Goal: Task Accomplishment & Management: Use online tool/utility

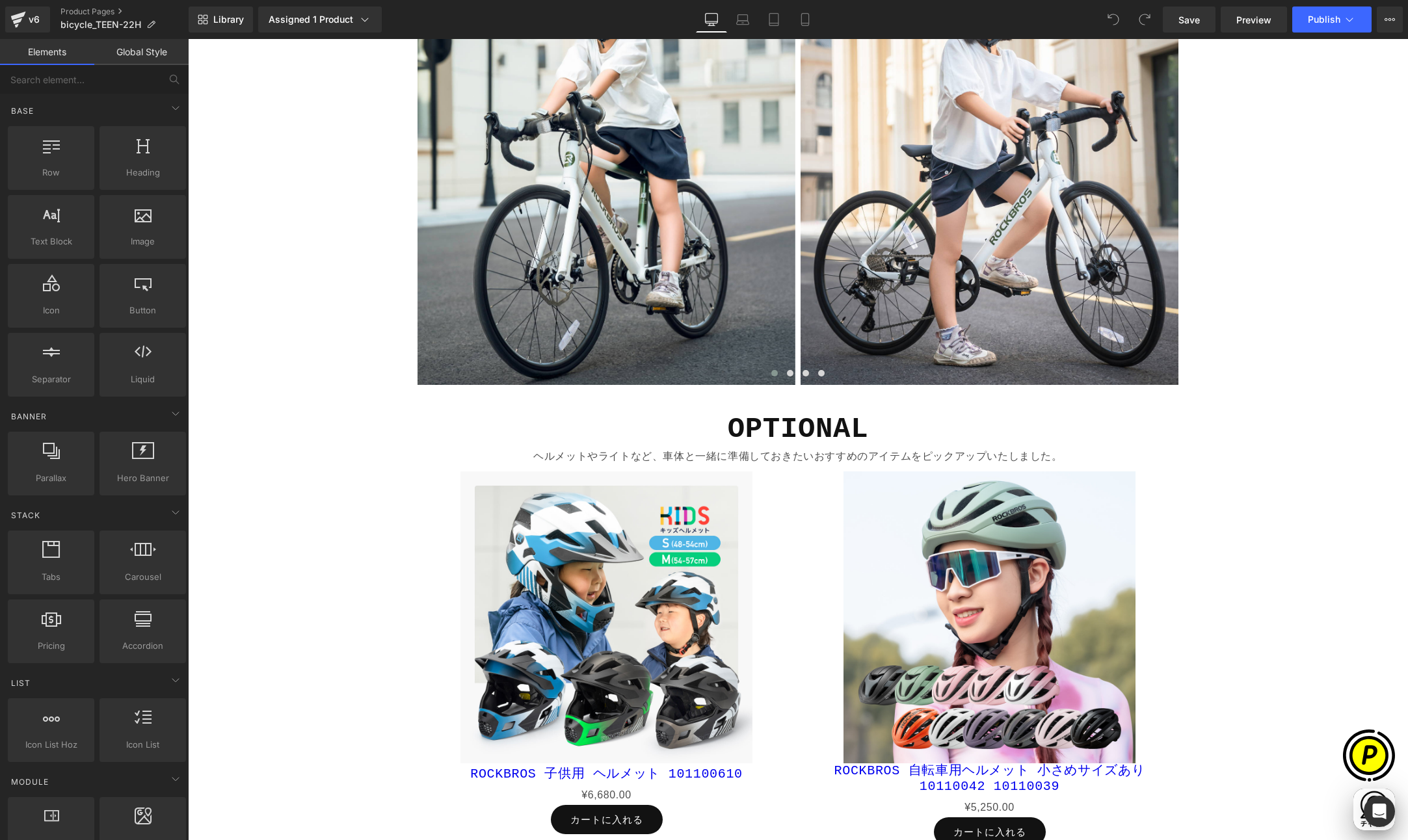
scroll to position [4974, 0]
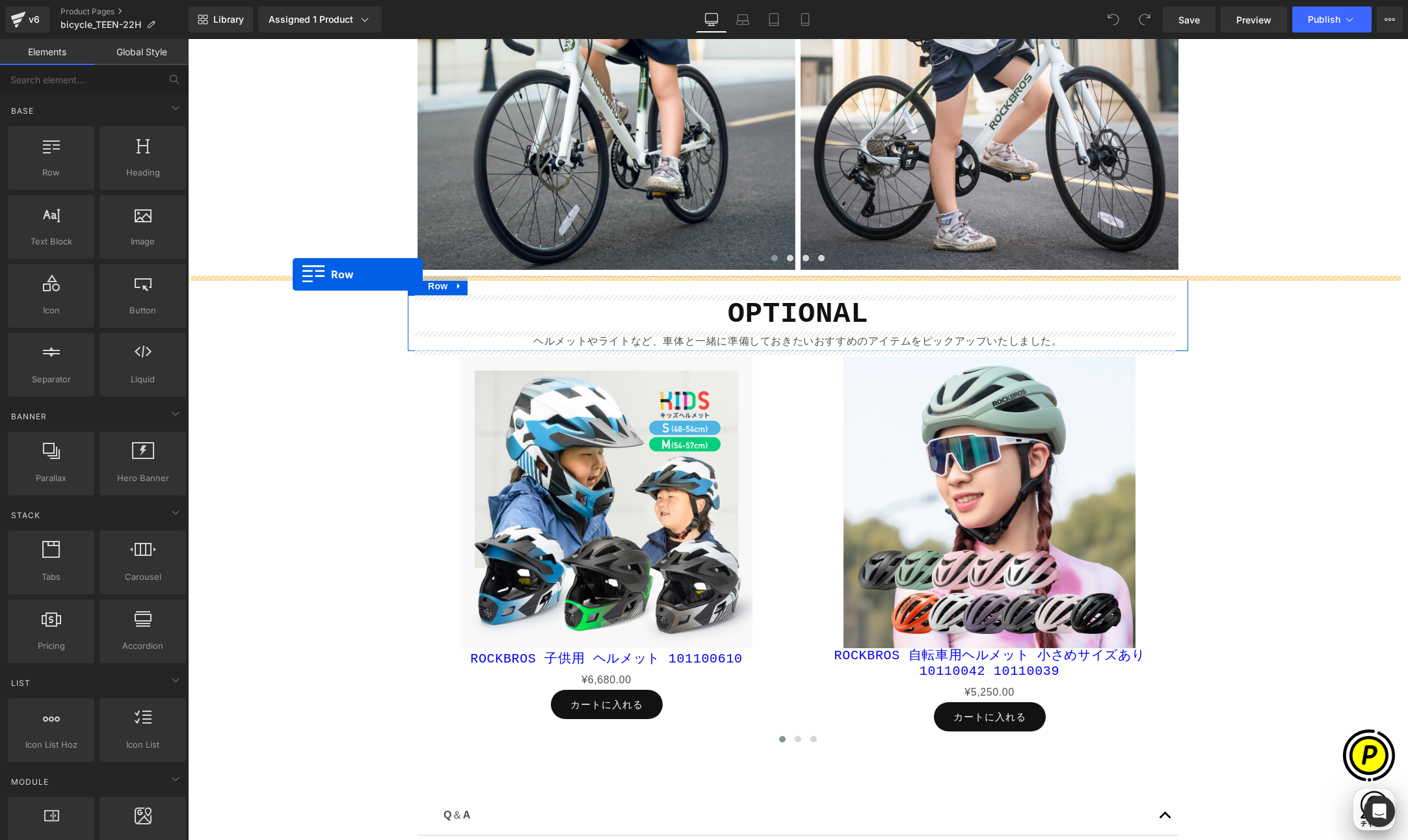
drag, startPoint x: 253, startPoint y: 192, endPoint x: 293, endPoint y: 274, distance: 91.2
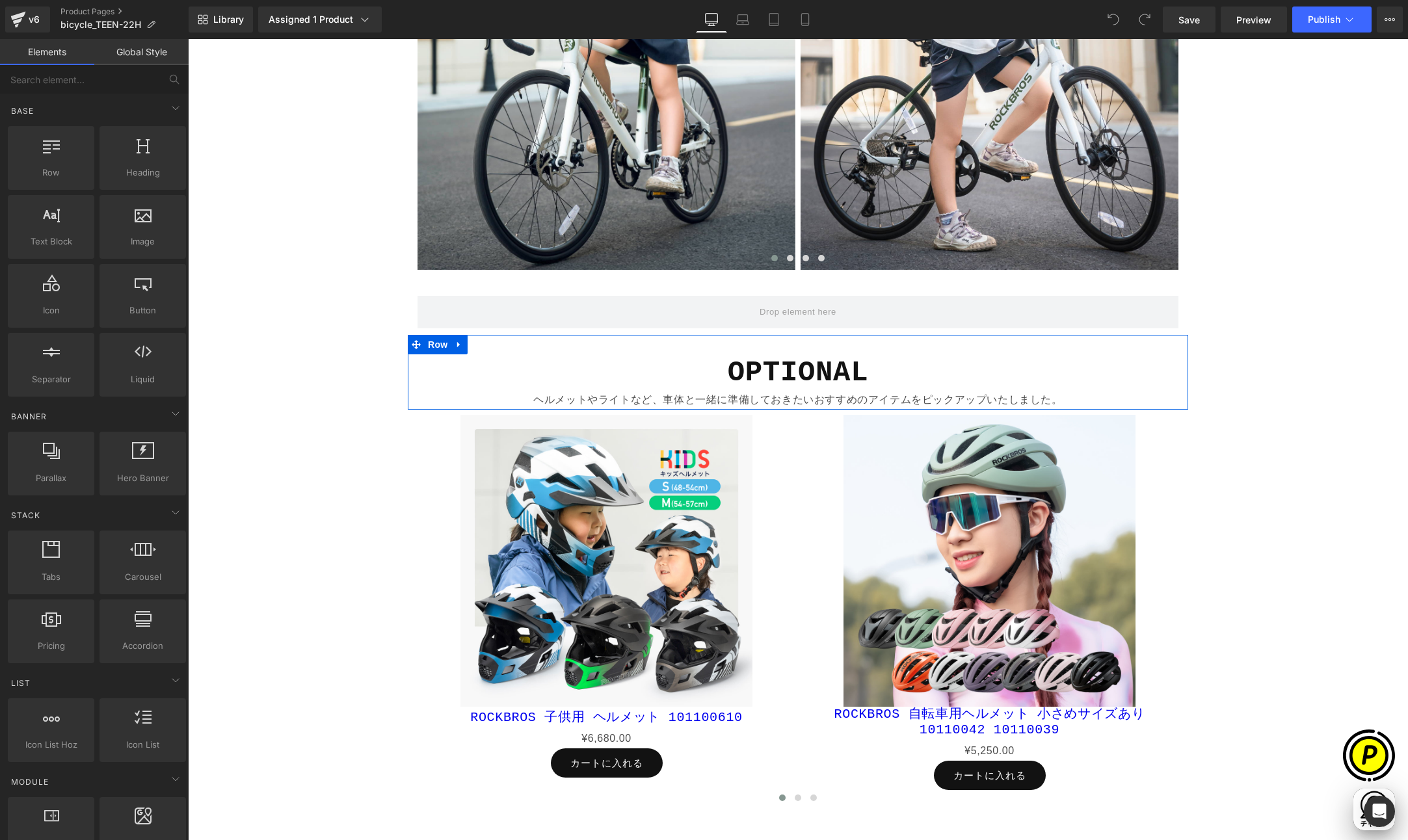
scroll to position [0, 507]
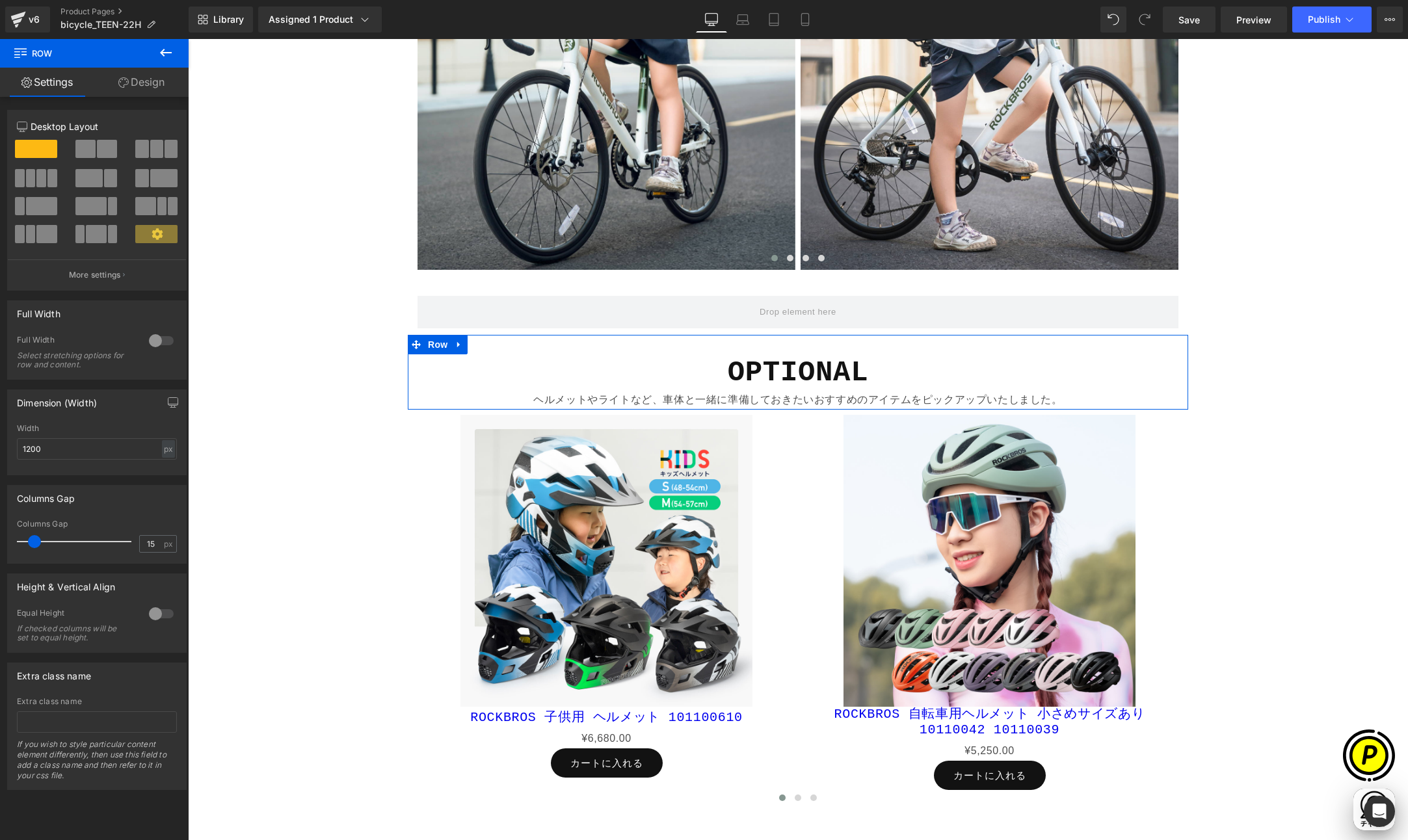
click at [162, 47] on icon at bounding box center [166, 52] width 16 height 16
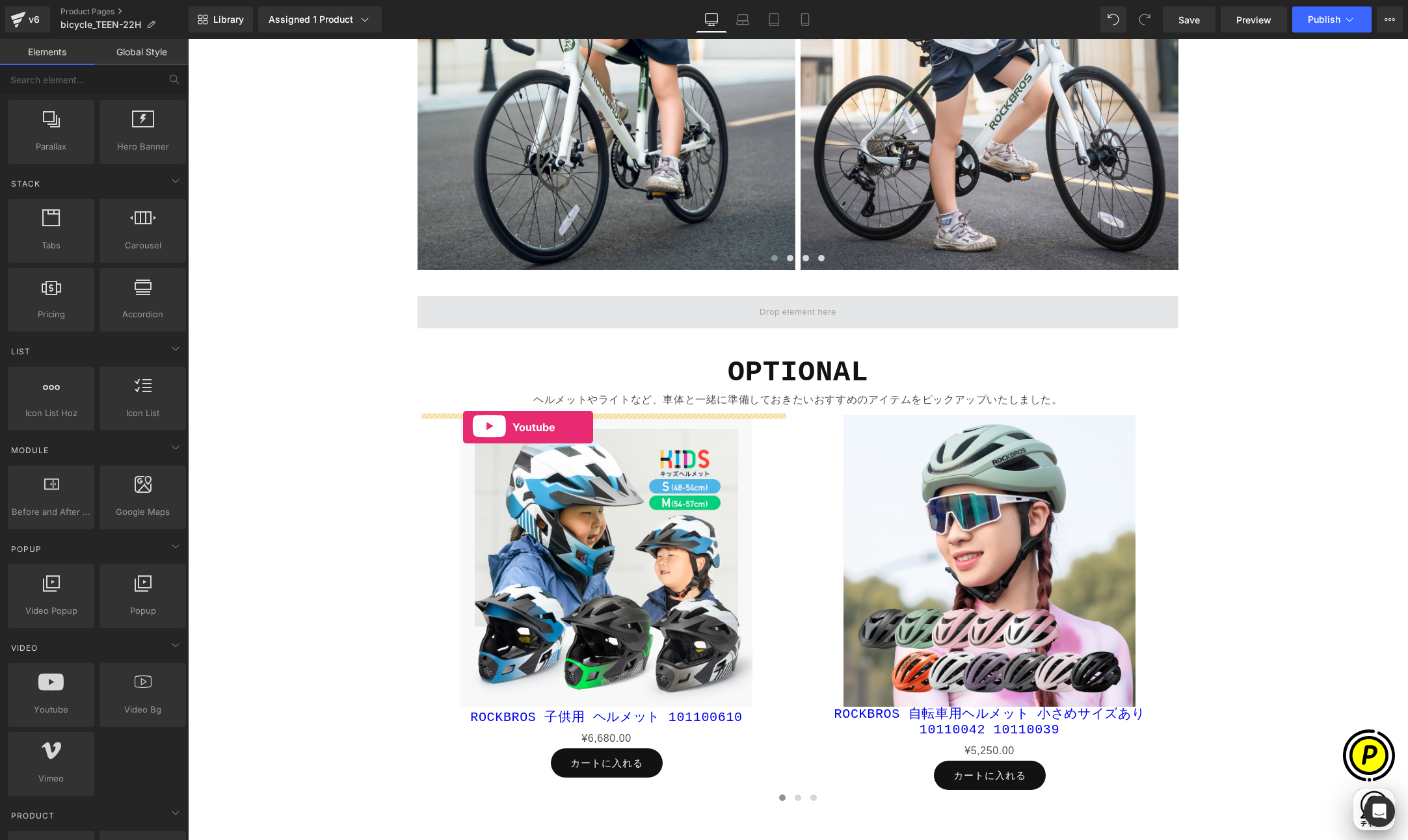
scroll to position [0, 761]
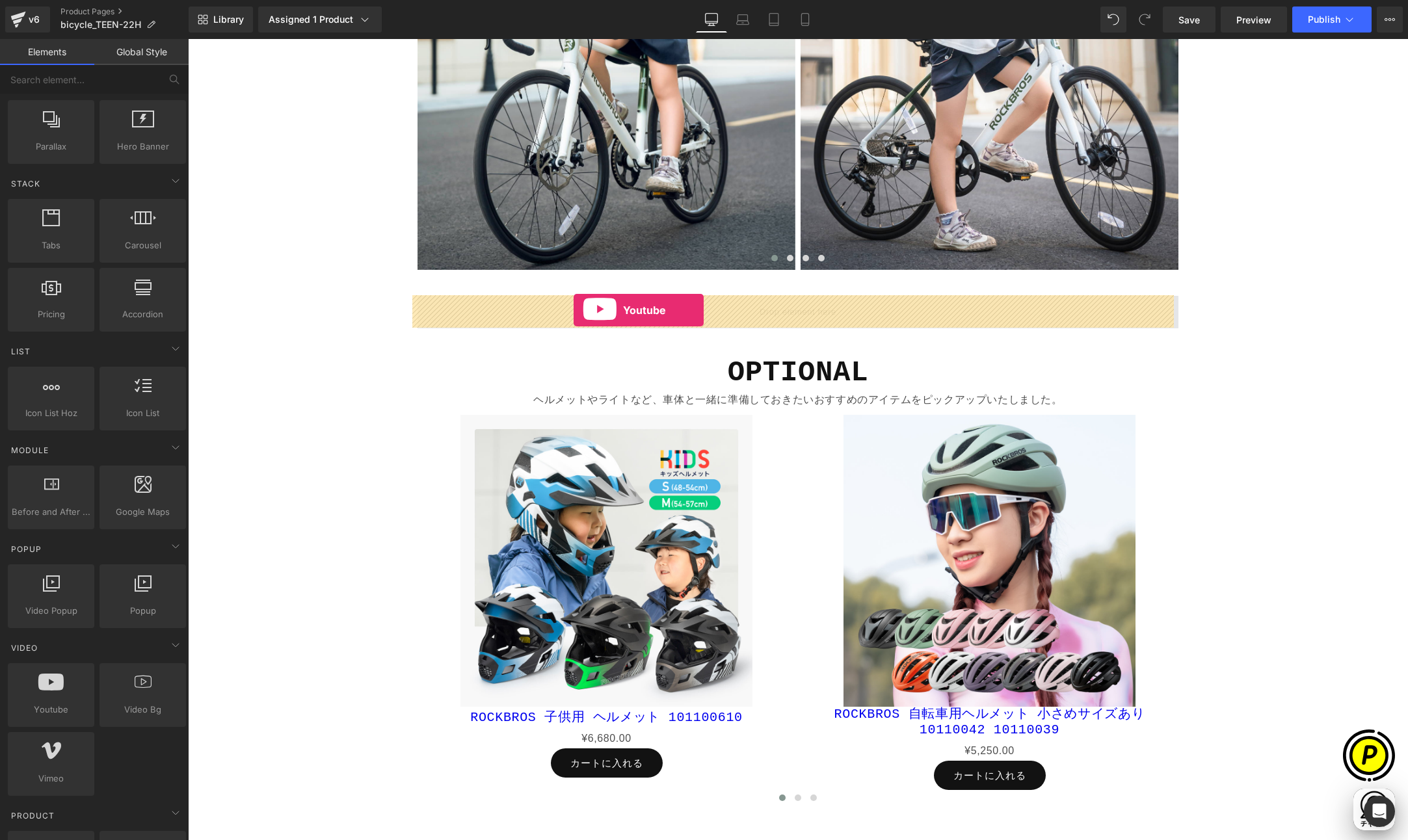
drag, startPoint x: 248, startPoint y: 732, endPoint x: 573, endPoint y: 310, distance: 532.6
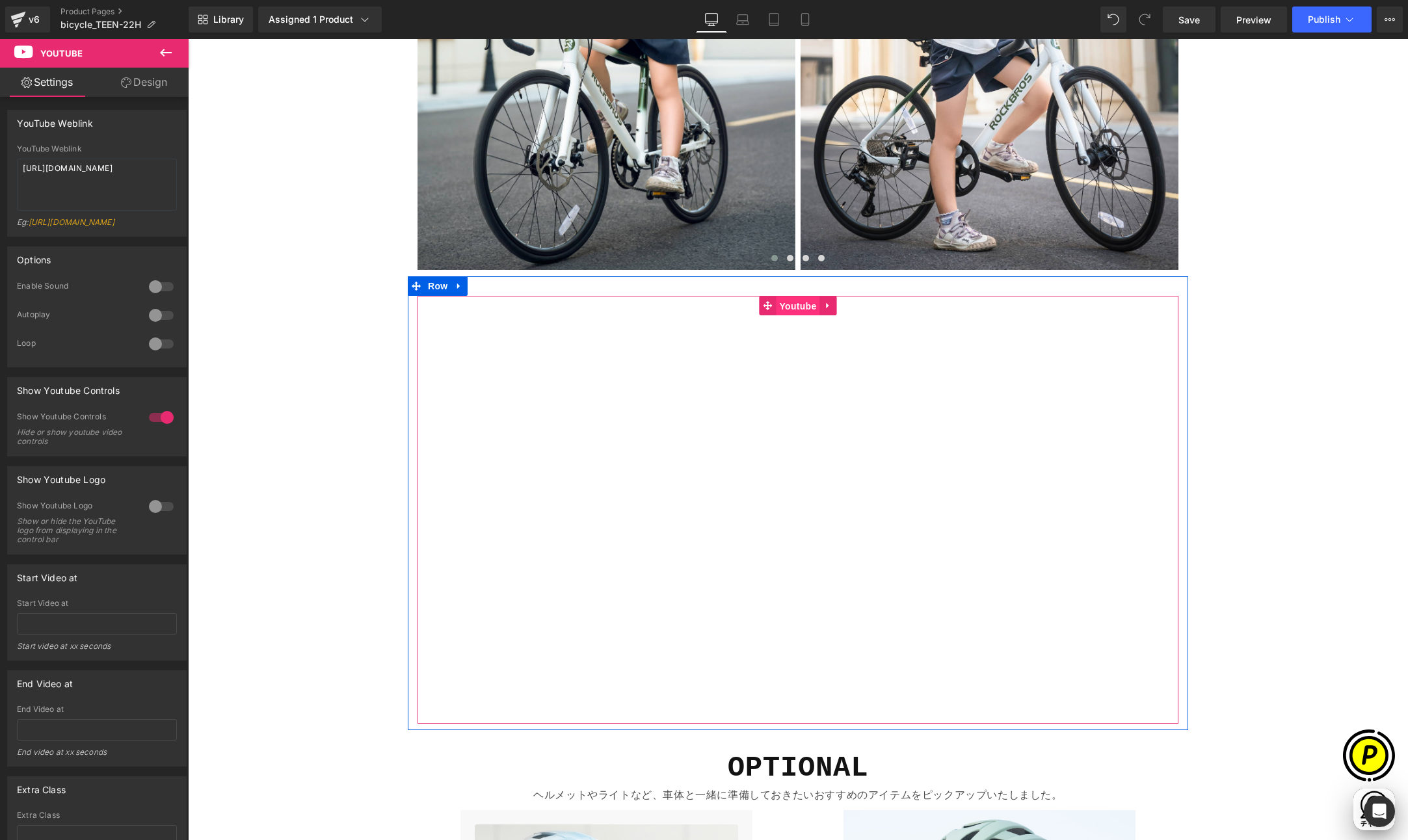
click at [794, 307] on span "Youtube" at bounding box center [797, 306] width 44 height 19
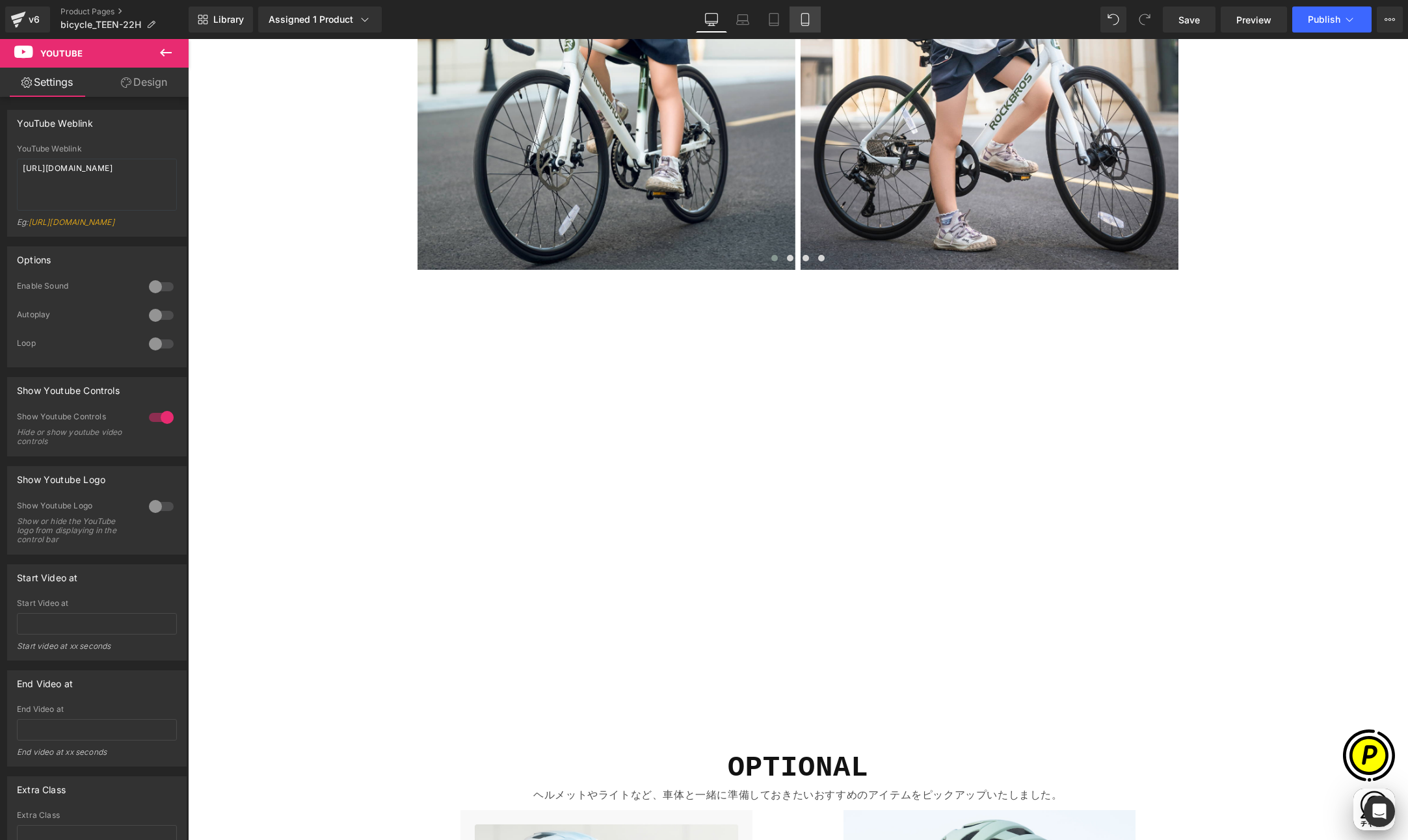
scroll to position [0, 253]
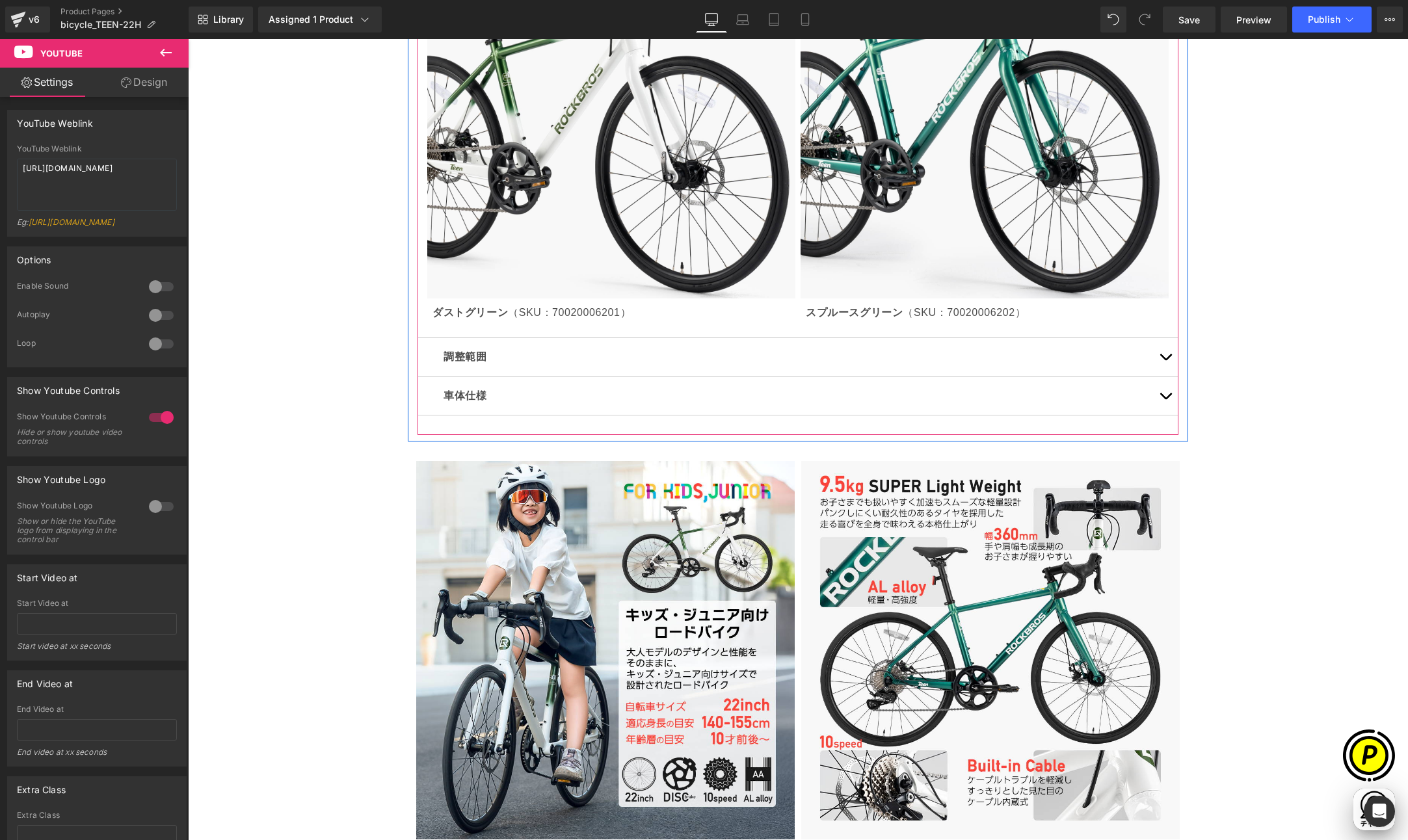
click at [1165, 399] on span "button" at bounding box center [1165, 399] width 0 height 0
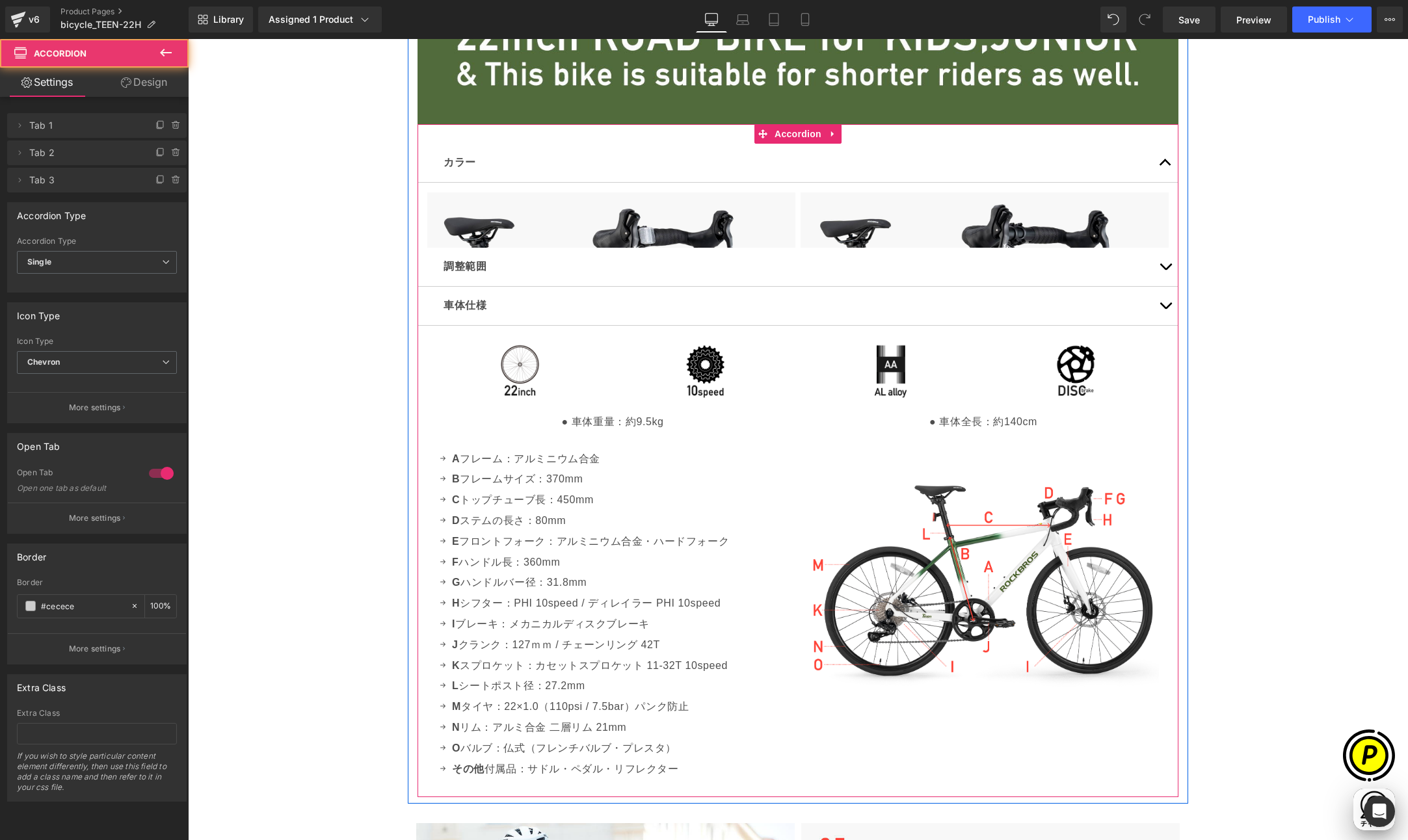
scroll to position [2329, 0]
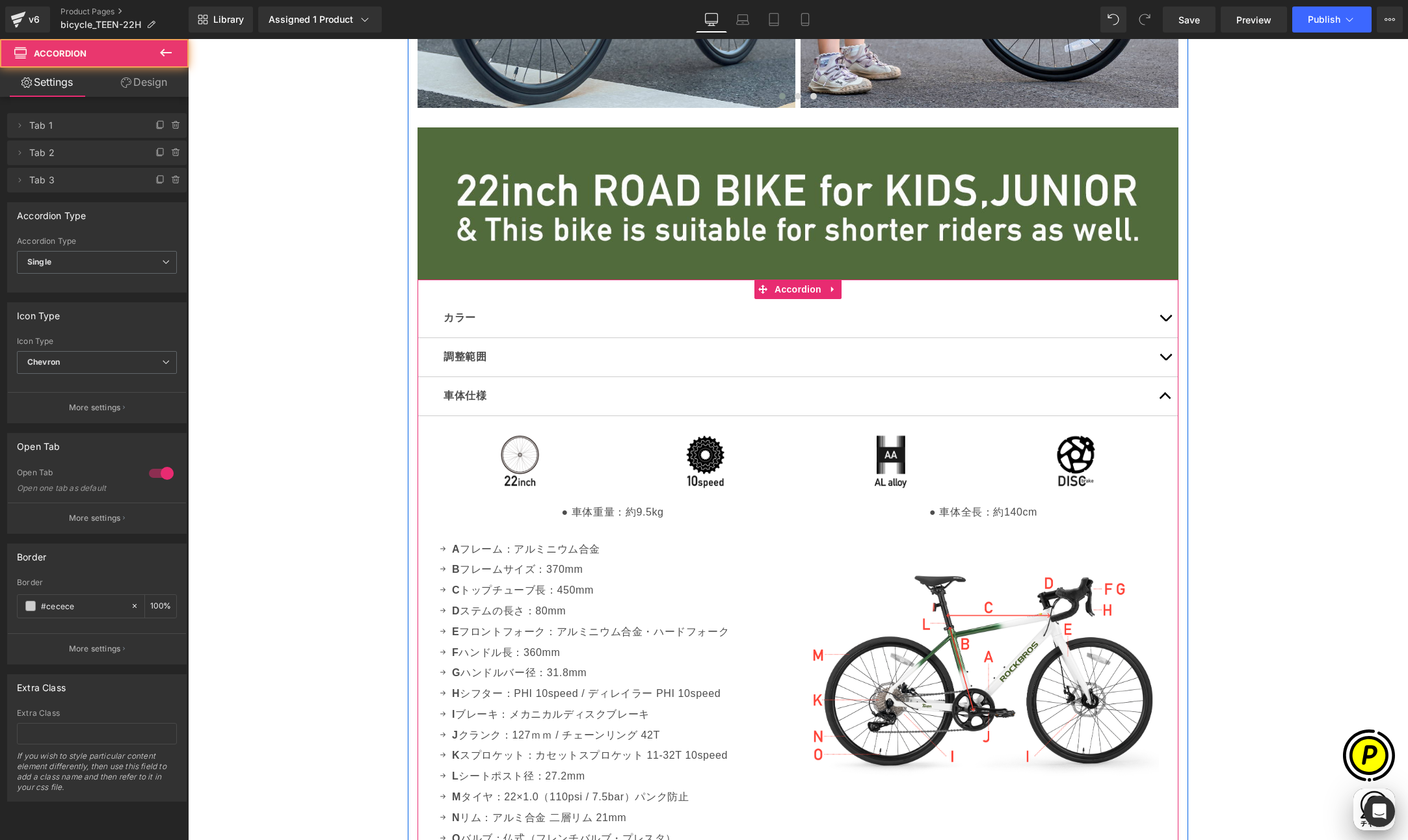
click at [1160, 393] on button "button" at bounding box center [1165, 396] width 26 height 38
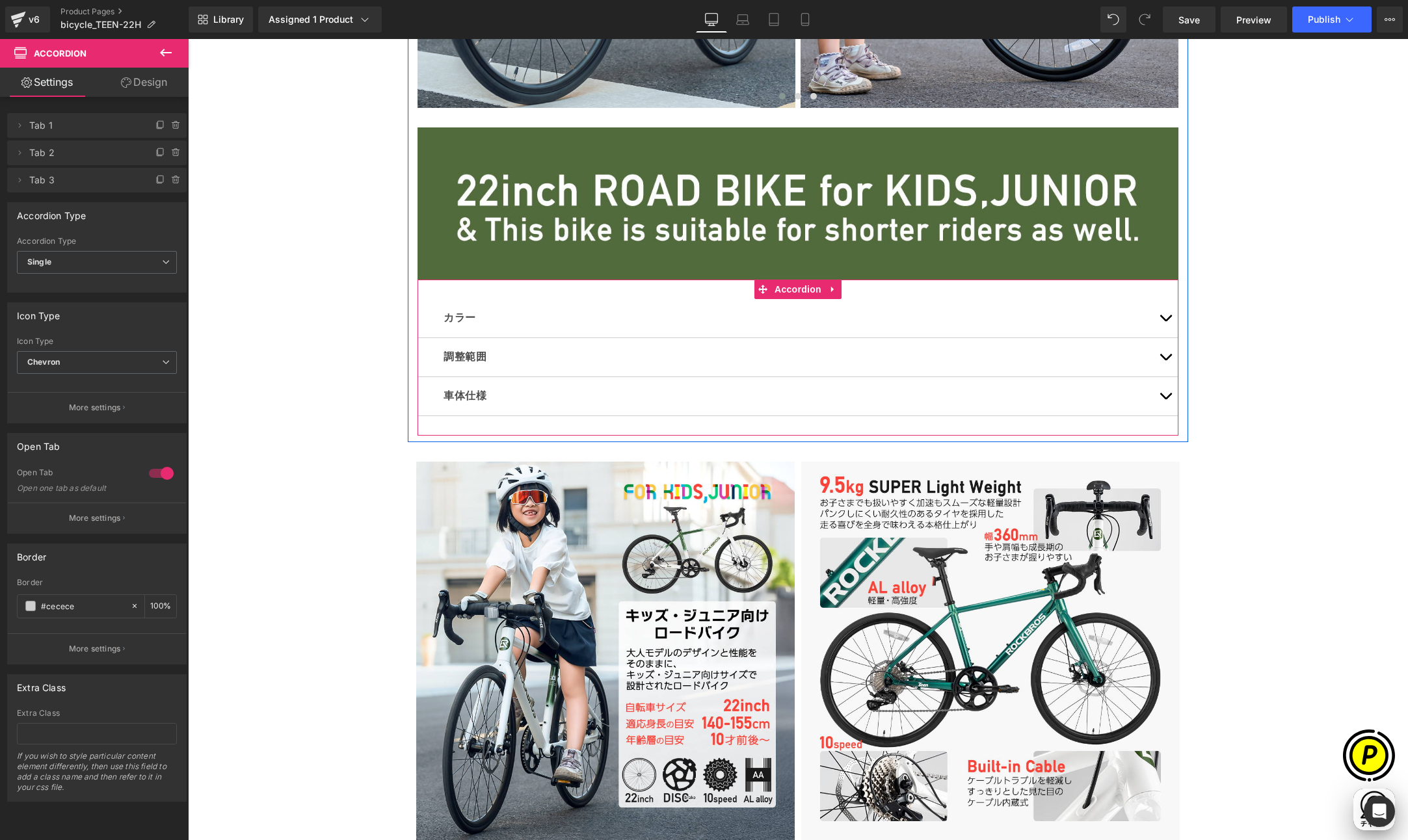
scroll to position [0, 761]
click at [783, 289] on span "Accordion" at bounding box center [798, 289] width 53 height 19
click at [155, 182] on icon at bounding box center [160, 180] width 10 height 10
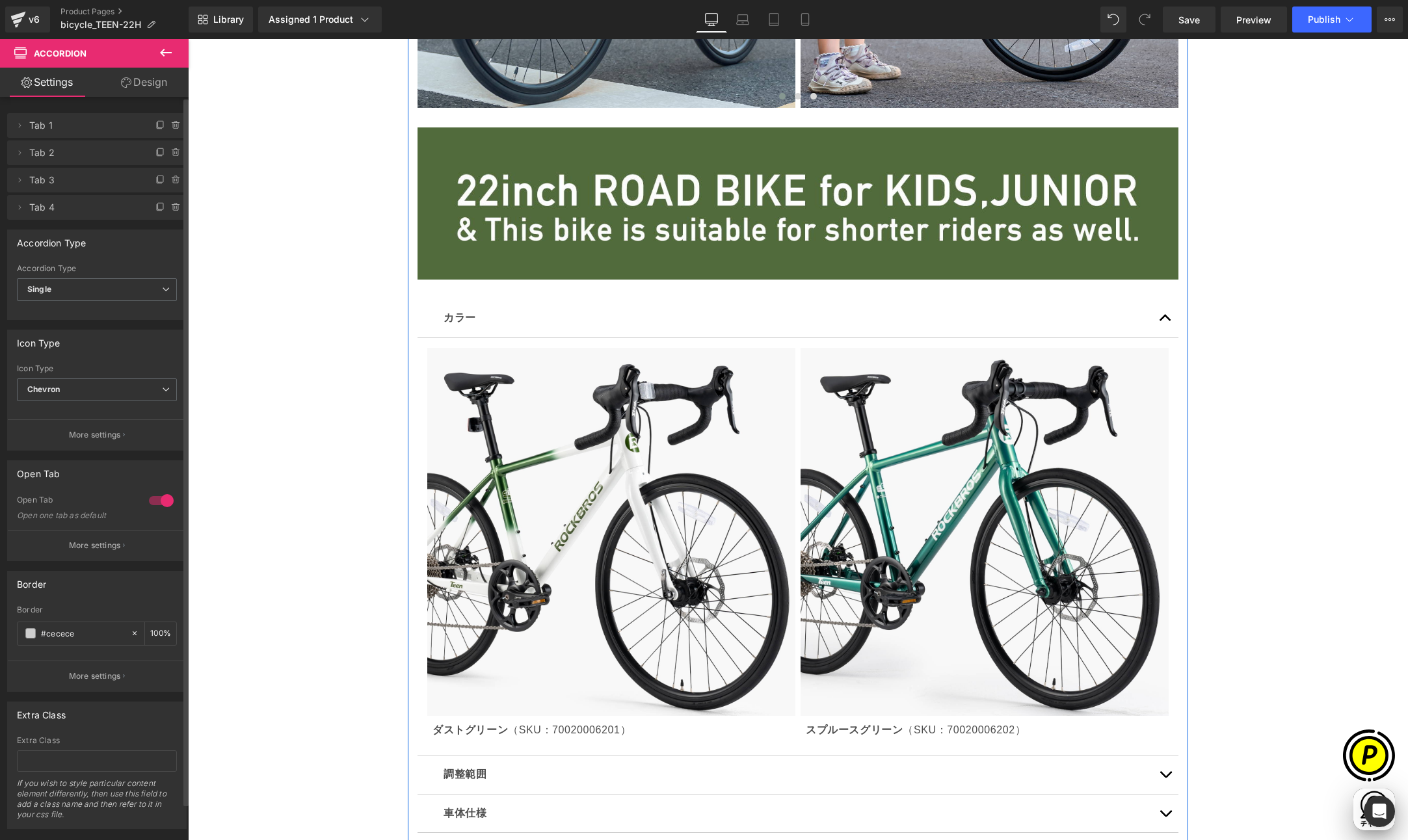
click at [1162, 319] on button "button" at bounding box center [1165, 318] width 26 height 38
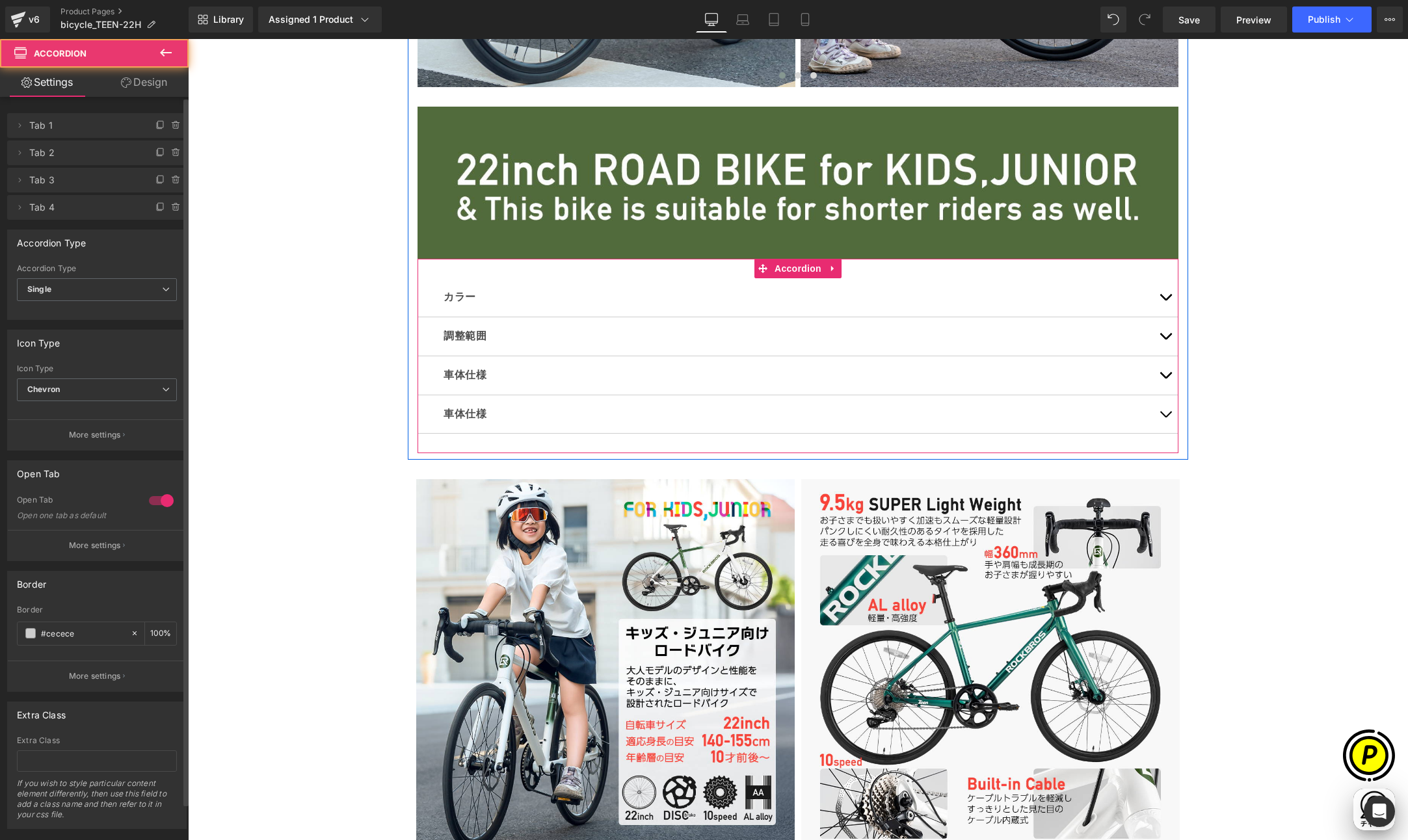
scroll to position [2356, 0]
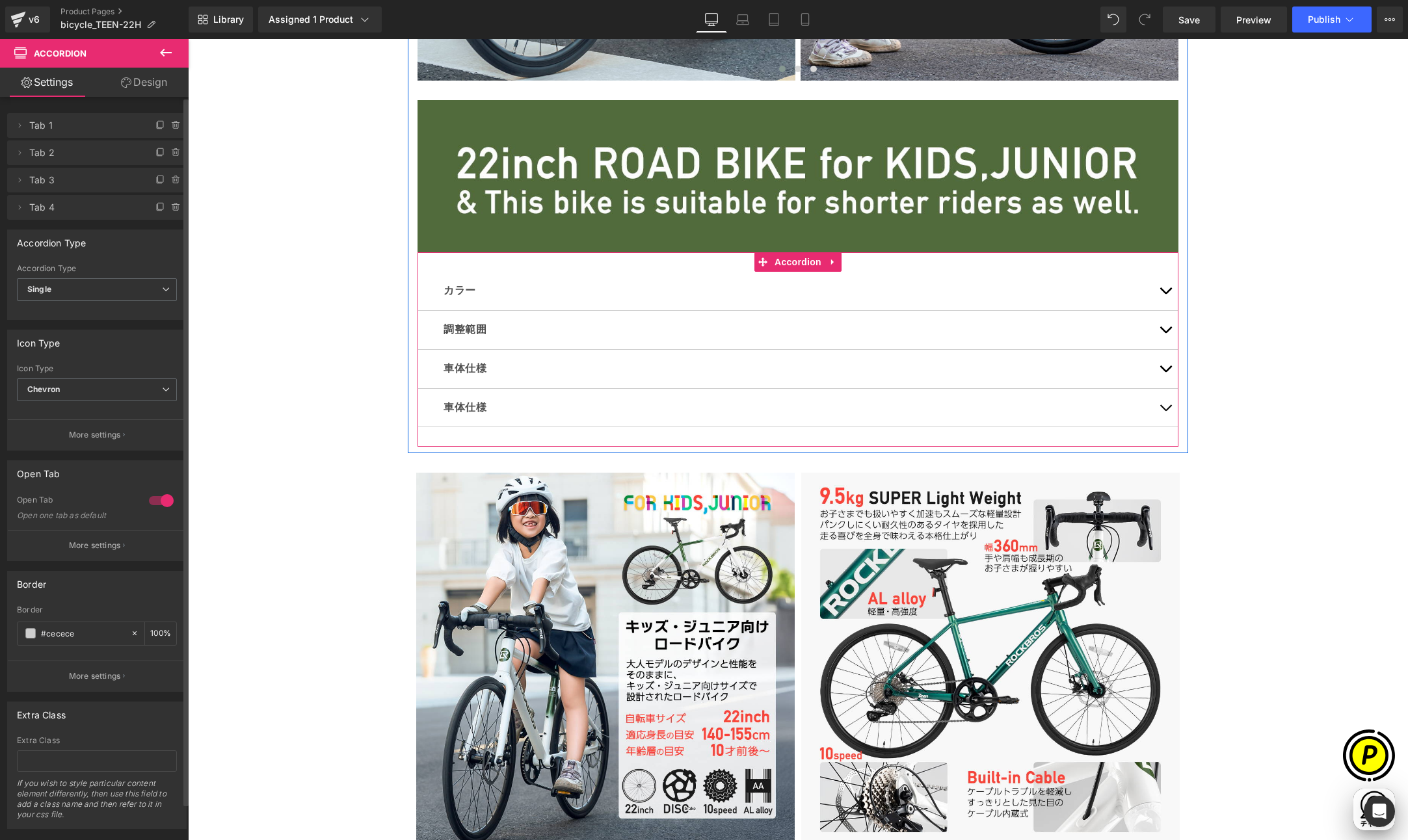
click at [1165, 411] on span "button" at bounding box center [1165, 411] width 0 height 0
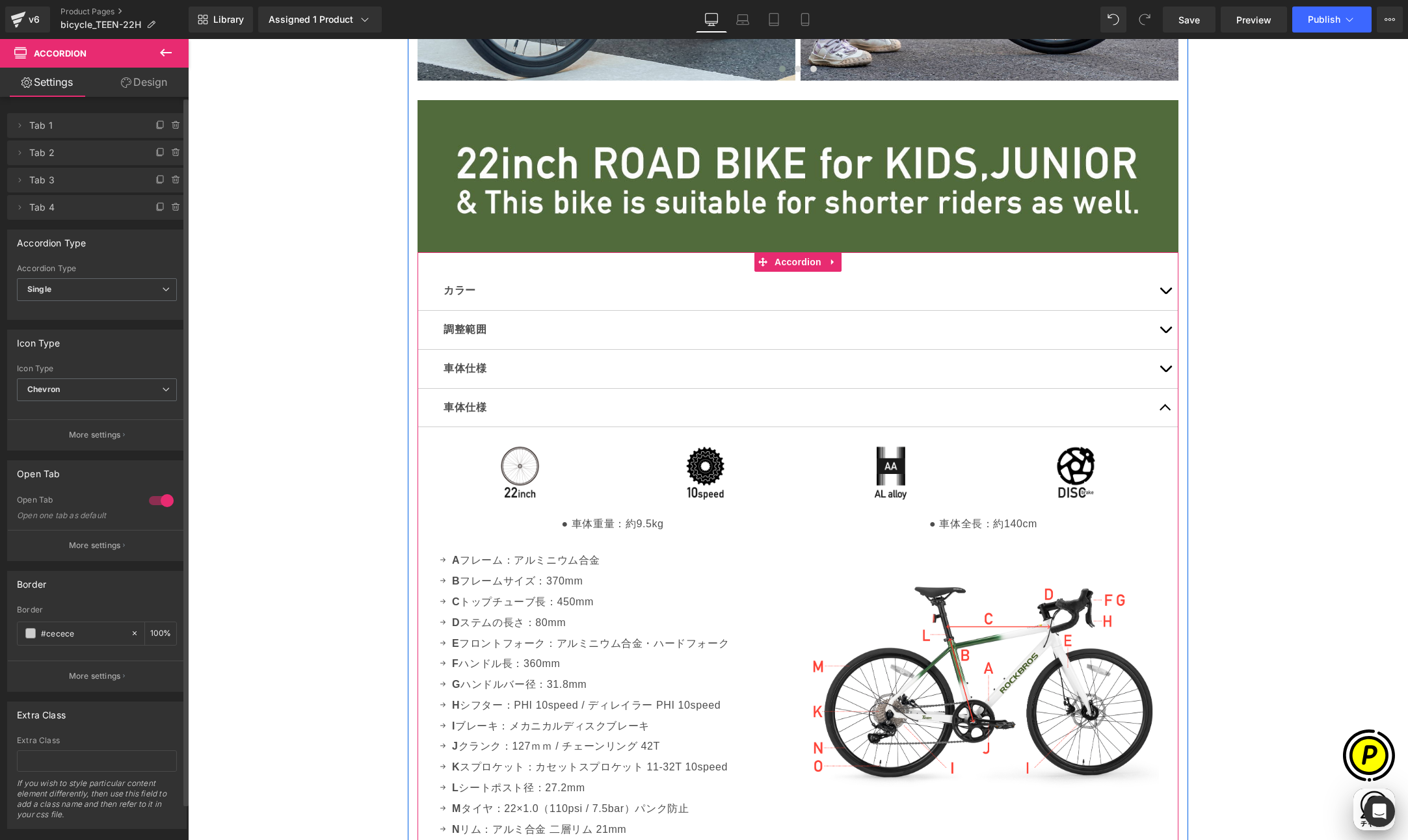
click at [1165, 411] on span "button" at bounding box center [1165, 411] width 0 height 0
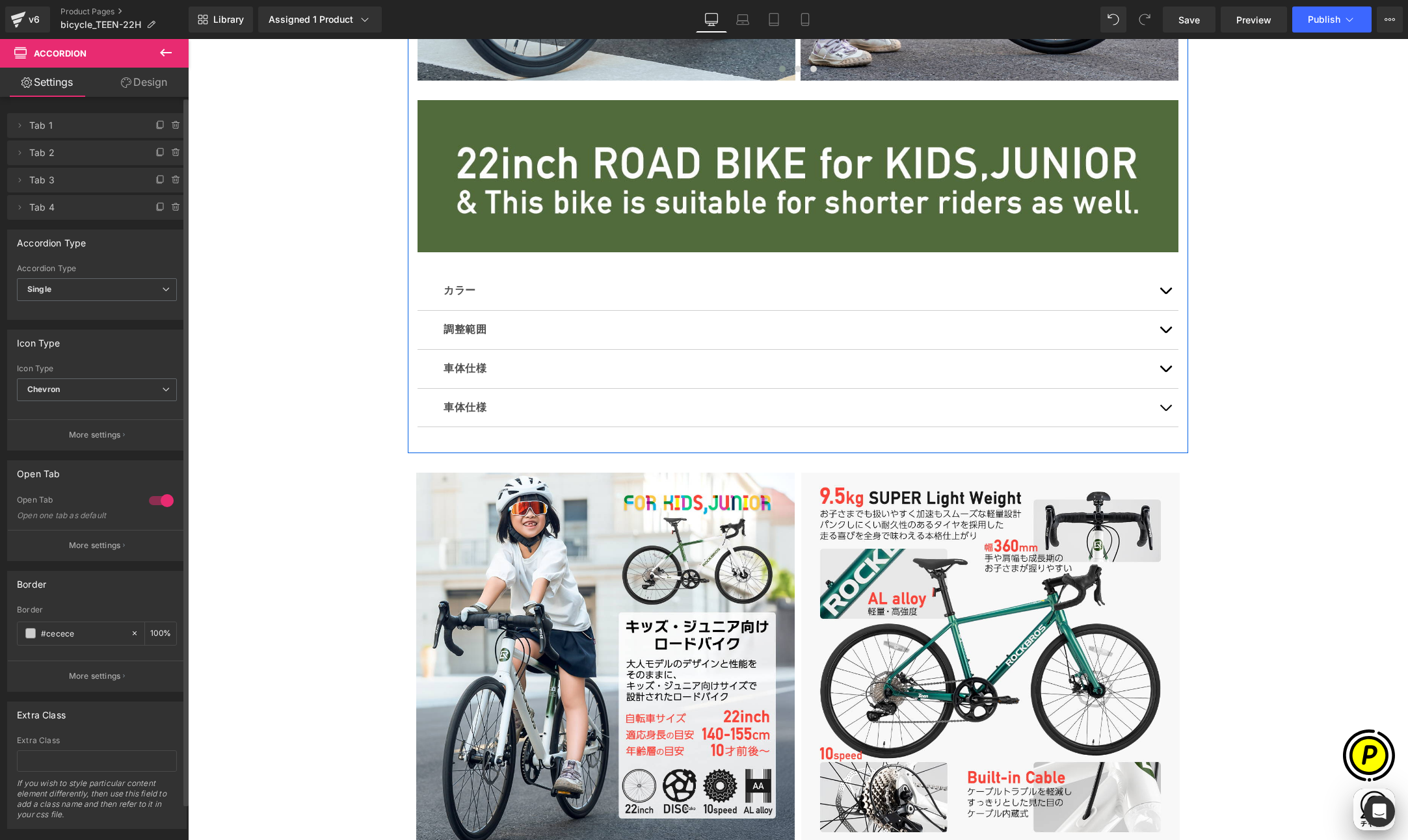
scroll to position [0, 0]
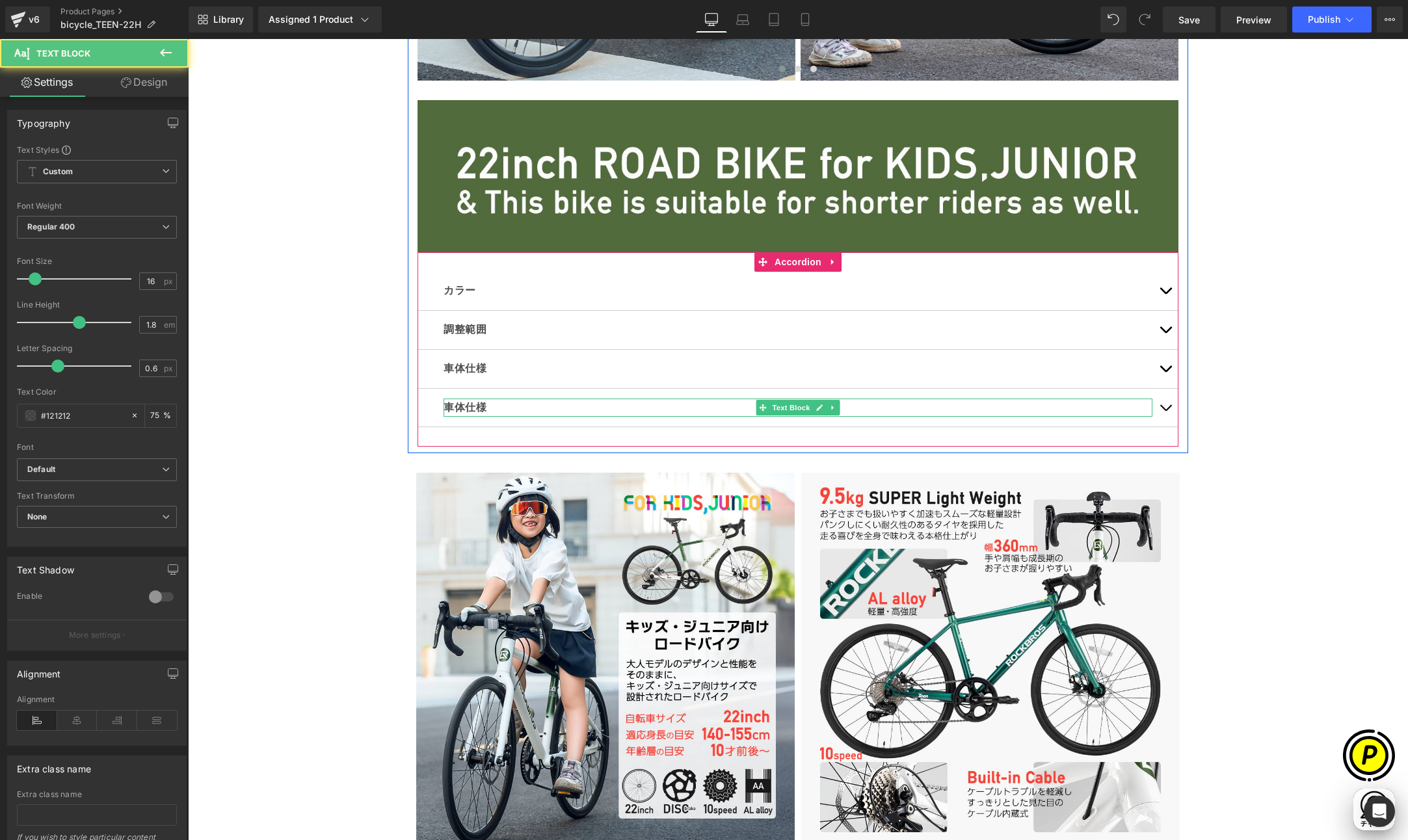
click at [467, 408] on strong "車体仕様" at bounding box center [465, 407] width 43 height 11
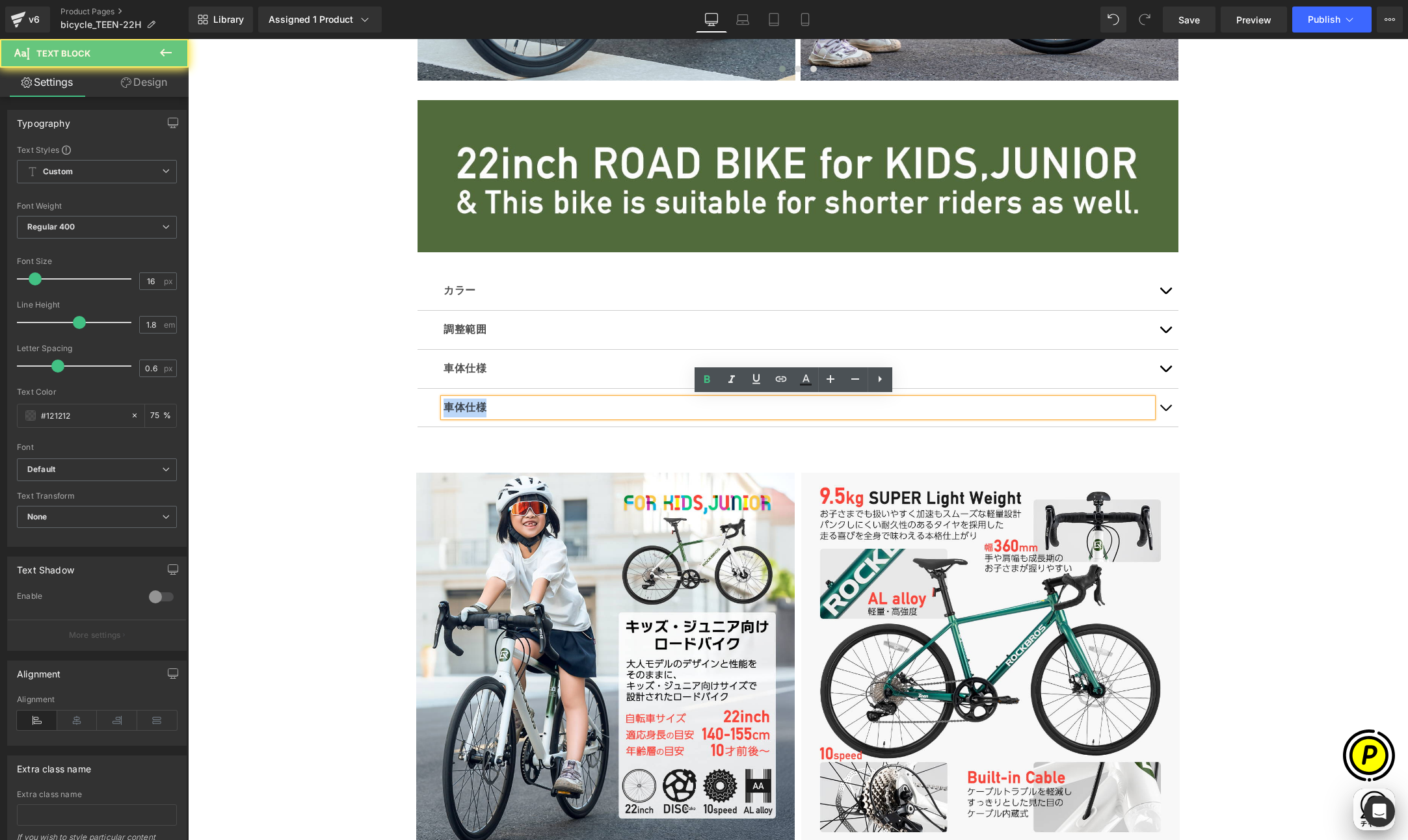
drag, startPoint x: 440, startPoint y: 405, endPoint x: 482, endPoint y: 408, distance: 42.1
click at [482, 408] on p "車体仕様" at bounding box center [798, 408] width 709 height 19
paste div
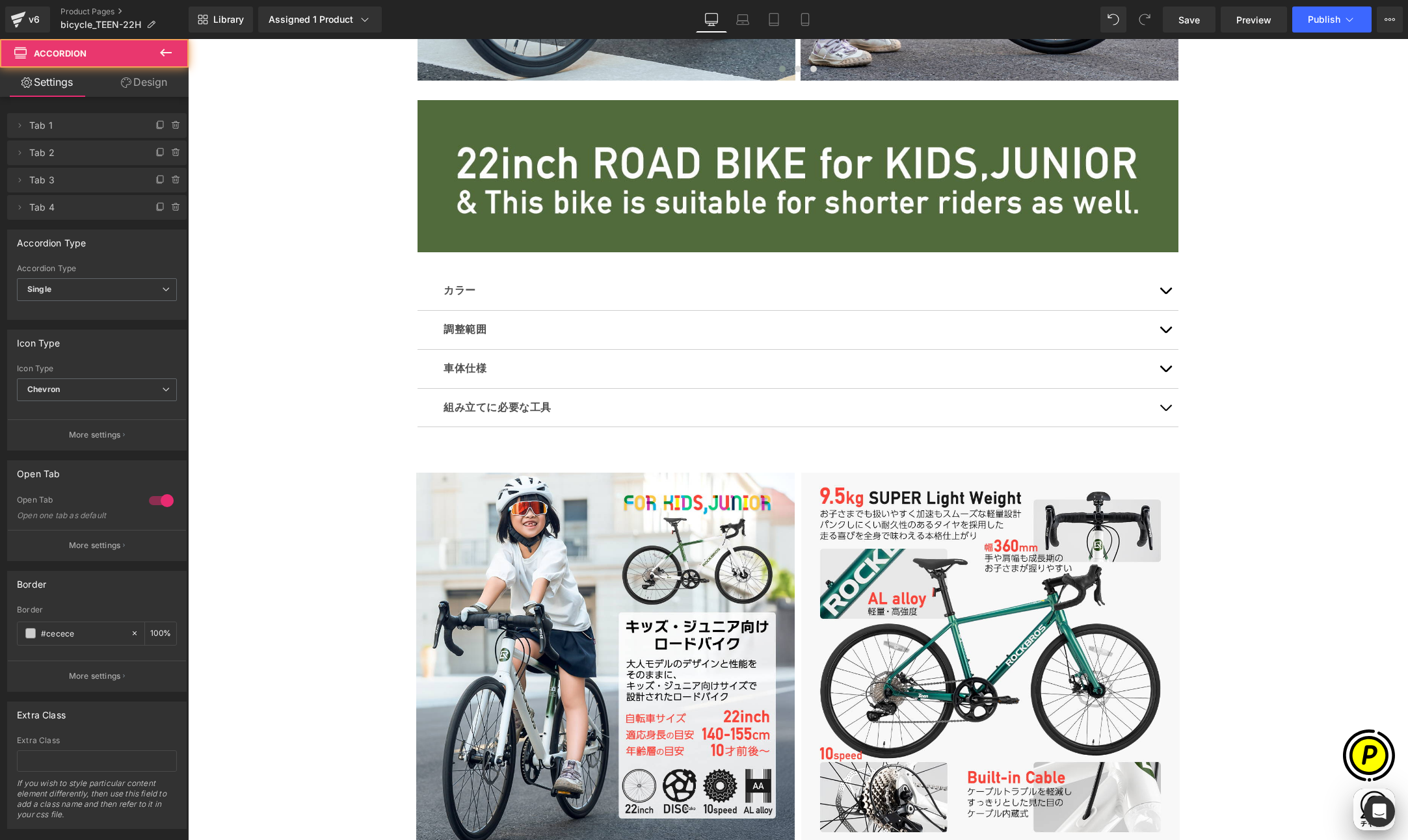
click at [1162, 404] on button "button" at bounding box center [1165, 408] width 26 height 38
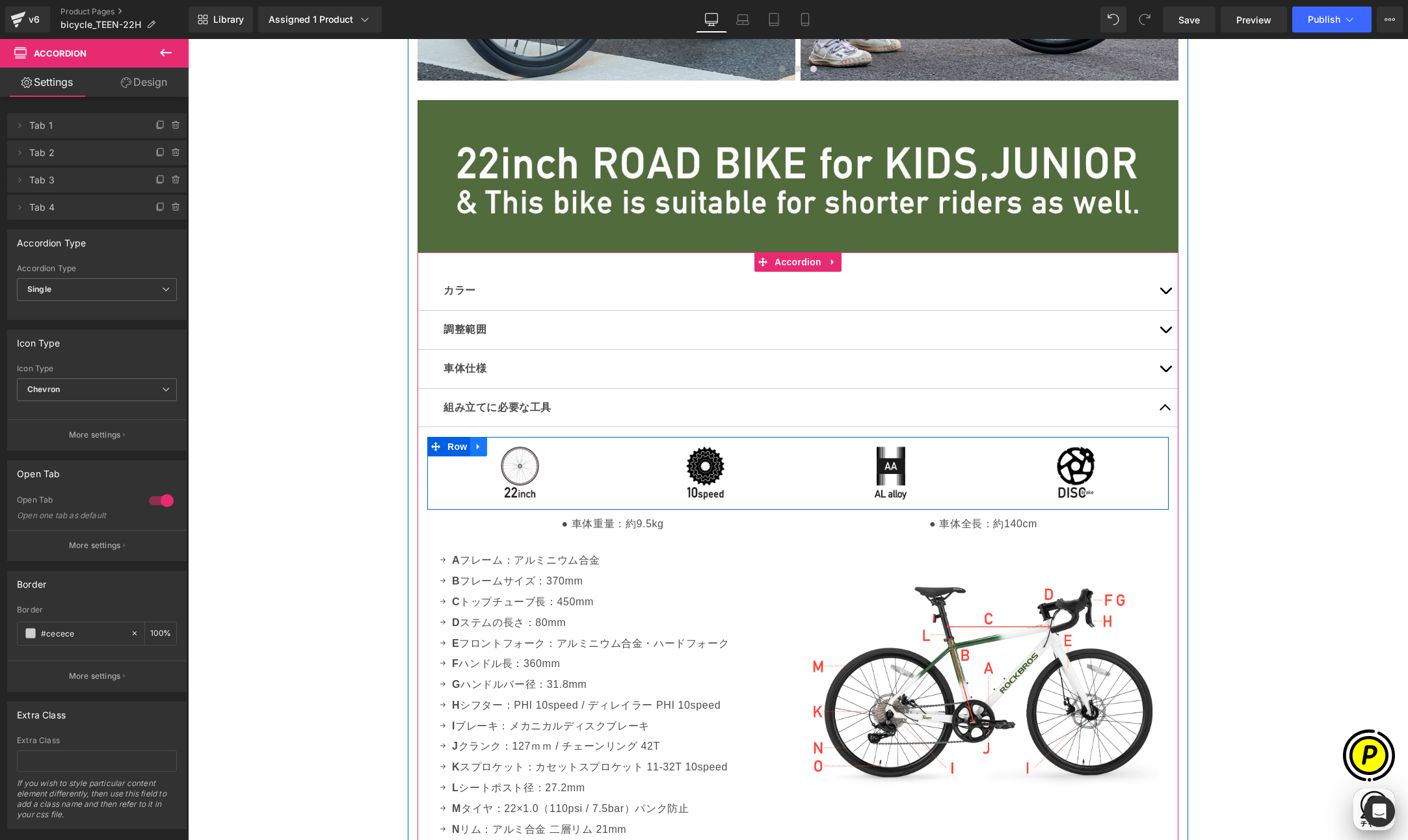
click at [478, 445] on icon at bounding box center [478, 447] width 9 height 10
click at [508, 443] on icon at bounding box center [512, 447] width 9 height 9
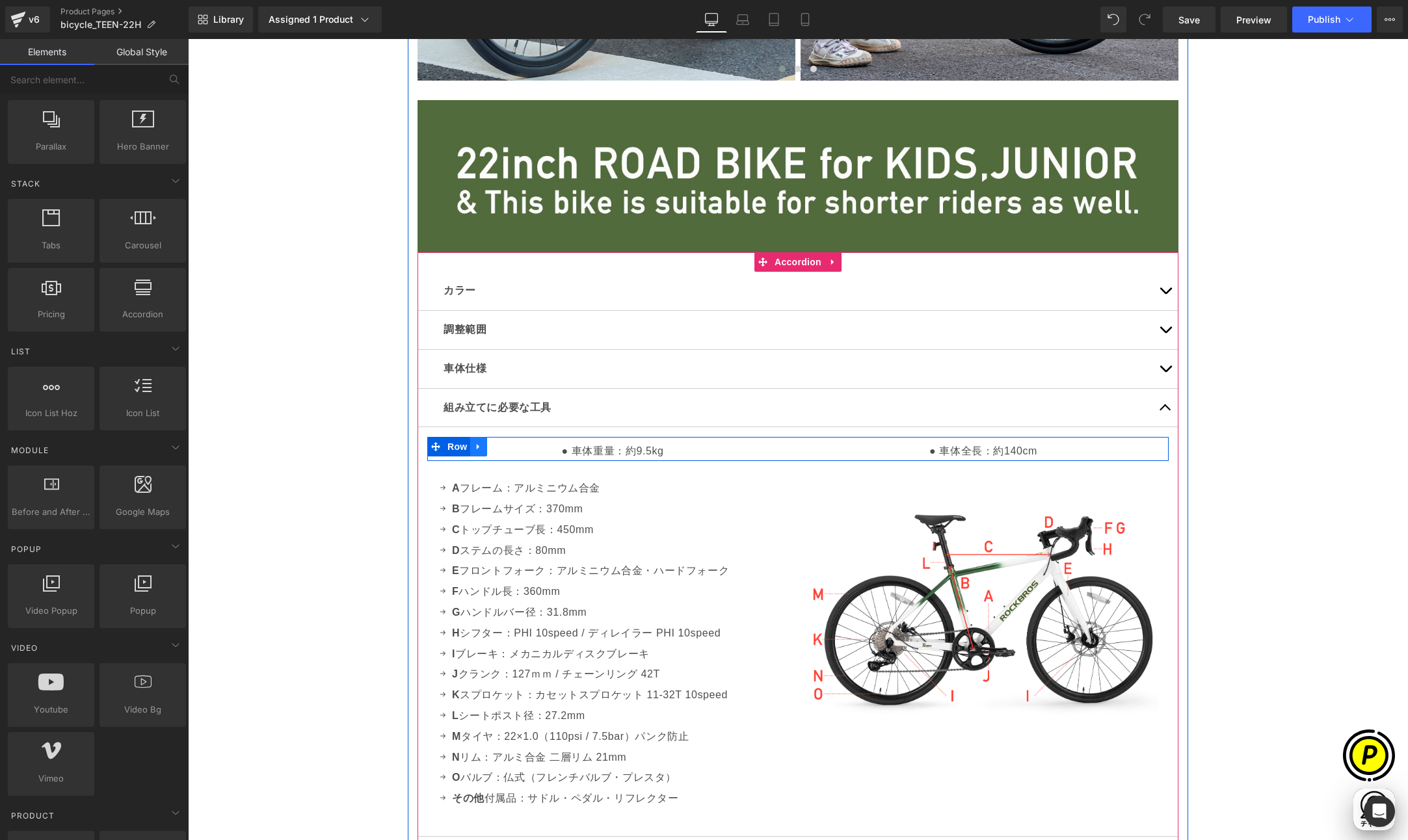
click at [478, 446] on icon at bounding box center [478, 447] width 9 height 10
click at [508, 446] on icon at bounding box center [512, 447] width 9 height 10
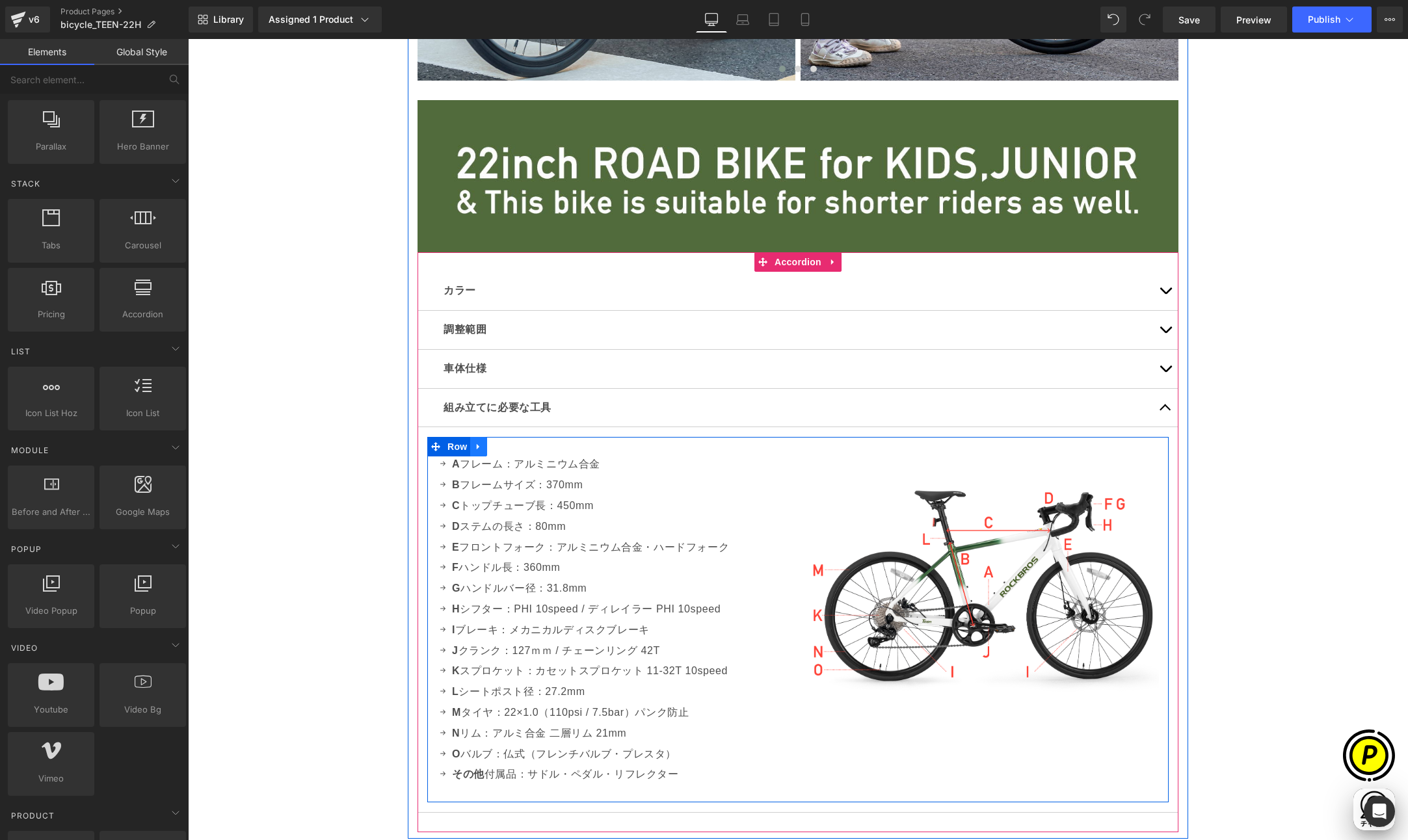
click at [475, 447] on icon at bounding box center [478, 447] width 9 height 10
click at [513, 445] on link at bounding box center [513, 447] width 17 height 19
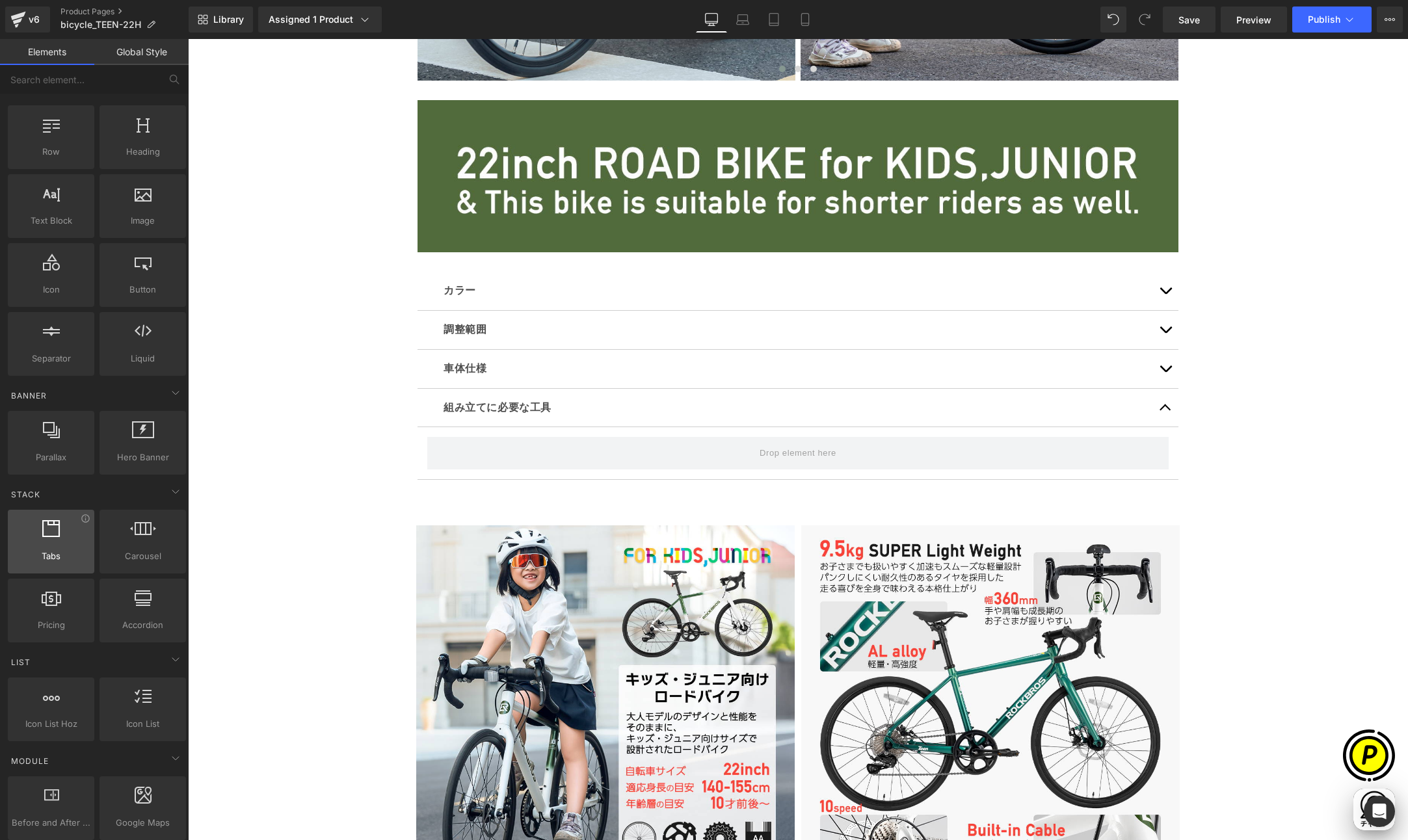
scroll to position [0, 0]
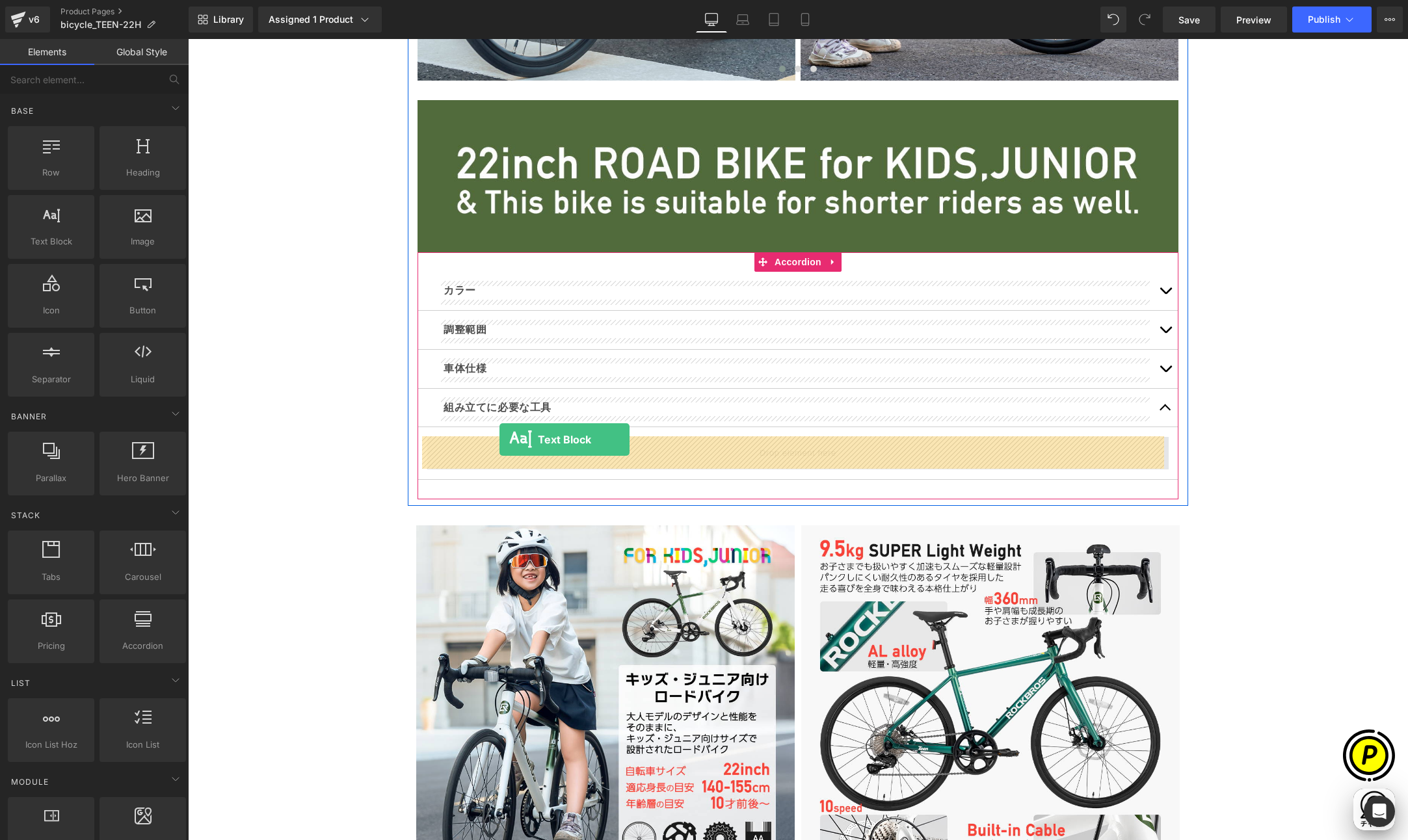
drag, startPoint x: 246, startPoint y: 272, endPoint x: 498, endPoint y: 439, distance: 302.3
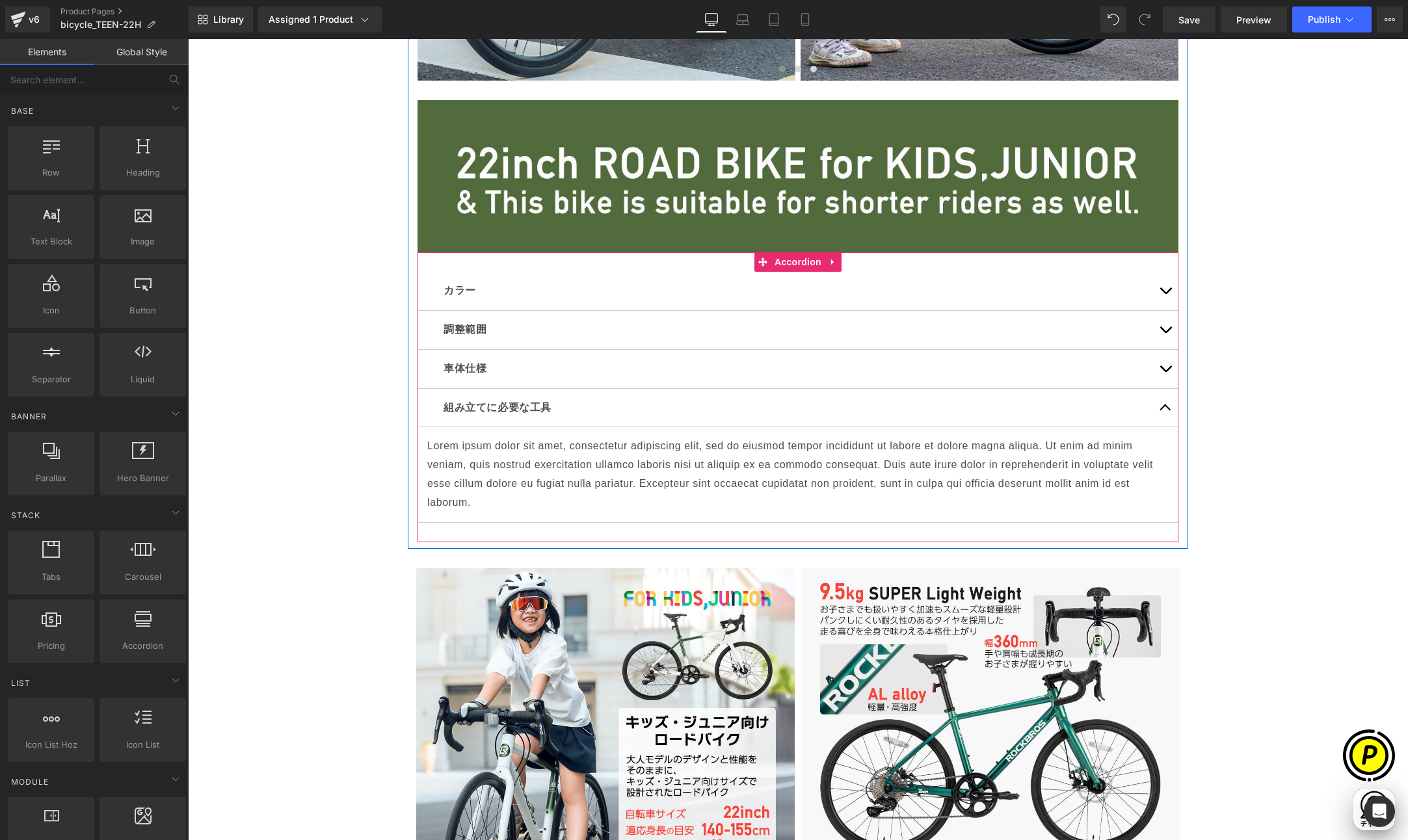
scroll to position [0, 507]
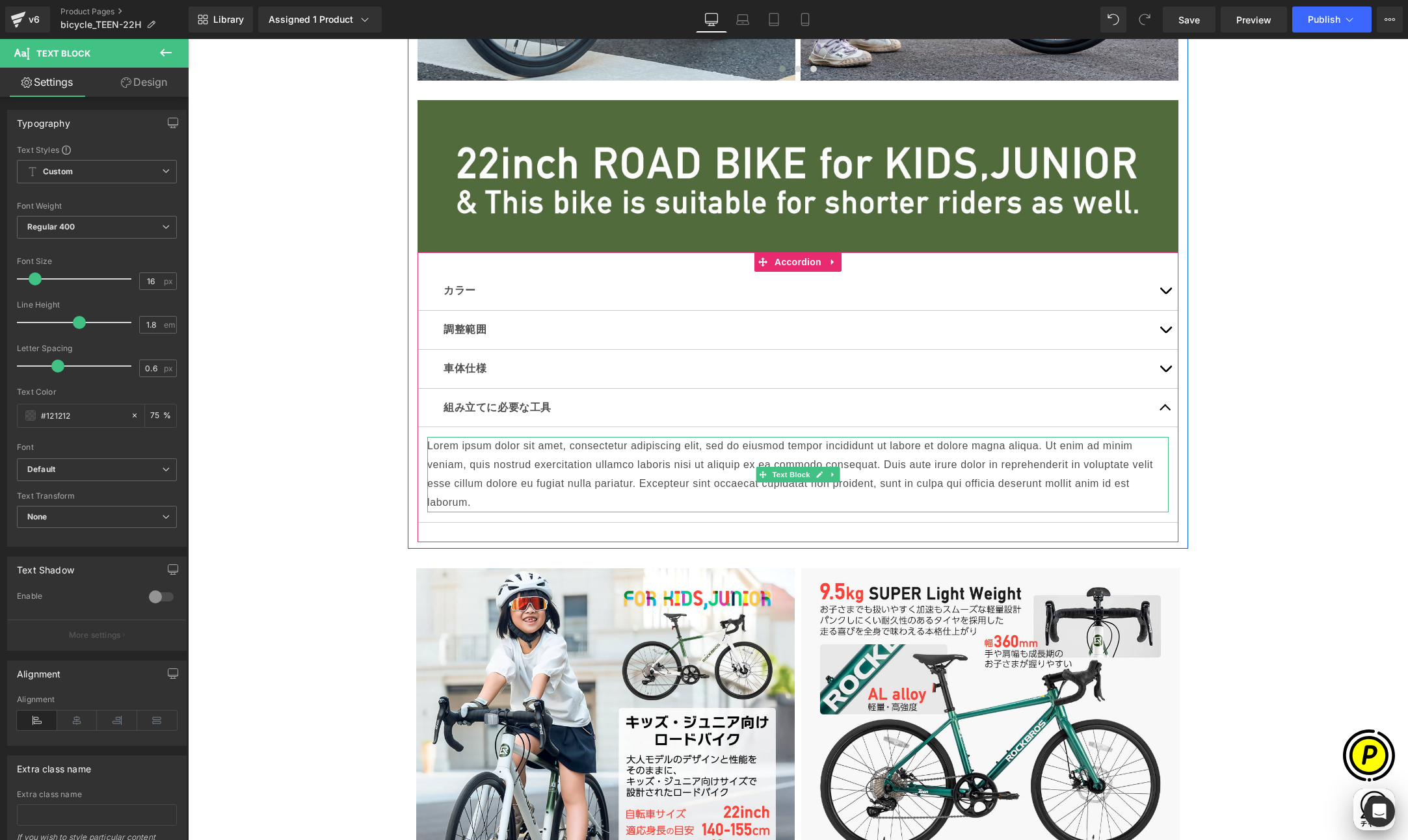
click at [544, 462] on p "Lorem ipsum dolor sit amet, consectetur adipiscing elit, sed do eiusmod tempor …" at bounding box center [798, 475] width 741 height 75
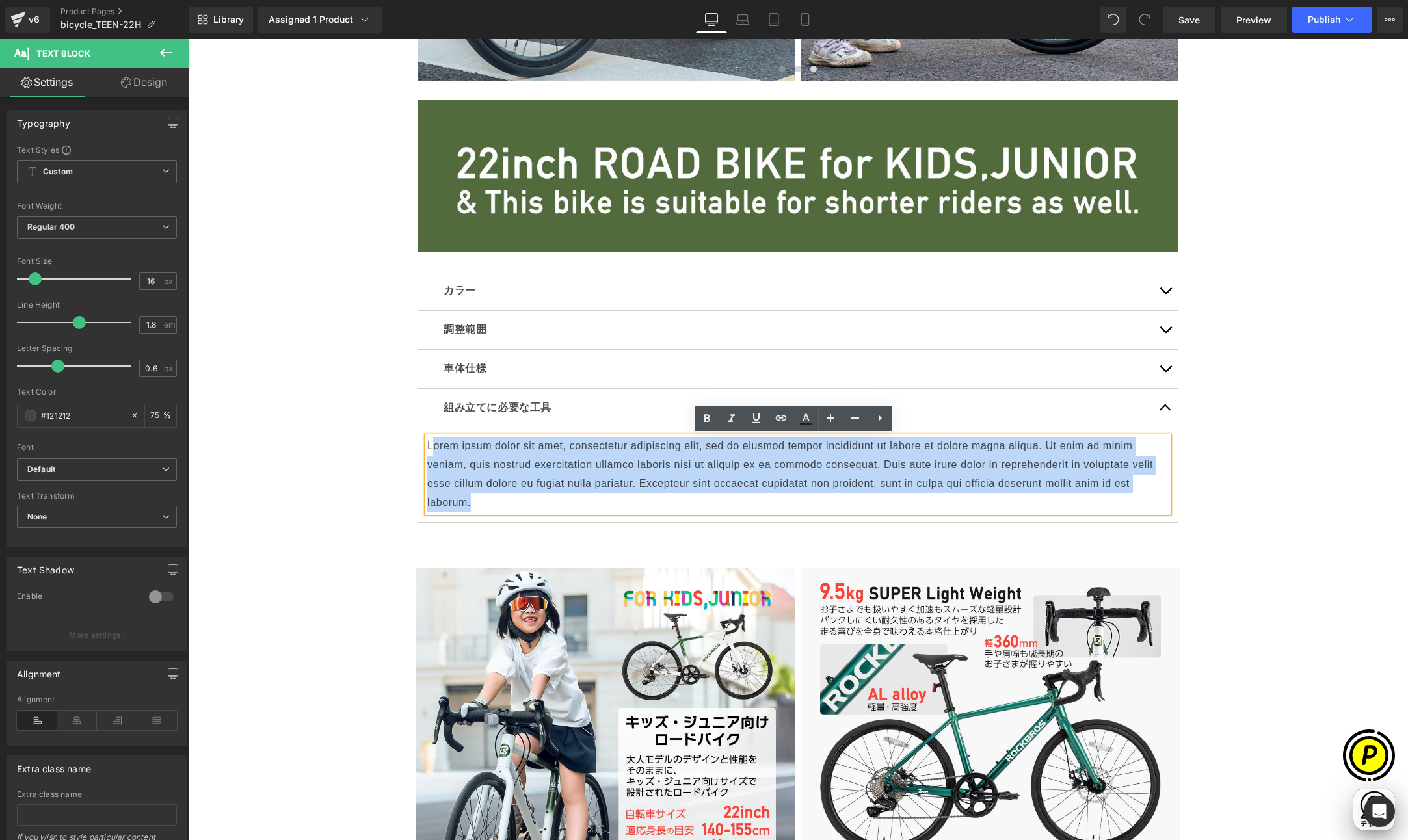
scroll to position [0, 761]
click at [427, 444] on div "Lorem ipsum dolor sit amet, consectetur adipiscing elit, sed do eiusmod tempor …" at bounding box center [798, 475] width 741 height 75
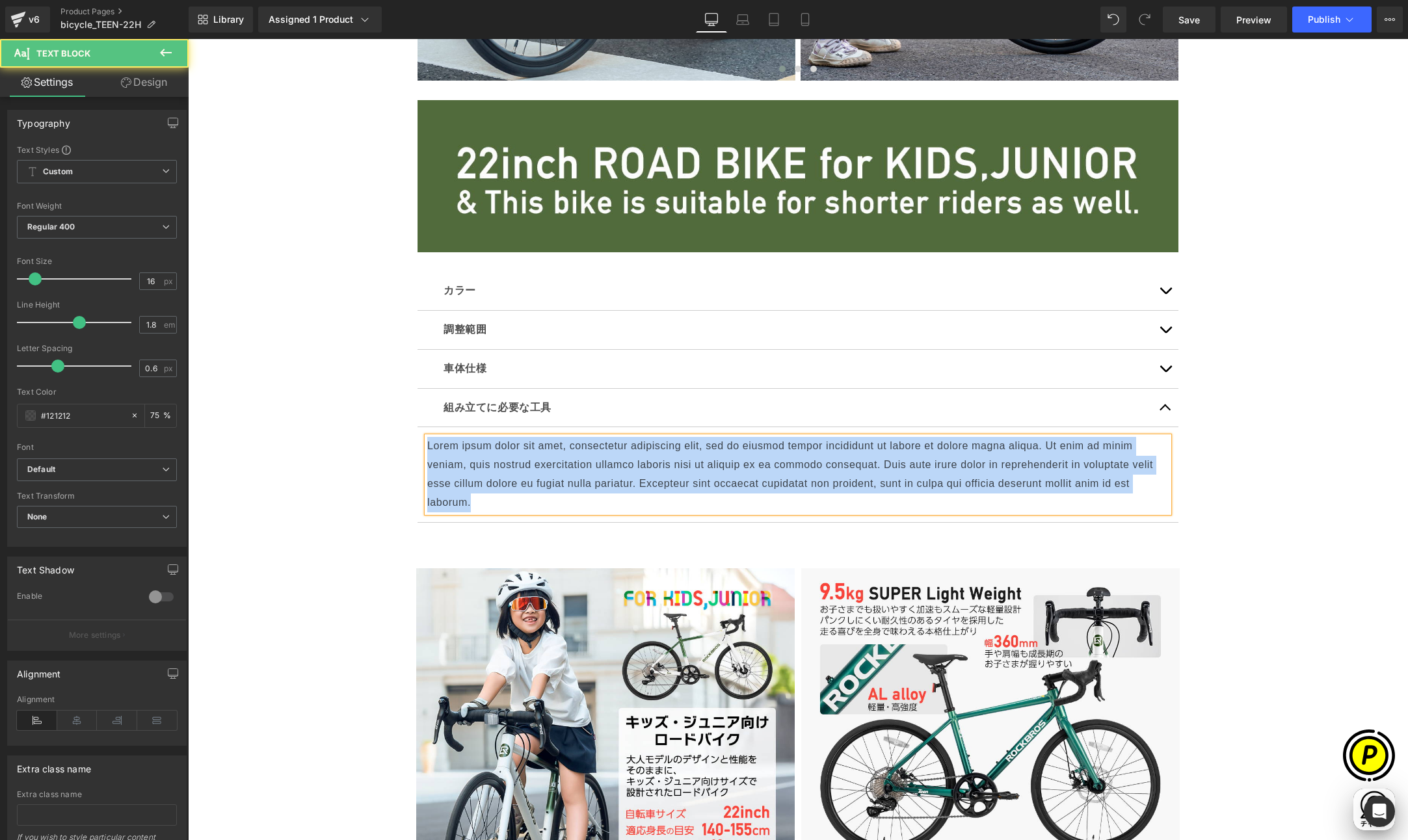
click at [478, 492] on p "Lorem ipsum dolor sit amet, consectetur adipiscing elit, sed do eiusmod tempor …" at bounding box center [798, 475] width 741 height 75
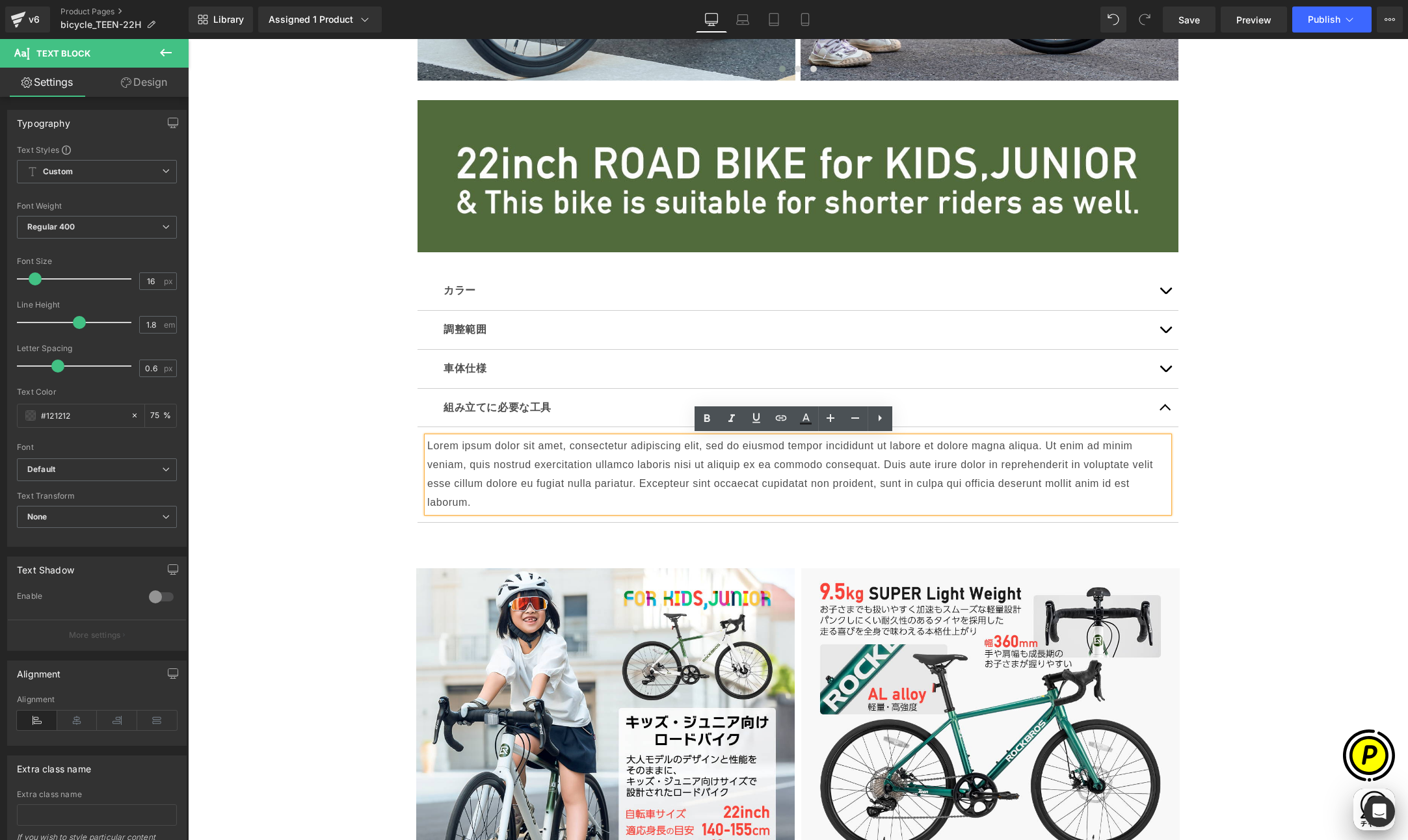
drag, startPoint x: 422, startPoint y: 442, endPoint x: 477, endPoint y: 497, distance: 77.8
click at [477, 497] on p "Lorem ipsum dolor sit amet, consectetur adipiscing elit, sed do eiusmod tempor …" at bounding box center [798, 475] width 741 height 75
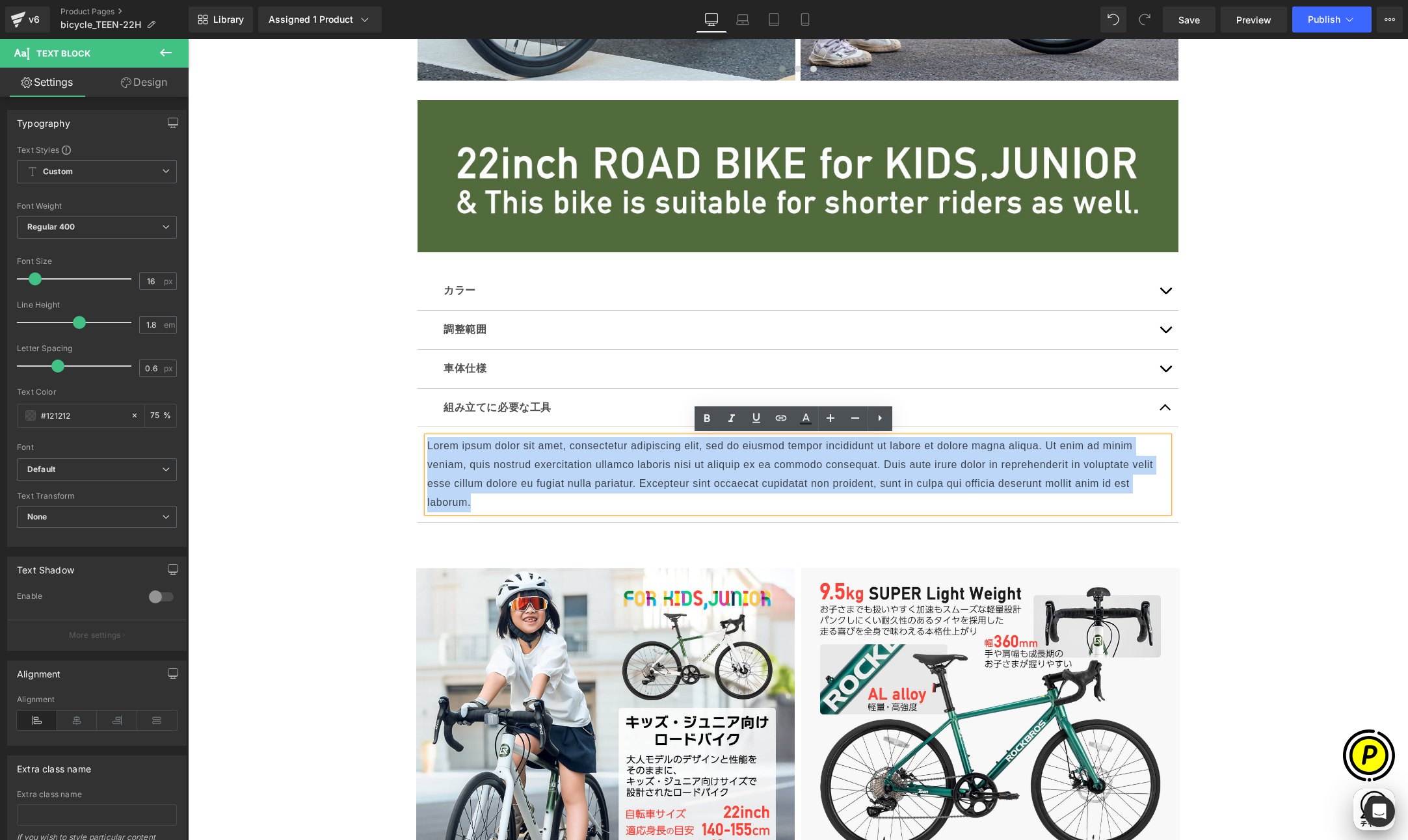
drag, startPoint x: 477, startPoint y: 505, endPoint x: 422, endPoint y: 448, distance: 79.2
click at [427, 448] on p "Lorem ipsum dolor sit amet, consectetur adipiscing elit, sed do eiusmod tempor …" at bounding box center [798, 475] width 741 height 75
paste div
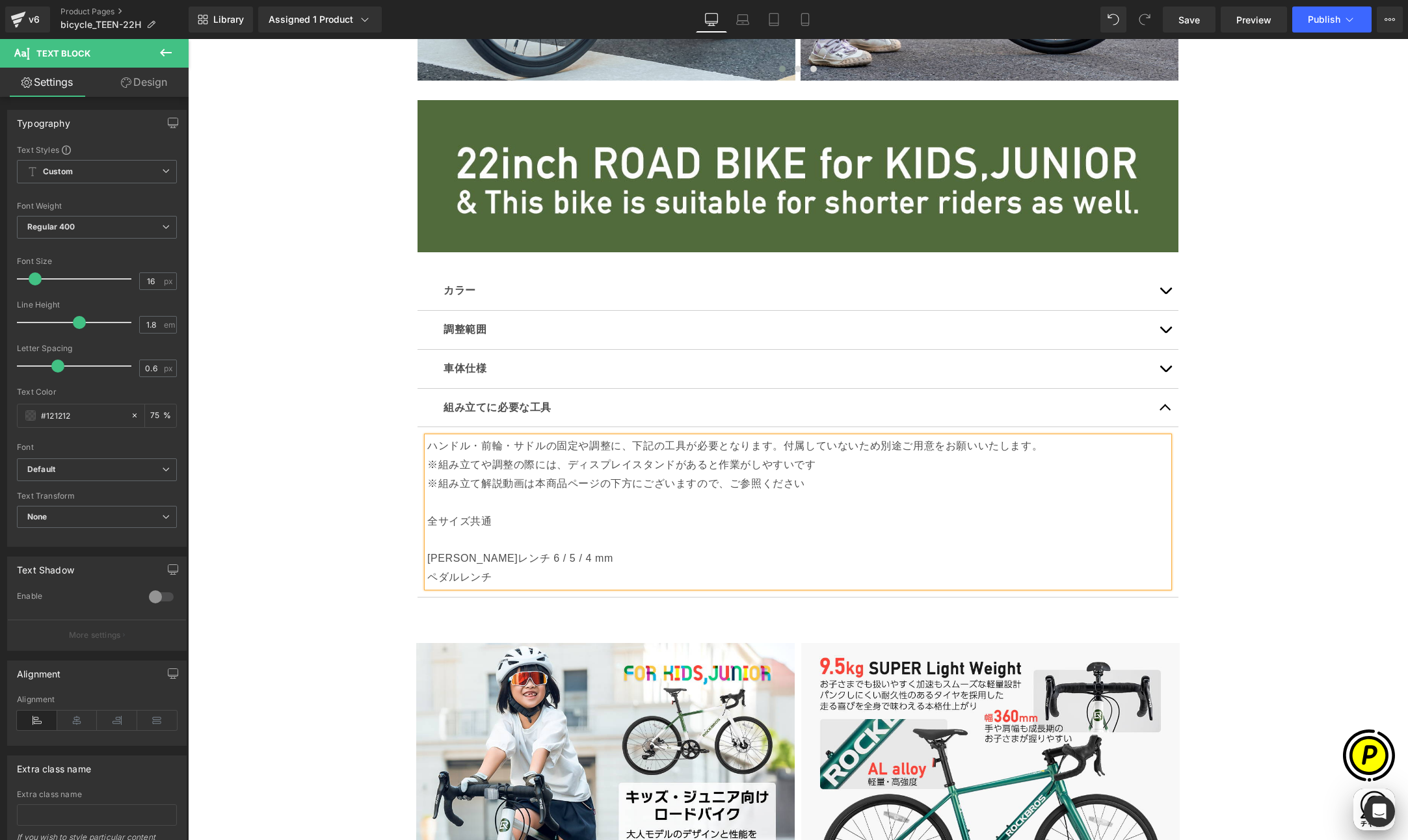
scroll to position [0, 761]
drag, startPoint x: 424, startPoint y: 556, endPoint x: 419, endPoint y: 517, distance: 39.3
click at [427, 517] on div "ハンドル・前輪・サドルの固定や調整に、下記の工具が必要となります。付属していないため別途ご用意をお願いいたします。 ※組み立てや調整の際には、ディスプレイスタ…" at bounding box center [798, 512] width 741 height 149
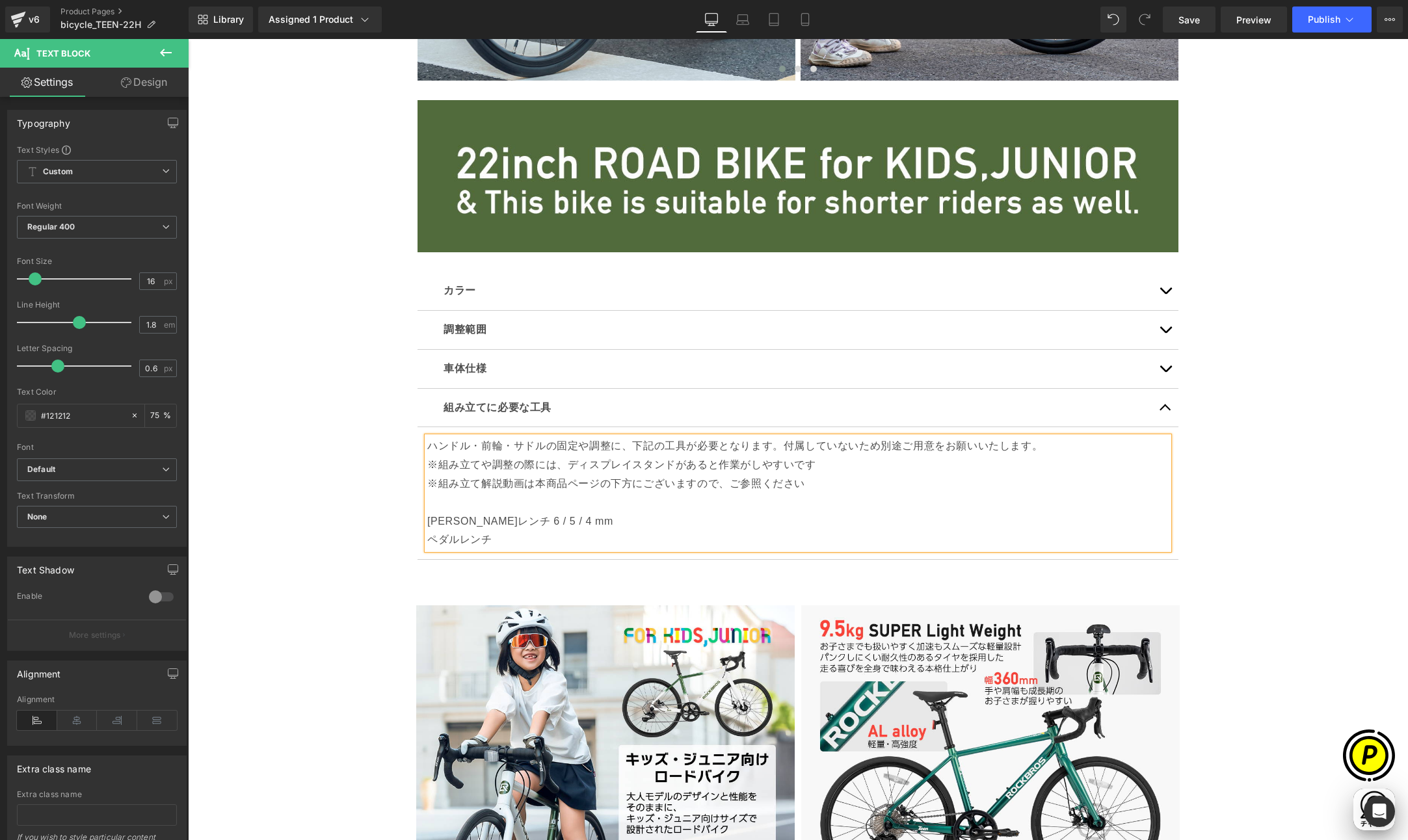
scroll to position [0, 0]
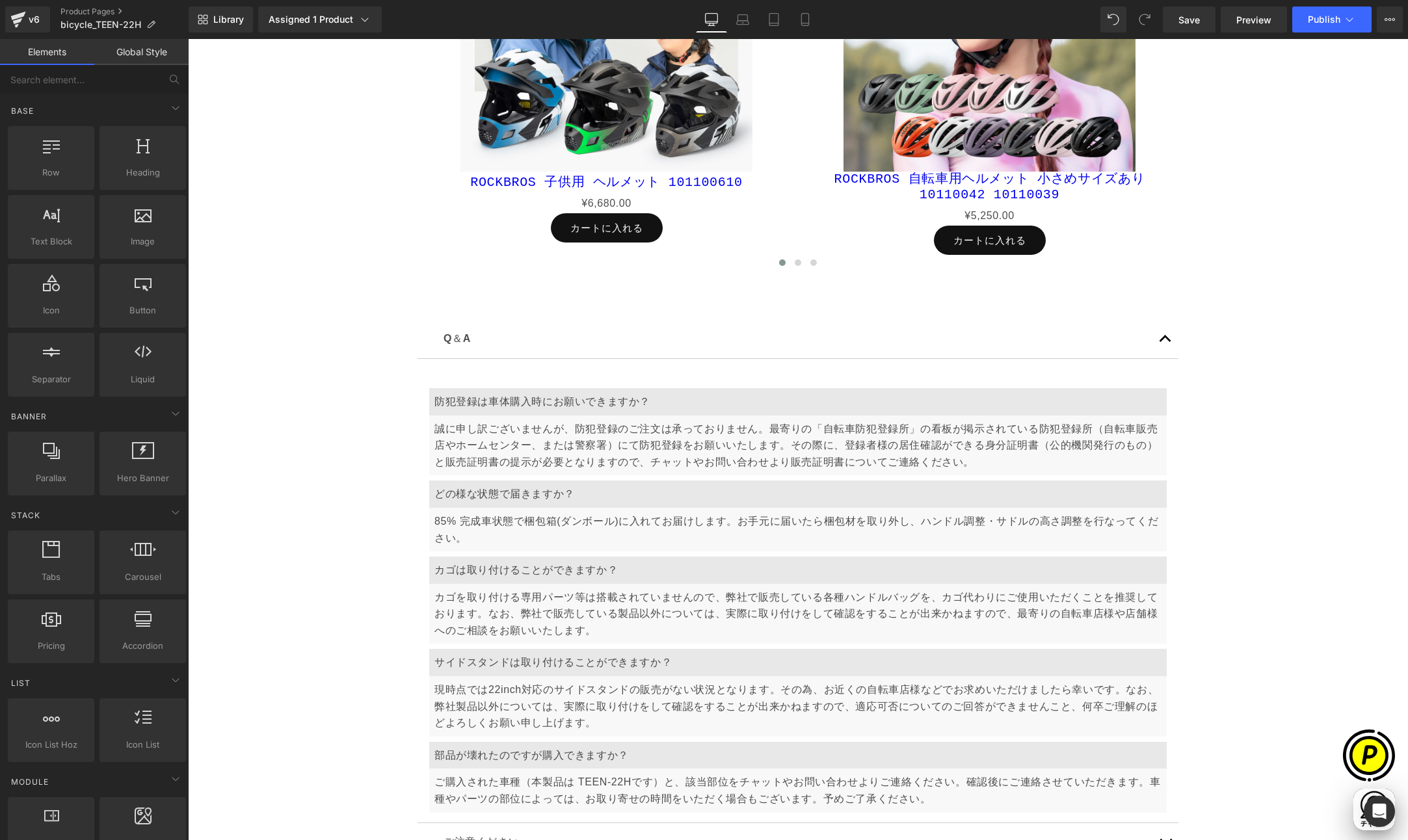
scroll to position [0, 253]
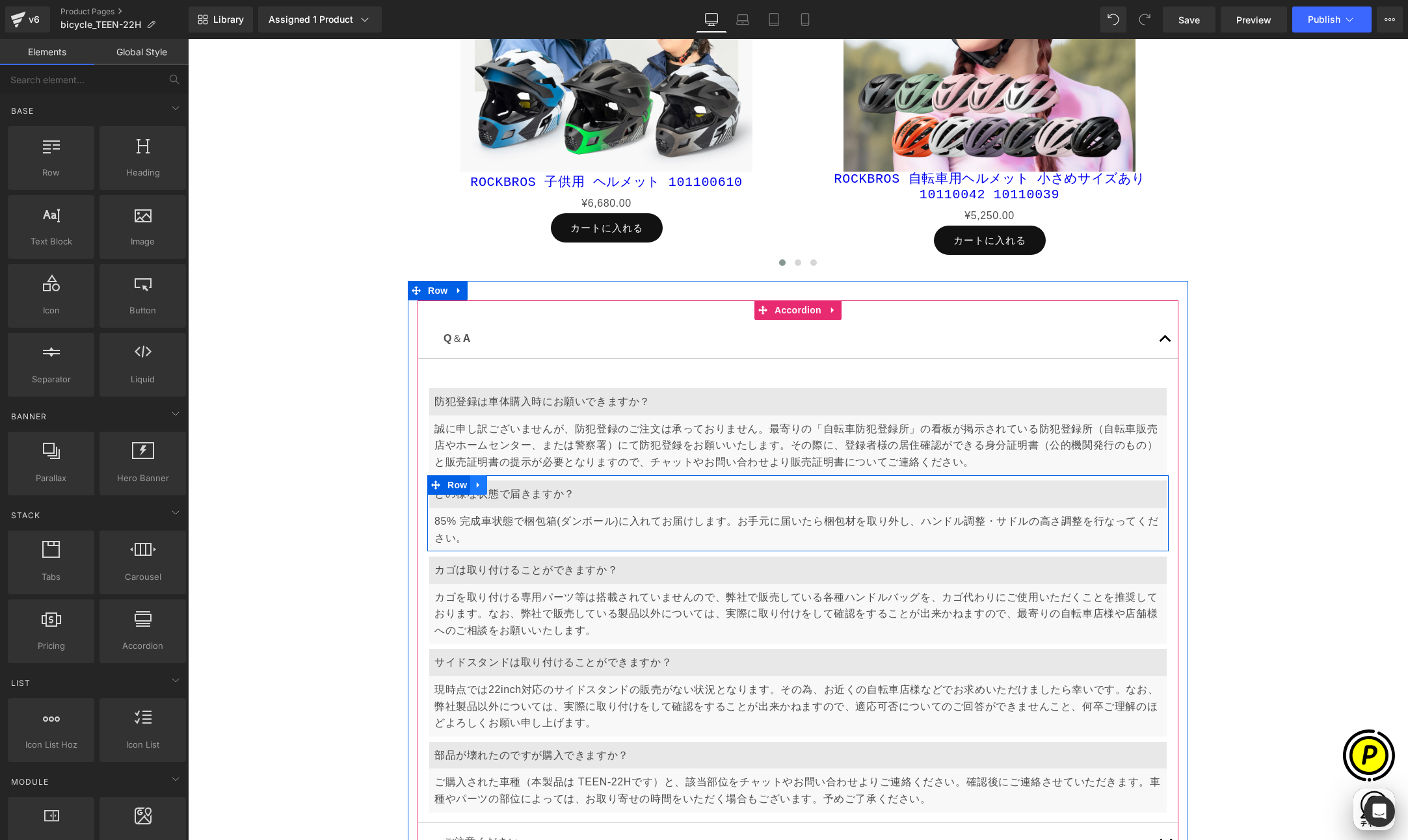
click at [474, 482] on icon at bounding box center [478, 485] width 9 height 10
click at [491, 481] on icon at bounding box center [495, 485] width 9 height 9
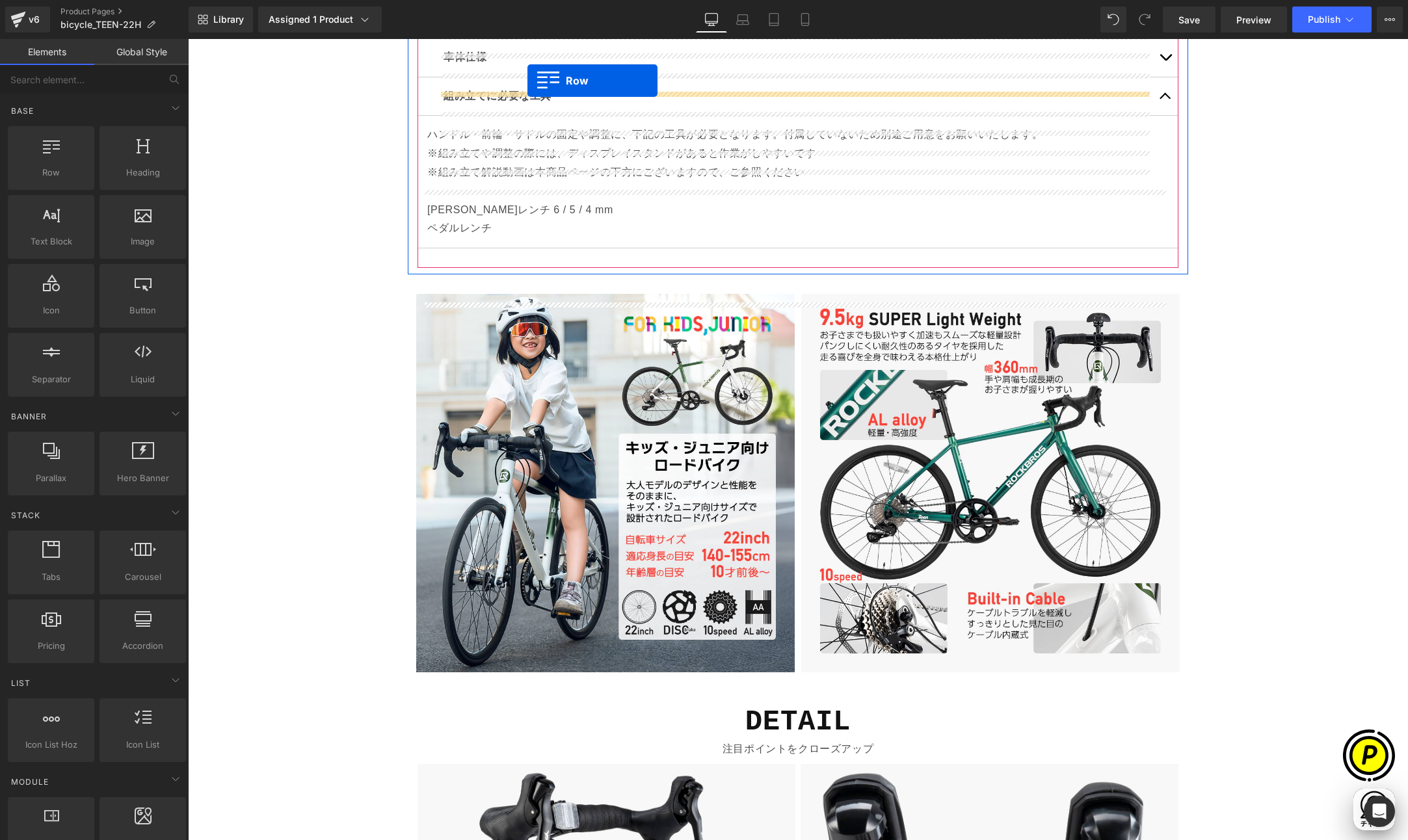
scroll to position [2577, 0]
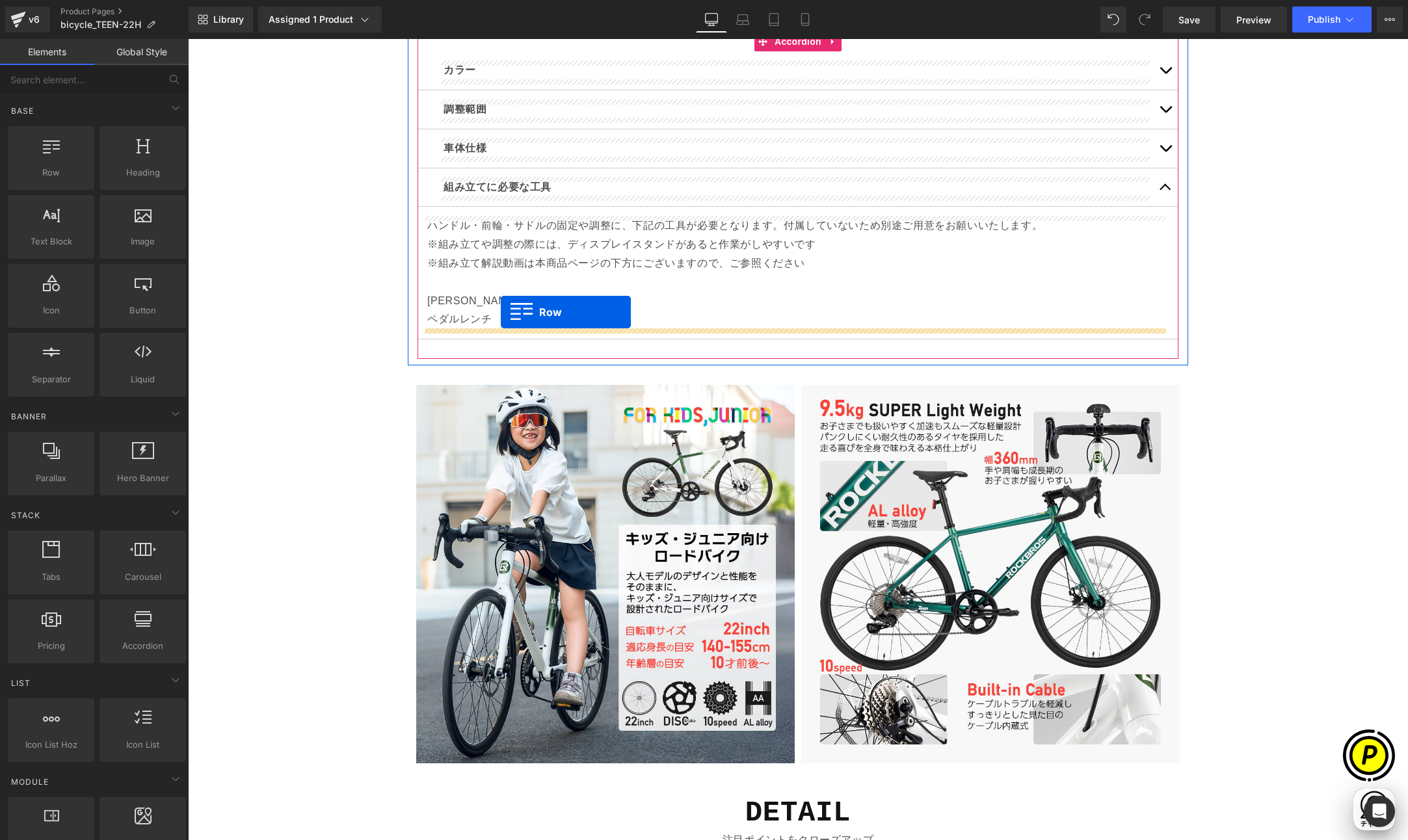
drag, startPoint x: 429, startPoint y: 559, endPoint x: 500, endPoint y: 312, distance: 257.0
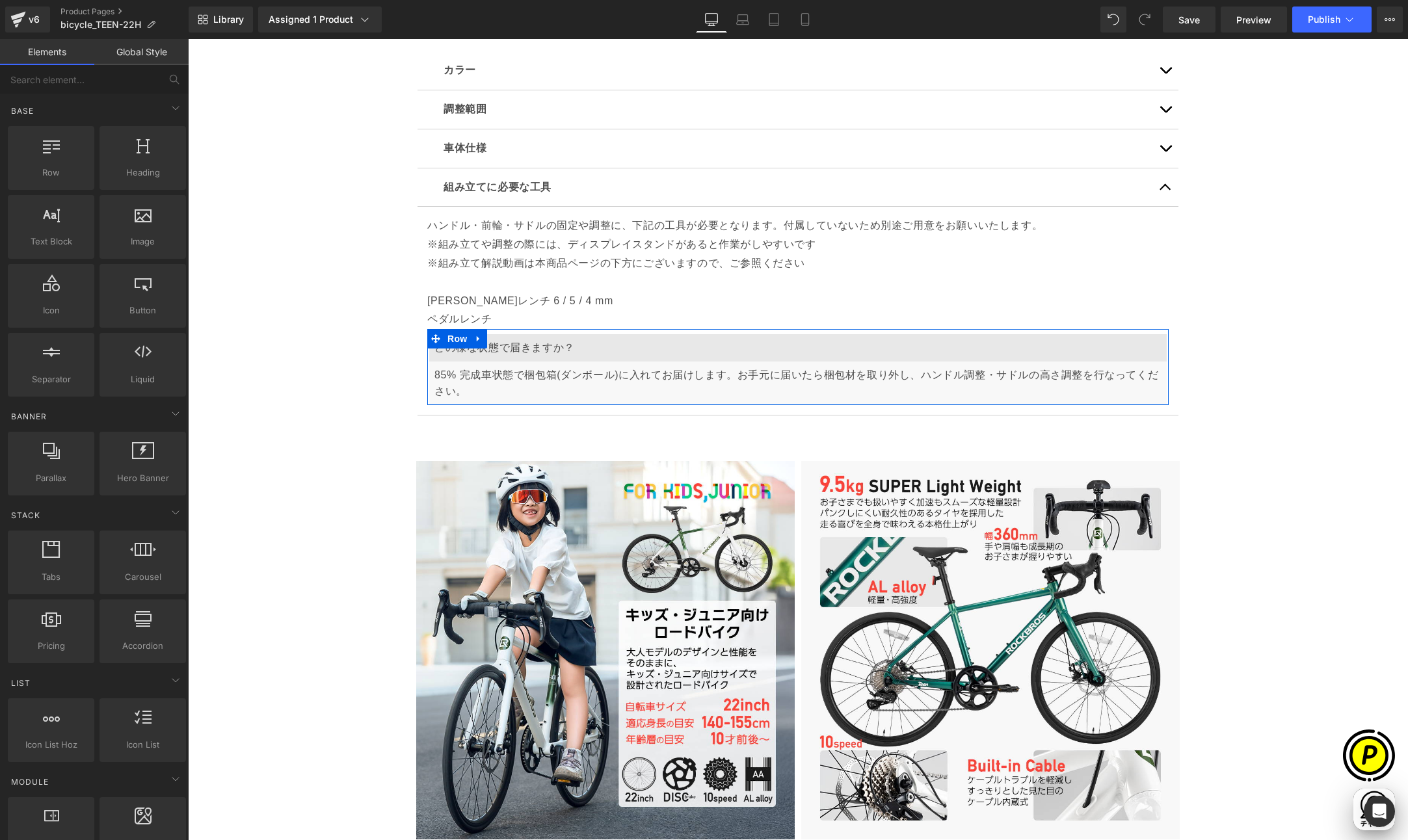
scroll to position [0, 0]
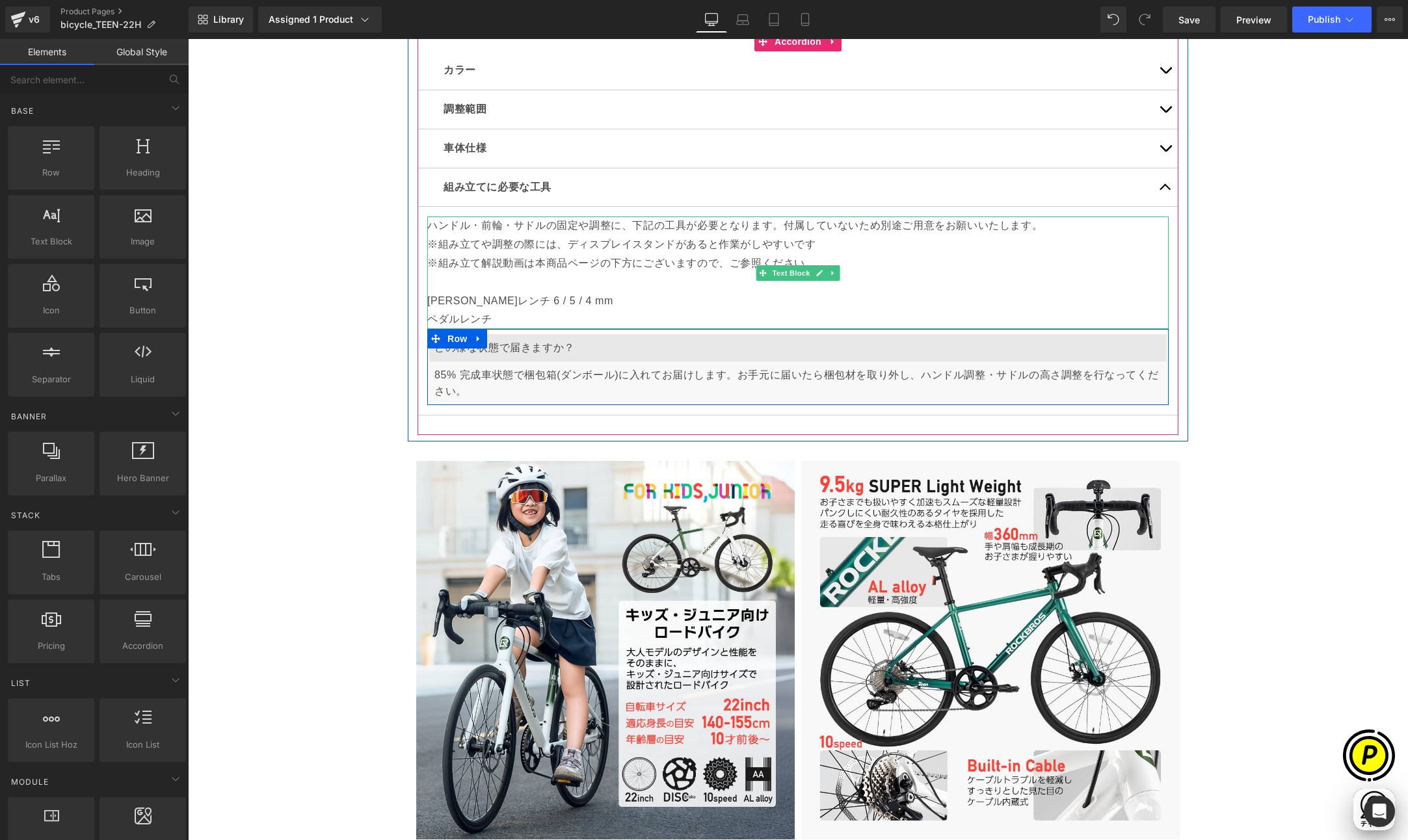
click at [497, 317] on p "ペダルレンチ" at bounding box center [798, 319] width 741 height 19
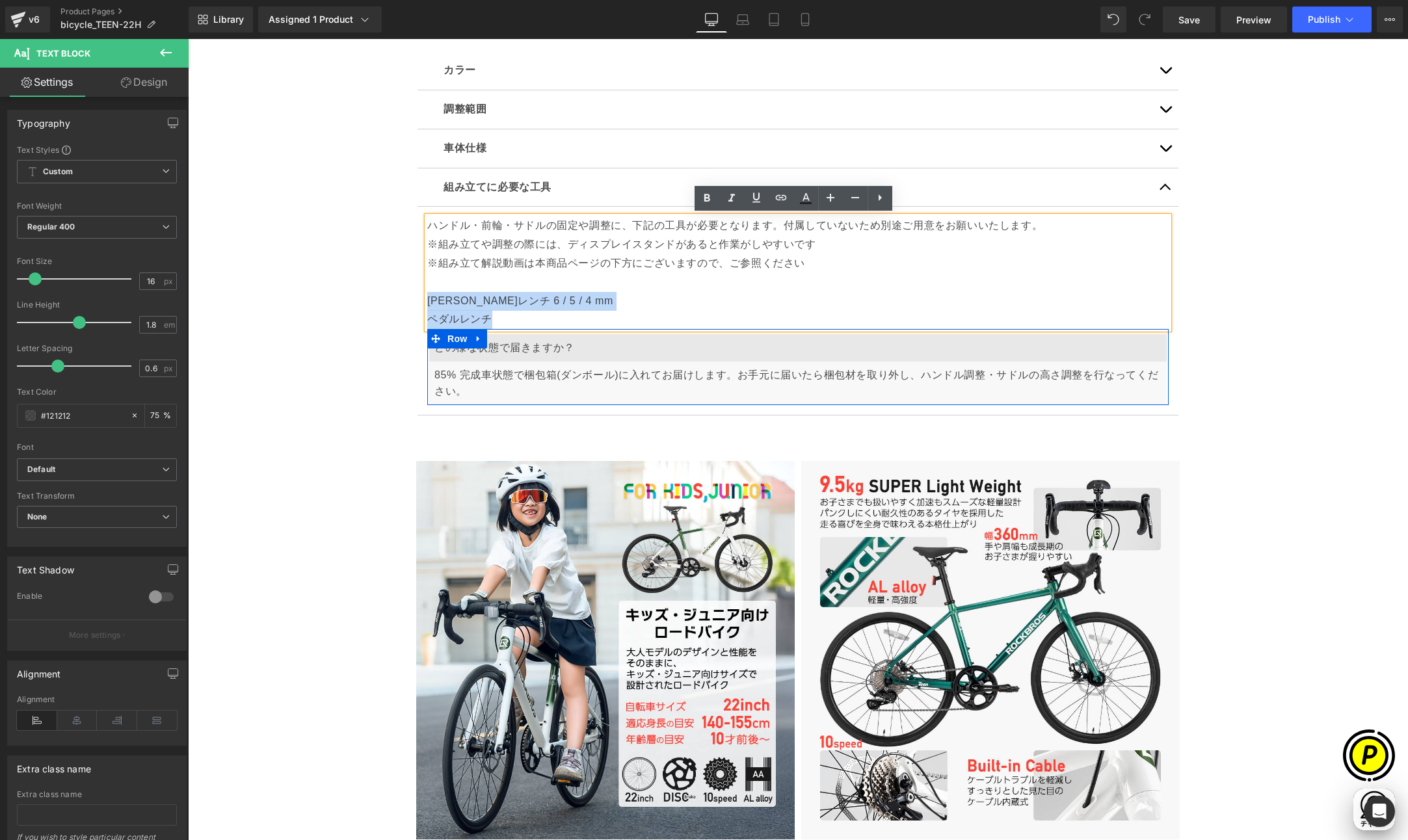
scroll to position [0, 253]
click at [417, 301] on article "ハンドル・前輪・サドルの固定や調整に、下記の工具が必要となります。付属していないため別途ご用意をお願いいたします。 ※組み立てや調整の際には、ディスプレイスタ…" at bounding box center [798, 311] width 761 height 209
copy div "[PERSON_NAME]レンチ 6 / 5 / 4 mm ペダルレンチ"
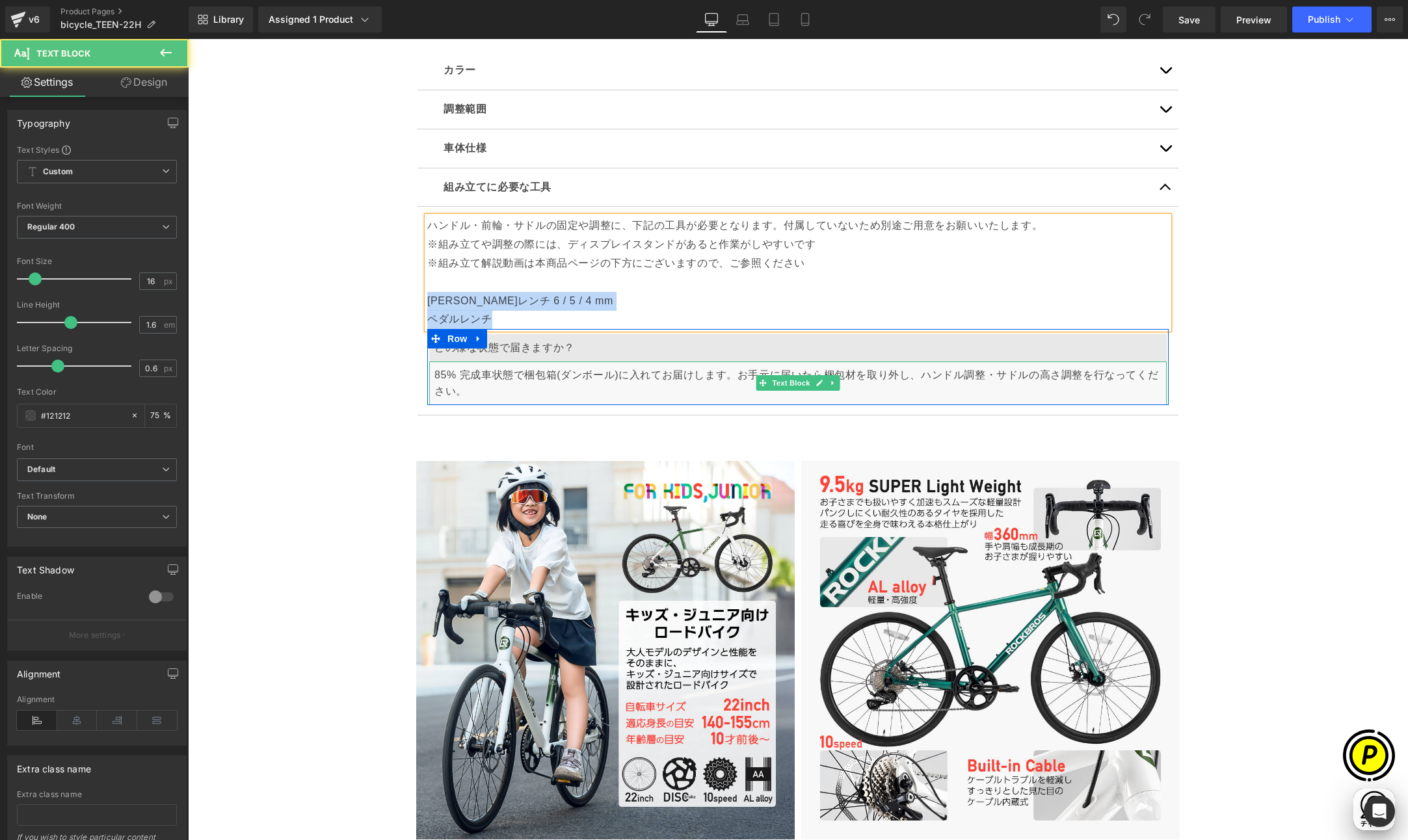
click at [472, 378] on p "85% 完成車状態で梱包箱(ダンボール)に入れてお届けします。お手元に届いたら梱包材を取り外し、ハンドル調整・サドルの高さ調整を行なってください。" at bounding box center [798, 383] width 727 height 33
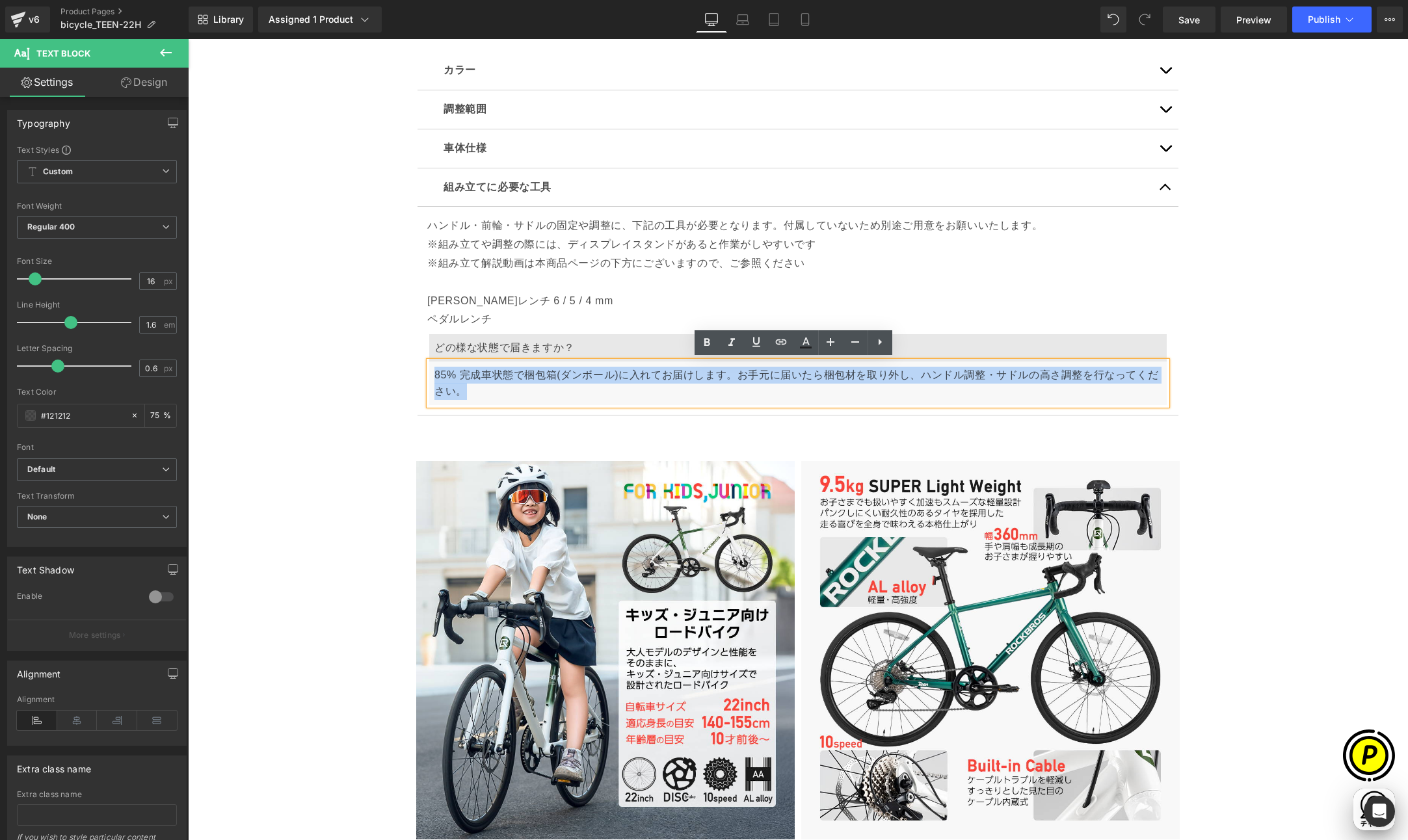
drag, startPoint x: 427, startPoint y: 371, endPoint x: 466, endPoint y: 390, distance: 43.4
click at [466, 390] on div "85% 完成車状態で梱包箱(ダンボール)に入れてお届けします。お手元に届いたら梱包材を取り外し、ハンドル調整・サドルの高さ調整を行なってください。" at bounding box center [798, 383] width 737 height 44
paste div
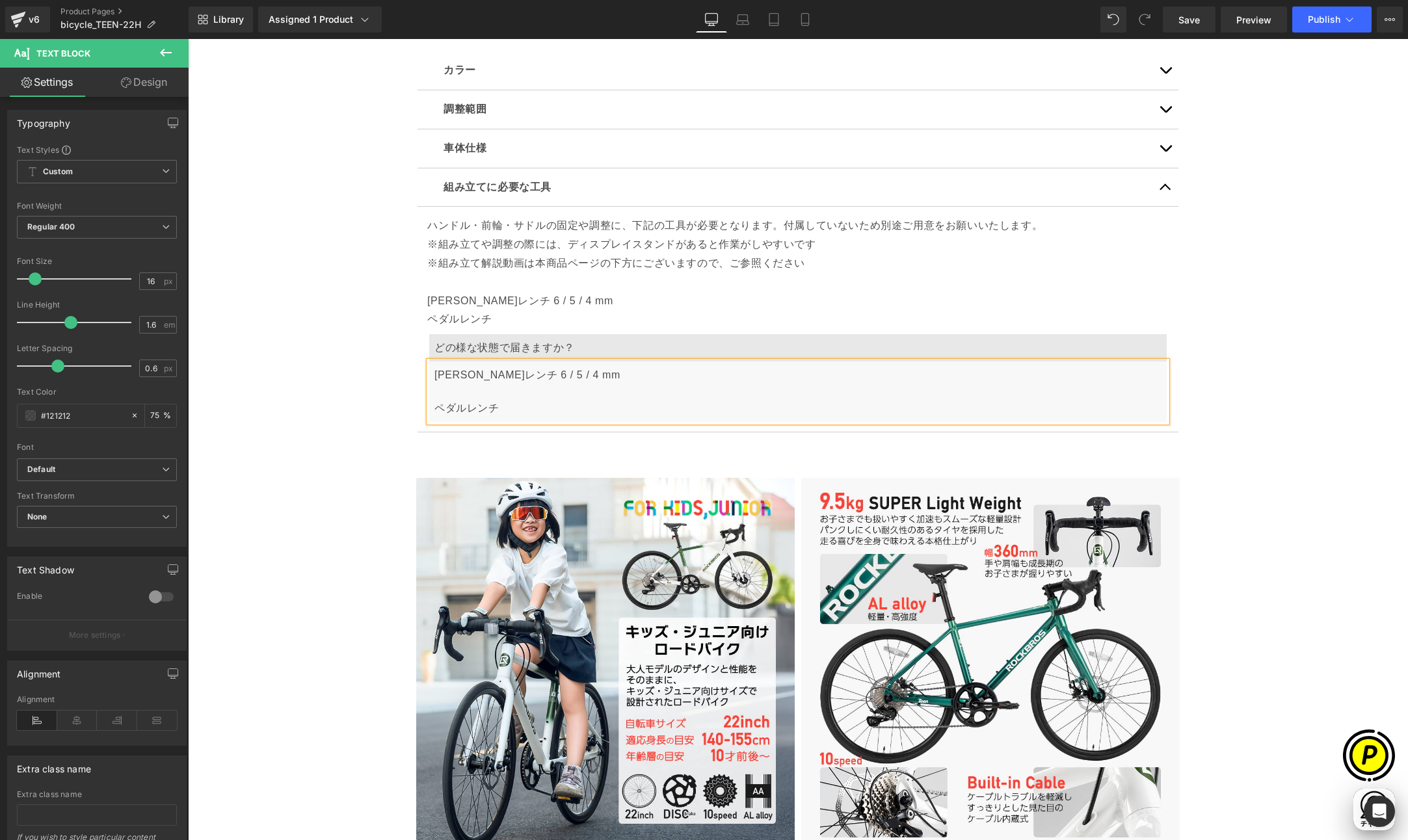
click at [429, 403] on div "[PERSON_NAME]レンチ 6 / 5 / 4 mm ペダルレンチ" at bounding box center [798, 391] width 737 height 60
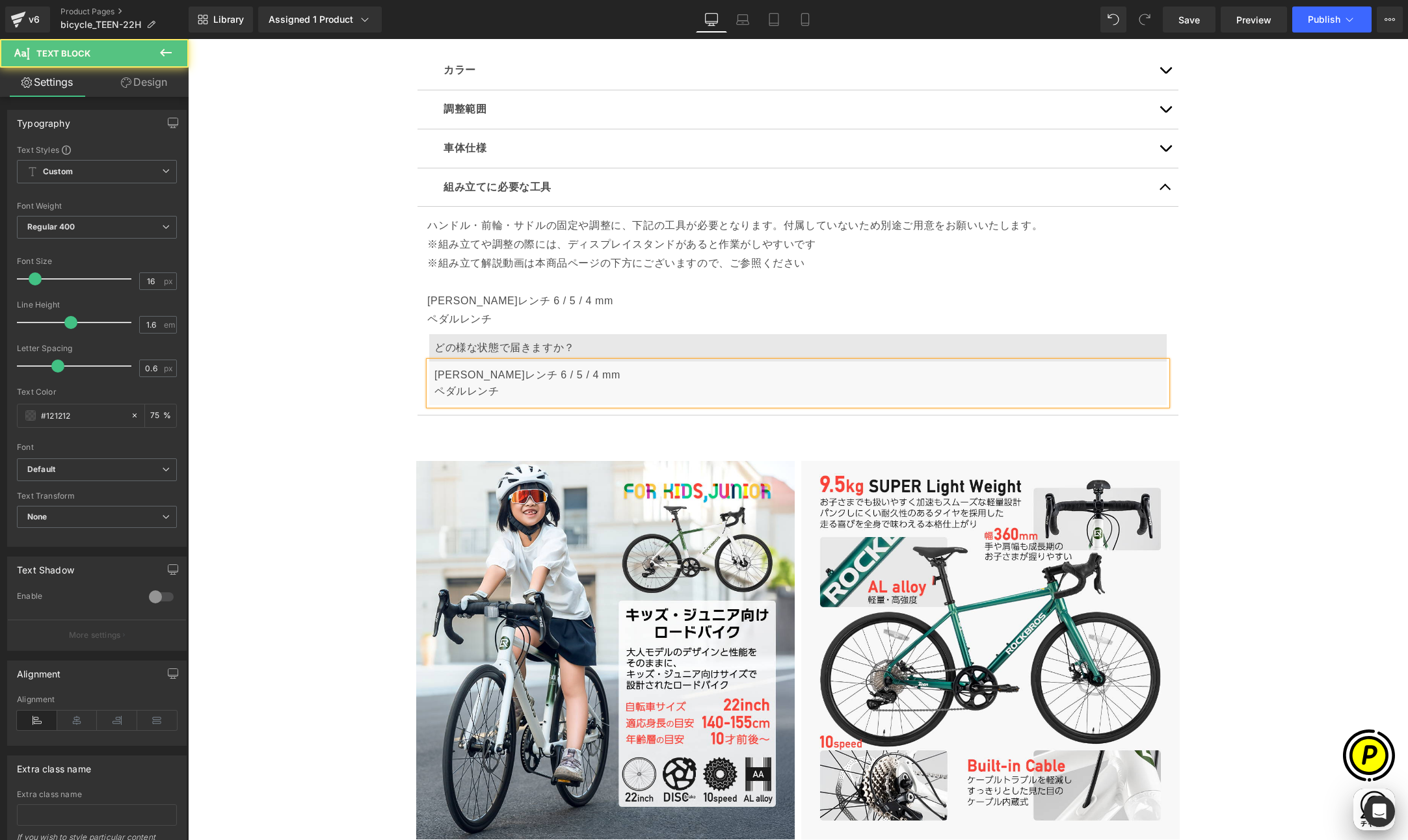
scroll to position [0, 507]
click at [501, 371] on p "[PERSON_NAME]レンチ 6 / 5 / 4 mm" at bounding box center [798, 375] width 727 height 17
click at [514, 388] on p "ペダルレンチ" at bounding box center [798, 391] width 727 height 17
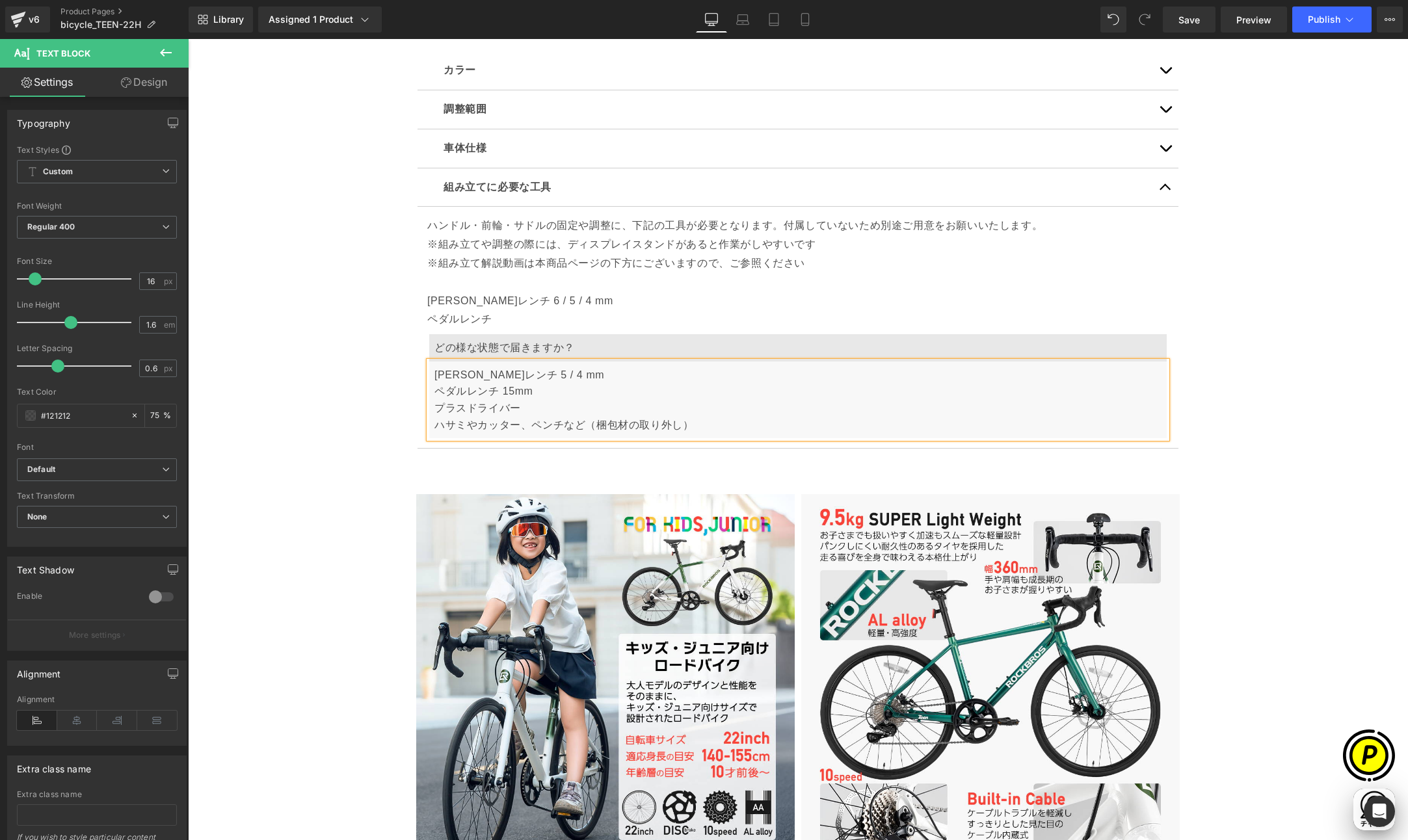
scroll to position [0, 253]
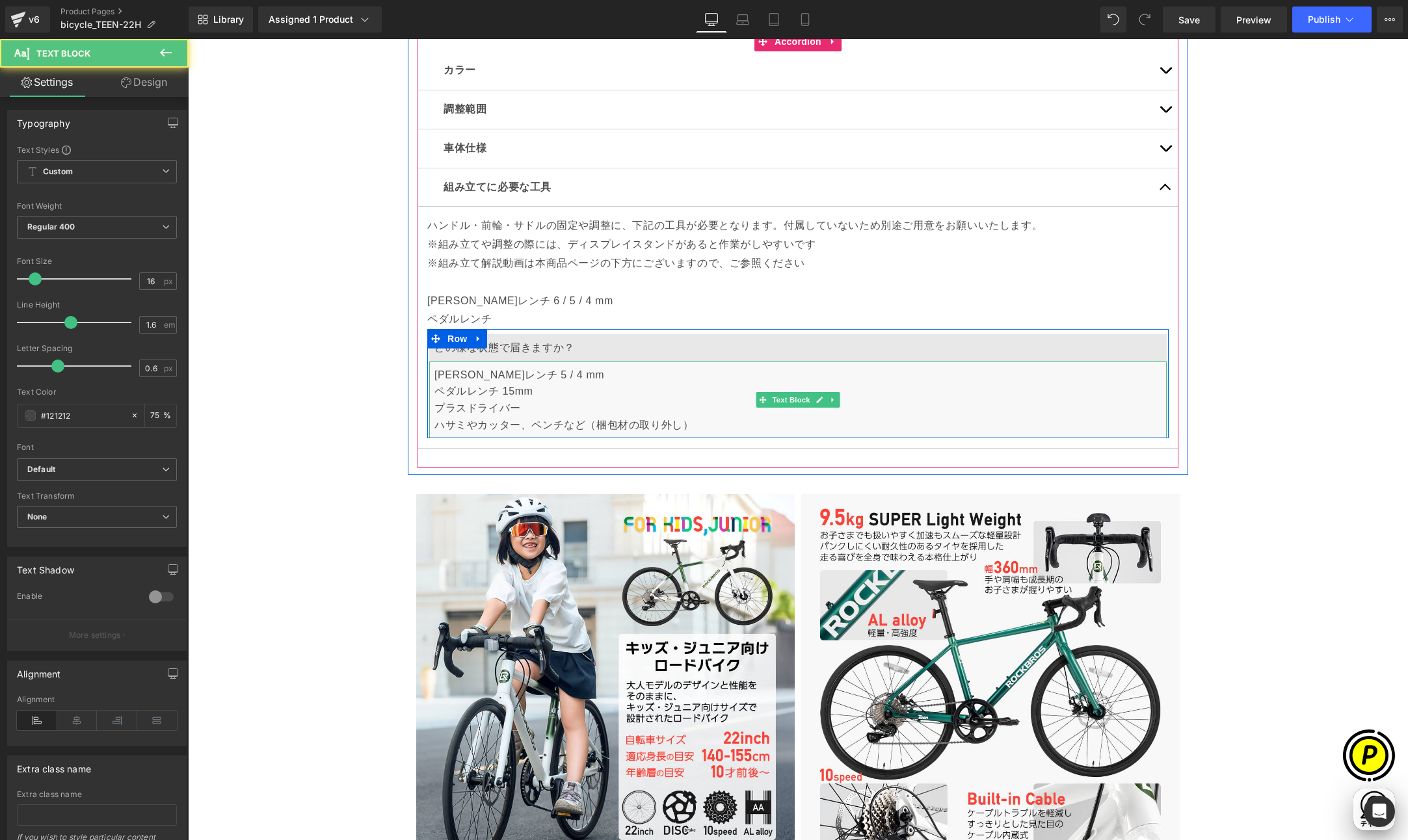
click at [460, 421] on p "ペダルレンチ 15mm プラスドライバー ハサミやカッター、ペンチなど（梱包材の取り外し）" at bounding box center [798, 408] width 727 height 50
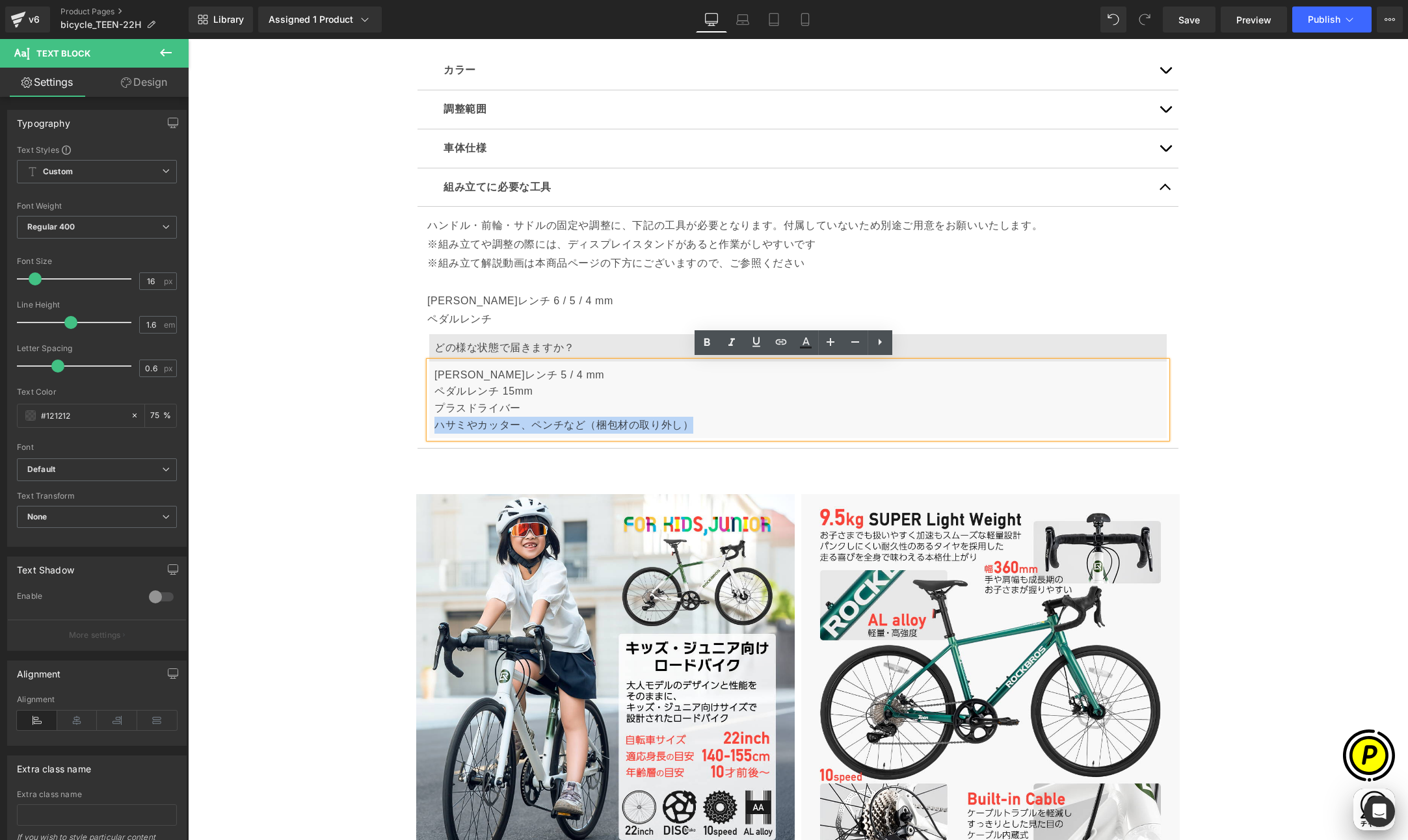
drag, startPoint x: 465, startPoint y: 420, endPoint x: 696, endPoint y: 421, distance: 231.0
click at [696, 421] on div "六角レンチ 5 / 4 mm ペダルレンチ 15mm プラスドライバー ハサミやカッター、ペンチなど（梱包材の取り外し）" at bounding box center [798, 399] width 737 height 77
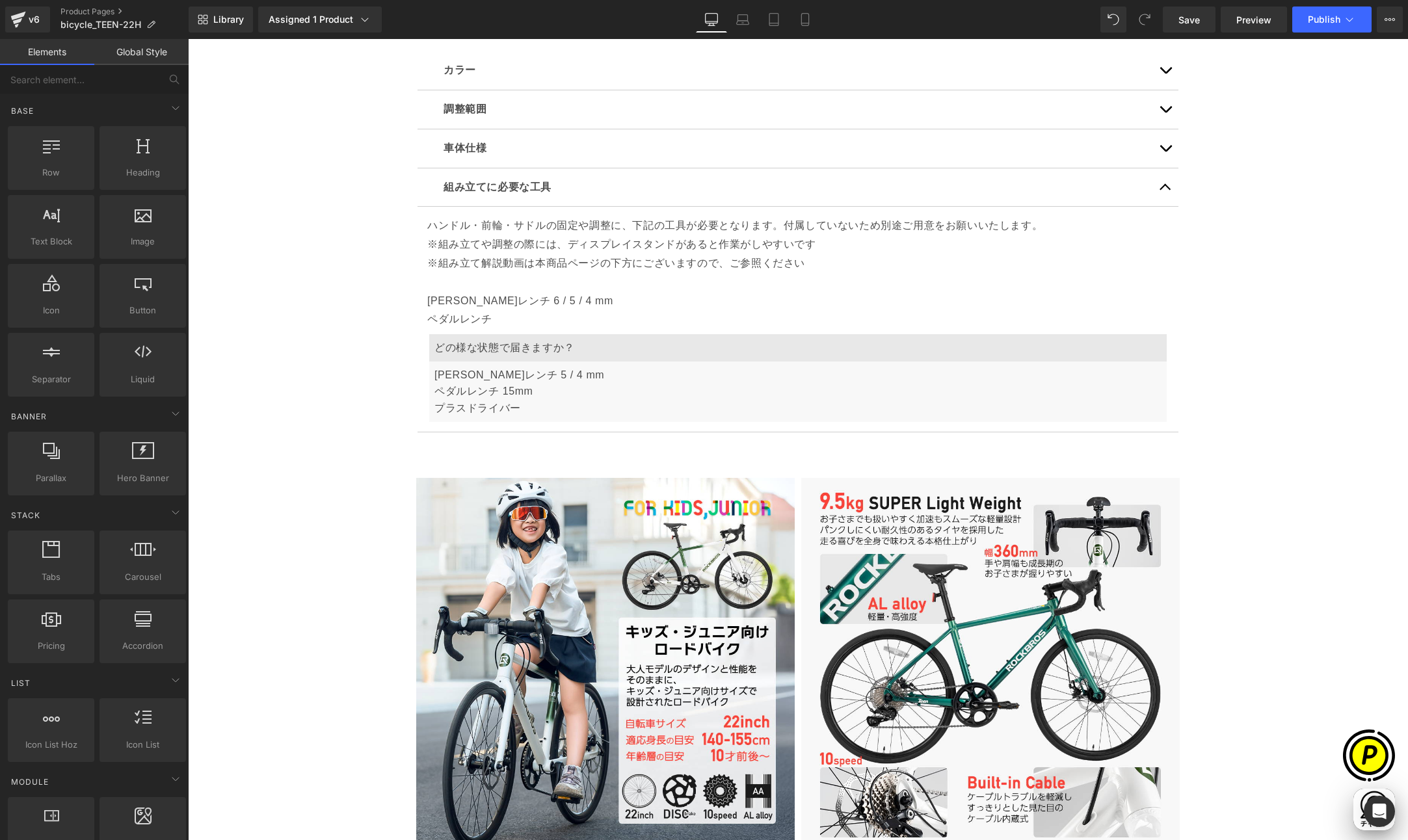
scroll to position [0, 507]
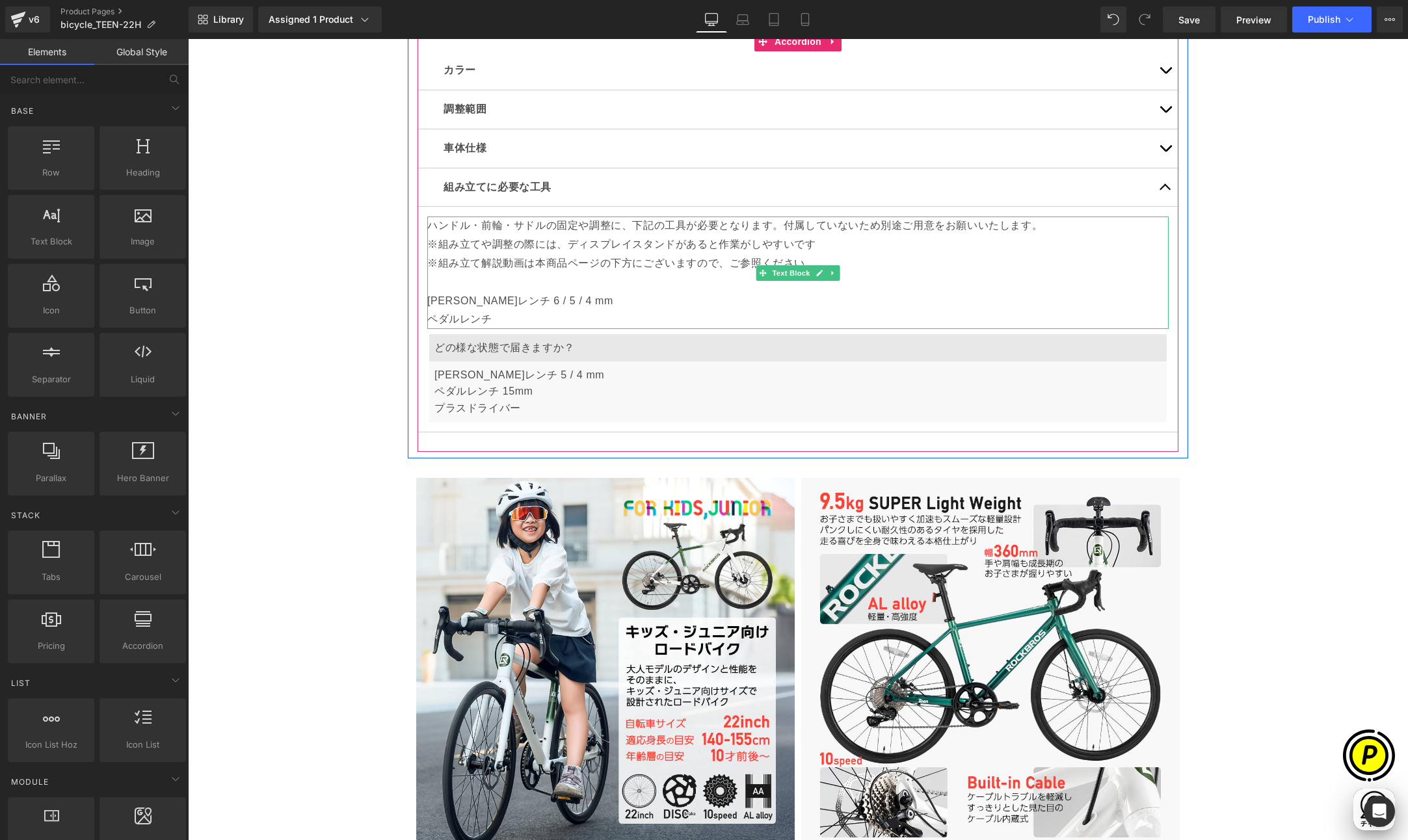
click at [452, 304] on p "[PERSON_NAME]レンチ 6 / 5 / 4 mm" at bounding box center [798, 302] width 741 height 19
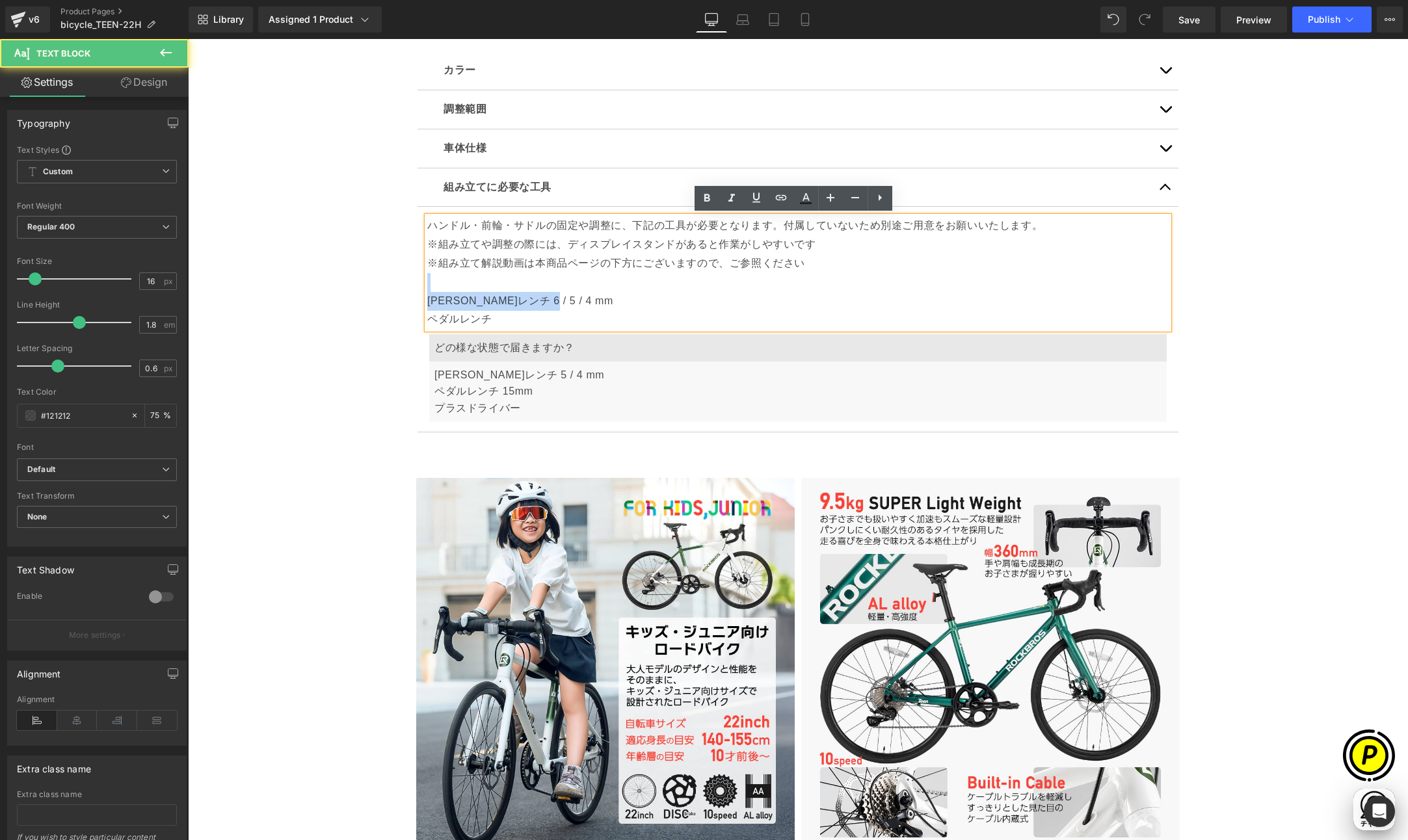
drag, startPoint x: 808, startPoint y: 265, endPoint x: 816, endPoint y: 303, distance: 38.8
click at [816, 303] on div "ハンドル・前輪・サドルの固定や調整に、下記の工具が必要となります。付属していないため別途ご用意をお願いいたします。 ※組み立てや調整の際には、ディスプレイスタ…" at bounding box center [798, 273] width 741 height 113
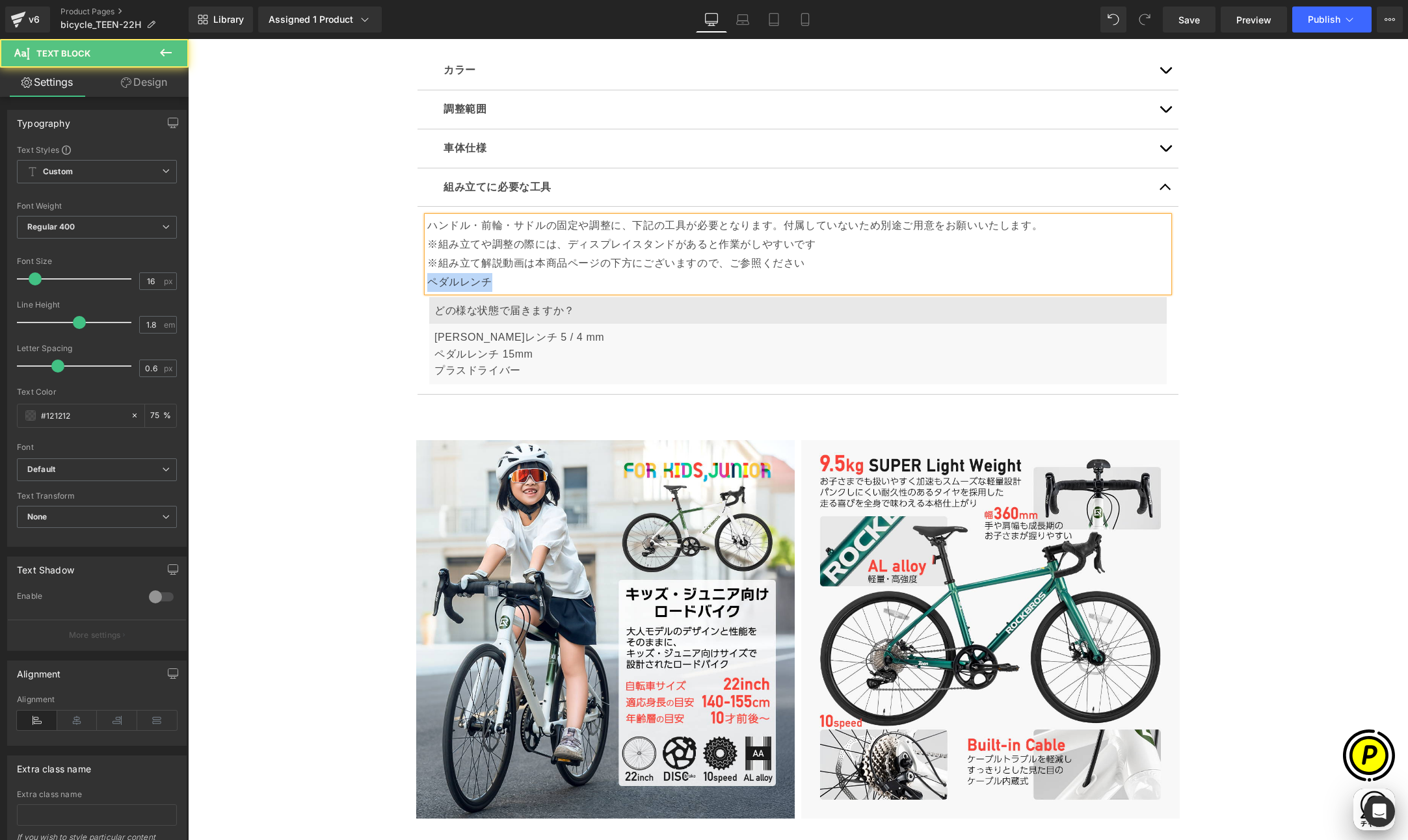
drag, startPoint x: 811, startPoint y: 268, endPoint x: 812, endPoint y: 287, distance: 19.0
click at [812, 287] on div "ハンドル・前輪・サドルの固定や調整に、下記の工具が必要となります。付属していないため別途ご用意をお願いいたします。 ※組み立てや調整の際には、ディスプレイスタ…" at bounding box center [798, 254] width 741 height 75
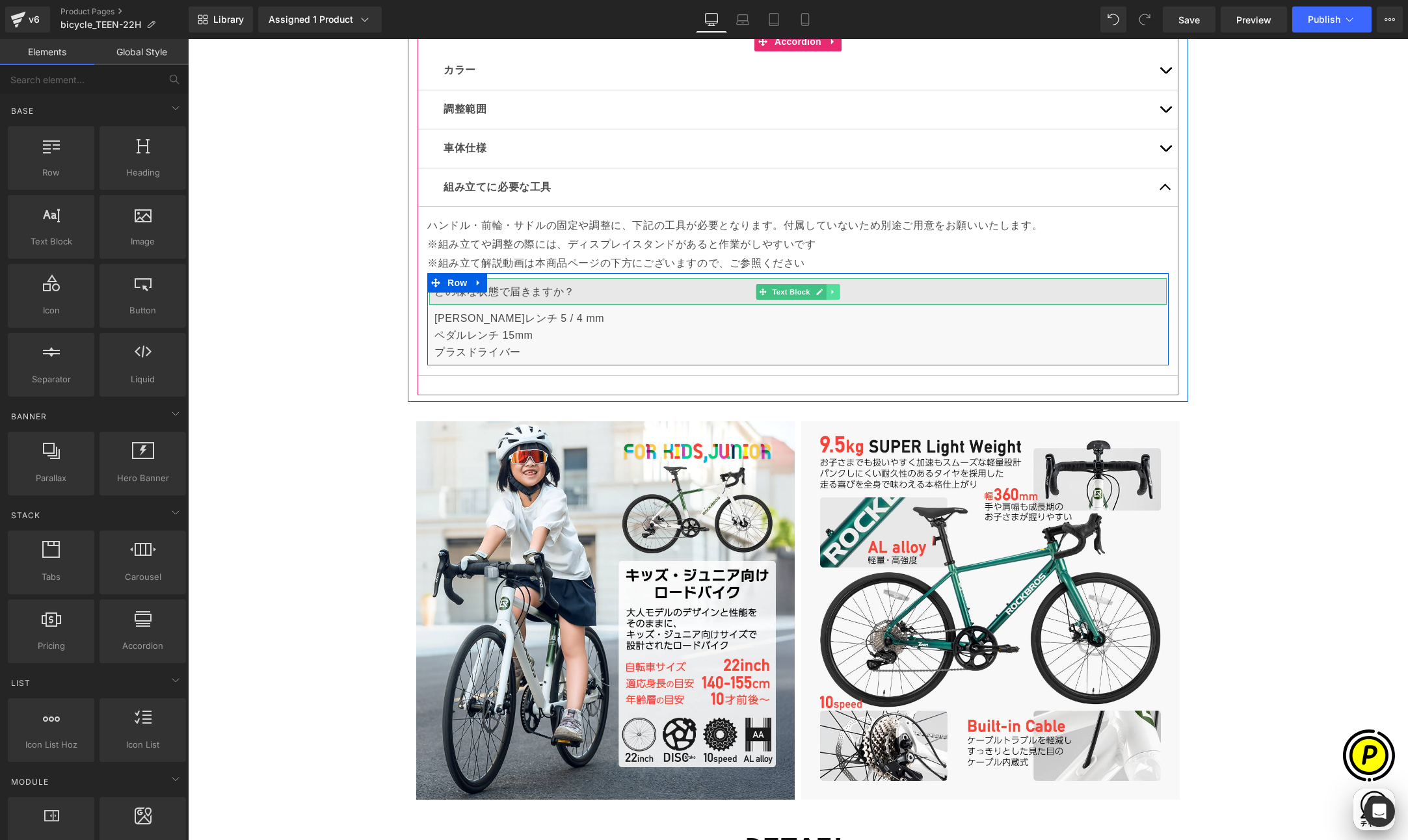
click at [830, 291] on icon at bounding box center [833, 291] width 7 height 8
click at [836, 292] on icon at bounding box center [840, 291] width 7 height 7
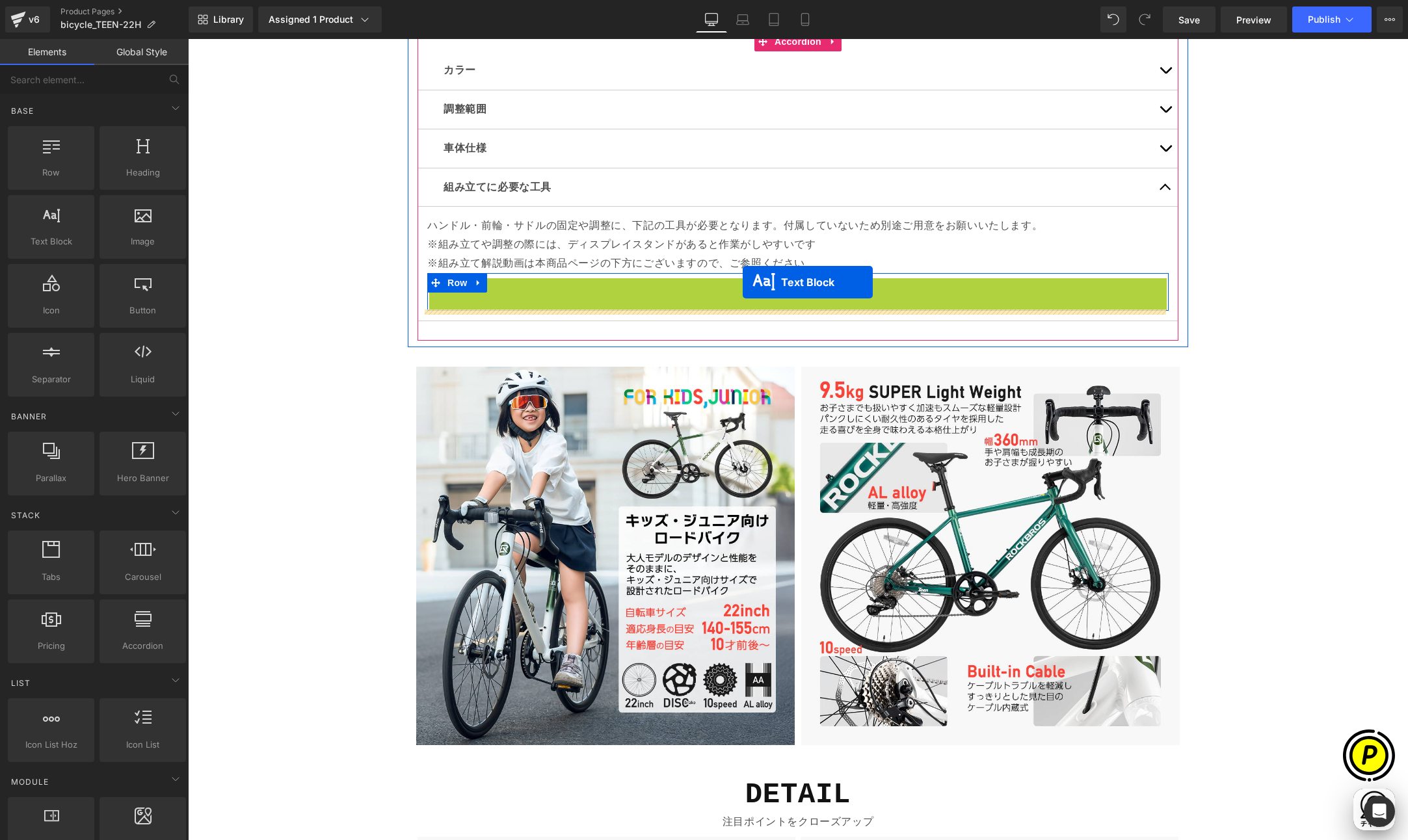
scroll to position [0, 253]
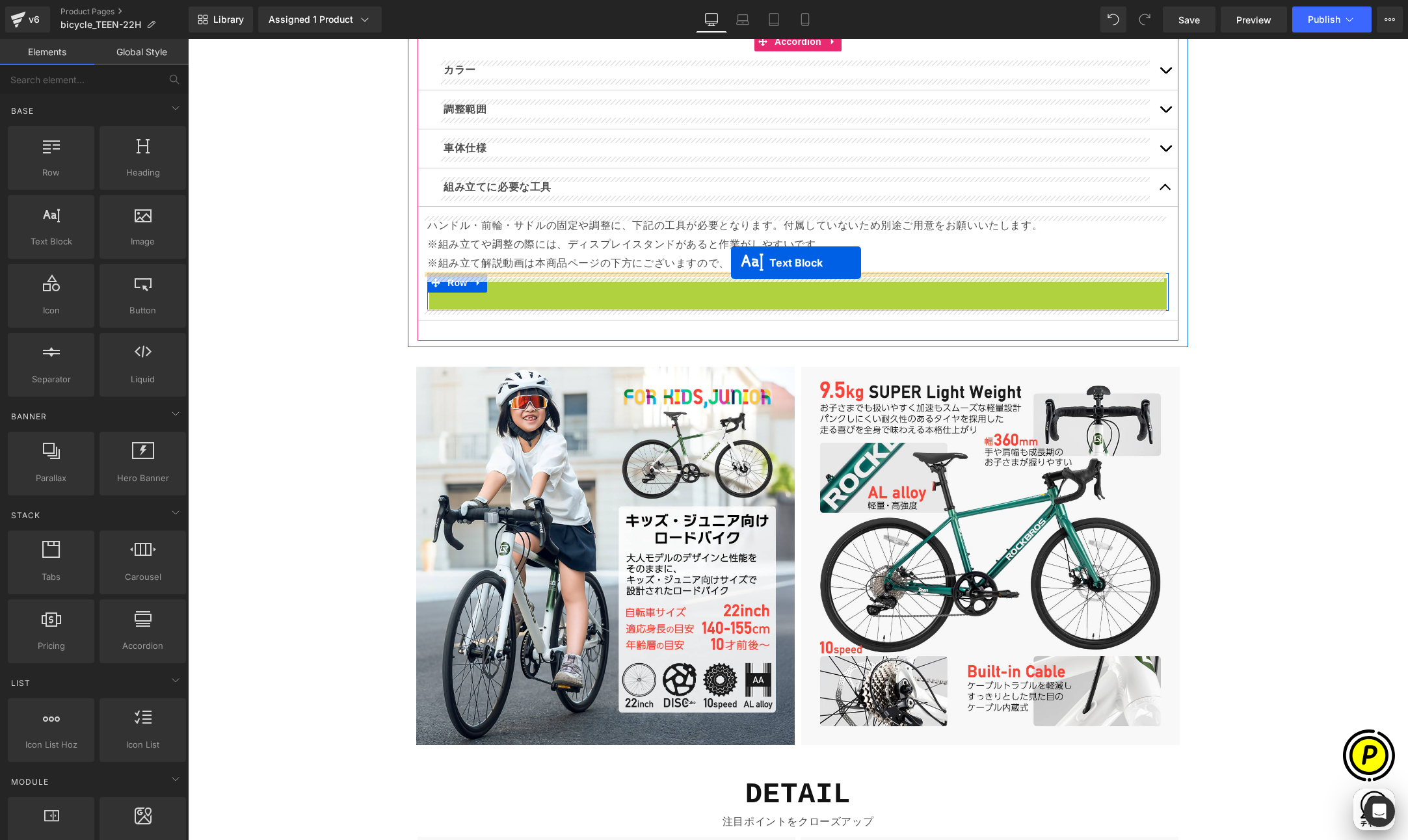
drag, startPoint x: 755, startPoint y: 307, endPoint x: 731, endPoint y: 263, distance: 50.1
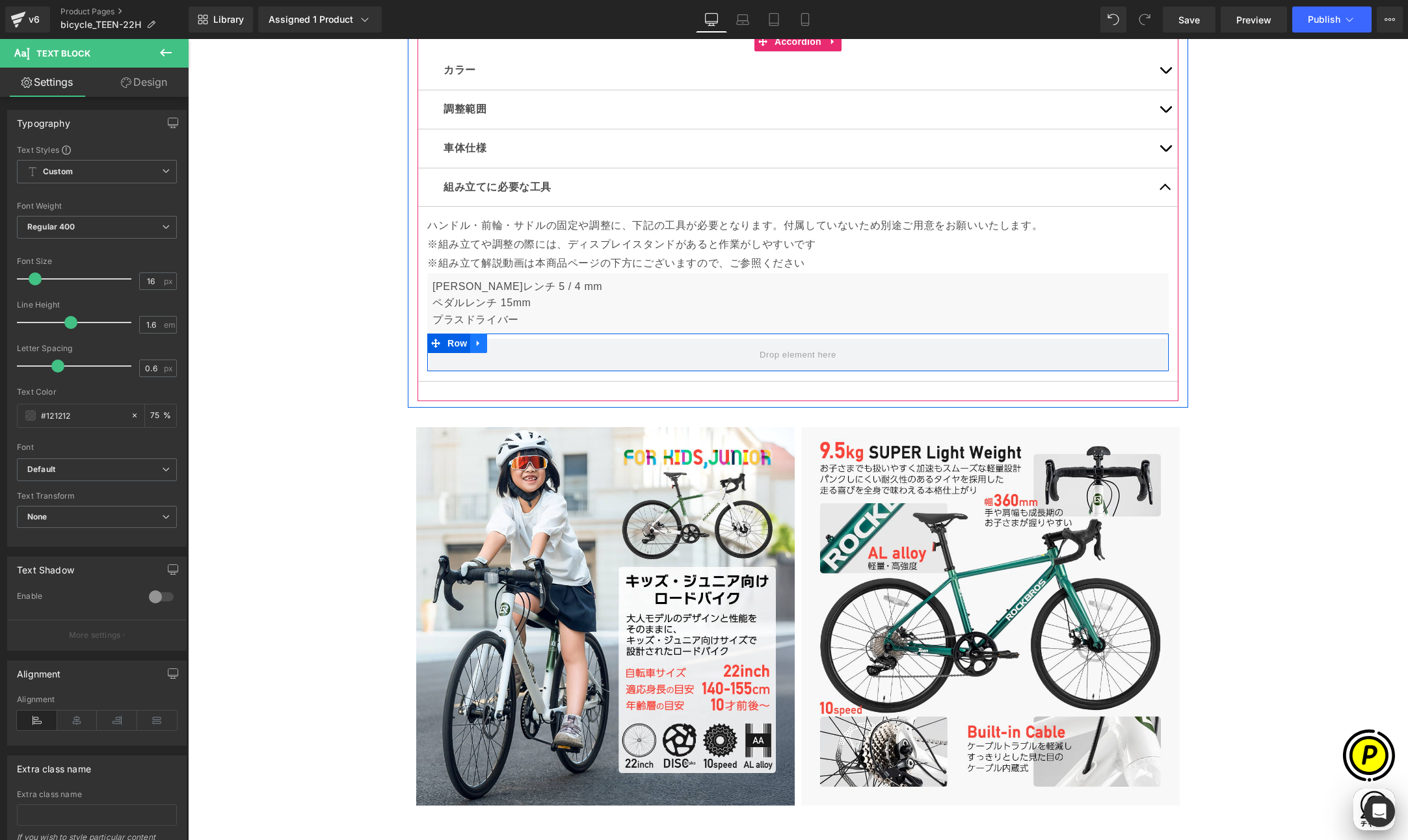
click at [475, 338] on icon at bounding box center [478, 343] width 9 height 10
click at [508, 340] on icon at bounding box center [512, 343] width 9 height 9
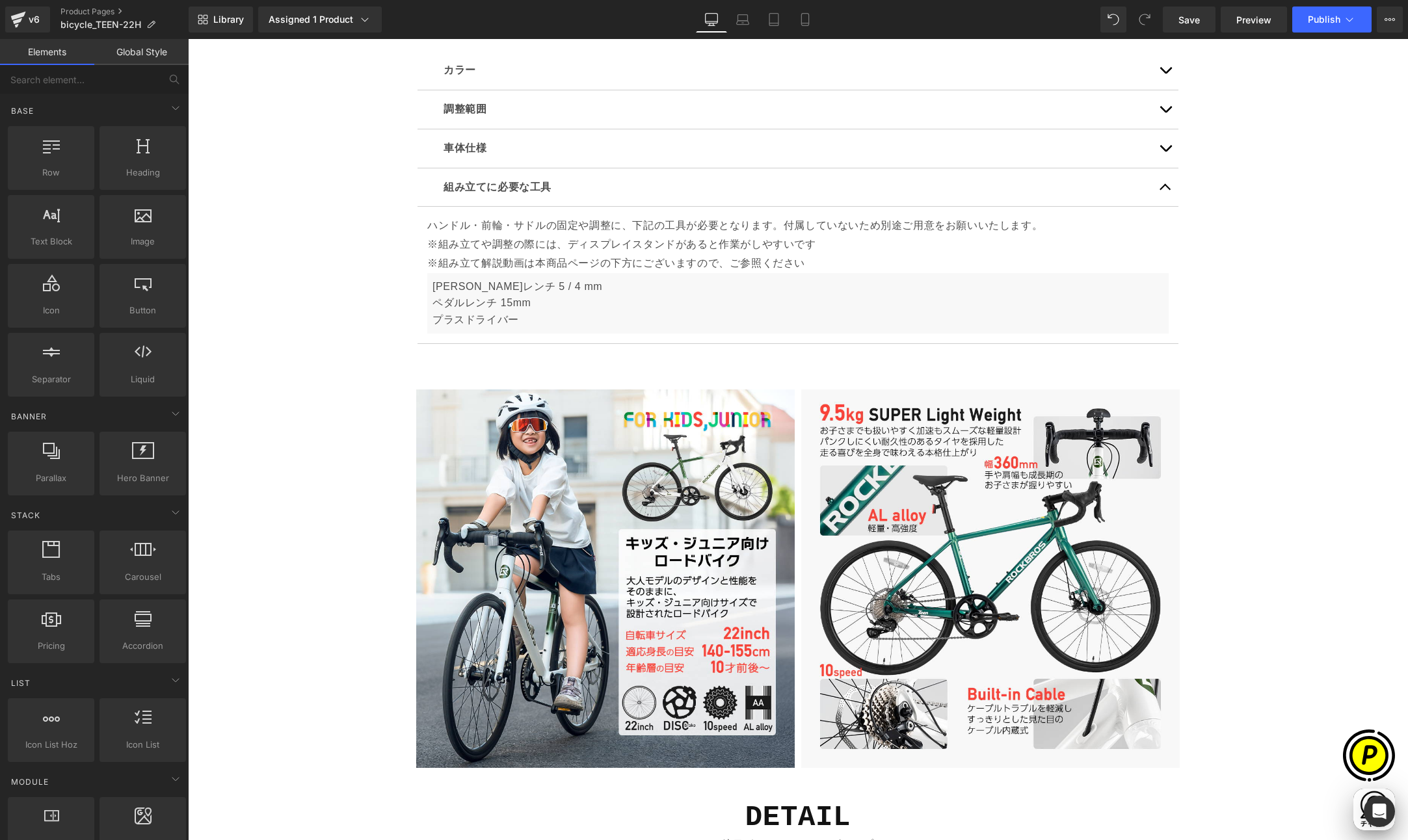
scroll to position [0, 507]
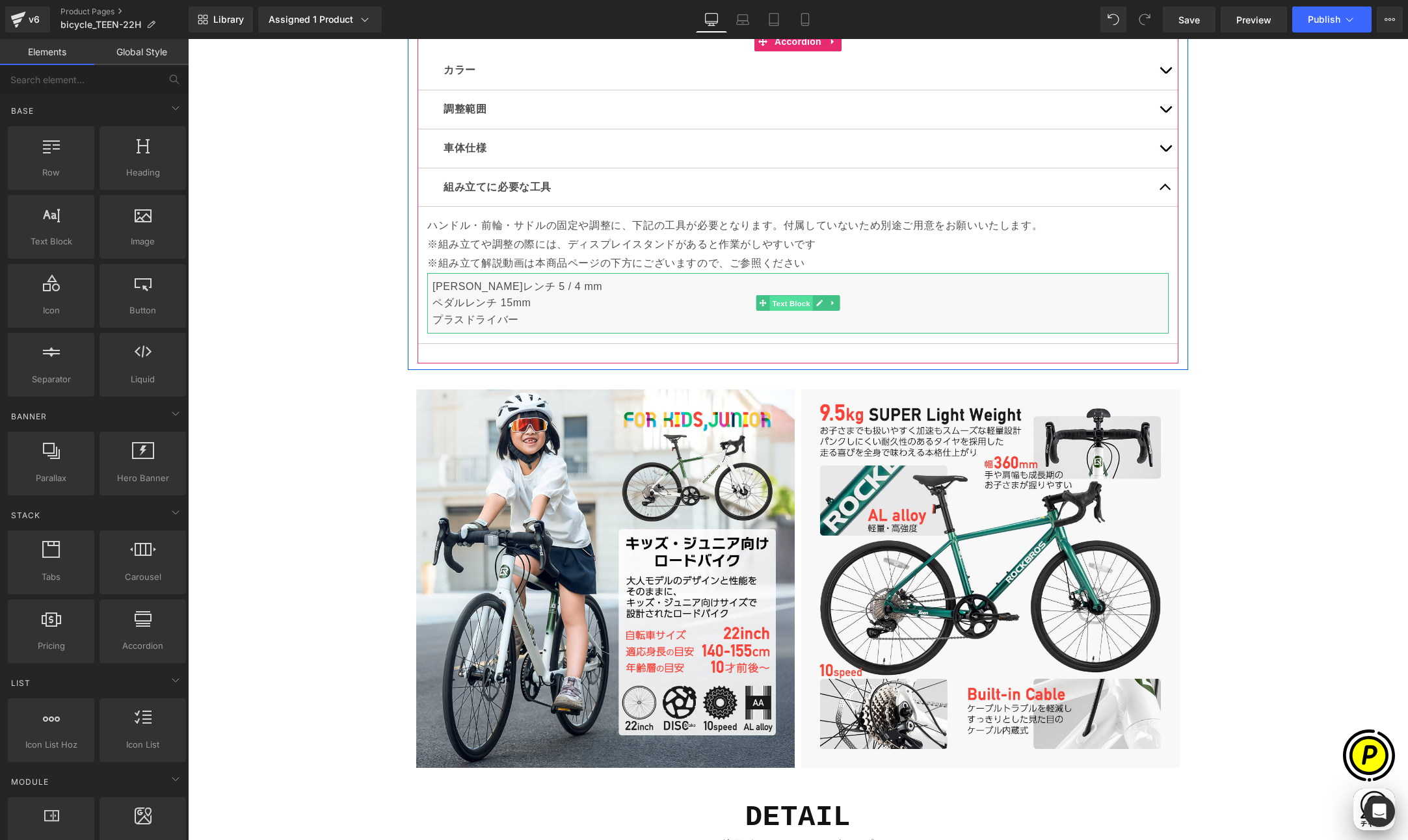
click at [798, 299] on span "Text Block" at bounding box center [791, 304] width 43 height 16
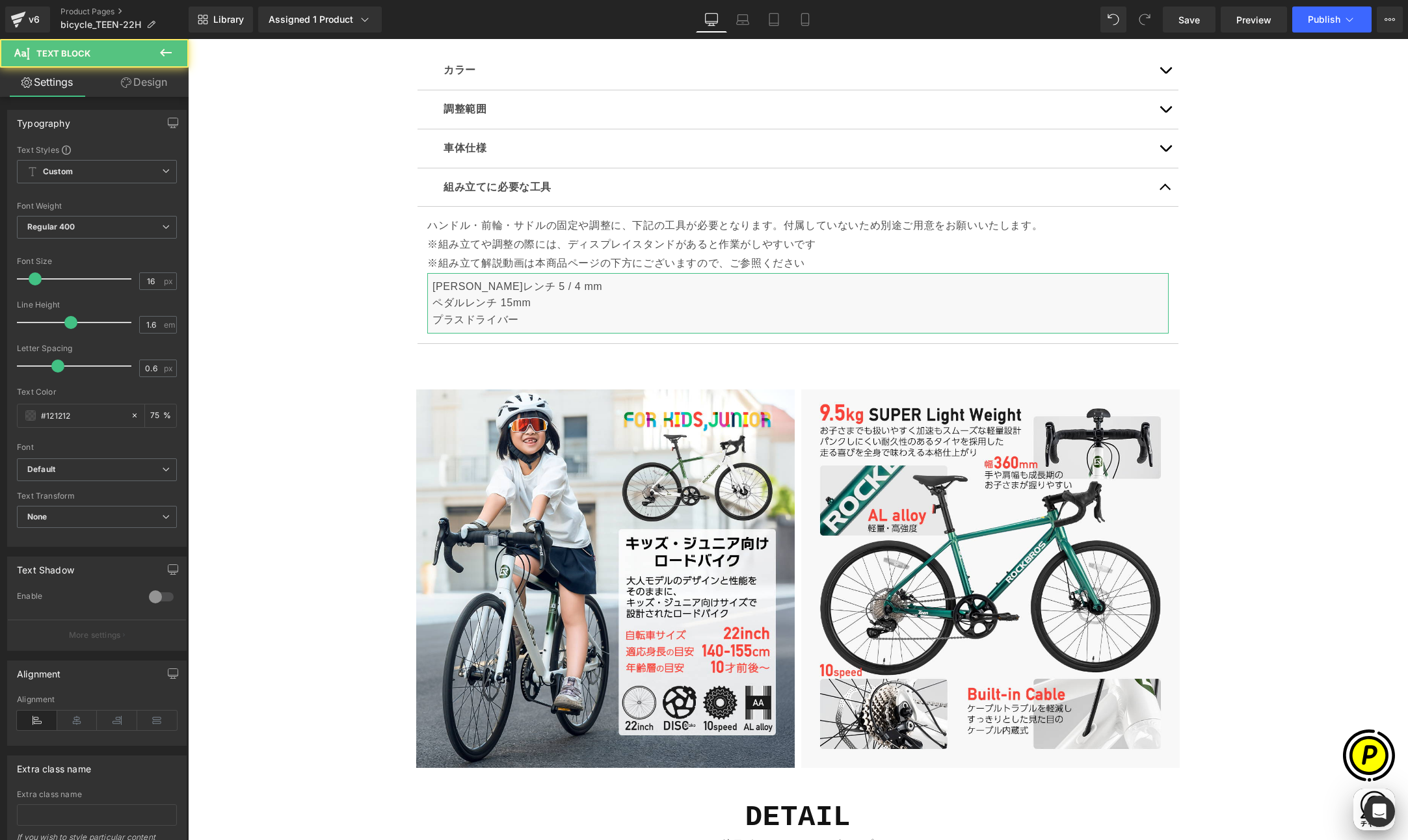
click at [157, 84] on link "Design" at bounding box center [144, 82] width 94 height 29
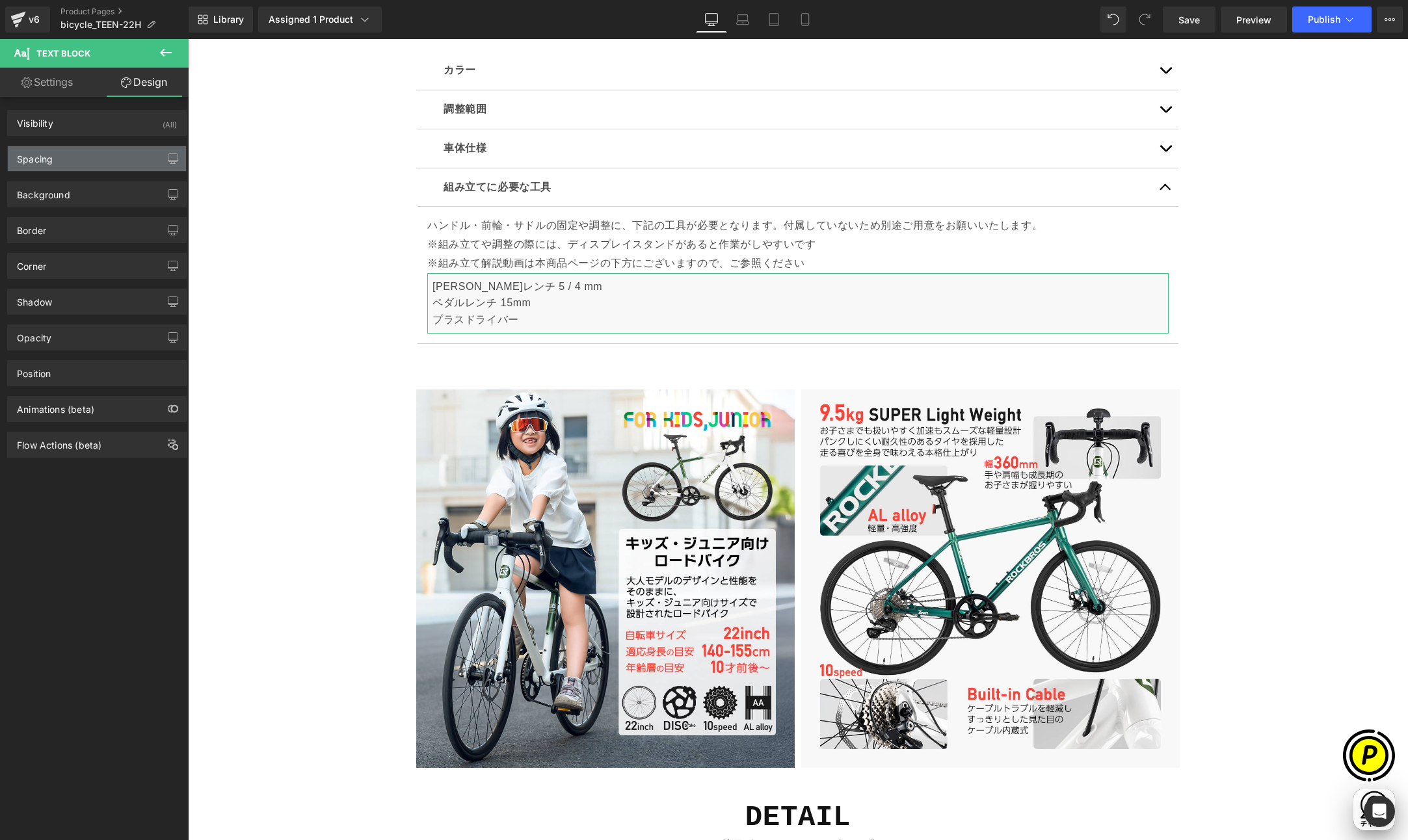
click at [77, 155] on div "Spacing" at bounding box center [97, 159] width 178 height 24
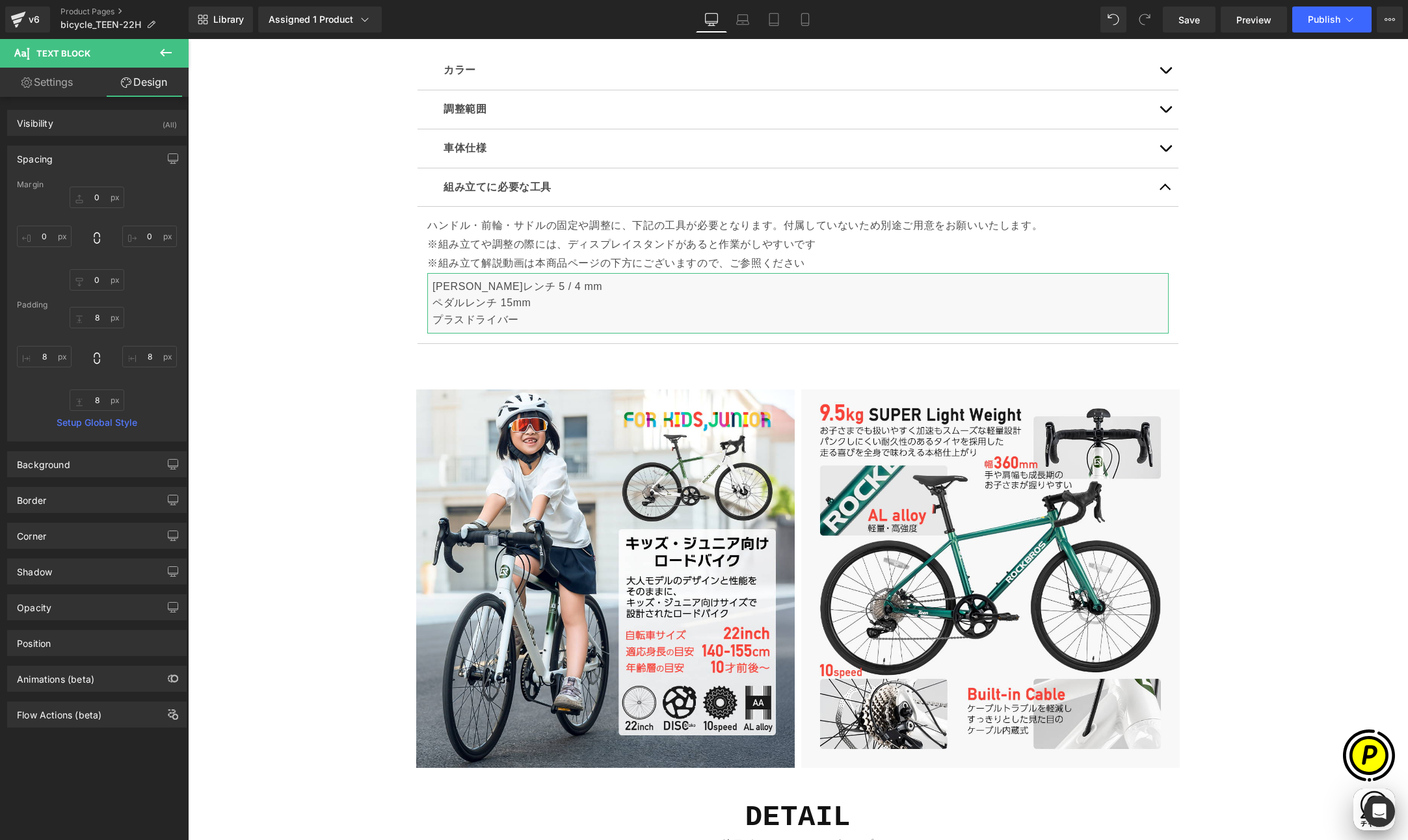
scroll to position [0, 761]
click at [94, 192] on input "0" at bounding box center [97, 197] width 55 height 22
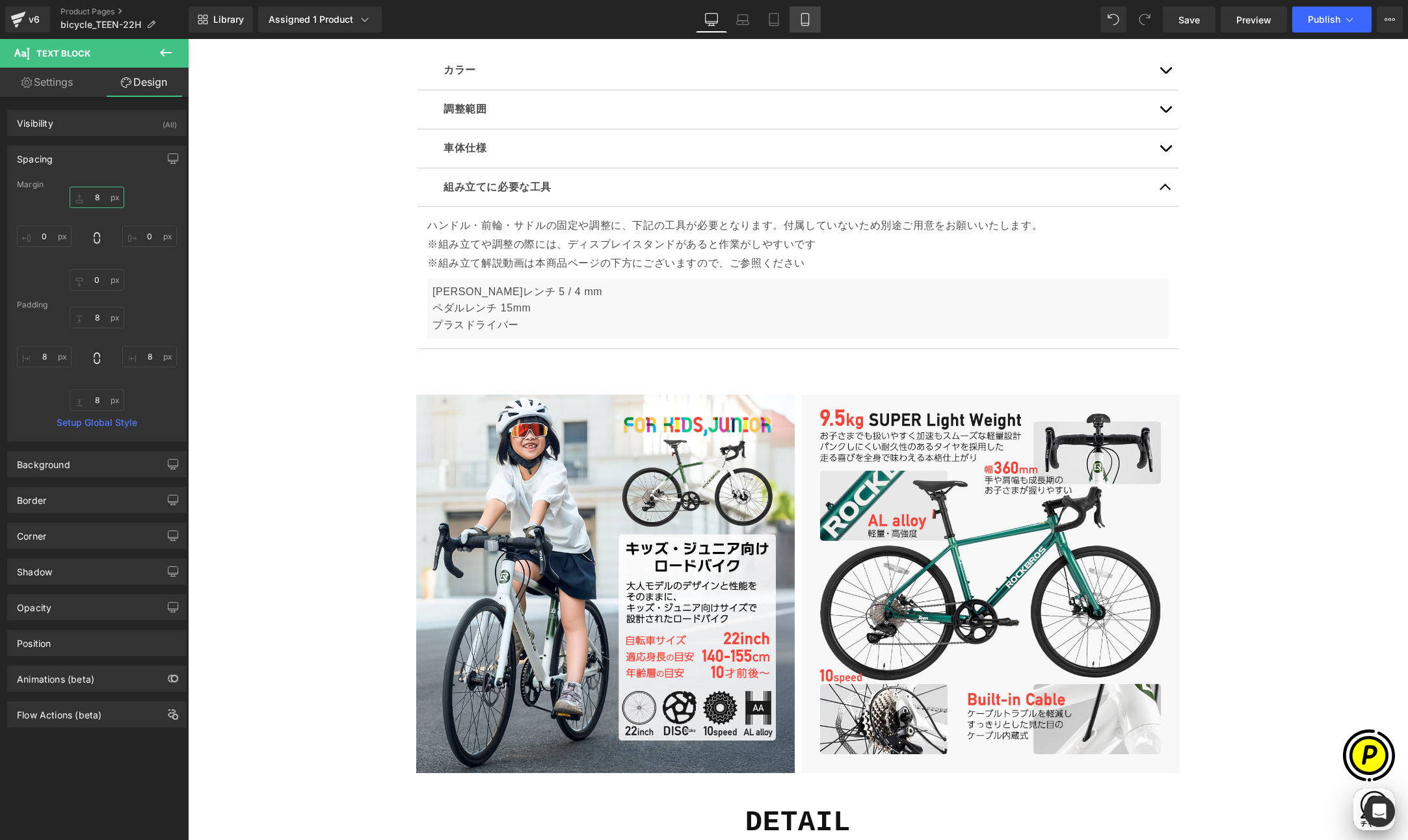
type input "8"
click at [801, 16] on icon at bounding box center [805, 19] width 13 height 13
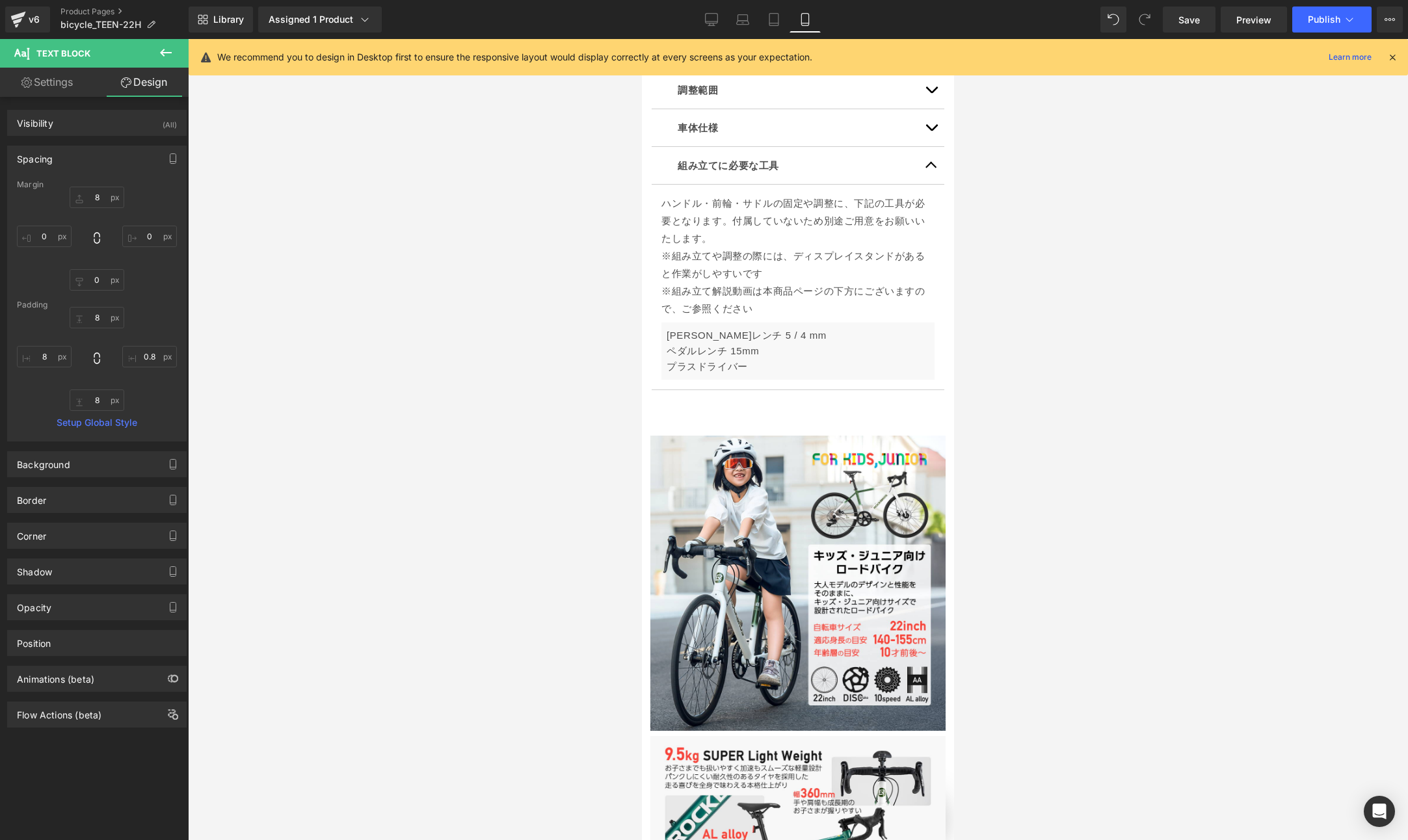
scroll to position [0, 0]
click at [1373, 59] on icon at bounding box center [1392, 57] width 11 height 11
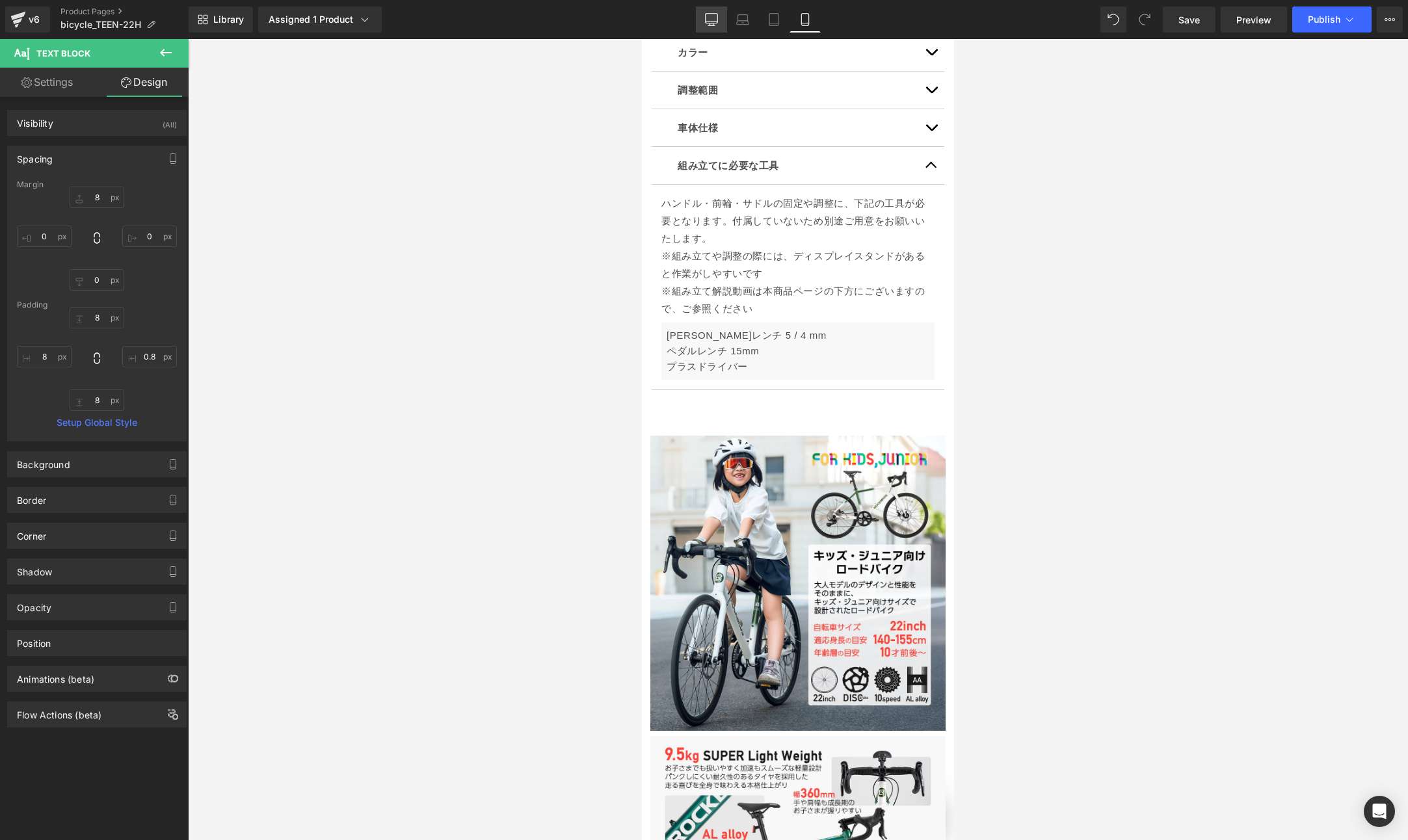
click at [706, 22] on icon at bounding box center [711, 19] width 12 height 10
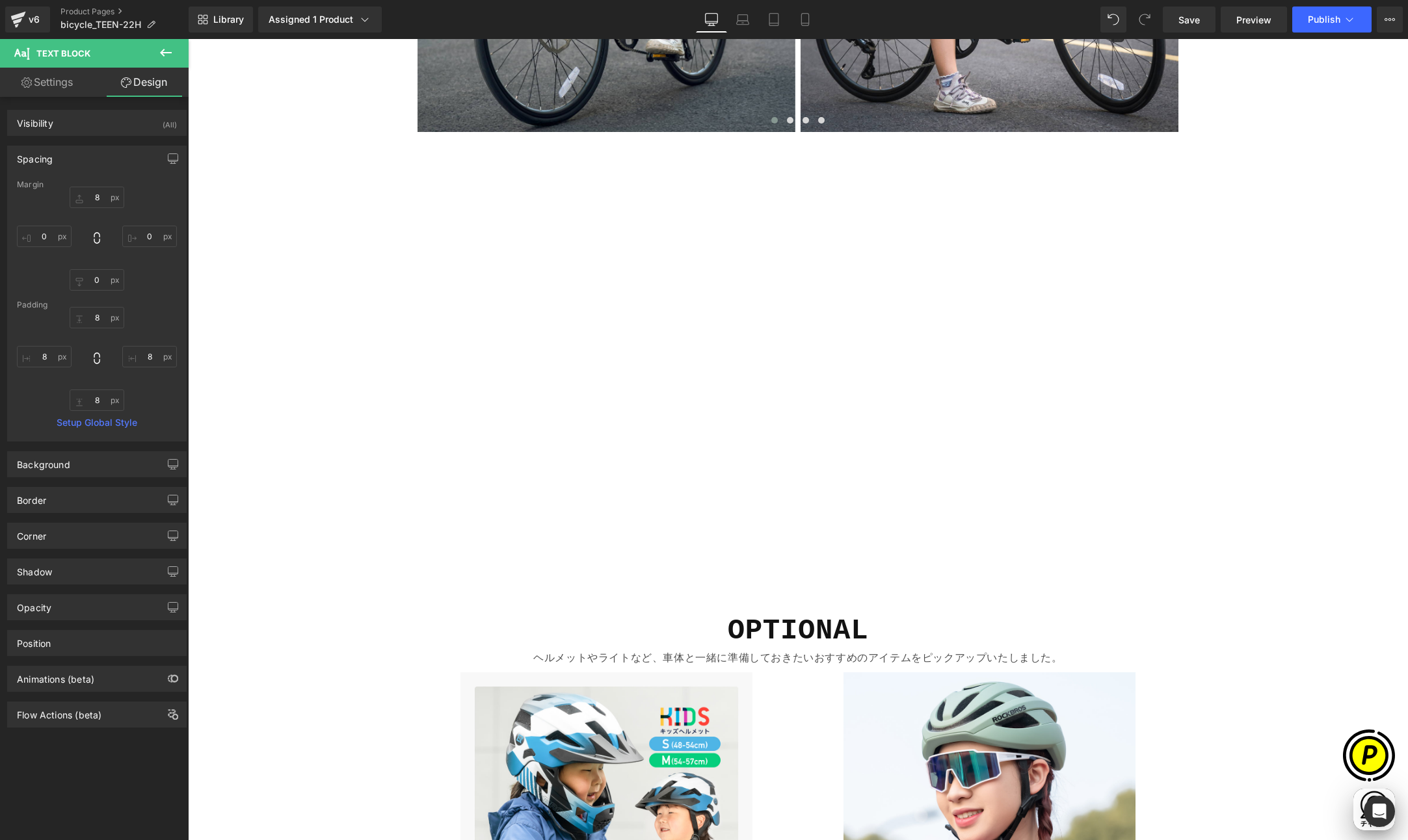
scroll to position [4766, 0]
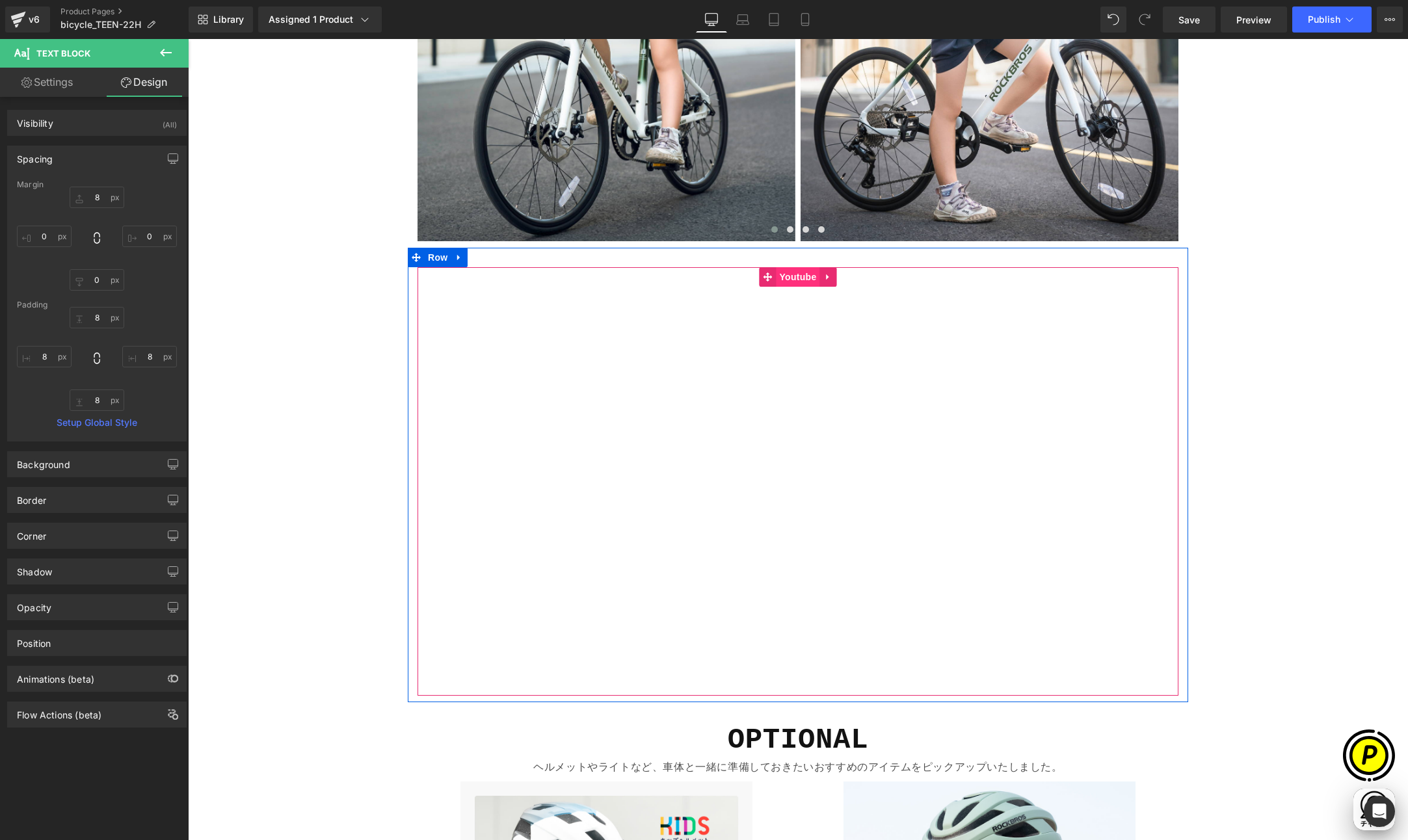
click at [796, 276] on span "Youtube" at bounding box center [797, 276] width 44 height 19
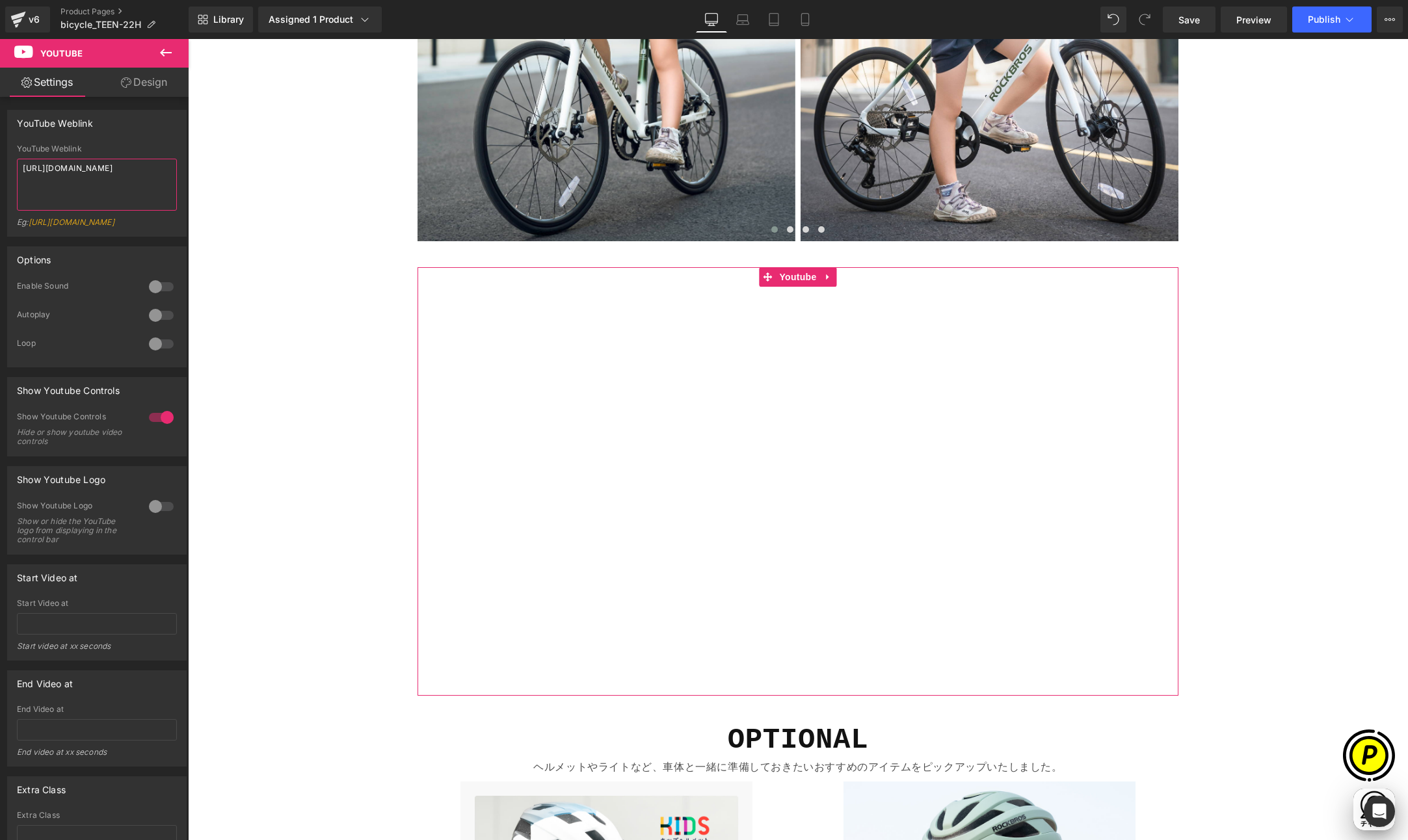
drag, startPoint x: 93, startPoint y: 182, endPoint x: 6, endPoint y: 155, distance: 91.1
click at [7, 155] on div "YouTube Weblink YouTube Weblink https://www.youtube.com/watch?v=OQBlWco72c4 Eg:…" at bounding box center [97, 173] width 180 height 127
paste textarea "youtu.be/jyMej6M_Nms"
type textarea "https://youtu.be/jyMej6M_Nms"
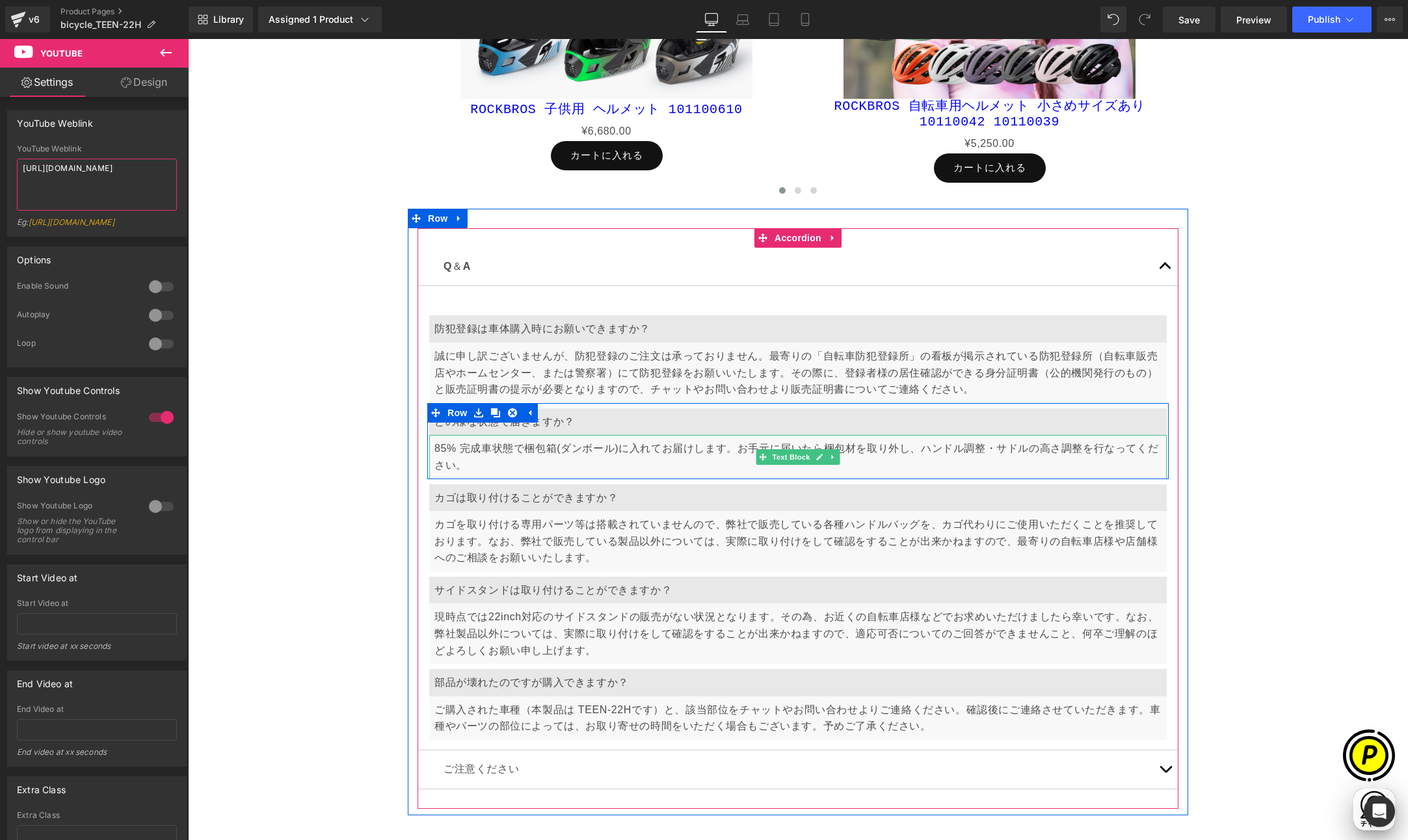
scroll to position [0, 0]
click at [463, 447] on p "85% 完成車状態で梱包箱(ダンボール)に入れてお届けします。お手元に届いたら梱包材を取り外し、ハンドル調整・サドルの高さ調整を行なってください。" at bounding box center [798, 457] width 727 height 33
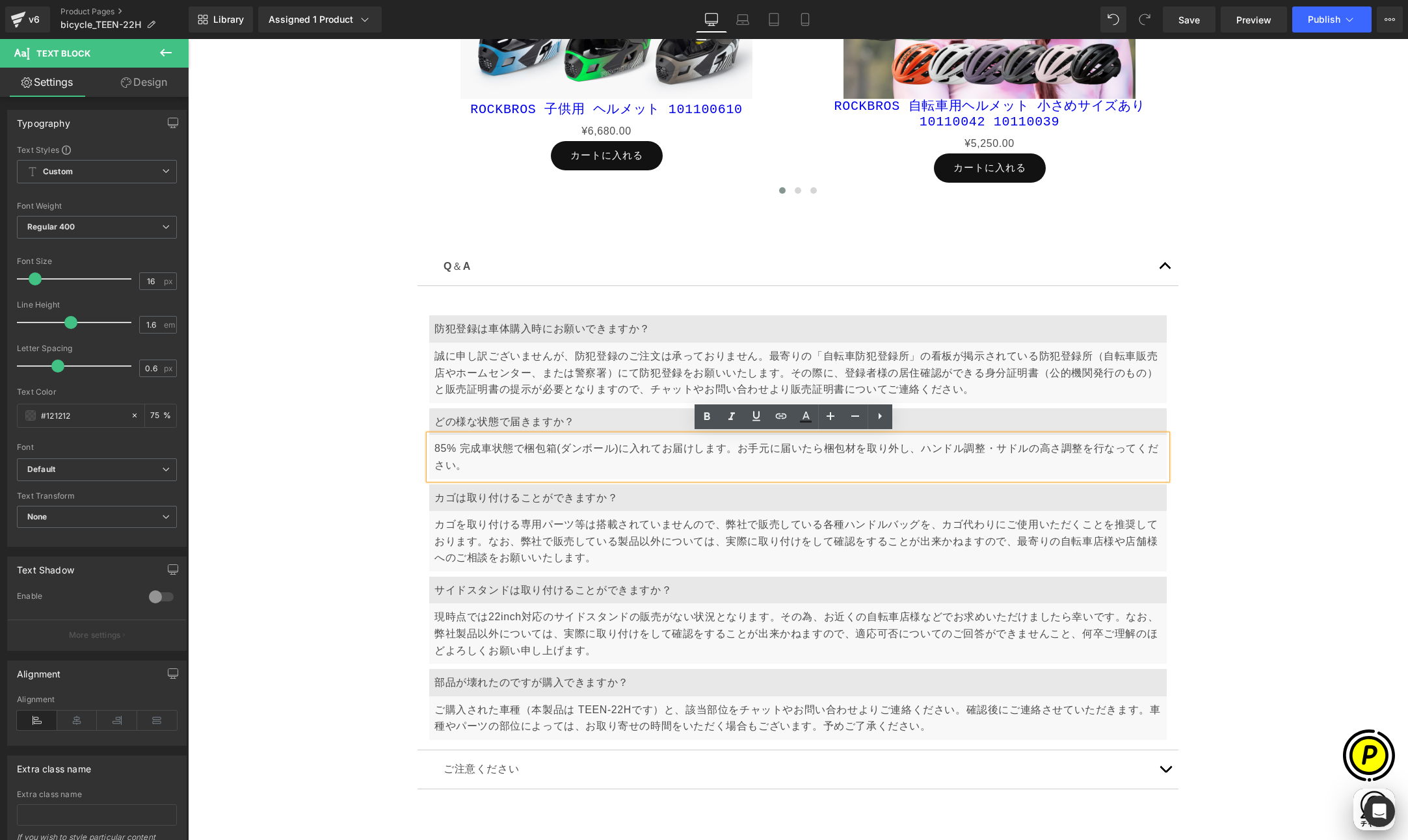
scroll to position [0, 507]
click at [442, 447] on p "85% 完成車状態で梱包箱(ダンボール)に入れてお届けします。お手元に届いたら梱包材を取り外し、ハンドル調整・サドルの高さ調整を行なってください。" at bounding box center [798, 457] width 727 height 33
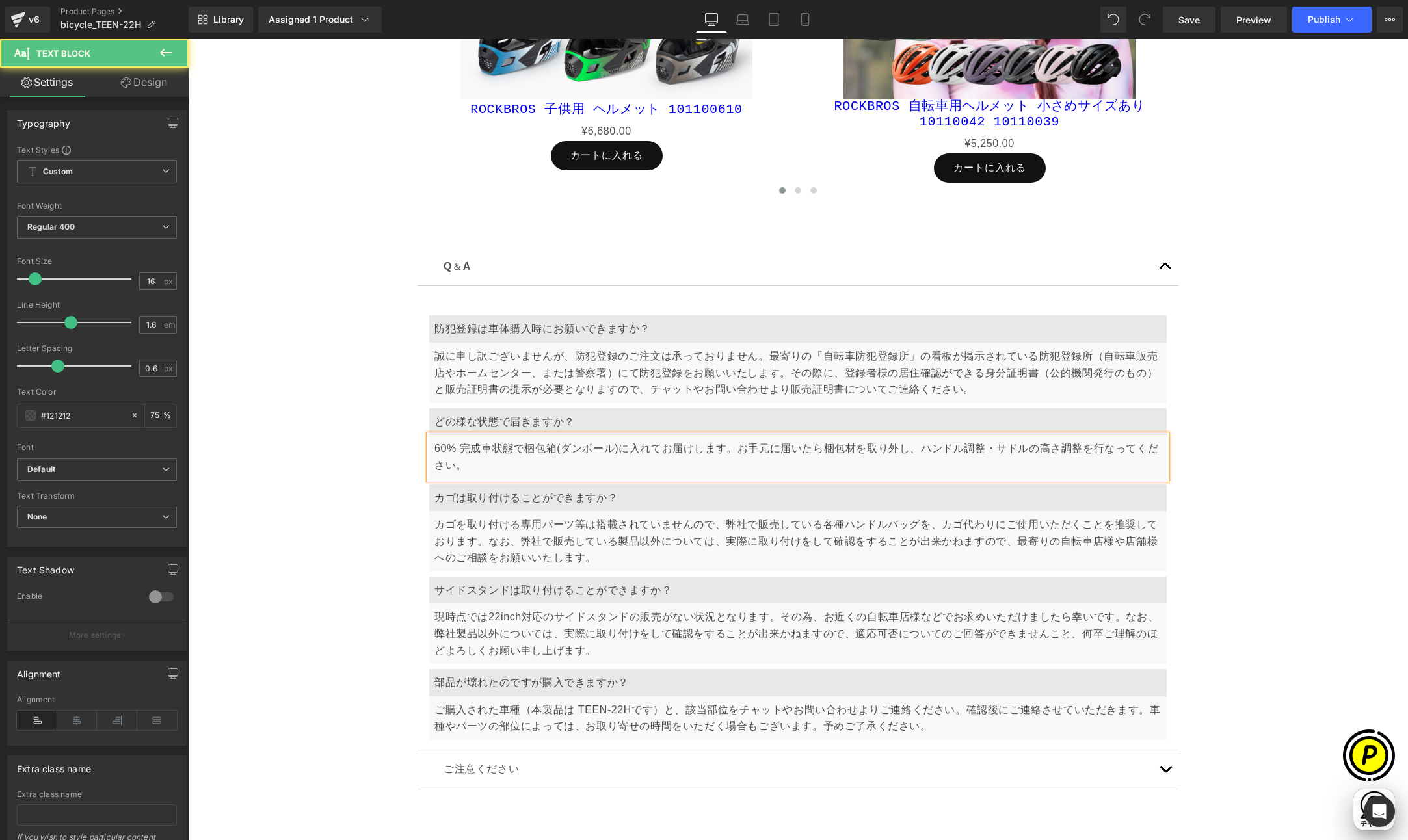
click at [802, 445] on p "60% 完成車状態で梱包箱(ダンボール)に入れてお届けします。お手元に届いたら梱包材を取り外し、ハンドル調整・サドルの高さ調整を行なってください。" at bounding box center [798, 457] width 727 height 33
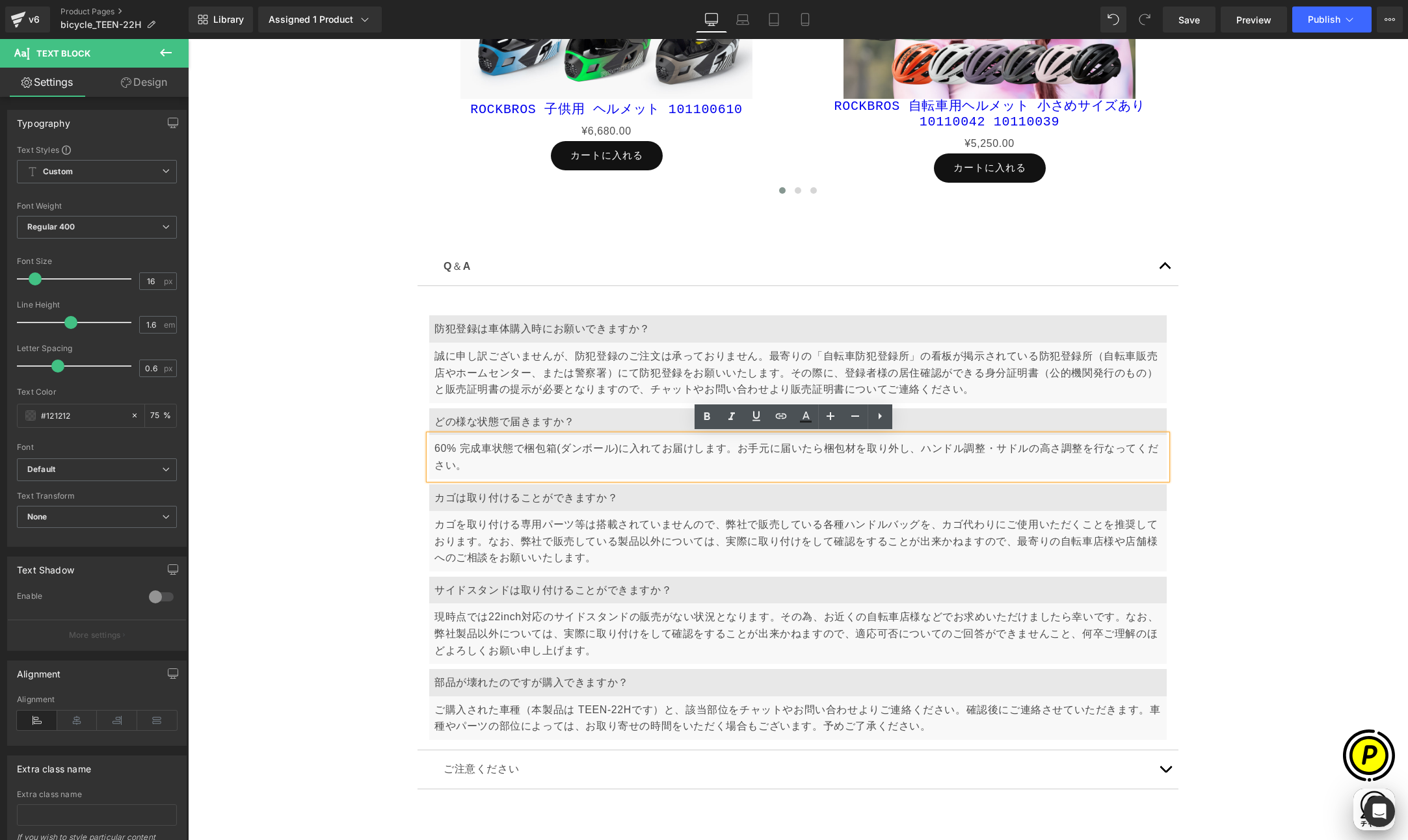
click at [913, 447] on p "60% 完成車状態で梱包箱(ダンボール)に入れてお届けします。お手元に届いたら梱包材を取り外し、ハンドル調整・サドルの高さ調整を行なってください。" at bounding box center [798, 457] width 727 height 33
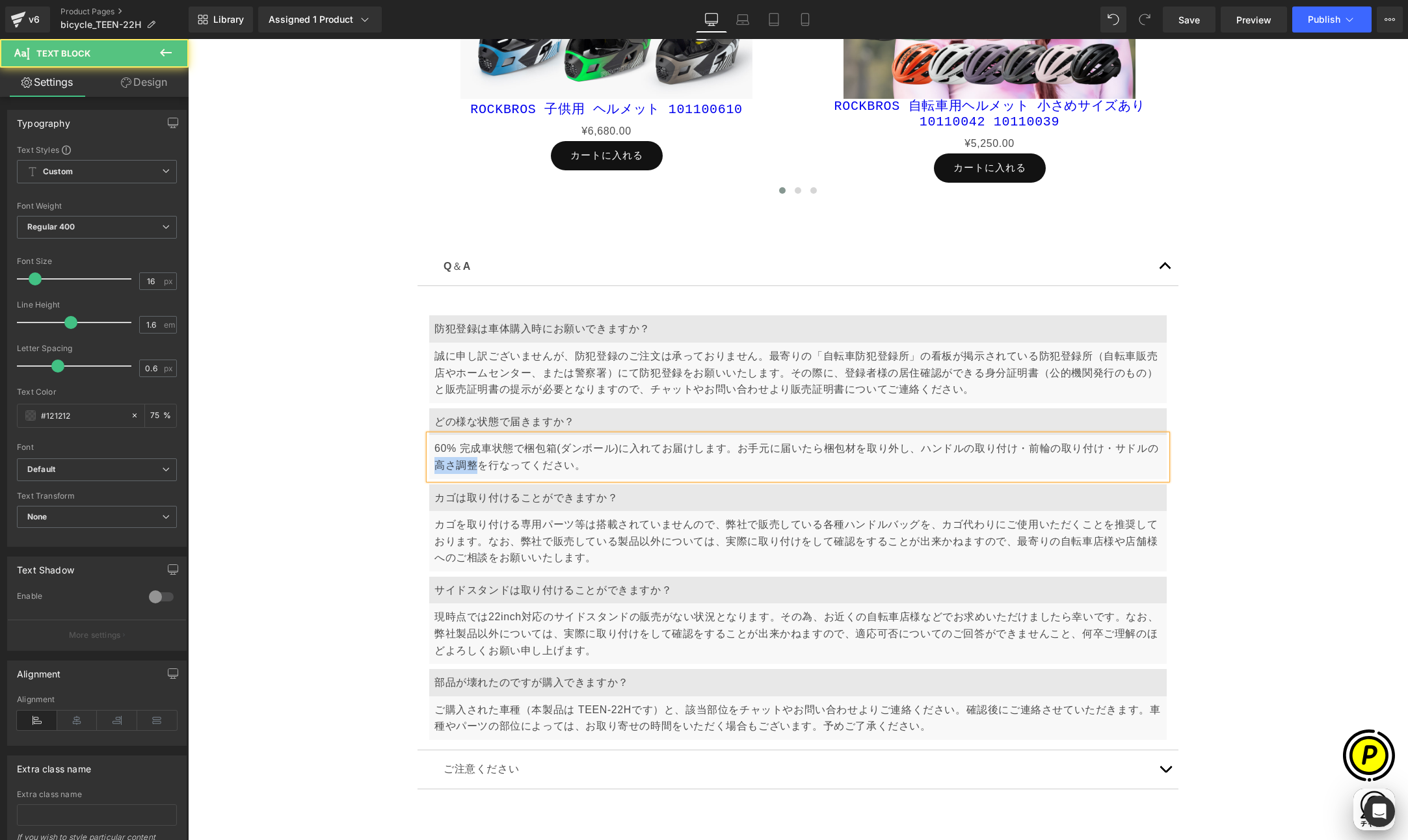
drag, startPoint x: 430, startPoint y: 463, endPoint x: 470, endPoint y: 465, distance: 40.0
click at [470, 465] on p "60% 完成車状態で梱包箱(ダンボール)に入れてお届けします。お手元に届いたら梱包材を取り外し、ハンドルの取り付け・前輪の取り付け・サドルの高さ調整を行なって…" at bounding box center [798, 457] width 727 height 33
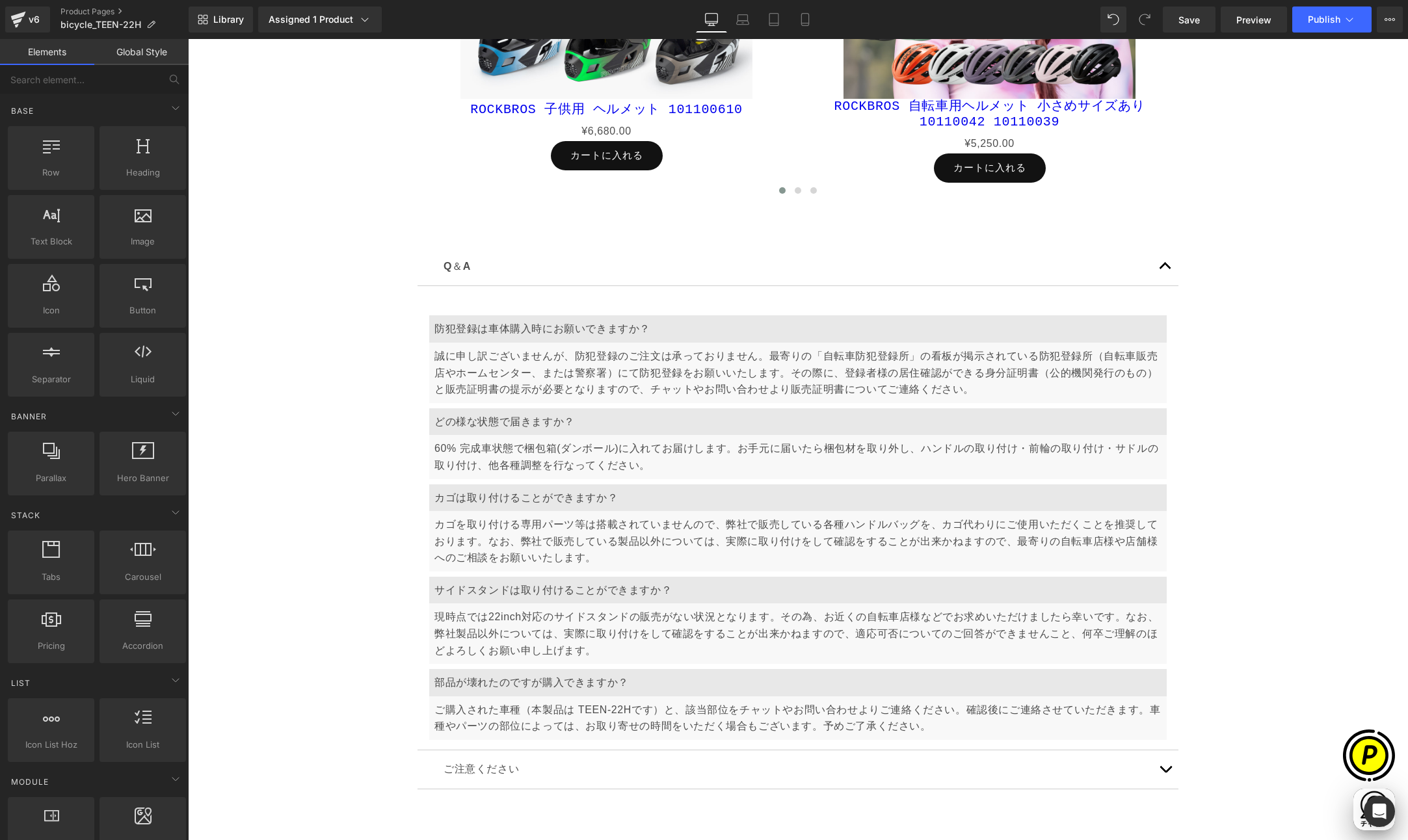
drag, startPoint x: 1179, startPoint y: 19, endPoint x: 992, endPoint y: 5, distance: 187.5
click at [1179, 19] on span "Save" at bounding box center [1189, 19] width 22 height 14
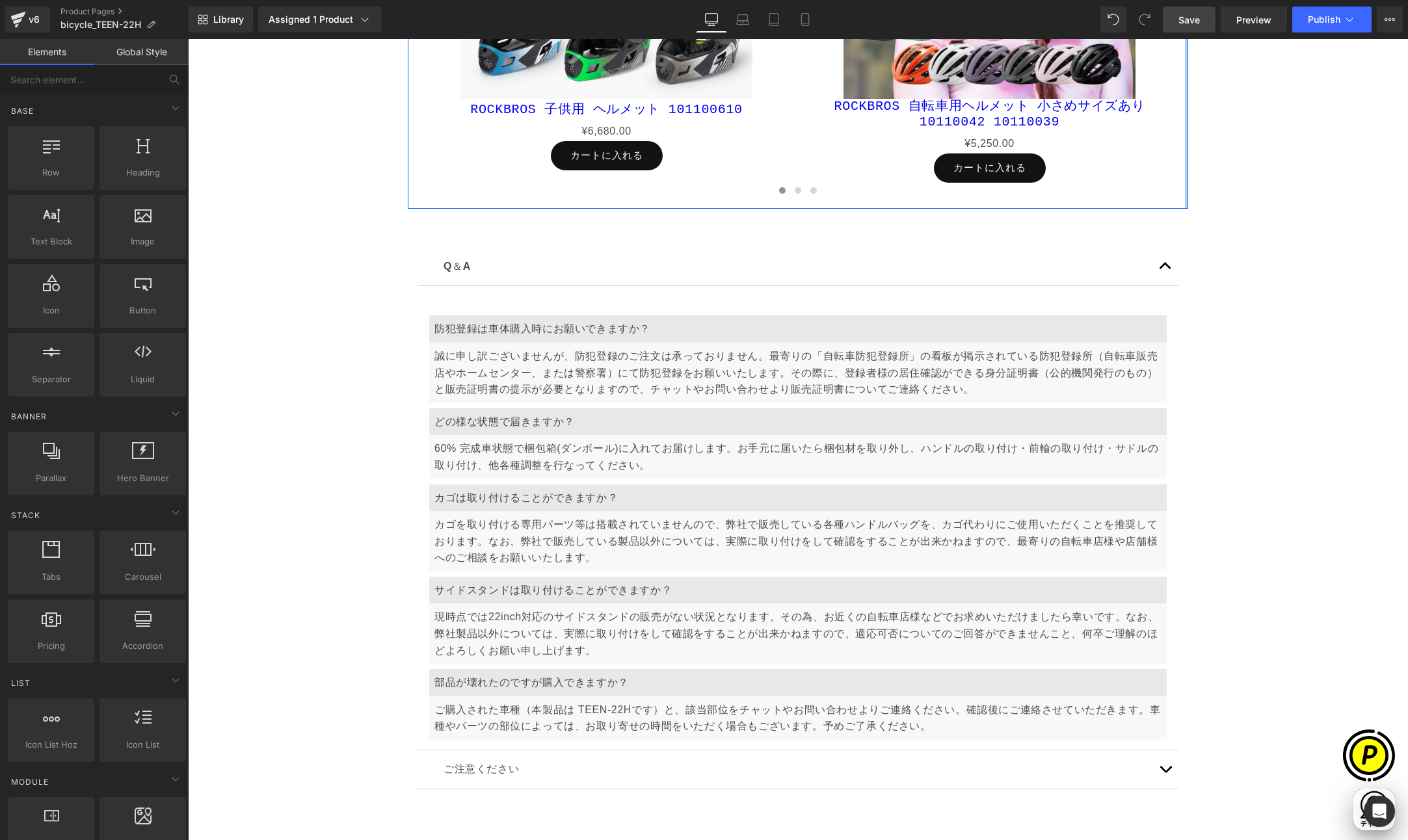
scroll to position [0, 761]
click at [1191, 21] on span "Save" at bounding box center [1189, 19] width 22 height 14
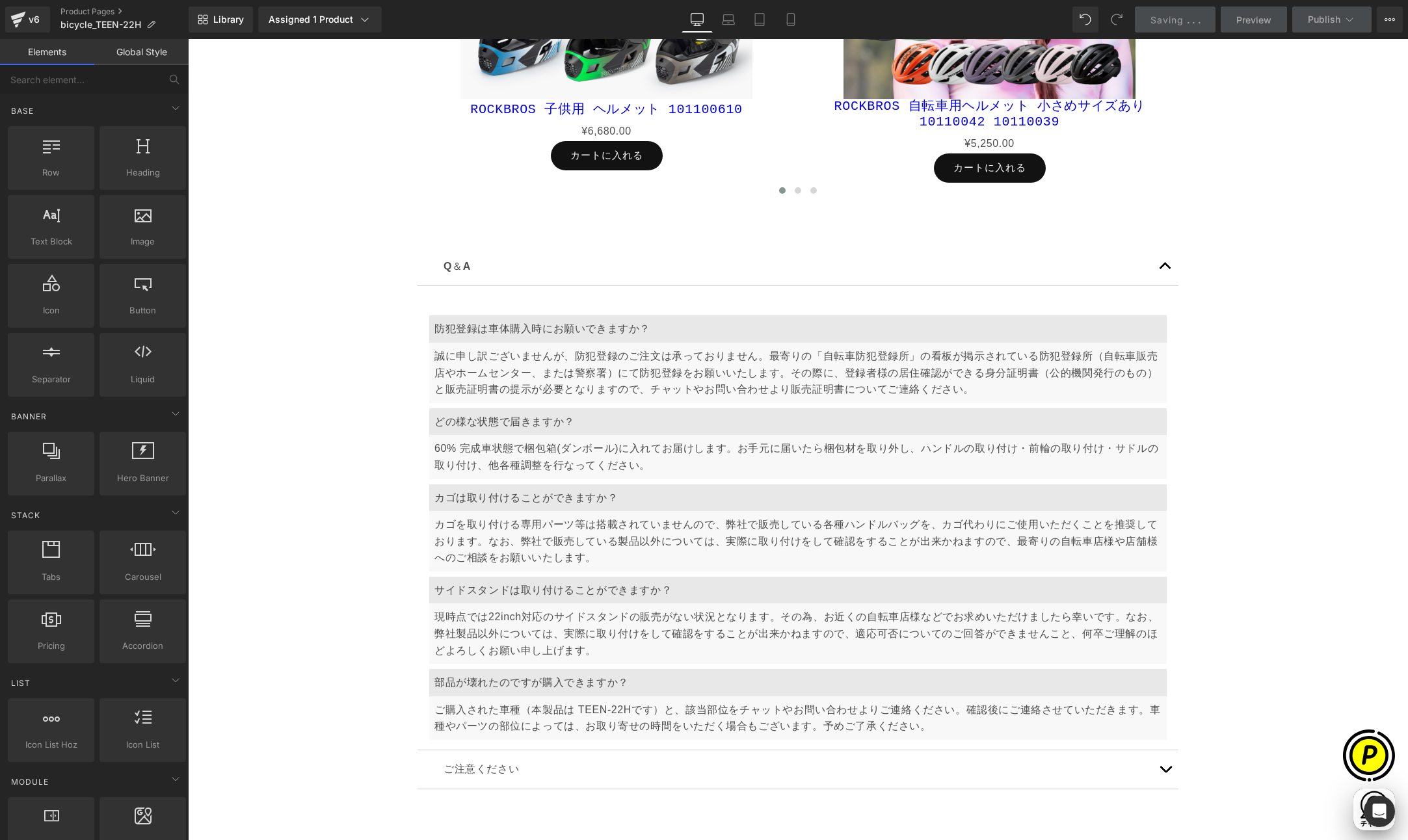
scroll to position [0, 0]
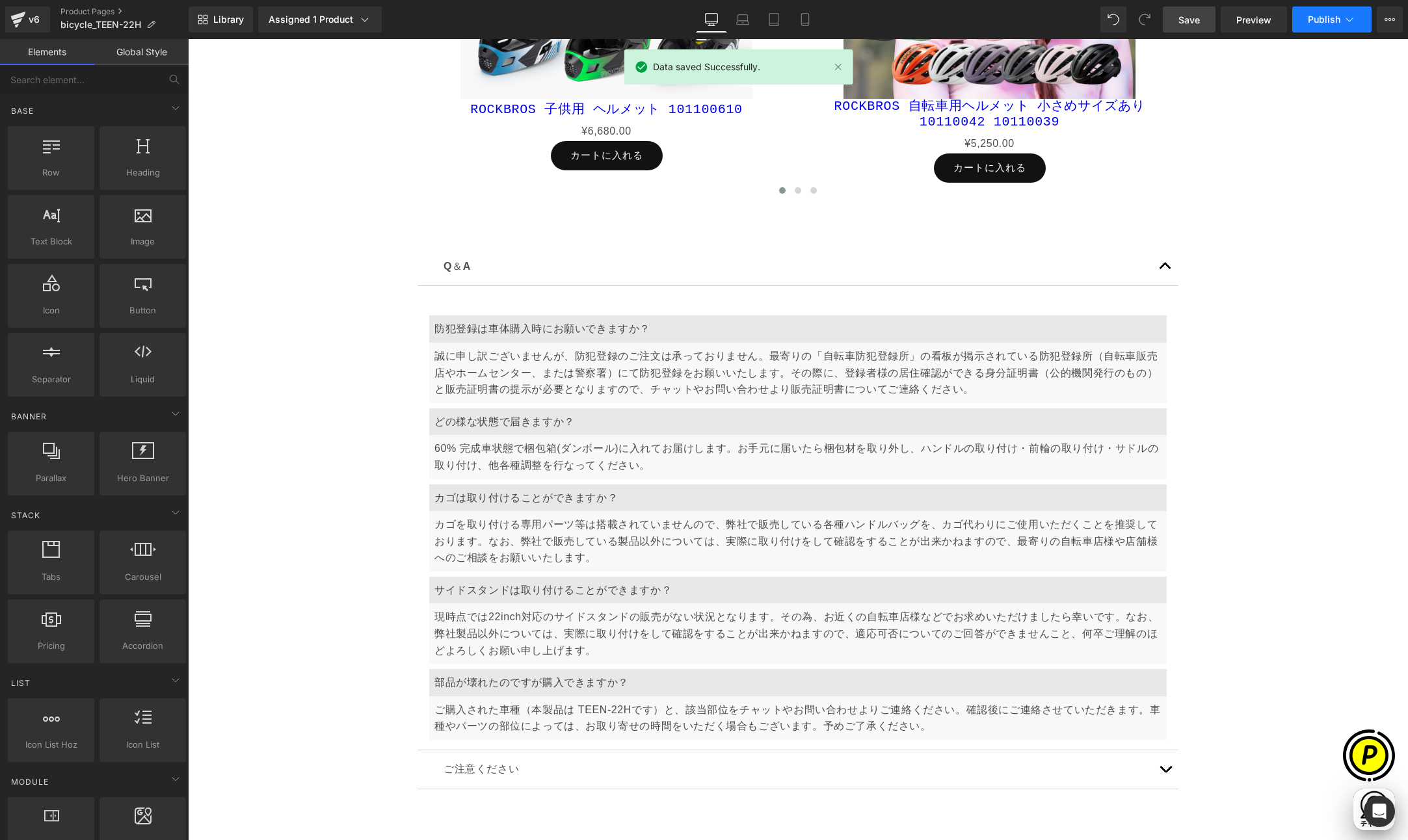
click at [1323, 23] on span "Publish" at bounding box center [1323, 19] width 32 height 10
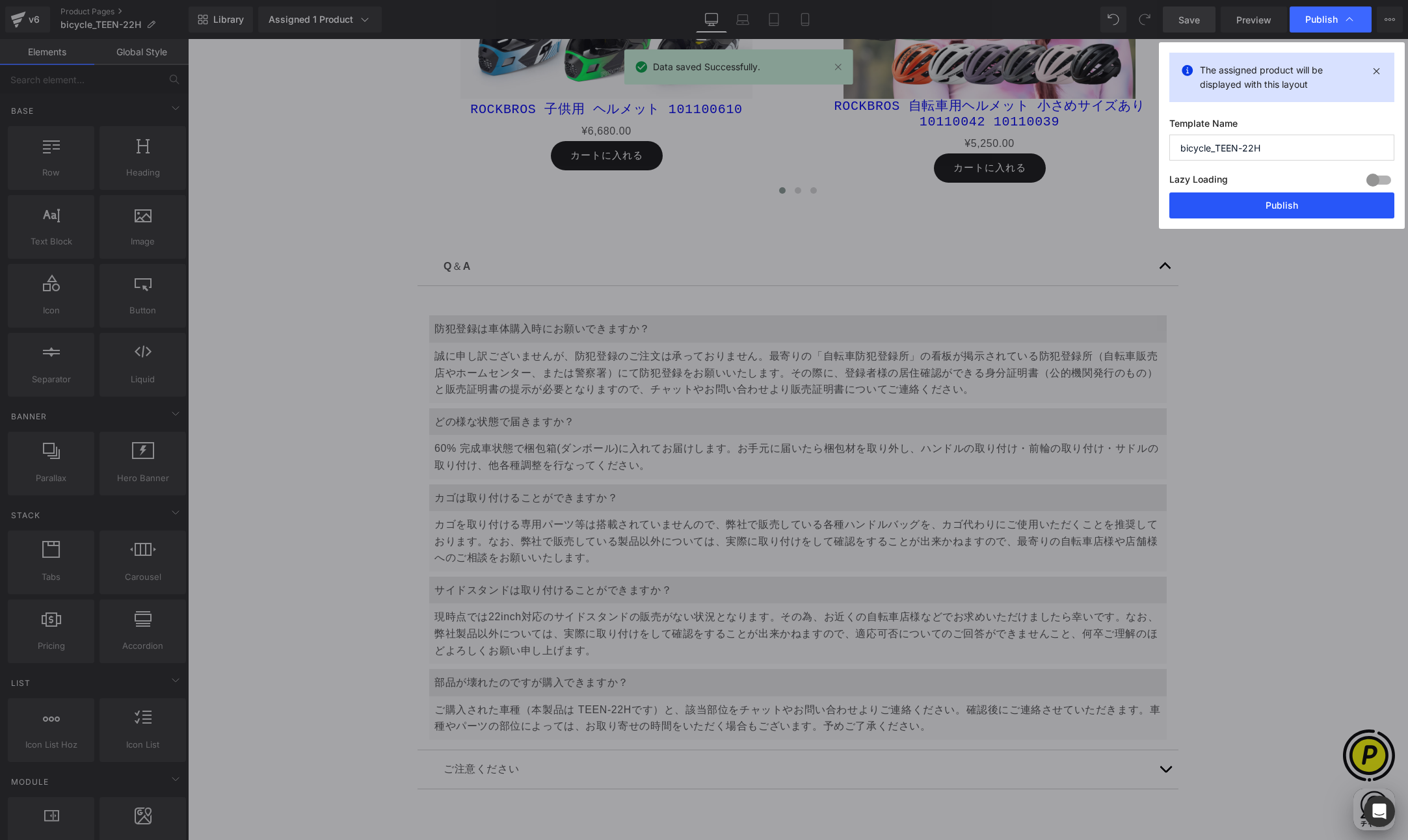
click at [1271, 205] on button "Publish" at bounding box center [1281, 205] width 225 height 26
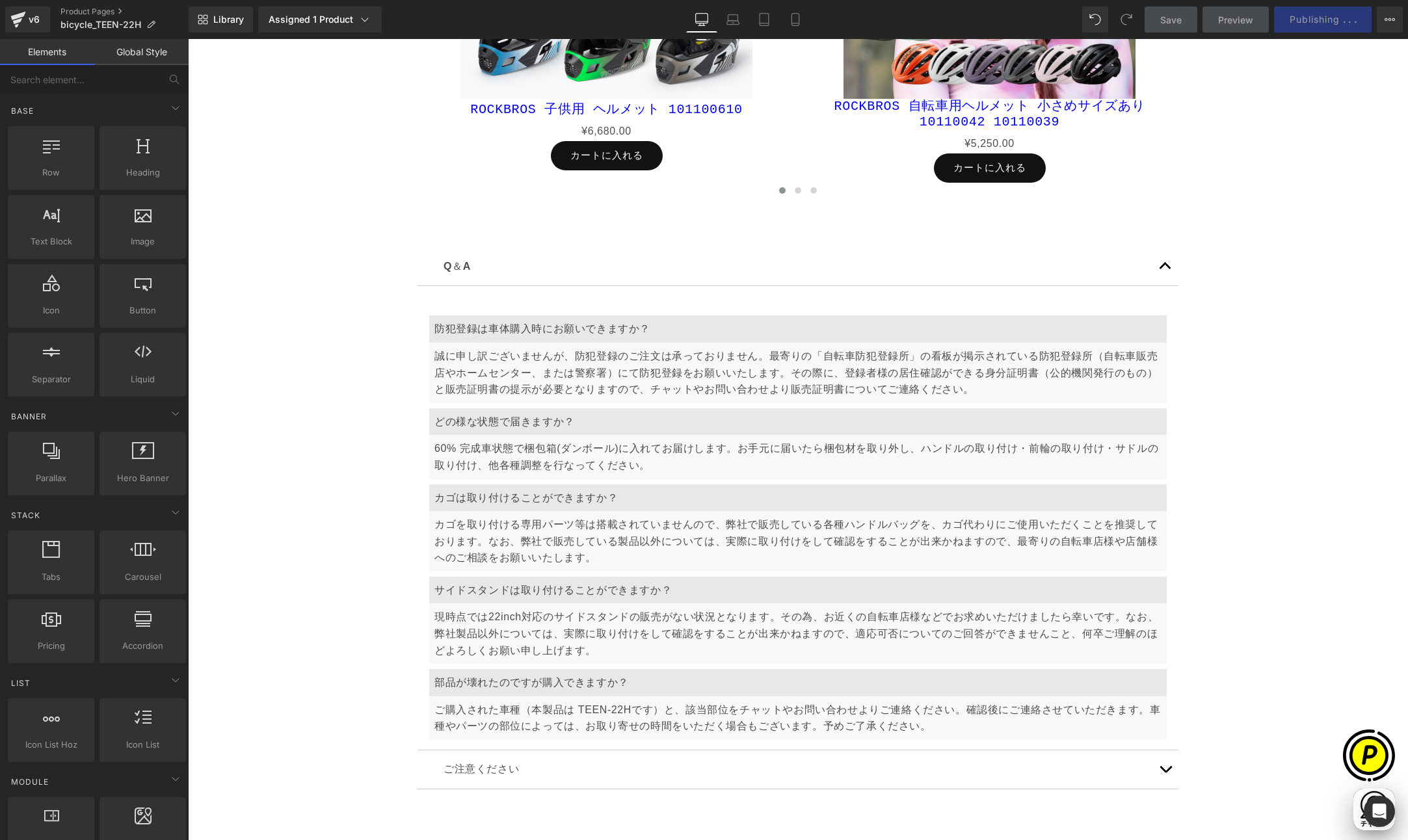
scroll to position [0, 507]
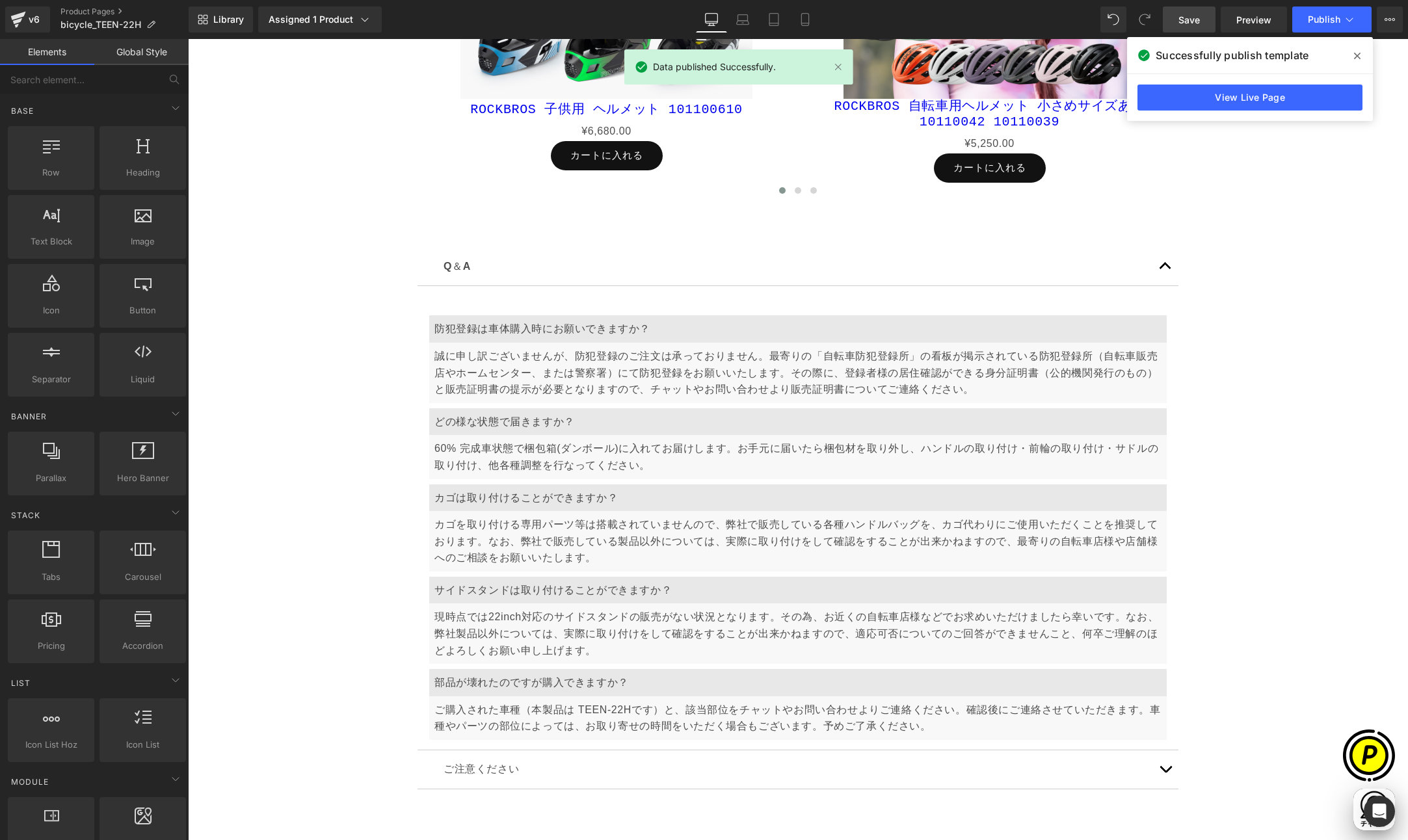
click at [1359, 57] on icon at bounding box center [1356, 56] width 6 height 10
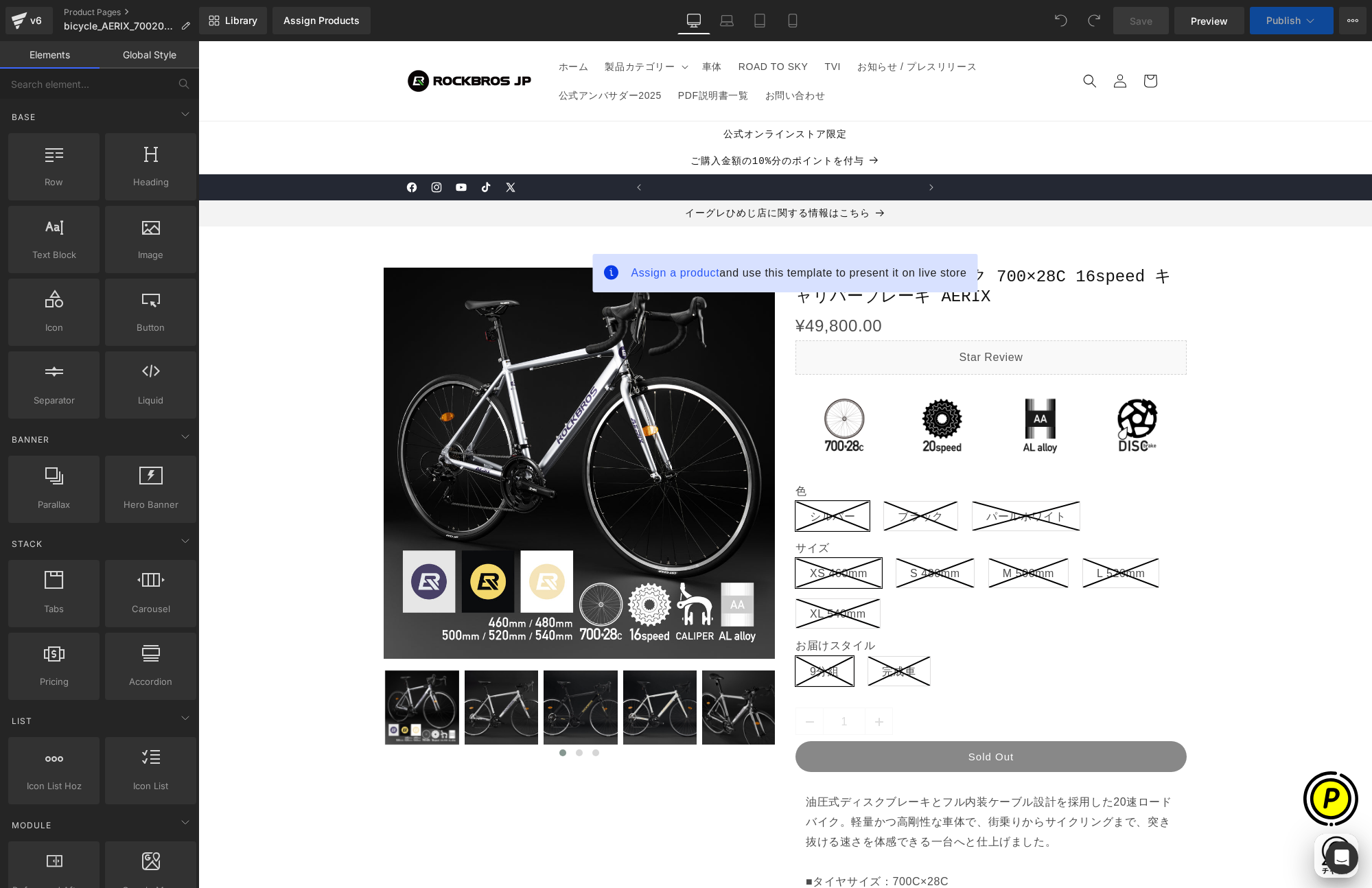
scroll to position [0, 268]
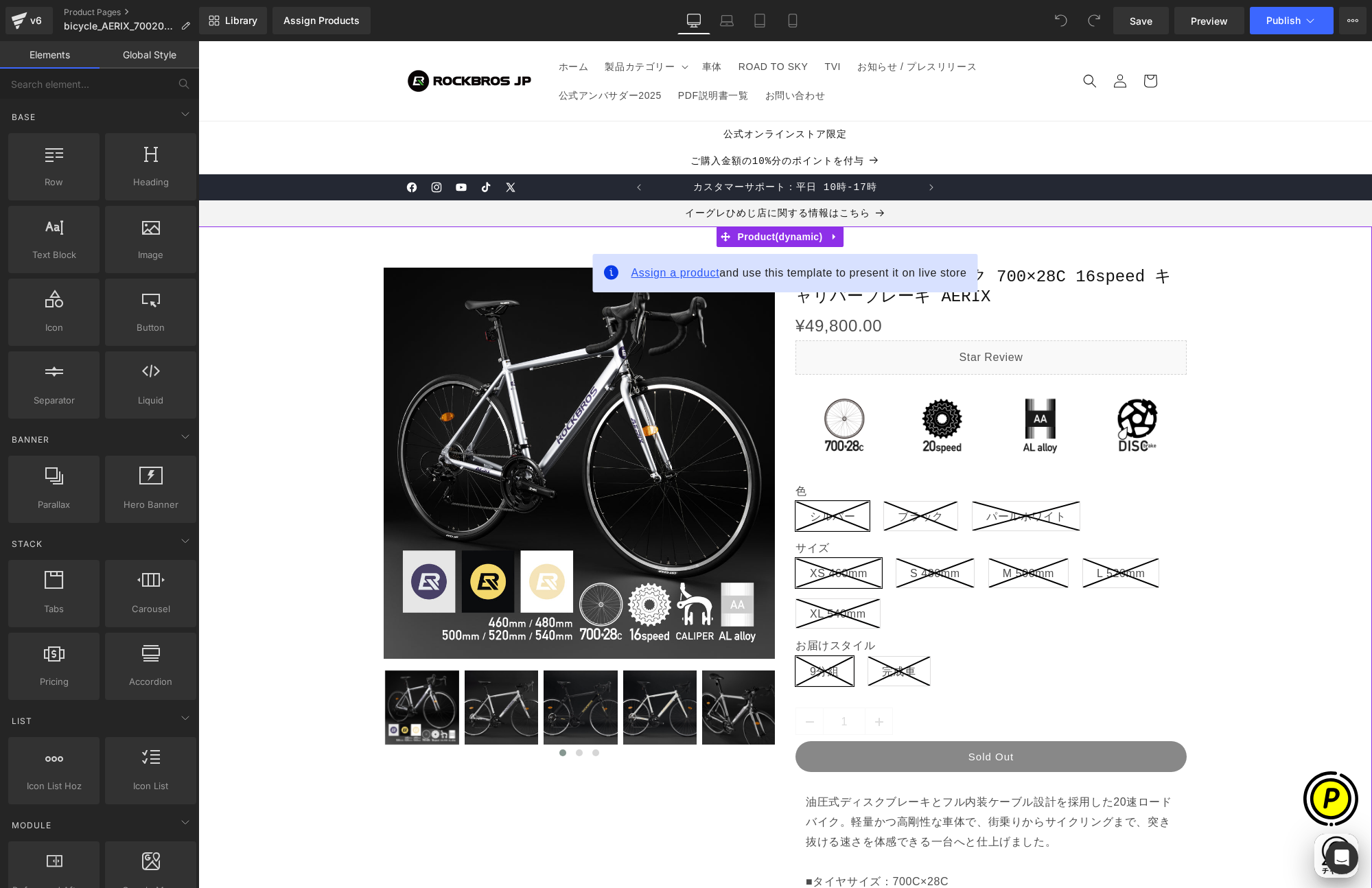
drag, startPoint x: 199, startPoint y: 41, endPoint x: 676, endPoint y: 273, distance: 530.4
click at [676, 273] on span "Assign a product" at bounding box center [675, 272] width 89 height 11
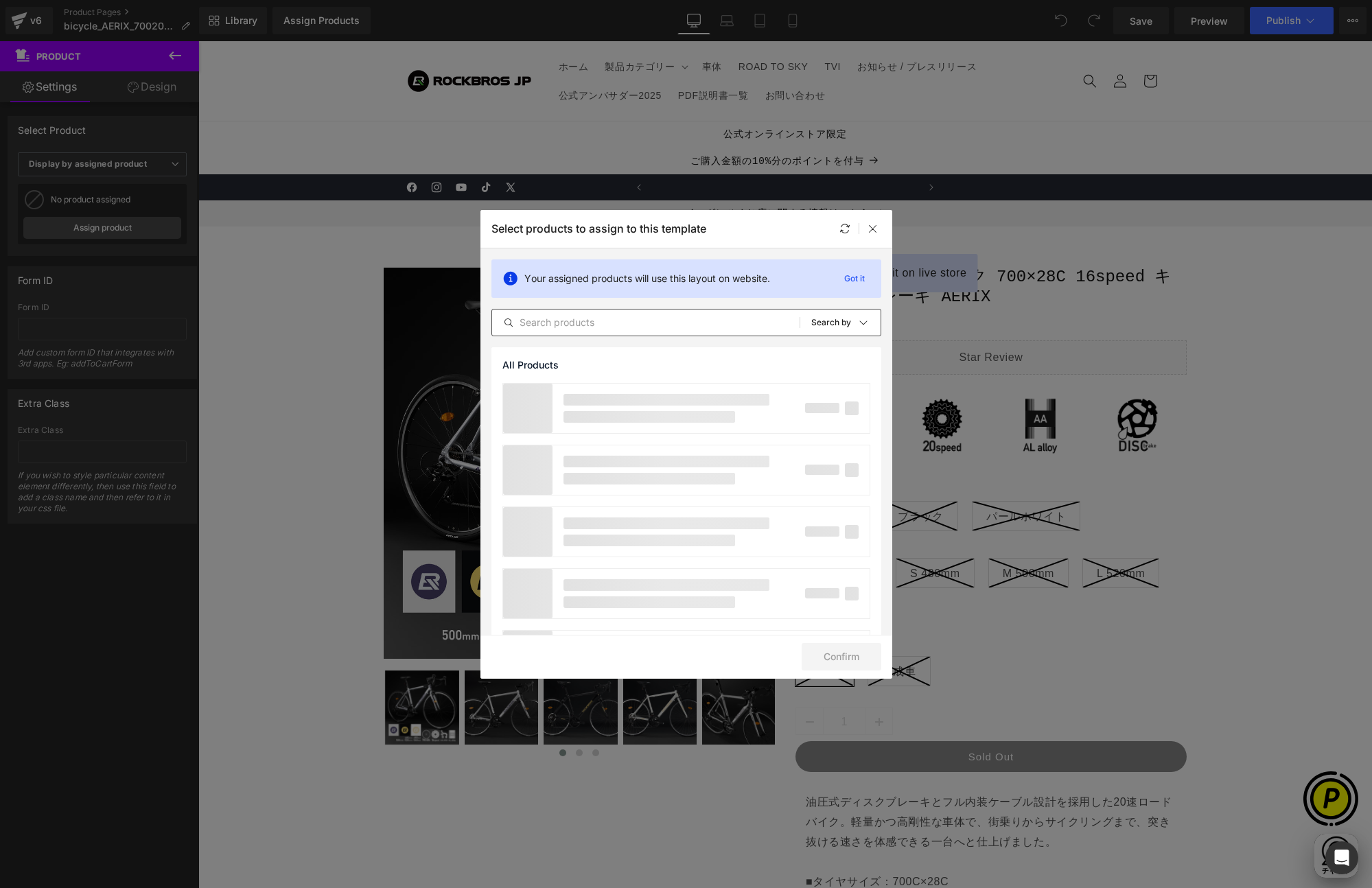
scroll to position [0, 535]
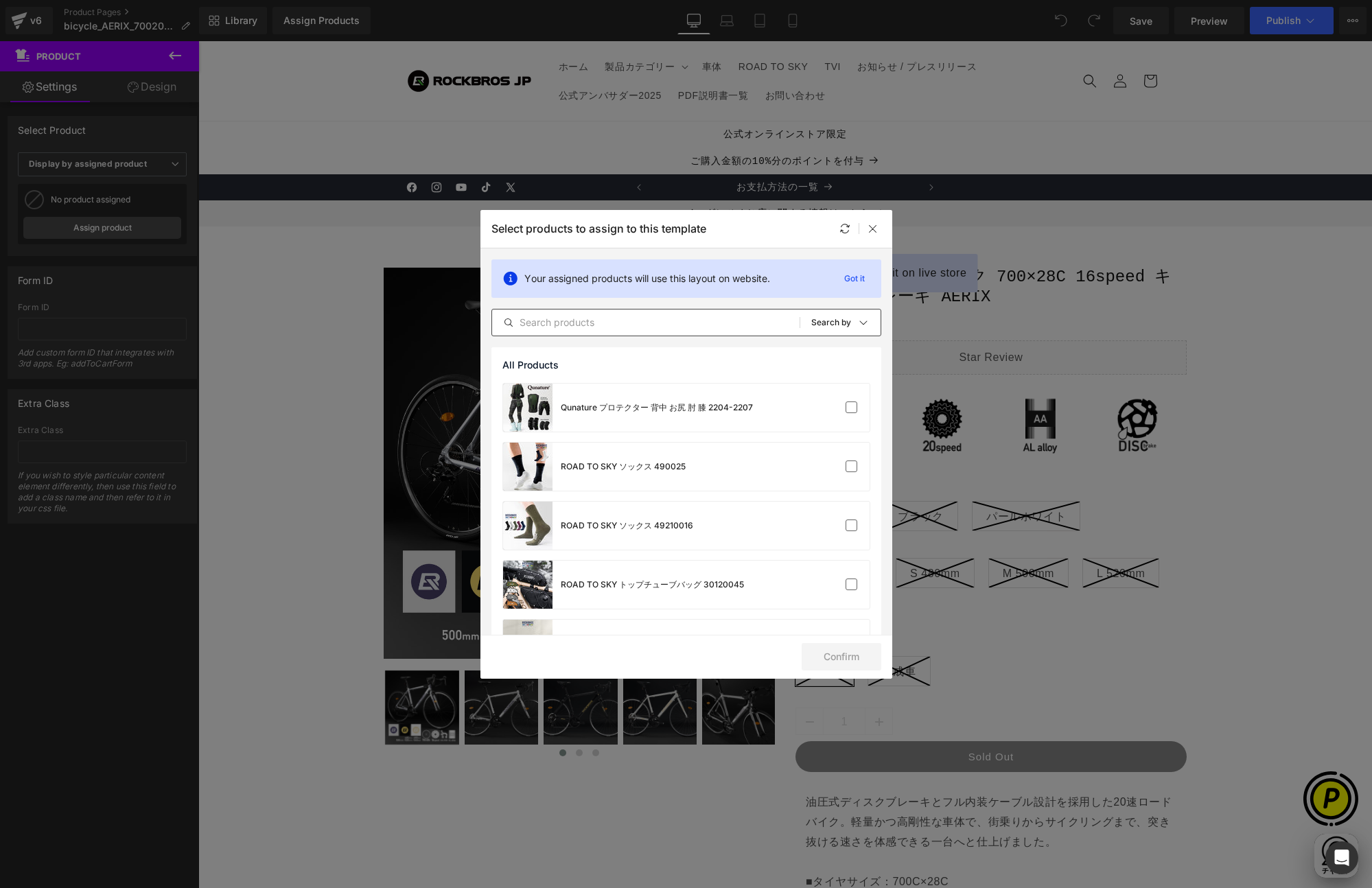
click at [579, 323] on input "text" at bounding box center [646, 323] width 308 height 17
paste input "70020021"
type input "70020021"
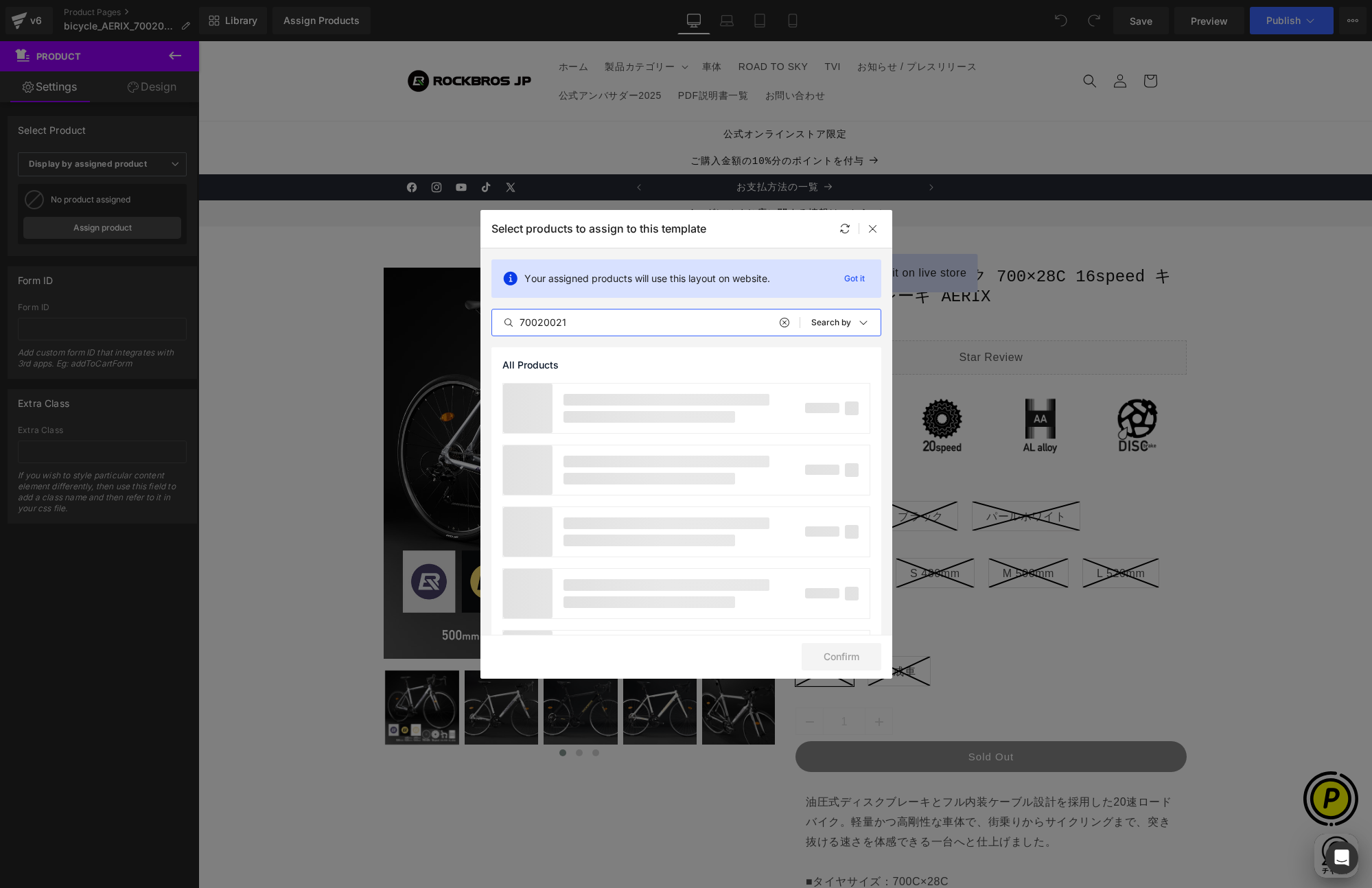
drag, startPoint x: 585, startPoint y: 324, endPoint x: 491, endPoint y: 309, distance: 95.2
click at [491, 309] on div "70020021 All Products Shopify Collections Product Templates Shopify Collections…" at bounding box center [686, 323] width 390 height 27
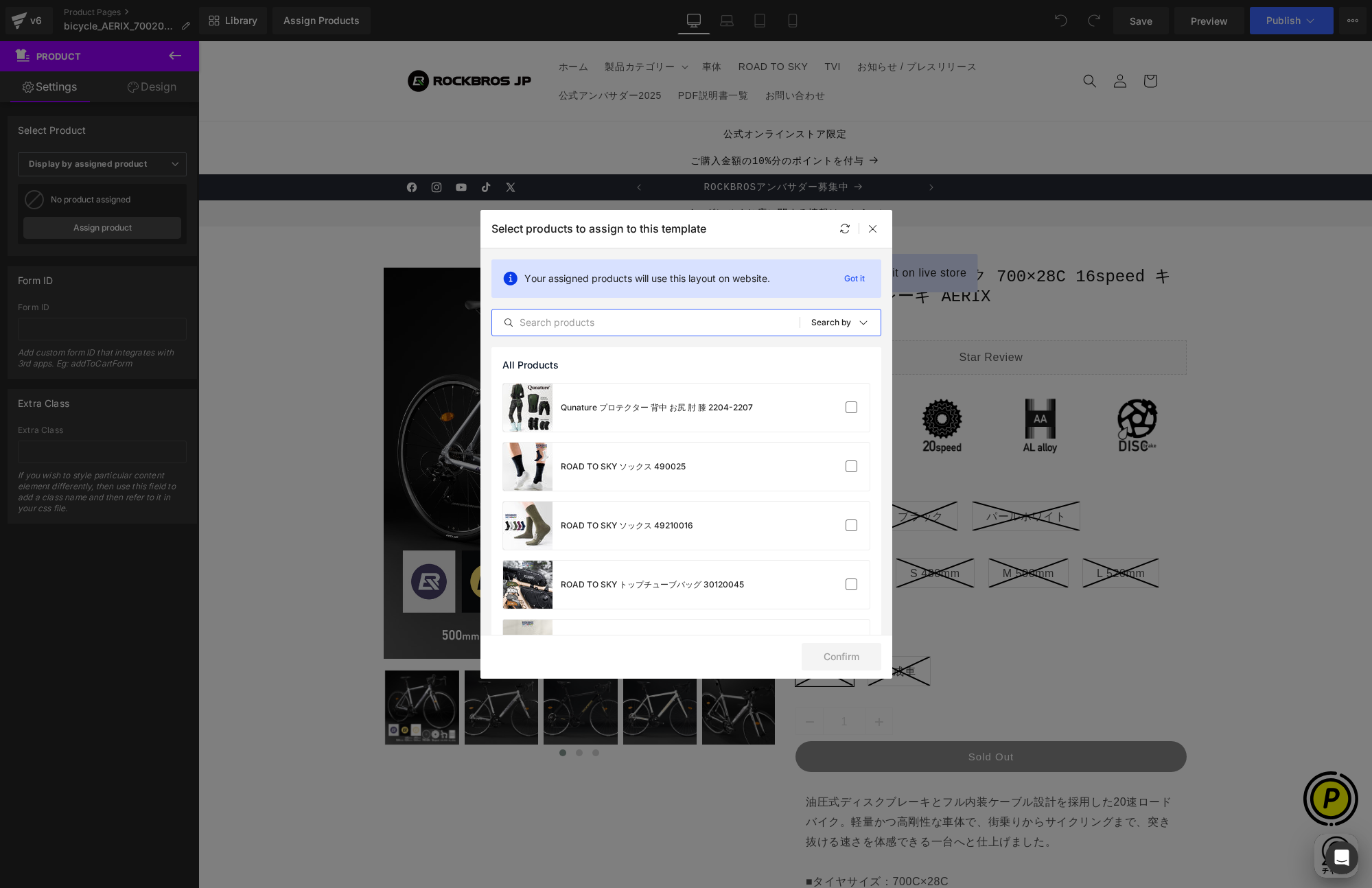
scroll to position [0, 0]
click at [552, 323] on input "text" at bounding box center [646, 323] width 308 height 17
paste input "AERIX"
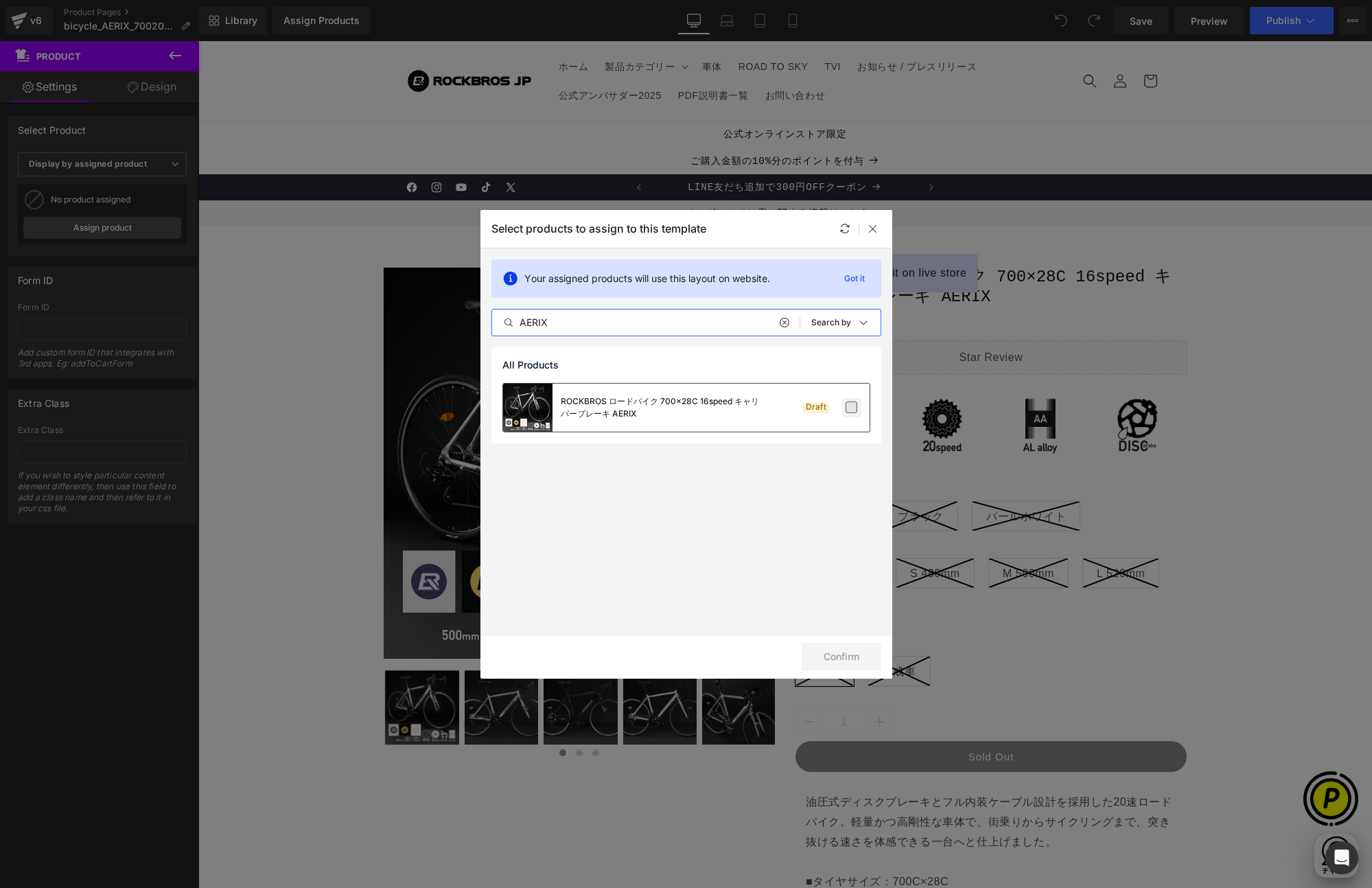
type input "AERIX"
click at [854, 408] on label at bounding box center [852, 408] width 12 height 12
click at [852, 408] on input "checkbox" at bounding box center [852, 408] width 0 height 0
click at [841, 650] on button "Confirm" at bounding box center [841, 657] width 80 height 27
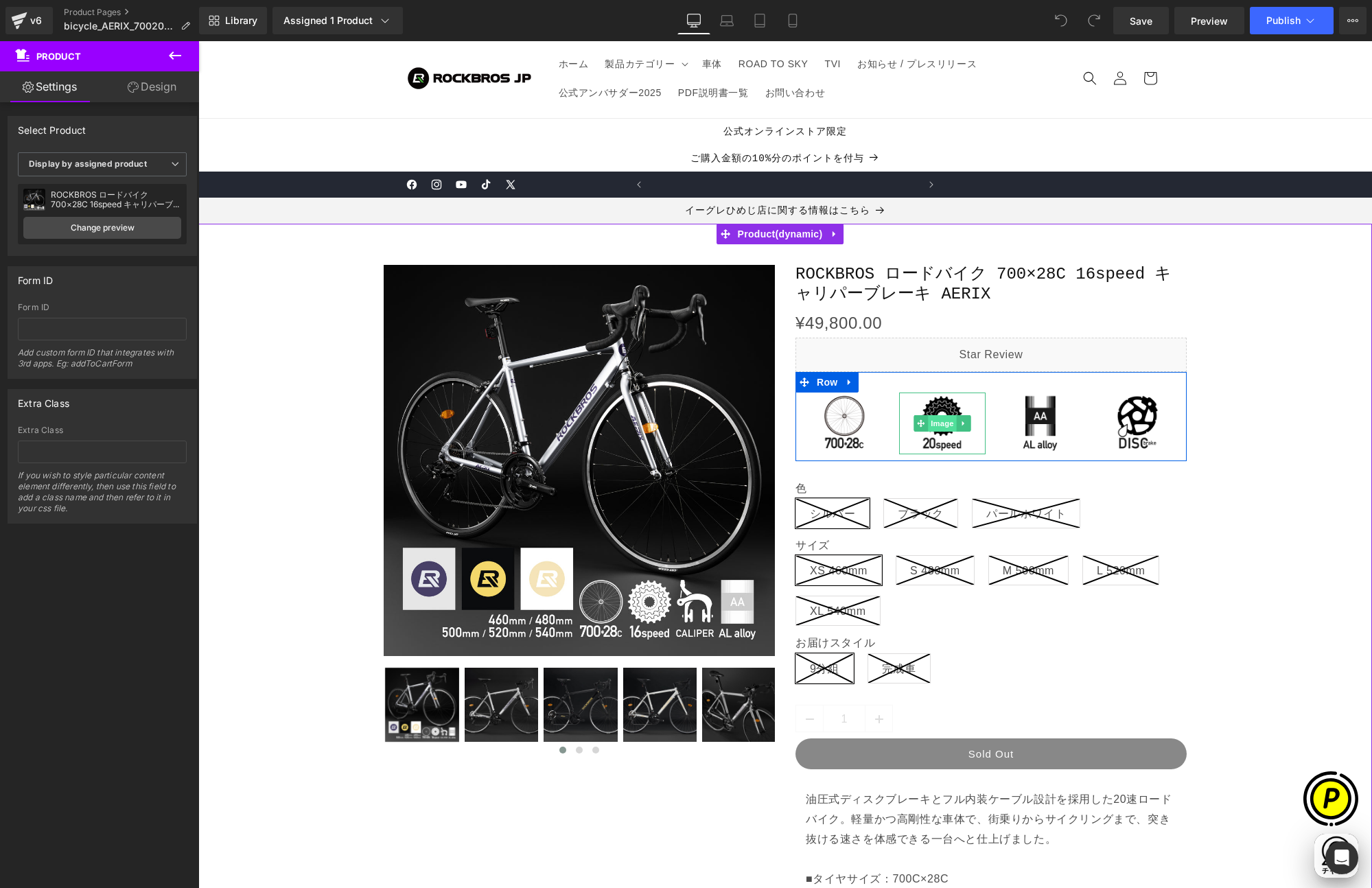
scroll to position [0, 803]
click at [939, 423] on span "Image" at bounding box center [942, 424] width 29 height 17
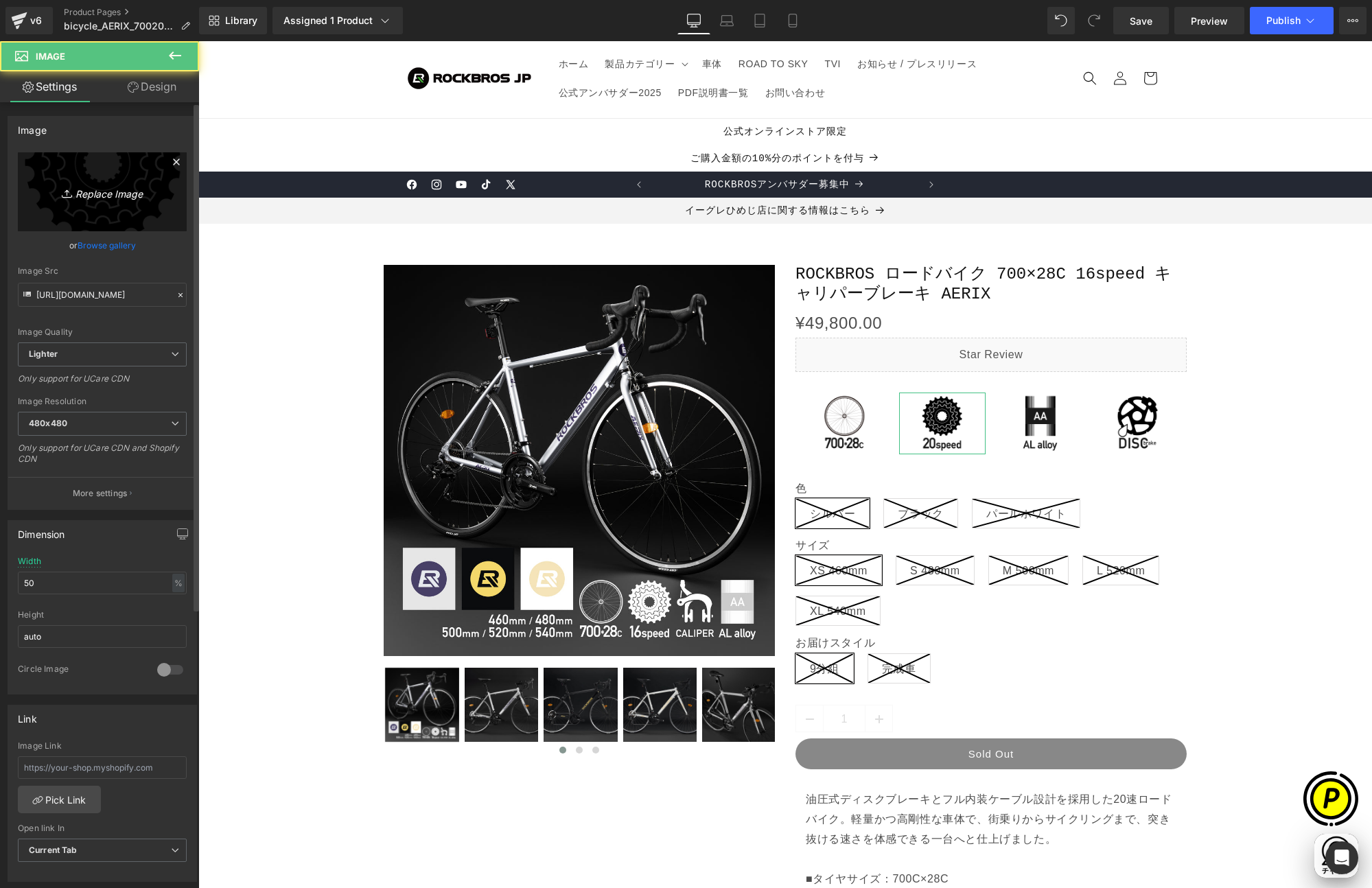
click at [108, 198] on icon "Replace Image" at bounding box center [102, 192] width 110 height 17
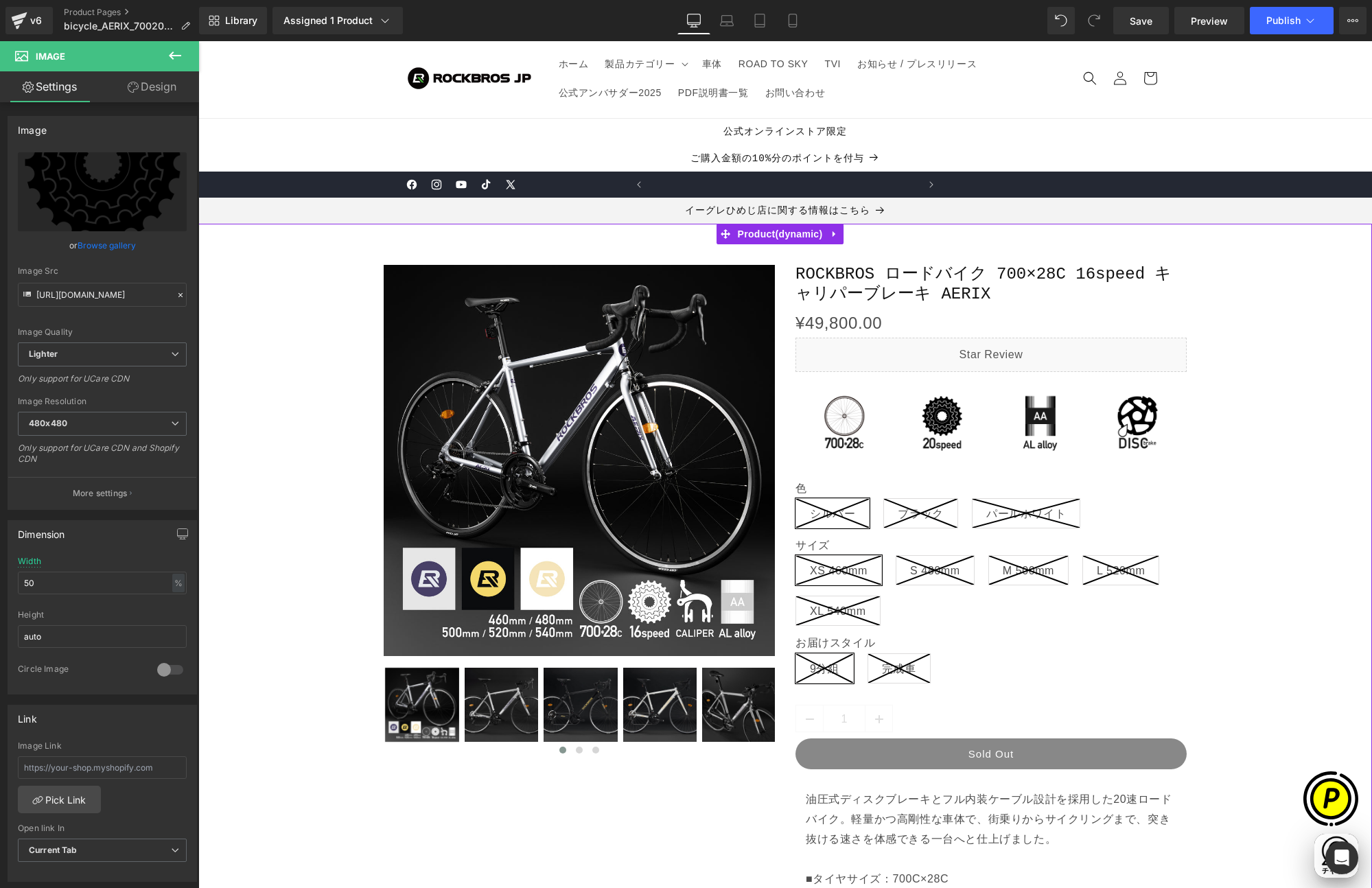
scroll to position [0, 268]
click at [941, 422] on span "Image" at bounding box center [942, 424] width 29 height 17
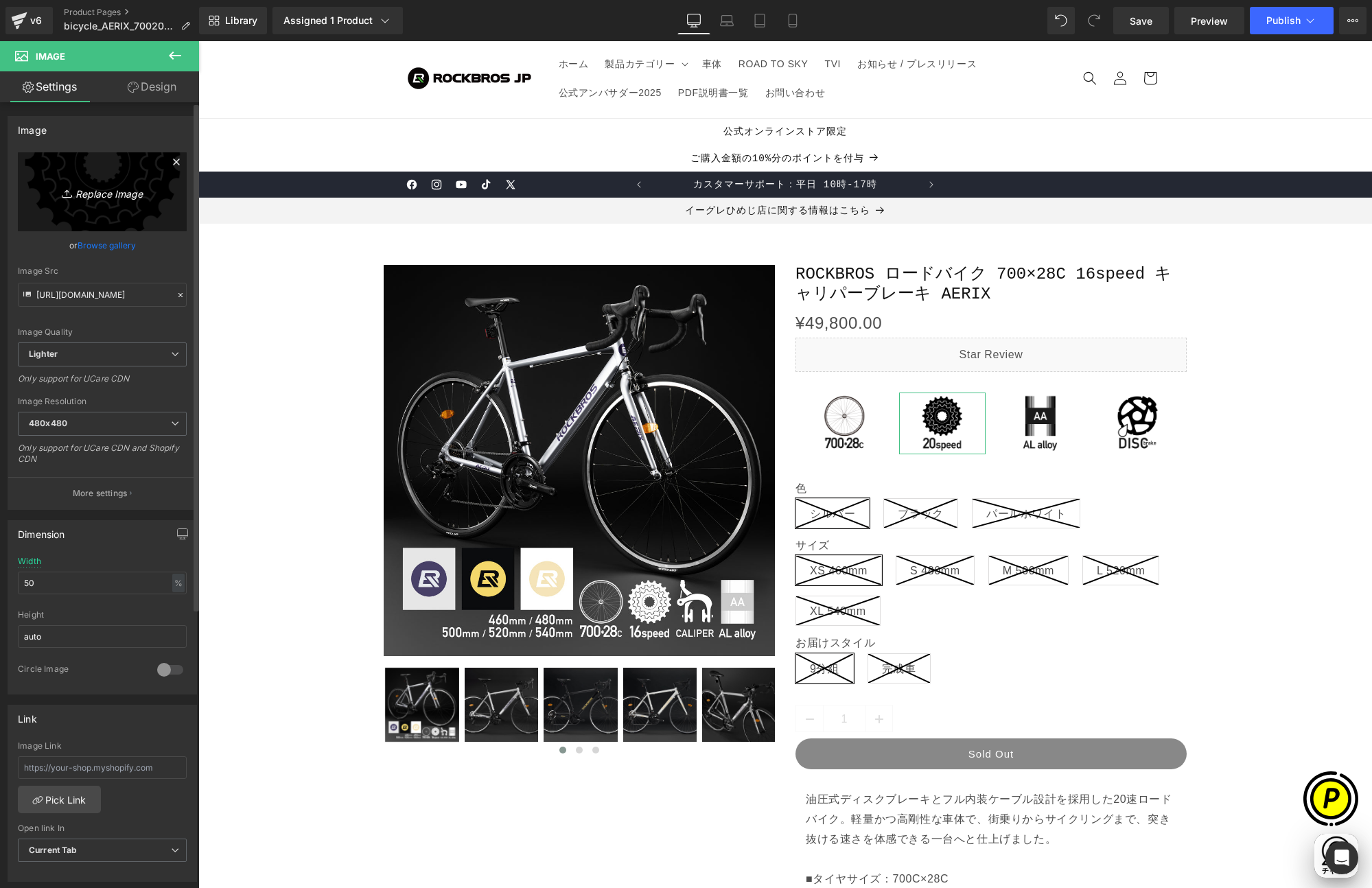
click at [129, 214] on link "Replace Image" at bounding box center [102, 192] width 169 height 79
type input "C:\fakepath\16speed.png"
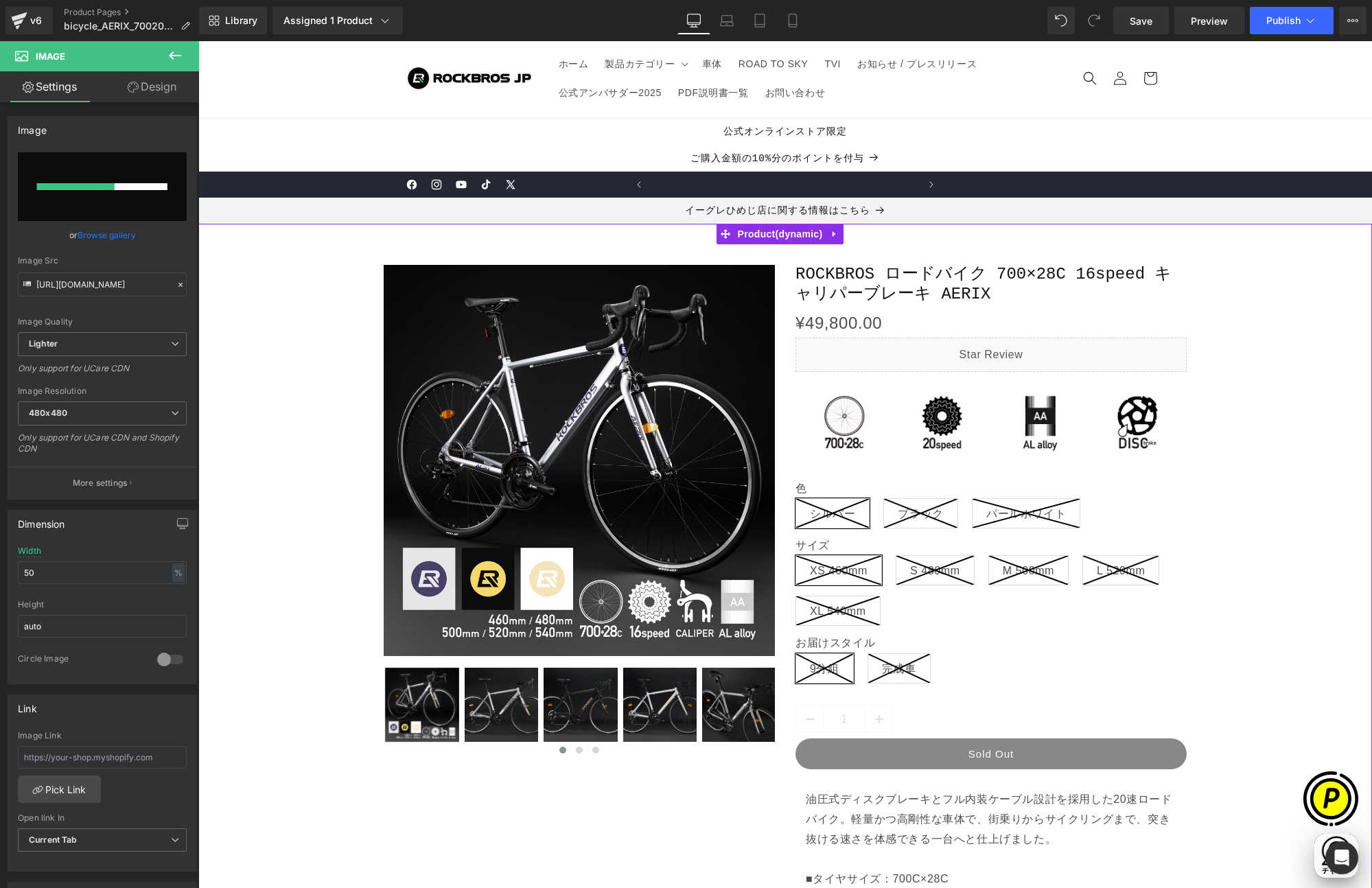
scroll to position [0, 803]
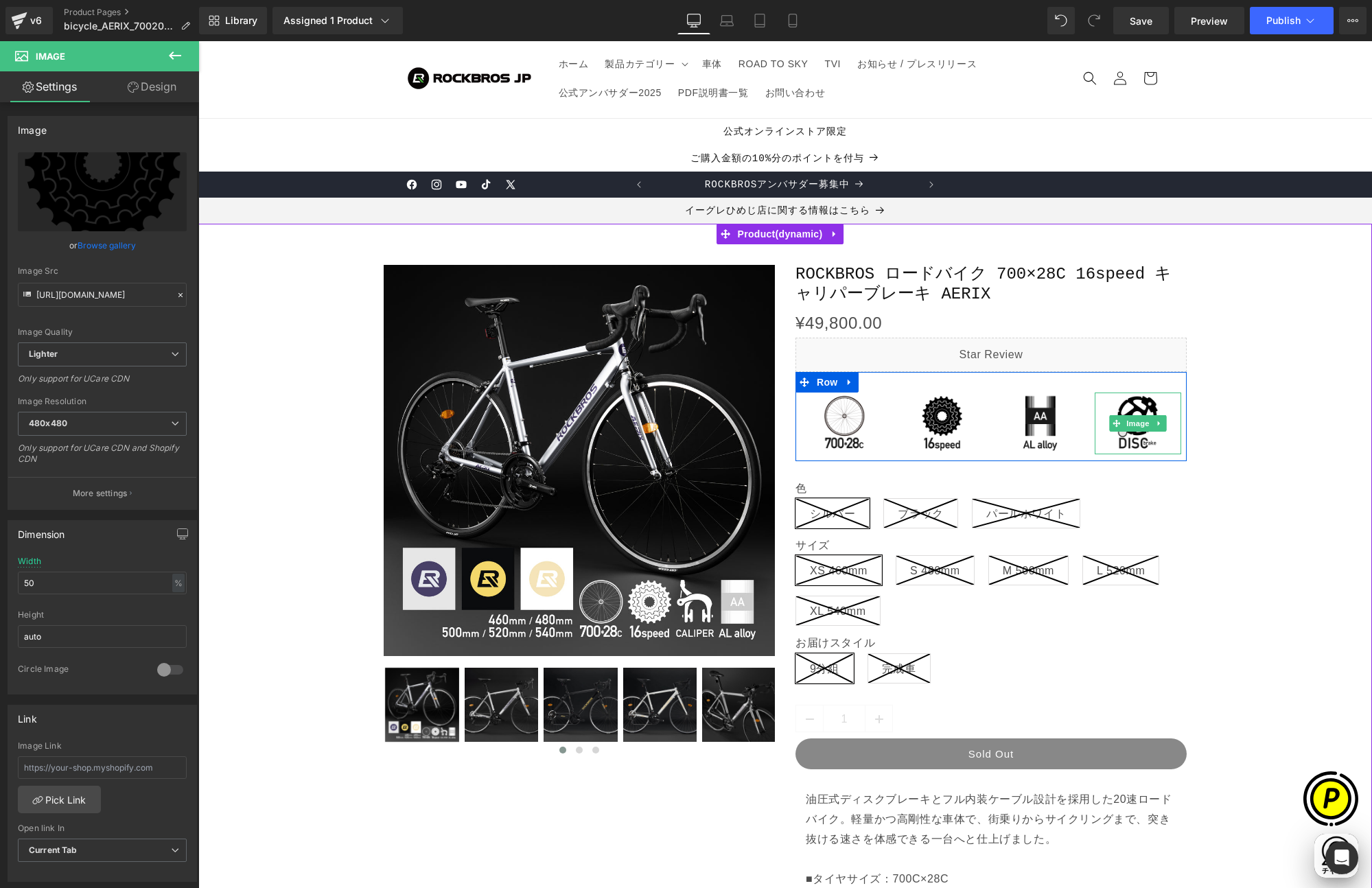
click at [1130, 405] on img at bounding box center [1137, 424] width 43 height 62
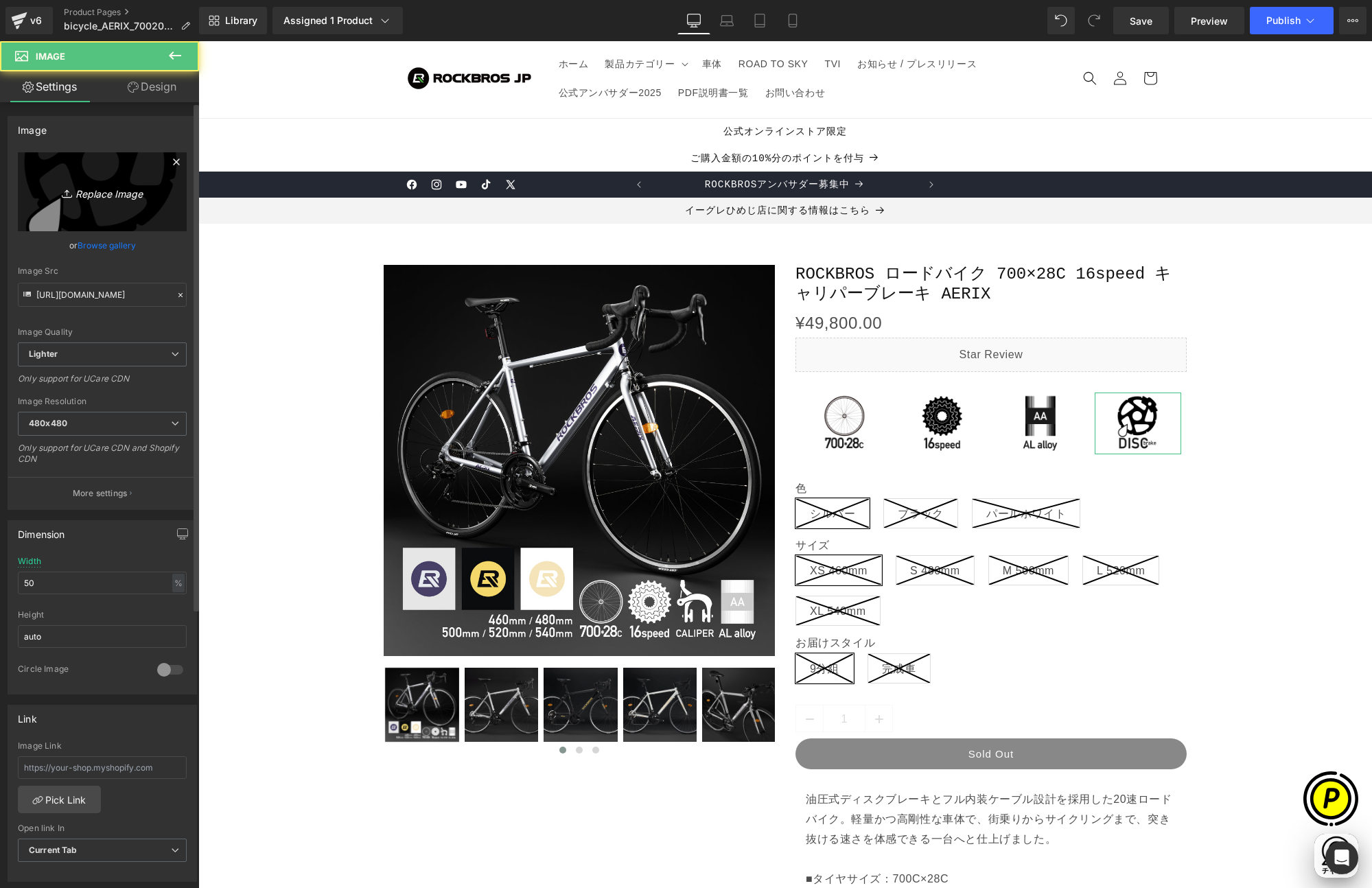
click at [79, 177] on link "Replace Image" at bounding box center [102, 192] width 169 height 79
type input "C:\fakepath\caliperbrake.png"
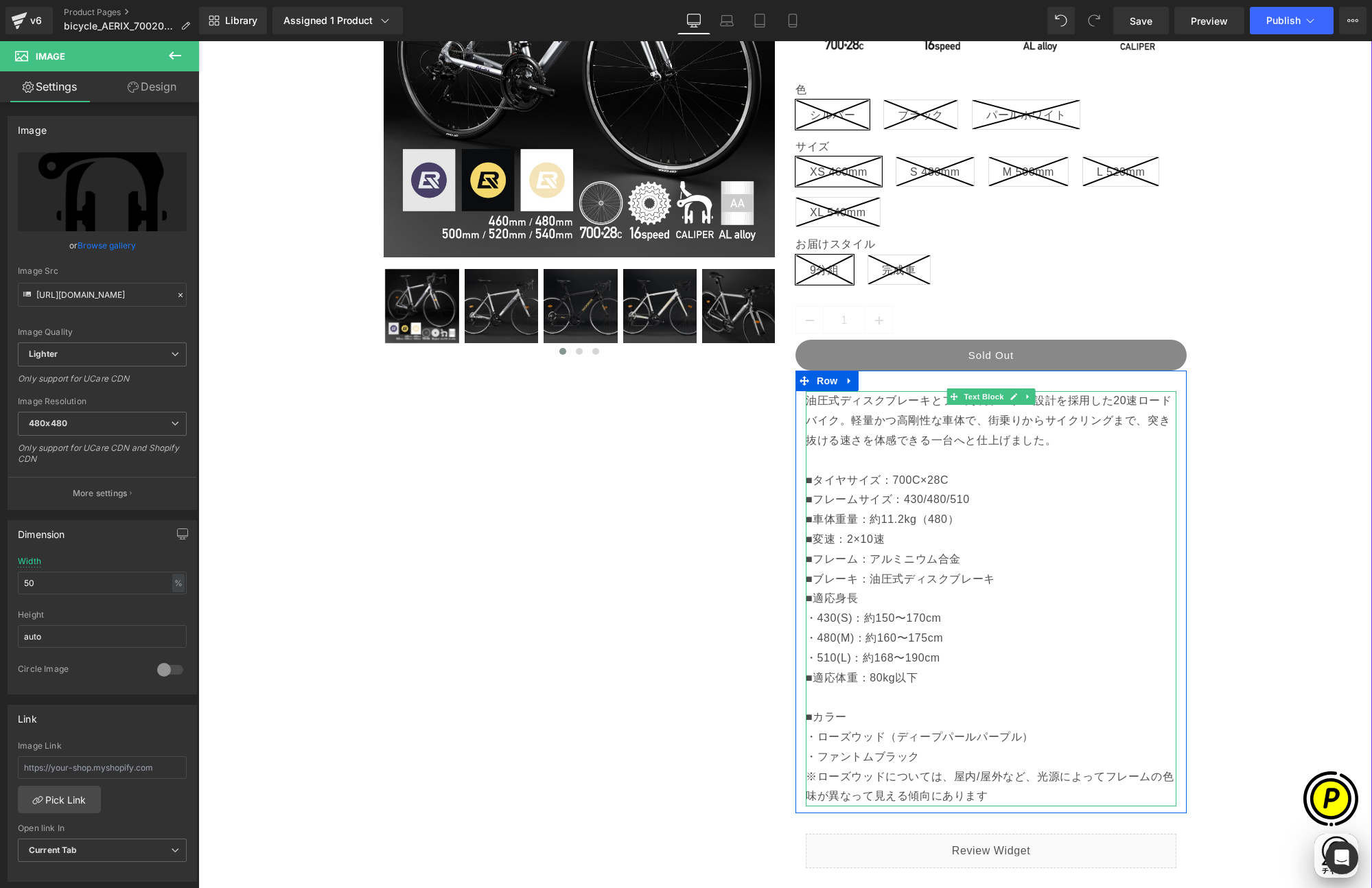
scroll to position [0, 803]
click at [941, 499] on p "油圧式ディスクブレーキとフル内装ケーブル設計を採用した20速ロードバイク。軽量かつ高剛性な車体で、街乗りからサイクリングまで、突き抜ける速さを体感できる一台へ…" at bounding box center [991, 460] width 371 height 139
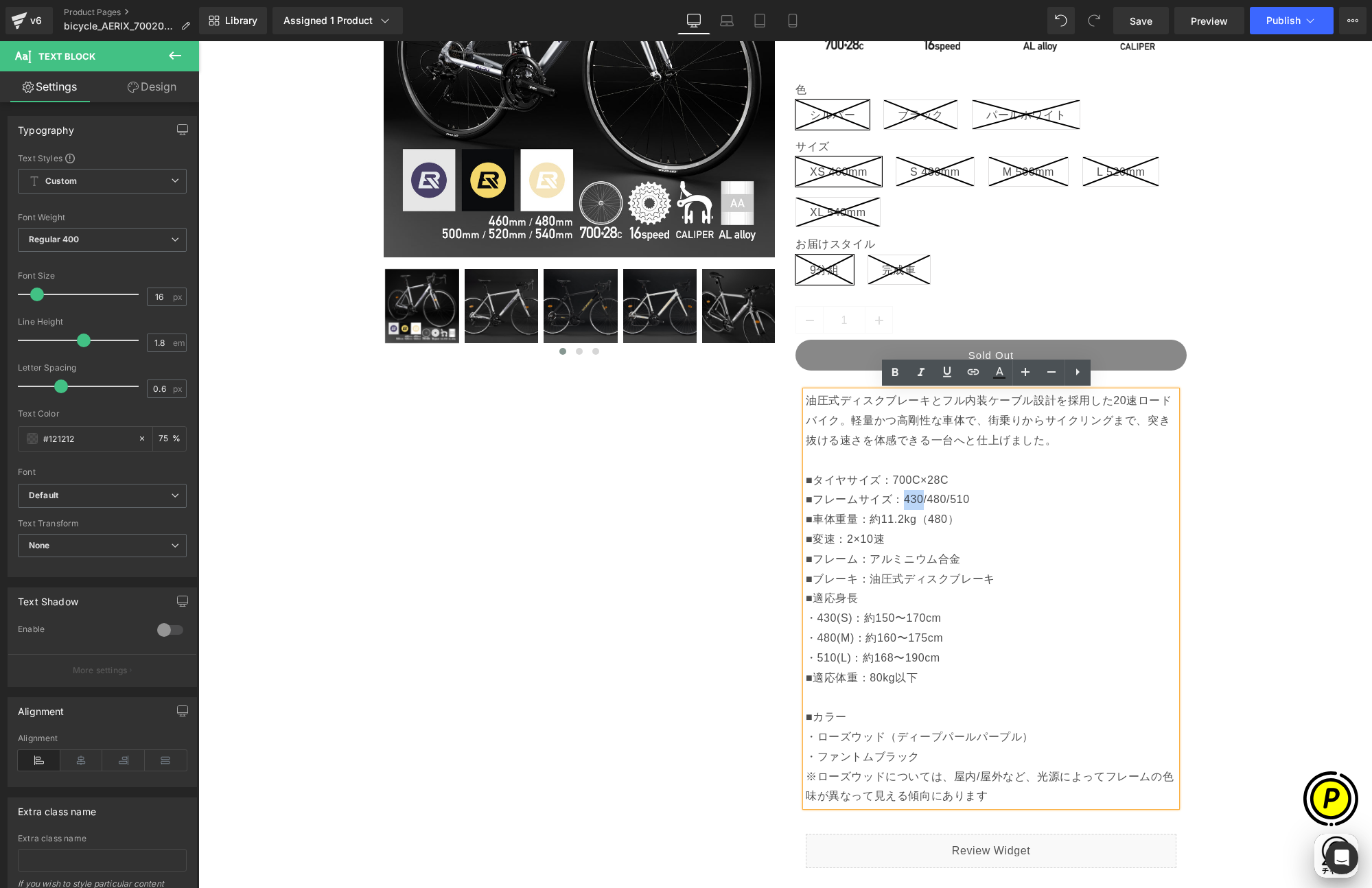
drag, startPoint x: 897, startPoint y: 499, endPoint x: 913, endPoint y: 498, distance: 16.0
click at [913, 498] on p "油圧式ディスクブレーキとフル内装ケーブル設計を採用した20速ロードバイク。軽量かつ高剛性な車体で、街乗りからサイクリングまで、突き抜ける速さを体感できる一台へ…" at bounding box center [991, 460] width 371 height 139
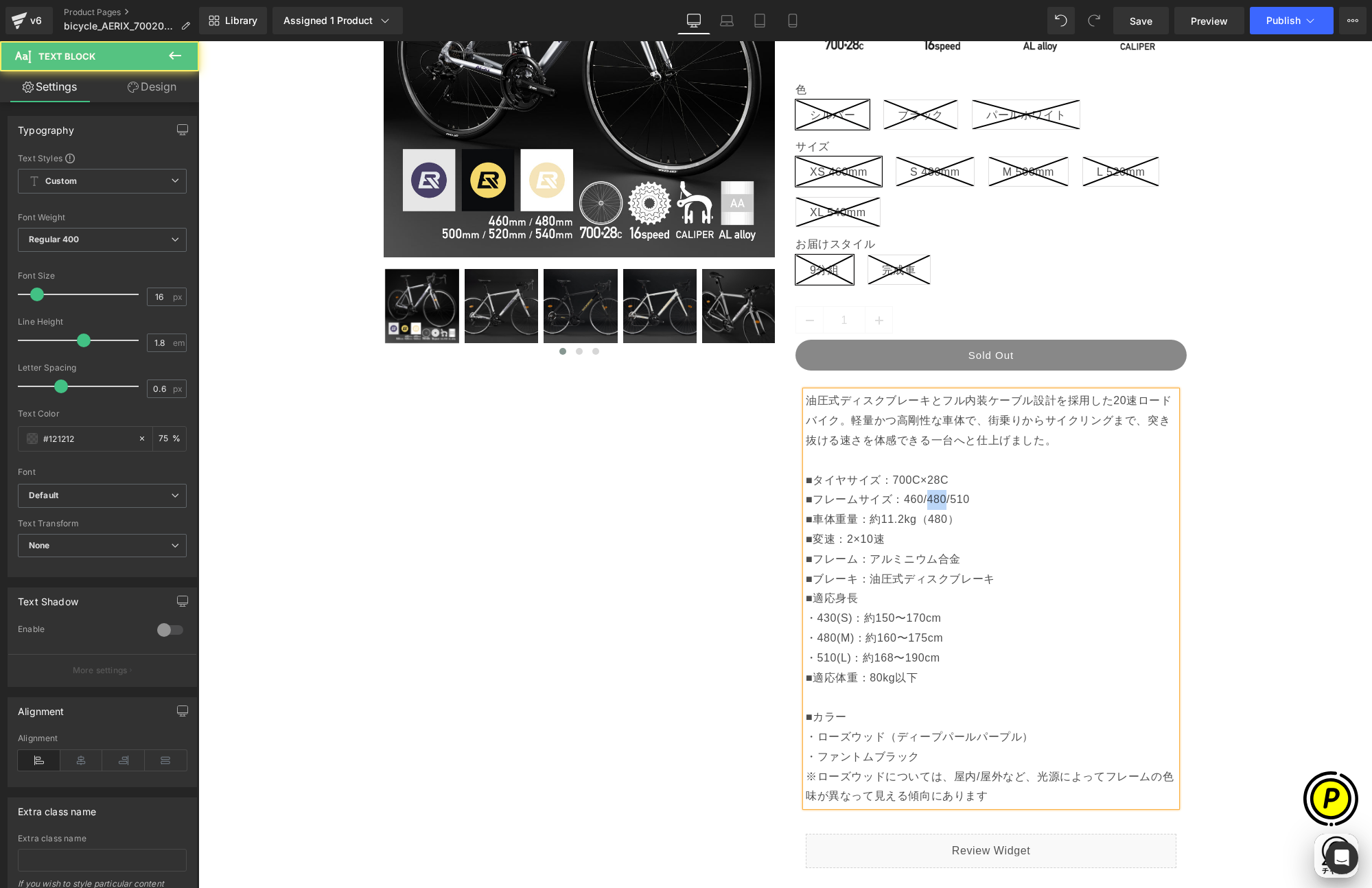
drag, startPoint x: 922, startPoint y: 499, endPoint x: 935, endPoint y: 491, distance: 15.3
click at [937, 496] on p "油圧式ディスクブレーキとフル内装ケーブル設計を採用した20速ロードバイク。軽量かつ高剛性な車体で、街乗りからサイクリングまで、突き抜ける速さを体感できる一台へ…" at bounding box center [991, 460] width 371 height 139
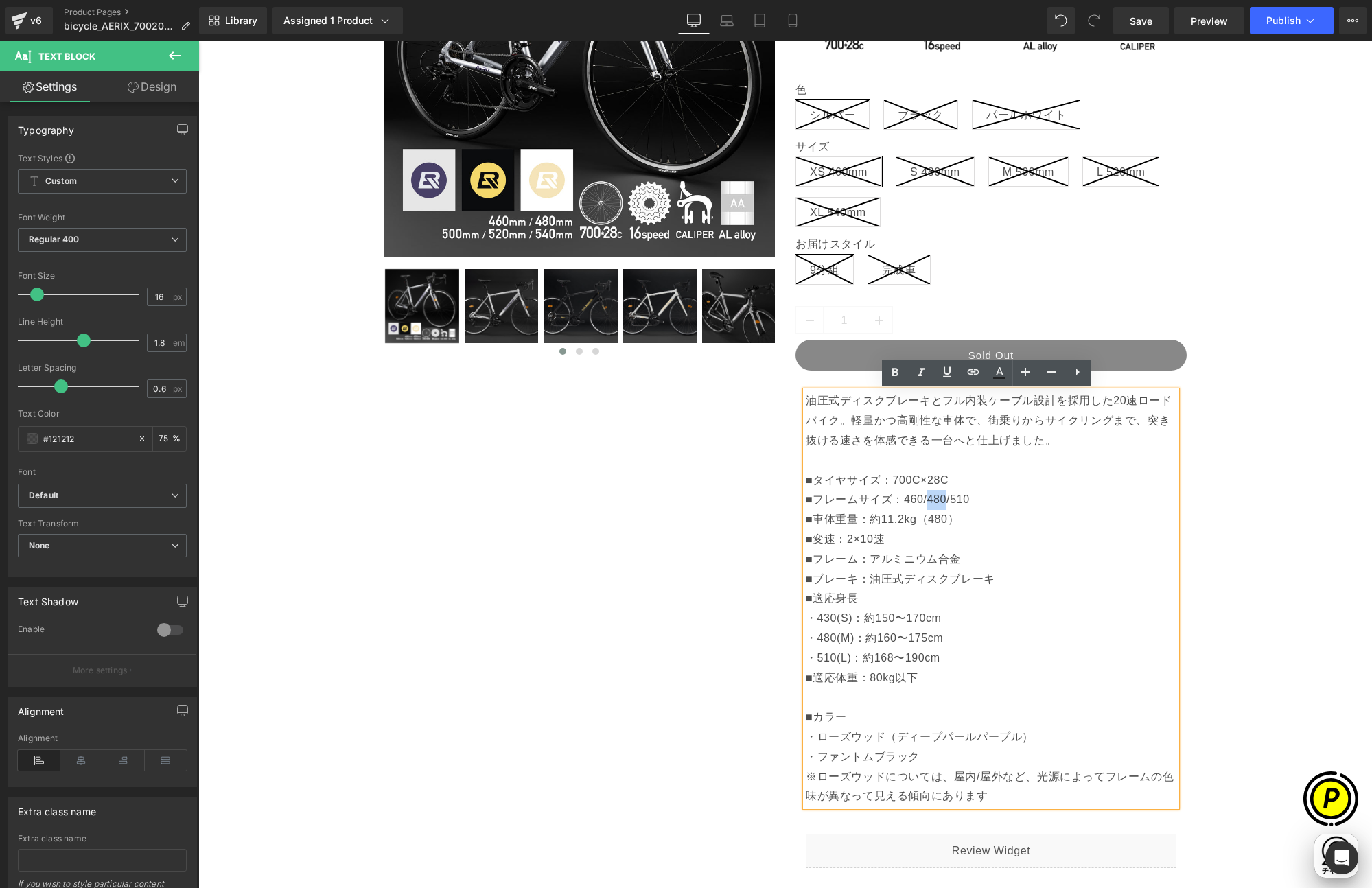
scroll to position [0, 535]
drag, startPoint x: 944, startPoint y: 499, endPoint x: 967, endPoint y: 501, distance: 23.1
click at [967, 501] on p "油圧式ディスクブレーキとフル内装ケーブル設計を採用した20速ロードバイク。軽量かつ高剛性な車体で、街乗りからサイクリングまで、突き抜ける速さを体感できる一台へ…" at bounding box center [991, 460] width 371 height 139
click at [1218, 542] on div "Sale Off (P) Image" at bounding box center [785, 535] width 1160 height 1379
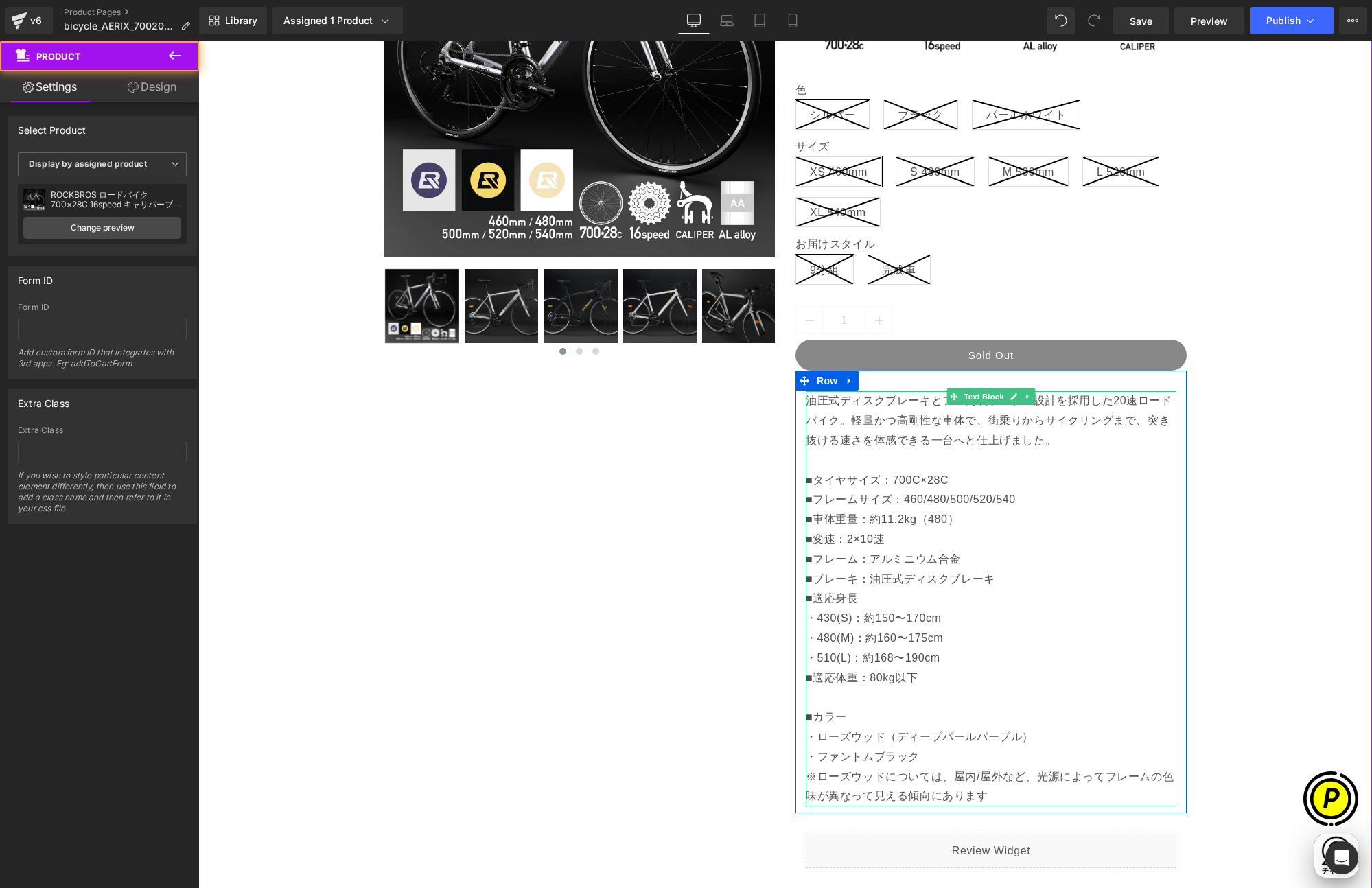
scroll to position [0, 0]
click at [896, 519] on p "油圧式ディスクブレーキとフル内装ケーブル設計を採用した20速ロードバイク。軽量かつ高剛性な車体で、街乗りからサイクリングまで、突き抜ける速さを体感できる一台へ…" at bounding box center [991, 460] width 371 height 139
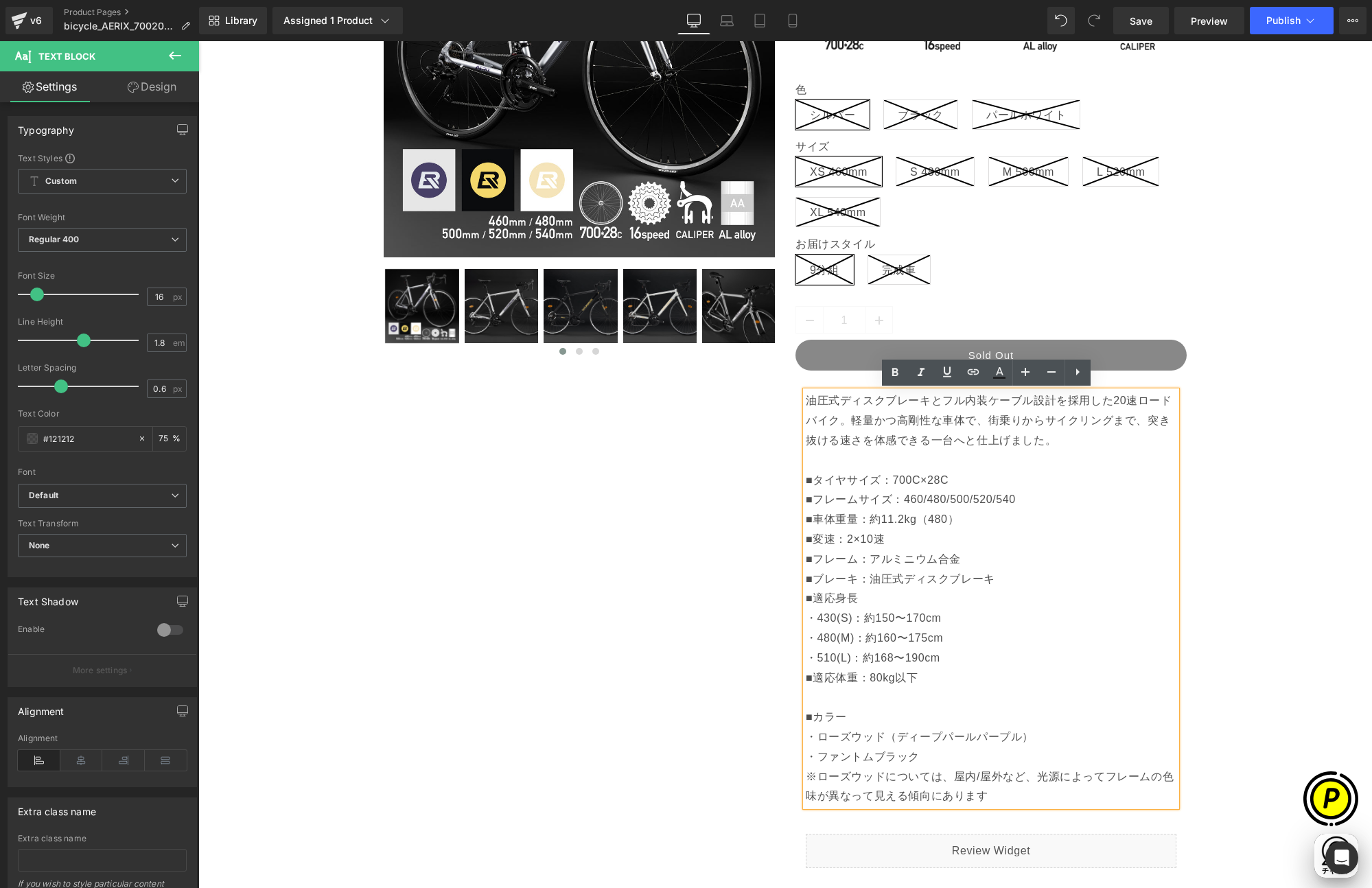
scroll to position [0, 268]
click at [906, 524] on p "油圧式ディスクブレーキとフル内装ケーブル設計を採用した20速ロードバイク。軽量かつ高剛性な車体で、街乗りからサイクリングまで、突き抜ける速さを体感できる一台へ…" at bounding box center [991, 460] width 371 height 139
drag, startPoint x: 879, startPoint y: 519, endPoint x: 909, endPoint y: 520, distance: 30.0
click at [909, 520] on p "油圧式ディスクブレーキとフル内装ケーブル設計を採用した20速ロードバイク。軽量かつ高剛性な車体で、街乗りからサイクリングまで、突き抜ける速さを体感できる一台へ…" at bounding box center [991, 460] width 371 height 139
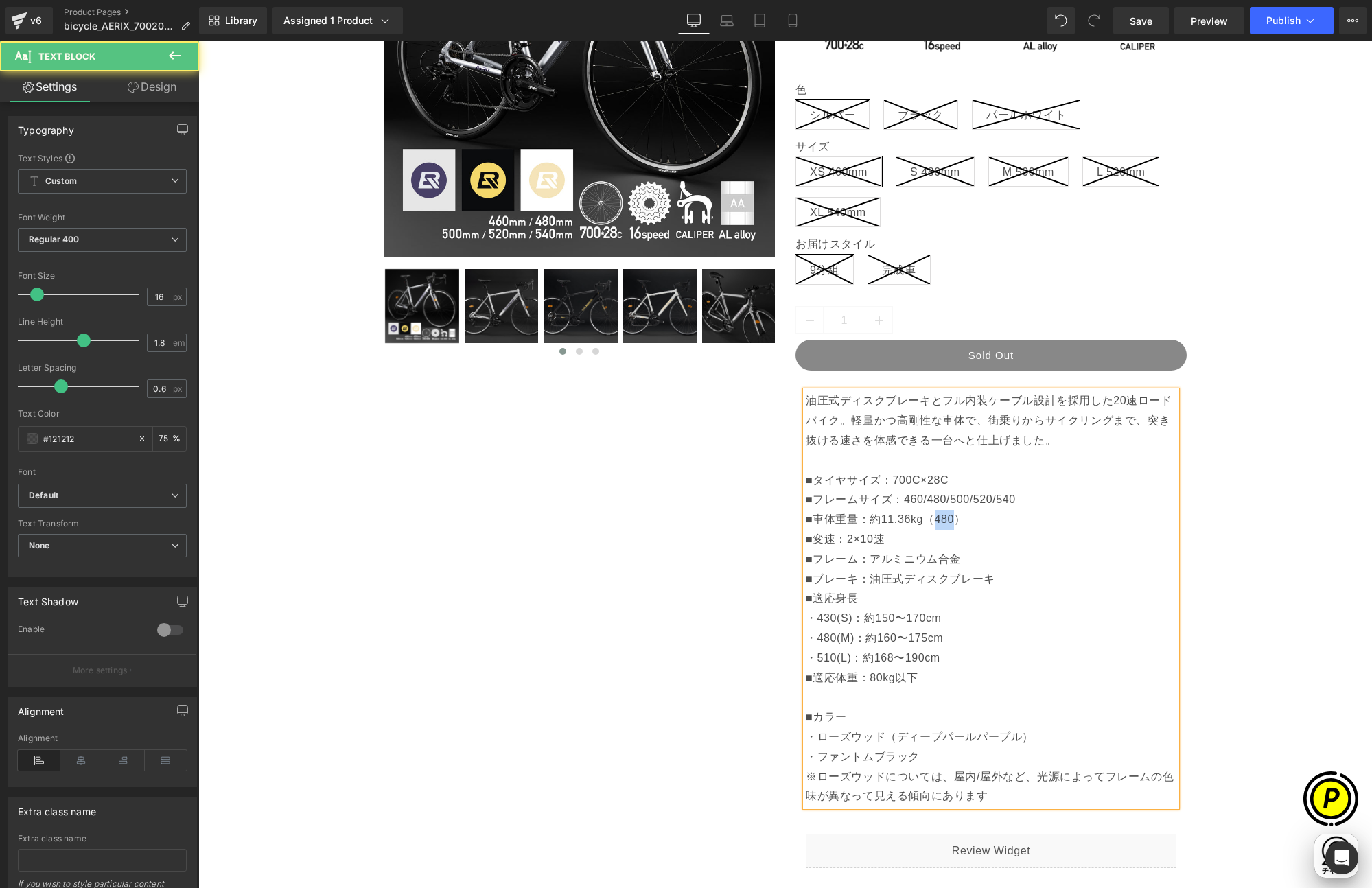
drag, startPoint x: 928, startPoint y: 518, endPoint x: 945, endPoint y: 521, distance: 17.3
click at [945, 521] on p "油圧式ディスクブレーキとフル内装ケーブル設計を採用した20速ロードバイク。軽量かつ高剛性な車体で、街乗りからサイクリングまで、突き抜ける速さを体感できる一台へ…" at bounding box center [991, 460] width 371 height 139
click at [1283, 477] on div "Sale Off (P) Image" at bounding box center [785, 535] width 1160 height 1379
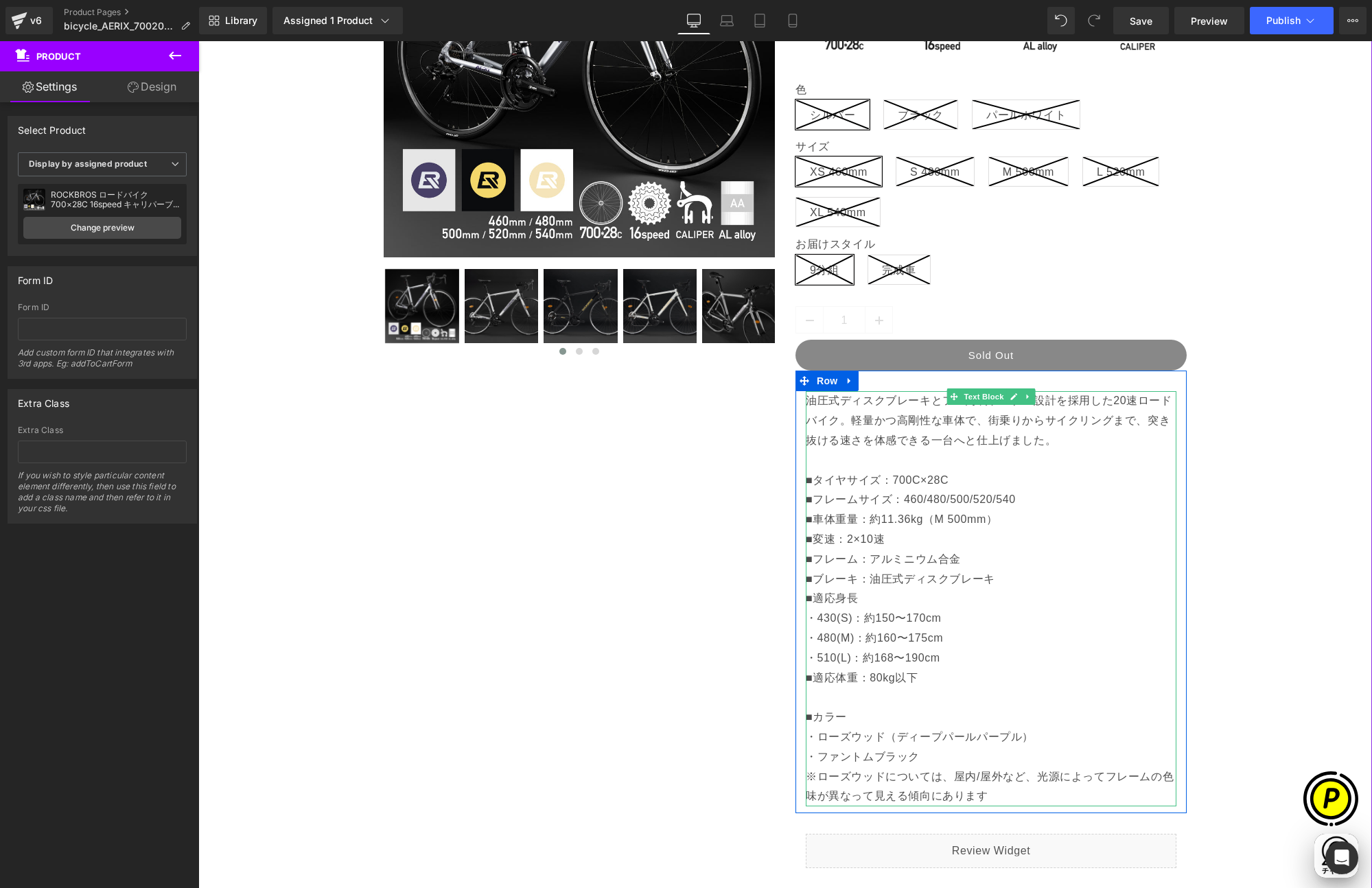
scroll to position [0, 268]
click at [872, 542] on p "■変速：2×10速" at bounding box center [991, 539] width 371 height 20
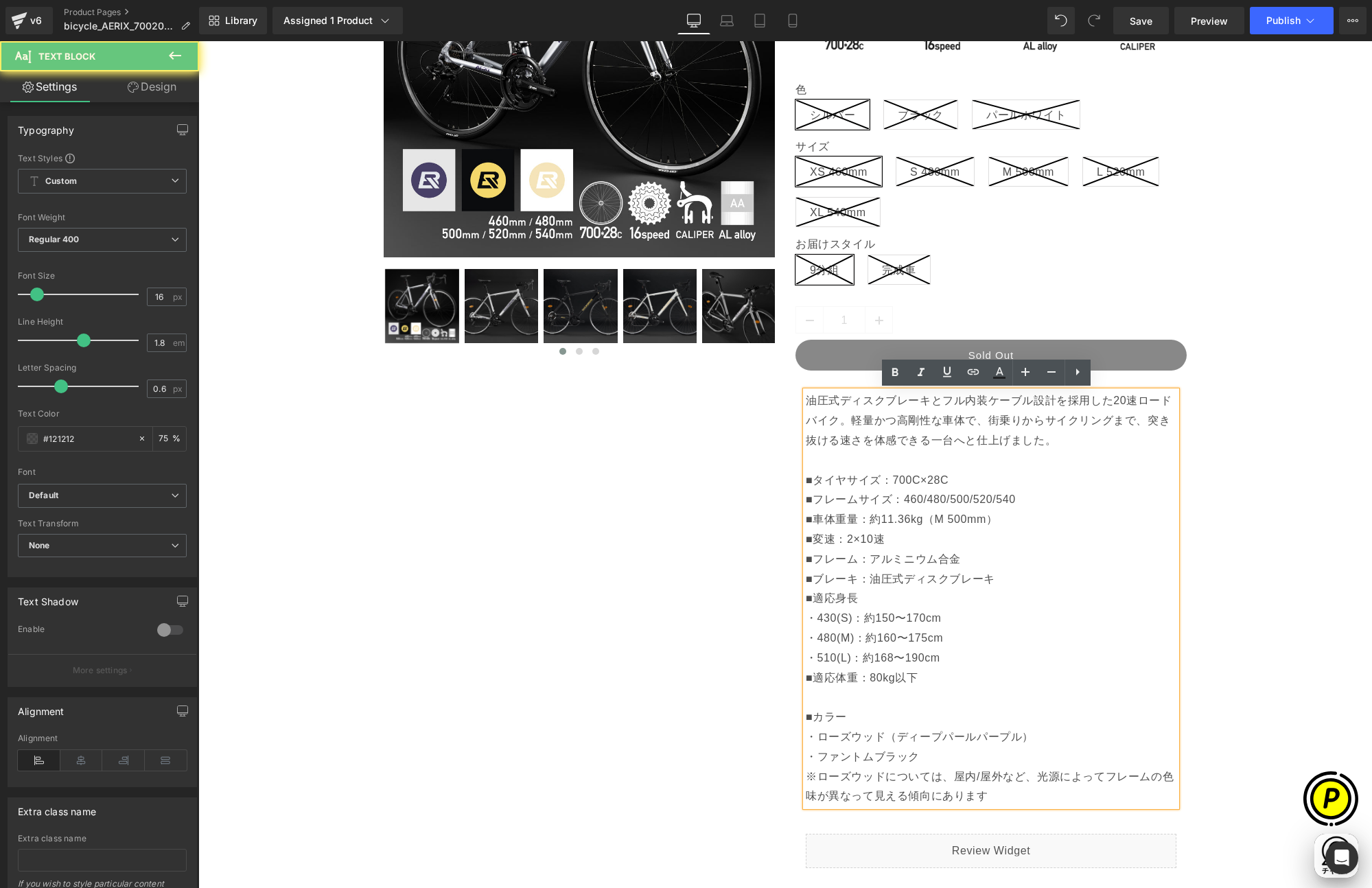
click at [857, 538] on p "■変速：2×10速" at bounding box center [991, 539] width 371 height 20
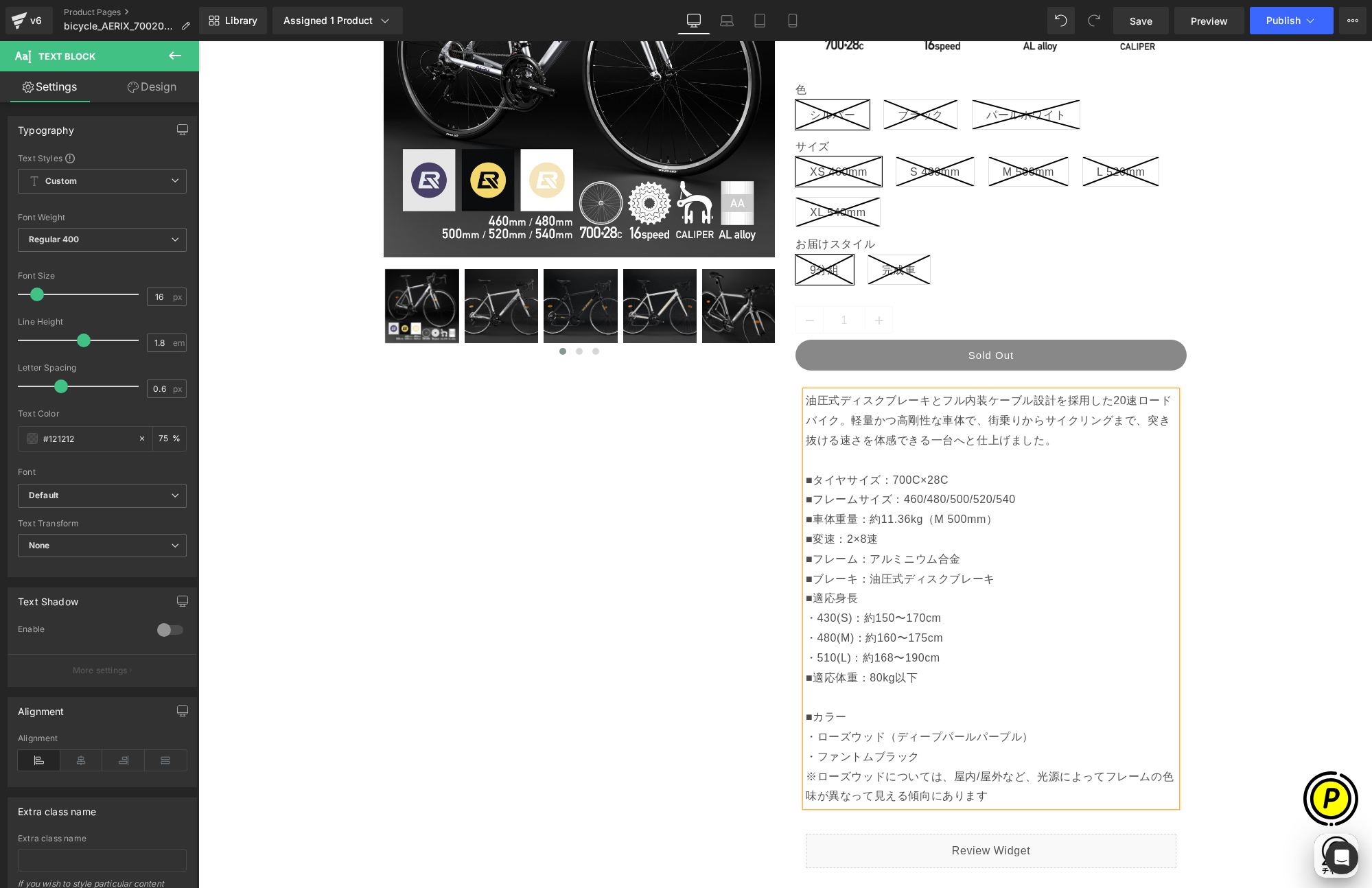
click at [1240, 562] on div "Sale Off (P) Image" at bounding box center [785, 535] width 1160 height 1379
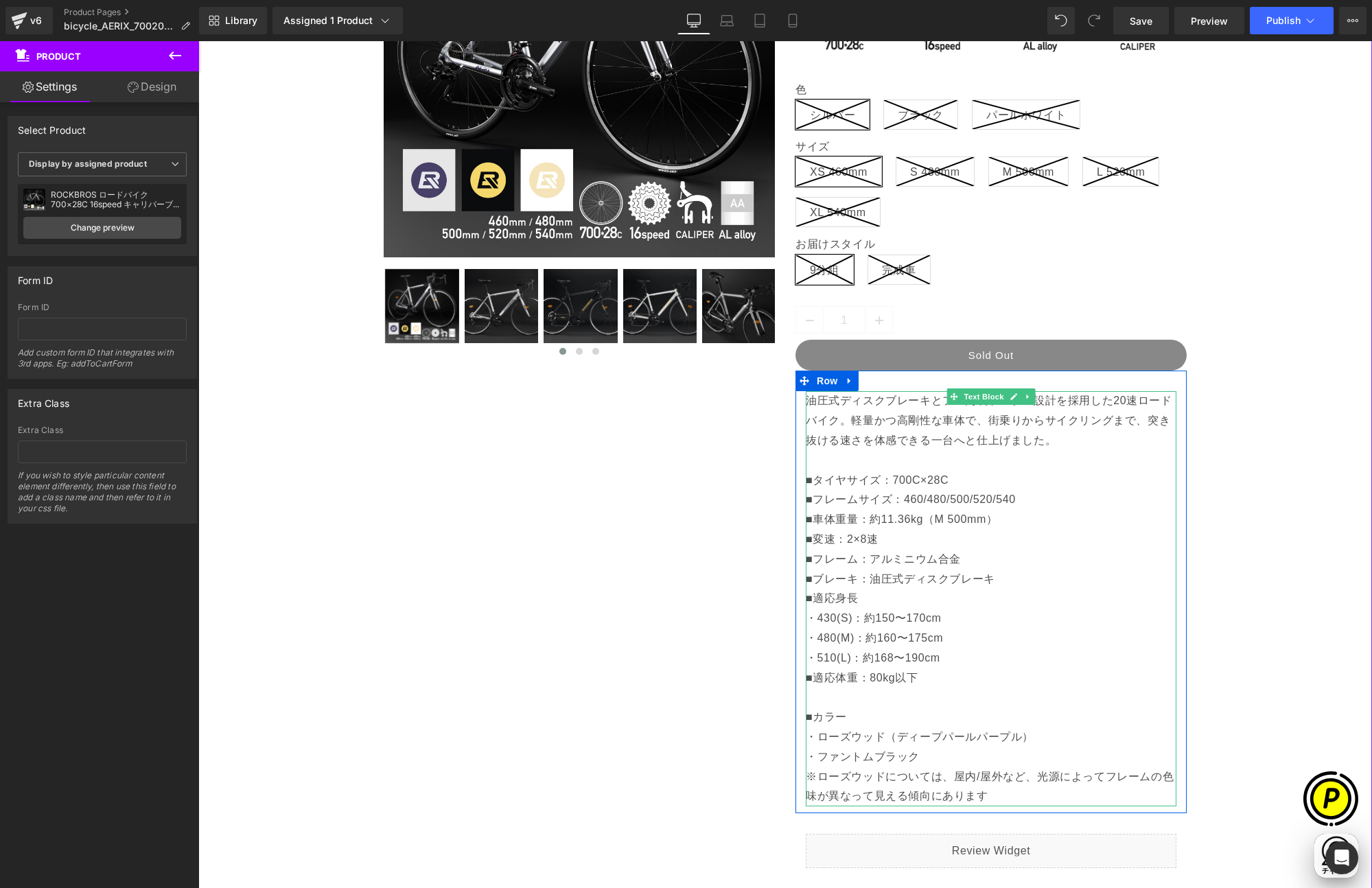
scroll to position [0, 535]
click at [972, 558] on p "■フレーム：アルミニウム合金" at bounding box center [991, 559] width 371 height 20
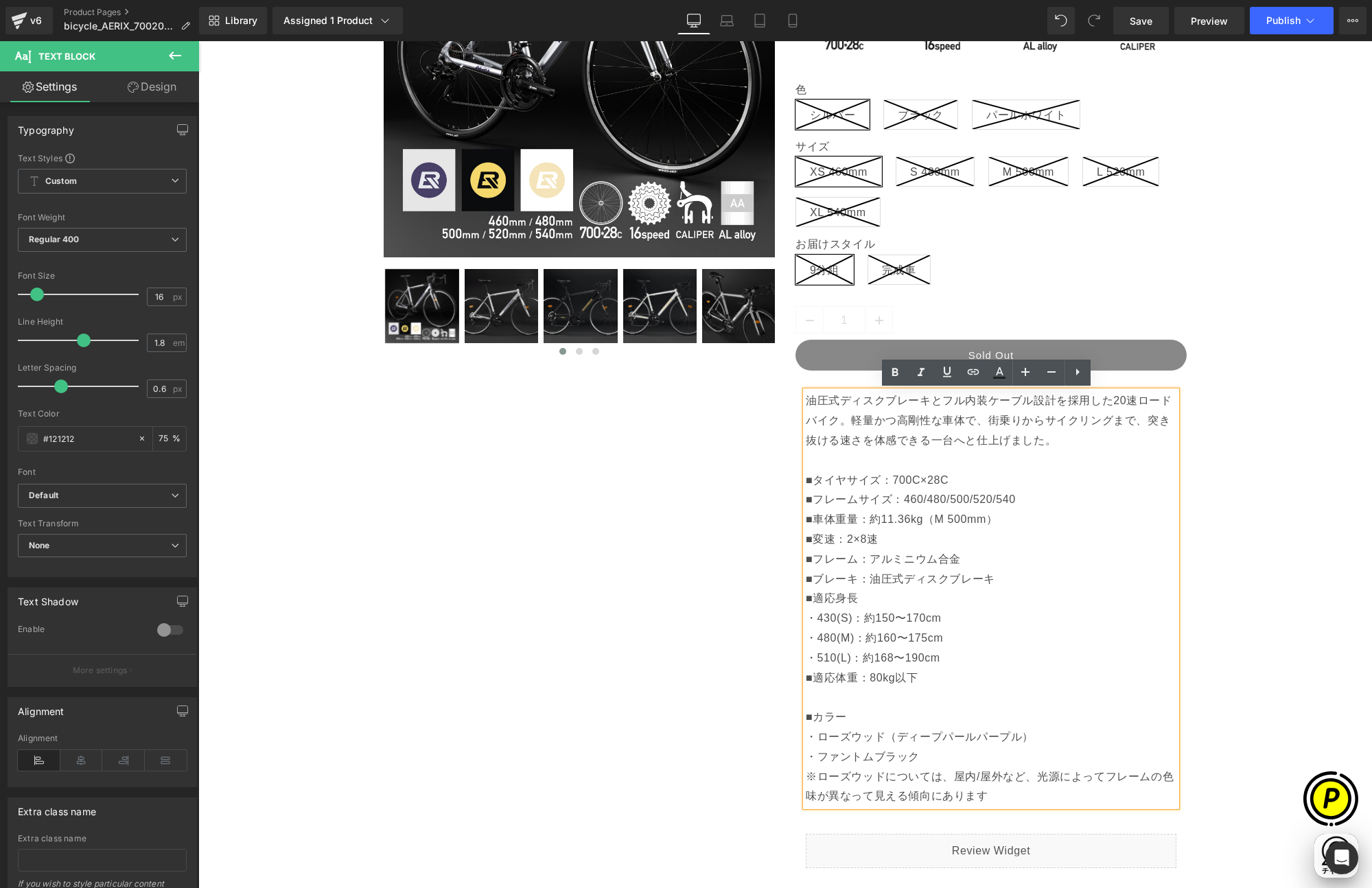
scroll to position [0, 0]
drag, startPoint x: 875, startPoint y: 577, endPoint x: 987, endPoint y: 578, distance: 112.0
click at [987, 578] on p "■ブレーキ：油圧式ディスクブレーキ ■適応身長 ・430(S)：約150〜170cm ・480(M)：約160〜175cm ・510(L)：約168〜190c…" at bounding box center [991, 688] width 371 height 237
click at [1224, 599] on div "Sale Off (P) Image" at bounding box center [785, 535] width 1160 height 1379
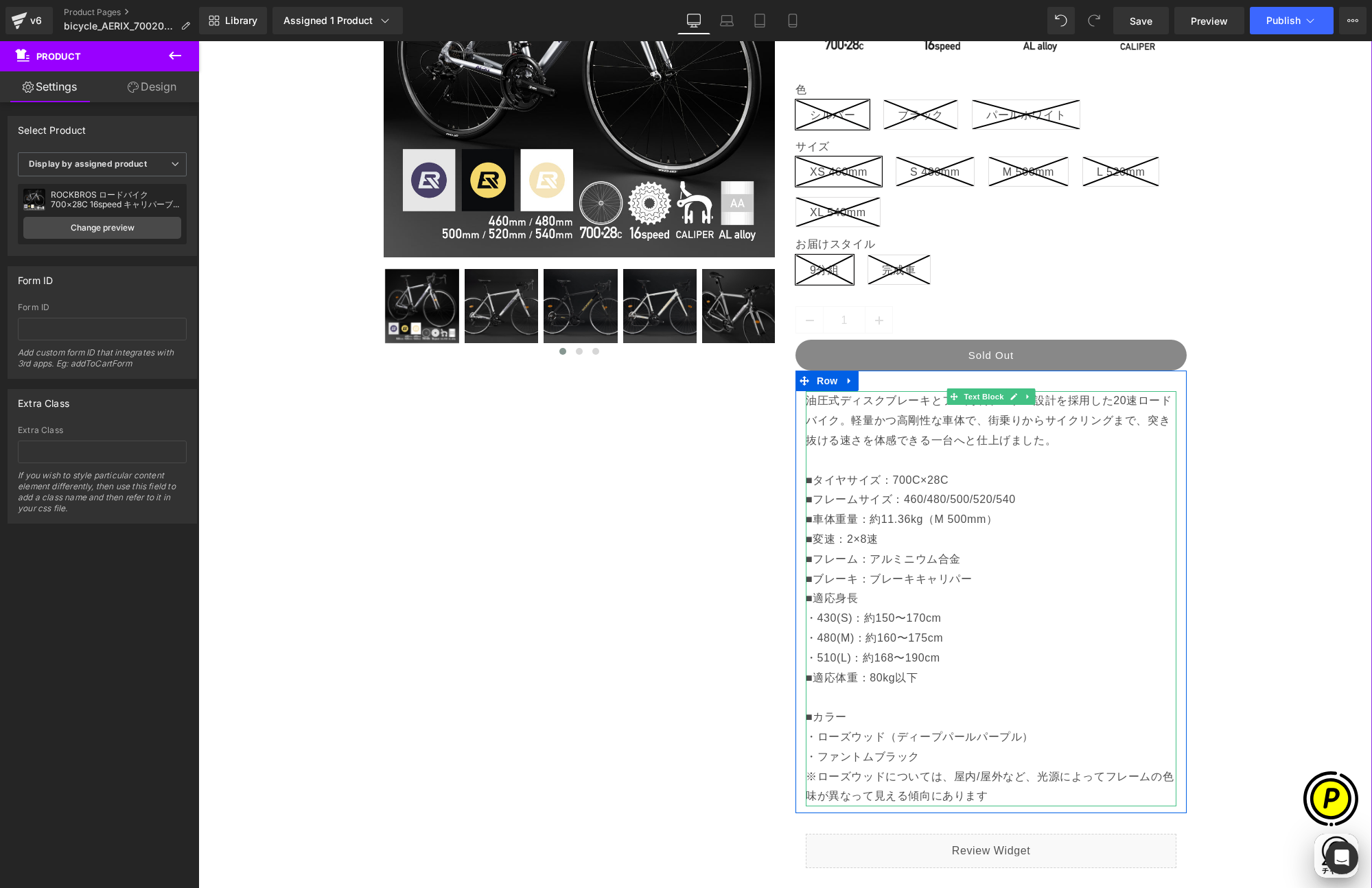
scroll to position [0, 268]
click at [858, 624] on p "■ブレーキ：ブレーキキャリパー ■適応身長 ・430(S)：約150〜170cm ・480(M)：約160〜175cm ・510(L)：約168〜190cm …" at bounding box center [991, 688] width 371 height 237
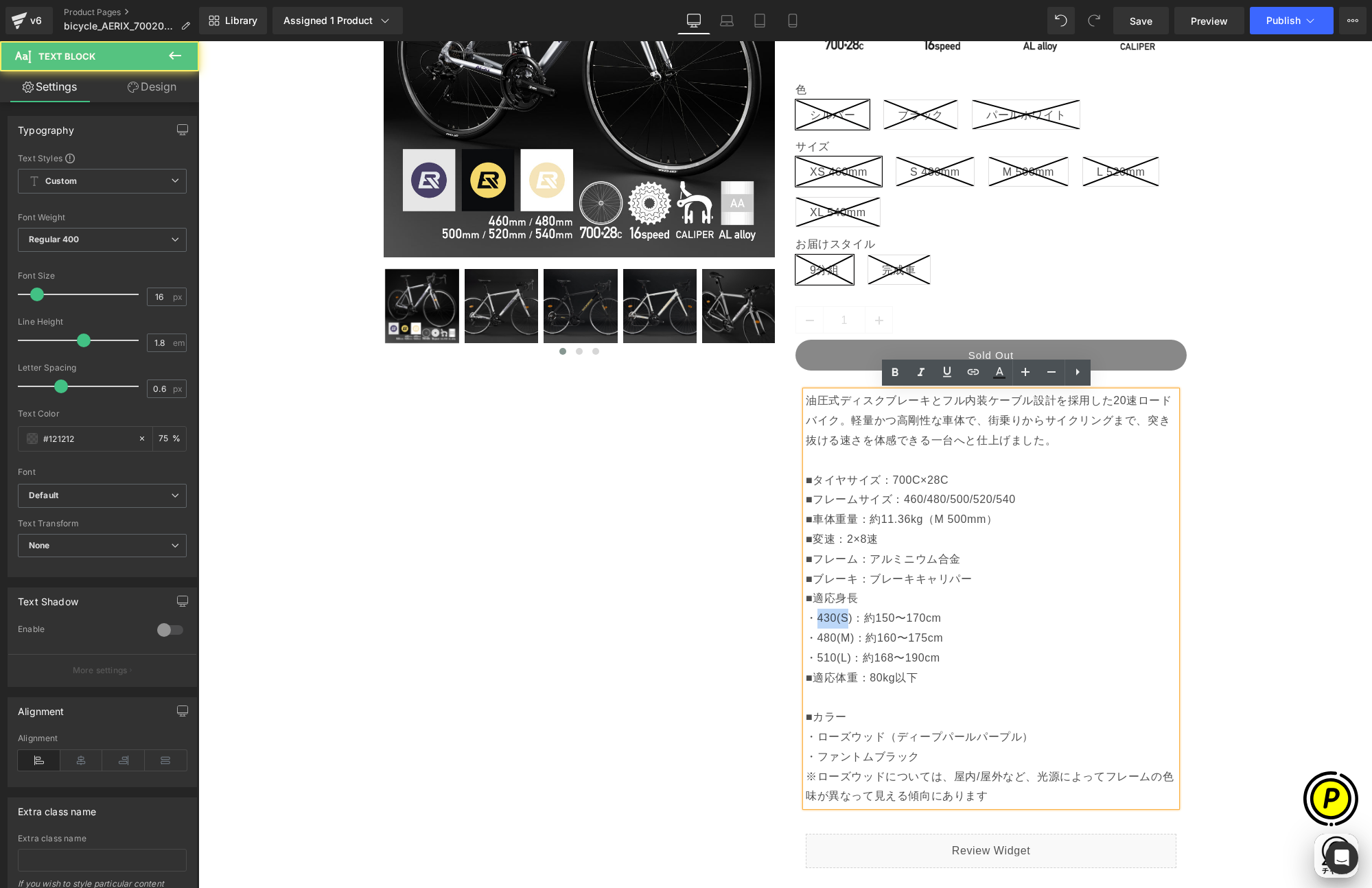
scroll to position [0, 535]
drag, startPoint x: 810, startPoint y: 618, endPoint x: 847, endPoint y: 621, distance: 37.1
click at [847, 621] on p "■ブレーキ：ブレーキキャリパー ■適応身長 ・430(S)：約150〜170cm ・480(M)：約160〜175cm ・510(L)：約168〜190cm …" at bounding box center [991, 688] width 371 height 237
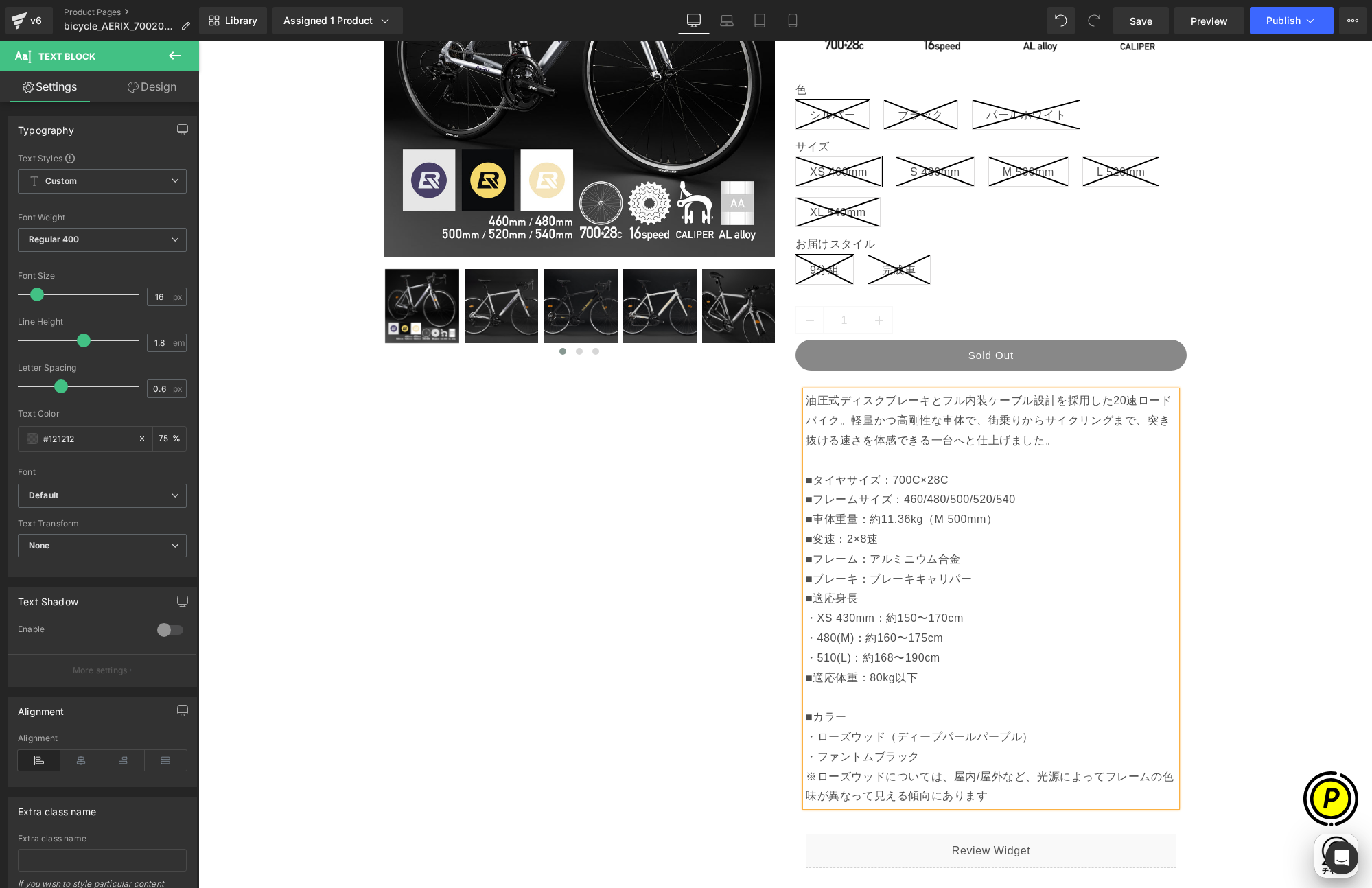
scroll to position [0, 268]
drag, startPoint x: 811, startPoint y: 618, endPoint x: 869, endPoint y: 618, distance: 58.0
click at [869, 618] on p "■ブレーキ：ブレーキキャリパー ■適応身長 ・XS 430mm：約150〜170cm ・480(M)：約160〜175cm ・510(L)：約168〜190c…" at bounding box center [991, 688] width 371 height 237
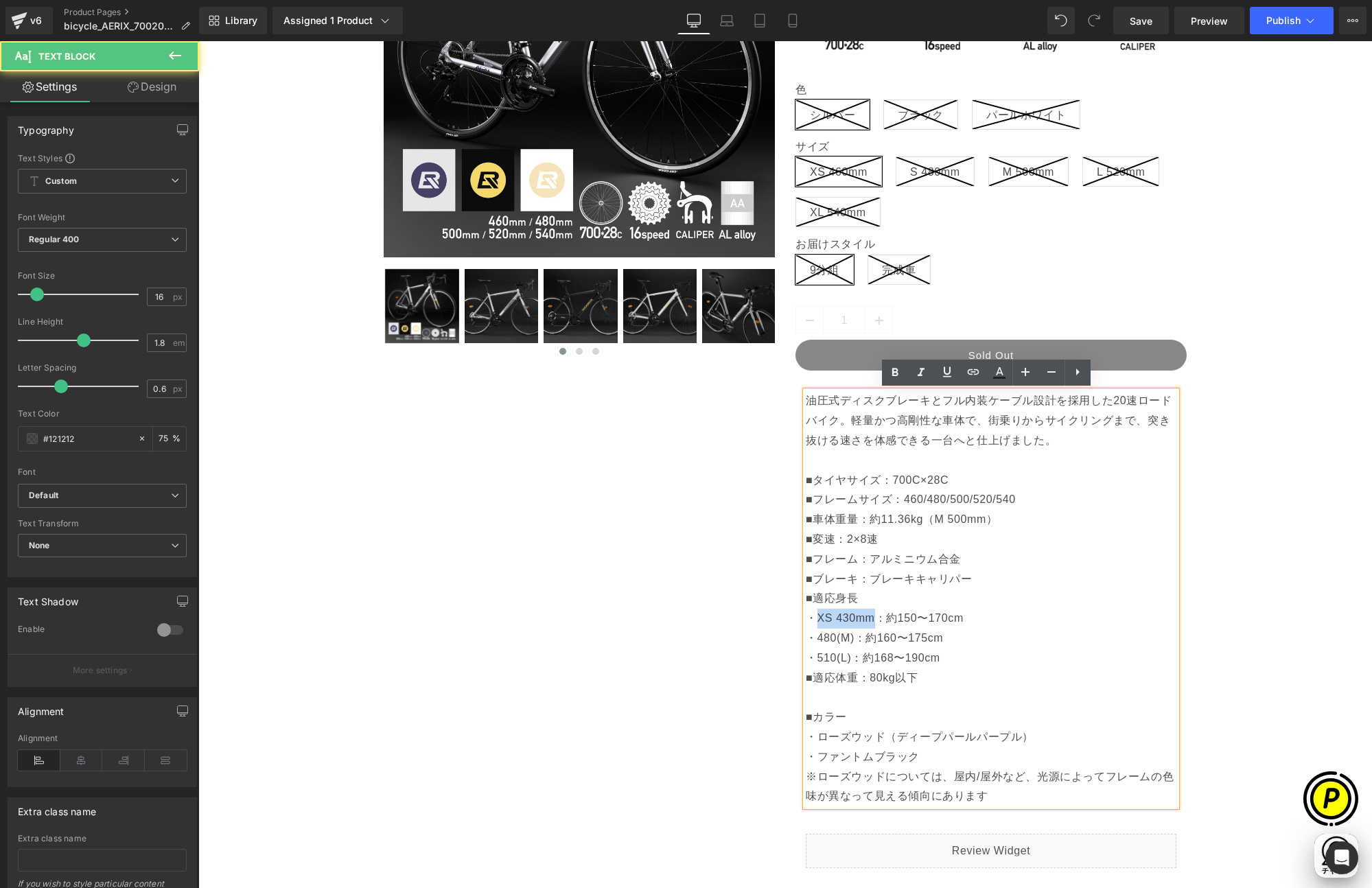
copy p "XS 430mm"
drag, startPoint x: 812, startPoint y: 638, endPoint x: 848, endPoint y: 639, distance: 36.0
click at [848, 639] on p "■ブレーキ：ブレーキキャリパー ■適応身長 ・XS 430mm：約150〜170cm ・480(M)：約160〜175cm ・510(L)：約168〜190c…" at bounding box center [991, 688] width 371 height 237
drag, startPoint x: 814, startPoint y: 655, endPoint x: 848, endPoint y: 658, distance: 34.1
click at [848, 658] on p "■ブレーキ：ブレーキキャリパー ■適応身長 ・XS 430mm：約150〜170cm ・XS 430mm：約160〜175cm ・510(L)：約168〜19…" at bounding box center [991, 688] width 371 height 237
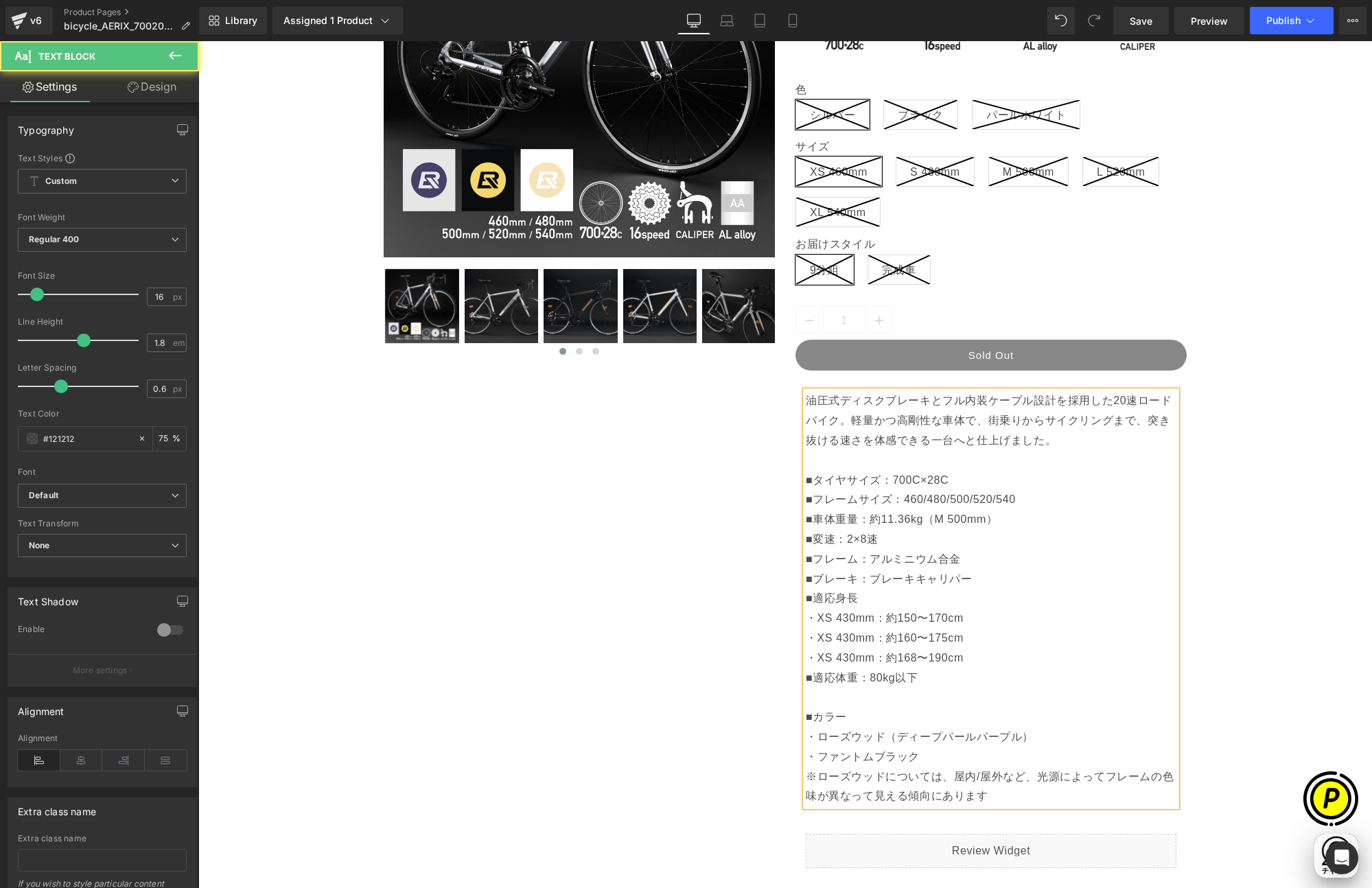
scroll to position [0, 535]
click at [968, 658] on p "■ブレーキ：ブレーキキャリパー ■適応身長 ・XS 430mm：約150〜170cm ・XS 430mm：約160〜175cm ・XS 430mm：約168〜…" at bounding box center [991, 688] width 371 height 237
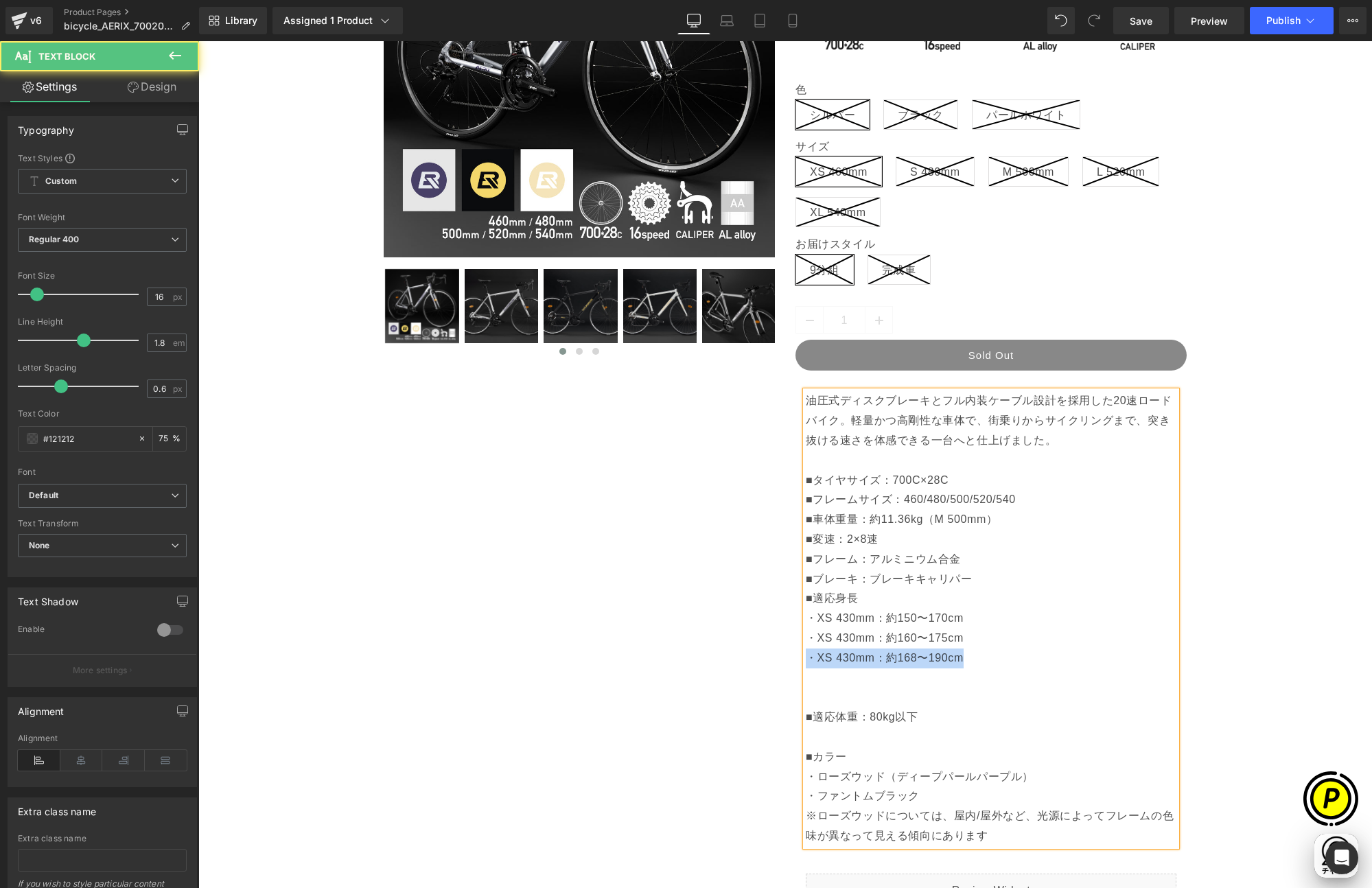
drag, startPoint x: 963, startPoint y: 652, endPoint x: 801, endPoint y: 660, distance: 162.2
click at [806, 660] on p "■ブレーキ：ブレーキキャリパー ■適応身長 ・XS 430mm：約150〜170cm ・XS 430mm：約160〜175cm ・XS 430mm：約168〜…" at bounding box center [991, 708] width 371 height 277
copy p "・XS 430mm：約168〜190cm"
click at [810, 671] on p "■ブレーキ：ブレーキキャリパー ■適応身長 ・XS 430mm：約150〜170cm ・XS 430mm：約160〜175cm ・XS 430mm：約168〜…" at bounding box center [991, 708] width 371 height 277
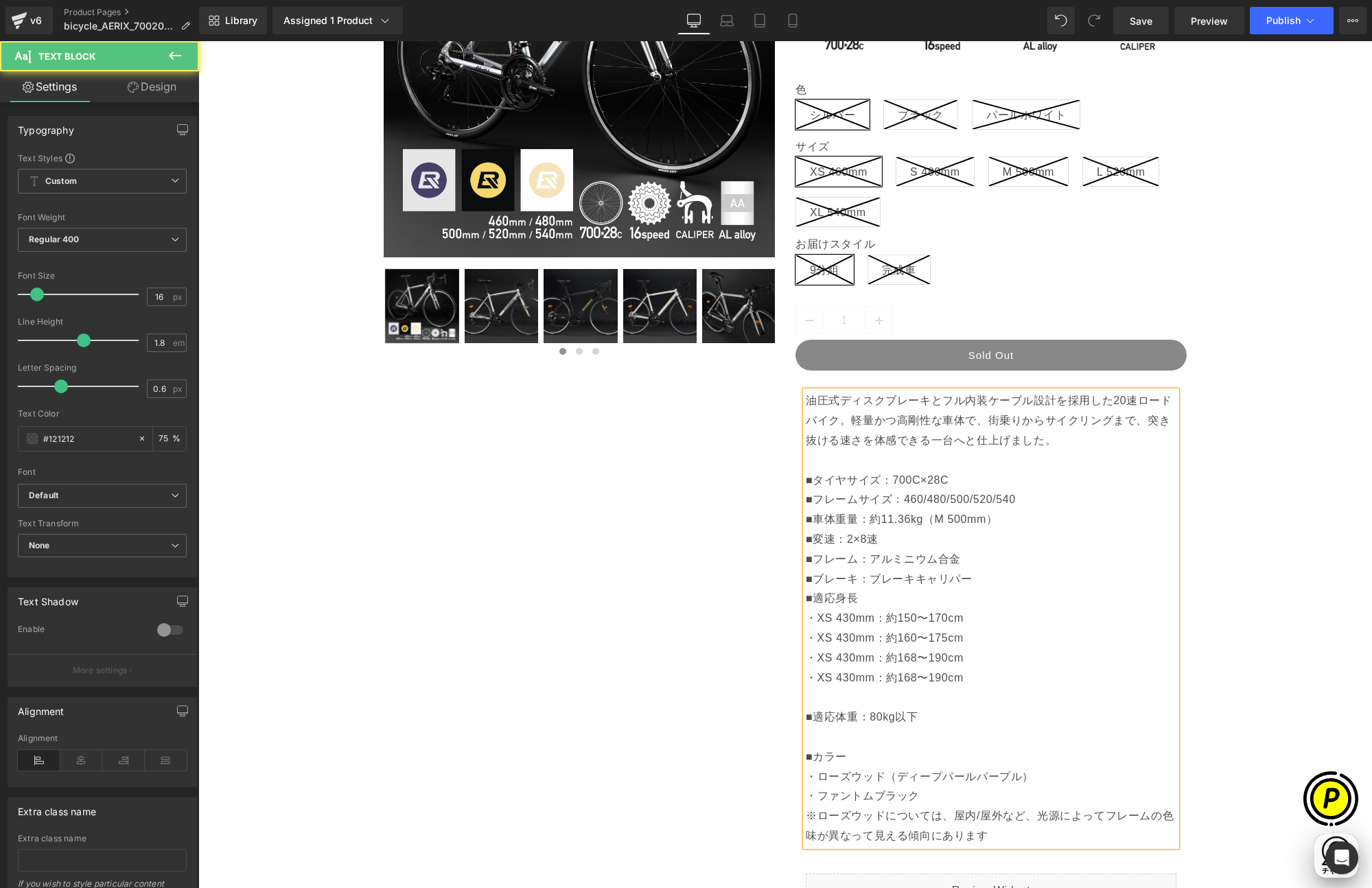
click at [809, 688] on p "■ブレーキ：ブレーキキャリパー ■適応身長 ・XS 430mm：約150〜170cm ・XS 430mm：約160〜175cm ・XS 430mm：約168〜…" at bounding box center [991, 708] width 371 height 277
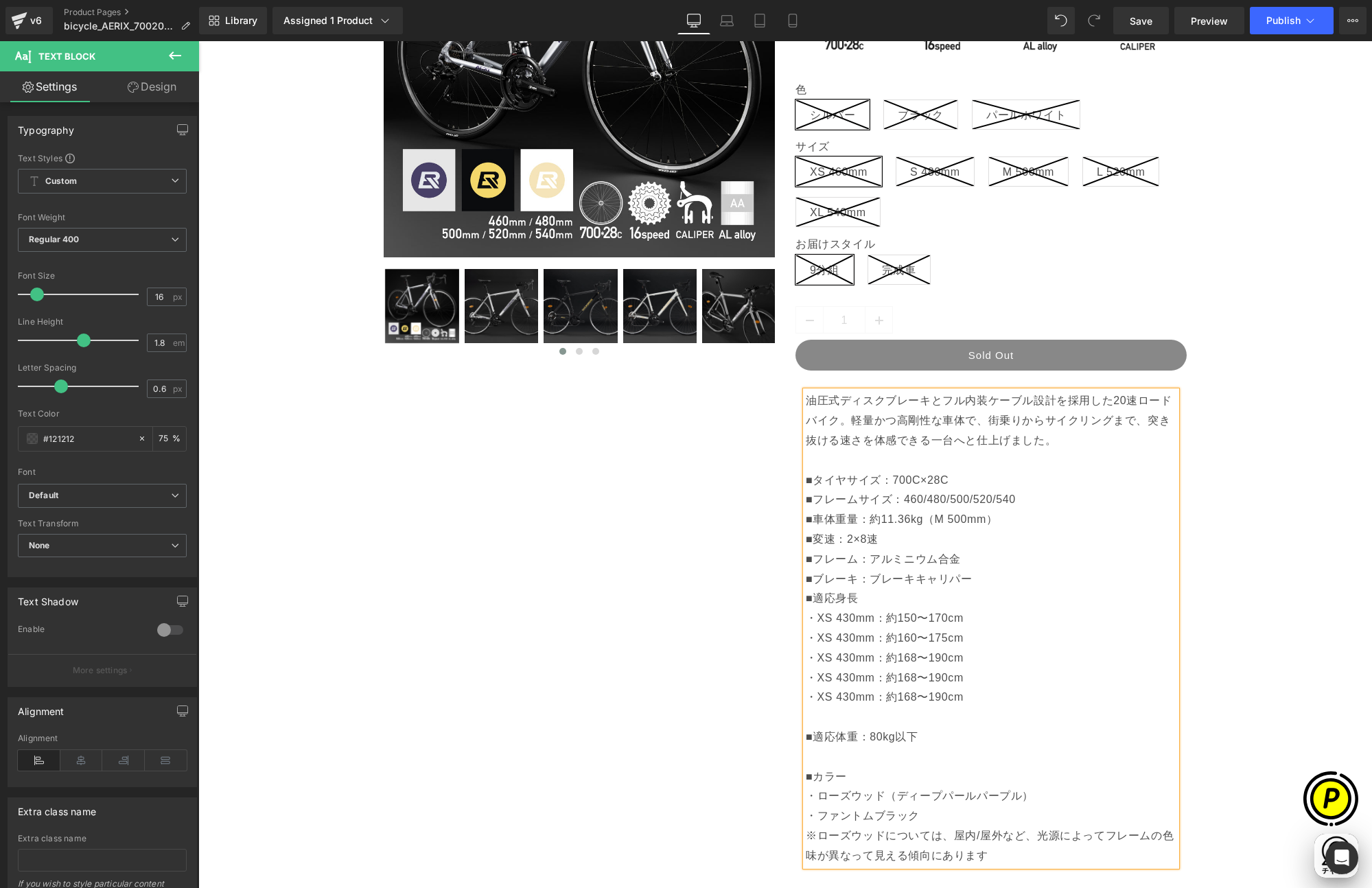
click at [985, 639] on p "■ブレーキ：ブレーキキャリパー ■適応身長 ・XS 430mm：約150〜170cm ・XS 430mm：約160〜175cm ・XS 430mm：約168〜…" at bounding box center [991, 718] width 371 height 296
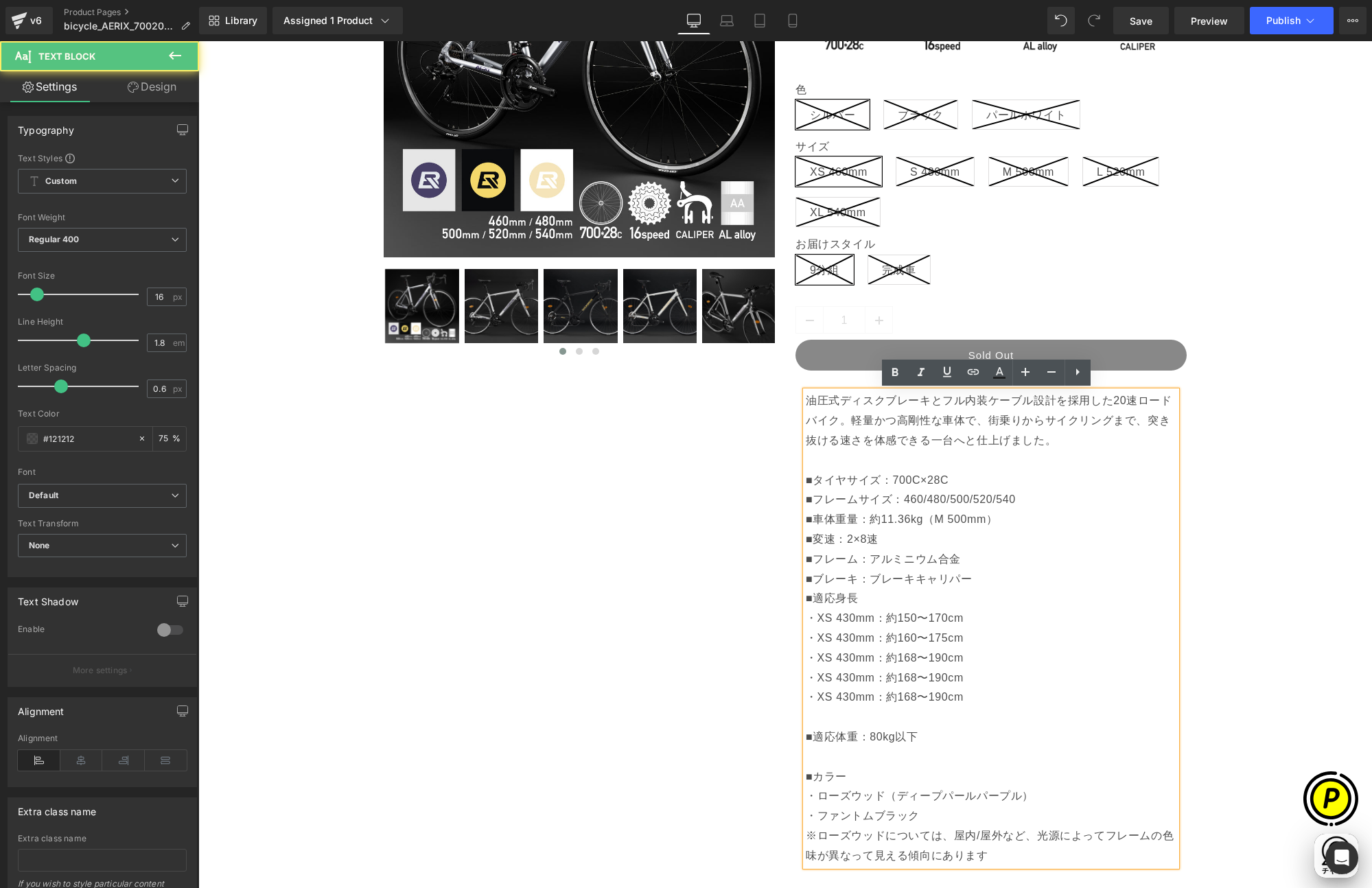
click at [819, 638] on p "■ブレーキ：ブレーキキャリパー ■適応身長 ・XS 430mm：約150〜170cm ・XS 430mm：約160〜175cm ・XS 430mm：約168〜…" at bounding box center [991, 718] width 371 height 296
drag, startPoint x: 813, startPoint y: 660, endPoint x: 825, endPoint y: 660, distance: 12.0
click at [825, 660] on p "■ブレーキ：ブレーキキャリパー ■適応身長 ・XS 430mm：約150〜170cm ・S 430mm：約160〜175cm ・XS 430mm：約168〜1…" at bounding box center [991, 718] width 371 height 296
click at [826, 677] on p "■ブレーキ：ブレーキキャリパー ■適応身長 ・XS 430mm：約150〜170cm ・S 430mm：約160〜175cm ・M 430mm：約168〜19…" at bounding box center [991, 718] width 371 height 296
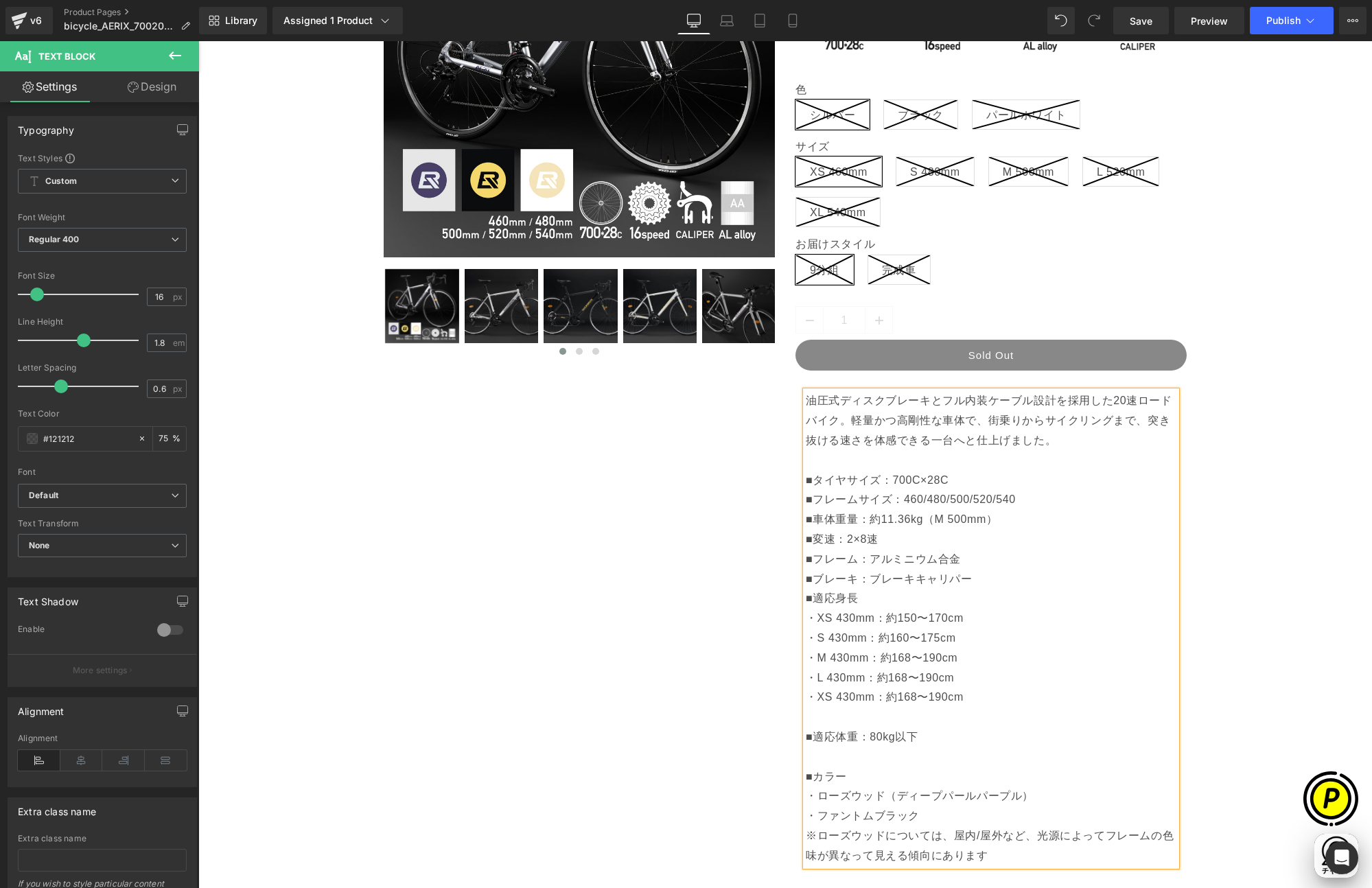
scroll to position [0, 535]
drag, startPoint x: 810, startPoint y: 696, endPoint x: 825, endPoint y: 696, distance: 15.0
click at [825, 696] on p "■ブレーキ：ブレーキキャリパー ■適応身長 ・XS 430mm：約150〜170cm ・S 430mm：約160〜175cm ・M 430mm：約168〜19…" at bounding box center [991, 718] width 371 height 296
drag, startPoint x: 894, startPoint y: 621, endPoint x: 941, endPoint y: 618, distance: 47.1
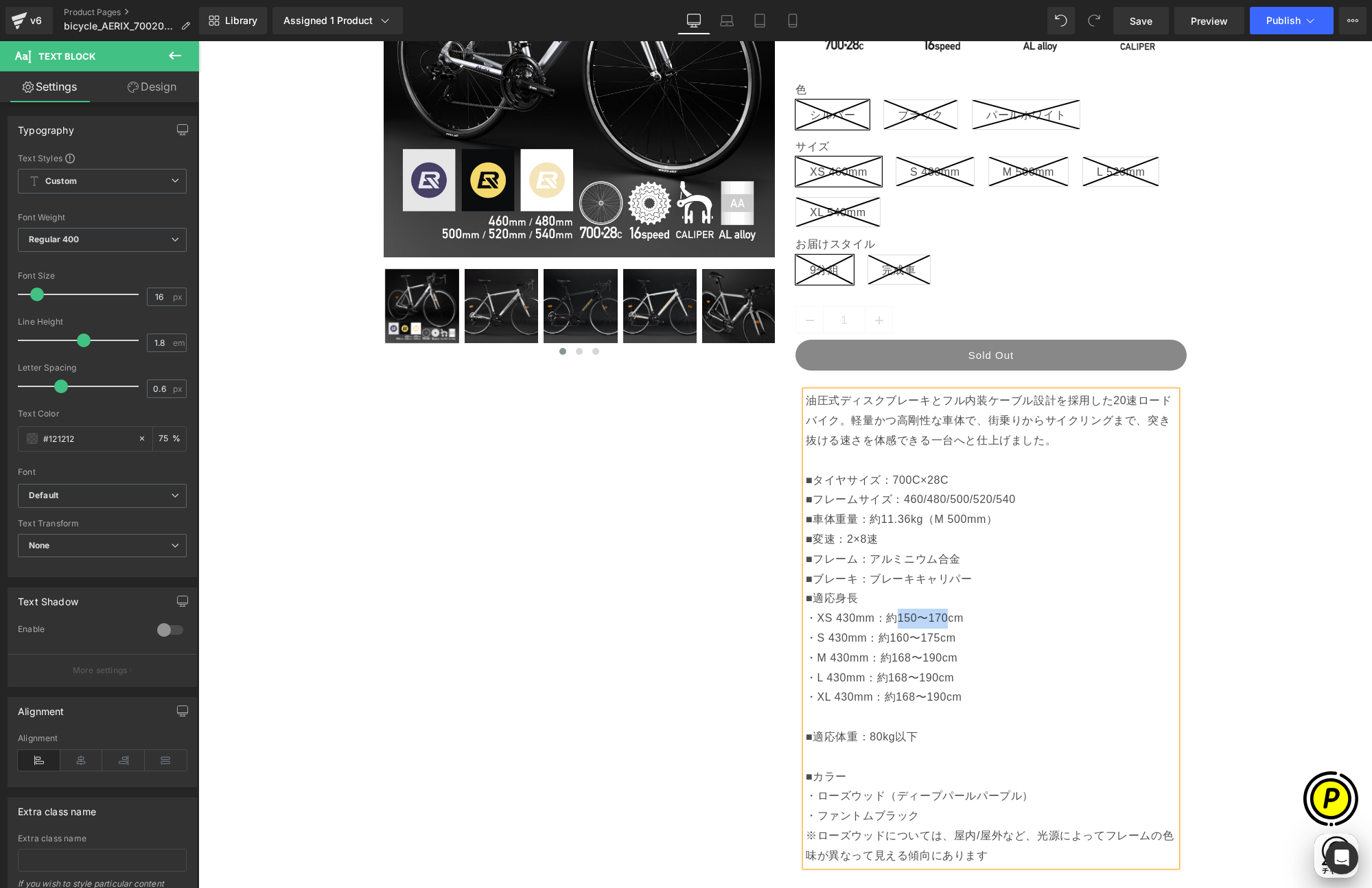
click at [941, 618] on p "■ブレーキ：ブレーキキャリパー ■適応身長 ・XS 430mm：約150〜170cm ・S 430mm：約160〜175cm ・M 430mm：約168〜19…" at bounding box center [991, 718] width 371 height 296
drag, startPoint x: 885, startPoint y: 638, endPoint x: 933, endPoint y: 638, distance: 48.0
click at [933, 638] on p "■ブレーキ：ブレーキキャリパー ■適応身長 ・XS 430mm：約155-160cm ・S 430mm：約160〜175cm ・M 430mm：約168〜19…" at bounding box center [991, 718] width 371 height 296
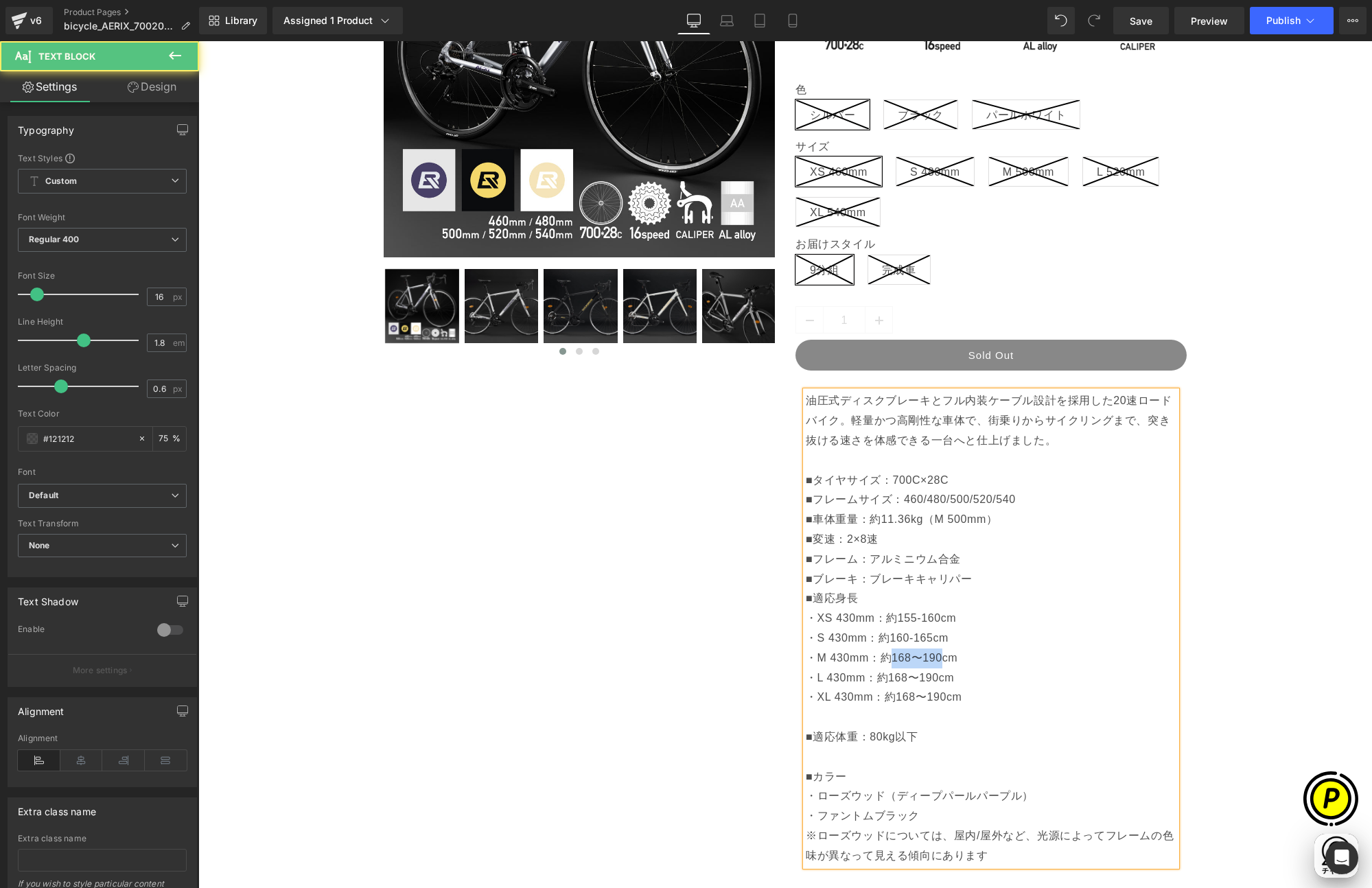
drag, startPoint x: 885, startPoint y: 658, endPoint x: 938, endPoint y: 657, distance: 53.0
click at [938, 658] on p "■ブレーキ：ブレーキキャリパー ■適応身長 ・XS 430mm：約155-160cm ・S 430mm：約160-165cm ・M 430mm：約168〜19…" at bounding box center [991, 718] width 371 height 296
click at [927, 689] on p "■ブレーキ：ブレーキキャリパー ■適応身長 ・XS 430mm：約155-160cm ・S 430mm：約160-165cm ・M 430mm：約165-17…" at bounding box center [991, 718] width 371 height 296
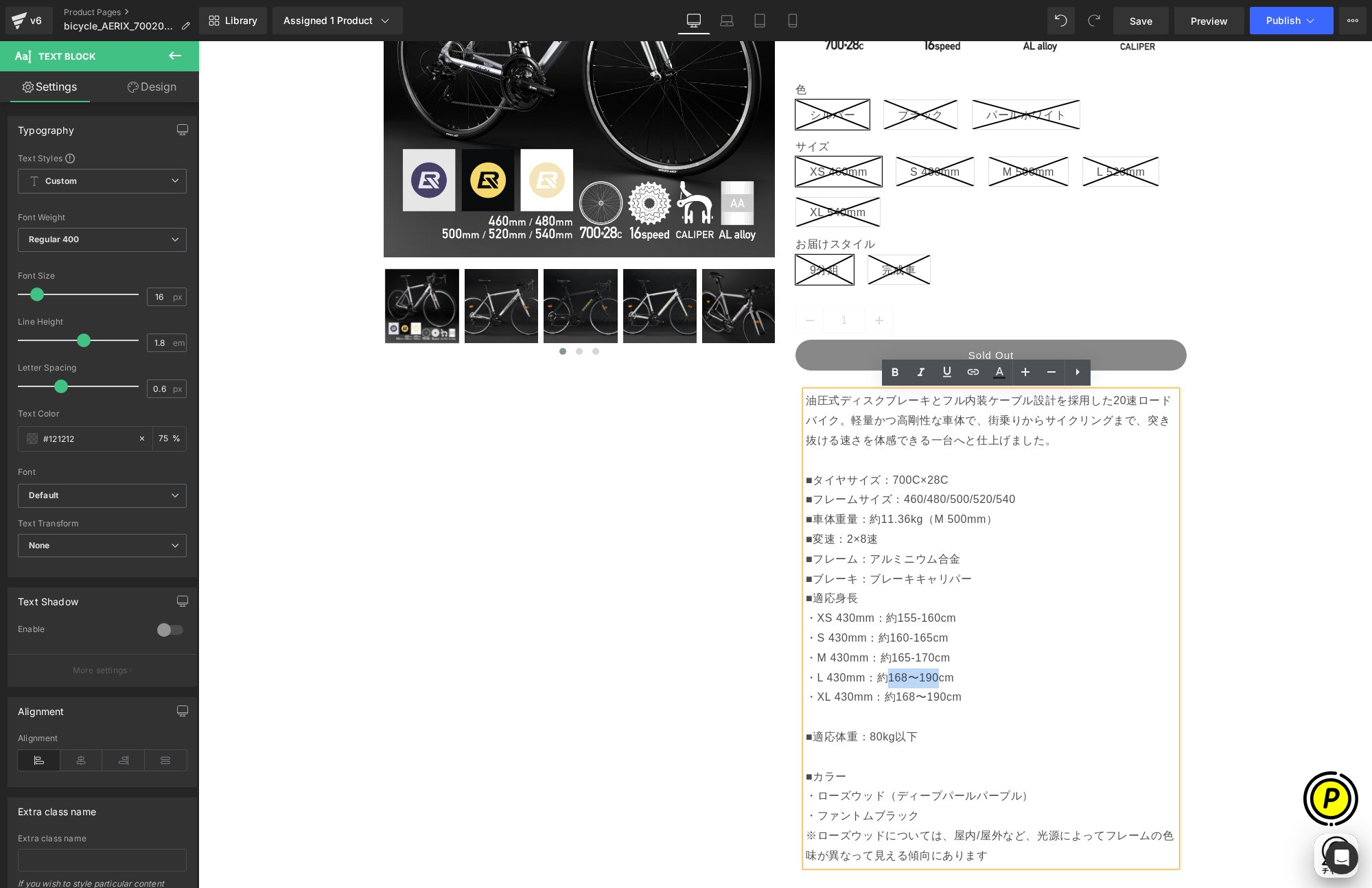
drag, startPoint x: 882, startPoint y: 677, endPoint x: 933, endPoint y: 677, distance: 51.0
click at [933, 677] on p "■ブレーキ：ブレーキキャリパー ■適応身長 ・XS 430mm：約155-160cm ・S 430mm：約160-165cm ・M 430mm：約165-17…" at bounding box center [991, 718] width 371 height 296
drag, startPoint x: 891, startPoint y: 695, endPoint x: 939, endPoint y: 695, distance: 48.0
click at [939, 695] on p "■ブレーキ：ブレーキキャリパー ■適応身長 ・XS 430mm：約155-160cm ・S 430mm：約160-165cm ・M 430mm：約165-17…" at bounding box center [991, 718] width 371 height 296
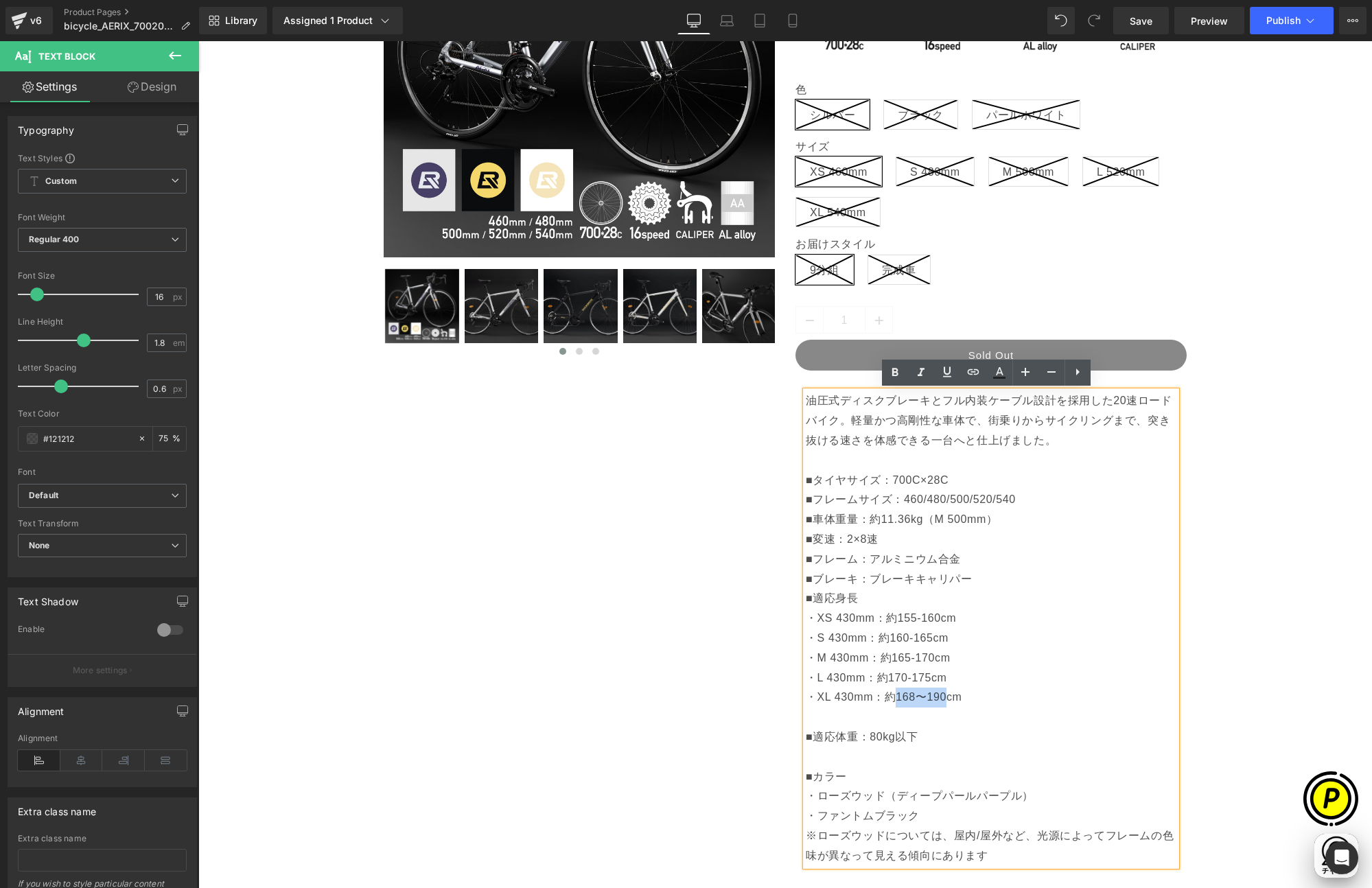
scroll to position [0, 268]
click at [942, 698] on p "■ブレーキ：ブレーキキャリパー ■適応身長 ・XS 430mm：約155-160cm ・S 430mm：約160-165cm ・M 430mm：約165-17…" at bounding box center [991, 718] width 371 height 296
copy p "〜"
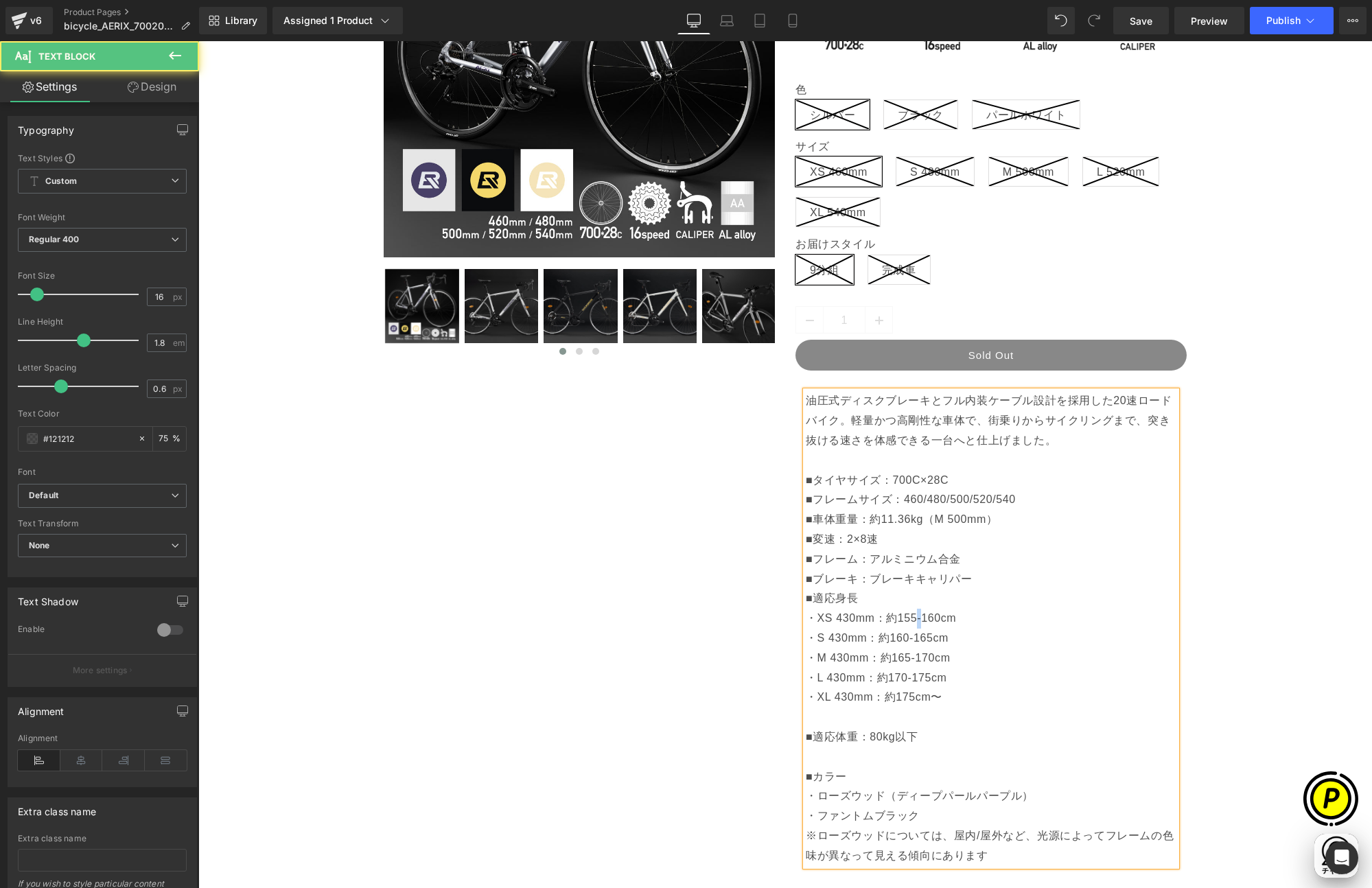
click at [916, 620] on p "■ブレーキ：ブレーキキャリパー ■適応身長 ・XS 430mm：約155-160cm ・S 430mm：約160-165cm ・M 430mm：約165-17…" at bounding box center [991, 718] width 371 height 296
click at [907, 639] on p "■ブレーキ：ブレーキキャリパー ■適応身長 ・XS 430mm：約155〜160cm ・S 430mm：約160-165cm ・M 430mm：約165-17…" at bounding box center [991, 718] width 371 height 296
click at [910, 658] on p "■ブレーキ：ブレーキキャリパー ■適応身長 ・XS 430mm：約155〜160cm ・S 430mm：約160〜165cm ・M 430mm：約165-17…" at bounding box center [991, 718] width 371 height 296
click at [905, 679] on p "■ブレーキ：ブレーキキャリパー ■適応身長 ・XS 430mm：約155〜160cm ・S 430mm：約160〜165cm ・M 430mm：約165〜17…" at bounding box center [991, 718] width 371 height 296
click at [963, 699] on p "■ブレーキ：ブレーキキャリパー ■適応身長 ・XS 430mm：約155〜160cm ・S 430mm：約160〜165cm ・M 430mm：約165〜17…" at bounding box center [991, 718] width 371 height 296
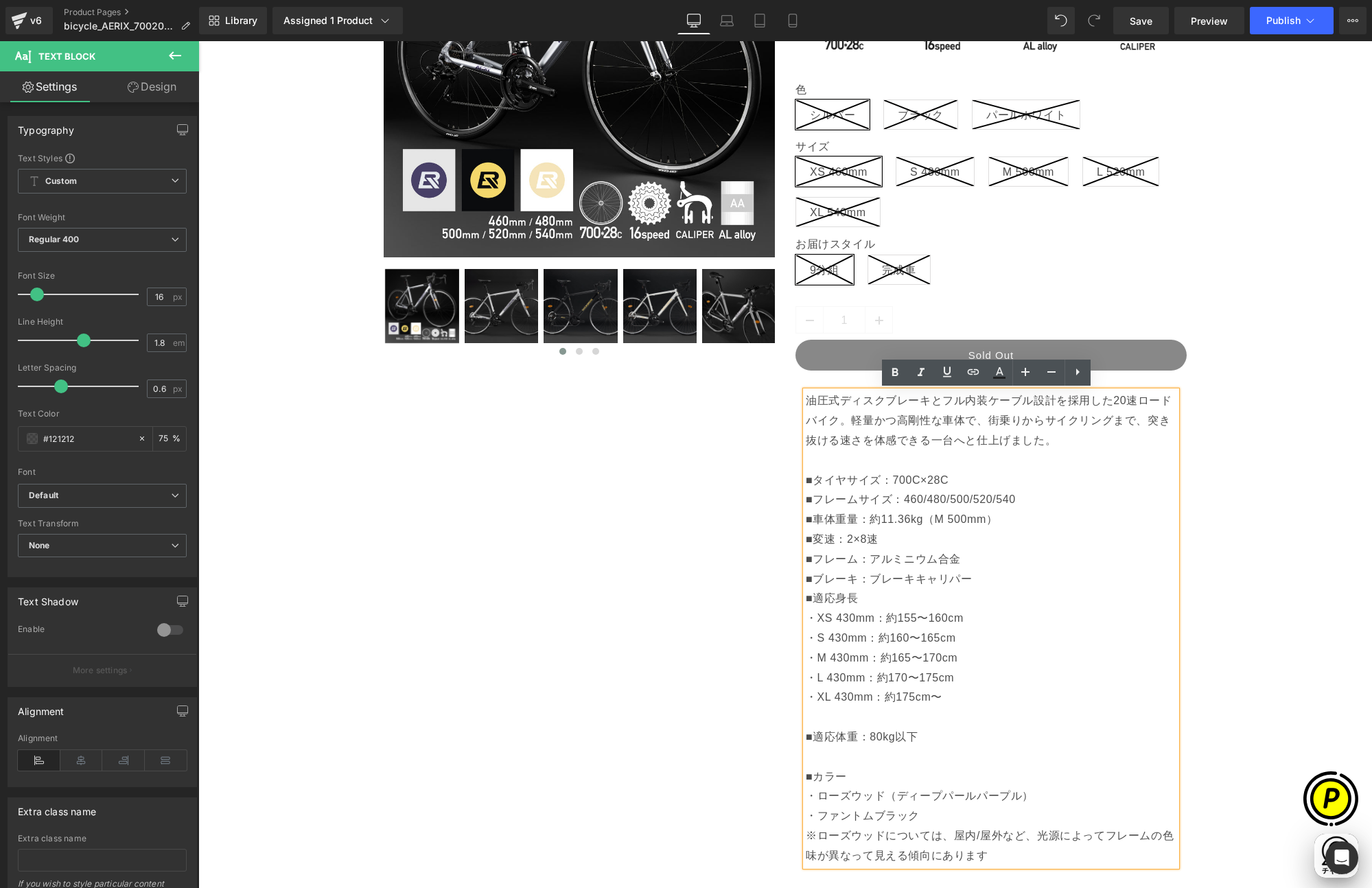
scroll to position [0, 803]
click at [1229, 636] on div "Sale Off (P) Image" at bounding box center [785, 564] width 1160 height 1438
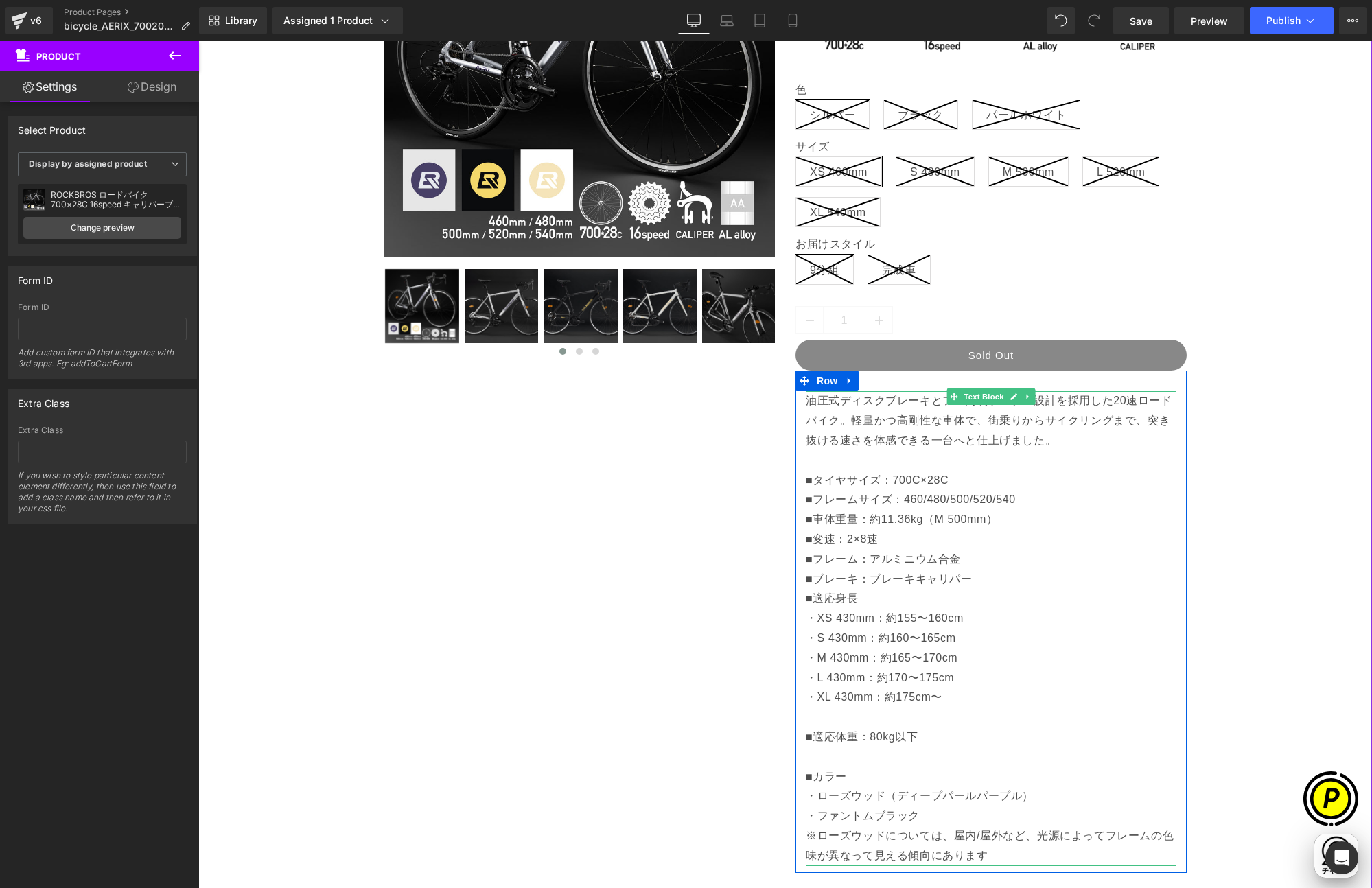
click at [912, 605] on p "■ブレーキ：ブレーキキャリパー ■適応身長 ・XS 430mm：約155〜160cm ・S 430mm：約160〜165cm ・M 430mm：約165〜17…" at bounding box center [991, 718] width 371 height 296
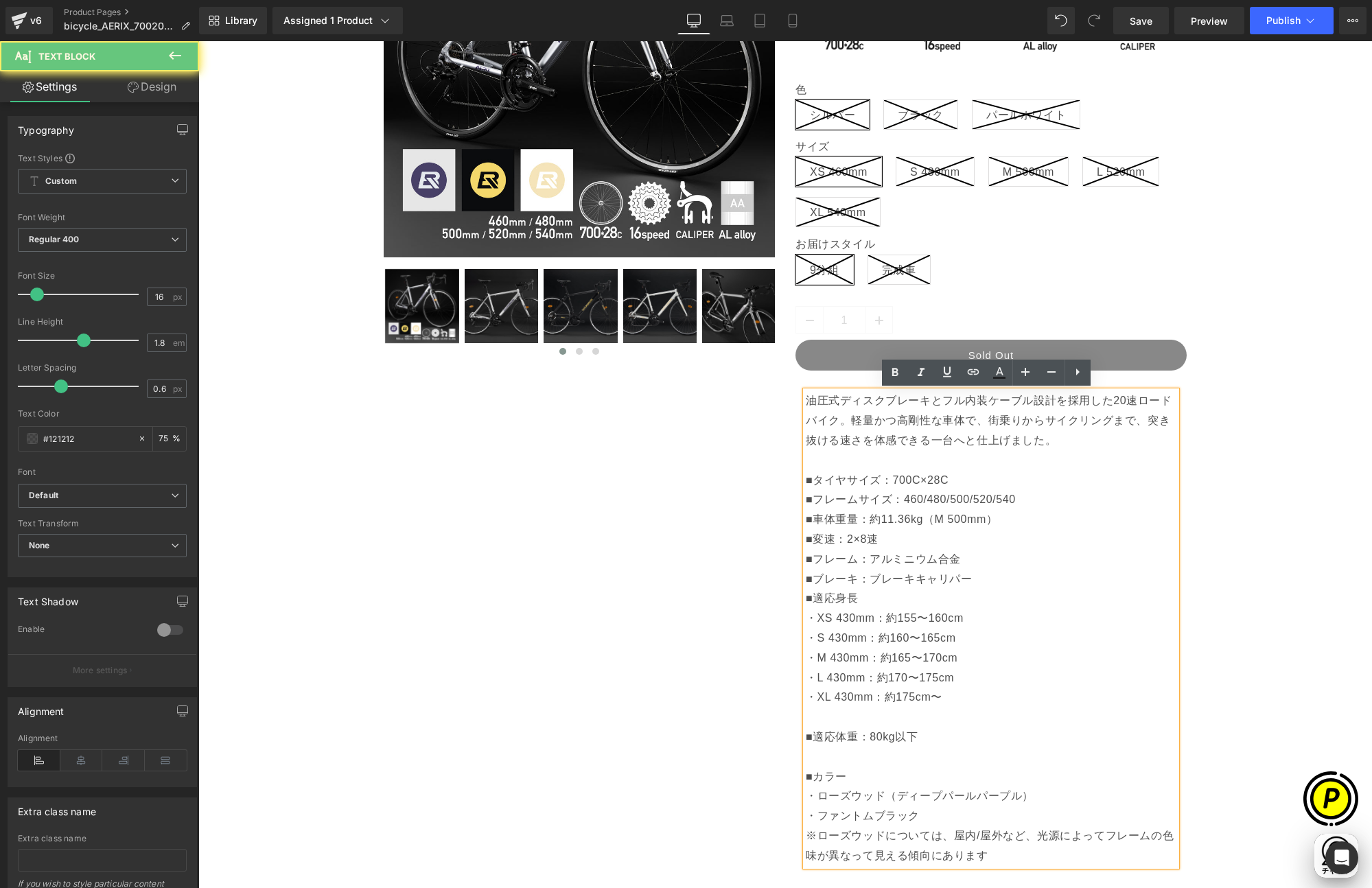
click at [810, 597] on p "■ブレーキ：ブレーキキャリパー ■適応身長 ・XS 430mm：約155〜160cm ・S 430mm：約160〜165cm ・M 430mm：約165〜17…" at bounding box center [991, 718] width 371 height 296
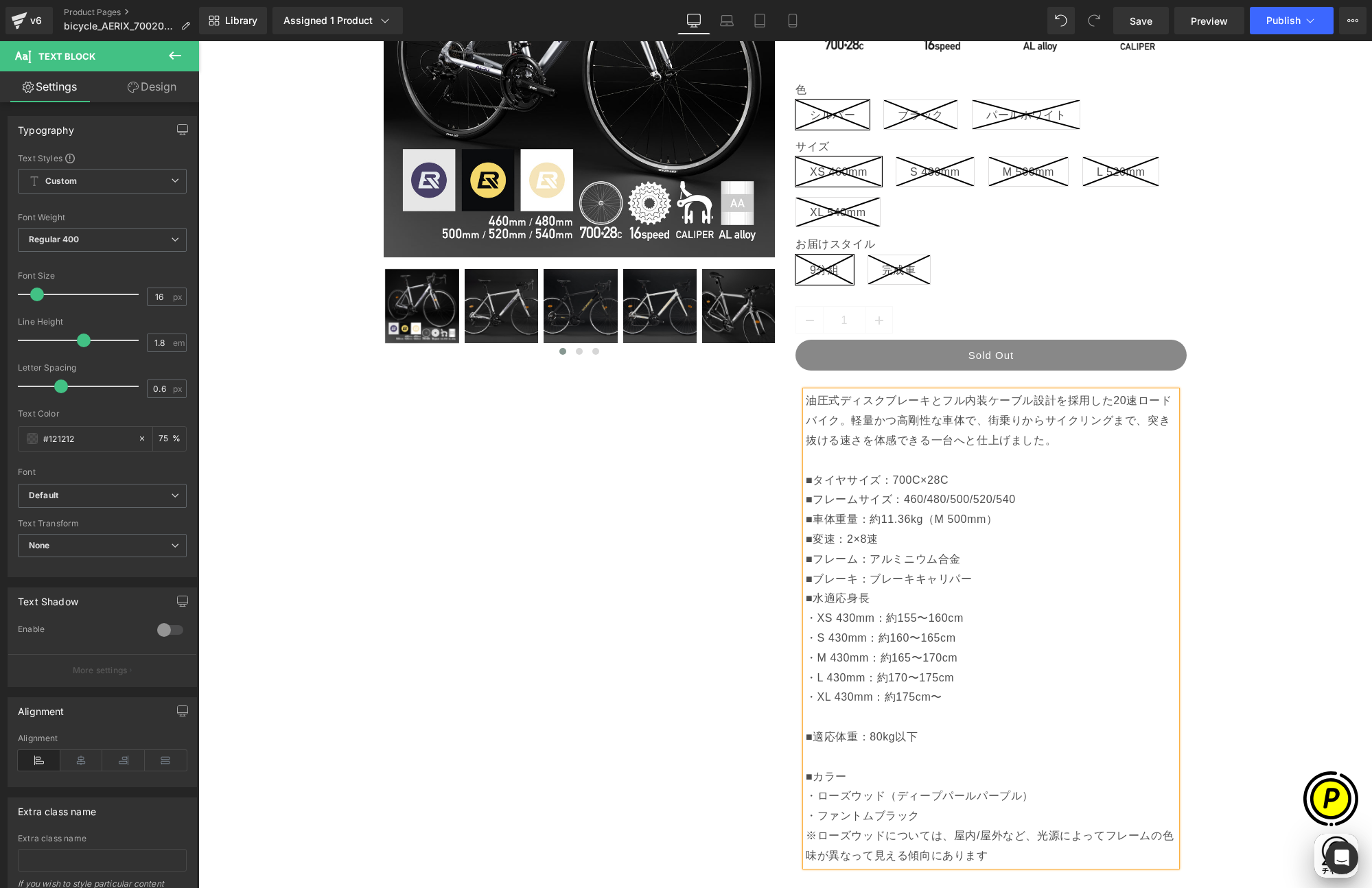
scroll to position [0, 0]
click at [1286, 582] on div "Sale Off (P) Image" at bounding box center [785, 564] width 1160 height 1438
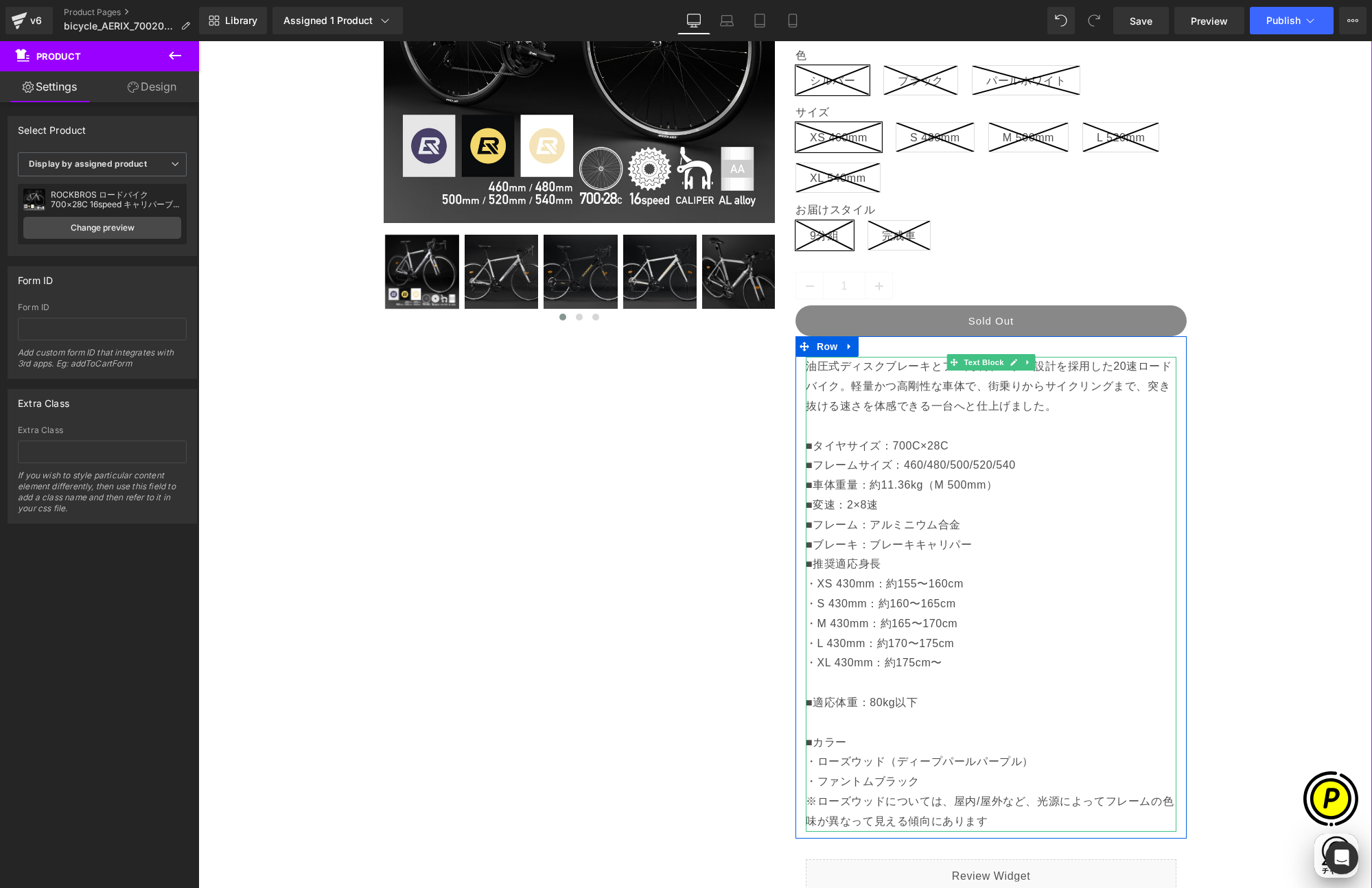
scroll to position [0, 803]
click at [872, 742] on p "■ブレーキ：ブレーキキャリパー ■推奨適応身長 ・XS 430mm：約155〜160cm ・S 430mm：約160〜165cm ・M 430mm：約165〜…" at bounding box center [991, 683] width 371 height 296
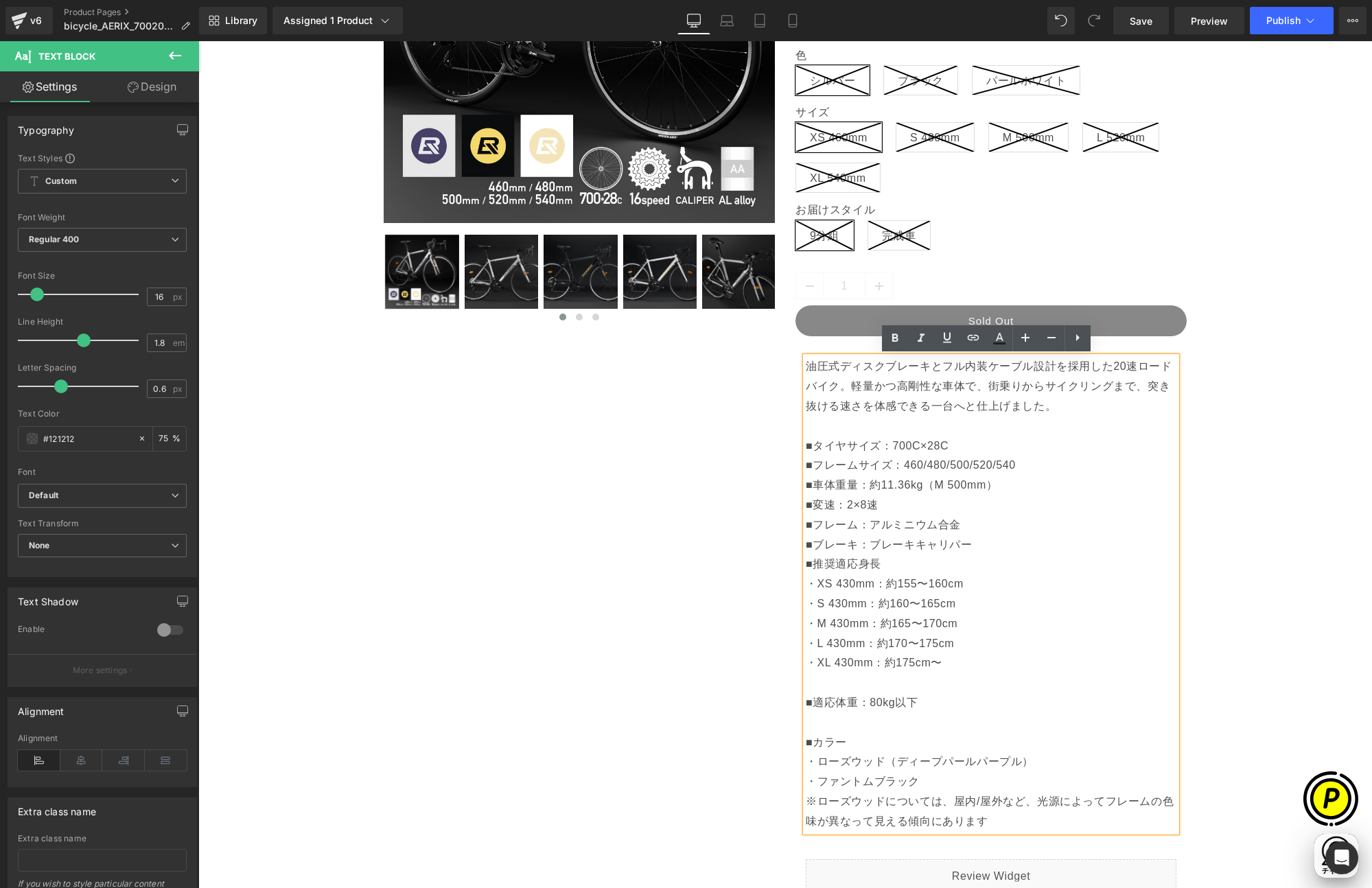
click at [806, 740] on p "■ブレーキ：ブレーキキャリパー ■推奨適応身長 ・XS 430mm：約155〜160cm ・S 430mm：約160〜165cm ・M 430mm：約165〜…" at bounding box center [991, 683] width 371 height 296
click at [904, 741] on p "■ブレーキ：ブレーキキャリパー ■推奨適応身長 ・XS 430mm：約155〜160cm ・S 430mm：約160〜165cm ・M 430mm：約165〜…" at bounding box center [991, 683] width 371 height 296
drag, startPoint x: 800, startPoint y: 800, endPoint x: 1014, endPoint y: 821, distance: 215.0
click at [1014, 821] on p "■ブレーキ：ブレーキキャリパー ■推奨適応身長 ・XS 430mm：約155〜160cm ・S 430mm：約160〜165cm ・M 430mm：約165〜…" at bounding box center [991, 683] width 371 height 296
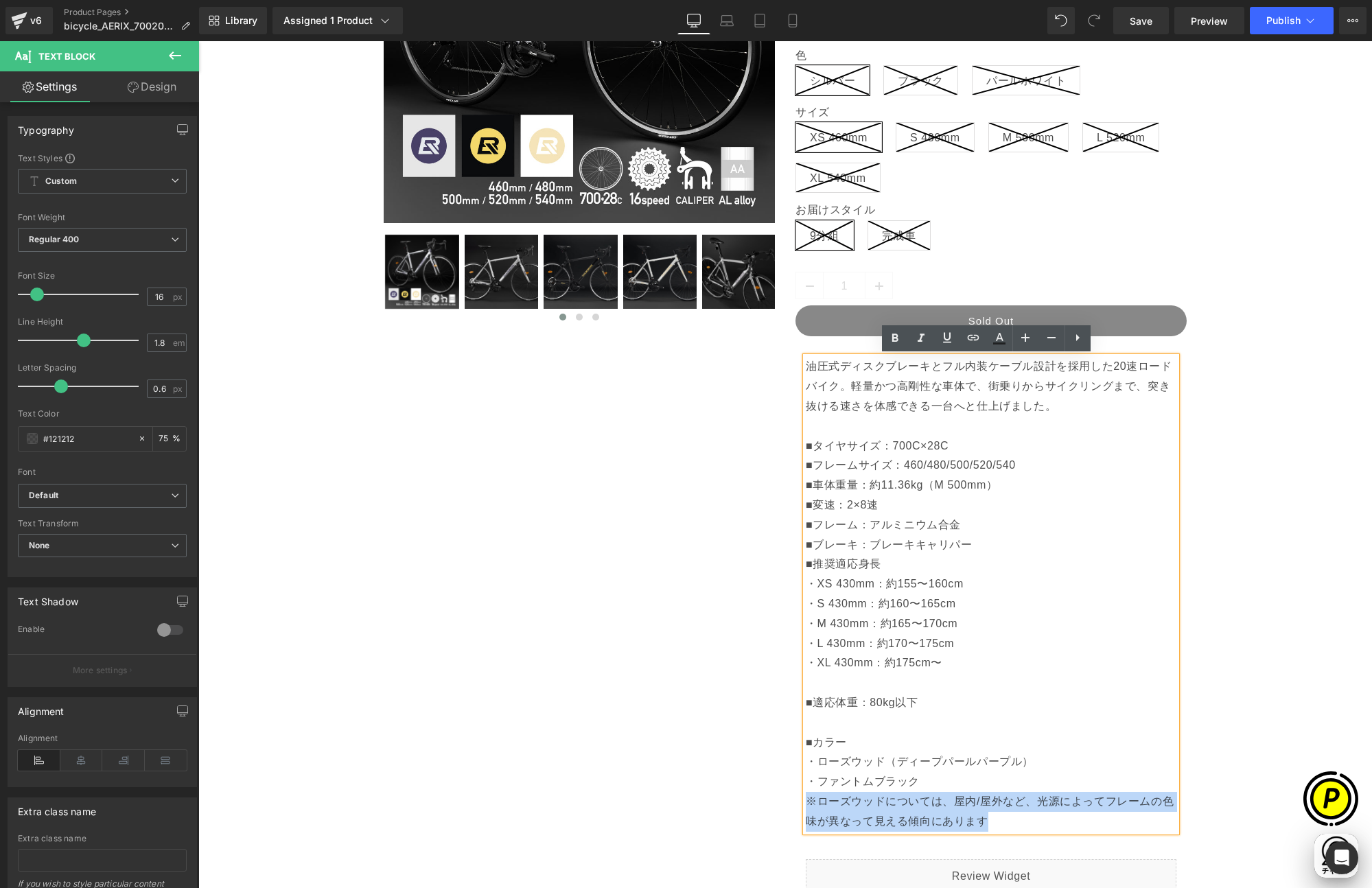
drag, startPoint x: 1012, startPoint y: 821, endPoint x: 801, endPoint y: 800, distance: 212.0
click at [806, 800] on p "■ブレーキ：ブレーキキャリパー ■推奨適応身長 ・XS 430mm：約155〜160cm ・S 430mm：約160〜165cm ・M 430mm：約165〜…" at bounding box center [991, 683] width 371 height 296
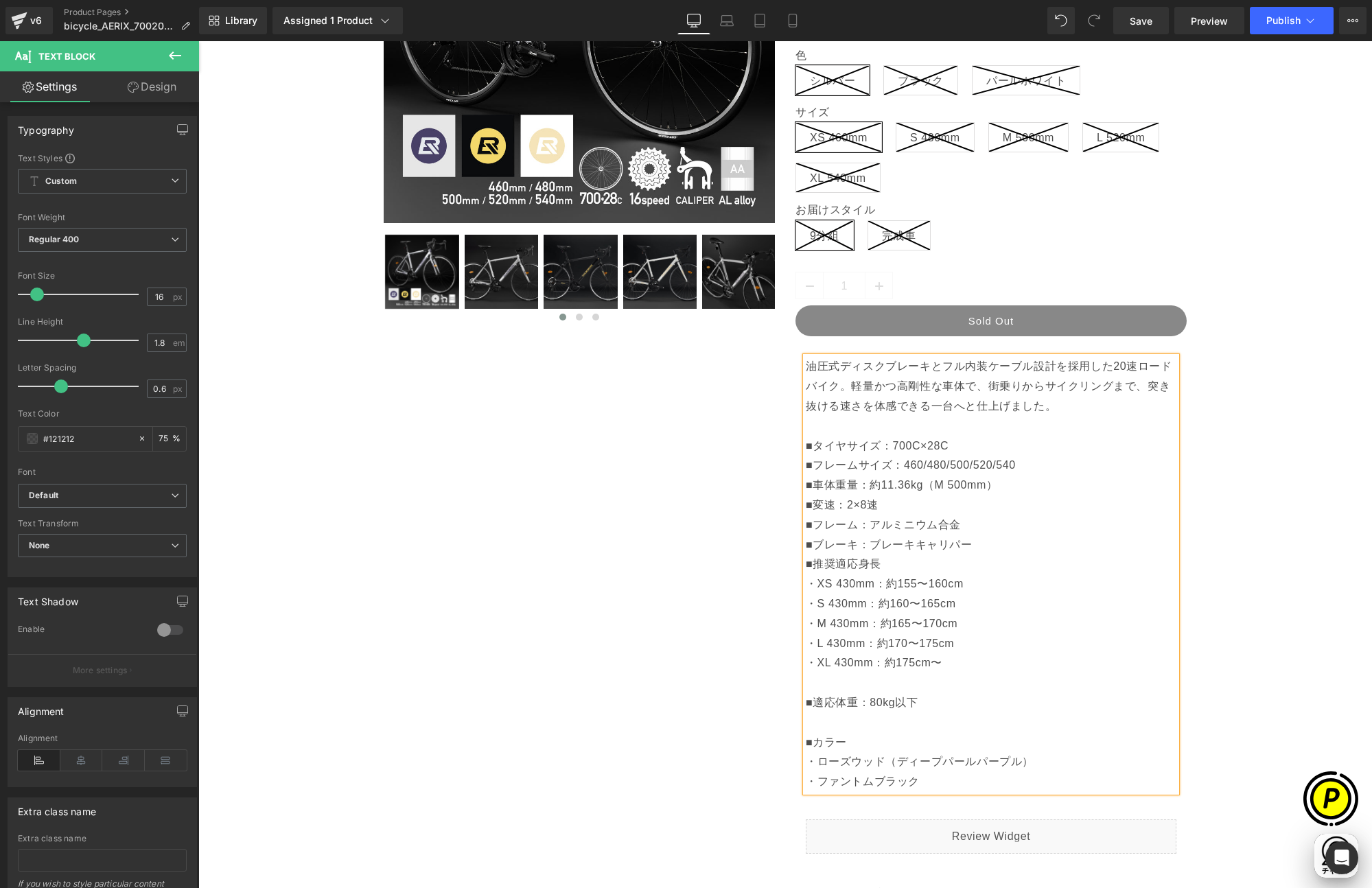
scroll to position [0, 268]
drag, startPoint x: 813, startPoint y: 762, endPoint x: 876, endPoint y: 761, distance: 63.0
click at [876, 761] on p "■ブレーキ：ブレーキキャリパー ■推奨適応身長 ・XS 430mm：約155〜160cm ・S 430mm：約160〜165cm ・M 430mm：約165〜…" at bounding box center [991, 663] width 371 height 257
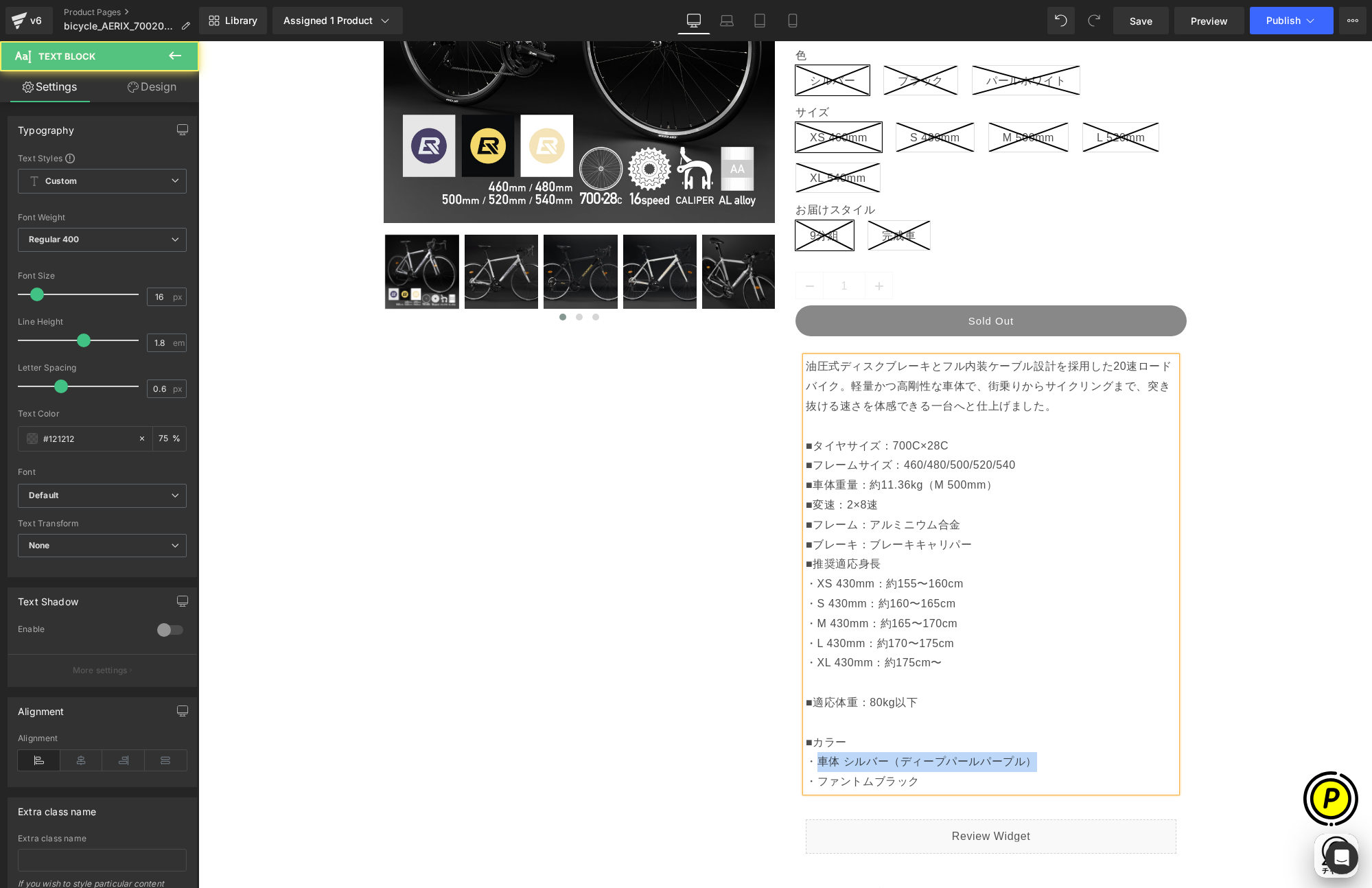
drag, startPoint x: 811, startPoint y: 758, endPoint x: 1020, endPoint y: 761, distance: 209.0
click at [1020, 761] on p "■ブレーキ：ブレーキキャリパー ■推奨適応身長 ・XS 430mm：約155〜160cm ・S 430mm：約160〜165cm ・M 430mm：約165〜…" at bounding box center [991, 663] width 371 height 257
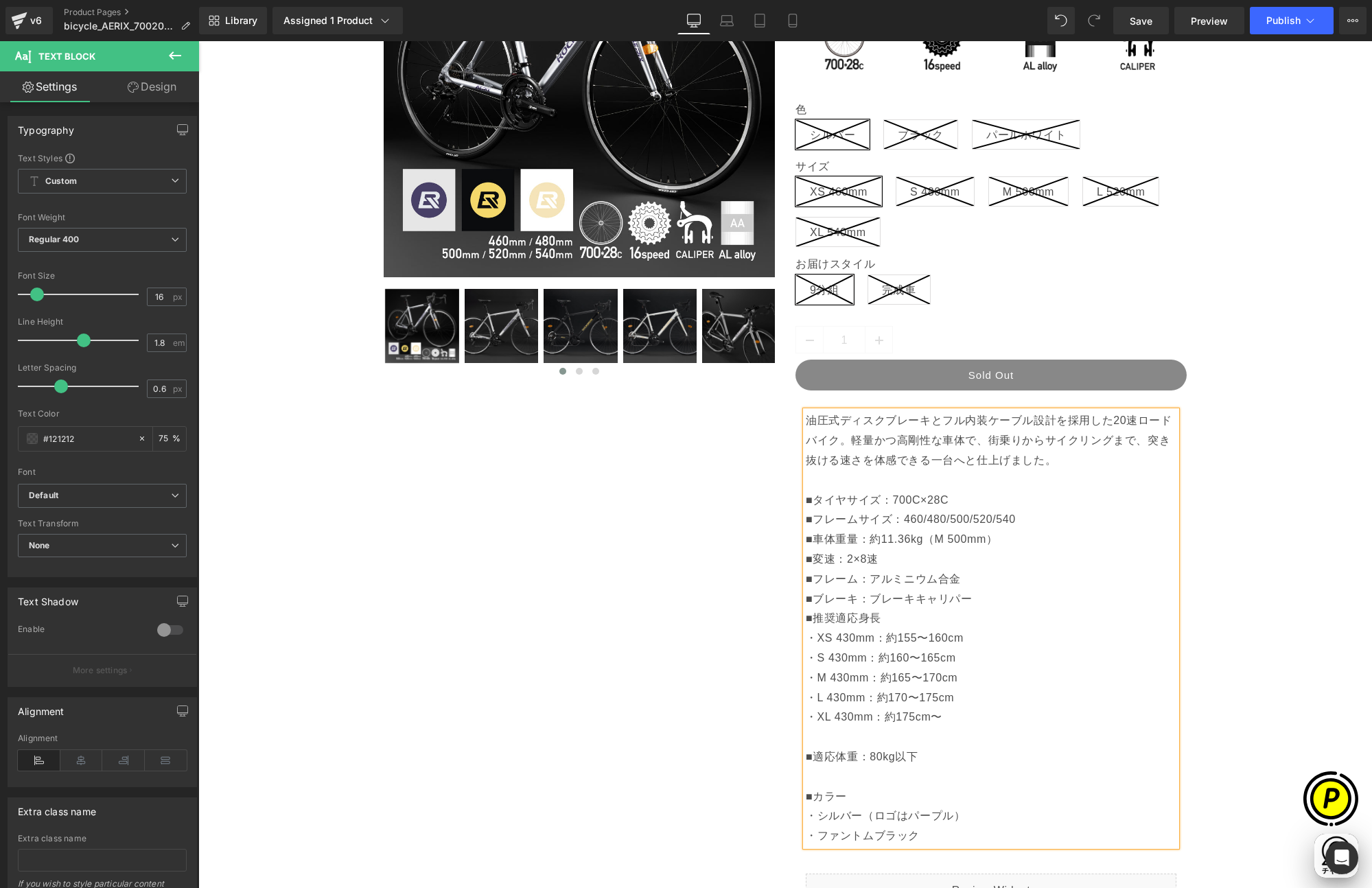
scroll to position [0, 803]
click at [925, 818] on p "■ブレーキ：ブレーキキャリパー ■推奨適応身長 ・XS 430mm：約155〜160cm ・S 430mm：約160〜165cm ・M 430mm：約165〜…" at bounding box center [991, 718] width 371 height 257
drag, startPoint x: 869, startPoint y: 815, endPoint x: 941, endPoint y: 818, distance: 72.1
click at [941, 818] on p "■ブレーキ：ブレーキキャリパー ■推奨適応身長 ・XS 430mm：約155〜160cm ・S 430mm：約160〜165cm ・M 430mm：約165〜…" at bounding box center [991, 718] width 371 height 257
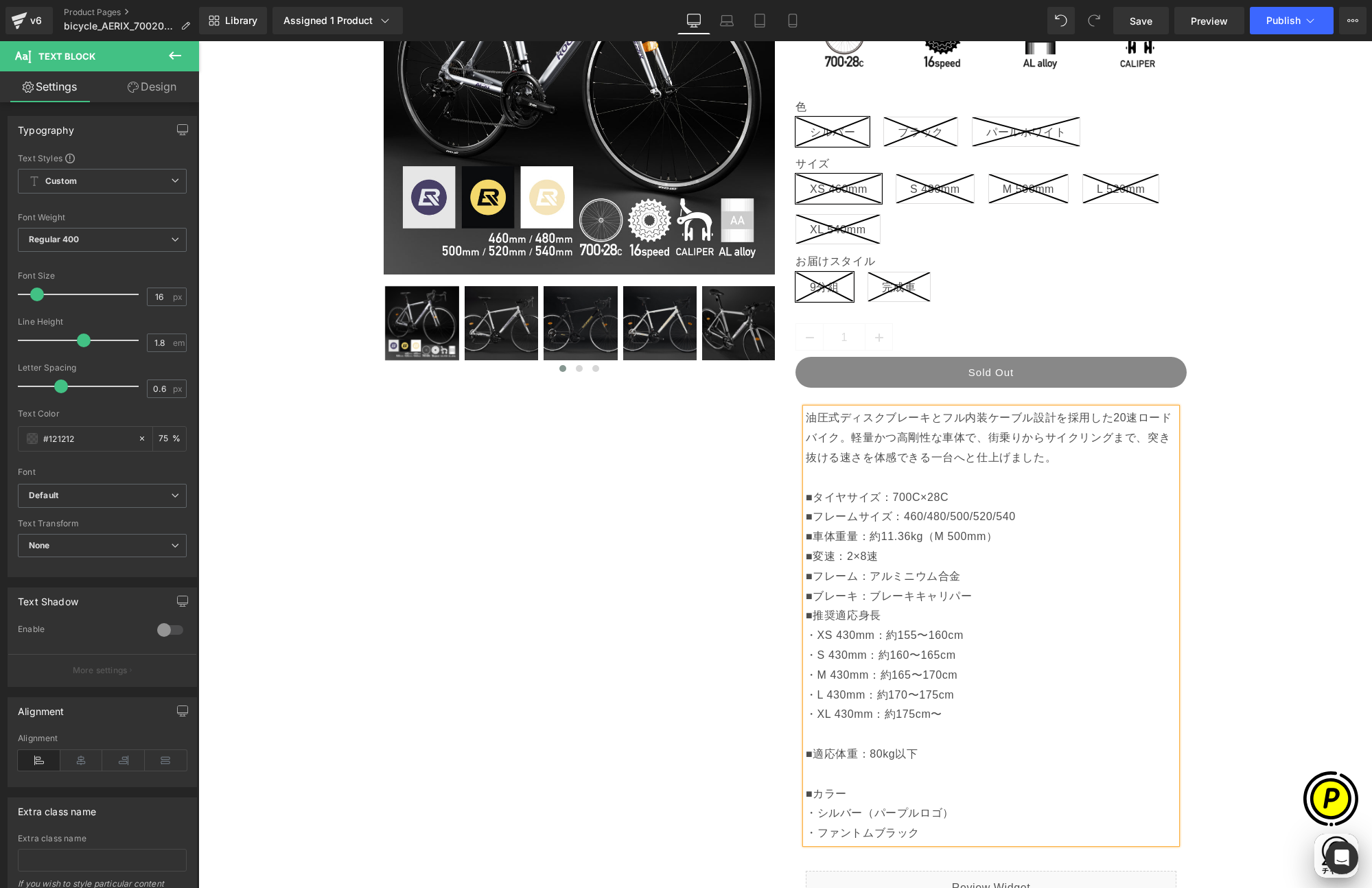
scroll to position [0, 0]
click at [861, 826] on p "■ブレーキ：ブレーキキャリパー ■推奨適応身長 ・XS 430mm：約155〜160cm ・S 430mm：約160〜165cm ・M 430mm：約165〜…" at bounding box center [991, 714] width 371 height 257
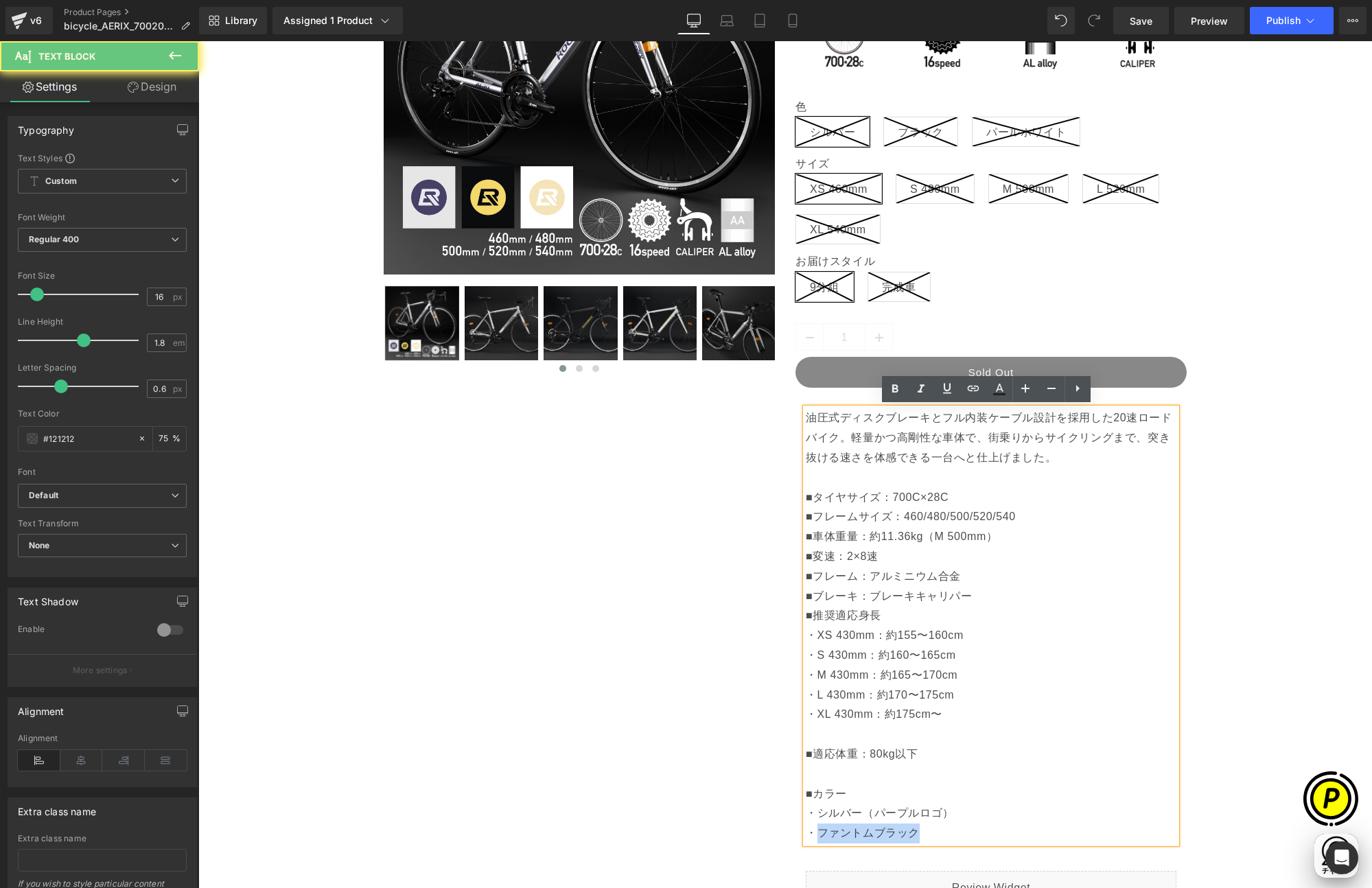
drag, startPoint x: 810, startPoint y: 829, endPoint x: 953, endPoint y: 837, distance: 143.2
click at [953, 837] on p "■ブレーキ：ブレーキキャリパー ■推奨適応身長 ・XS 430mm：約155〜160cm ・S 430mm：約160〜165cm ・M 430mm：約165〜…" at bounding box center [991, 714] width 371 height 257
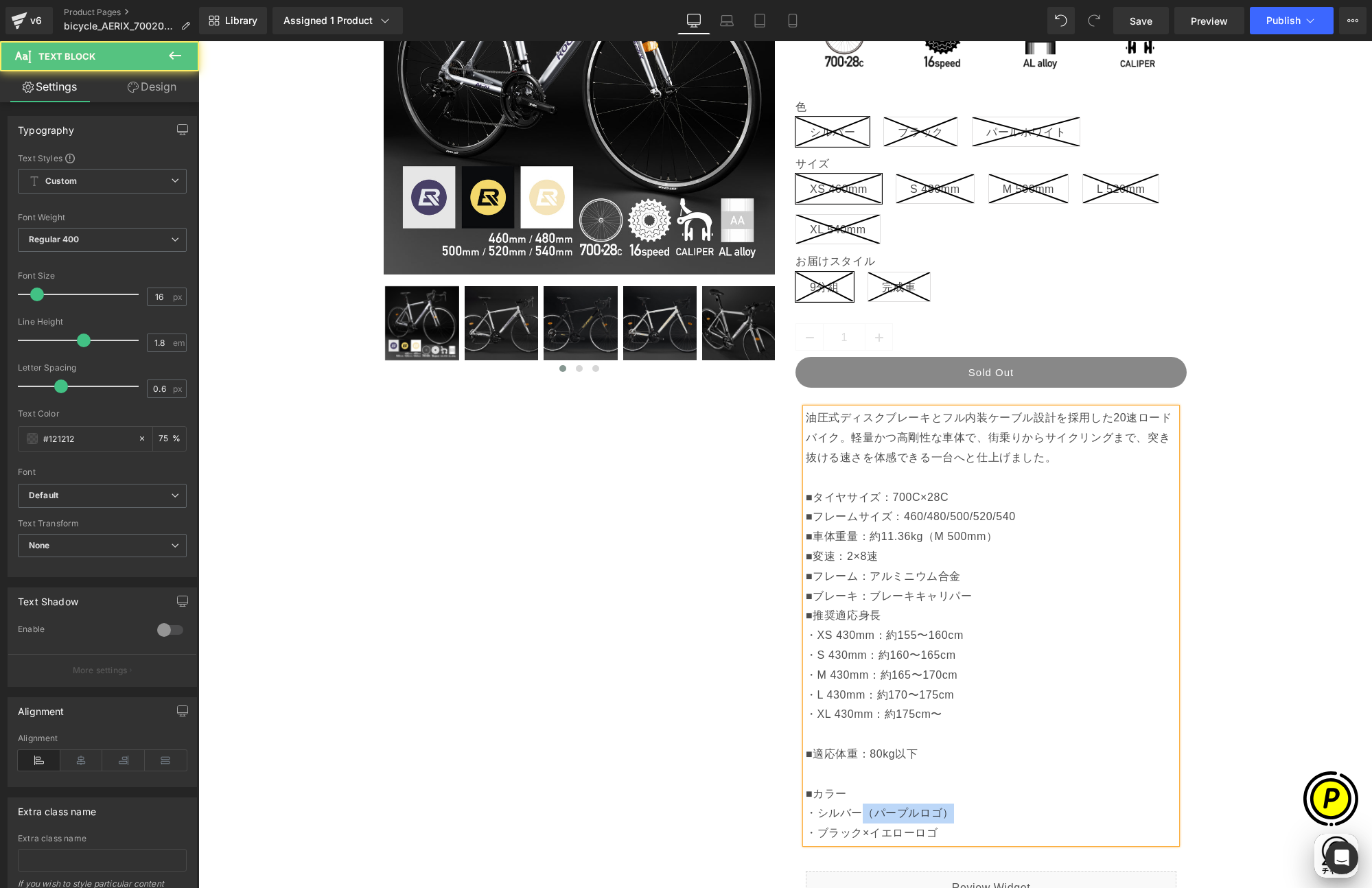
drag, startPoint x: 857, startPoint y: 811, endPoint x: 944, endPoint y: 815, distance: 87.1
click at [944, 815] on p "■ブレーキ：ブレーキキャリパー ■推奨適応身長 ・XS 430mm：約155〜160cm ・S 430mm：約160〜165cm ・M 430mm：約165〜…" at bounding box center [991, 714] width 371 height 257
drag, startPoint x: 857, startPoint y: 812, endPoint x: 868, endPoint y: 812, distance: 11.0
click at [868, 812] on p "■ブレーキ：ブレーキキャリパー ■推奨適応身長 ・XS 430mm：約155〜160cm ・S 430mm：約160〜165cm ・M 430mm：約165〜…" at bounding box center [991, 714] width 371 height 257
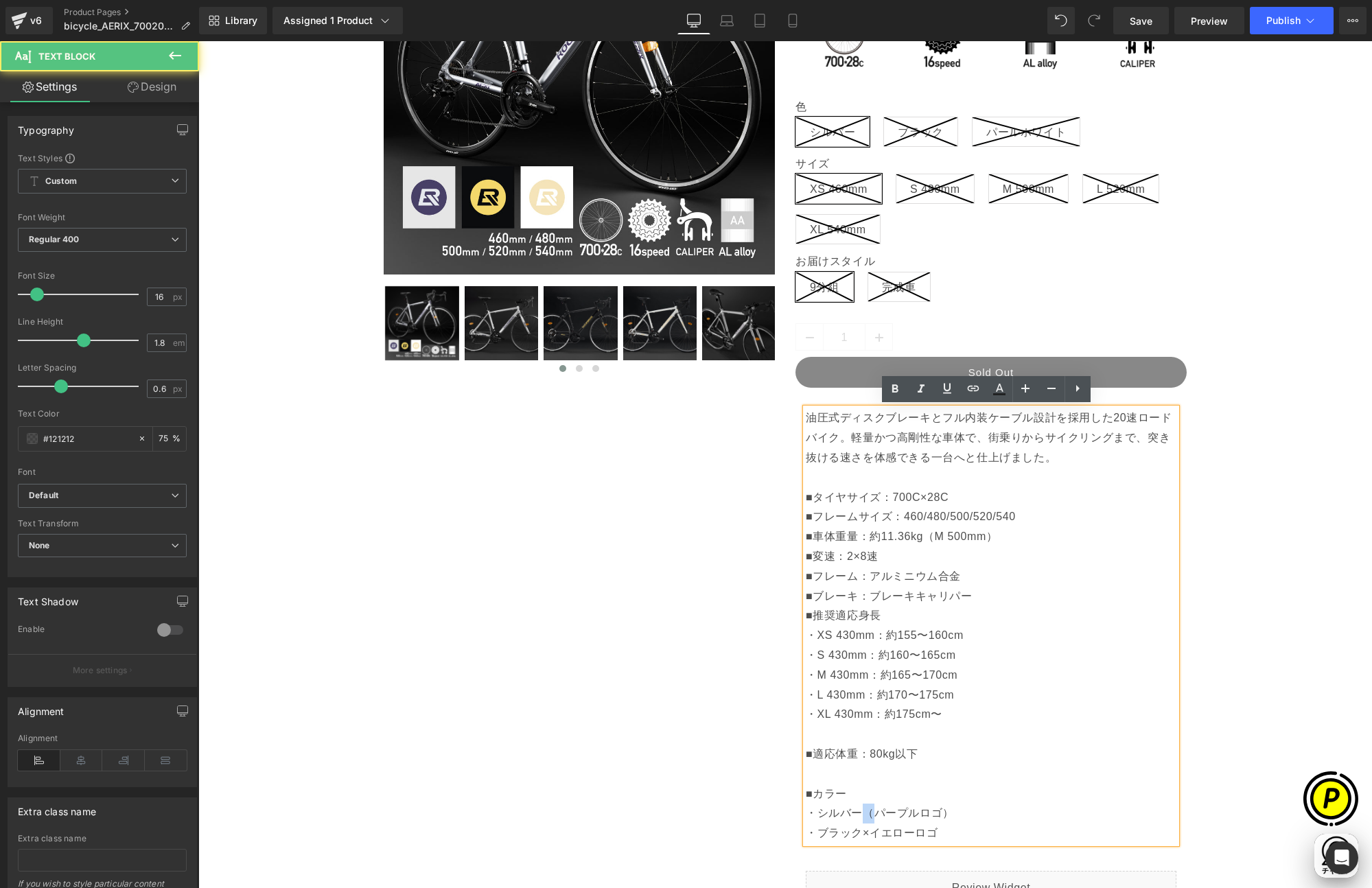
copy p "（"
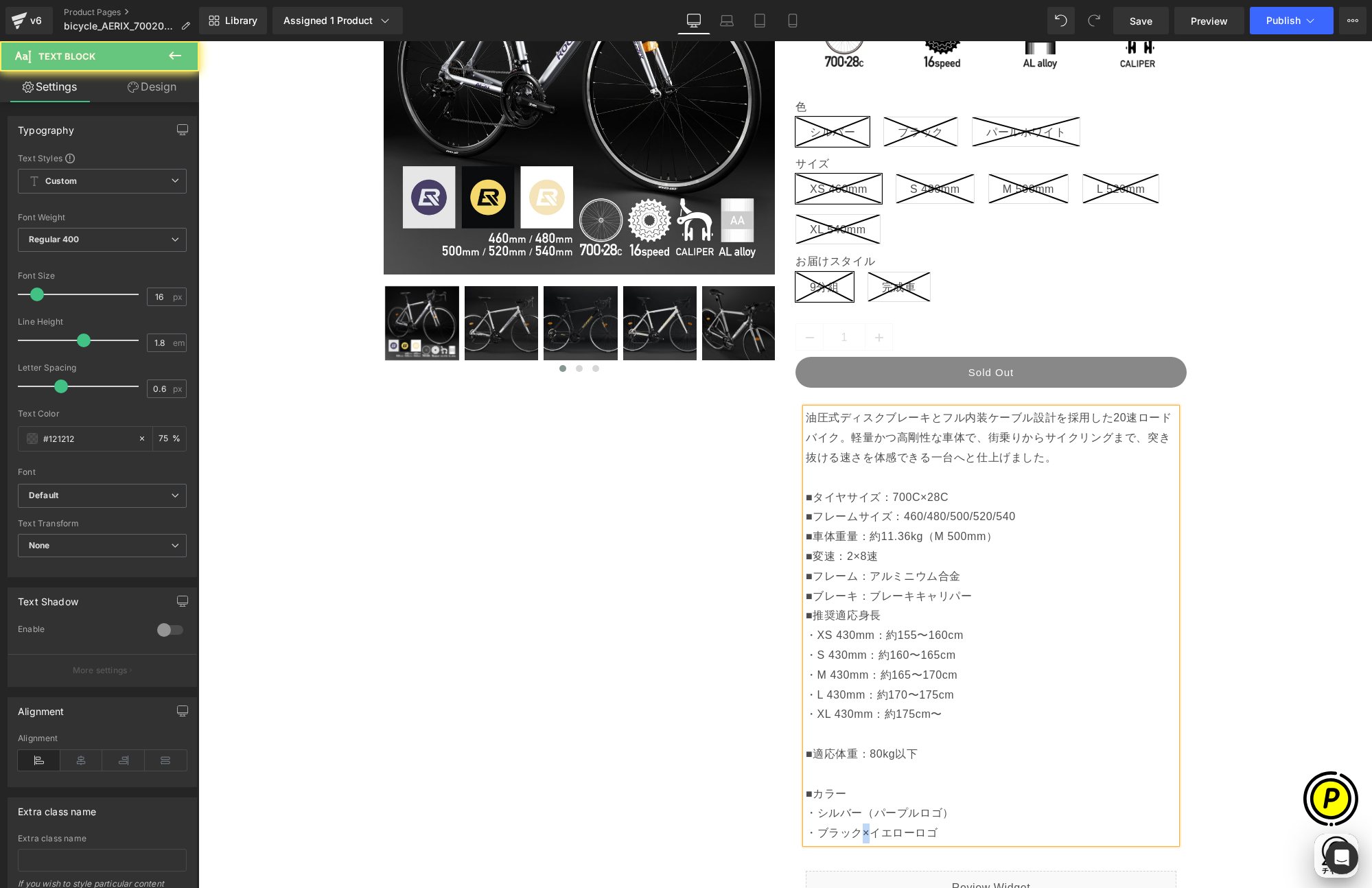
drag, startPoint x: 857, startPoint y: 835, endPoint x: 864, endPoint y: 834, distance: 7.1
click at [864, 834] on p "■ブレーキ：ブレーキキャリパー ■推奨適応身長 ・XS 430mm：約155〜160cm ・S 430mm：約160〜165cm ・M 430mm：約165〜…" at bounding box center [991, 714] width 371 height 257
drag, startPoint x: 933, startPoint y: 810, endPoint x: 940, endPoint y: 811, distance: 7.1
click at [940, 811] on p "■ブレーキ：ブレーキキャリパー ■推奨適応身長 ・XS 430mm：約155〜160cm ・S 430mm：約160〜165cm ・M 430mm：約165〜…" at bounding box center [991, 714] width 371 height 257
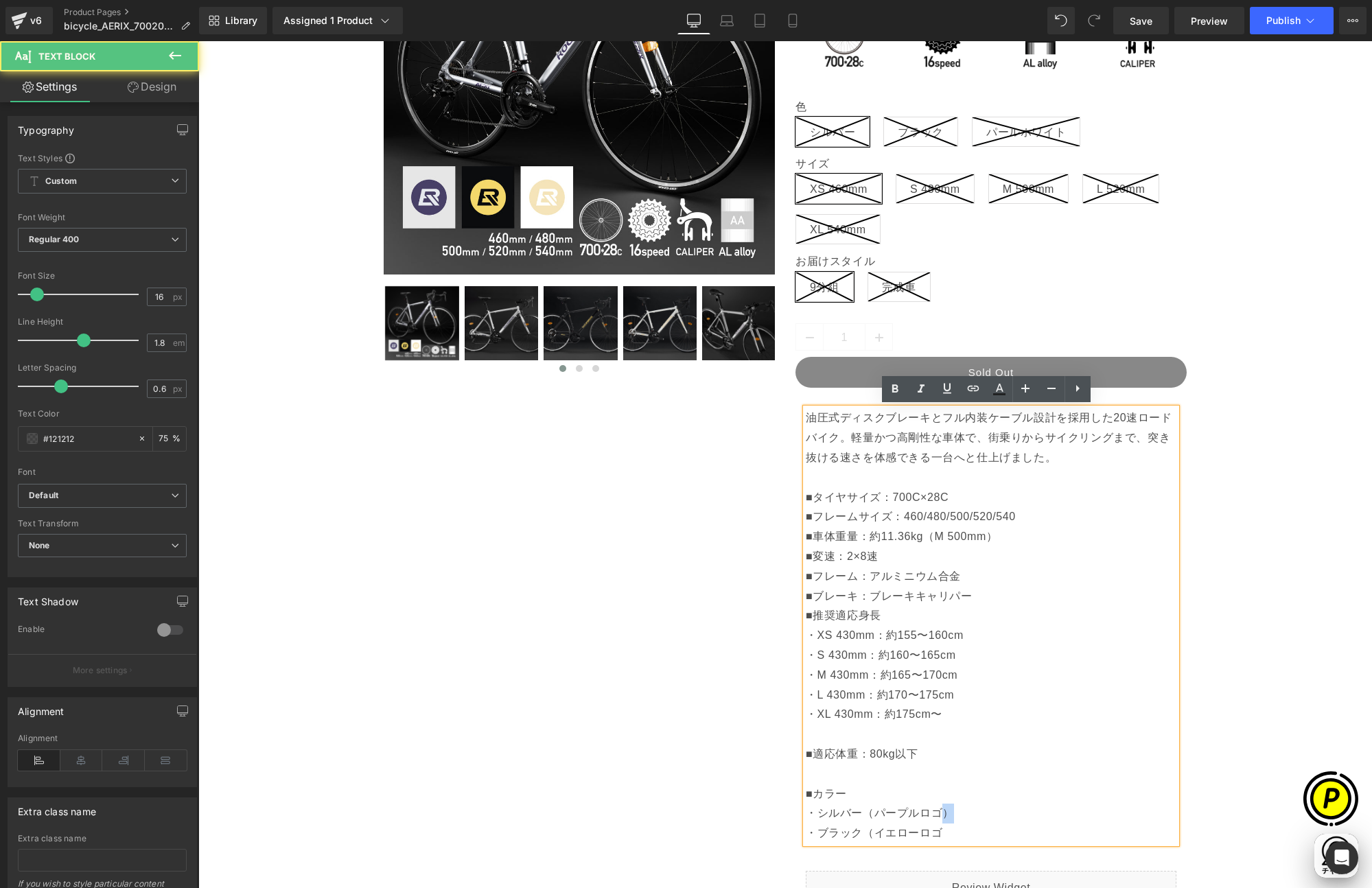
copy p "）"
click at [941, 831] on p "■ブレーキ：ブレーキキャリパー ■推奨適応身長 ・XS 430mm：約155〜160cm ・S 430mm：約160〜165cm ・M 430mm：約165〜…" at bounding box center [991, 714] width 371 height 257
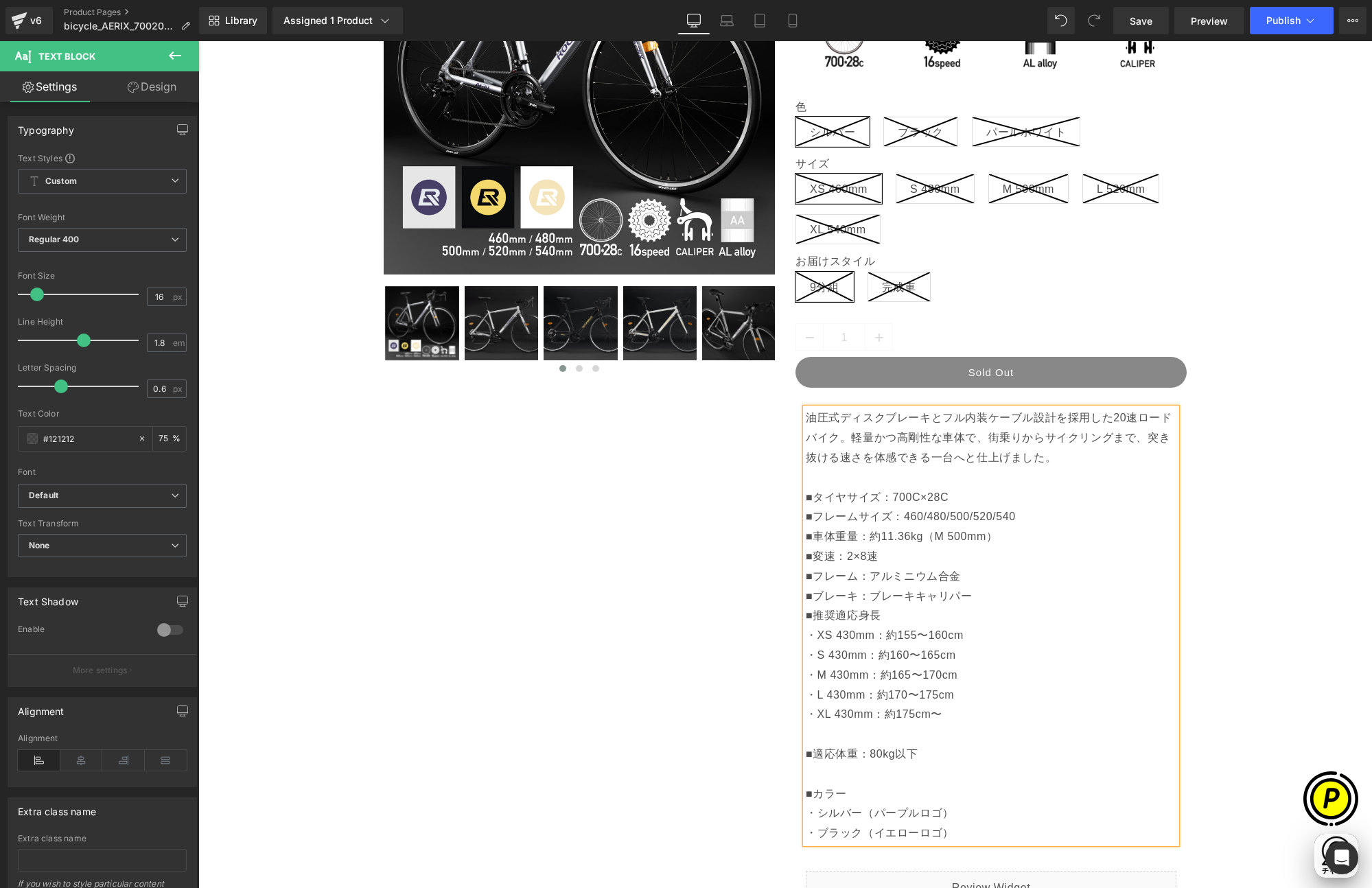
scroll to position [0, 535]
click at [955, 832] on p "■ブレーキ：ブレーキキャリパー ■推奨適応身長 ・XS 430mm：約155〜160cm ・S 430mm：約160〜165cm ・M 430mm：約165〜…" at bounding box center [991, 714] width 371 height 257
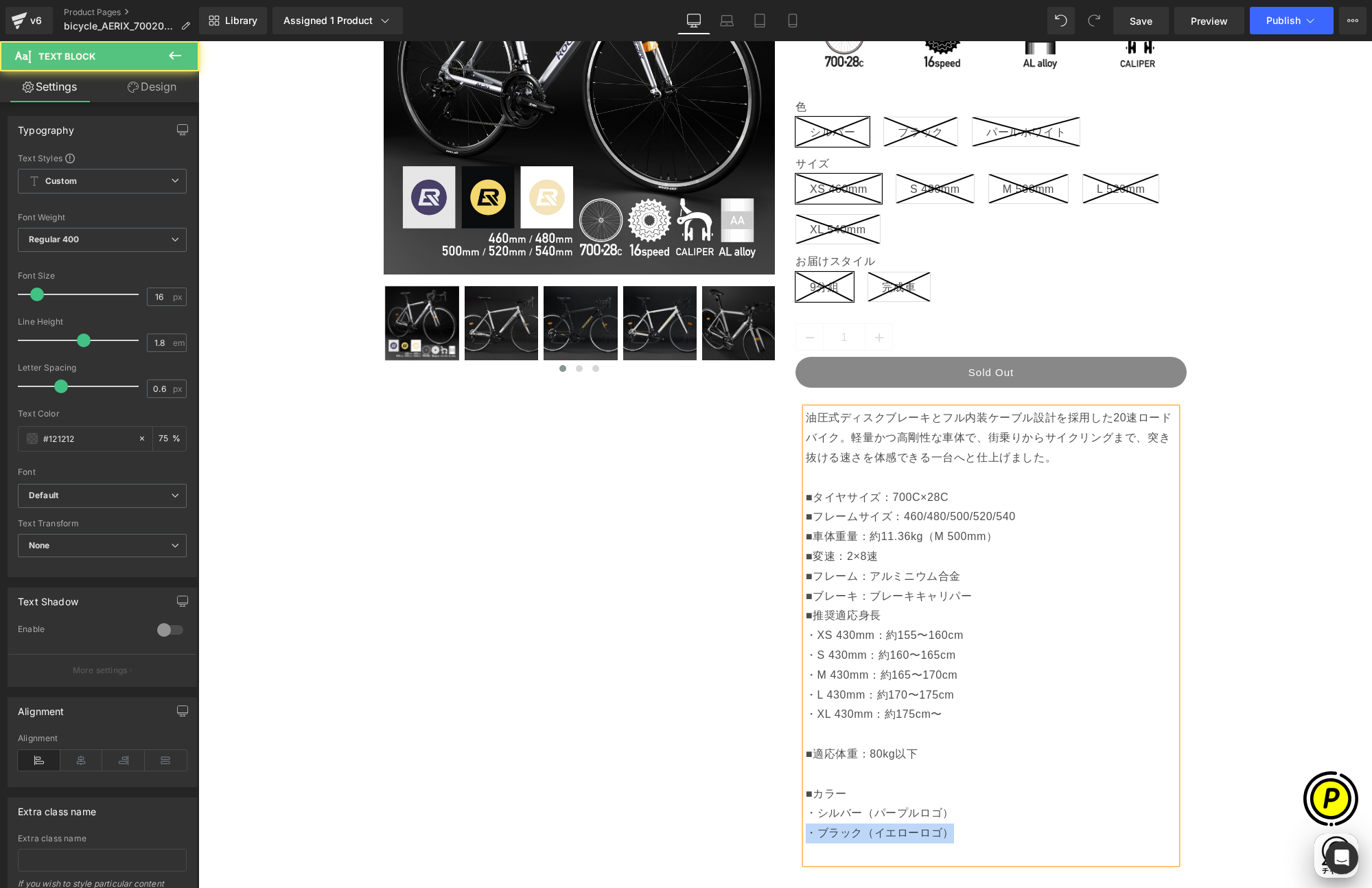
drag, startPoint x: 954, startPoint y: 833, endPoint x: 803, endPoint y: 838, distance: 151.1
click at [806, 838] on p "■ブレーキ：ブレーキキャリパー ■推奨適応身長 ・XS 430mm：約155〜160cm ・S 430mm：約160〜165cm ・M 430mm：約165〜…" at bounding box center [991, 724] width 371 height 277
copy p "・ブラック（イエローロゴ）"
click at [822, 852] on p "■ブレーキ：ブレーキキャリパー ■推奨適応身長 ・XS 430mm：約155〜160cm ・S 430mm：約160〜165cm ・M 430mm：約165〜…" at bounding box center [991, 724] width 371 height 277
drag, startPoint x: 829, startPoint y: 852, endPoint x: 852, endPoint y: 853, distance: 23.0
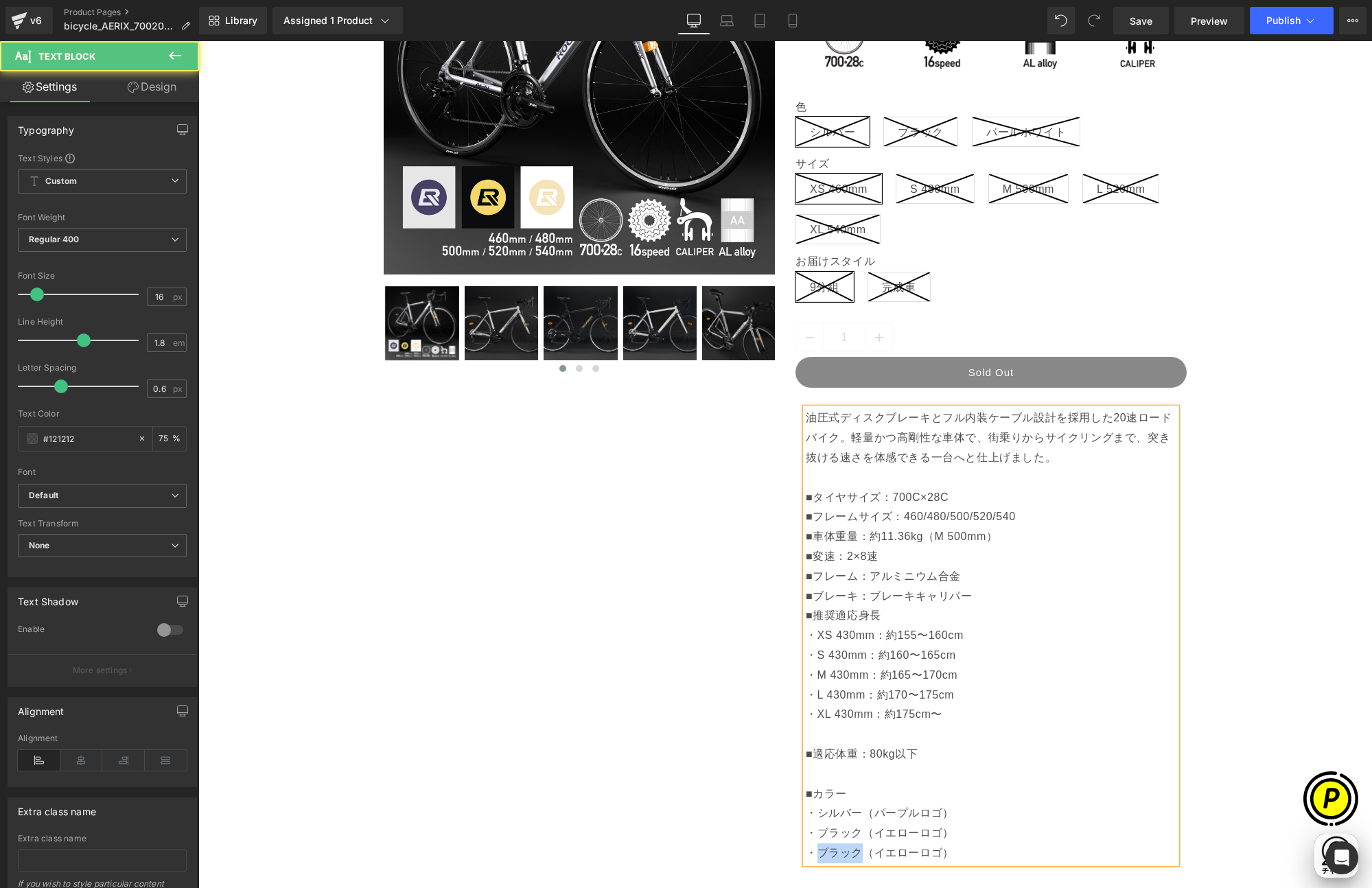
click at [852, 853] on p "■ブレーキ：ブレーキキャリパー ■推奨適応身長 ・XS 430mm：約155〜160cm ・S 430mm：約160〜165cm ・M 430mm：約165〜…" at bounding box center [991, 724] width 371 height 277
drag, startPoint x: 902, startPoint y: 851, endPoint x: 934, endPoint y: 856, distance: 32.4
click at [901, 851] on p "■ブレーキ：ブレーキキャリパー ■推奨適応身長 ・XS 430mm：約155〜160cm ・S 430mm：約160〜165cm ・M 430mm：約165〜…" at bounding box center [991, 724] width 371 height 277
click at [1276, 686] on div "Sale Off (P) Image" at bounding box center [785, 572] width 1160 height 1418
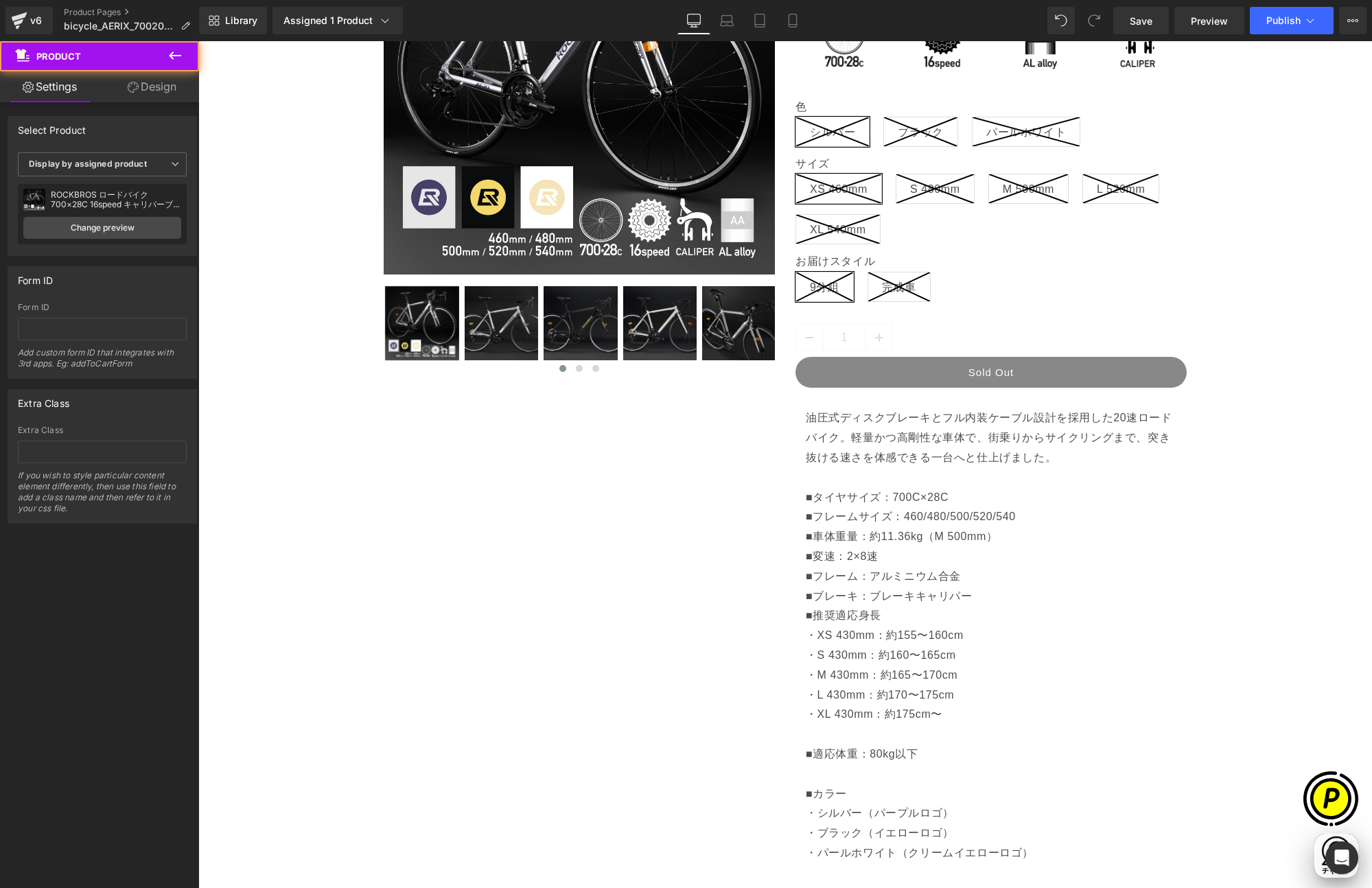
click at [1275, 666] on div "Sale Off (P) Image" at bounding box center [785, 572] width 1160 height 1418
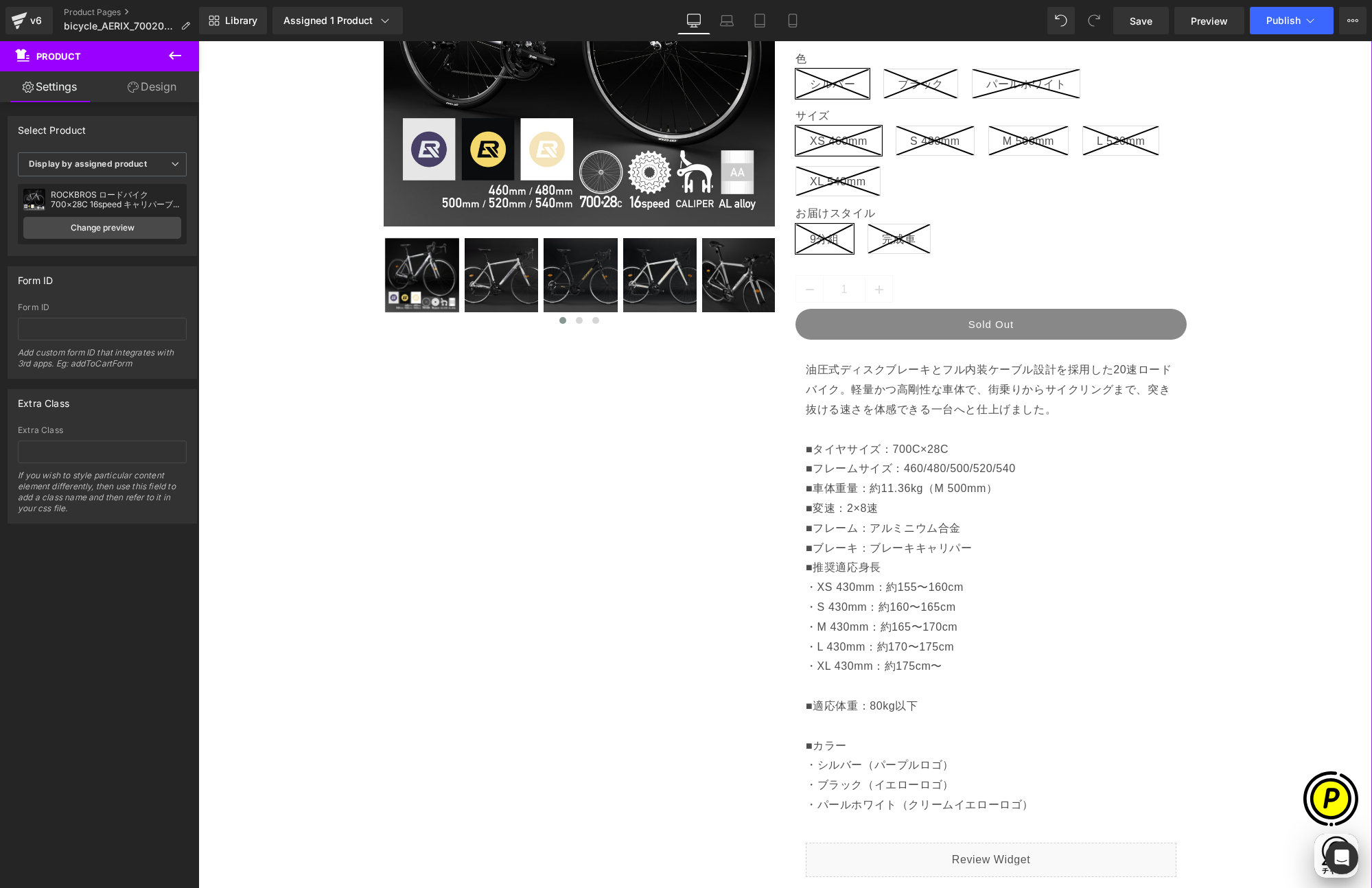
scroll to position [482, 0]
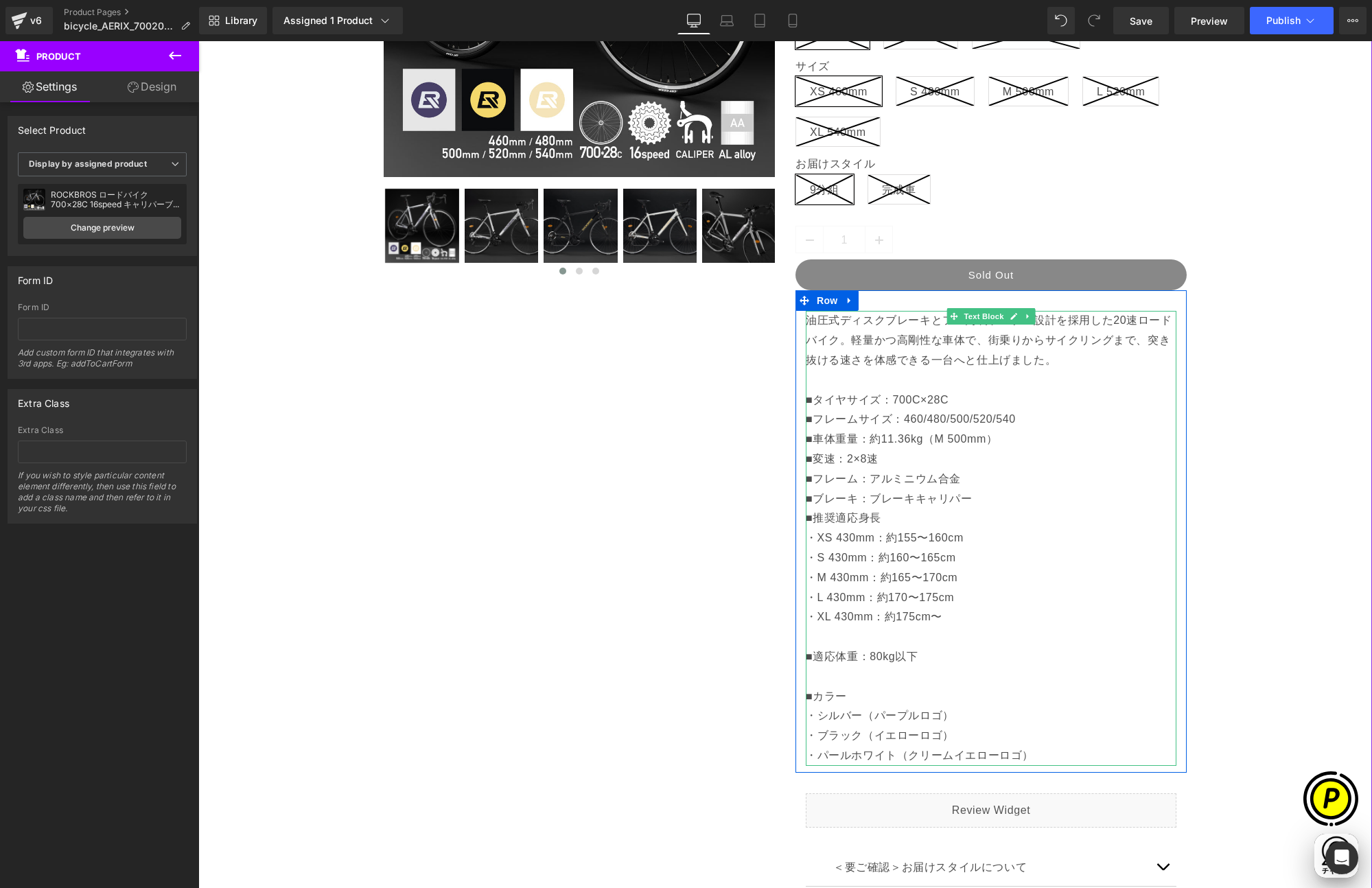
click at [1053, 360] on p "油圧式ディスクブレーキとフル内装ケーブル設計を採用した20速ロードバイク。軽量かつ高剛性な車体で、街乗りからサイクリングまで、突き抜ける速さを体感できる一台へ…" at bounding box center [991, 380] width 371 height 139
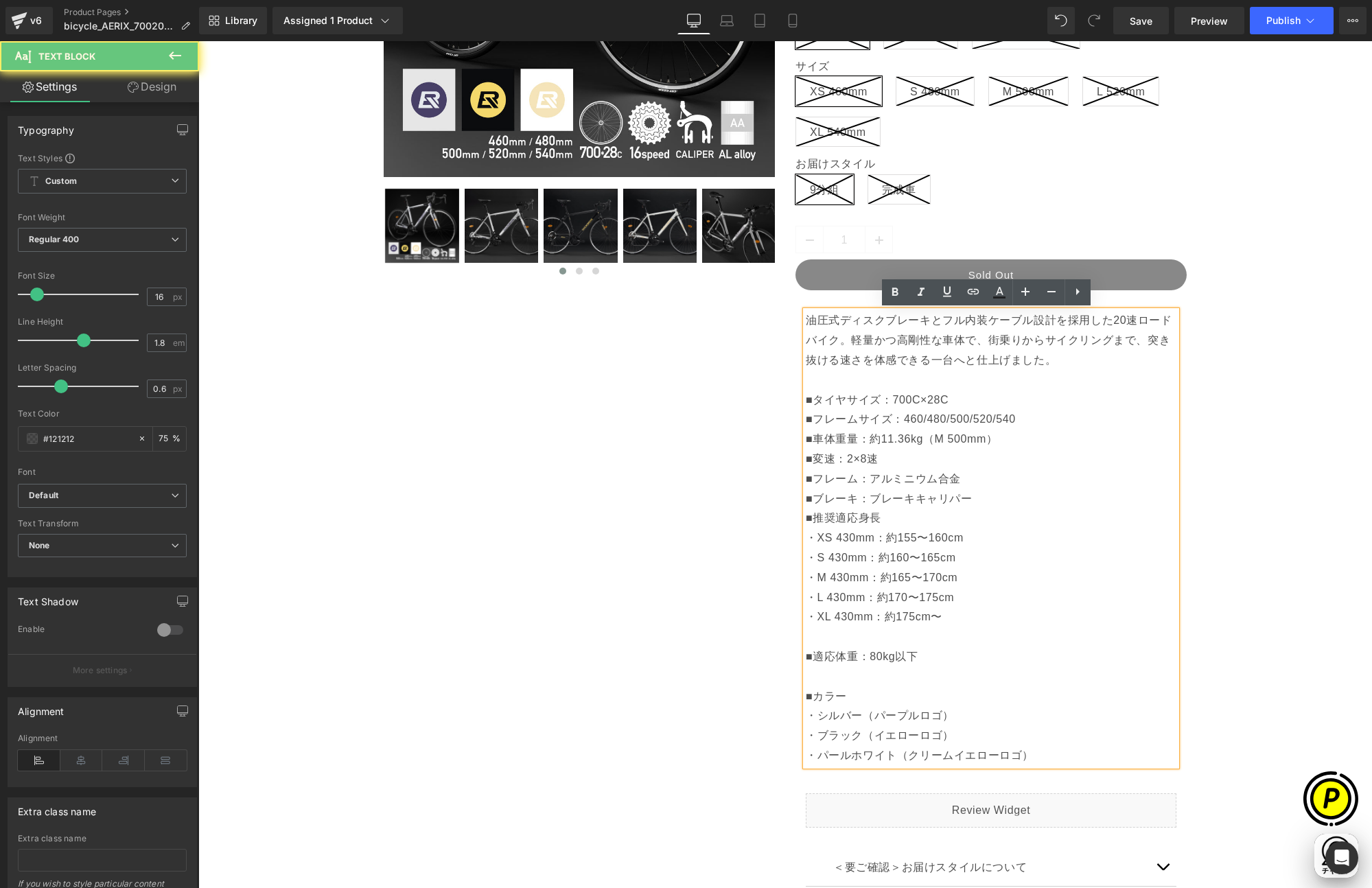
scroll to position [0, 535]
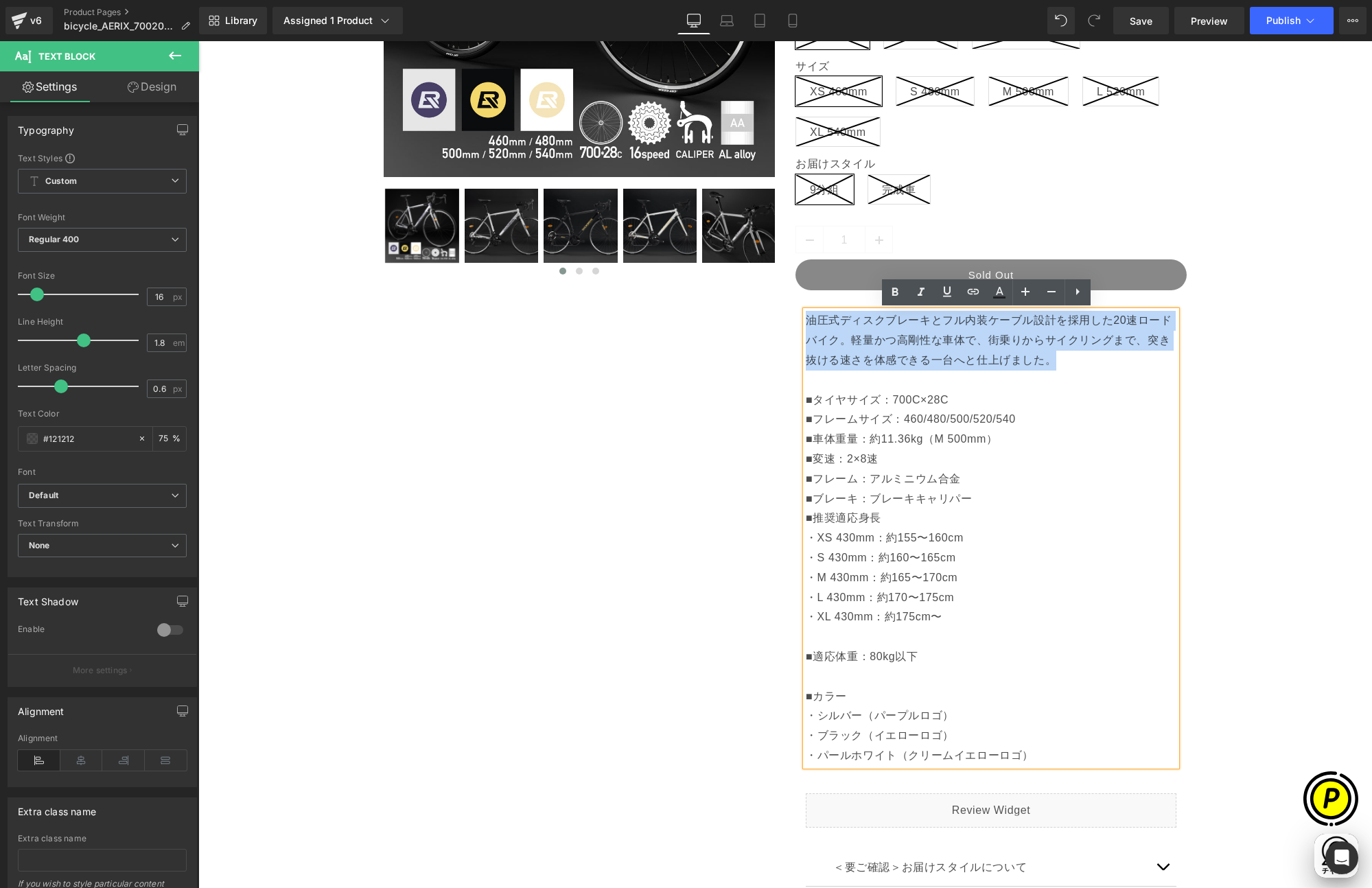
drag, startPoint x: 957, startPoint y: 349, endPoint x: 803, endPoint y: 320, distance: 156.7
click at [806, 320] on p "油圧式ディスクブレーキとフル内装ケーブル設計を採用した20速ロードバイク。軽量かつ高剛性な車体で、街乗りからサイクリングまで、突き抜ける速さを体感できる一台へ…" at bounding box center [991, 380] width 371 height 139
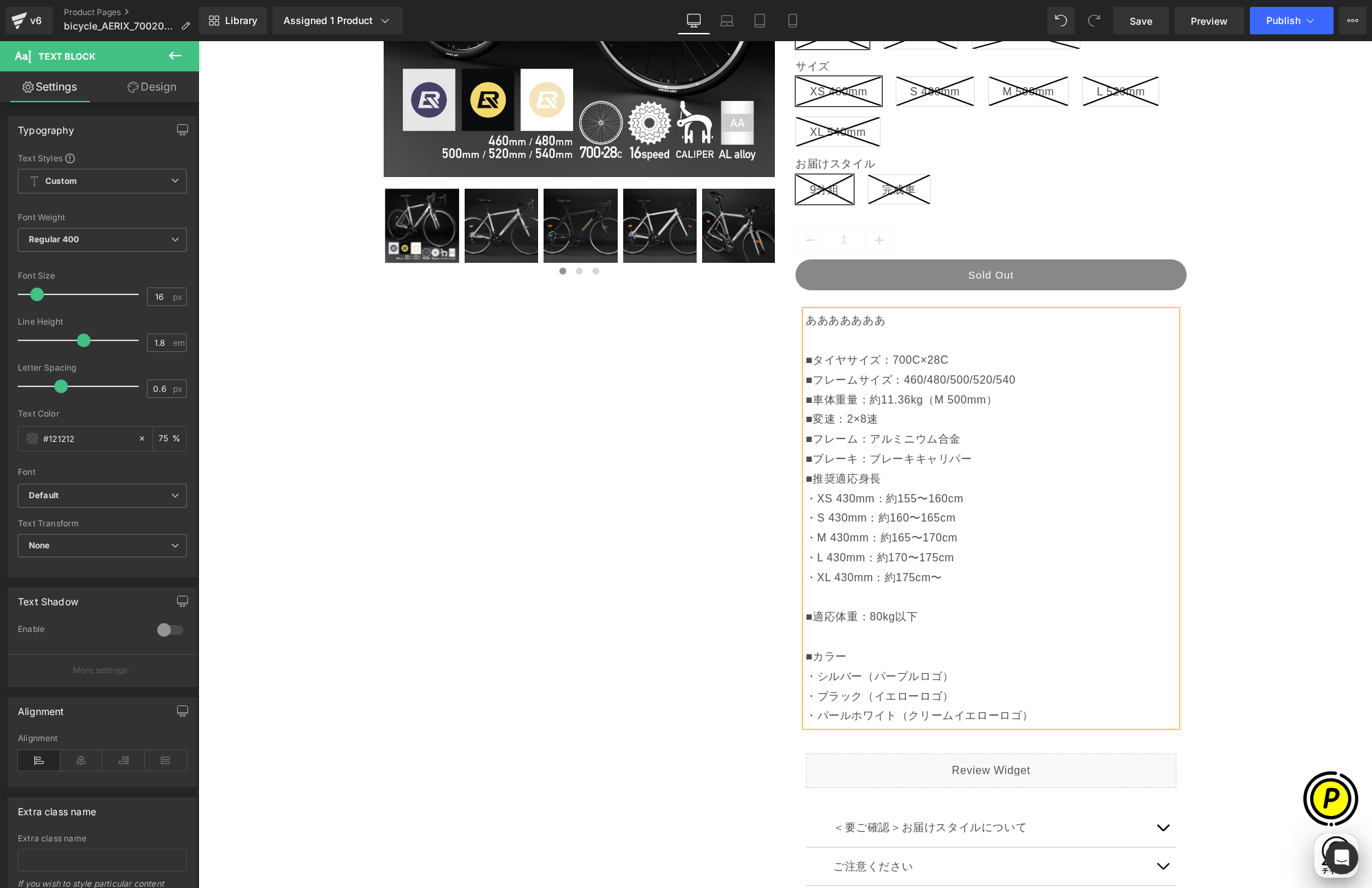
scroll to position [0, 803]
click at [1289, 478] on div "Sale Off (P) Image" at bounding box center [785, 455] width 1160 height 1379
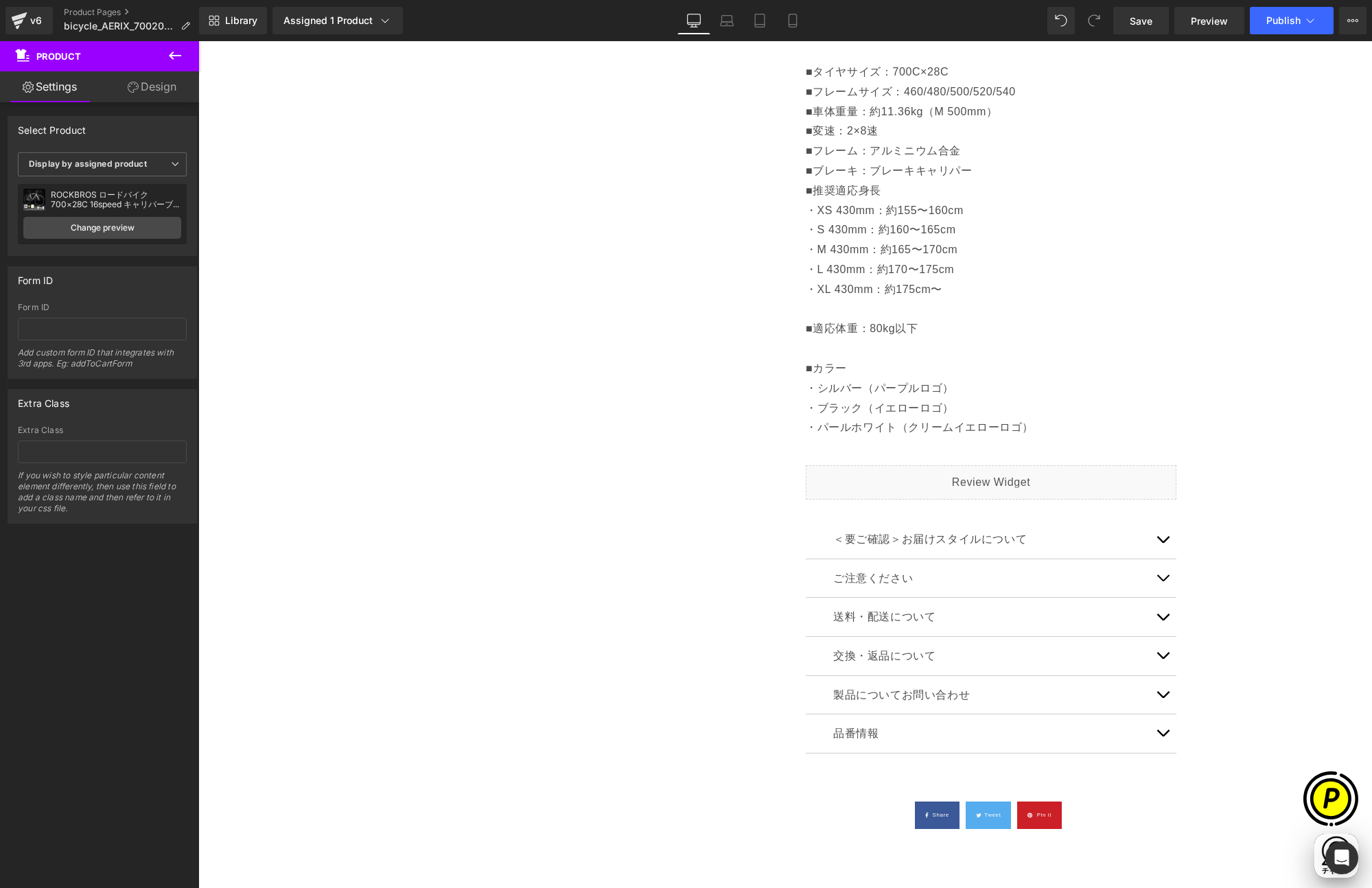
scroll to position [771, 0]
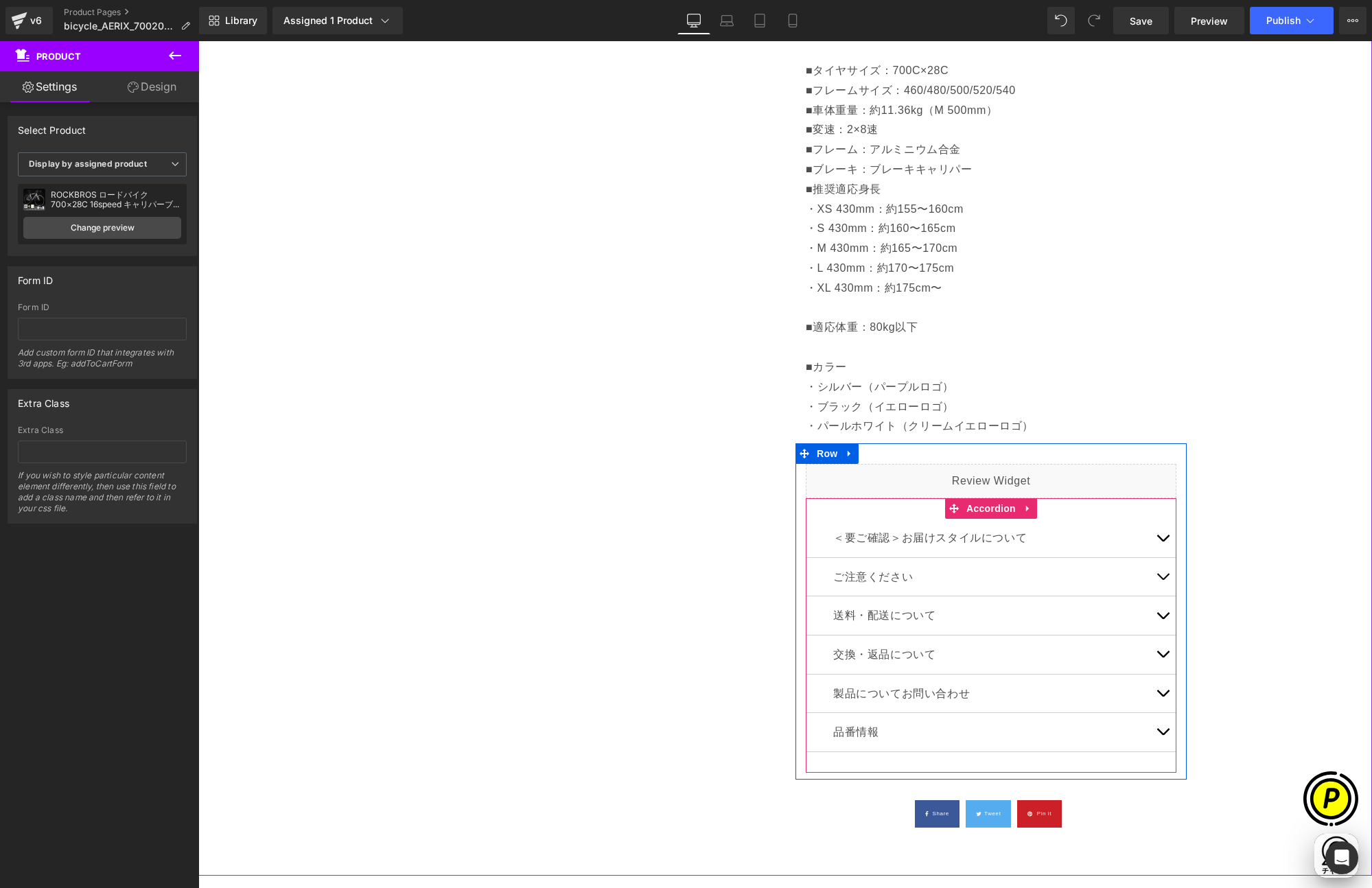
click at [1157, 535] on button "button" at bounding box center [1163, 538] width 27 height 39
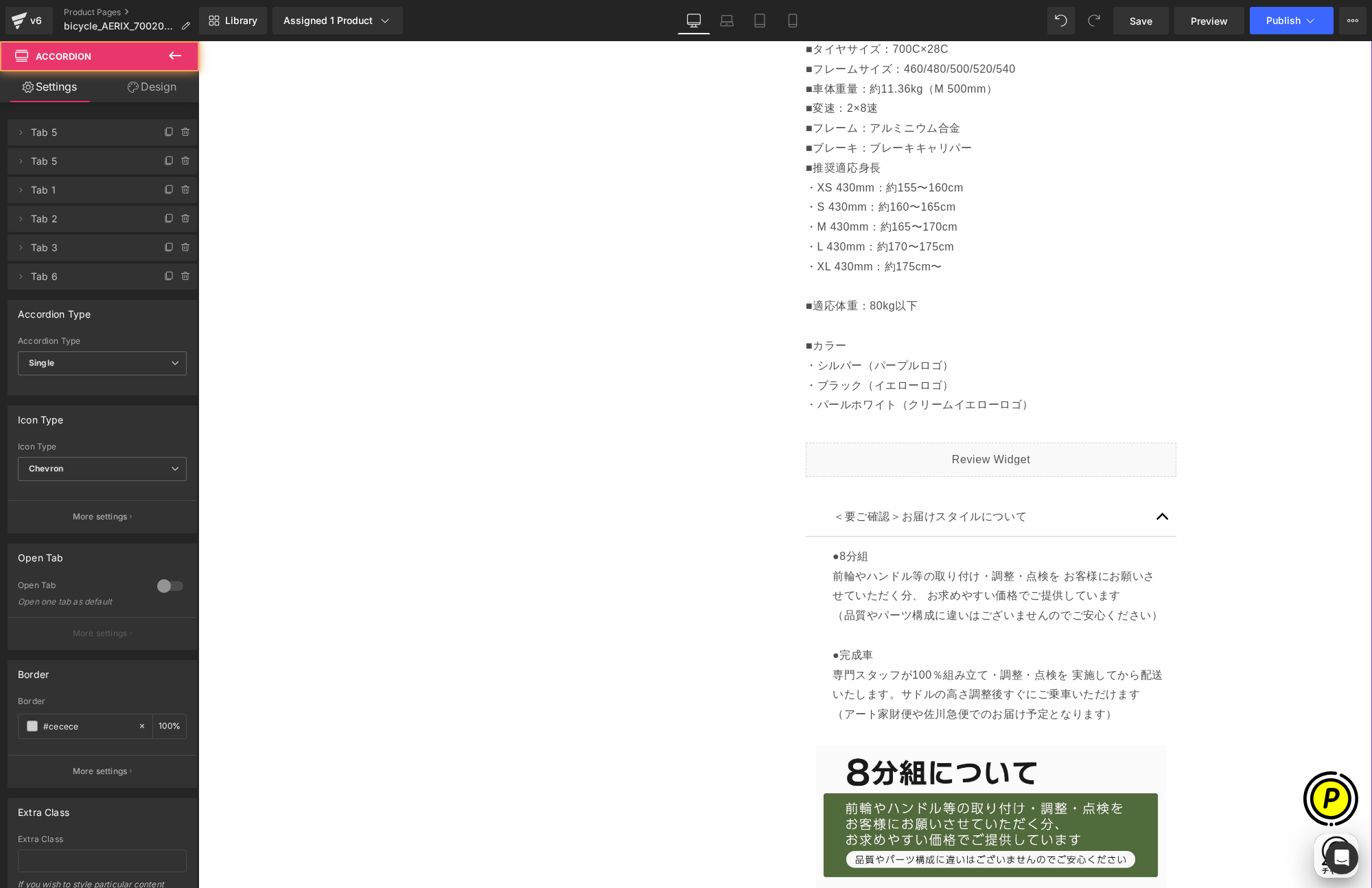
scroll to position [821, 0]
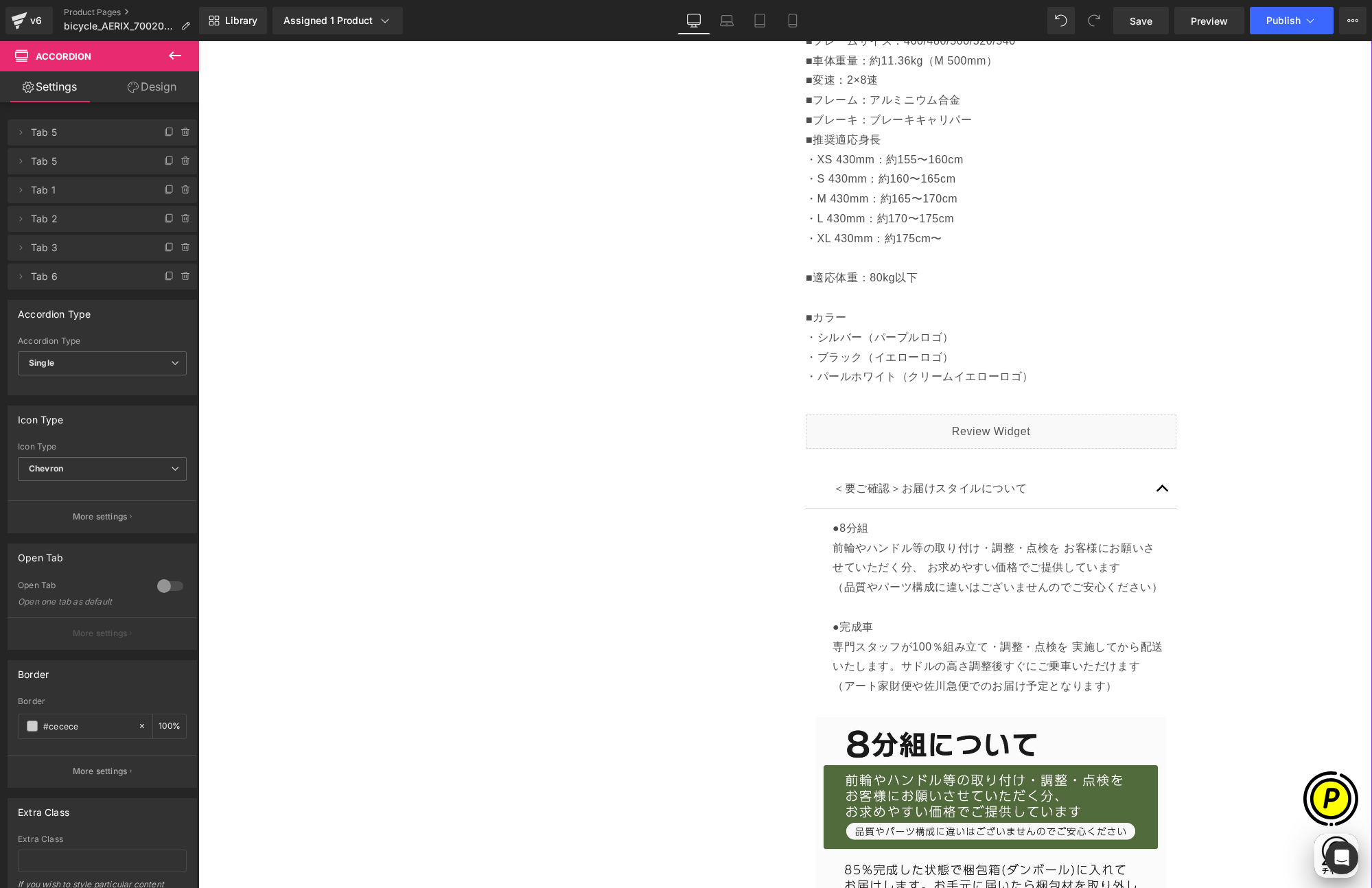
click at [850, 527] on p "●8分組 前輪やハンドル等の取り付け・調整・点検を お客様にお願いさせていただく分、 お求めやすい価格でご提供しています （品質やパーツ構成に違いはございませ…" at bounding box center [999, 608] width 334 height 178
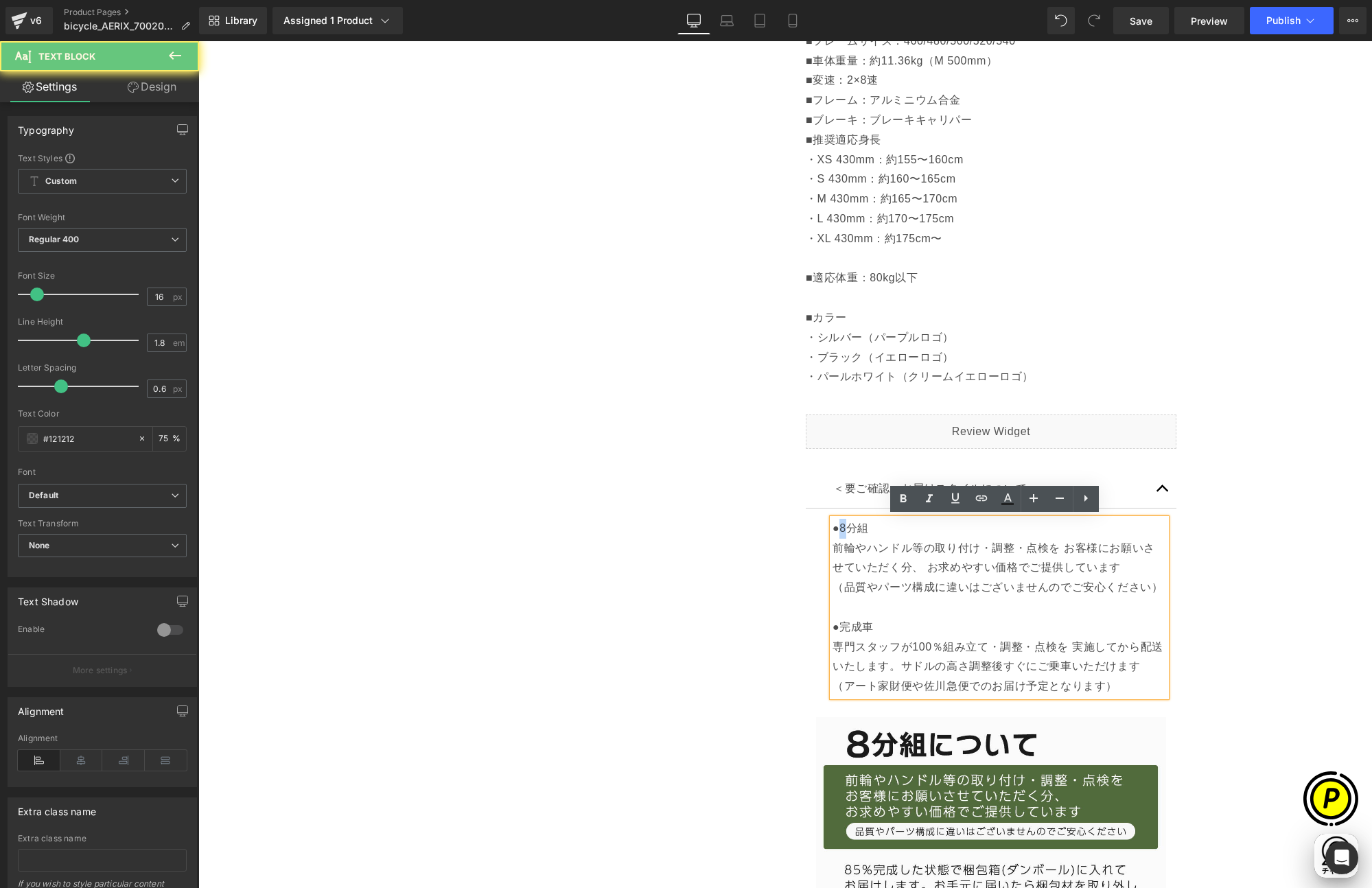
click at [839, 527] on p "●8分組 前輪やハンドル等の取り付け・調整・点検を お客様にお願いさせていただく分、 お求めやすい価格でご提供しています （品質やパーツ構成に違いはございませ…" at bounding box center [999, 608] width 334 height 178
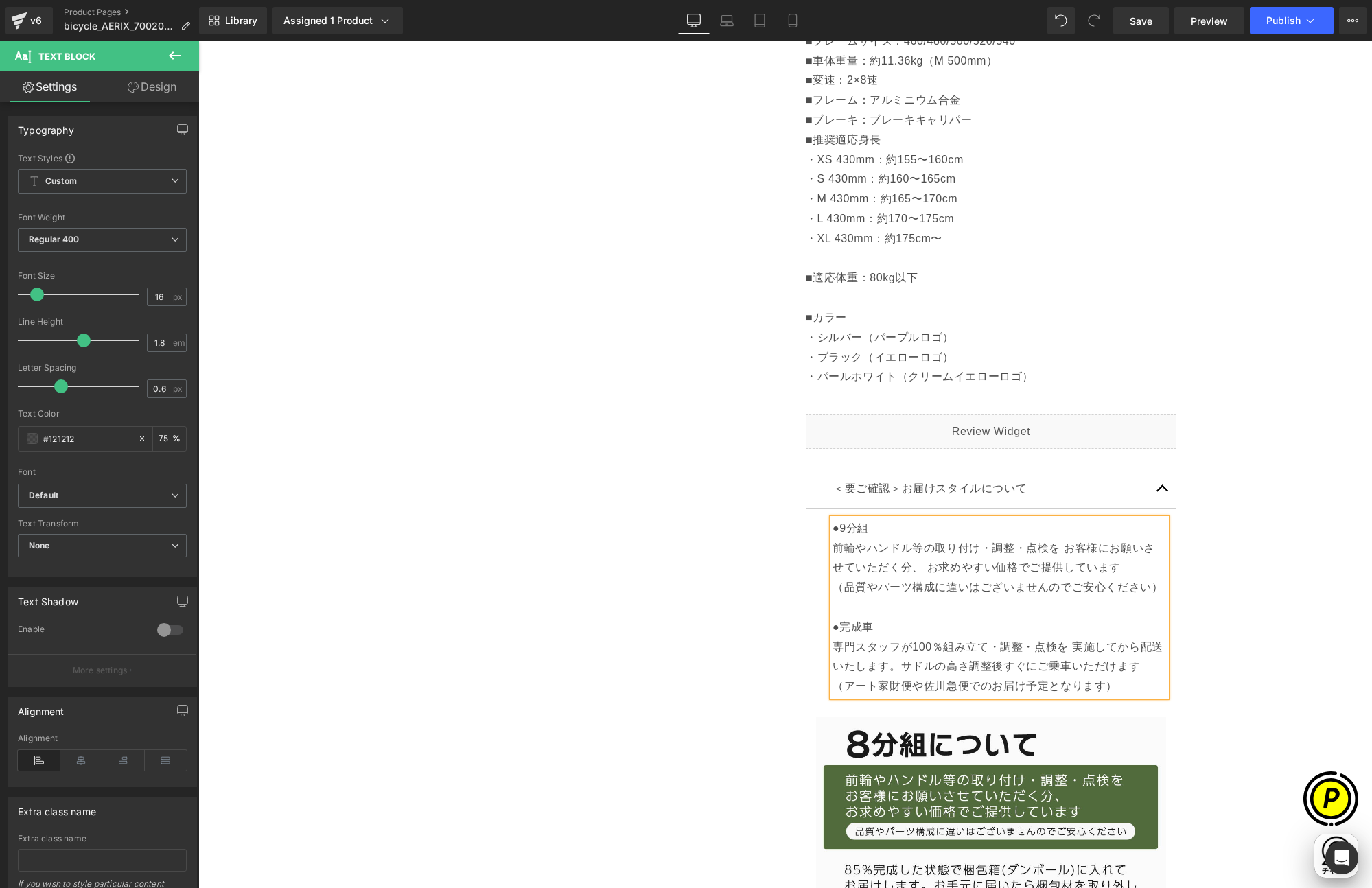
scroll to position [0, 268]
drag, startPoint x: 863, startPoint y: 547, endPoint x: 904, endPoint y: 547, distance: 41.0
click at [904, 547] on p "●9分組 前輪やハンドル等の取り付け・調整・点検を お客様にお願いさせていただく分、 お求めやすい価格でご提供しています （品質やパーツ構成に違いはございませ…" at bounding box center [999, 608] width 334 height 178
drag, startPoint x: 1038, startPoint y: 546, endPoint x: 1047, endPoint y: 547, distance: 9.1
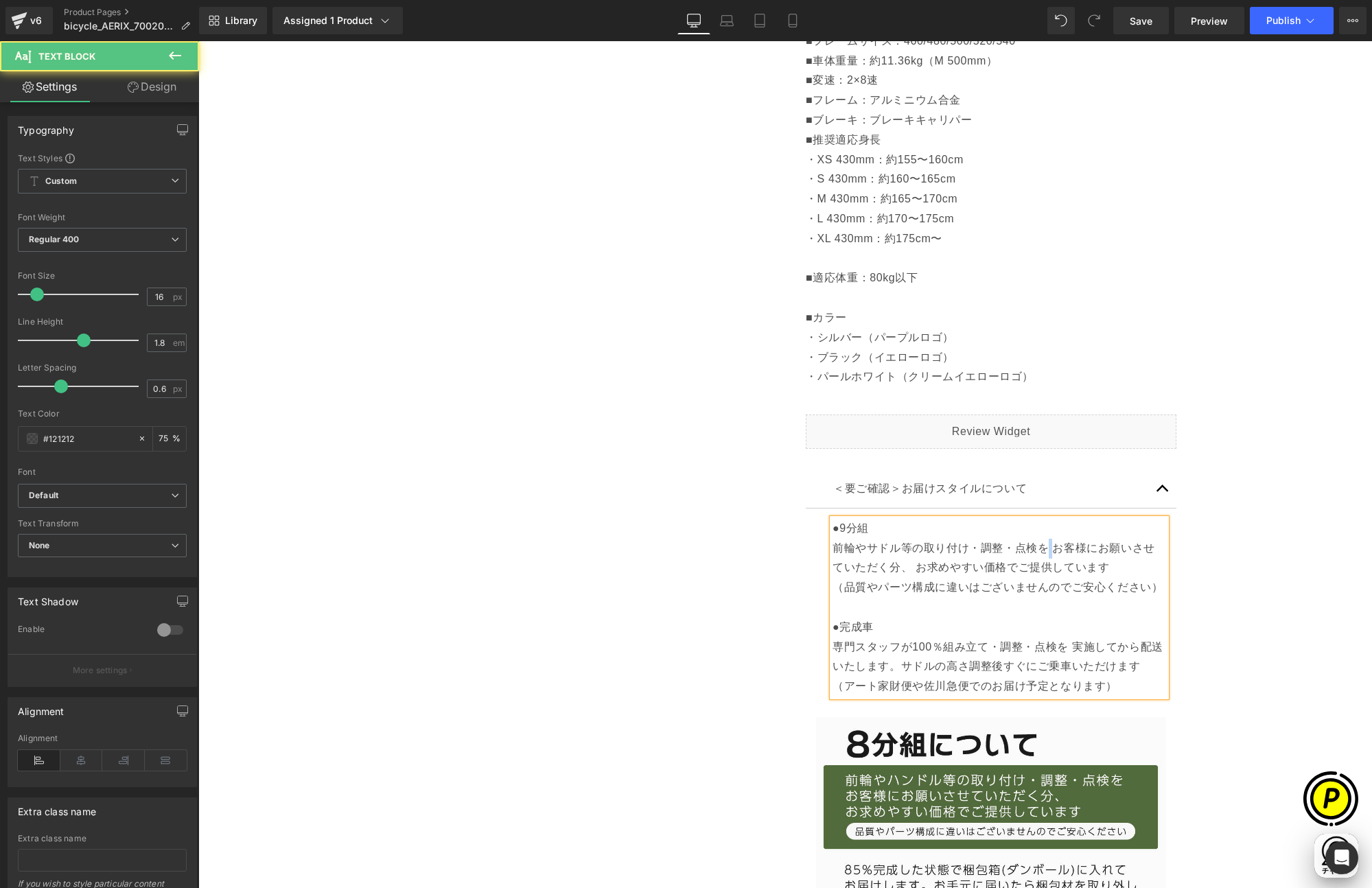
click at [1047, 547] on p "●9分組 前輪やサドル等の取り付け・調整・点検を お客様にお願いさせていただく分、 お求めやすい価格でご提供しています （品質やパーツ構成に違いはございません…" at bounding box center [999, 608] width 334 height 178
click at [1110, 567] on p "●9分組 前輪やサドル等の取り付け・調整・点検をお客様にお願いさせていただく分、 お求めやすい価格でご提供しています （品質やパーツ構成に違いはございませんの…" at bounding box center [999, 608] width 334 height 178
drag, startPoint x: 893, startPoint y: 568, endPoint x: 906, endPoint y: 568, distance: 13.0
click at [906, 568] on p "●9分組 前輪やサドル等の取り付け・調整・点検をお客様にお願いさせていただく分、 お求めやすい価格でご提供しています （品質やパーツ構成に違いはございませんの…" at bounding box center [999, 608] width 334 height 178
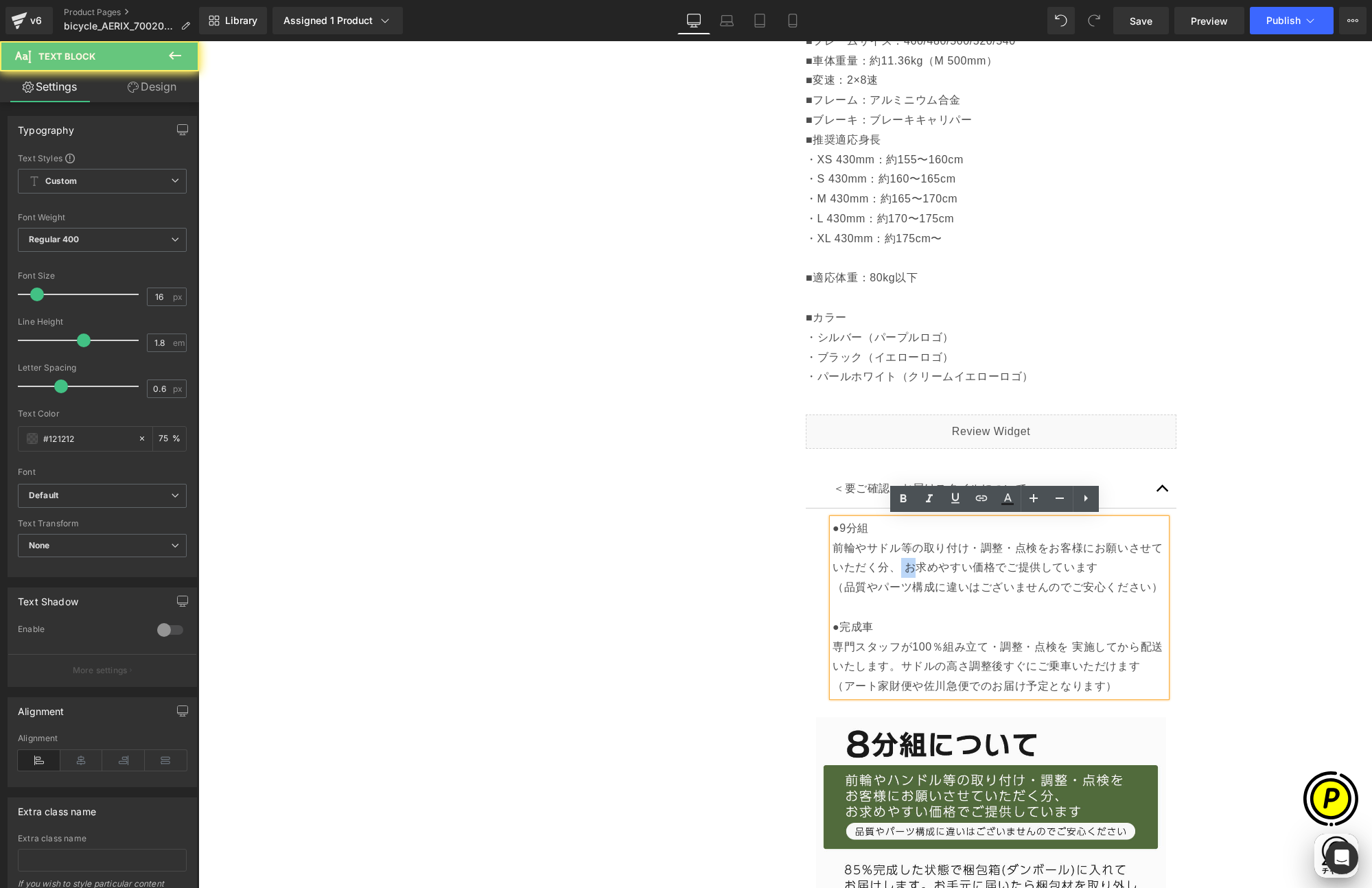
click at [894, 568] on p "●9分組 前輪やサドル等の取り付け・調整・点検をお客様にお願いさせていただく分、 お求めやすい価格でご提供しています （品質やパーツ構成に違いはございませんの…" at bounding box center [999, 608] width 334 height 178
click at [1071, 572] on p "●9分組 前輪やサドル等の取り付け・調整・点検をお客様にお願いさせていただく分、 お求めやすい価格でご提供しています （品質やパーツ構成に違いはございませんの…" at bounding box center [999, 608] width 334 height 178
click at [953, 549] on p "●9分組 前輪やサドル等の取り付け・調整・点検をお客様にお願いさせていただく分、 お求めやすい価格でご提供しています （品質やパーツ構成に違いはございませんの…" at bounding box center [999, 608] width 334 height 178
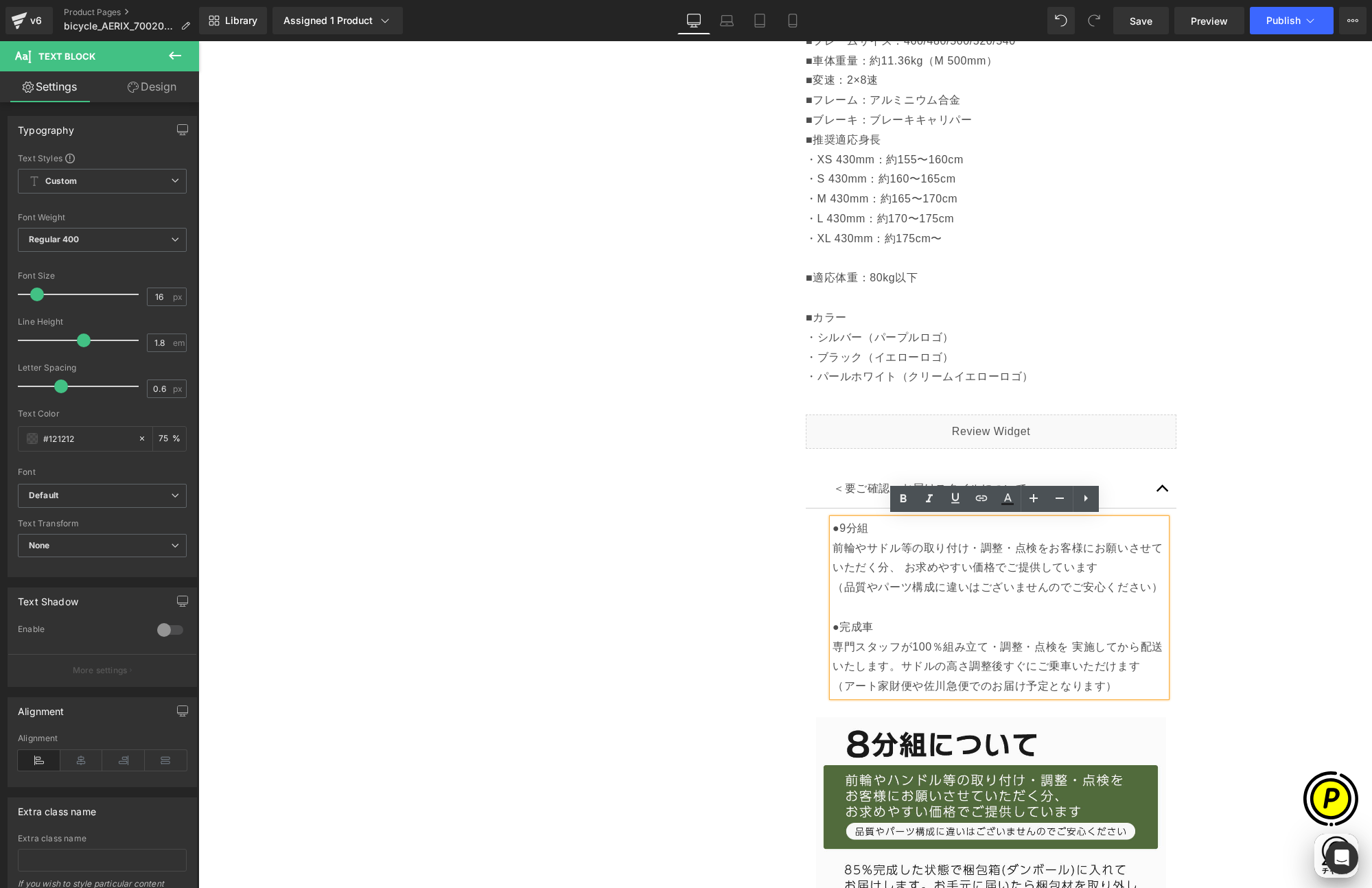
click at [1201, 557] on div "Sale Off (P) Image" at bounding box center [785, 411] width 1160 height 1971
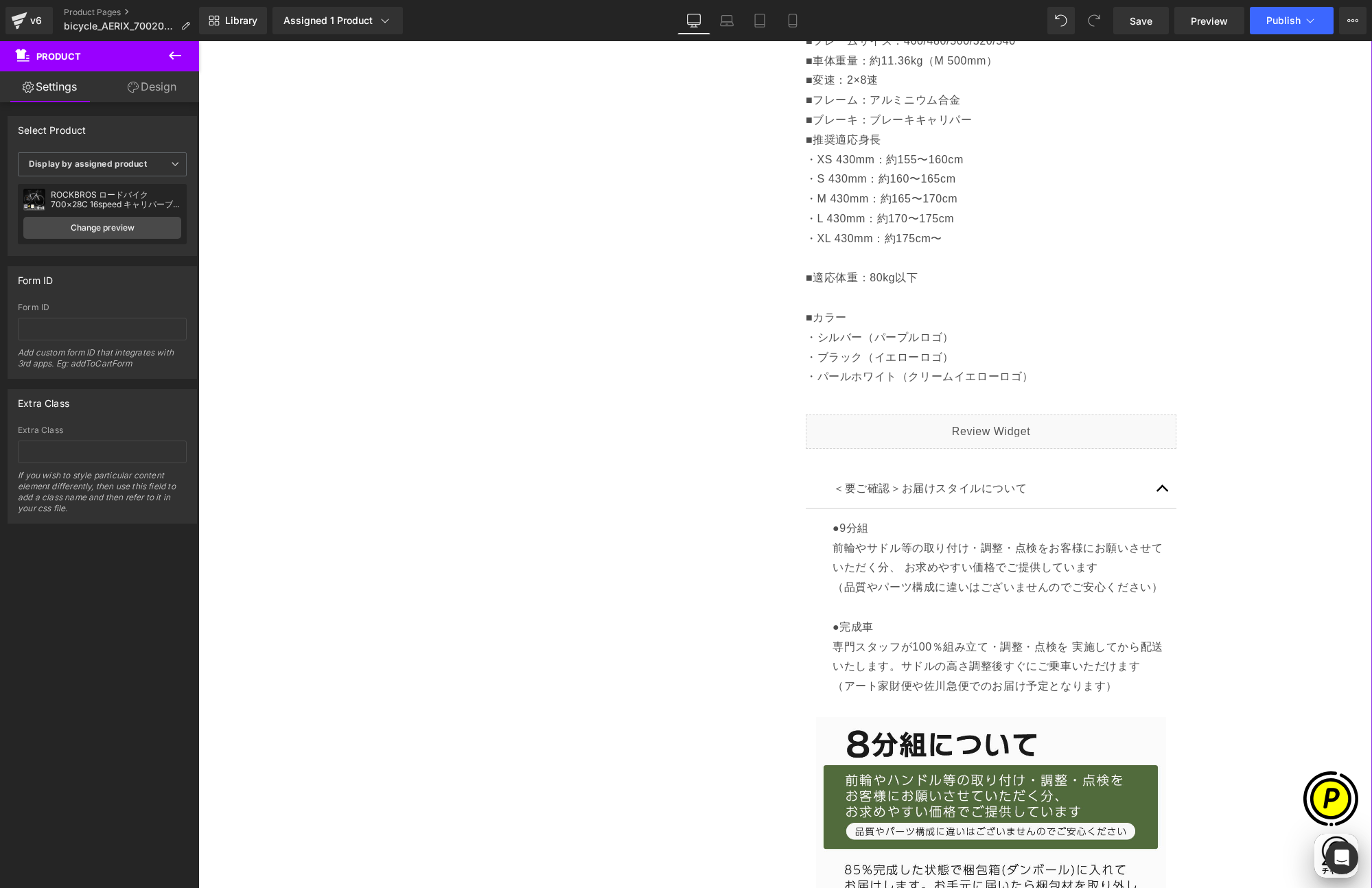
scroll to position [0, 268]
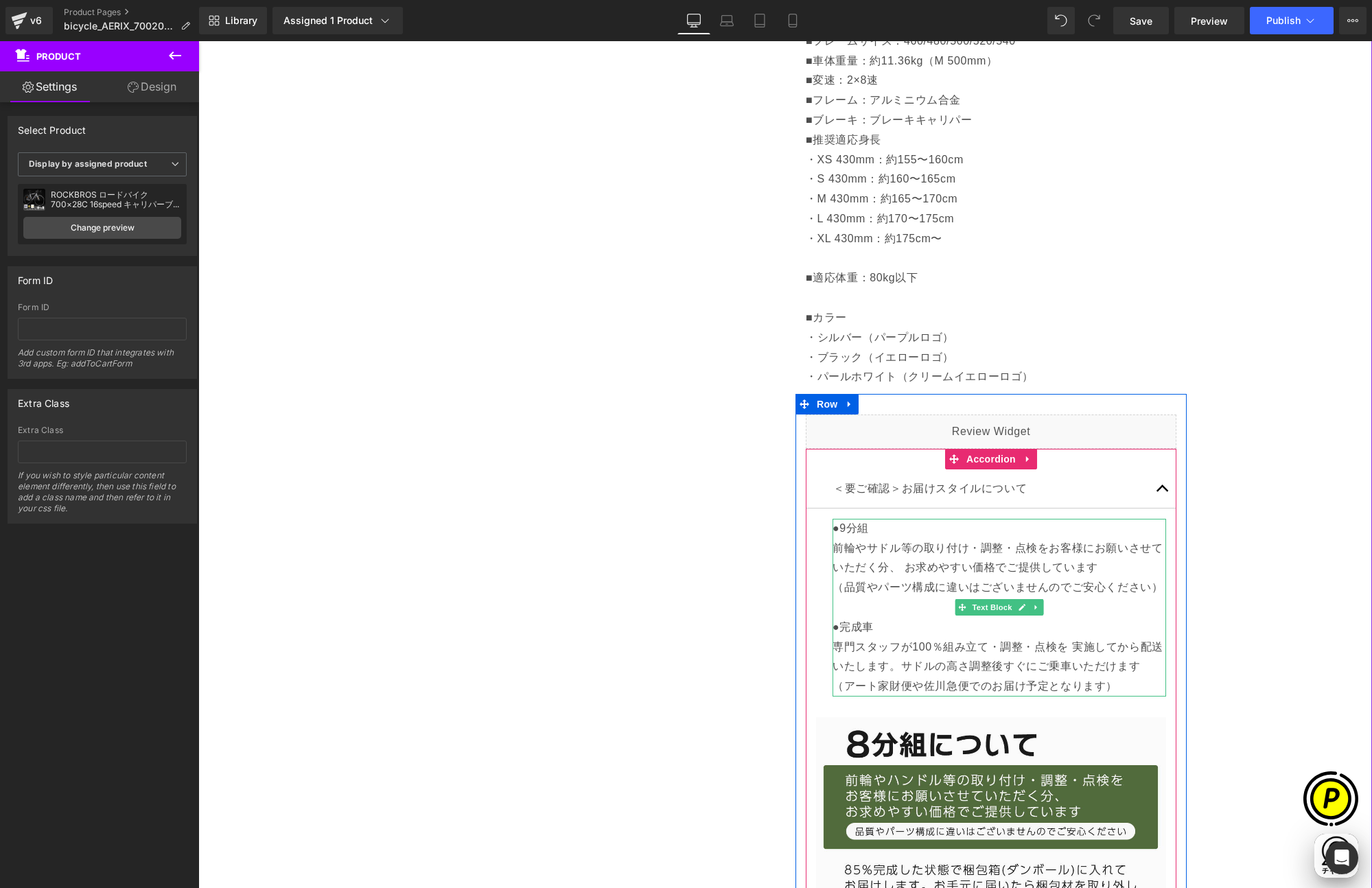
click at [960, 549] on p "●9分組 前輪やサドル等の取り付け・調整・点検をお客様にお願いさせていただく分、 お求めやすい価格でご提供しています （品質やパーツ構成に違いはございませんの…" at bounding box center [999, 608] width 334 height 178
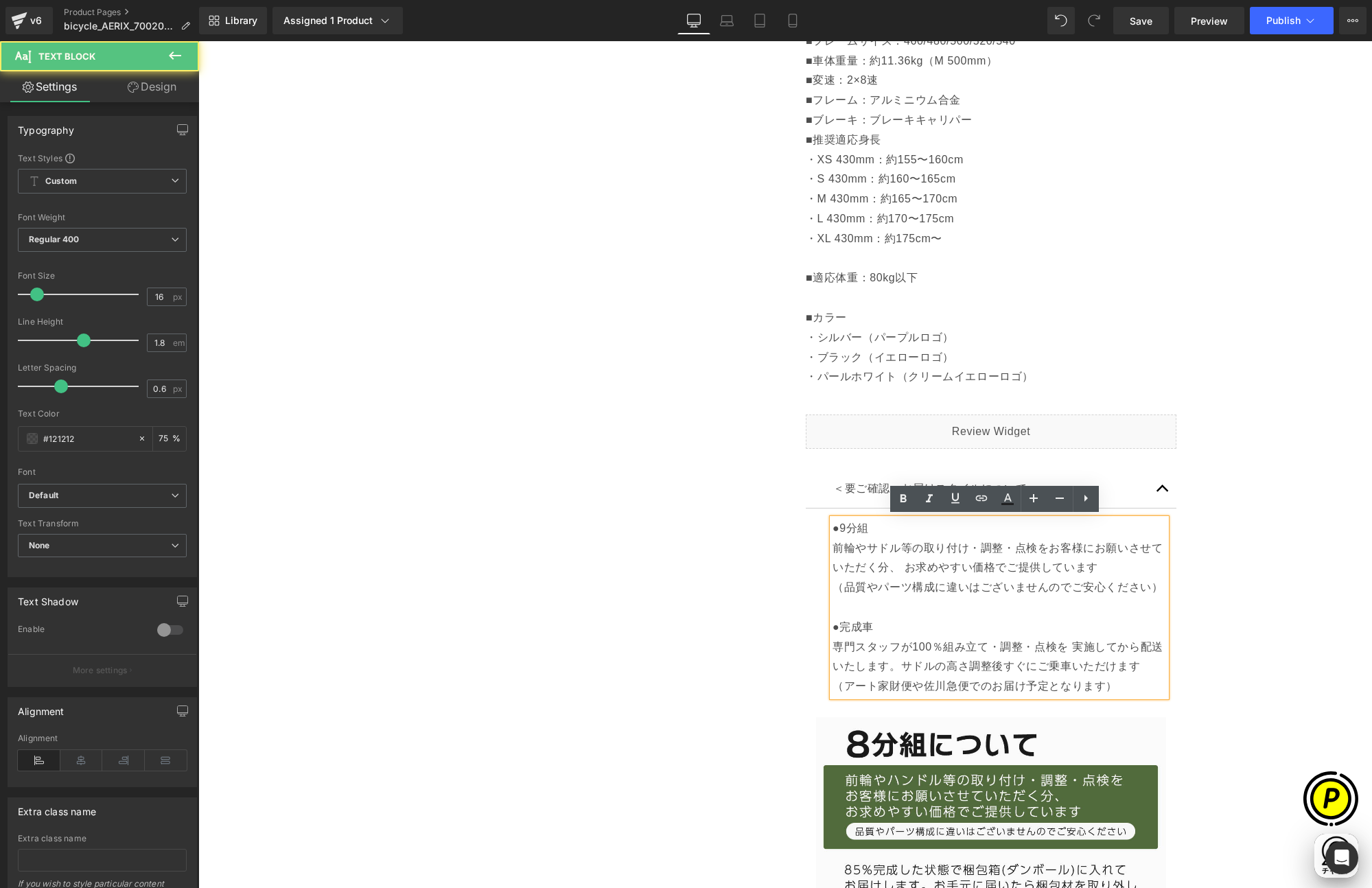
scroll to position [0, 535]
click at [1007, 549] on p "●9分組 前輪やサドル等の取り付け・調整・点検をお客様にお願いさせていただく分、 お求めやすい価格でご提供しています （品質やパーツ構成に違いはございませんの…" at bounding box center [999, 608] width 334 height 178
drag, startPoint x: 975, startPoint y: 546, endPoint x: 1007, endPoint y: 545, distance: 32.0
click at [1007, 545] on p "●9分組 前輪やサドル等の取り付け・調整・点検をお客様にお願いさせていただく分、 お求めやすい価格でご提供しています （品質やパーツ構成に違いはございませんの…" at bounding box center [999, 608] width 334 height 178
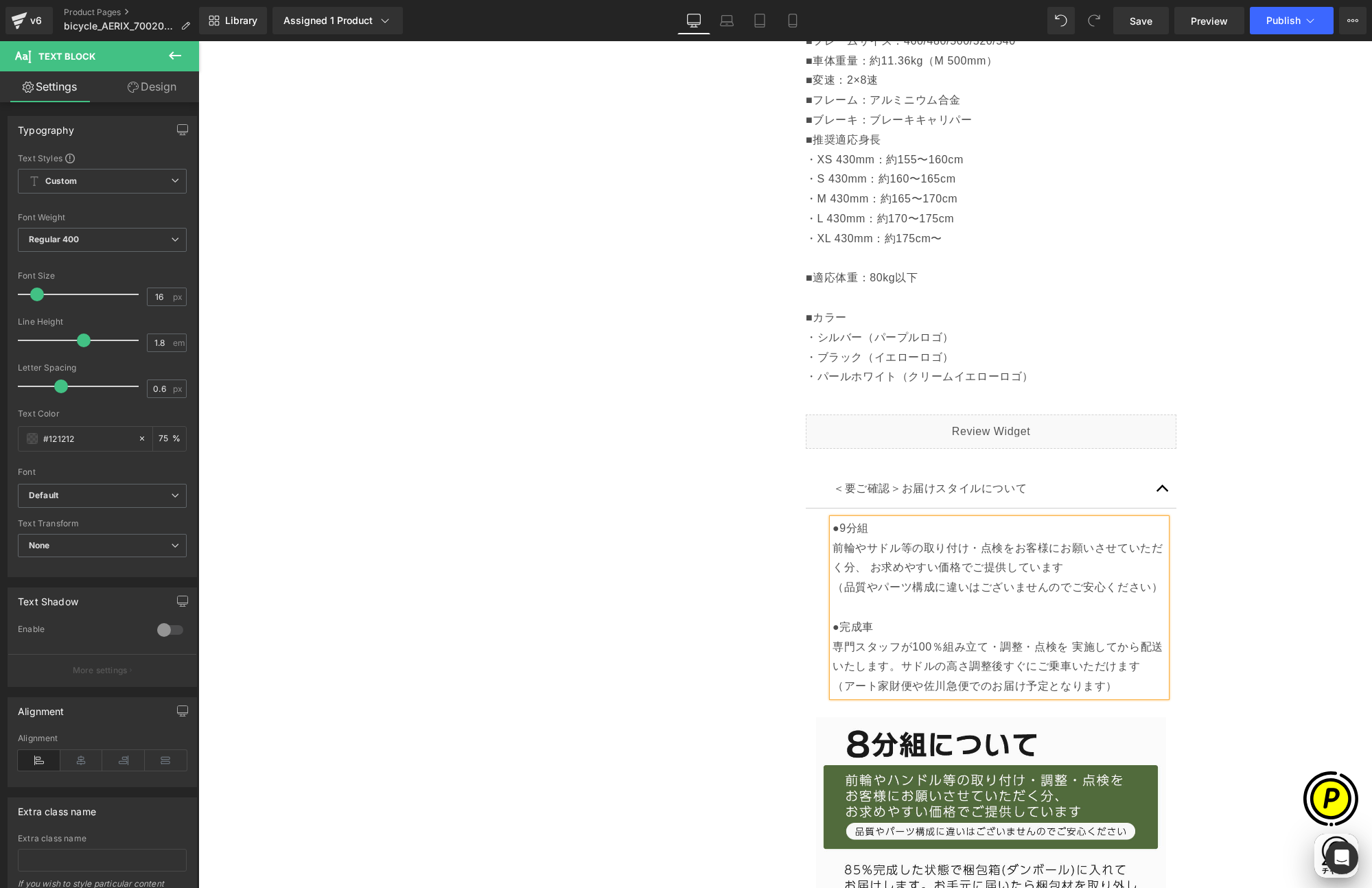
click at [1215, 580] on div "Sale Off (P) Image" at bounding box center [785, 411] width 1160 height 1971
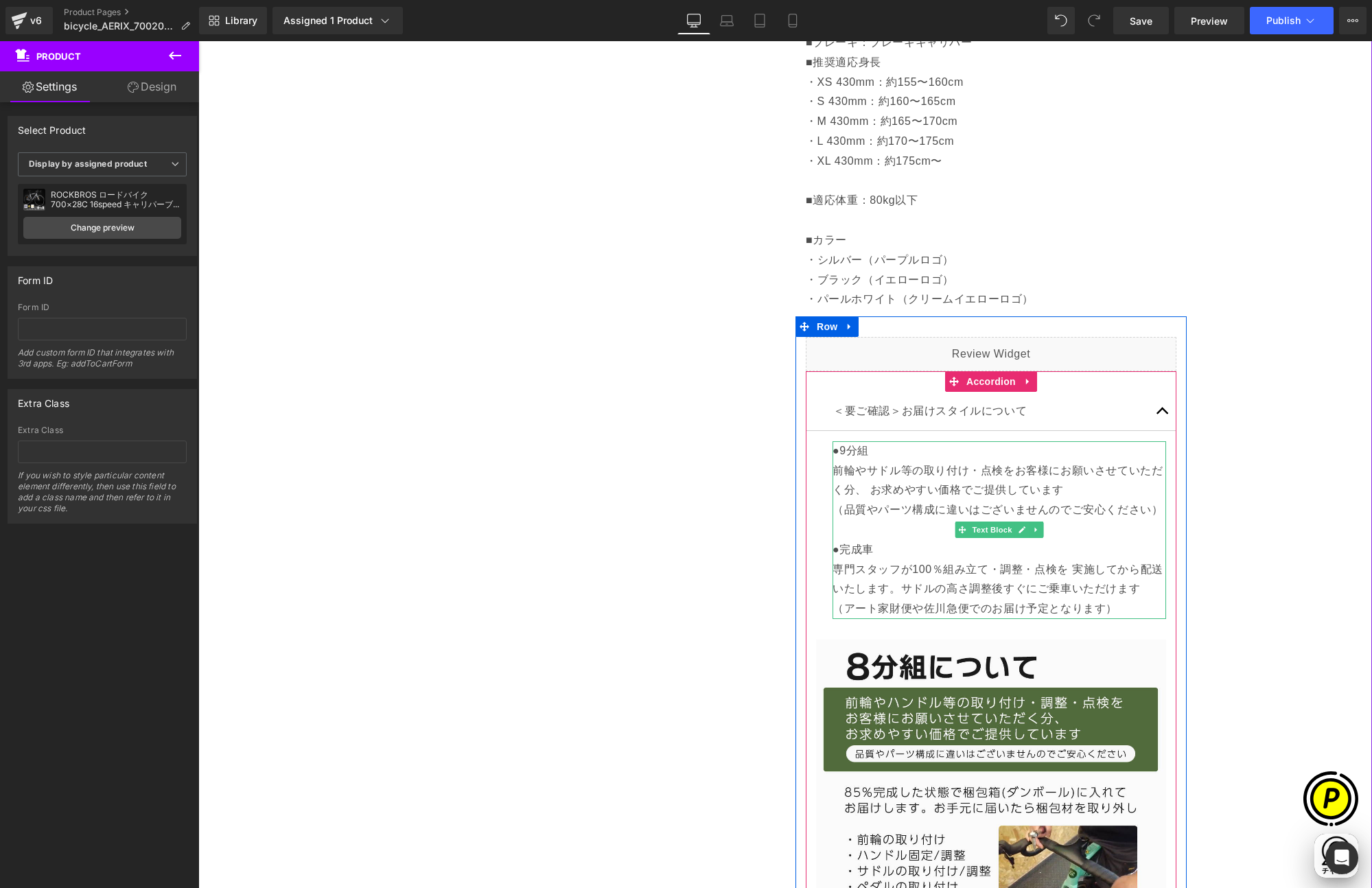
scroll to position [0, 0]
click at [1022, 571] on p "●9分組 前輪やサドル等の取り付け・点検をお客様にお願いさせていただく分、 お求めやすい価格でご提供しています （品質やパーツ構成に違いはございませんのでご安…" at bounding box center [999, 530] width 334 height 178
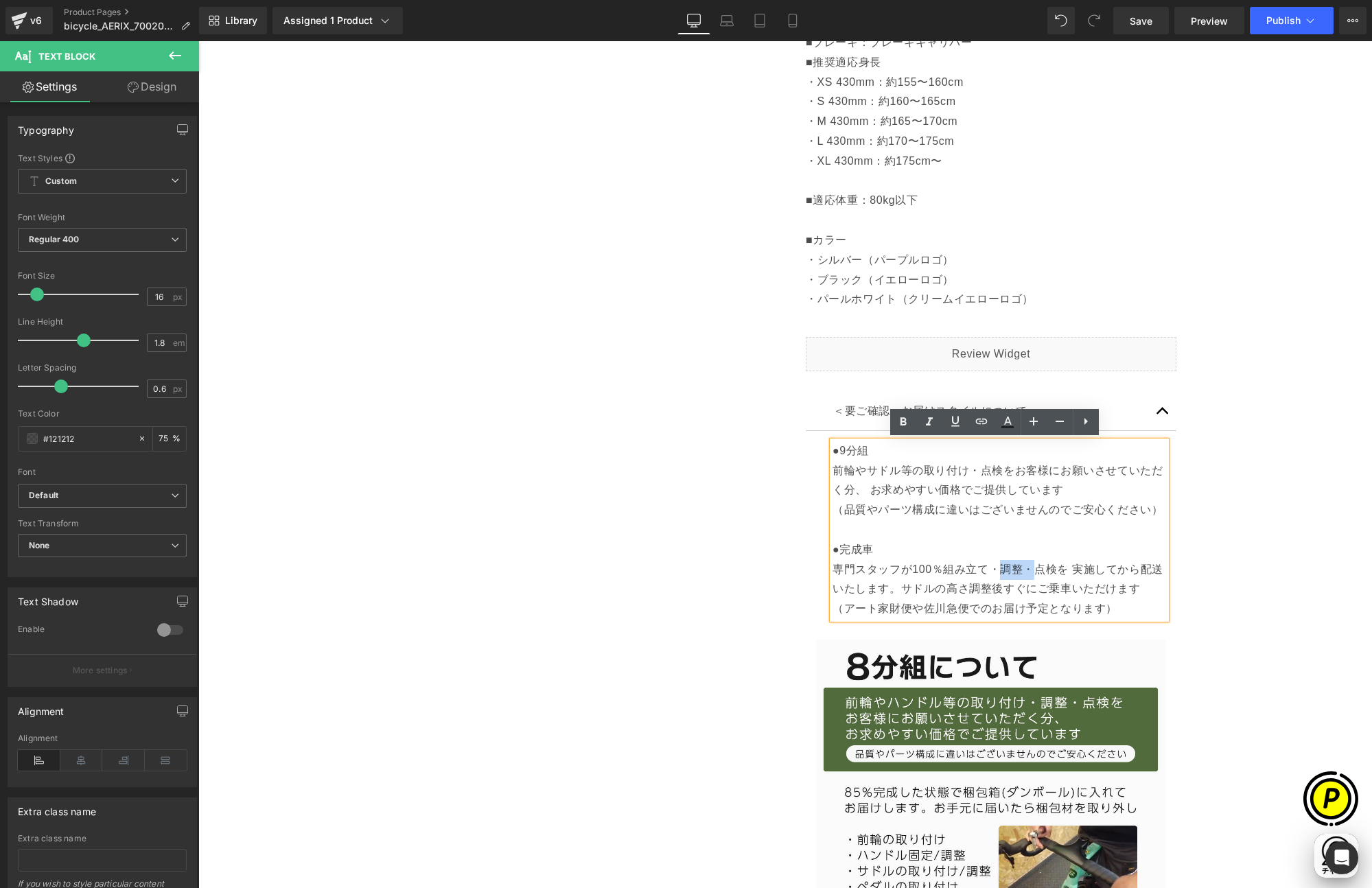
drag, startPoint x: 997, startPoint y: 567, endPoint x: 1025, endPoint y: 567, distance: 28.0
click at [1025, 567] on p "●9分組 前輪やサドル等の取り付け・点検をお客様にお願いさせていただく分、 お求めやすい価格でご提供しています （品質やパーツ構成に違いはございませんのでご安…" at bounding box center [999, 530] width 334 height 178
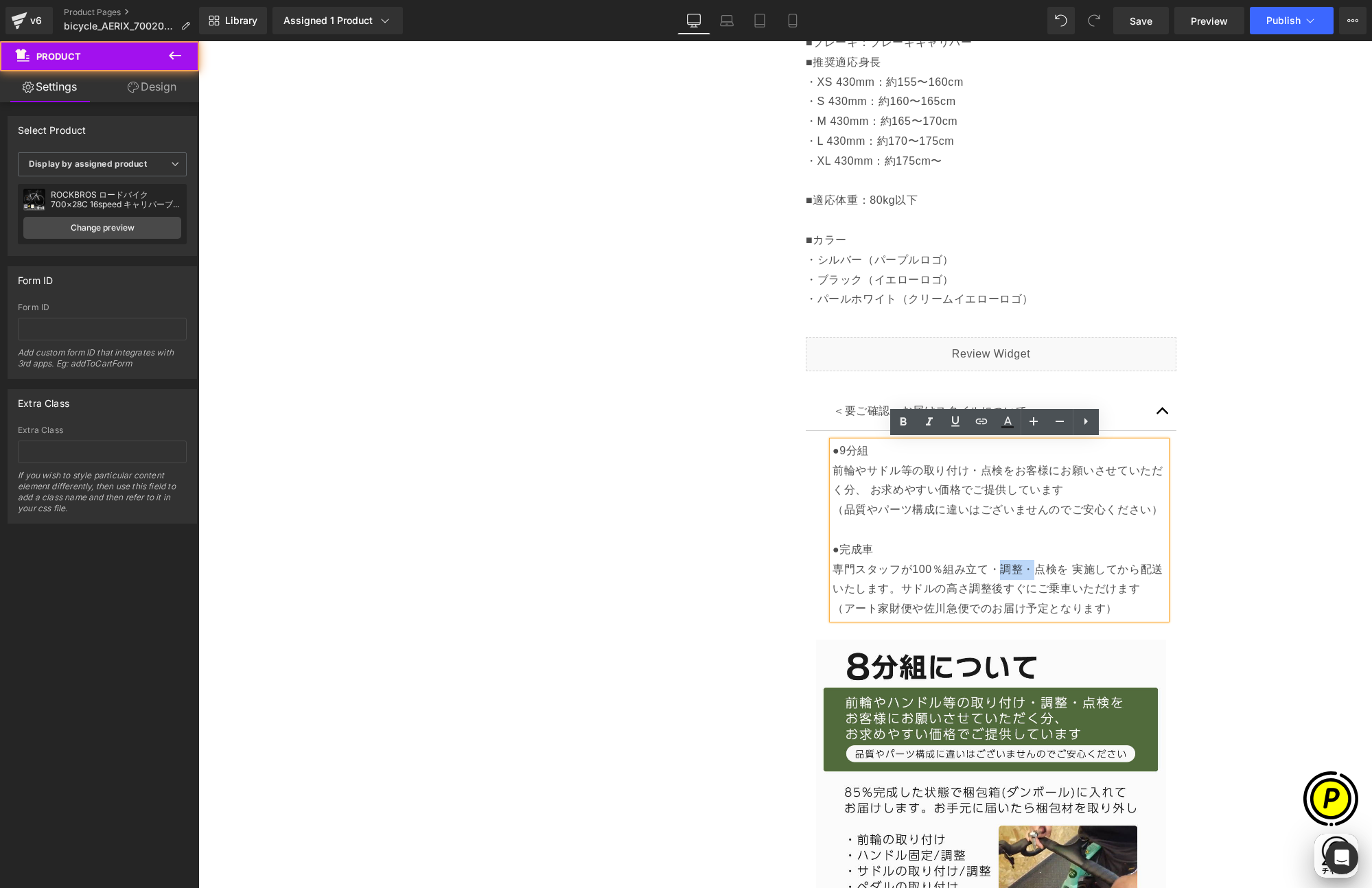
click at [1195, 567] on div "Sale Off (P) Image" at bounding box center [785, 334] width 1160 height 1971
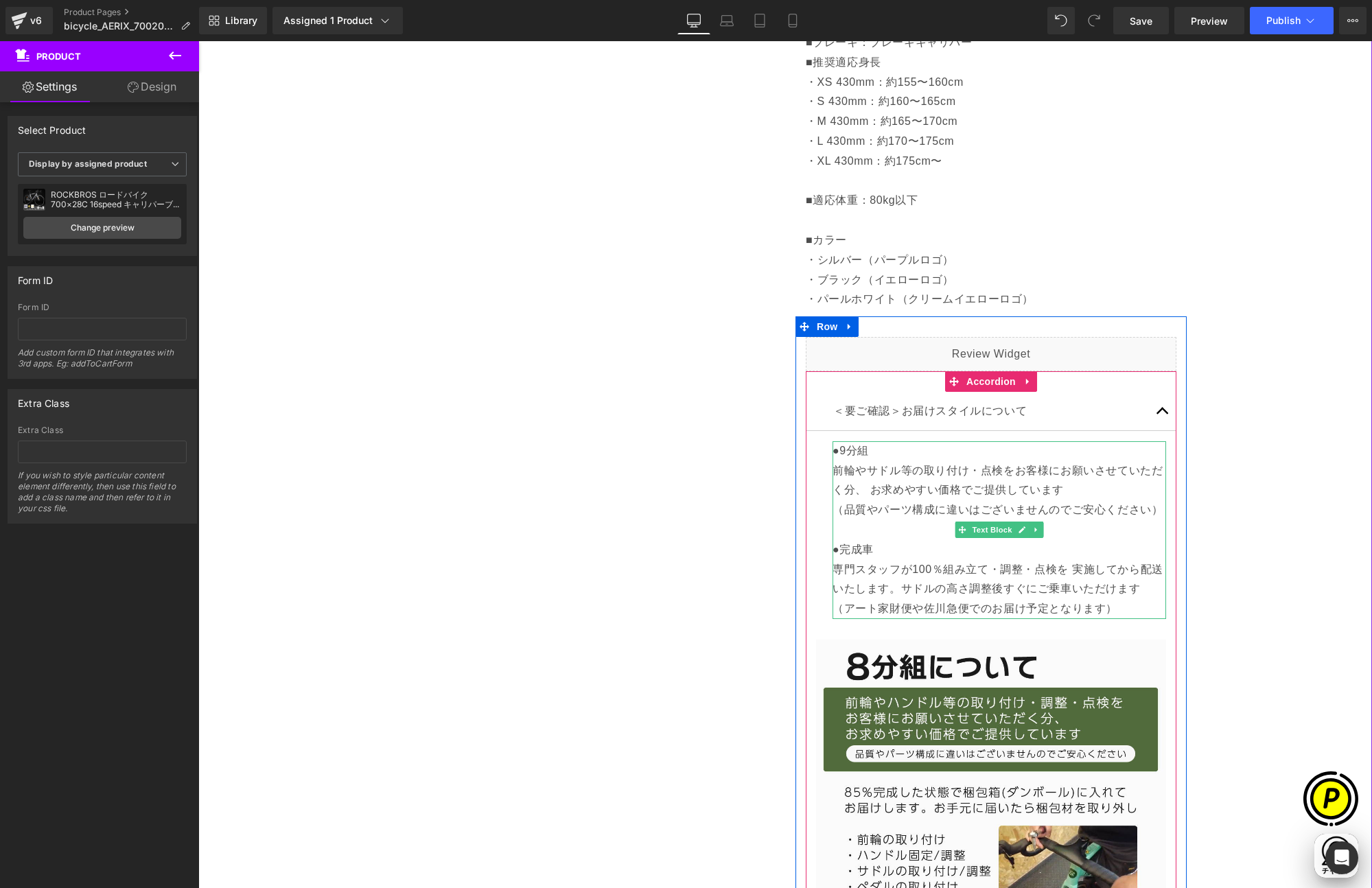
scroll to position [0, 268]
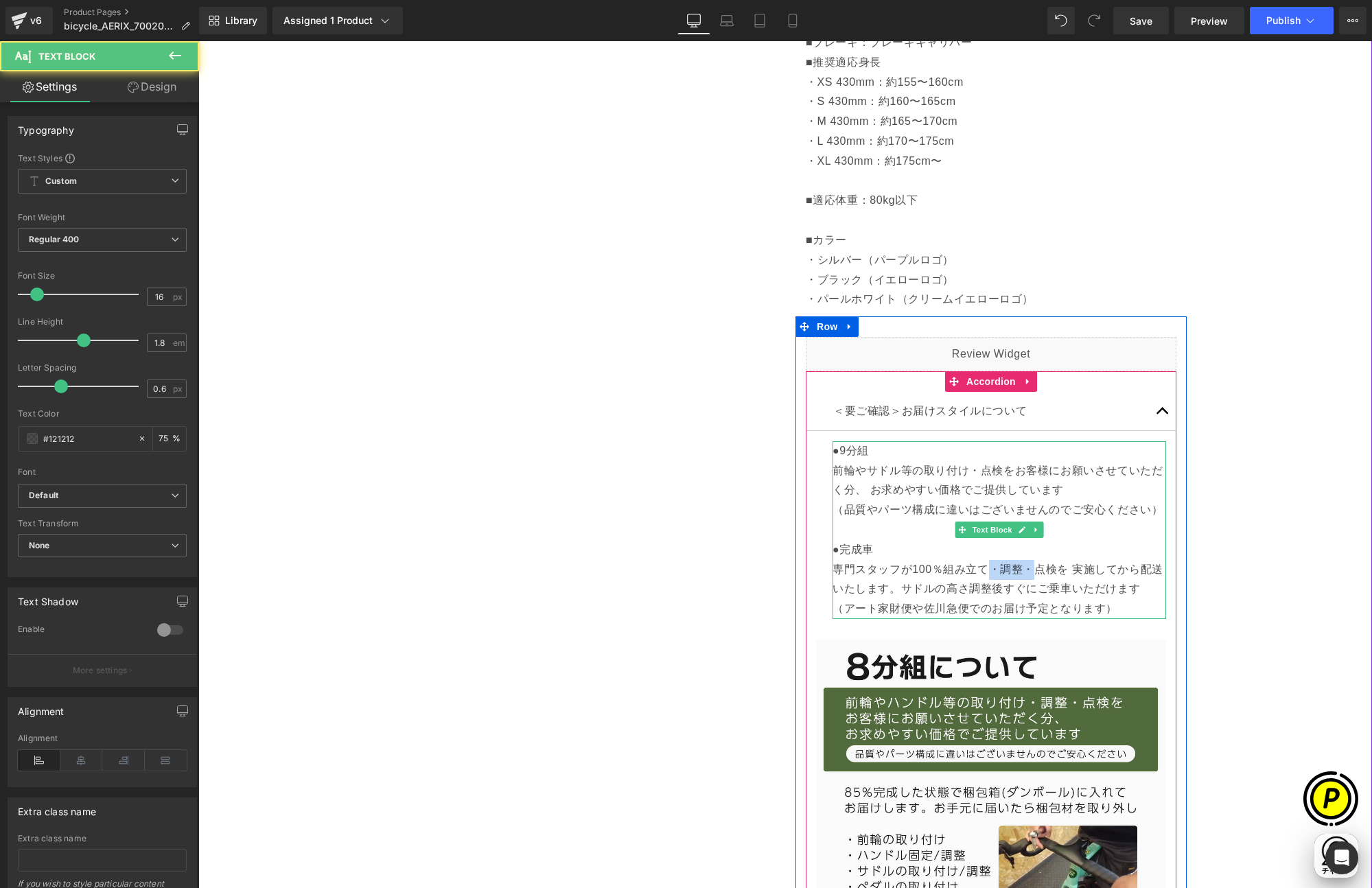
drag, startPoint x: 986, startPoint y: 564, endPoint x: 1025, endPoint y: 564, distance: 39.0
click at [1025, 564] on p "●9分組 前輪やサドル等の取り付け・点検をお客様にお願いさせていただく分、 お求めやすい価格でご提供しています （品質やパーツ構成に違いはございませんのでご安…" at bounding box center [999, 530] width 334 height 178
copy p "・調整・"
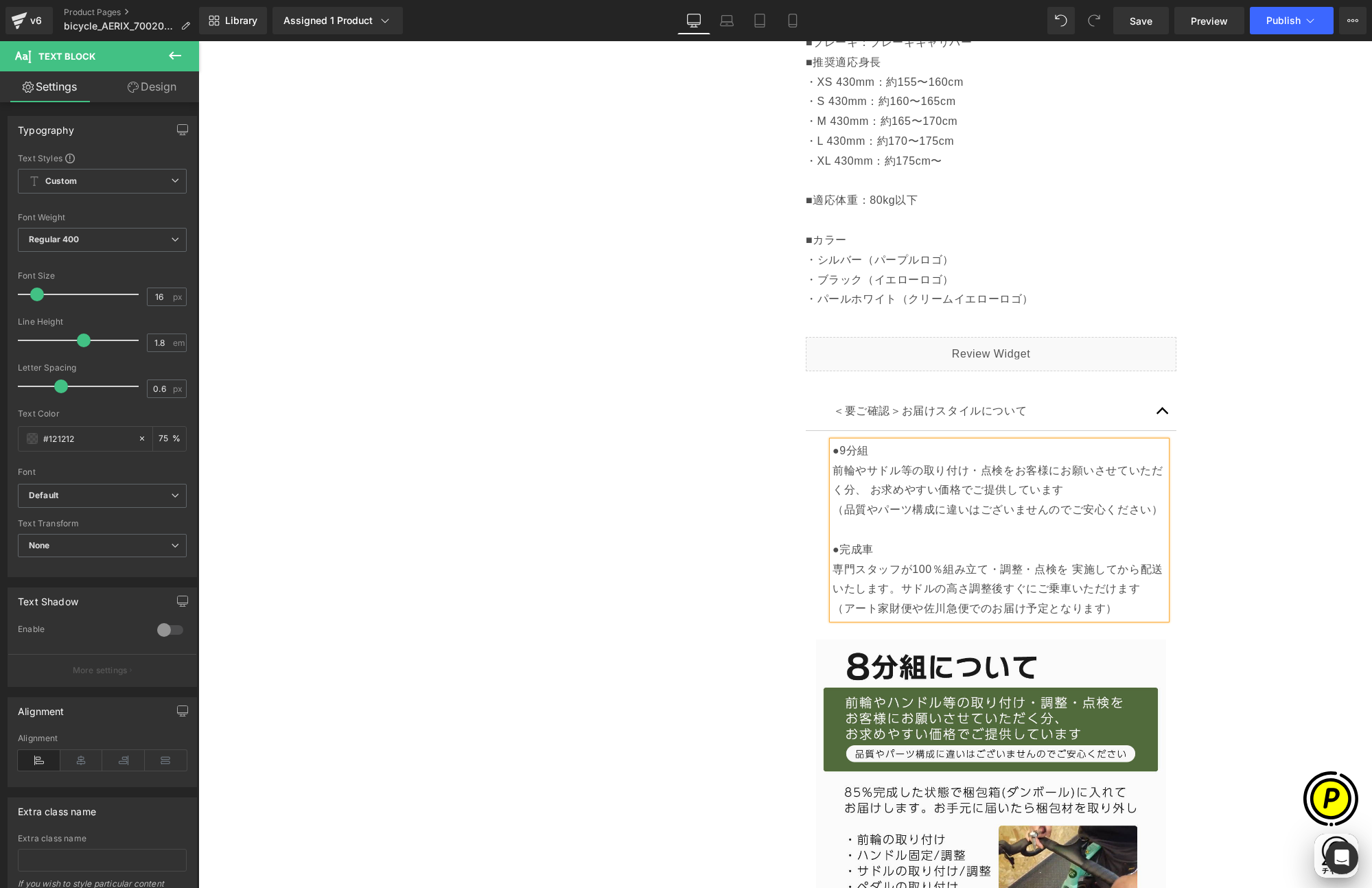
click at [977, 476] on p "●9分組 前輪やサドル等の取り付け・点検をお客様にお願いさせていただく分、 お求めやすい価格でご提供しています （品質やパーツ構成に違いはございませんのでご安…" at bounding box center [999, 530] width 334 height 178
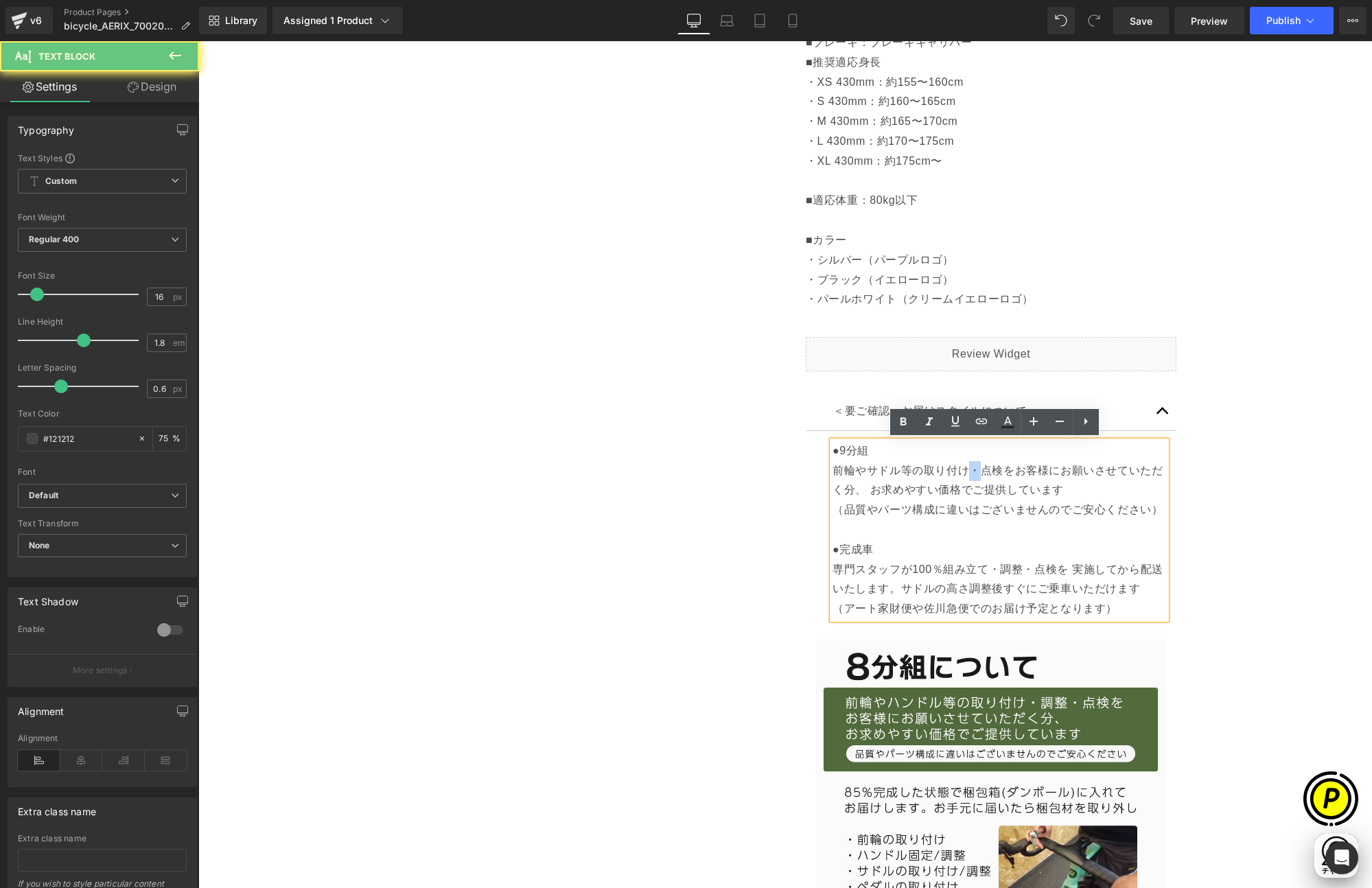
drag, startPoint x: 963, startPoint y: 471, endPoint x: 971, endPoint y: 471, distance: 8.0
click at [971, 471] on p "●9分組 前輪やサドル等の取り付け・点検をお客様にお願いさせていただく分、 お求めやすい価格でご提供しています （品質やパーツ構成に違いはございませんのでご安…" at bounding box center [999, 530] width 334 height 178
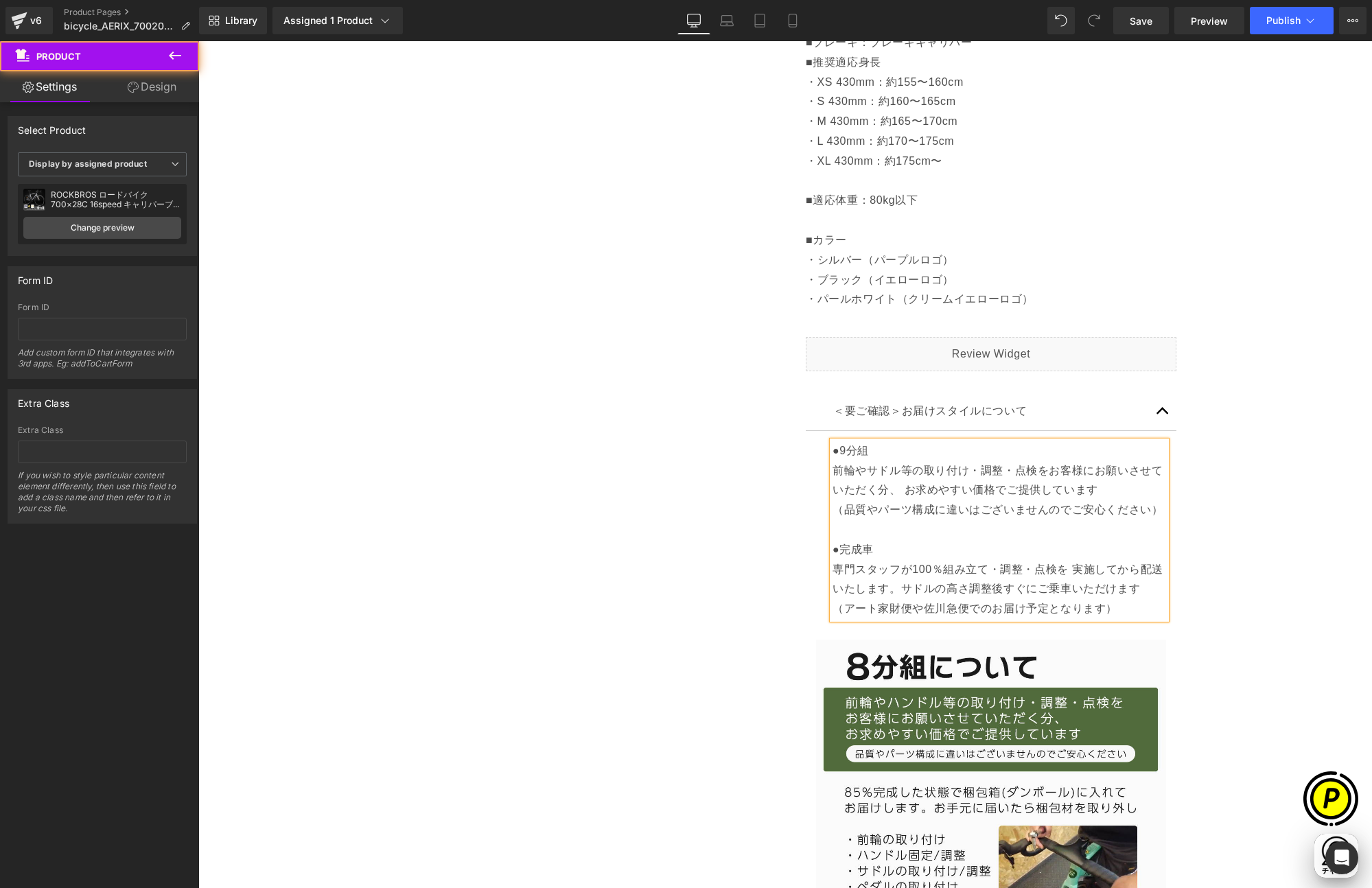
click at [1234, 535] on div "Sale Off (P) Image" at bounding box center [785, 334] width 1160 height 1971
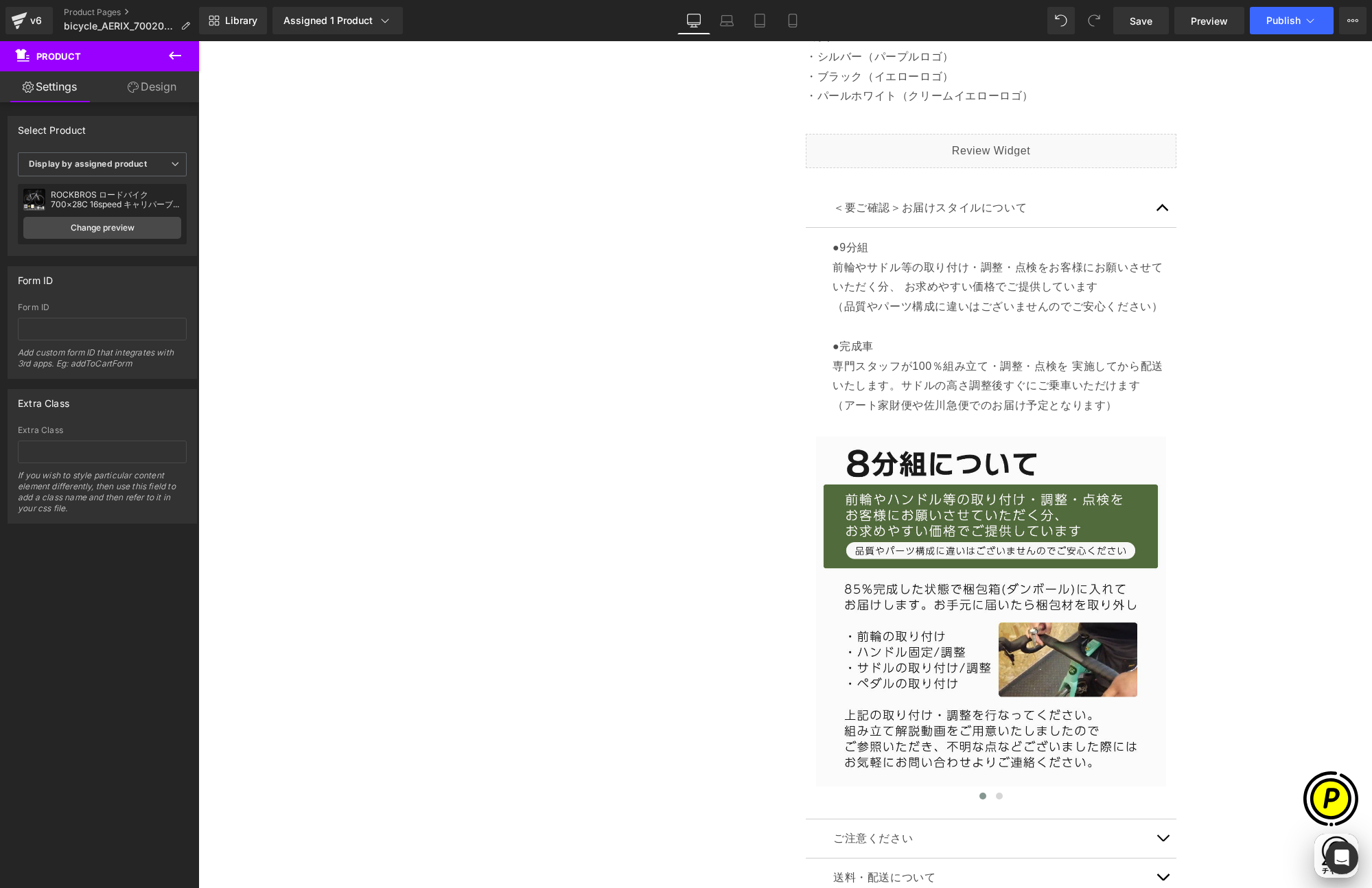
scroll to position [1127, 0]
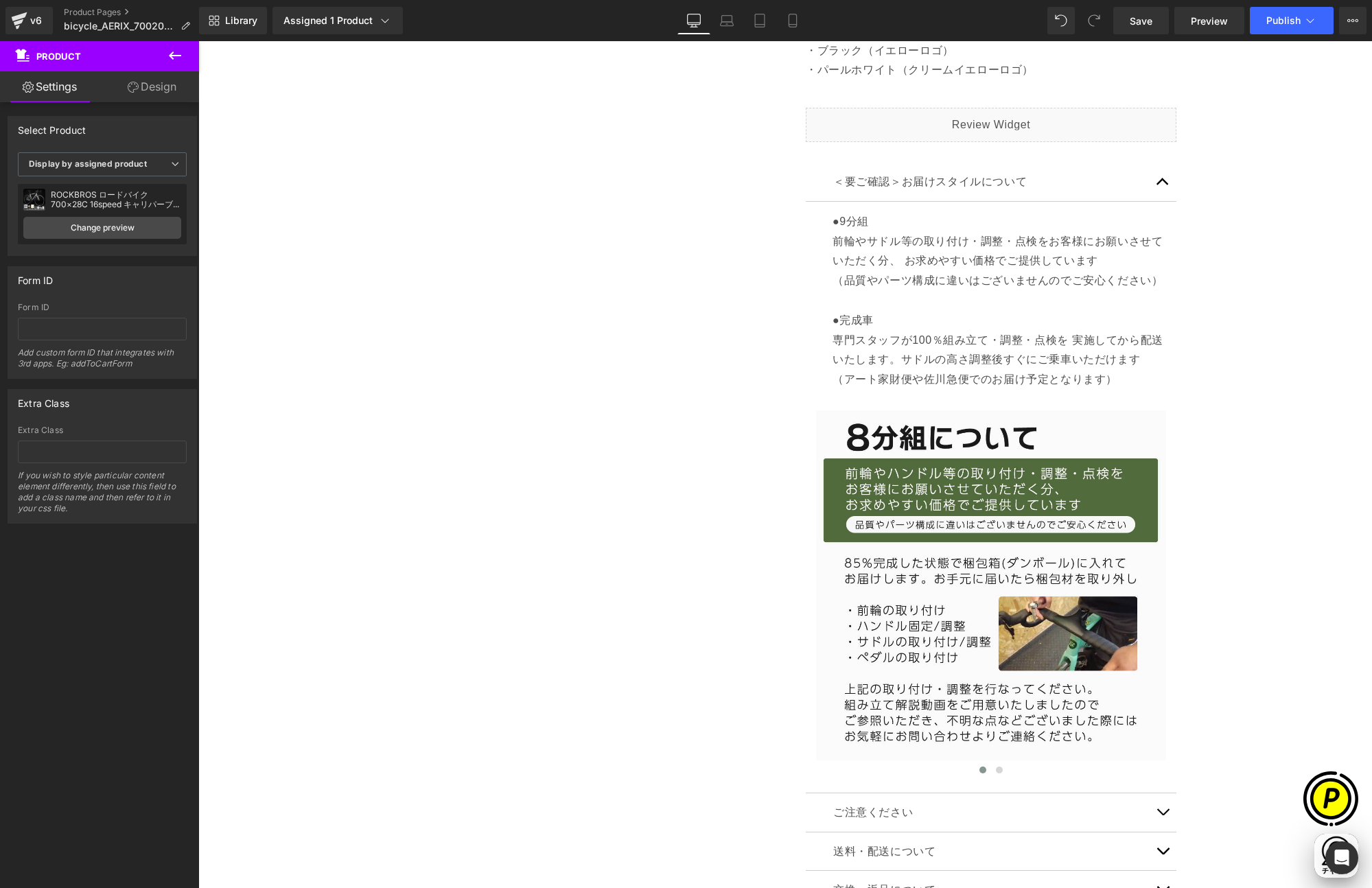
click at [1223, 540] on div "Sale Off (P) Image" at bounding box center [785, 105] width 1160 height 1971
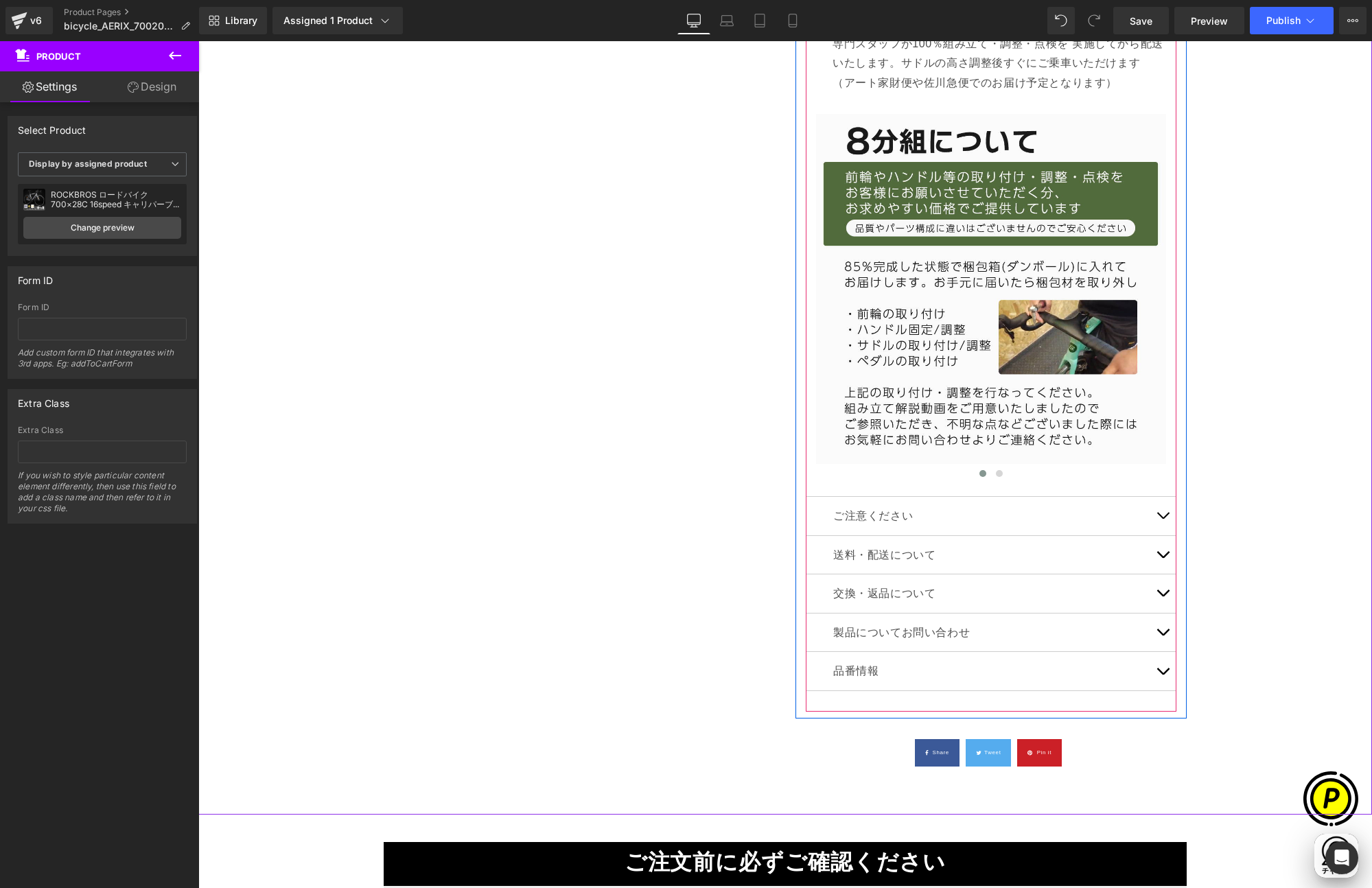
click at [1161, 515] on button "button" at bounding box center [1163, 516] width 27 height 39
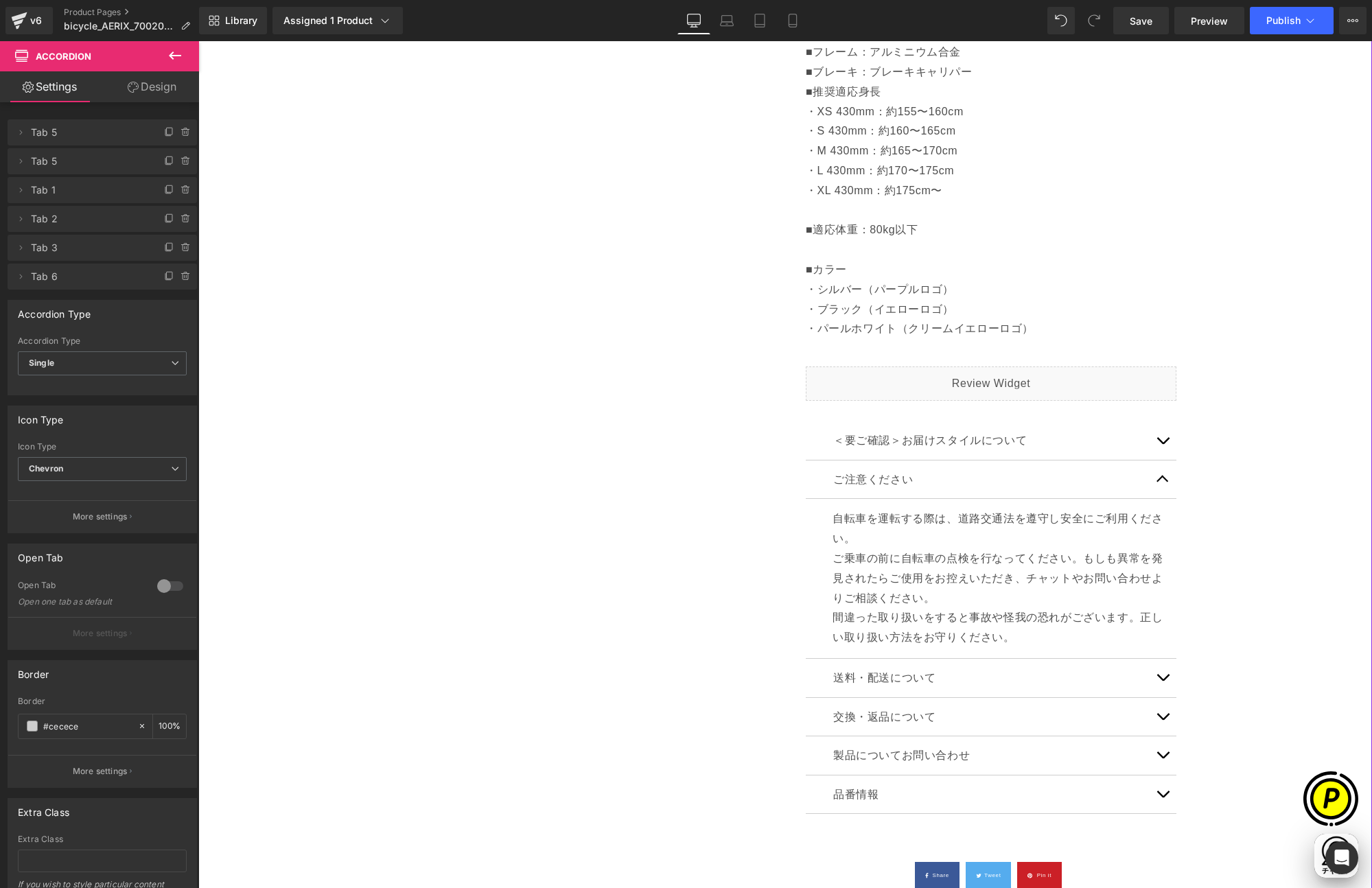
scroll to position [0, 268]
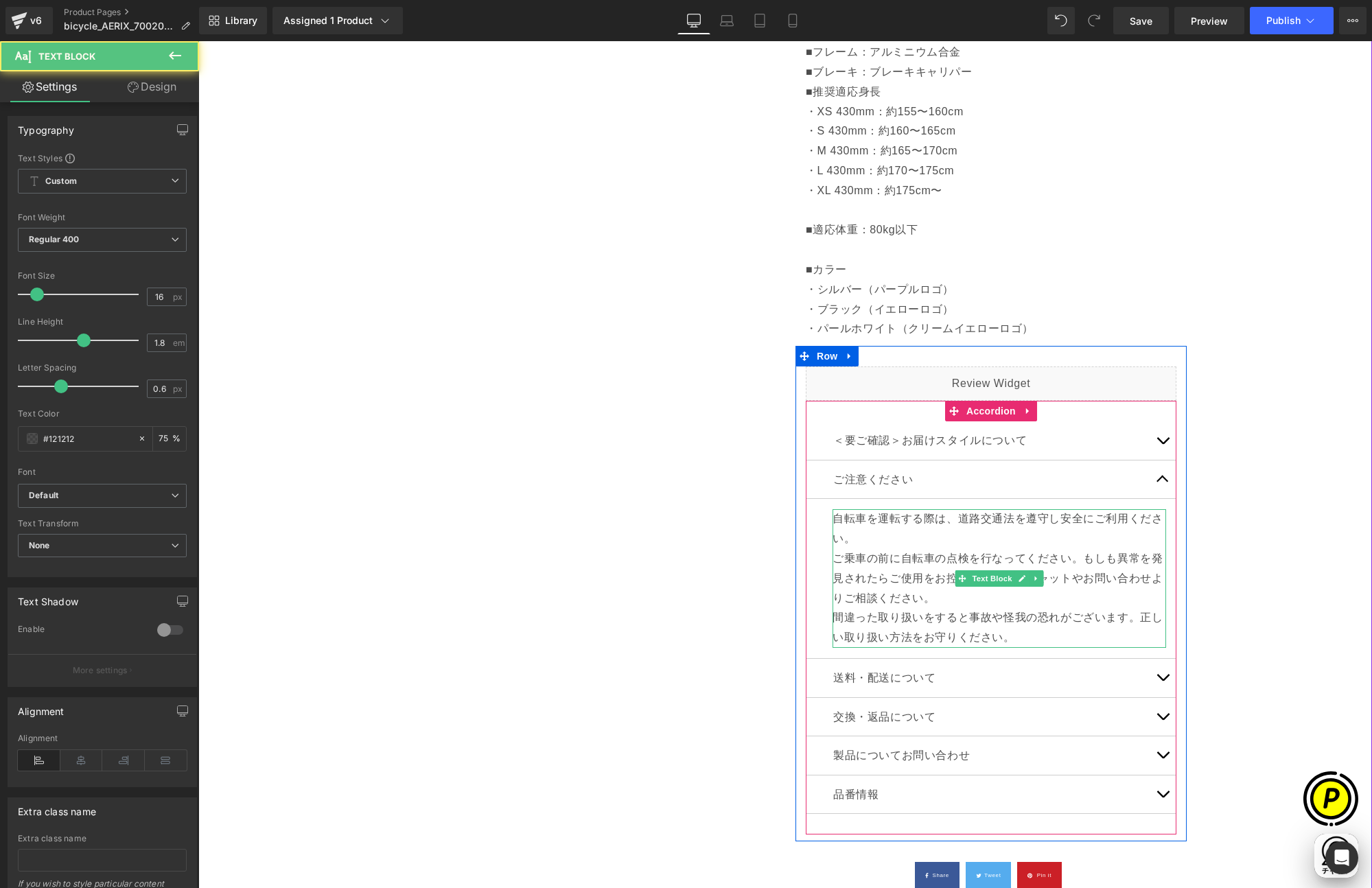
click at [1016, 636] on p "間違った取り扱いをすると事故や怪我の恐れがございます。正しい取り扱い方法をお守りください。" at bounding box center [999, 627] width 334 height 40
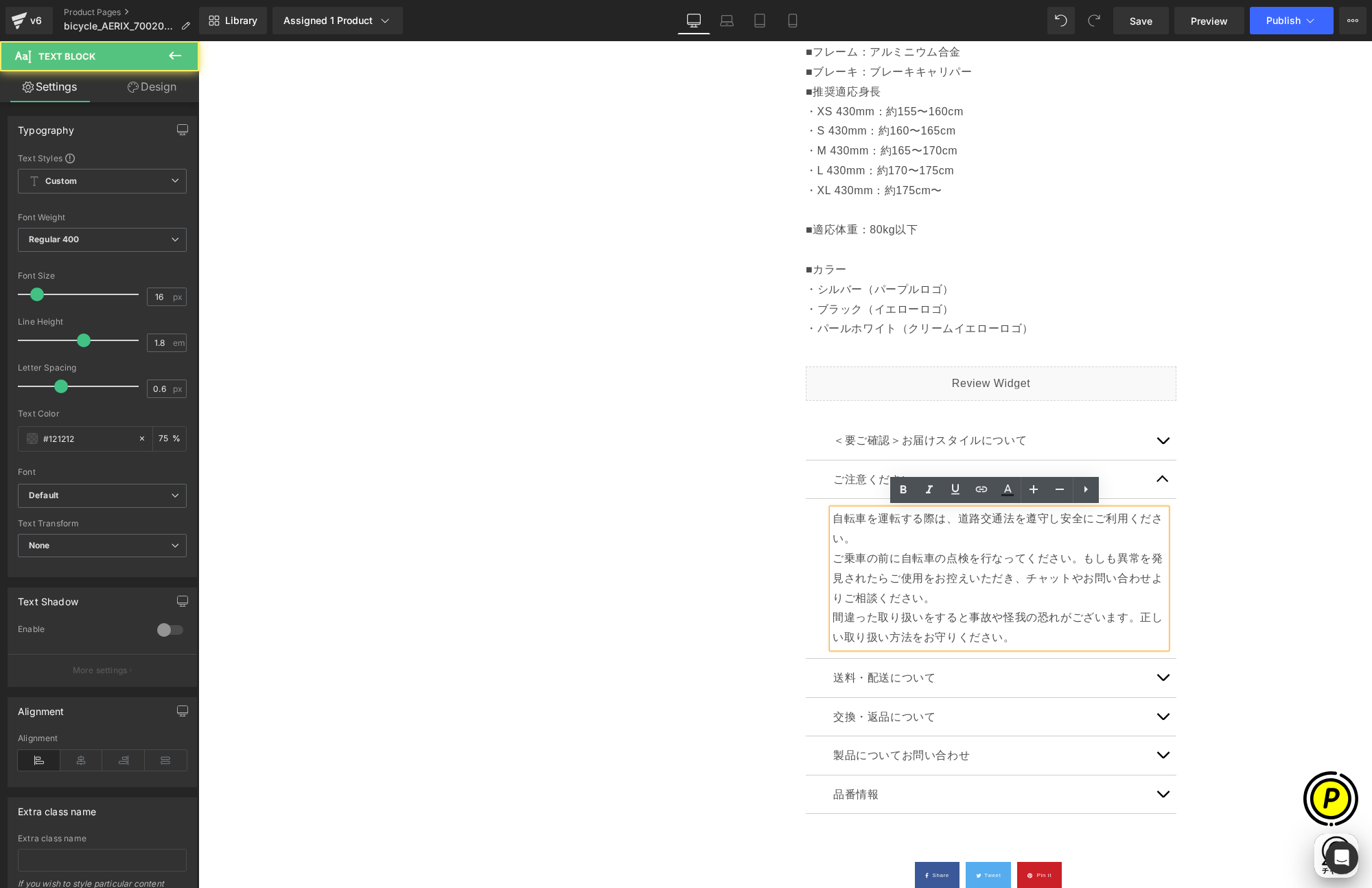
click at [1027, 638] on p "間違った取り扱いをすると事故や怪我の恐れがございます。正しい取り扱い方法をお守りください。" at bounding box center [999, 627] width 334 height 40
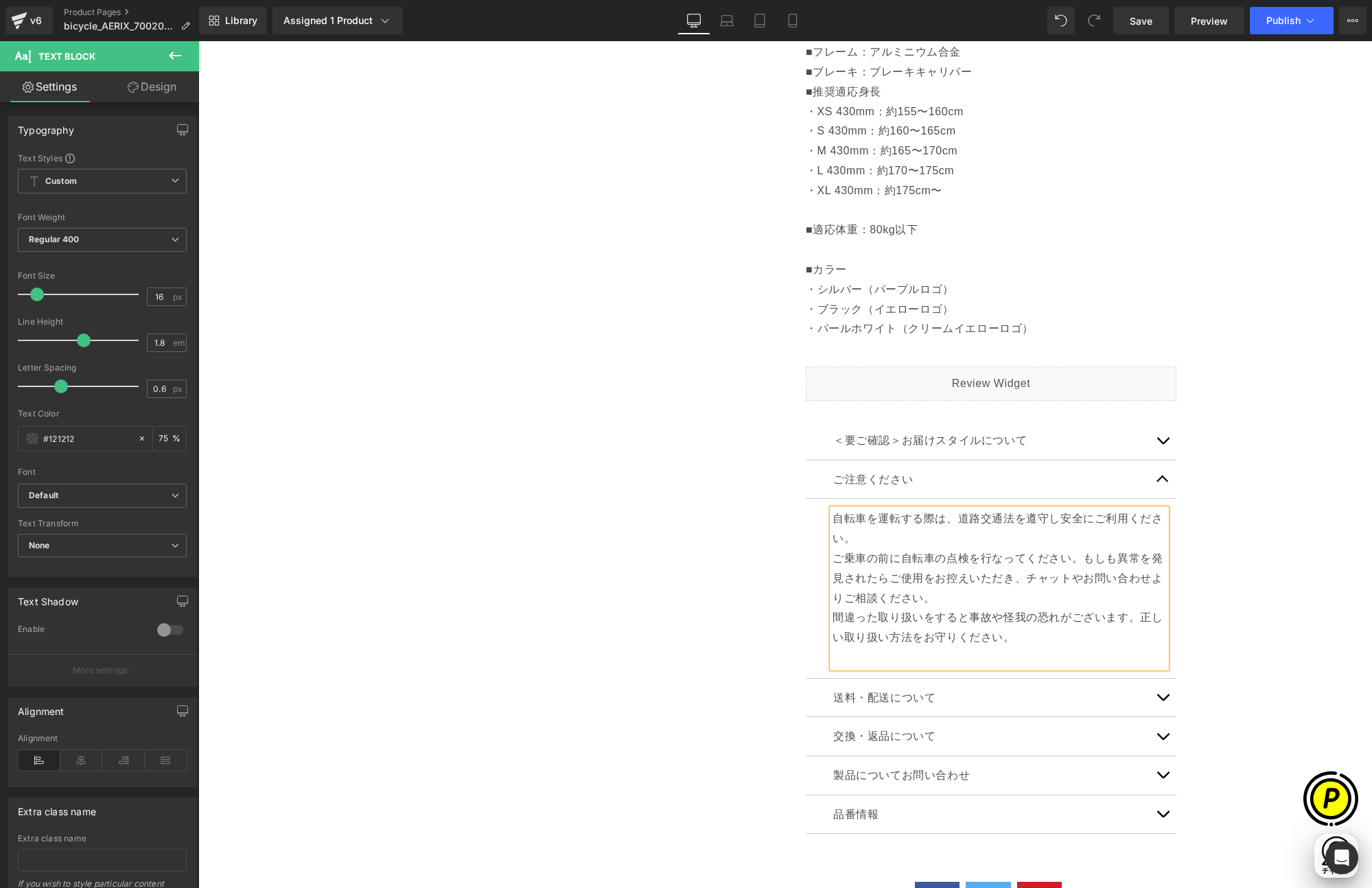
scroll to position [0, 0]
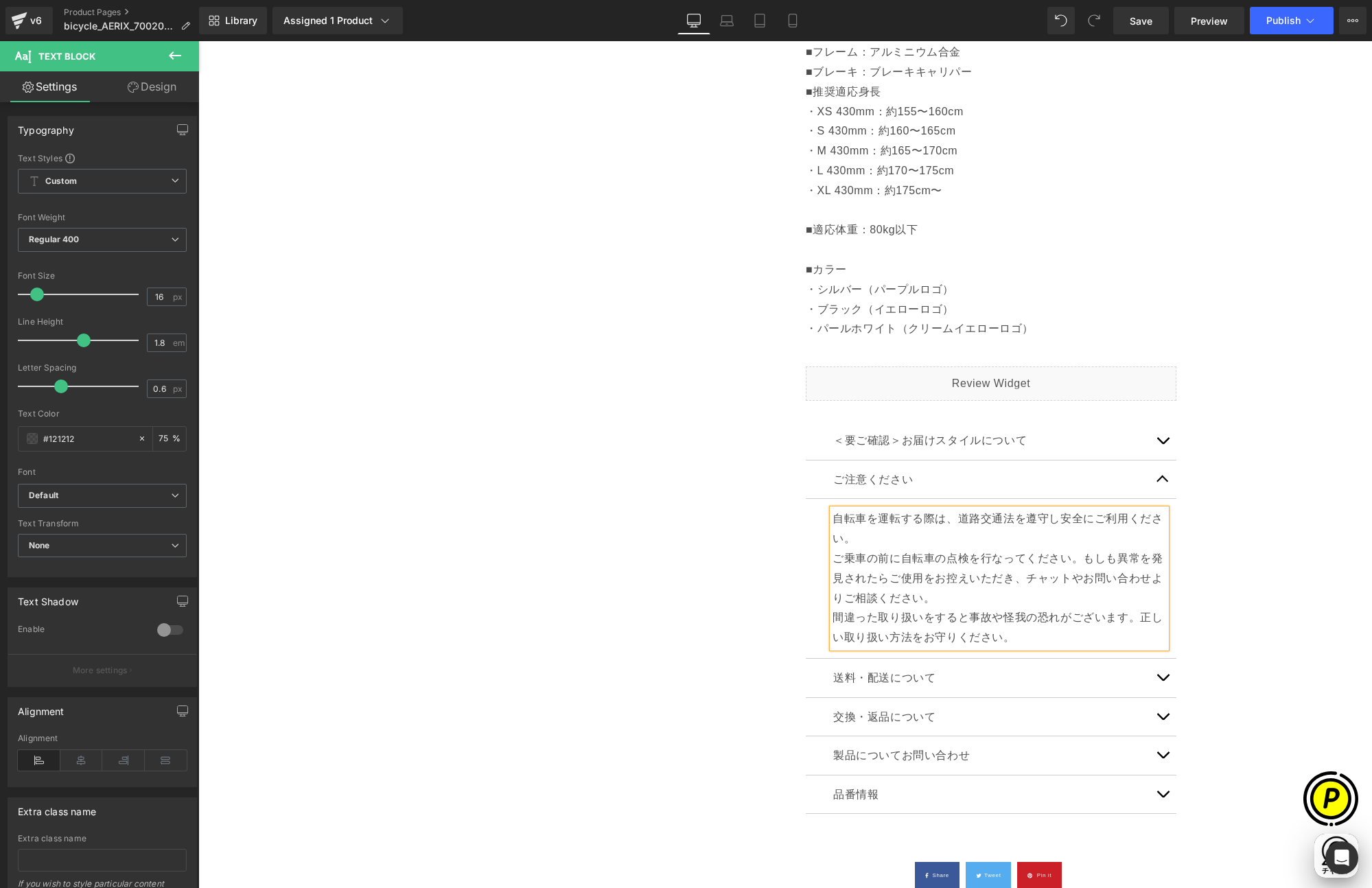
click at [1249, 589] on div "Sale Off (P) Image" at bounding box center [785, 148] width 1160 height 1538
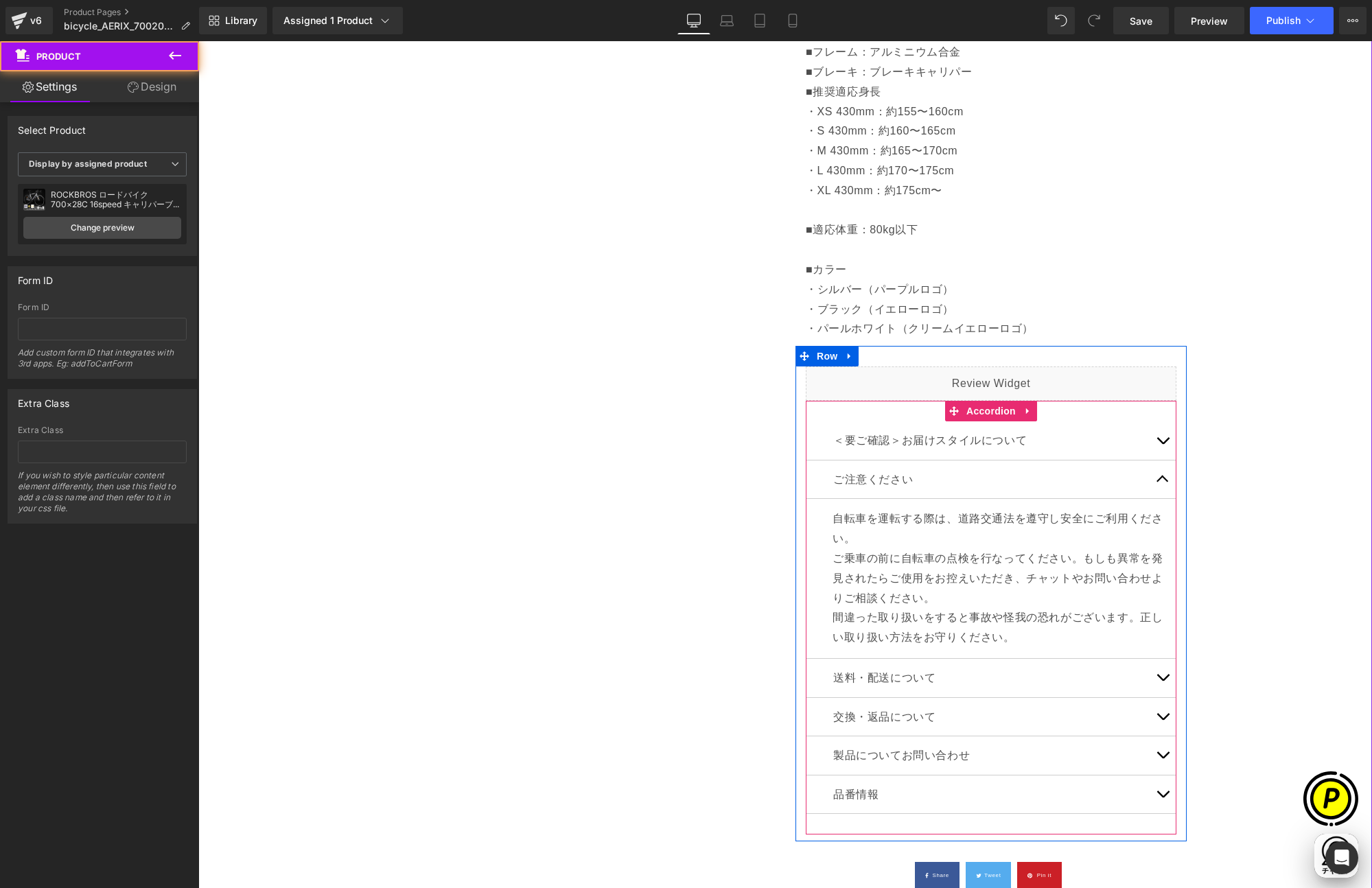
click at [1163, 483] on span "button" at bounding box center [1163, 483] width 0 height 0
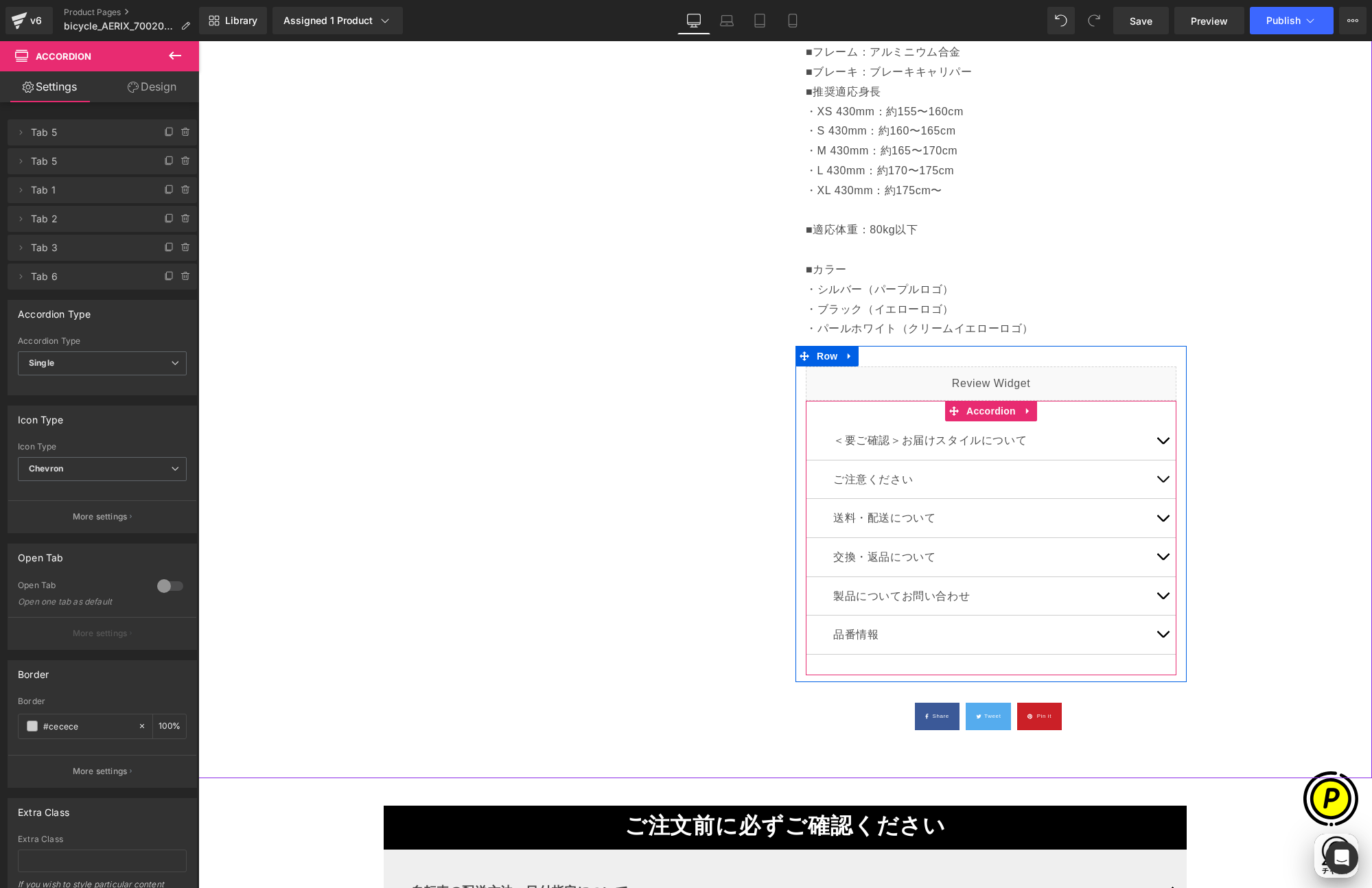
click at [1157, 512] on button "button" at bounding box center [1163, 517] width 27 height 39
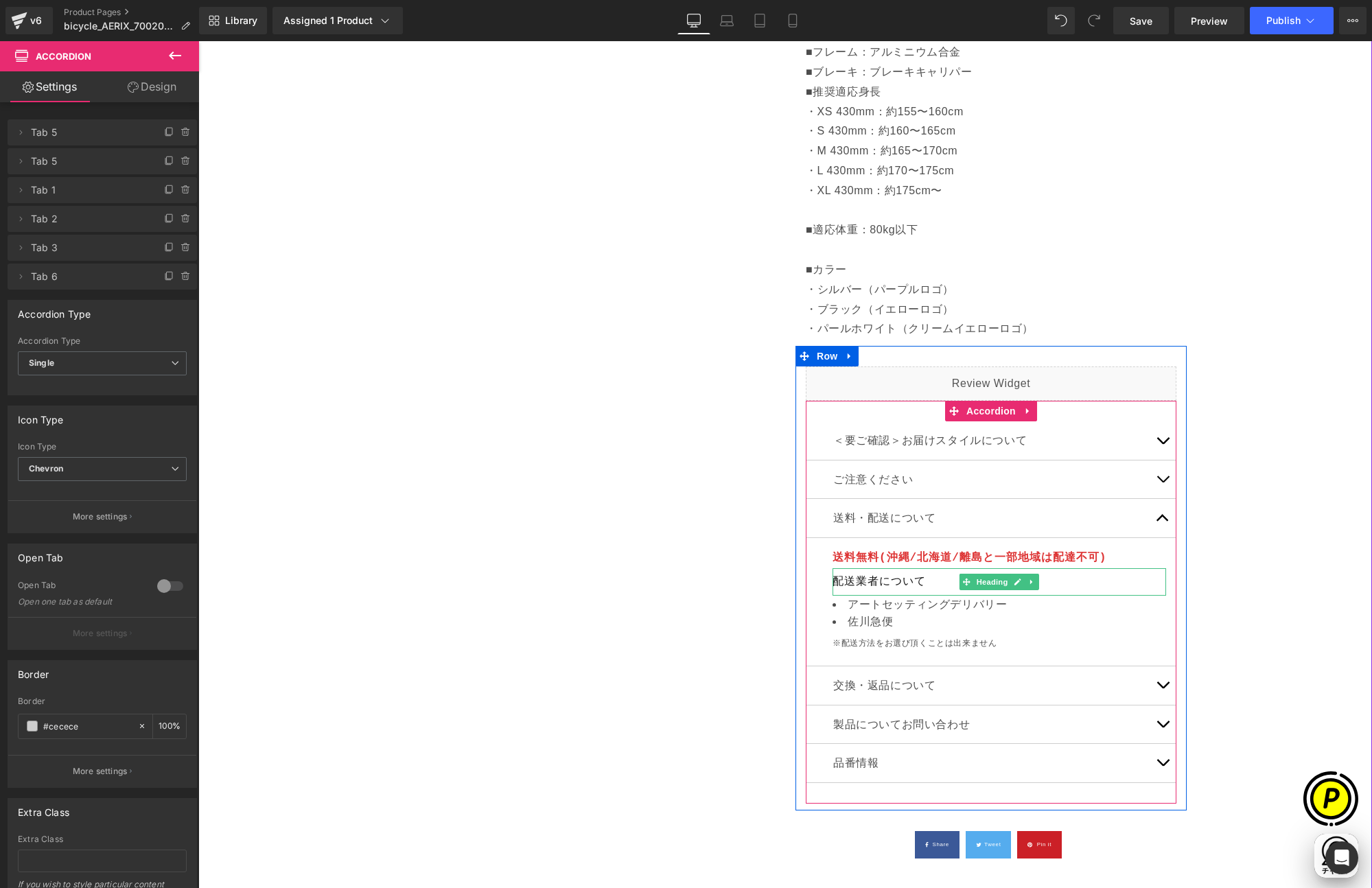
scroll to position [0, 803]
click at [847, 604] on span "アートセッティングデリバリー" at bounding box center [927, 604] width 159 height 11
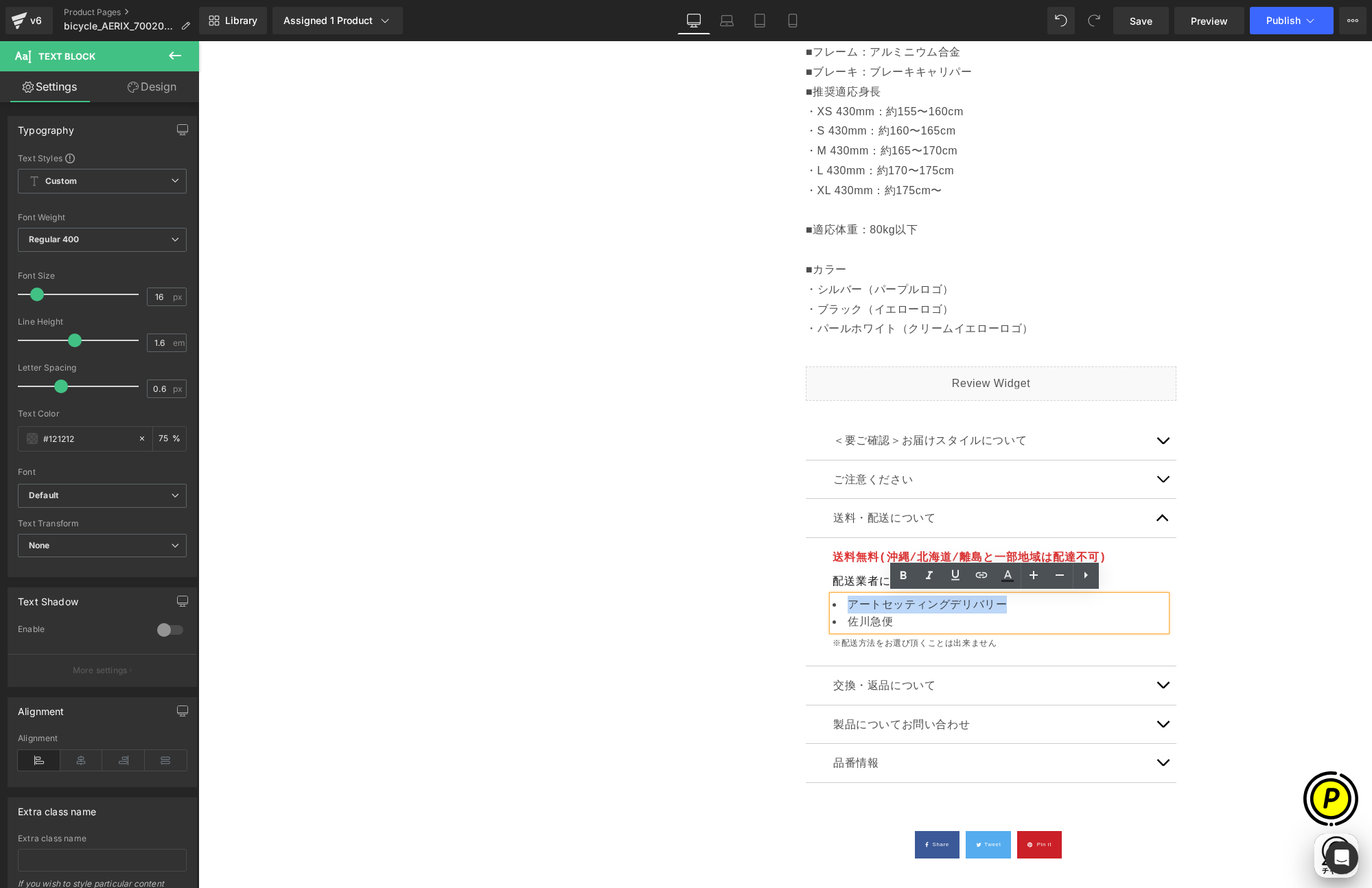
drag, startPoint x: 843, startPoint y: 602, endPoint x: 999, endPoint y: 607, distance: 156.1
click at [999, 607] on span "アートセッティングデリバリー" at bounding box center [927, 604] width 159 height 11
copy span "アートセッティングデリバリー"
click at [1242, 580] on div "Sale Off (P) Image" at bounding box center [785, 133] width 1160 height 1508
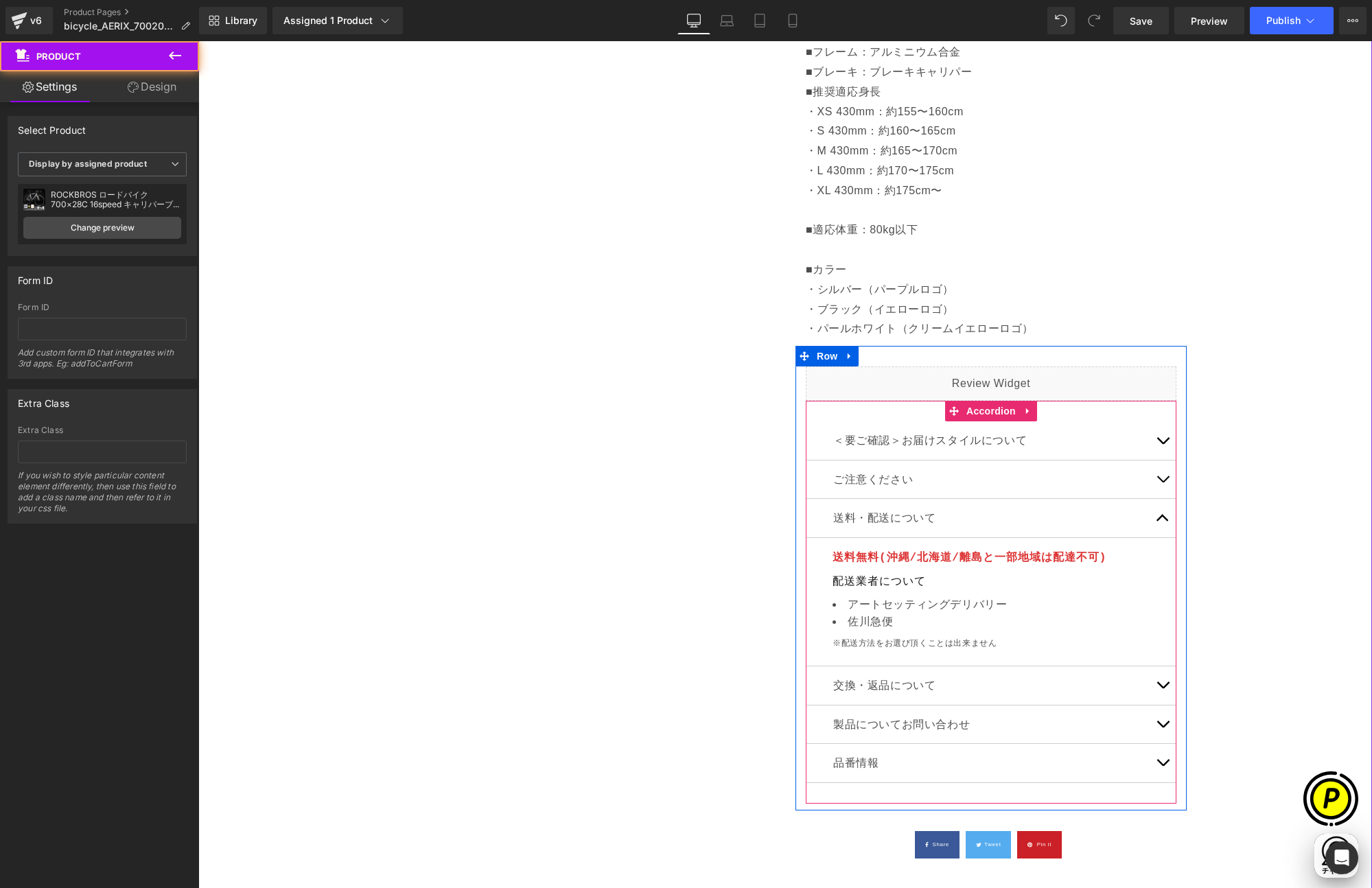
click at [1156, 441] on button "button" at bounding box center [1163, 440] width 27 height 39
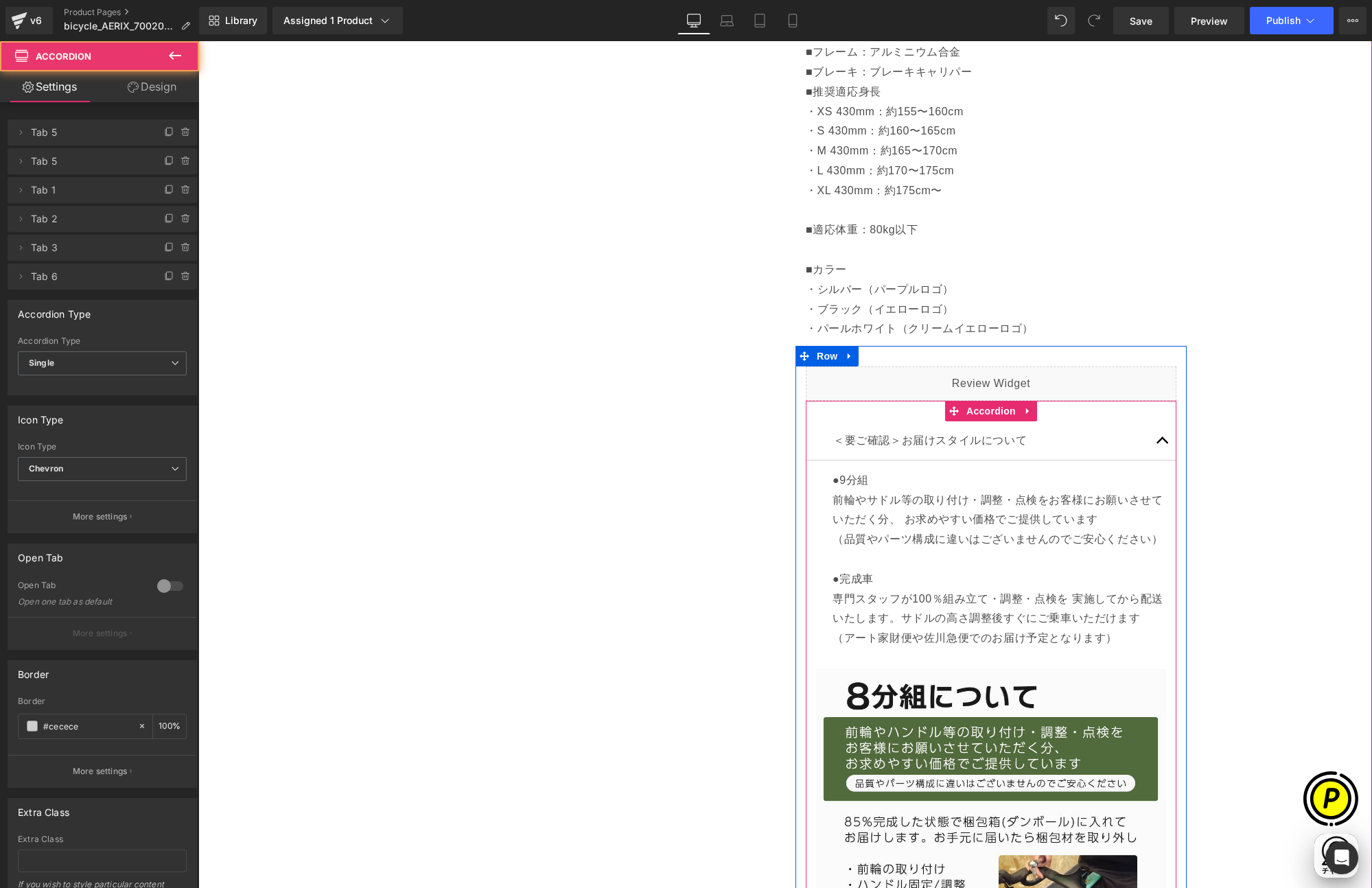
scroll to position [0, 0]
click at [866, 637] on p "●9分組 前輪やサドル等の取り付け・調整・点検をお客様にお願いさせていただく分、 お求めやすい価格でご提供しています （品質やパーツ構成に違いはございませんの…" at bounding box center [999, 559] width 334 height 178
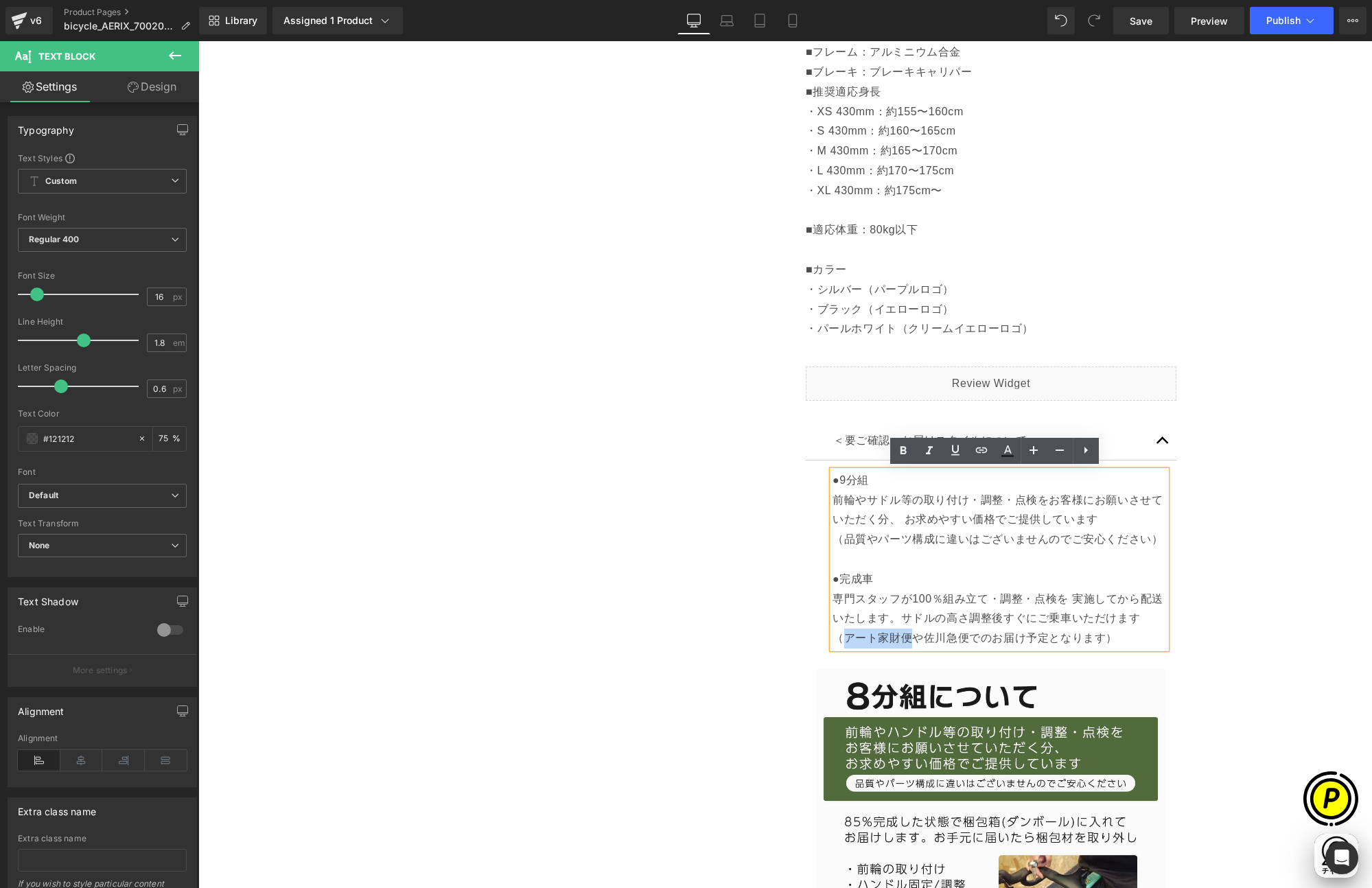
drag, startPoint x: 838, startPoint y: 636, endPoint x: 905, endPoint y: 636, distance: 67.0
click at [905, 636] on p "●9分組 前輪やサドル等の取り付け・調整・点検をお客様にお願いさせていただく分、 お求めやすい価格でご提供しています （品質やパーツ構成に違いはございませんの…" at bounding box center [999, 559] width 334 height 178
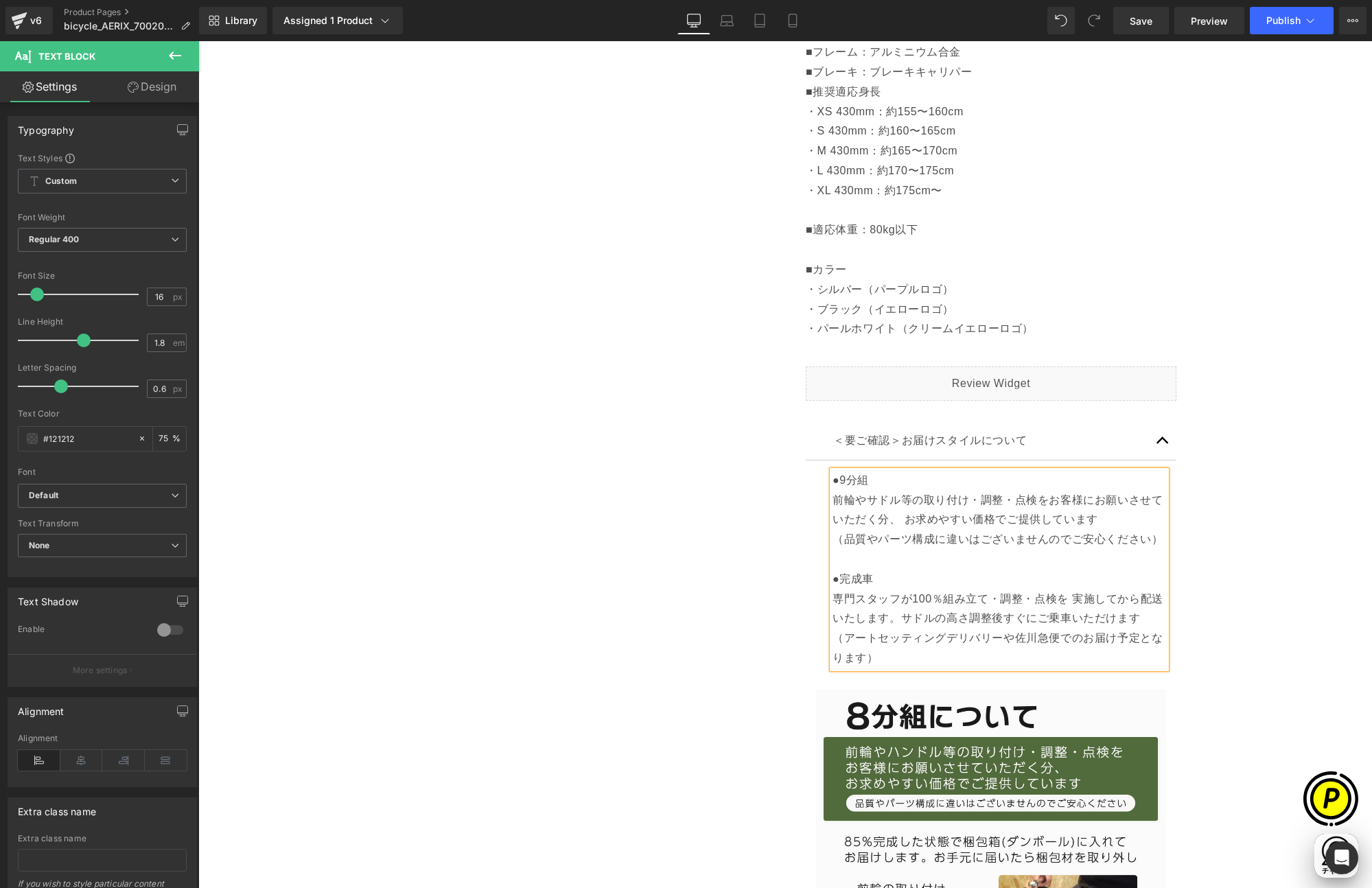
click at [1251, 617] on div "Sale Off (P) Image" at bounding box center [785, 374] width 1160 height 1990
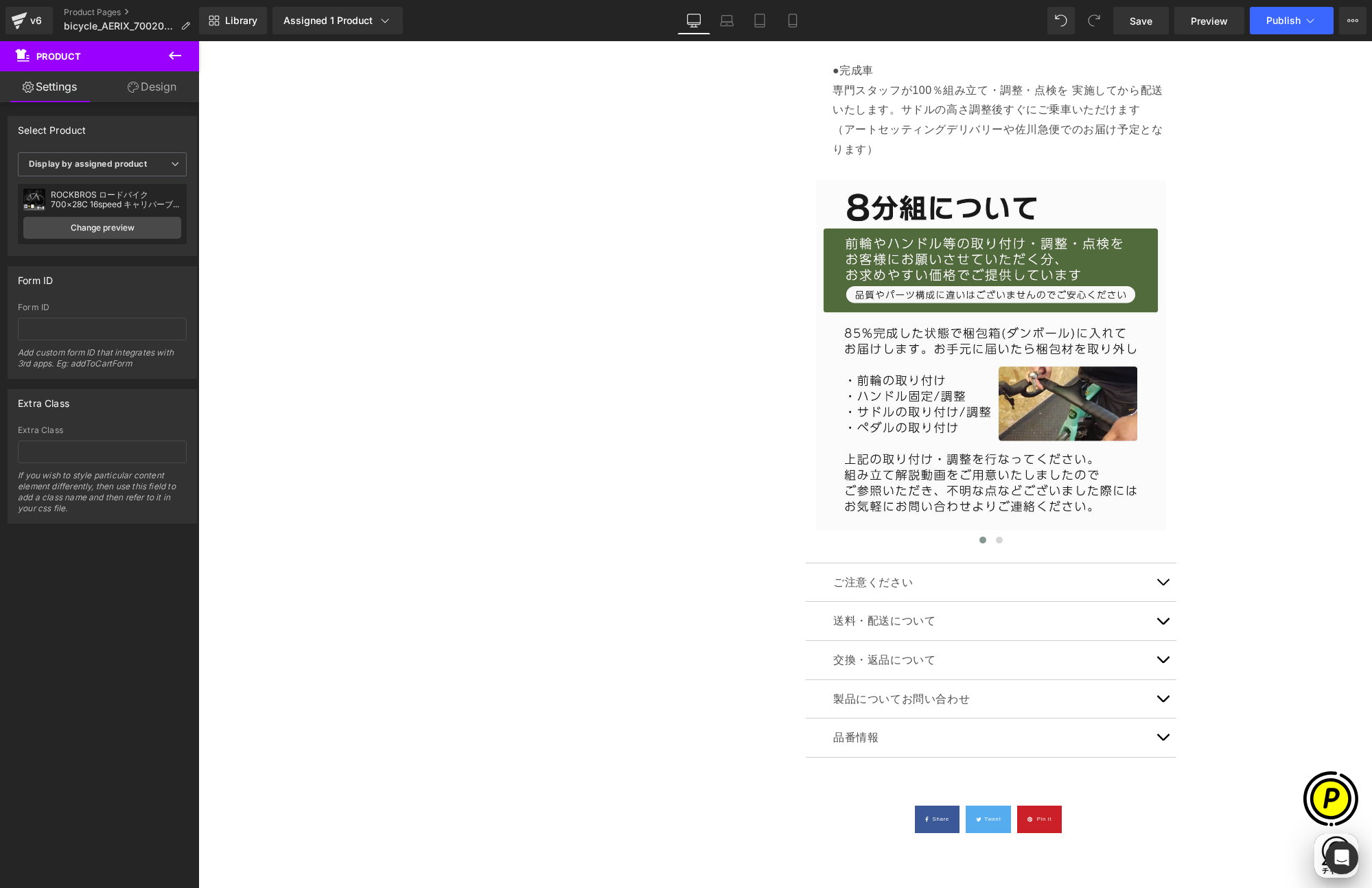
scroll to position [1421, 0]
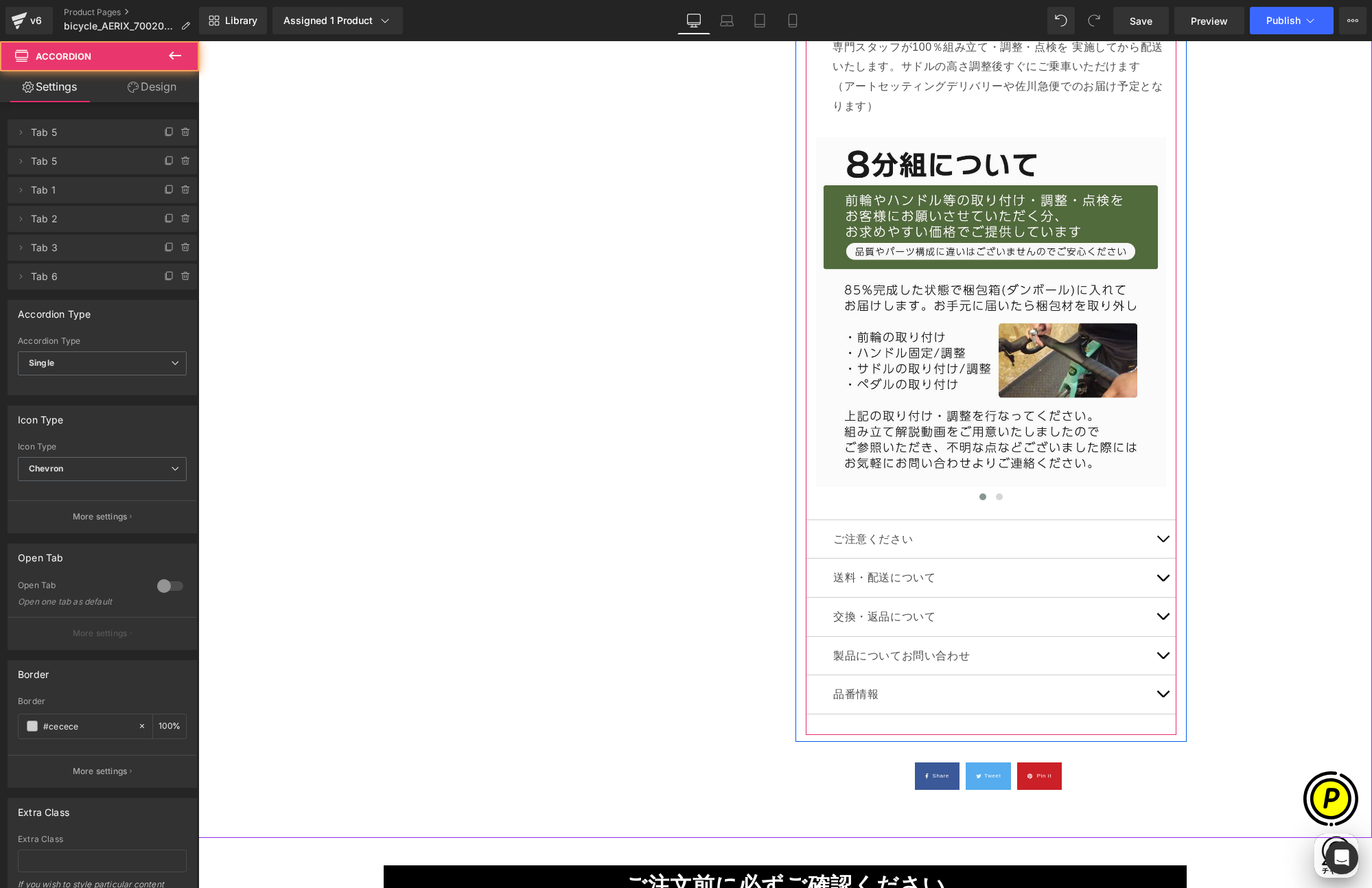
click at [1159, 578] on button "button" at bounding box center [1163, 577] width 27 height 39
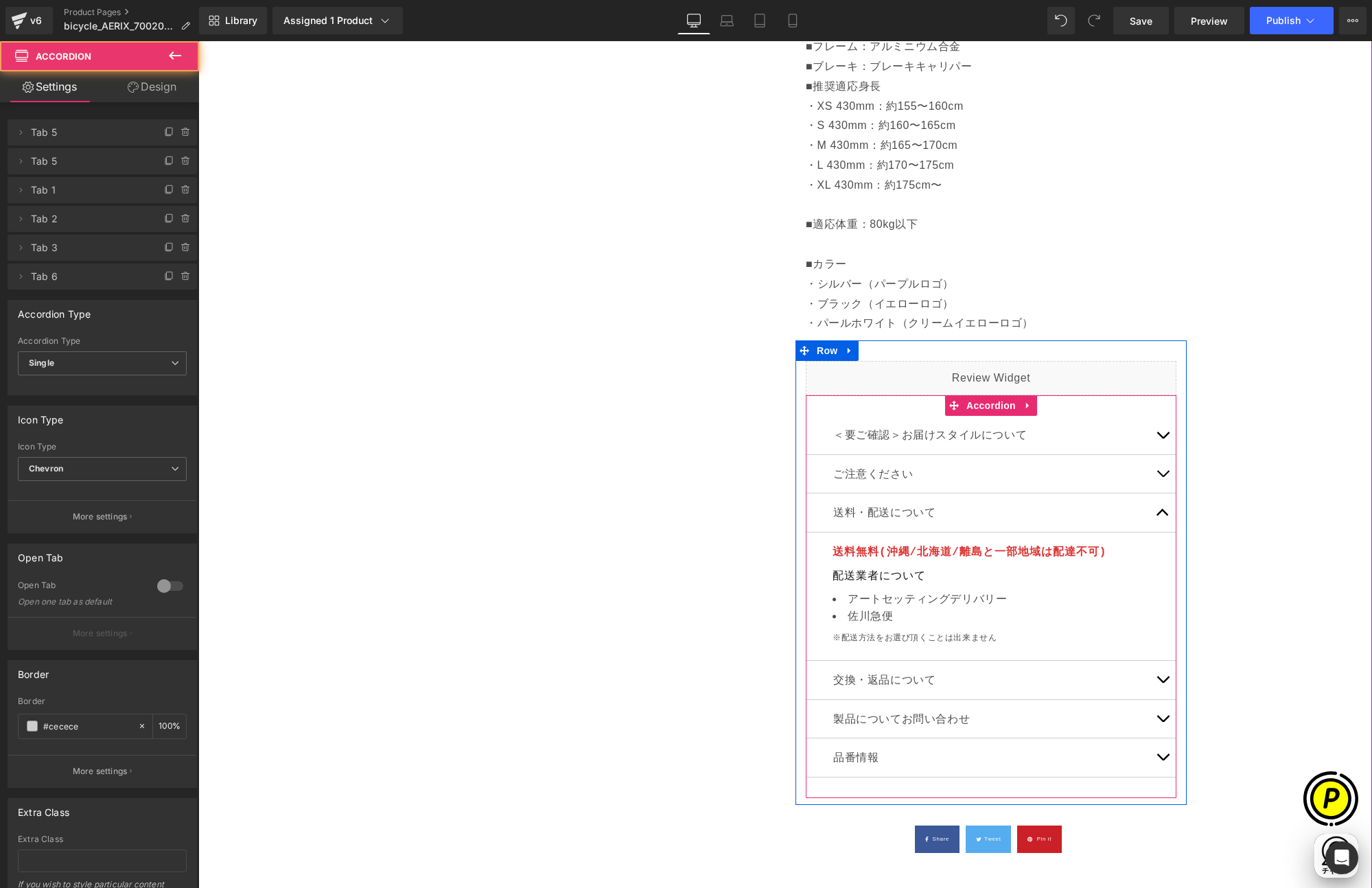
scroll to position [809, 0]
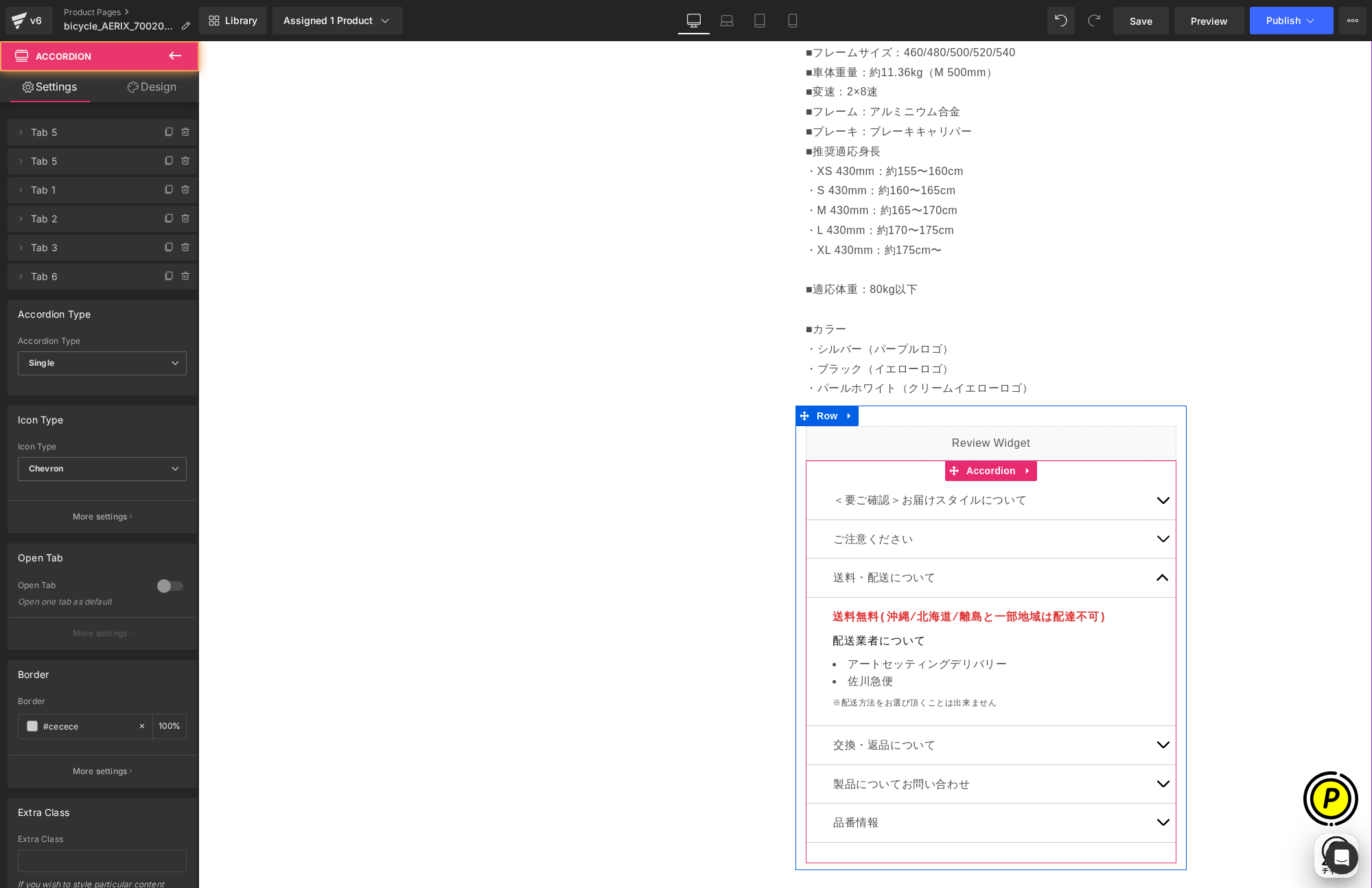
click at [1159, 578] on button "button" at bounding box center [1163, 577] width 27 height 39
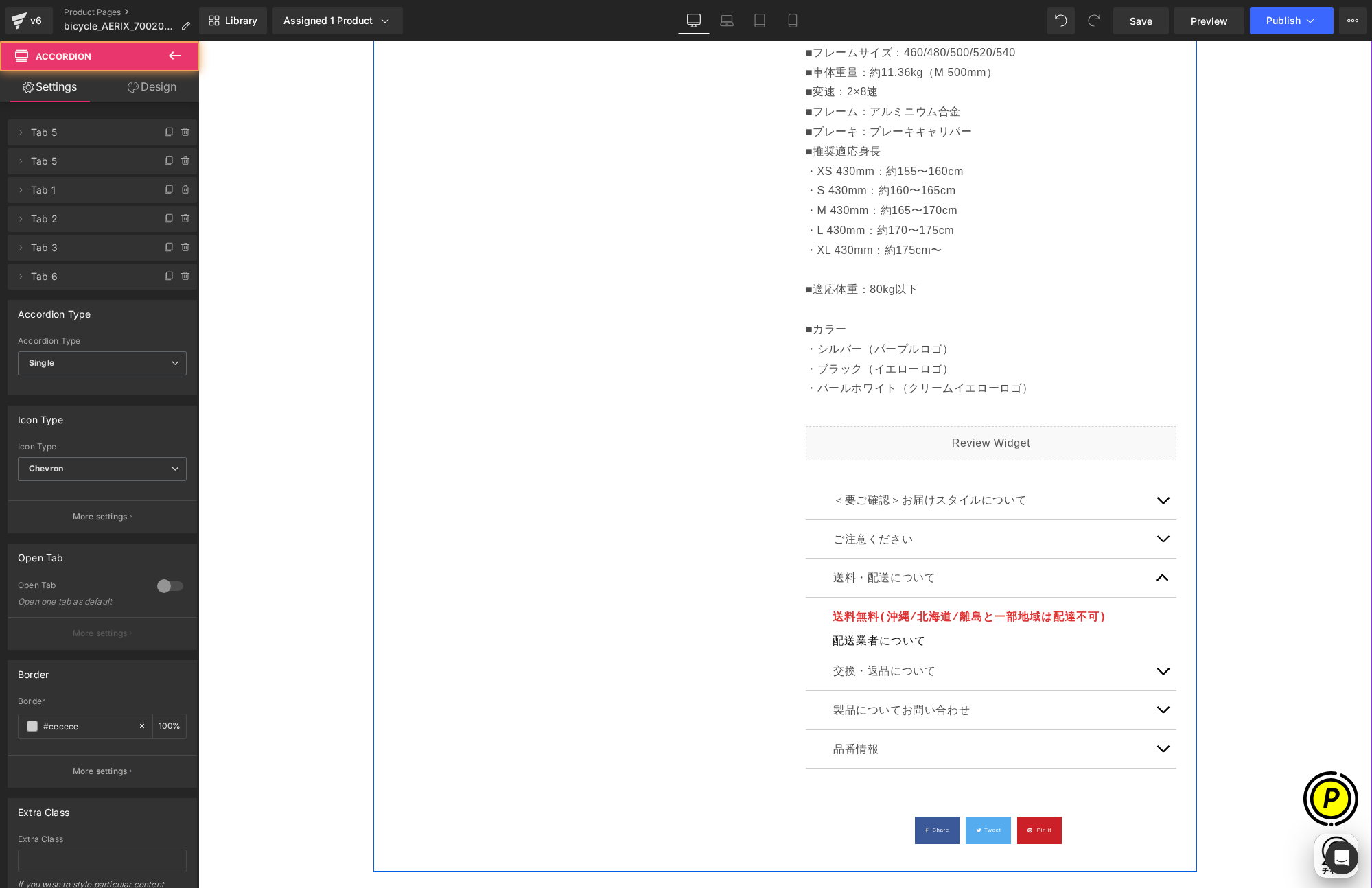
scroll to position [0, 535]
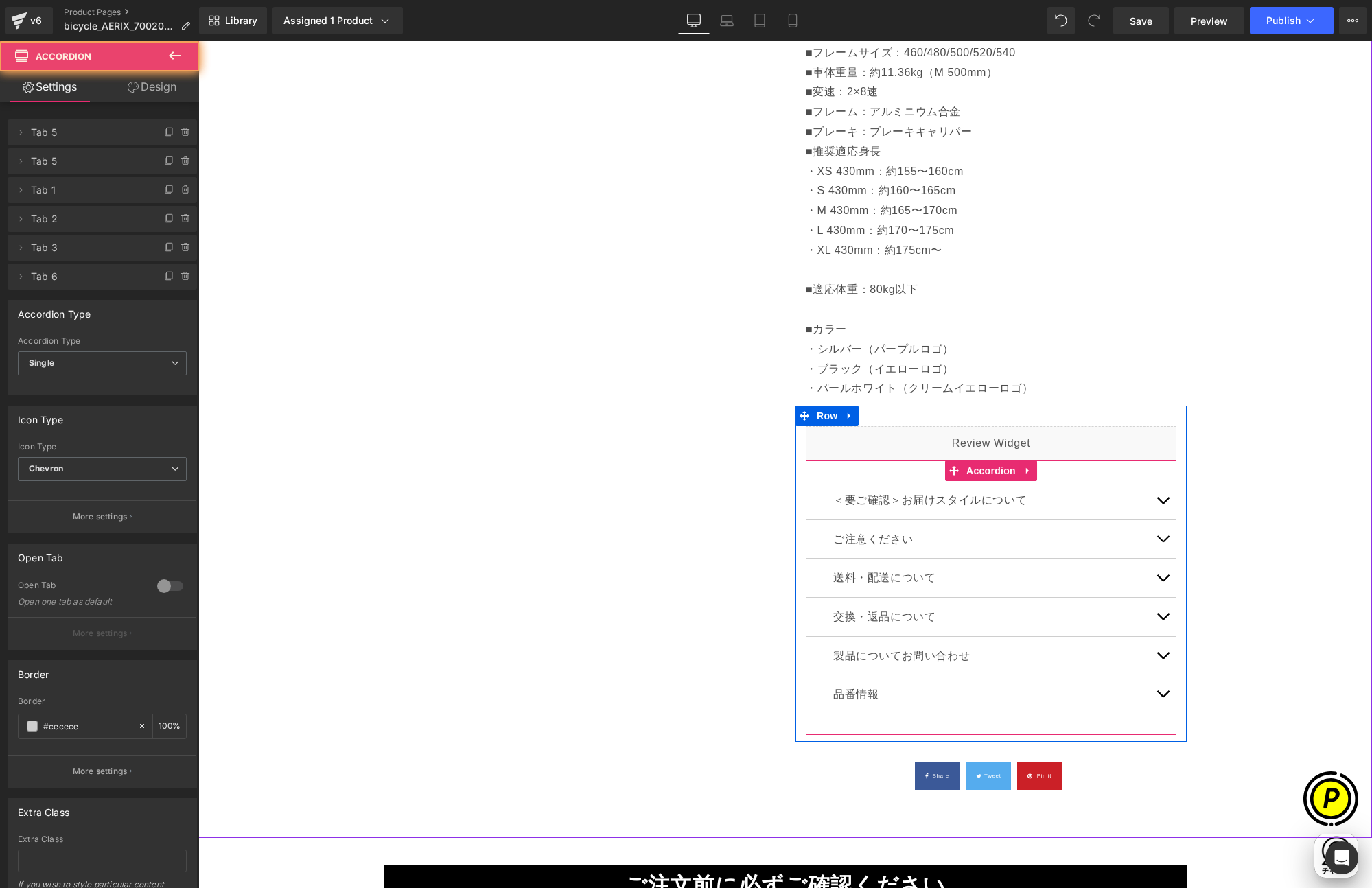
click at [1159, 502] on button "button" at bounding box center [1163, 500] width 27 height 39
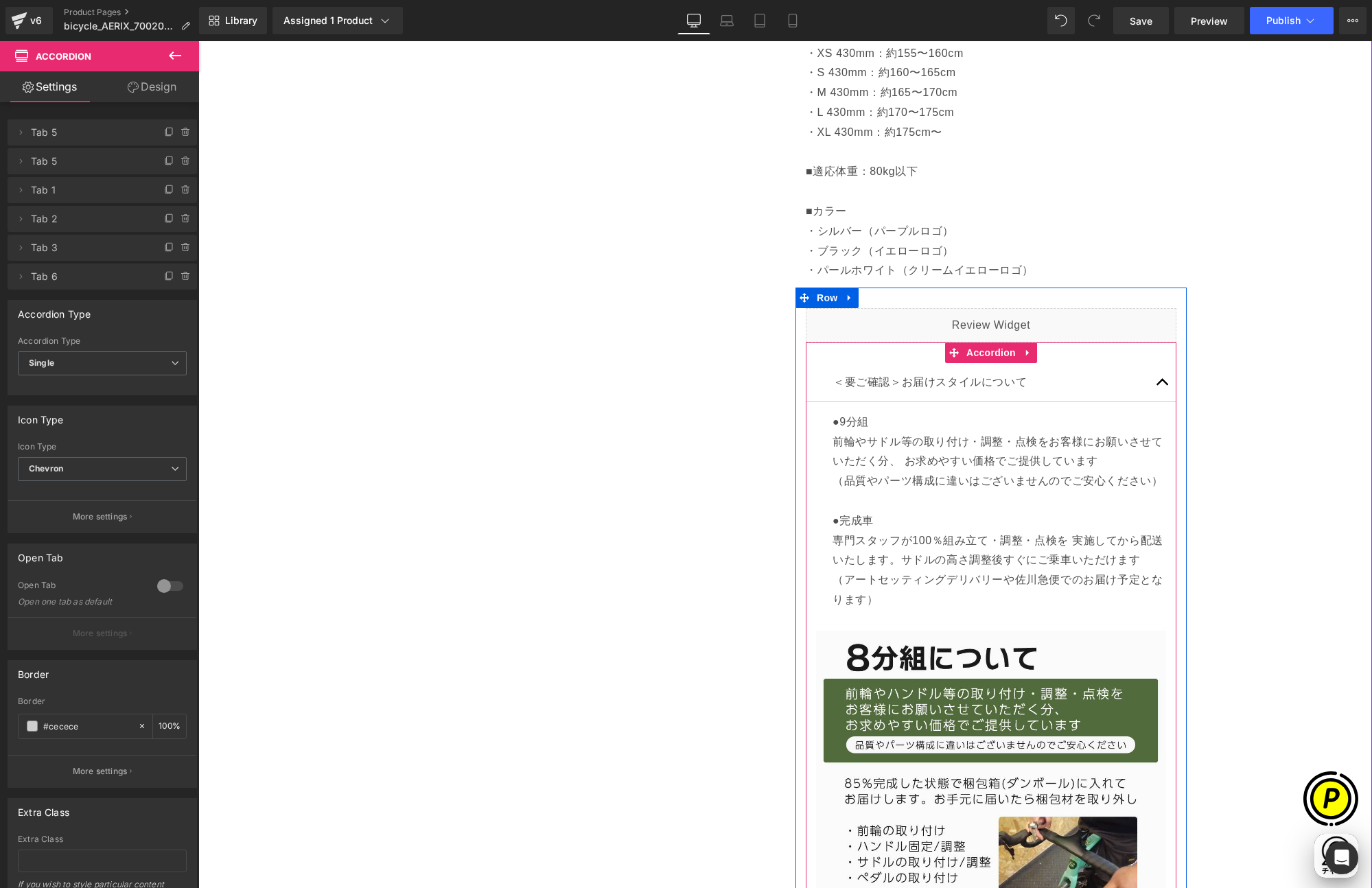
scroll to position [0, 803]
click at [1163, 386] on span "button" at bounding box center [1163, 386] width 0 height 0
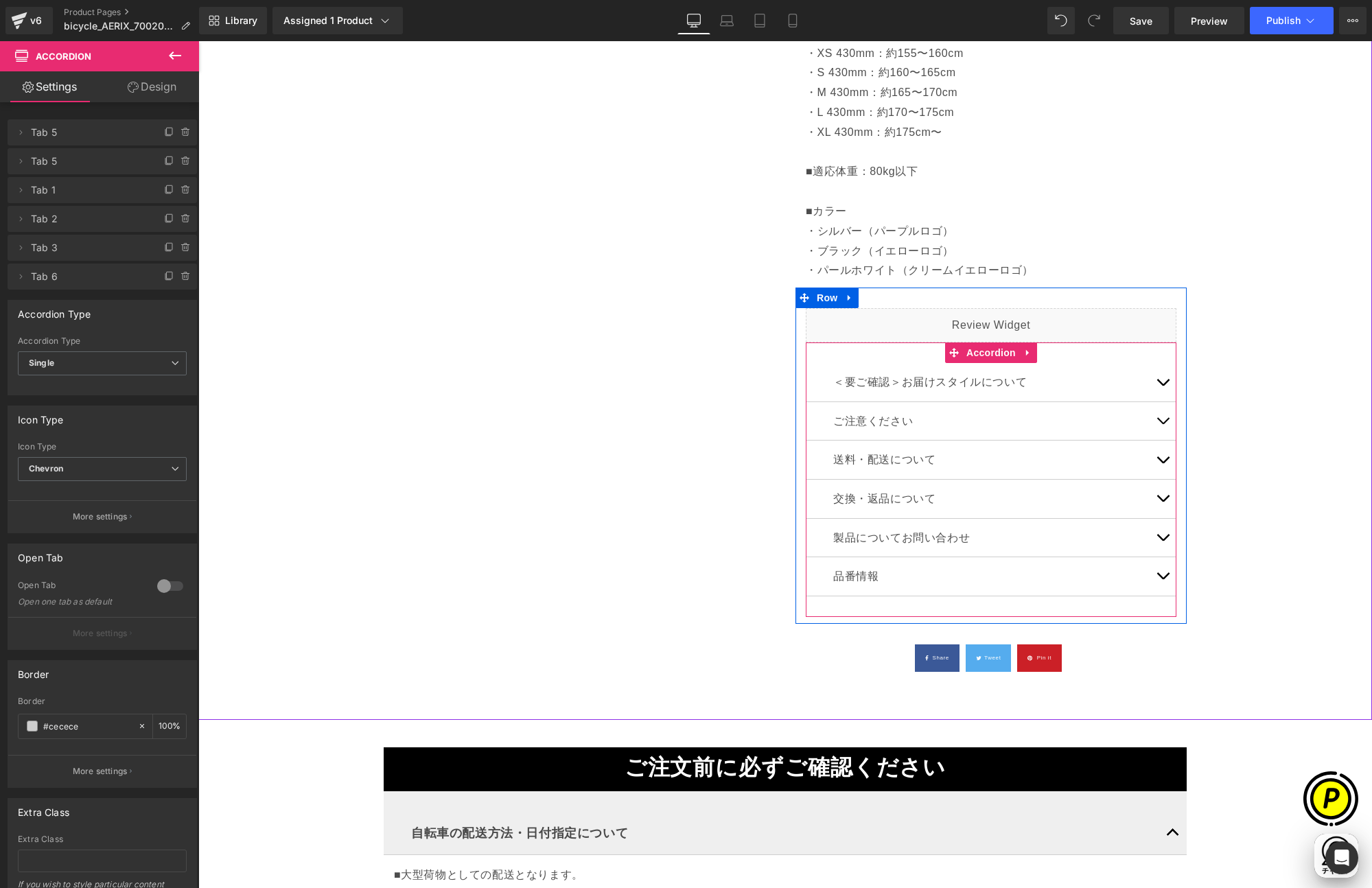
click at [1156, 387] on button "button" at bounding box center [1163, 382] width 27 height 39
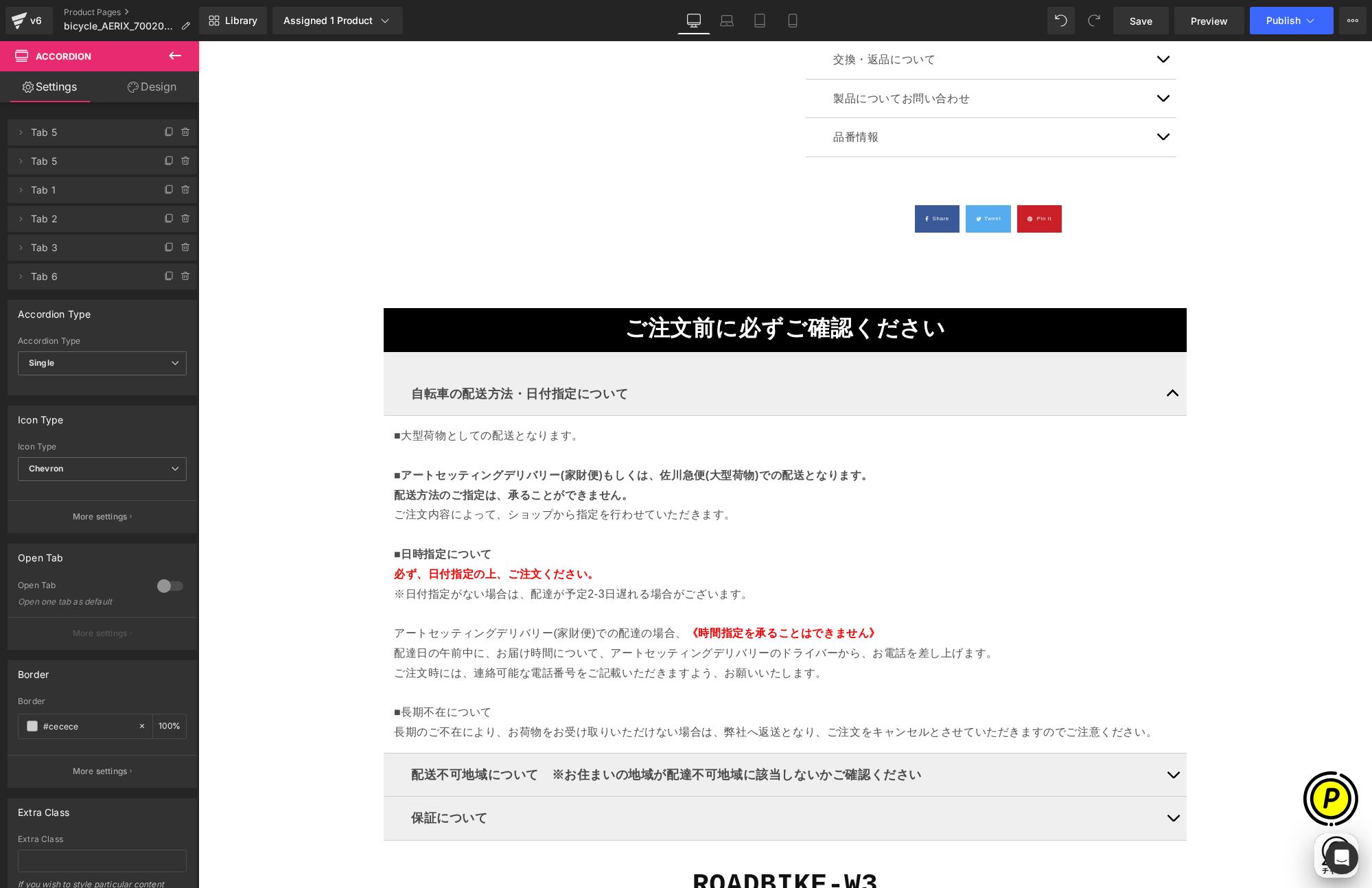
scroll to position [1980, 0]
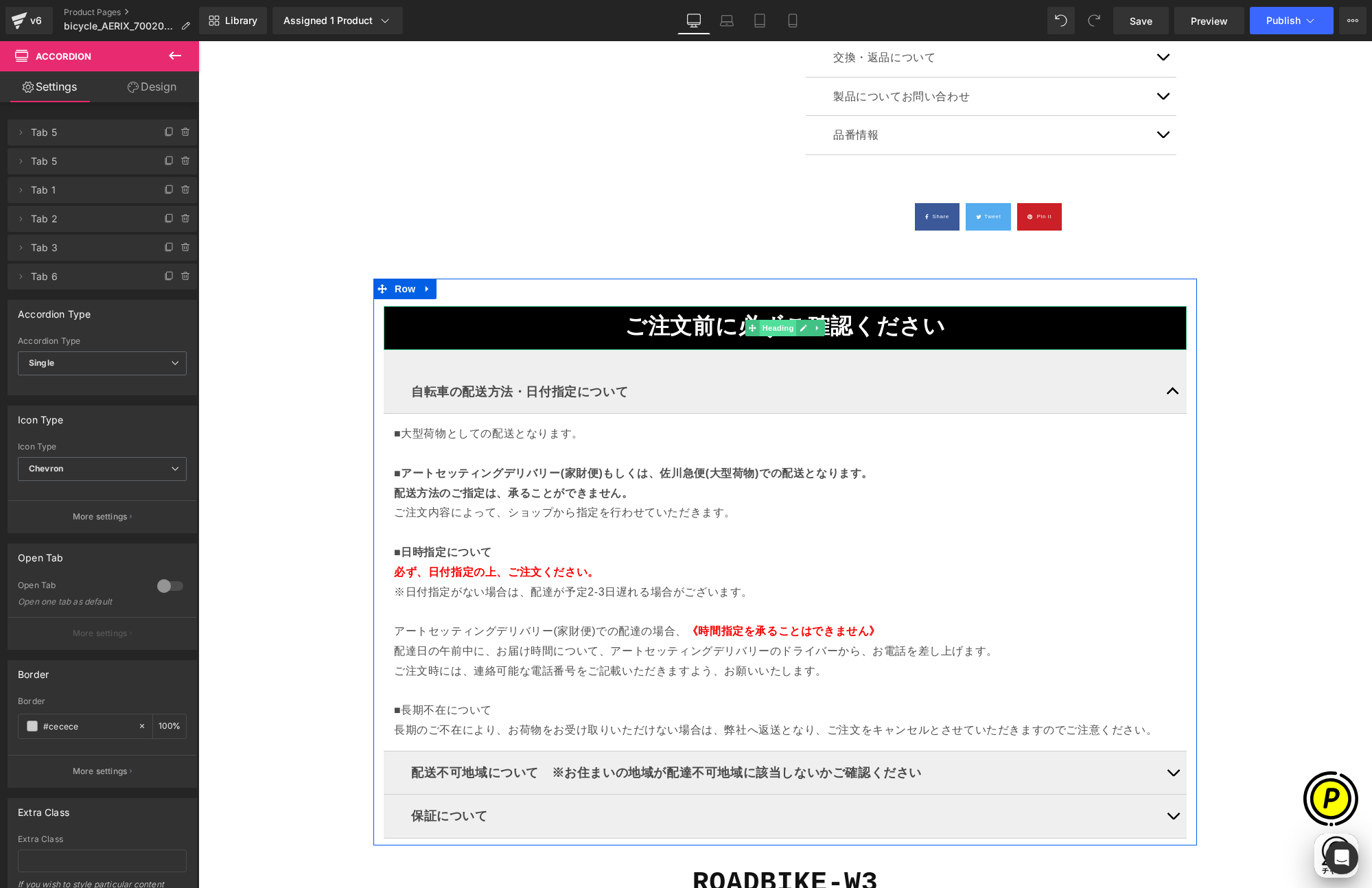
click at [778, 325] on span "Heading" at bounding box center [778, 328] width 37 height 17
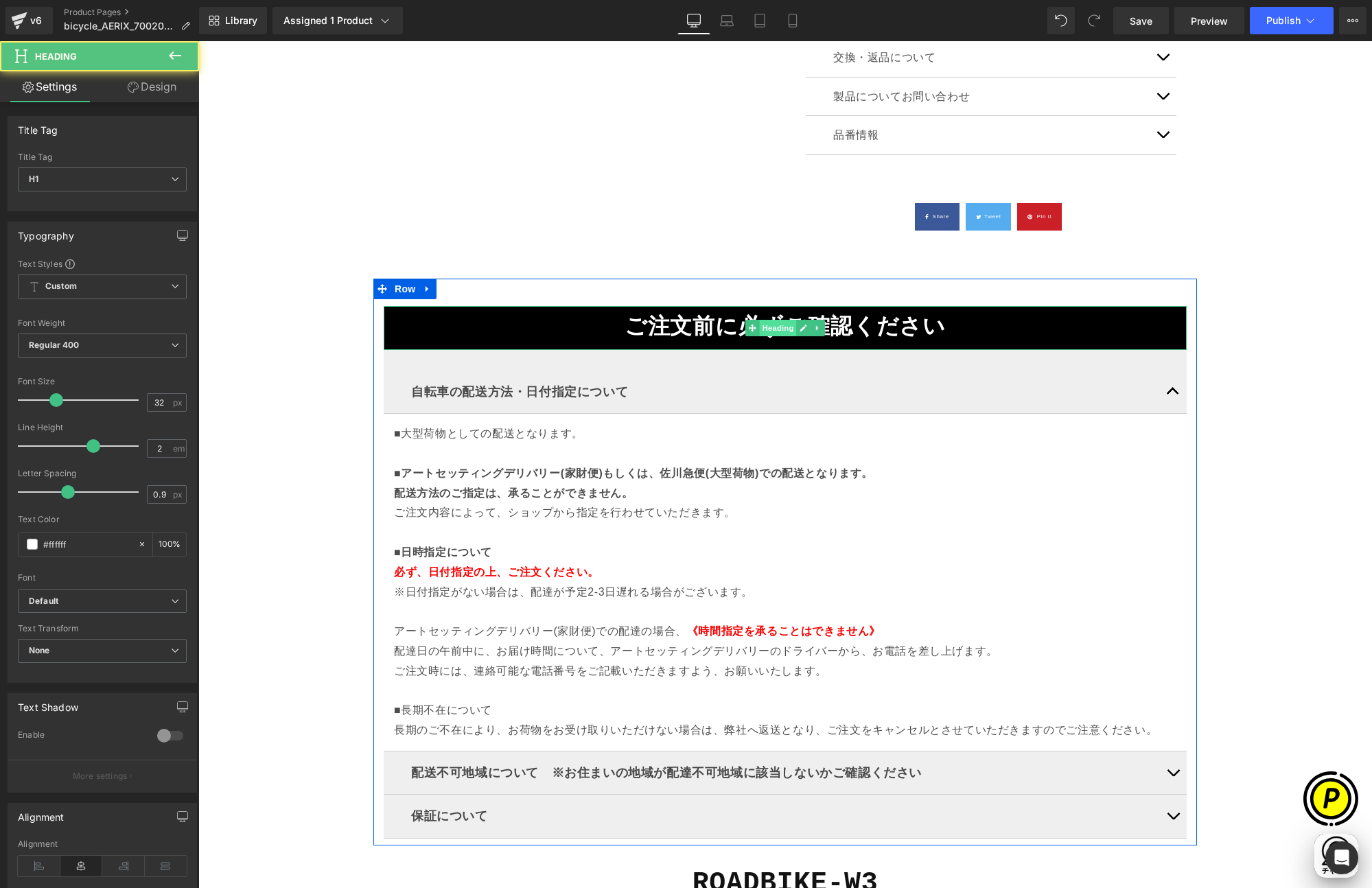
scroll to position [0, 268]
click at [638, 329] on strong "ご注文前に必ずご確認ください" at bounding box center [785, 328] width 322 height 26
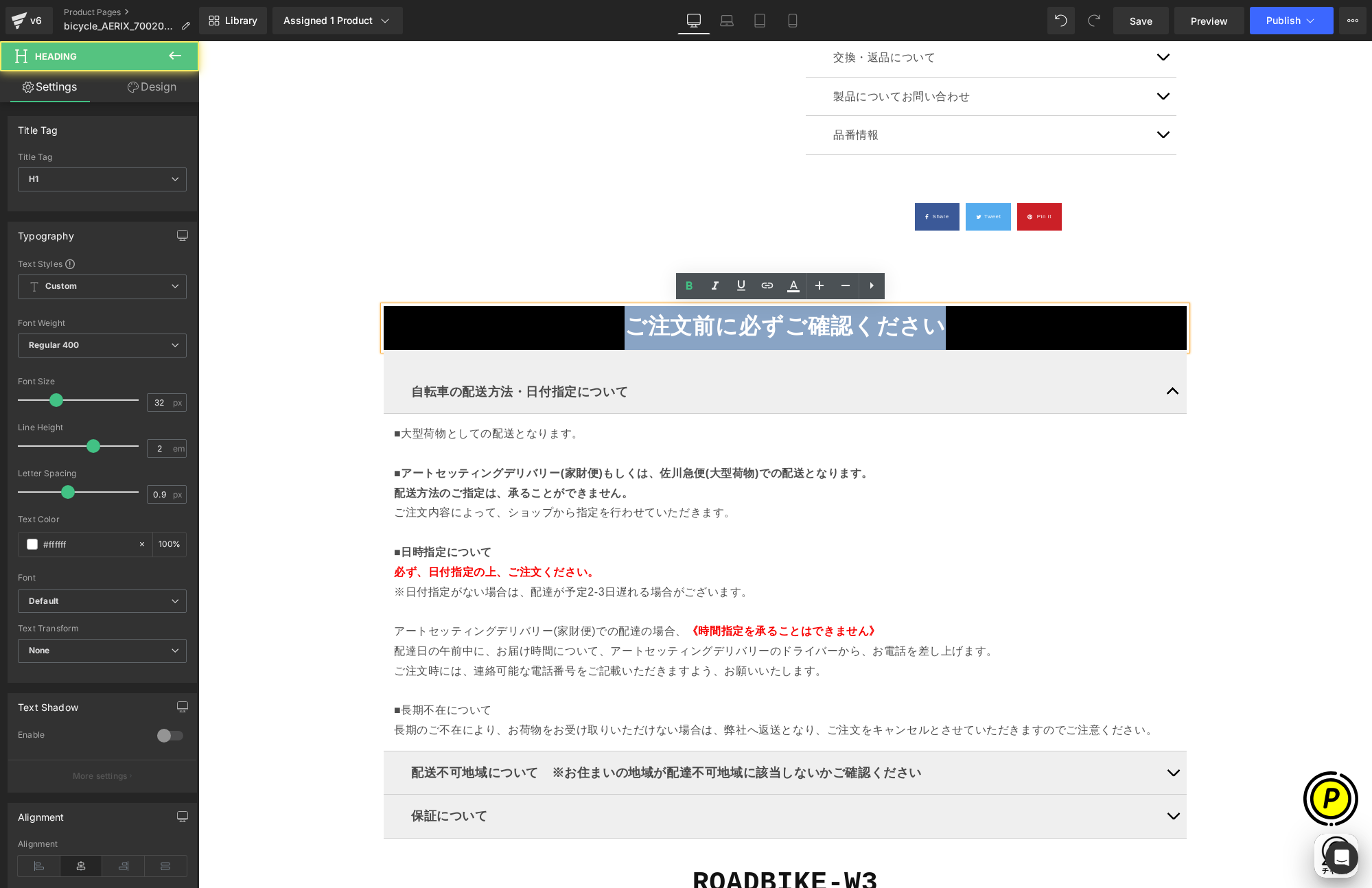
drag, startPoint x: 633, startPoint y: 325, endPoint x: 918, endPoint y: 337, distance: 285.3
click at [918, 337] on h1 "ご注文前に必ずご確認ください" at bounding box center [785, 328] width 803 height 44
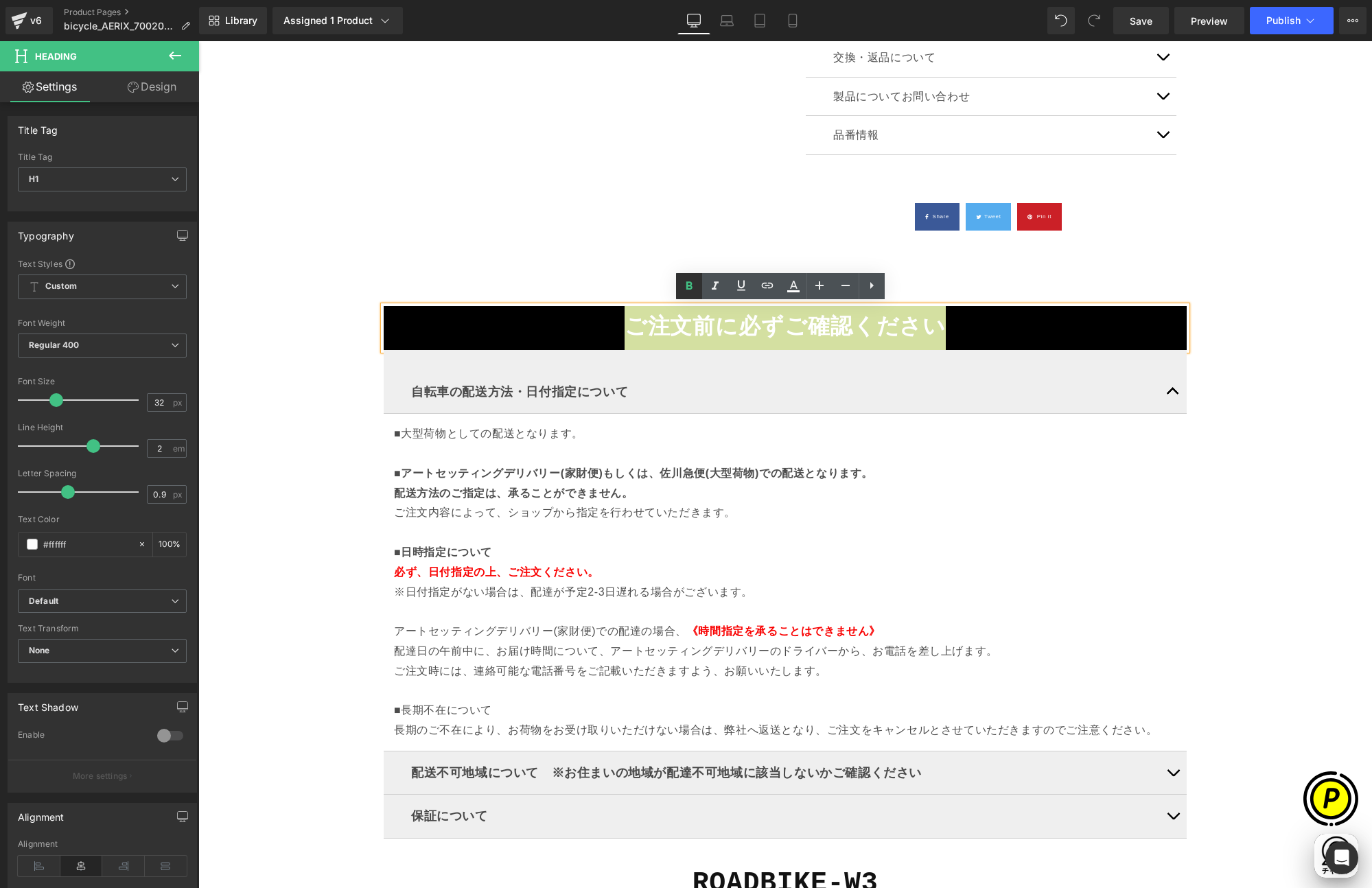
click at [687, 287] on icon at bounding box center [689, 286] width 6 height 8
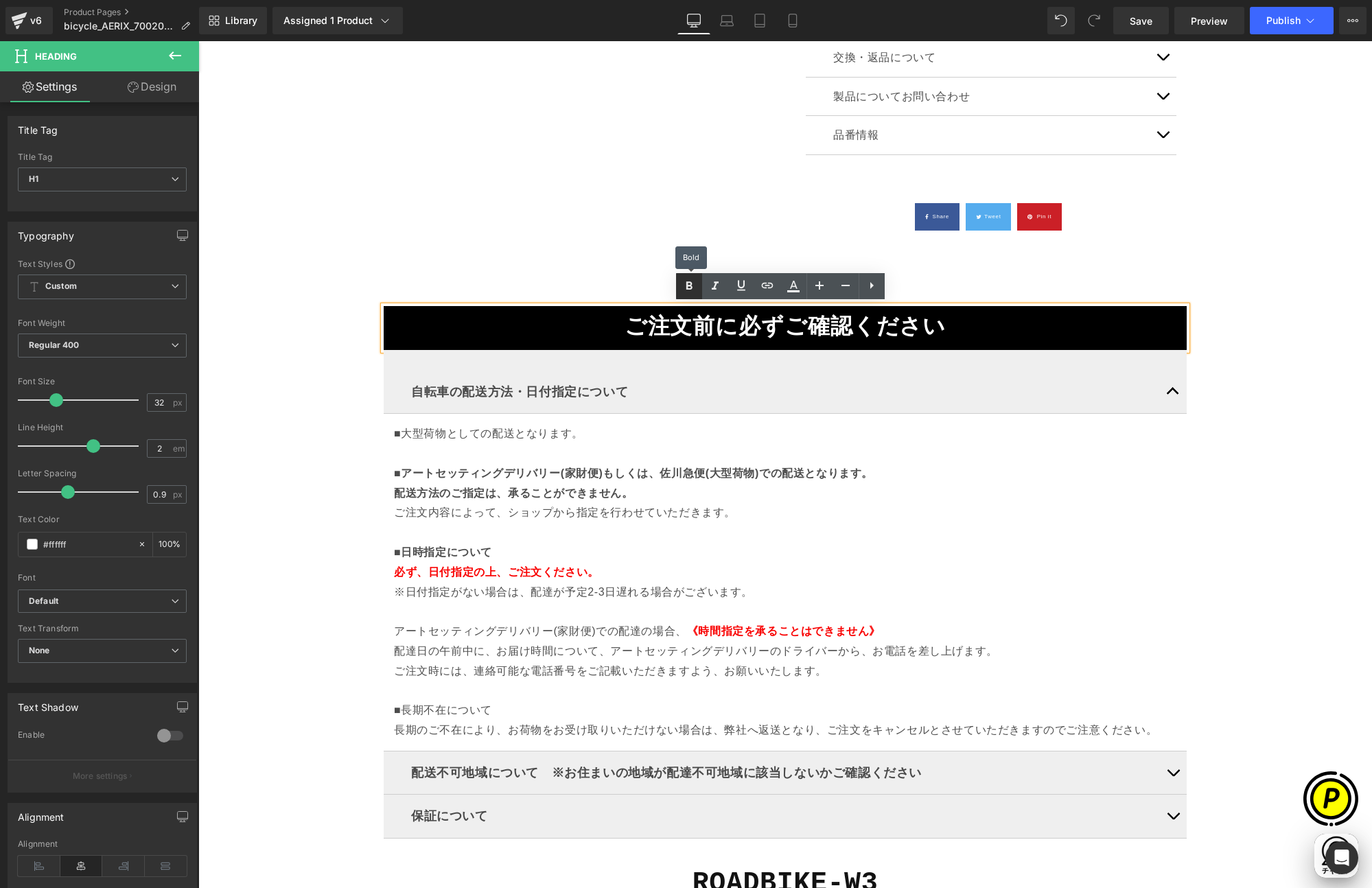
scroll to position [0, 535]
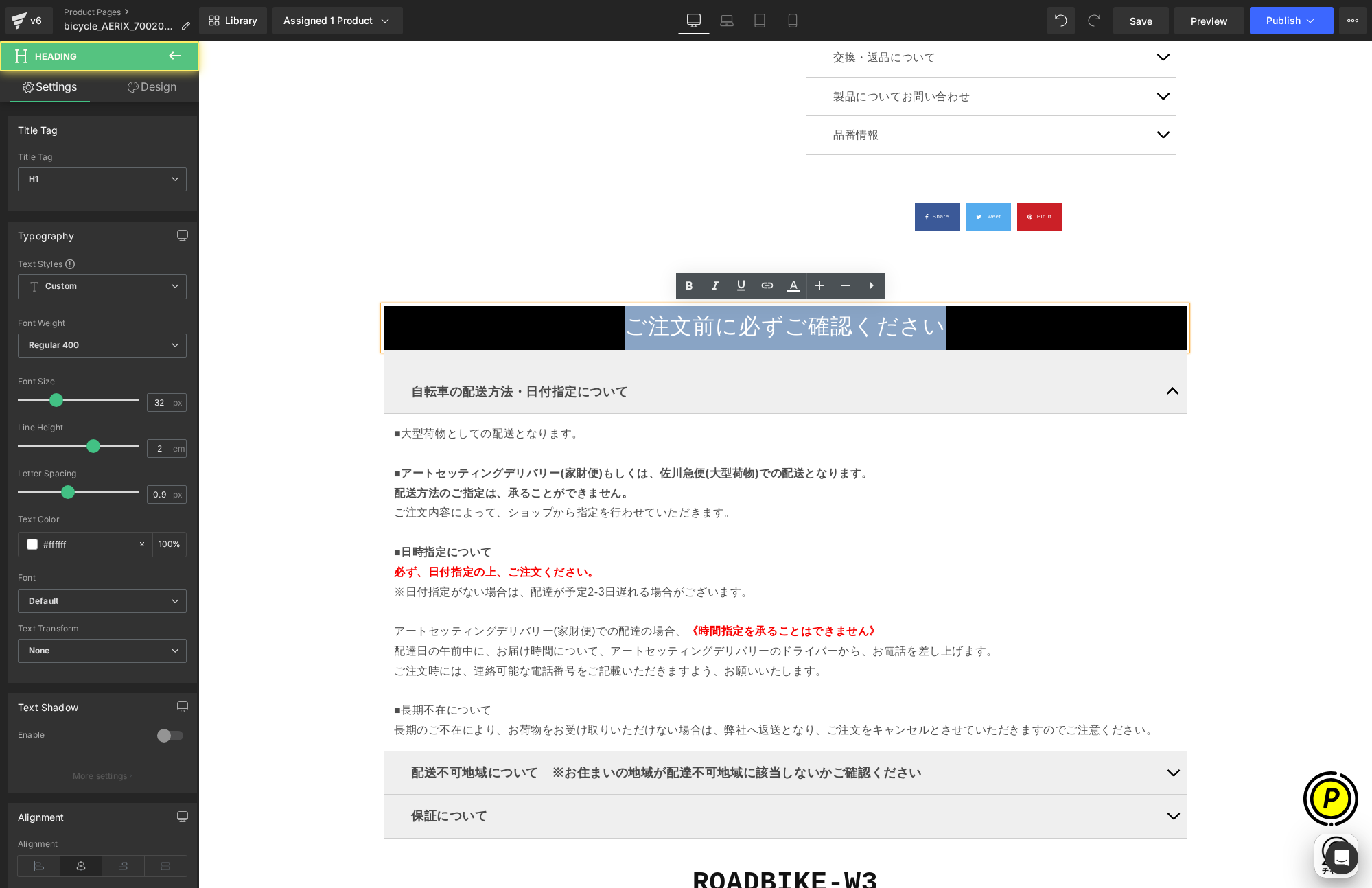
drag, startPoint x: 634, startPoint y: 324, endPoint x: 996, endPoint y: 323, distance: 362.0
click at [996, 323] on h1 "ご注文前に必ずご確認ください" at bounding box center [785, 328] width 803 height 44
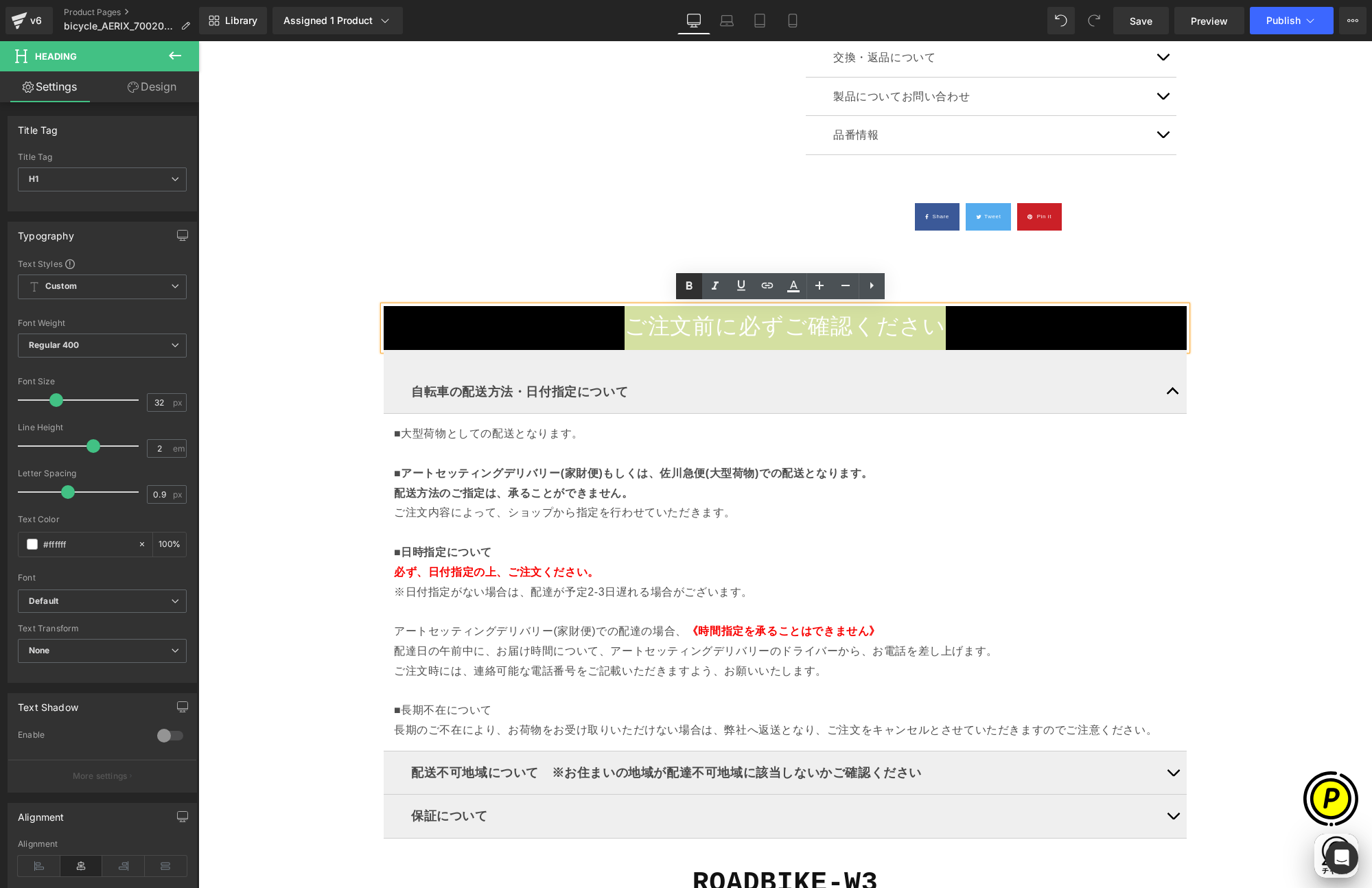
click at [684, 287] on icon at bounding box center [689, 286] width 17 height 17
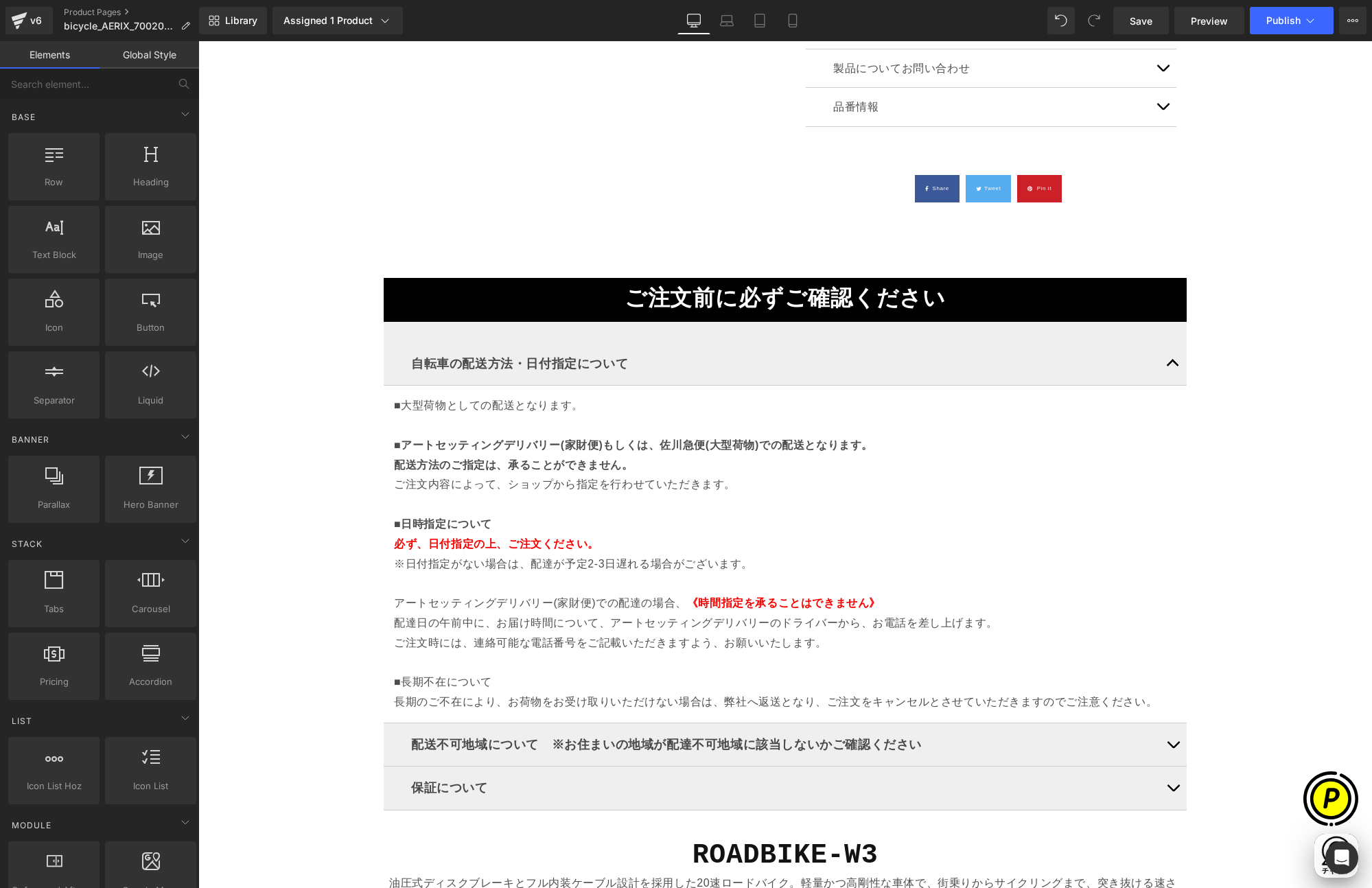
scroll to position [2009, 0]
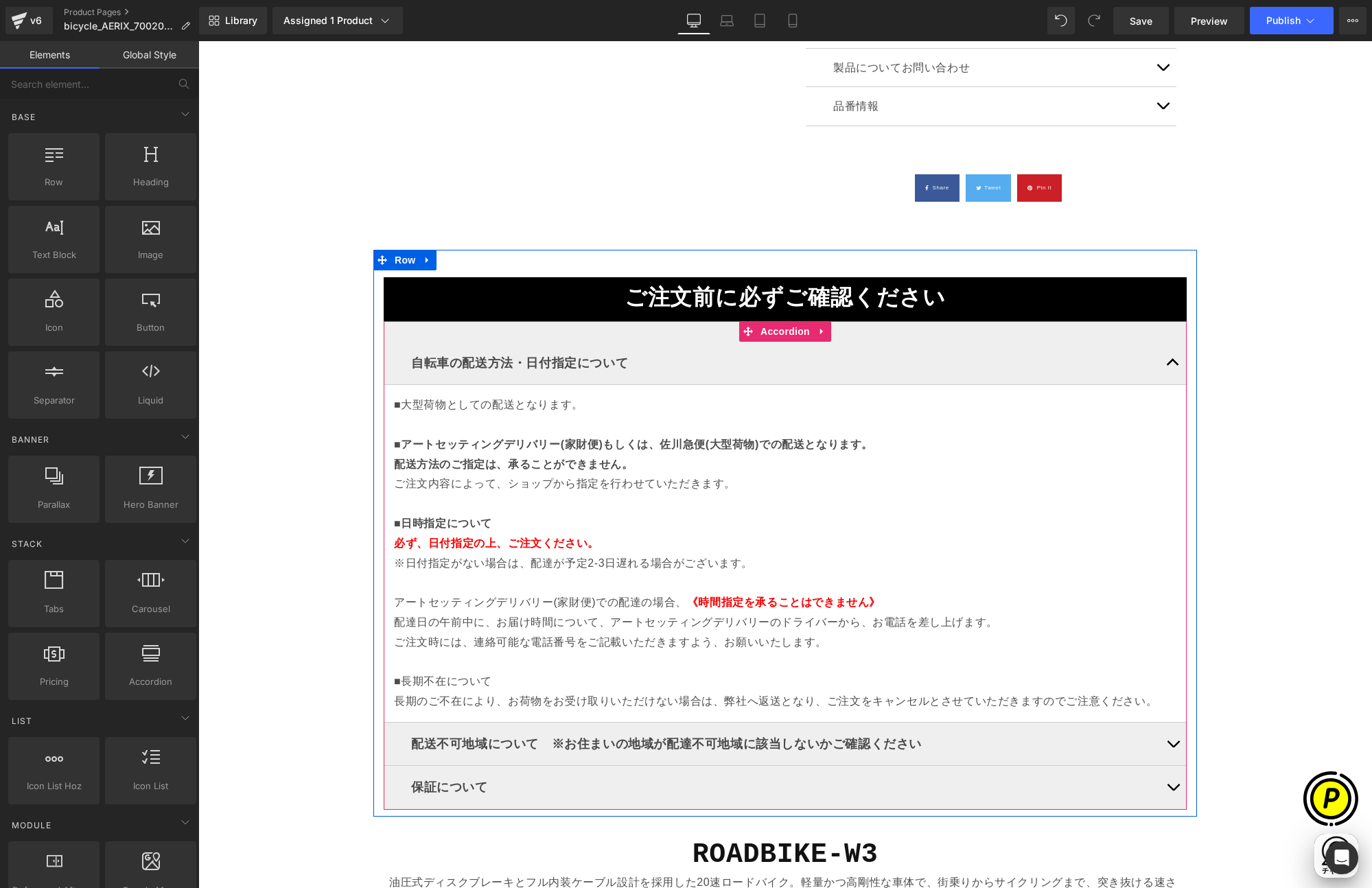
click at [1173, 366] on span "button" at bounding box center [1173, 366] width 0 height 0
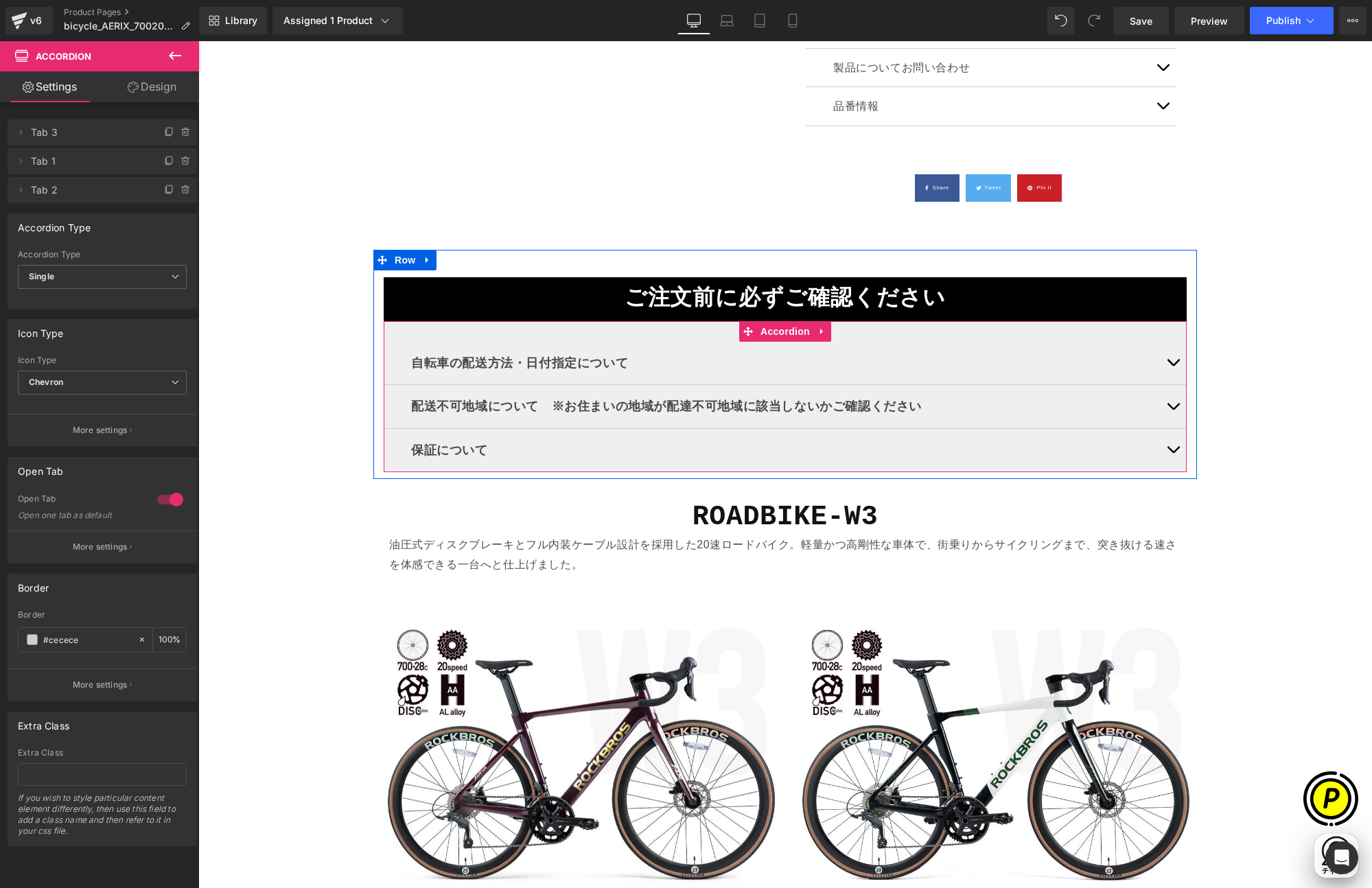
click at [1165, 402] on button "button" at bounding box center [1173, 406] width 27 height 42
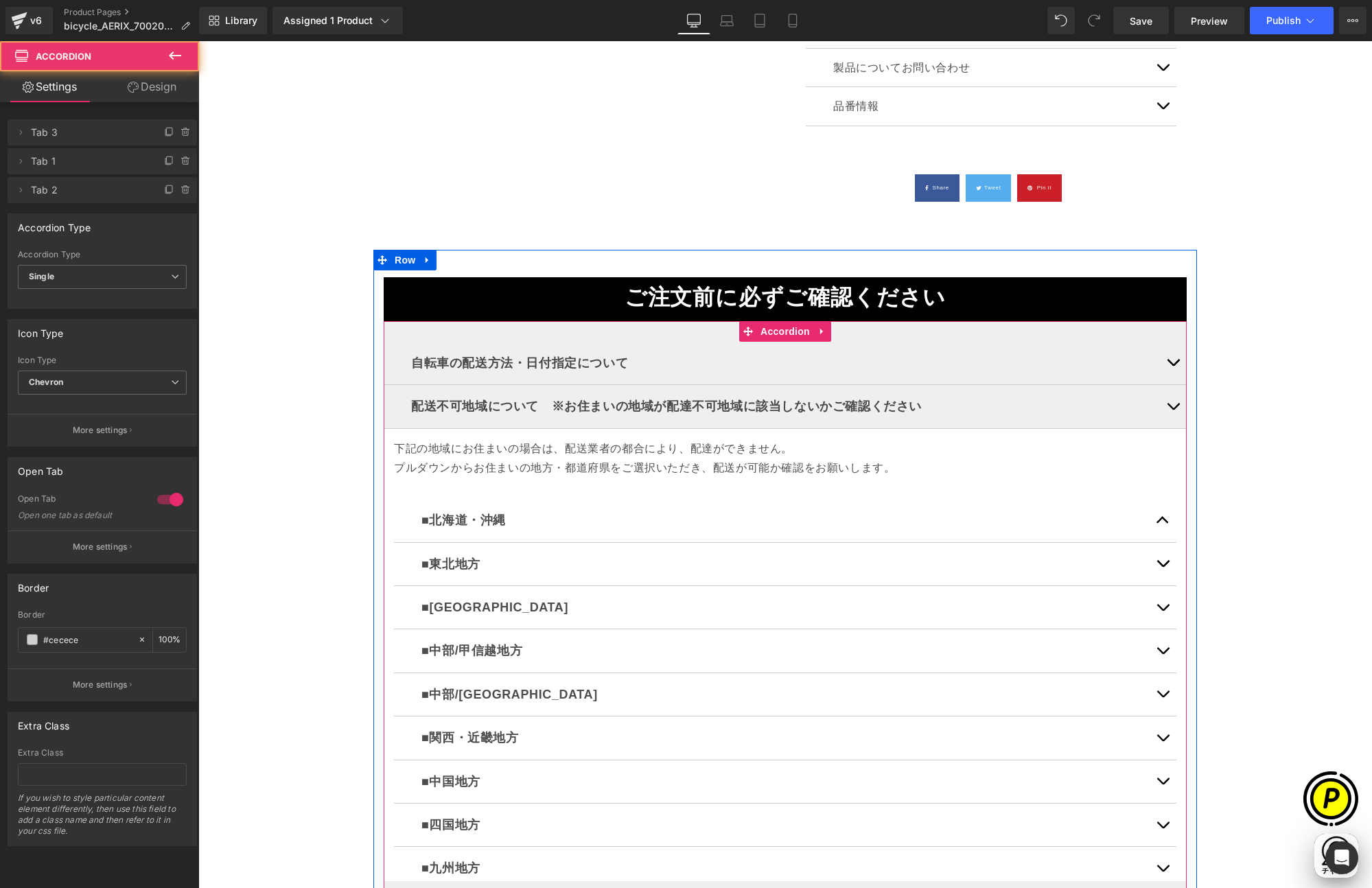
scroll to position [0, 268]
click at [1165, 402] on button "button" at bounding box center [1173, 406] width 27 height 42
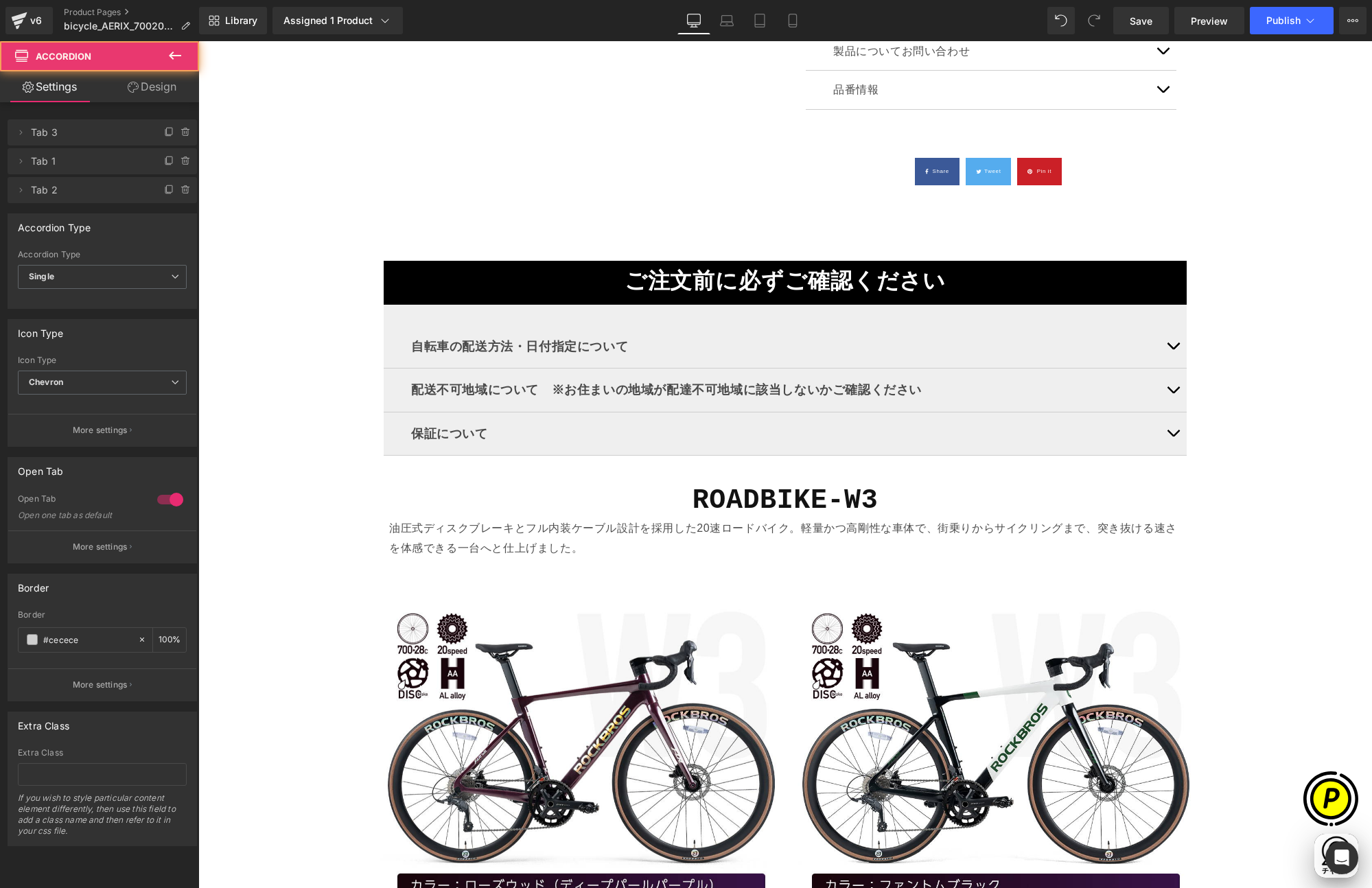
scroll to position [2049, 0]
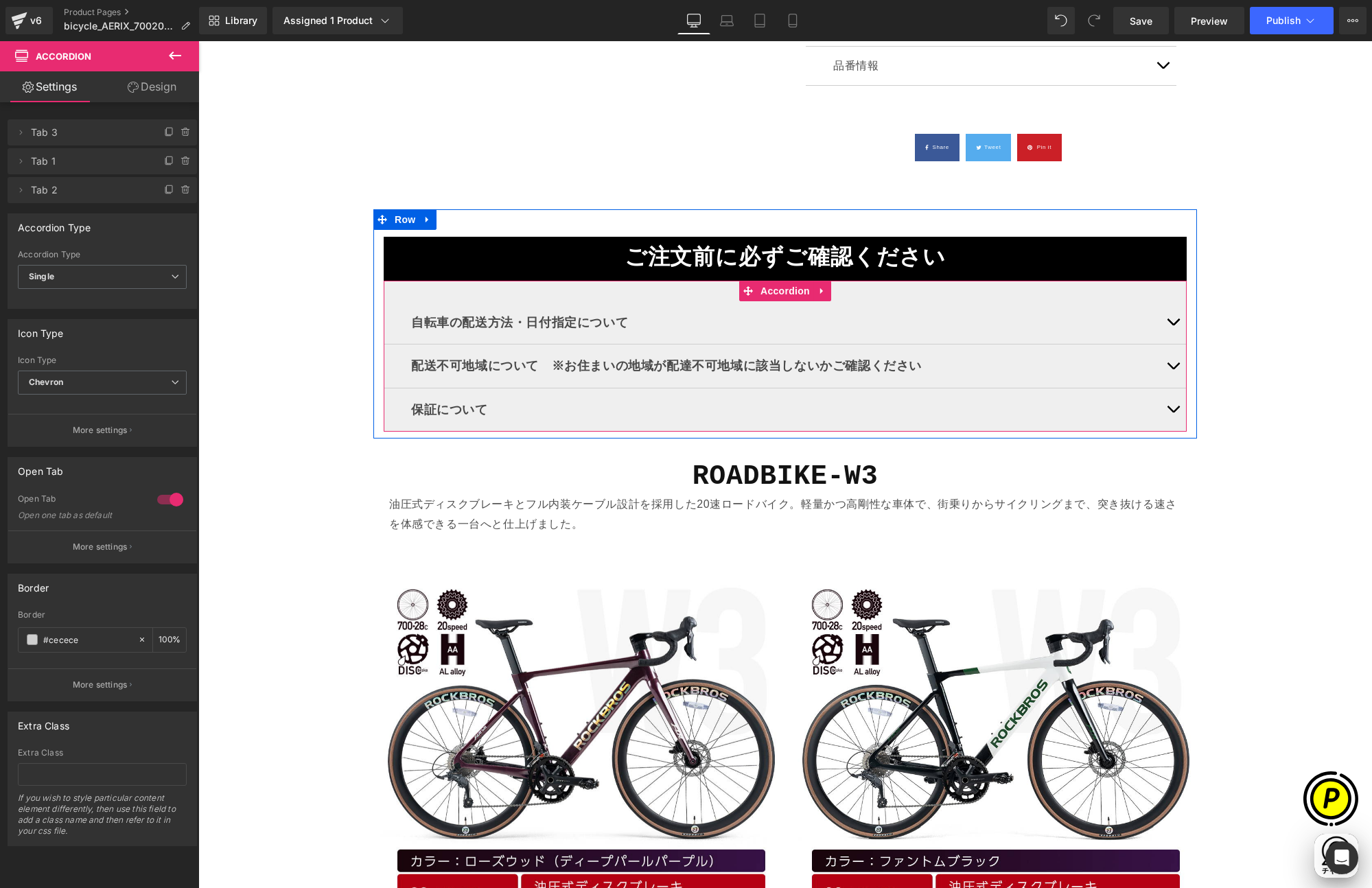
click at [1173, 412] on span "button" at bounding box center [1173, 412] width 0 height 0
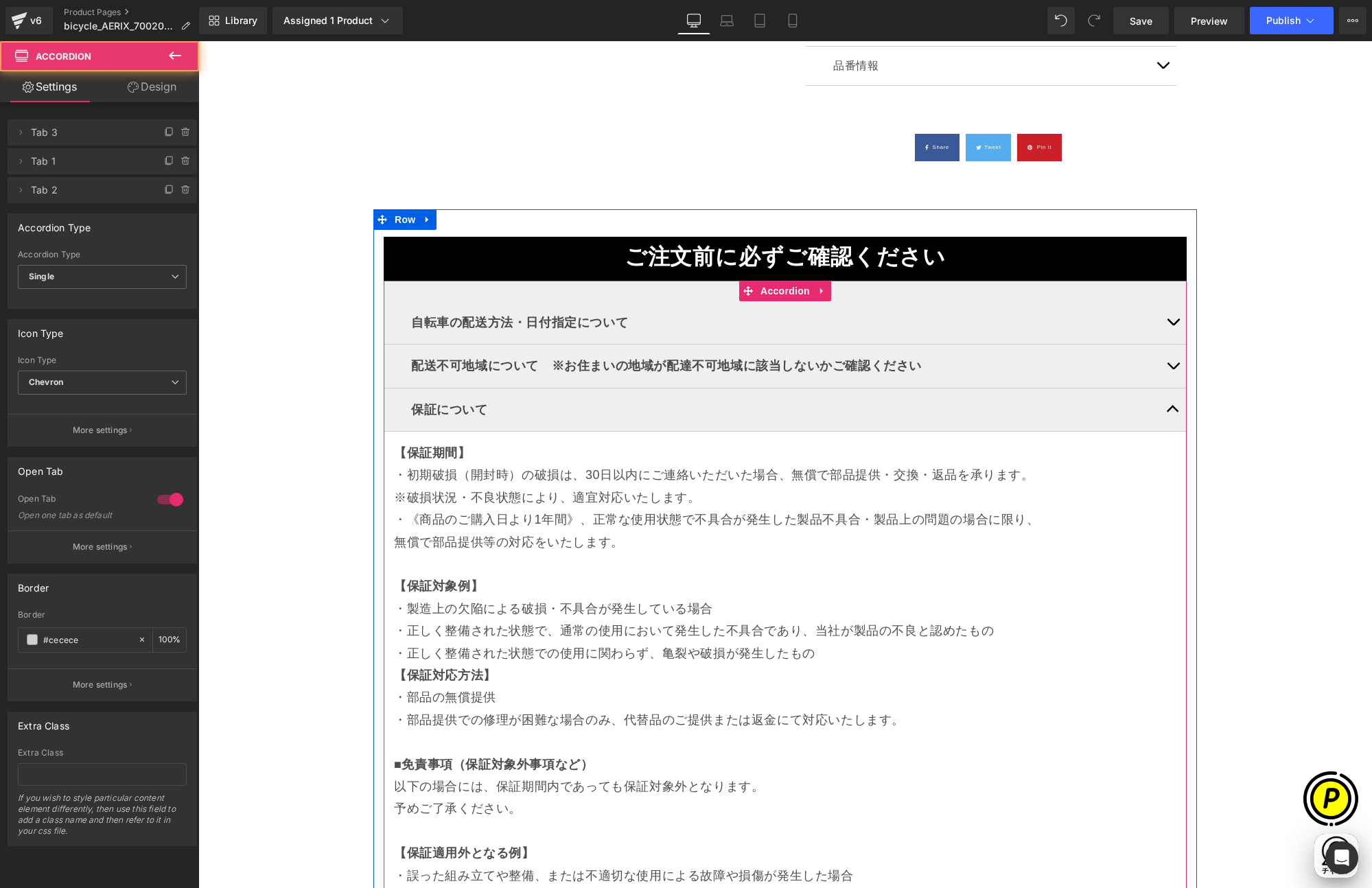
click at [1167, 407] on button "button" at bounding box center [1173, 410] width 27 height 42
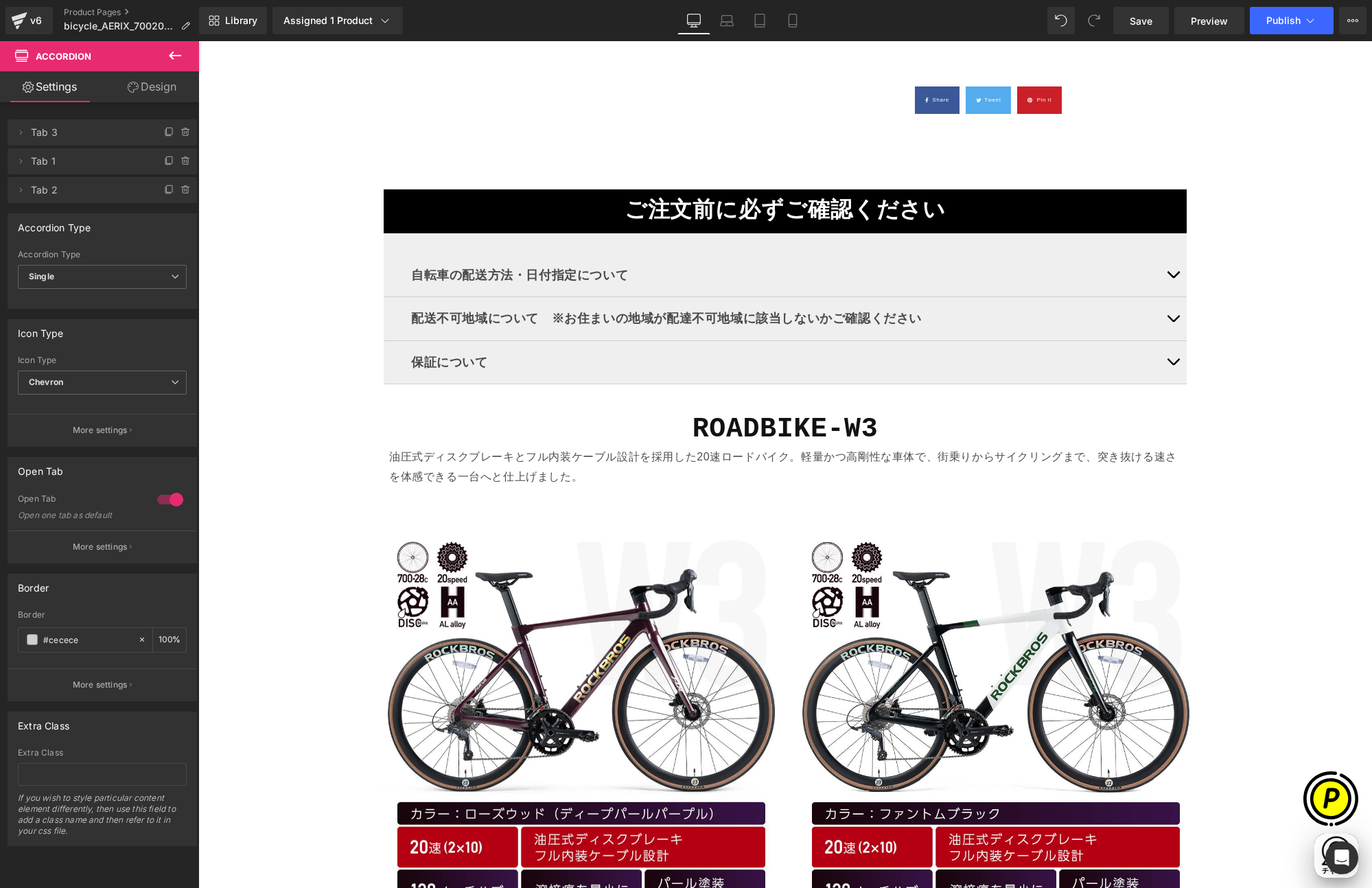
scroll to position [2096, 0]
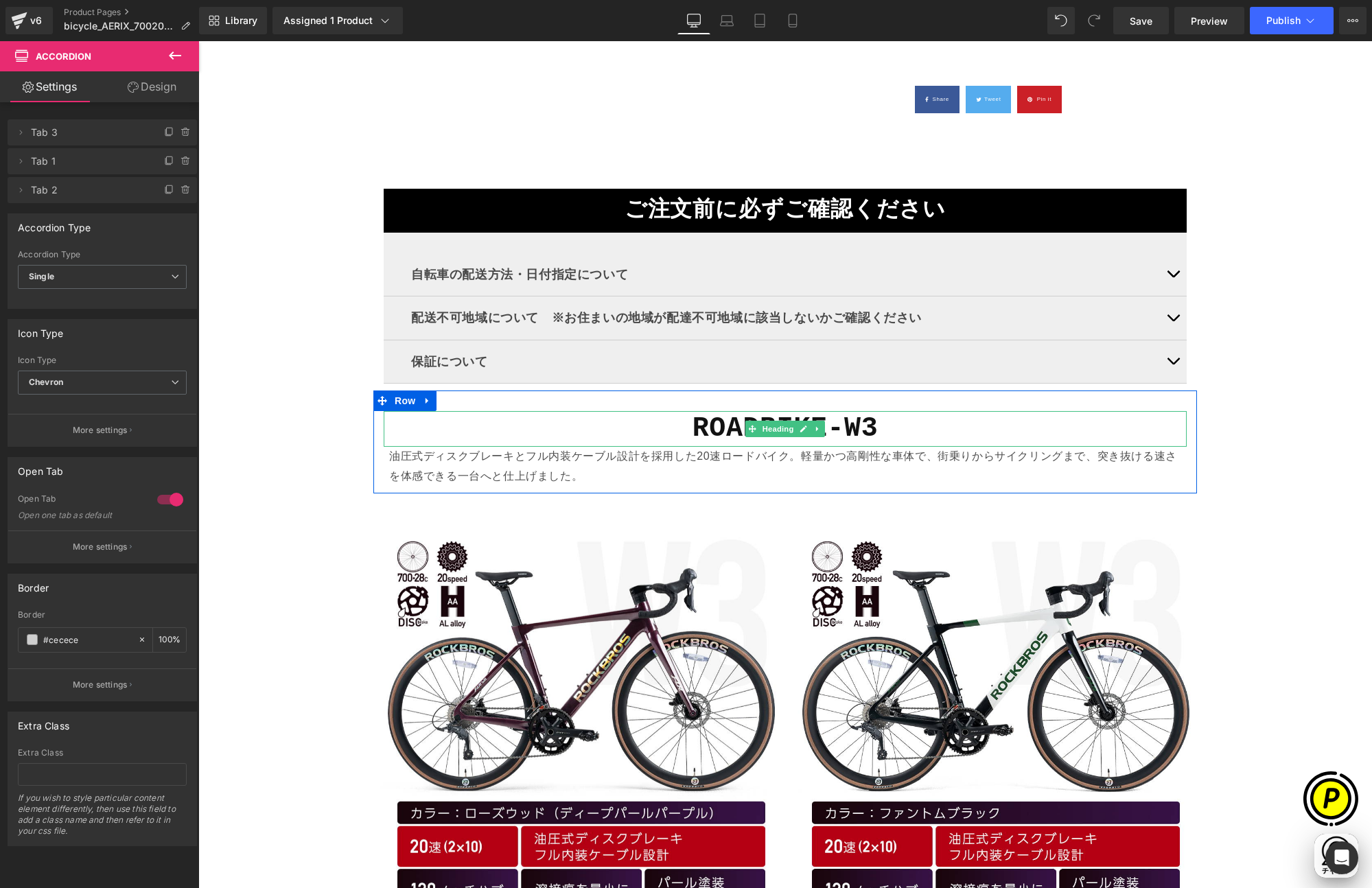
click at [867, 425] on strong "ROADBIKE-W3" at bounding box center [785, 428] width 186 height 31
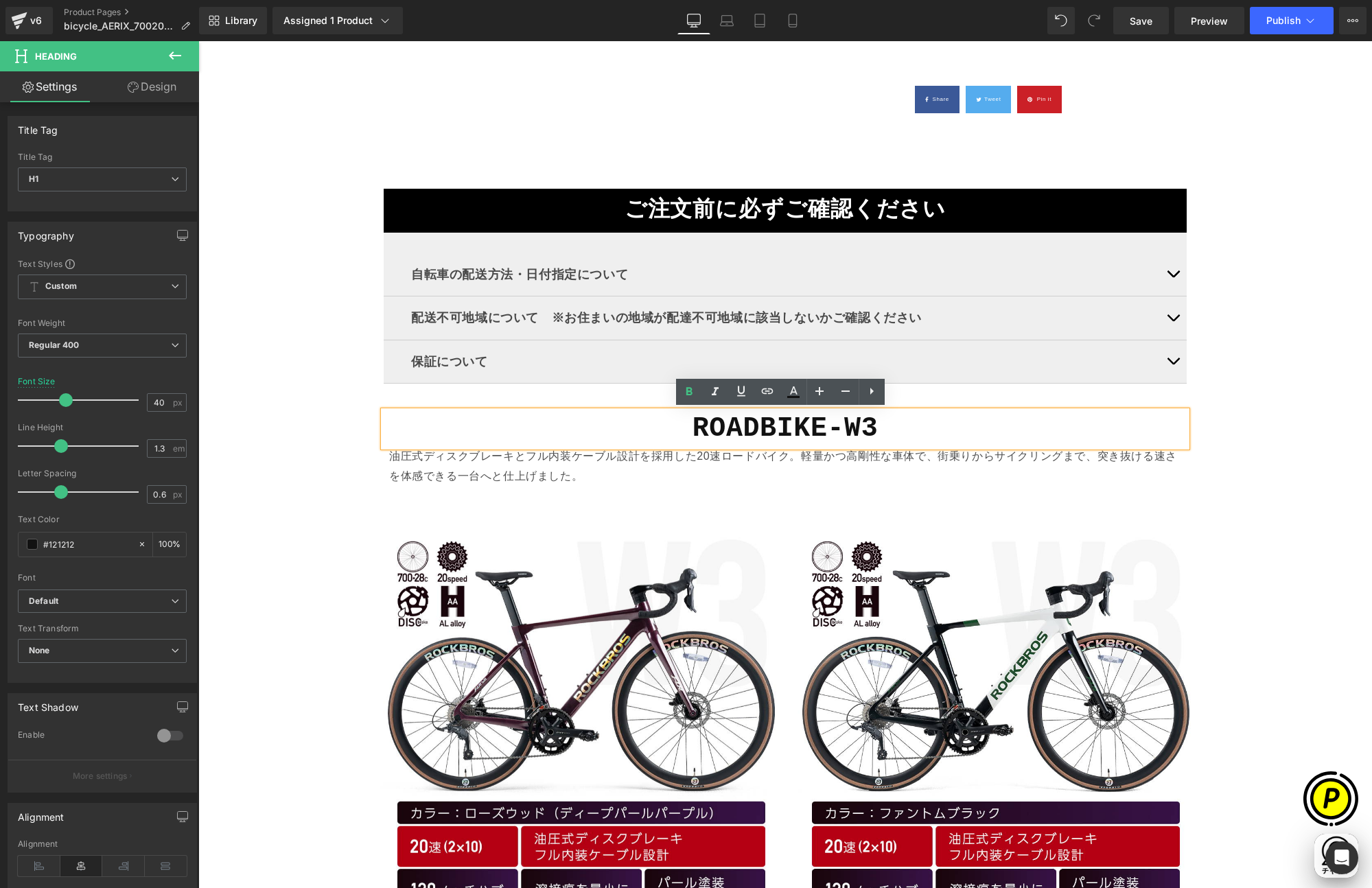
scroll to position [0, 803]
click at [874, 436] on h1 "ROADBIKE-W3" at bounding box center [785, 428] width 803 height 36
drag, startPoint x: 840, startPoint y: 430, endPoint x: 885, endPoint y: 436, distance: 45.4
click at [885, 434] on h1 "ROADBIKE-W3" at bounding box center [785, 428] width 803 height 36
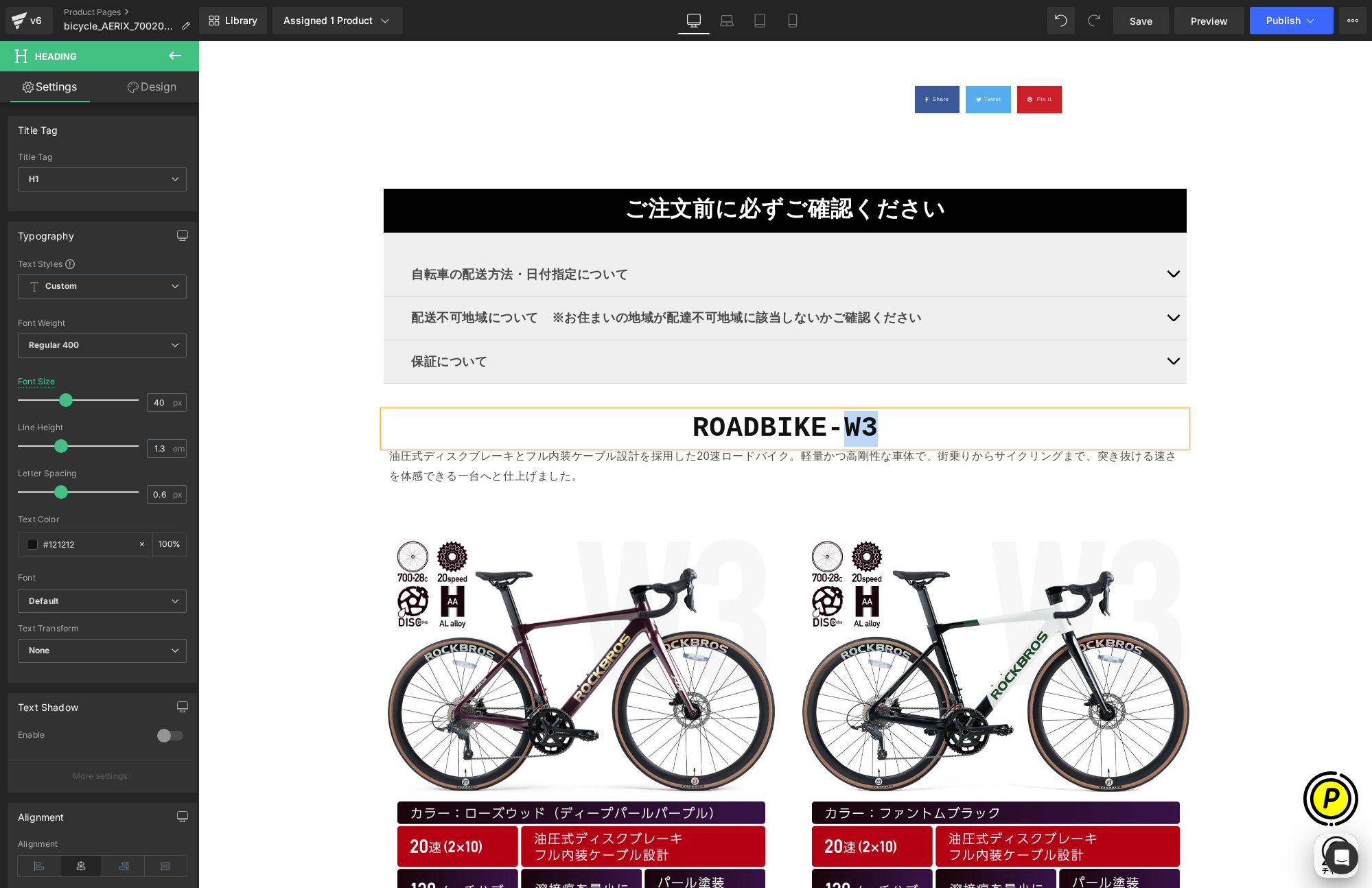
paste div
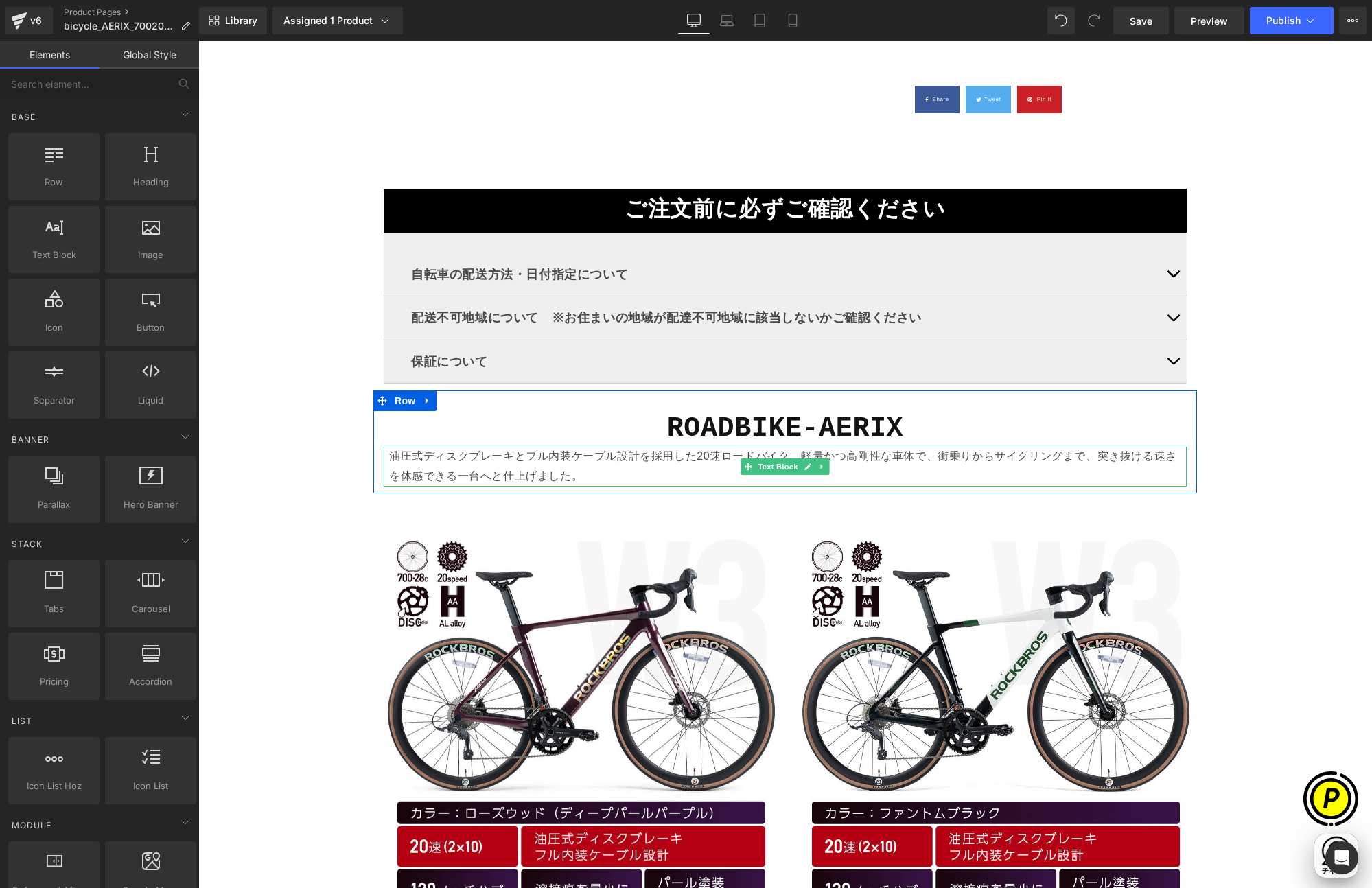
click at [493, 467] on p "油圧式ディスクブレーキとフル内装ケーブル設計を採用した20速ロードバイク。軽量かつ高剛性な車体で、街乗りからサイクリングまで、突き抜ける速さを体感できる一台へ…" at bounding box center [785, 467] width 792 height 40
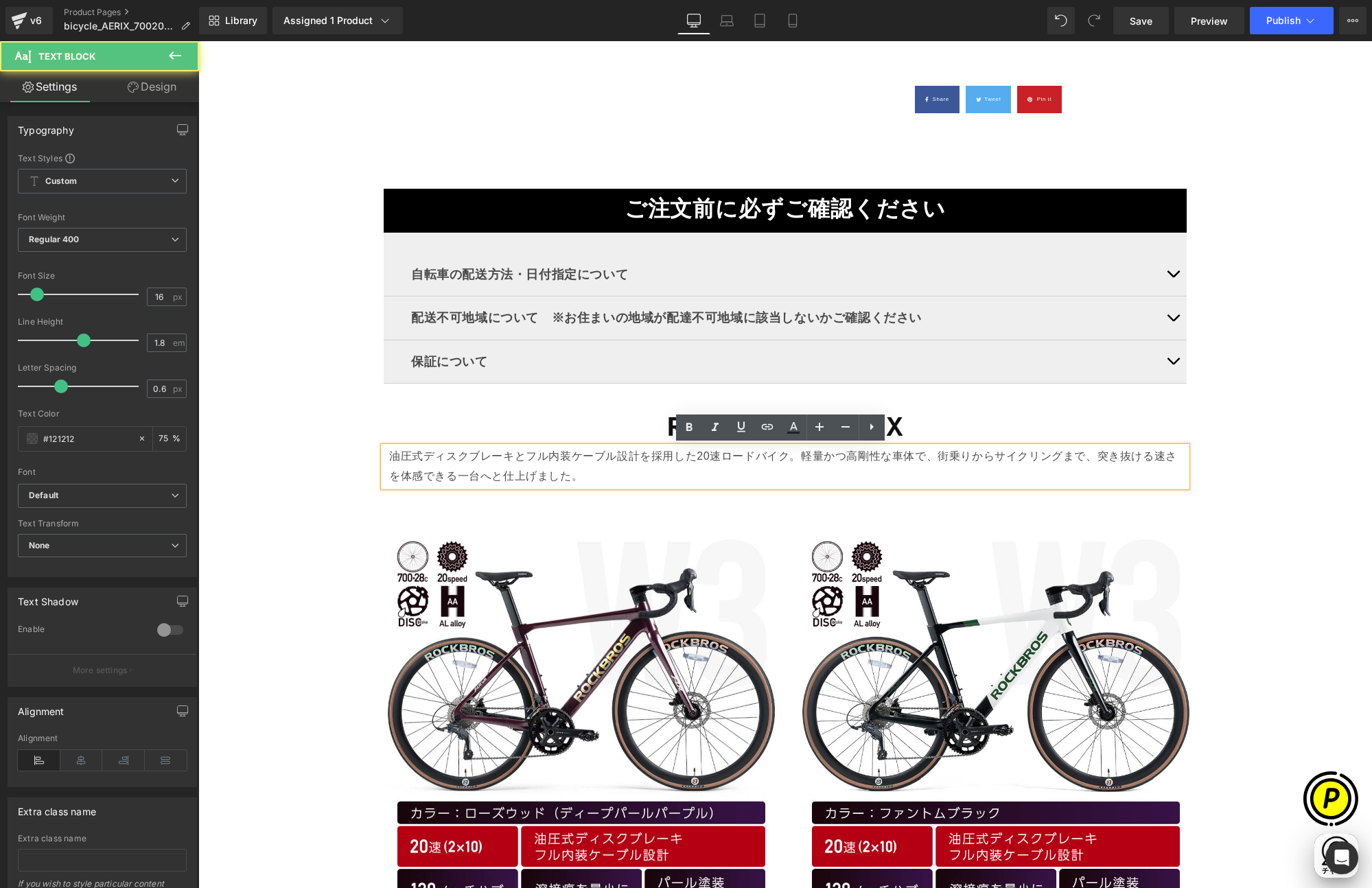
scroll to position [0, 268]
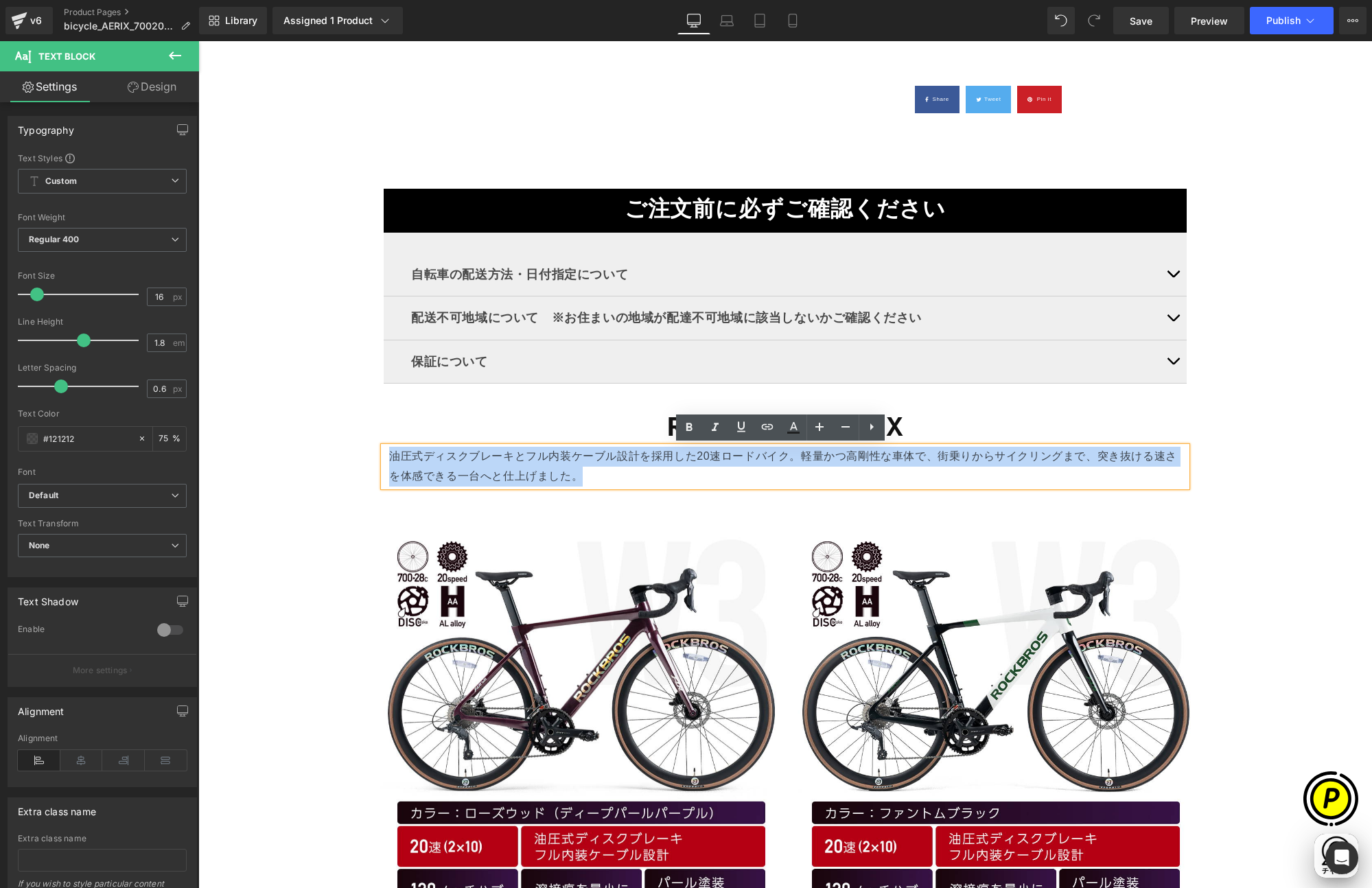
drag, startPoint x: 386, startPoint y: 455, endPoint x: 566, endPoint y: 482, distance: 182.0
click at [566, 482] on p "油圧式ディスクブレーキとフル内装ケーブル設計を採用した20速ロードバイク。軽量かつ高剛性な車体で、街乗りからサイクリングまで、突き抜ける速さを体感できる一台へ…" at bounding box center [785, 467] width 792 height 40
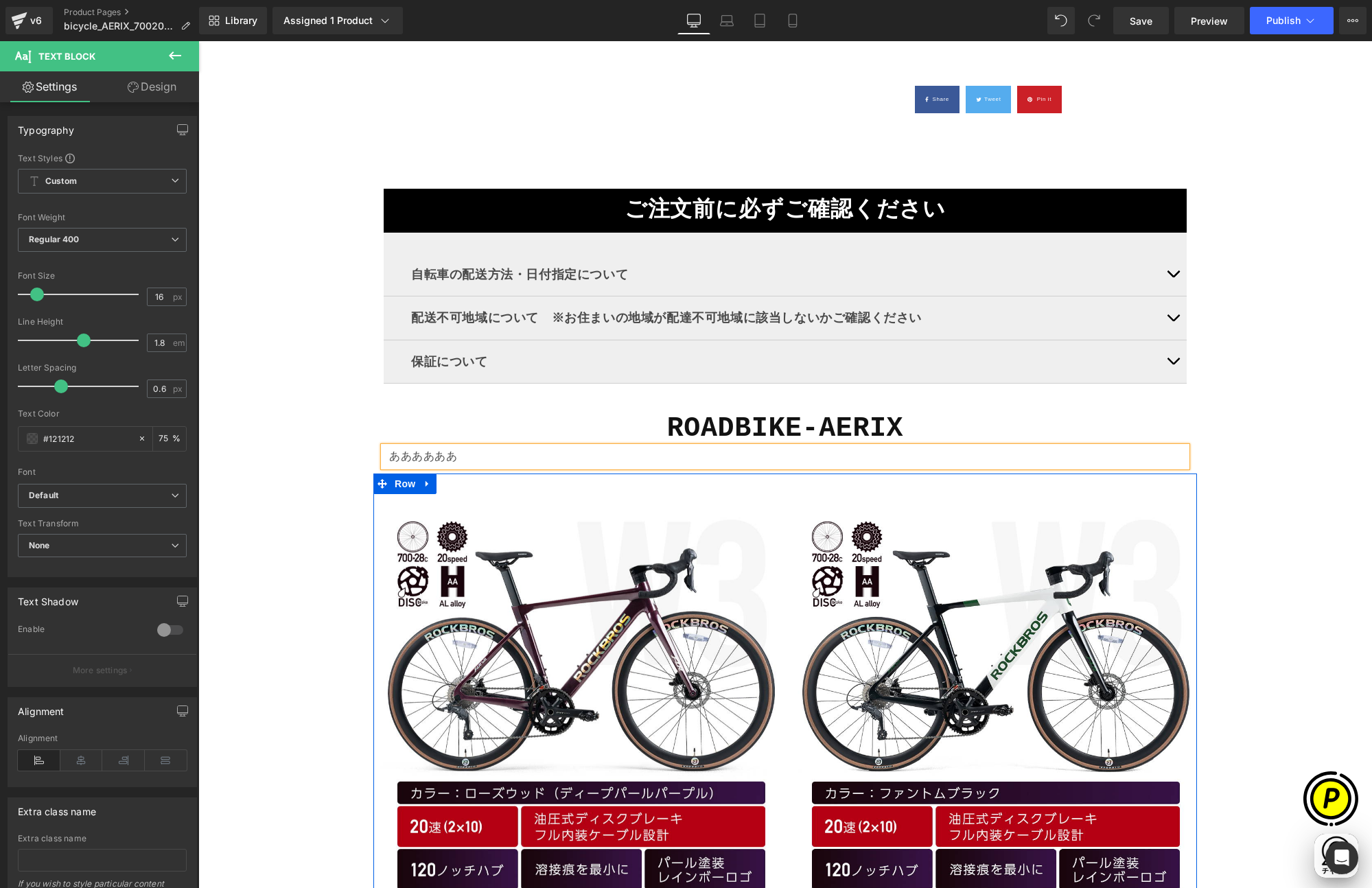
scroll to position [0, 535]
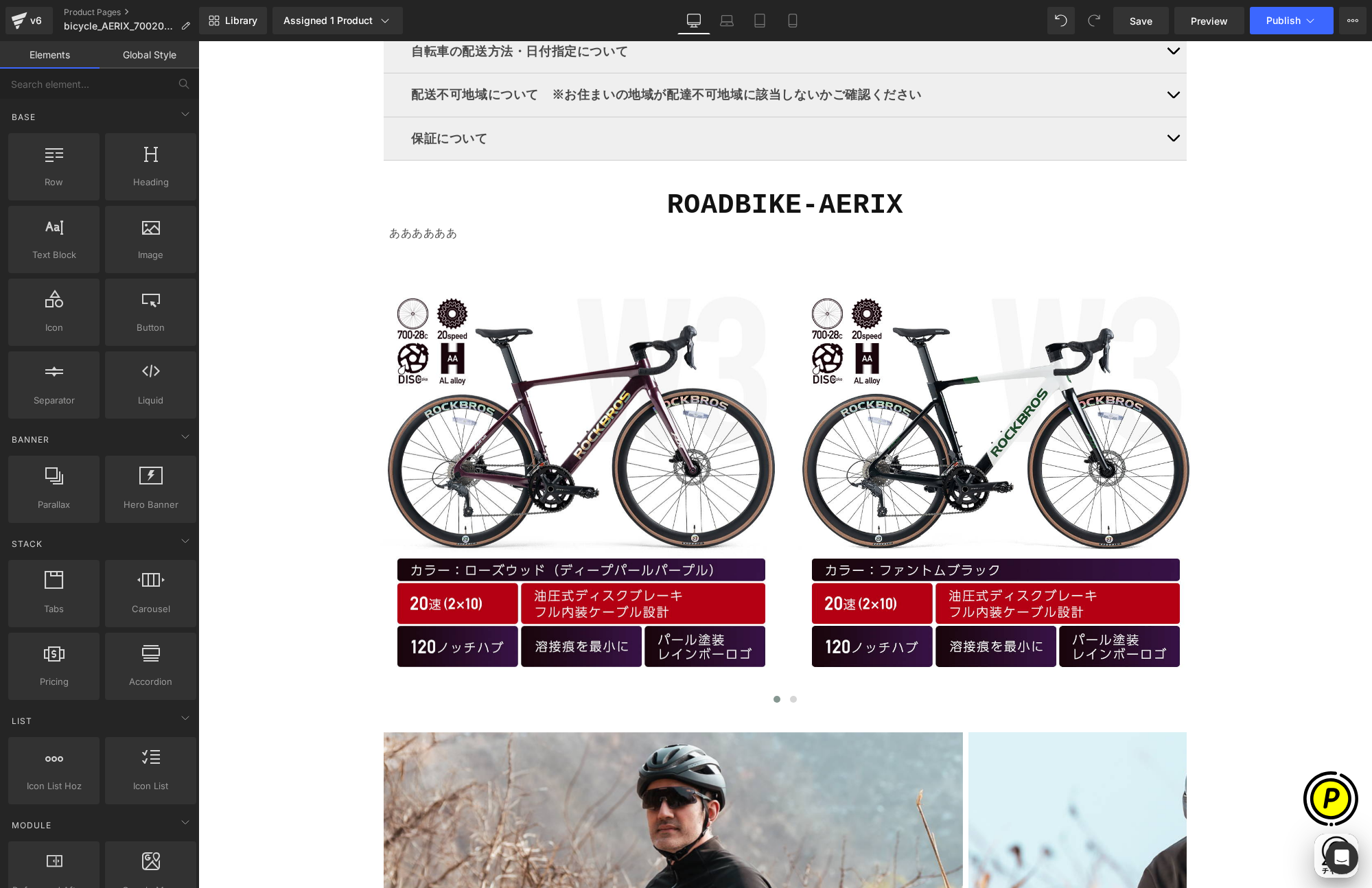
scroll to position [2347, 0]
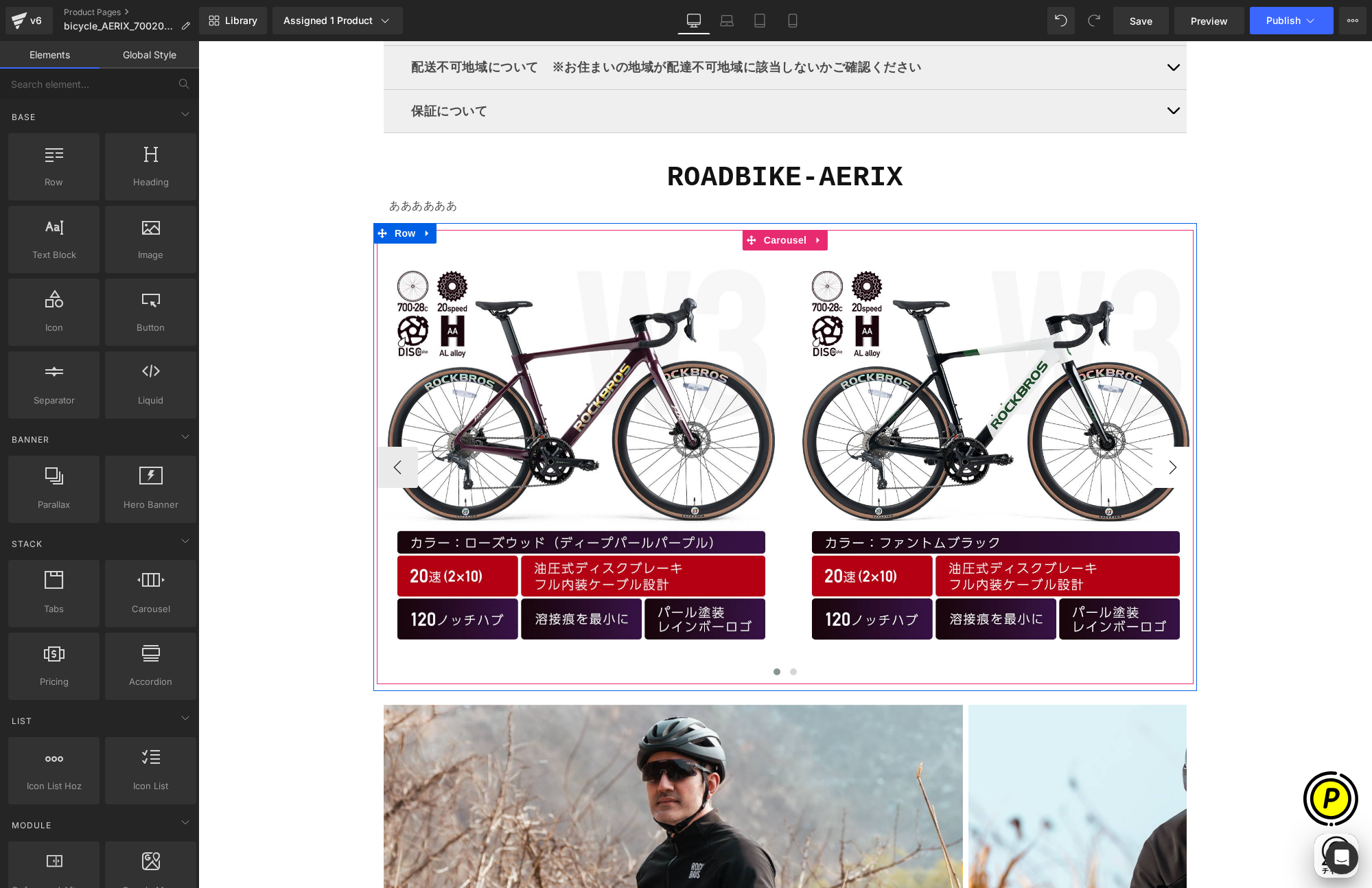
click at [1167, 463] on button "›" at bounding box center [1173, 467] width 41 height 41
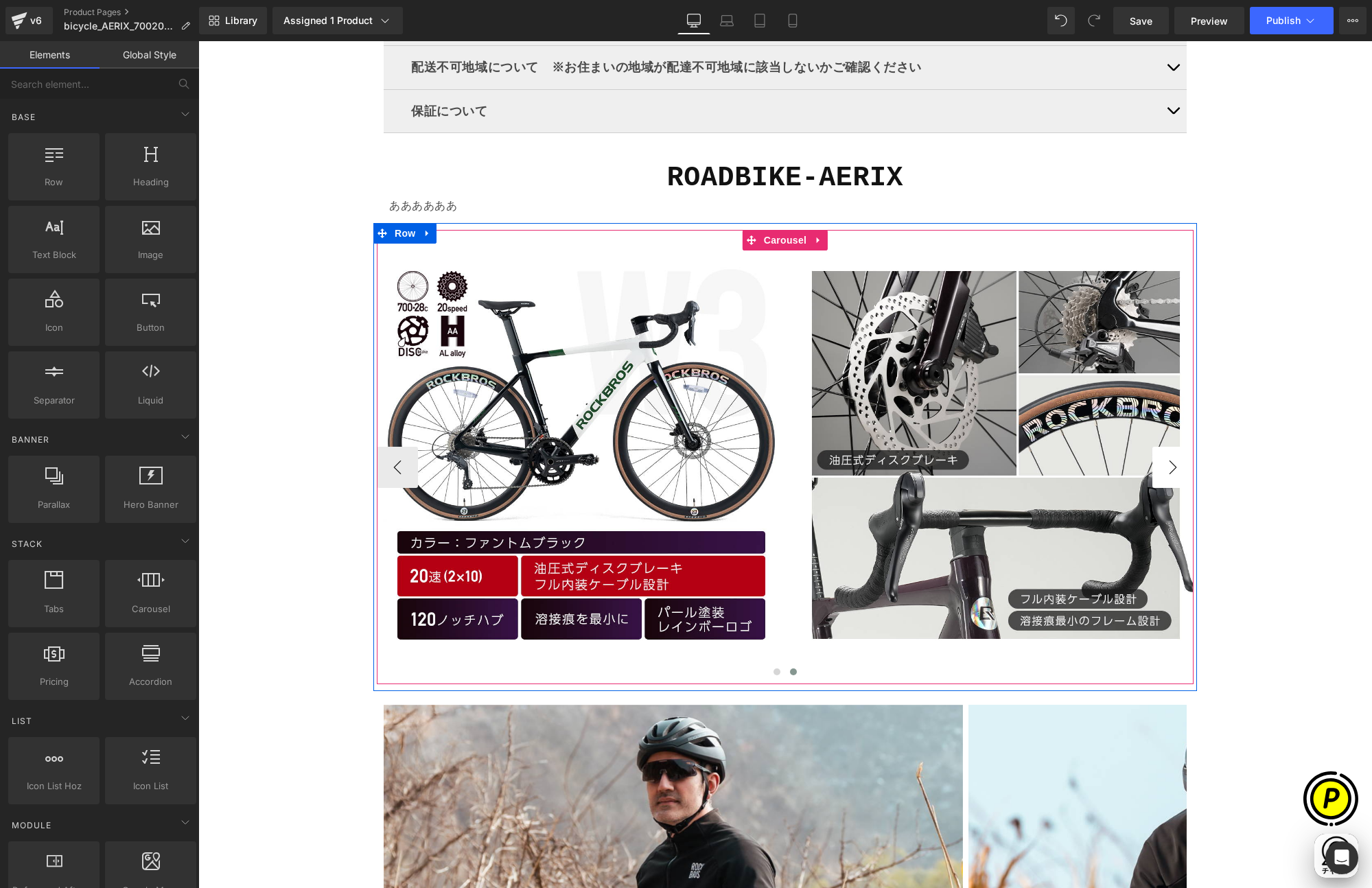
click at [1167, 463] on button "›" at bounding box center [1173, 467] width 41 height 41
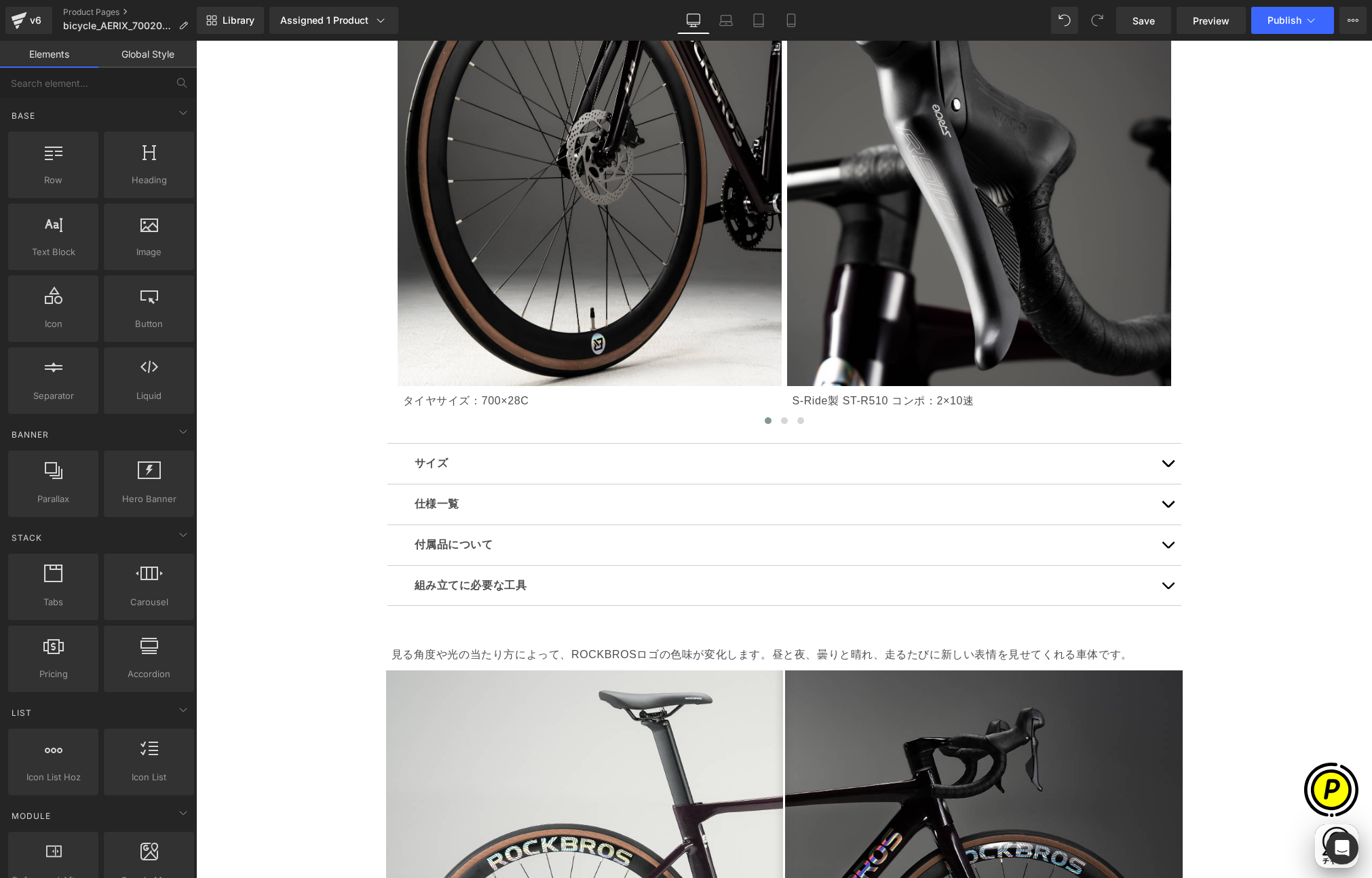
scroll to position [4350, 0]
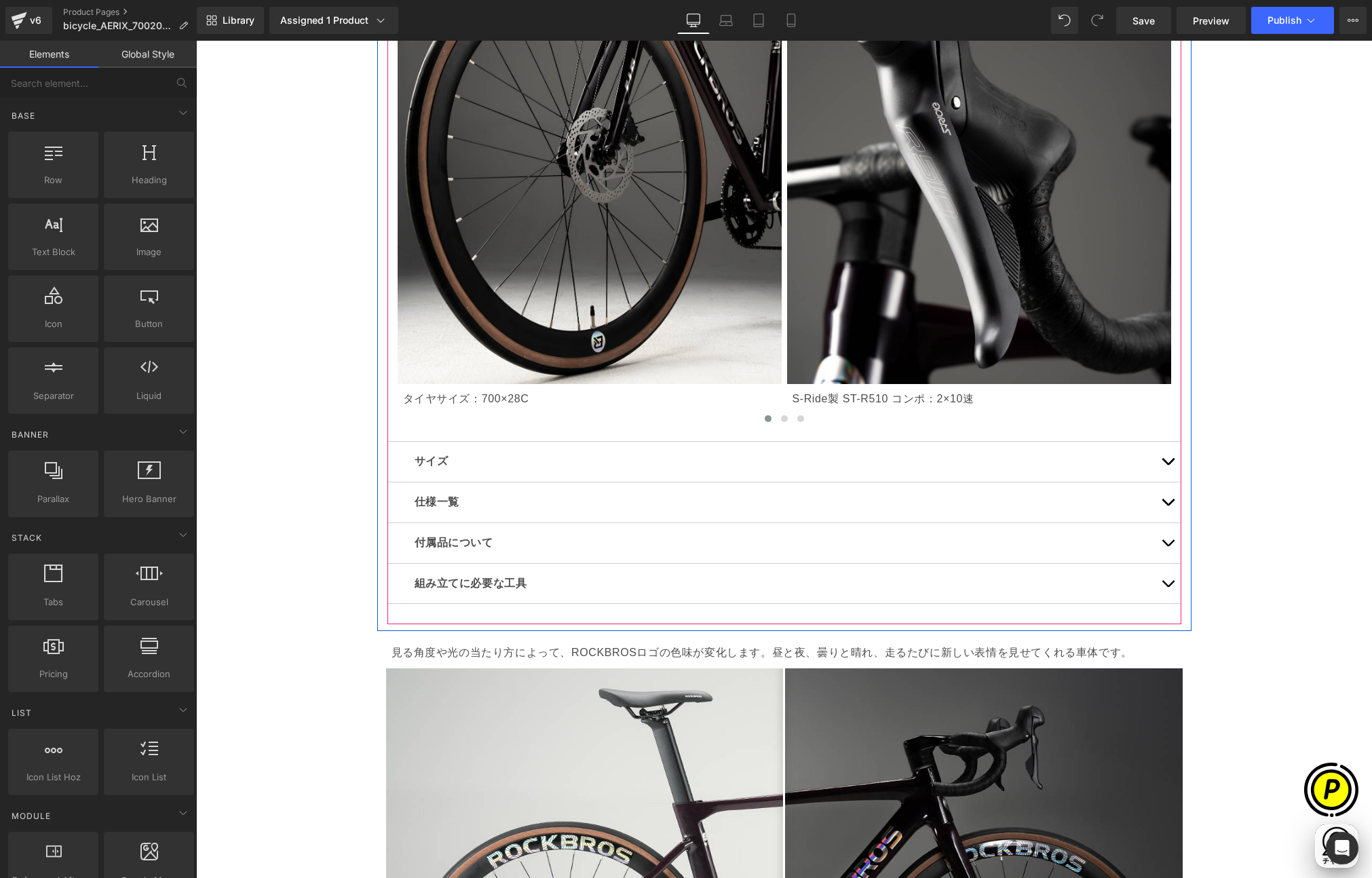
click at [1161, 460] on button "button" at bounding box center [1167, 461] width 27 height 40
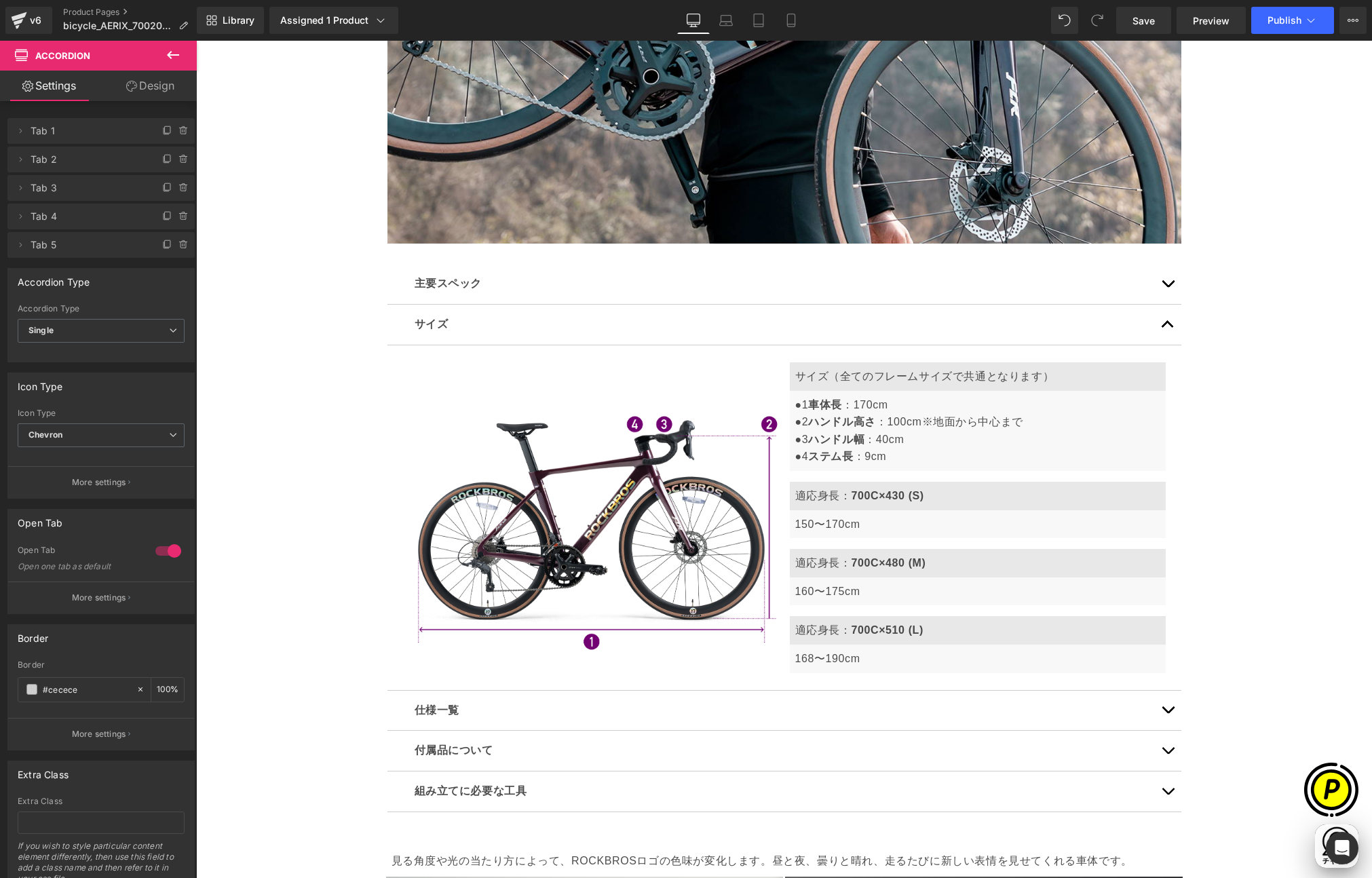
scroll to position [0, 794]
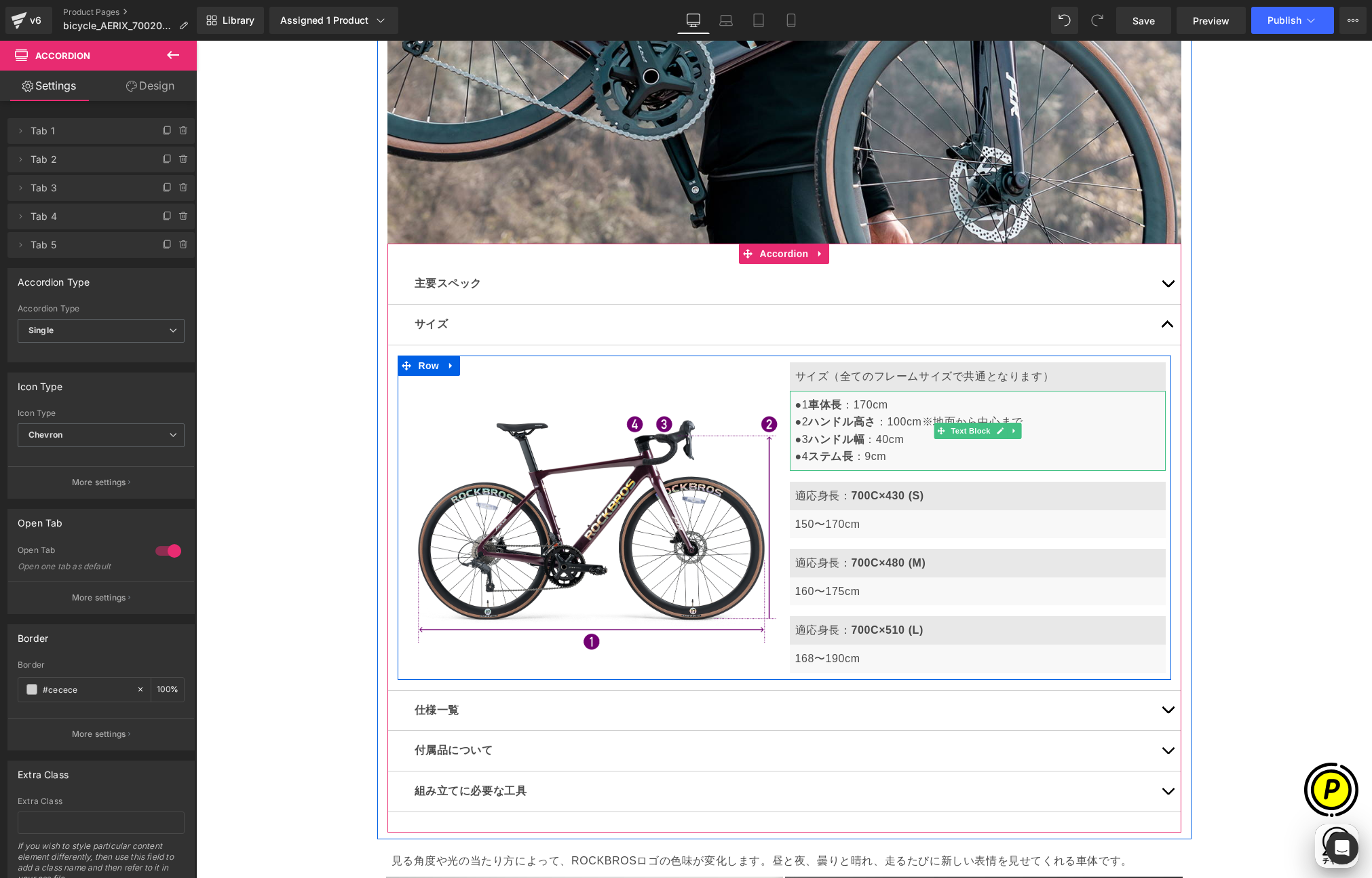
click at [864, 406] on p "●1 車体長 ：170cm ●2 ハンドル高さ ：100cm　 ※地面から中心まで" at bounding box center [977, 414] width 365 height 34
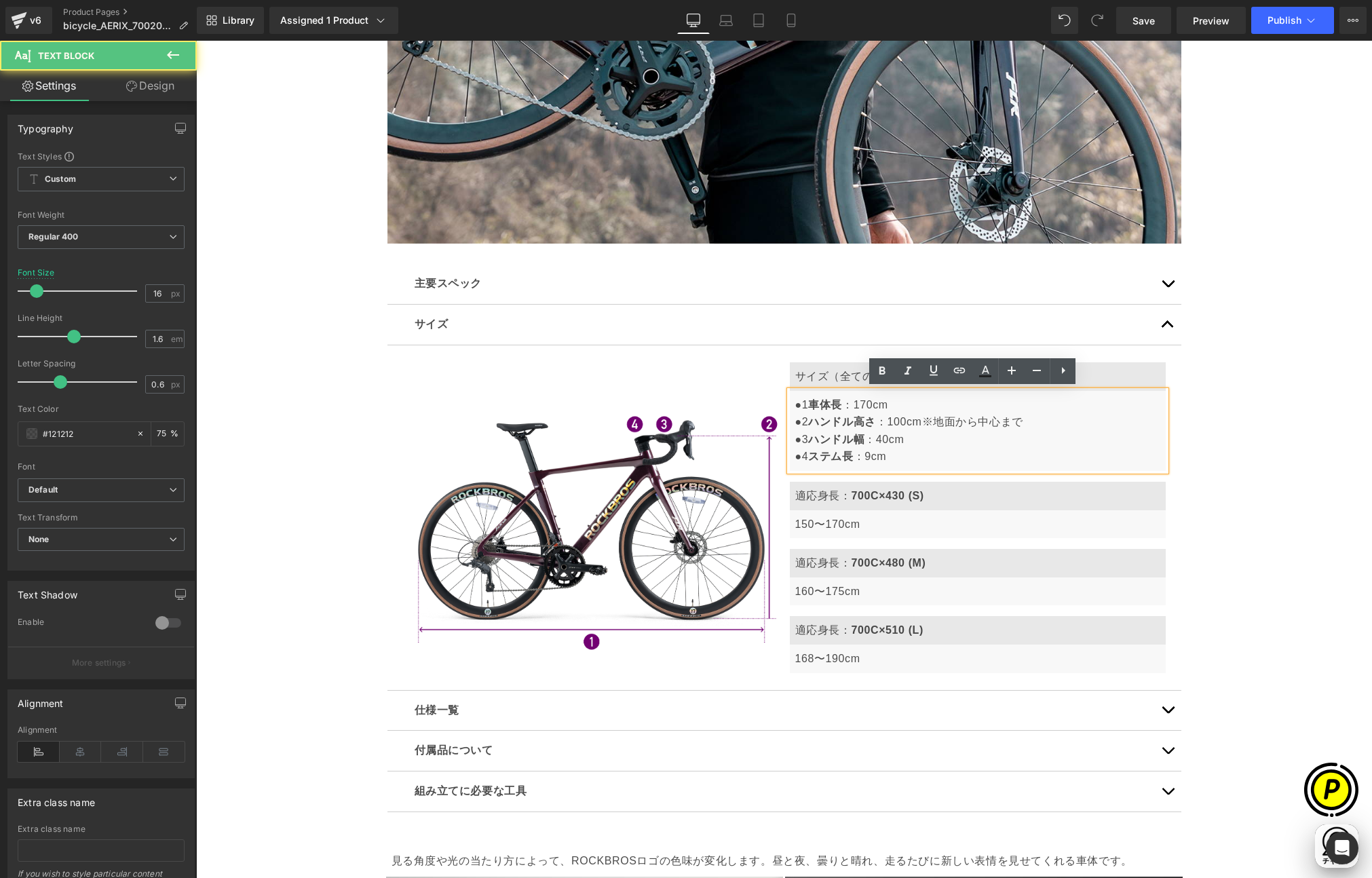
scroll to position [0, 0]
drag, startPoint x: 852, startPoint y: 402, endPoint x: 871, endPoint y: 402, distance: 19.0
click at [871, 402] on p "●1 車体長 ：170cm ●2 ハンドル高さ ：100cm　 ※地面から中心まで" at bounding box center [977, 414] width 365 height 34
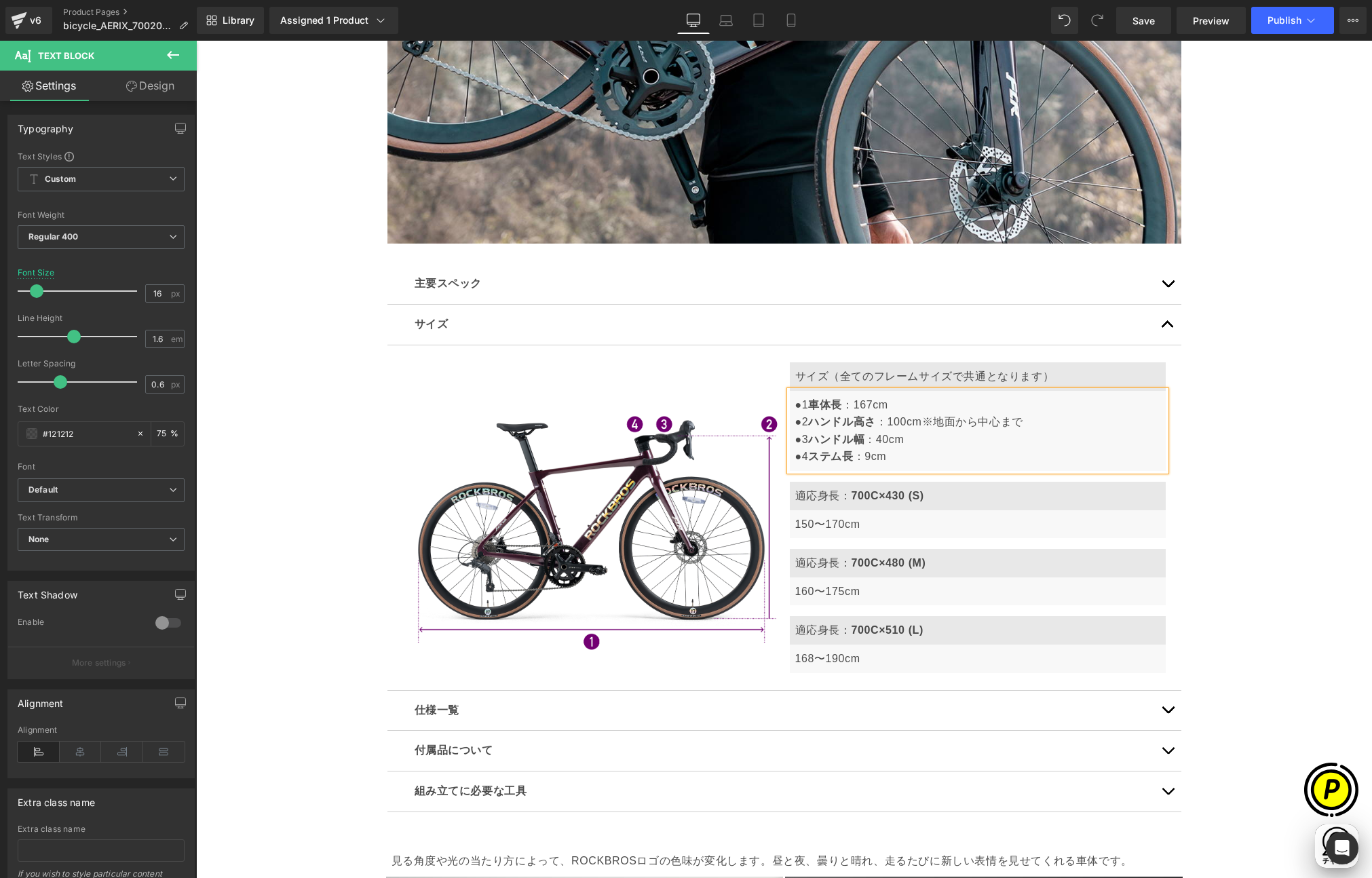
scroll to position [0, 265]
click at [853, 425] on strong "ハンドル高さ" at bounding box center [842, 421] width 68 height 11
drag, startPoint x: 924, startPoint y: 420, endPoint x: 935, endPoint y: 420, distance: 11.0
click at [935, 420] on p "●1 車体長 ：167cm ●2 ハンドルバーの高さ ：100cm　 ※地面から中心まで" at bounding box center [977, 414] width 365 height 34
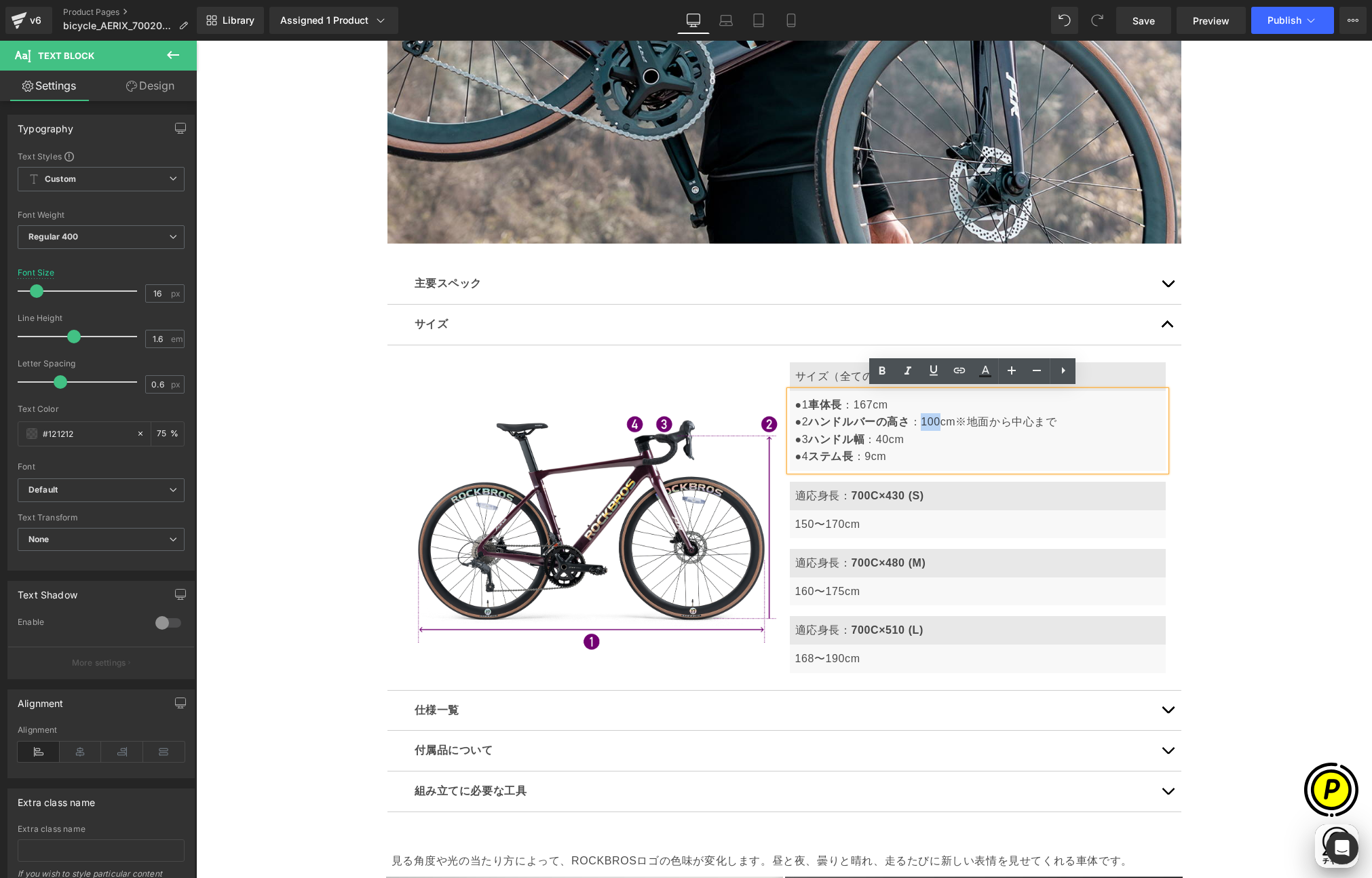
scroll to position [0, 794]
click at [1225, 462] on div "Sale Off (P) Image" at bounding box center [784, 837] width 1176 height 9196
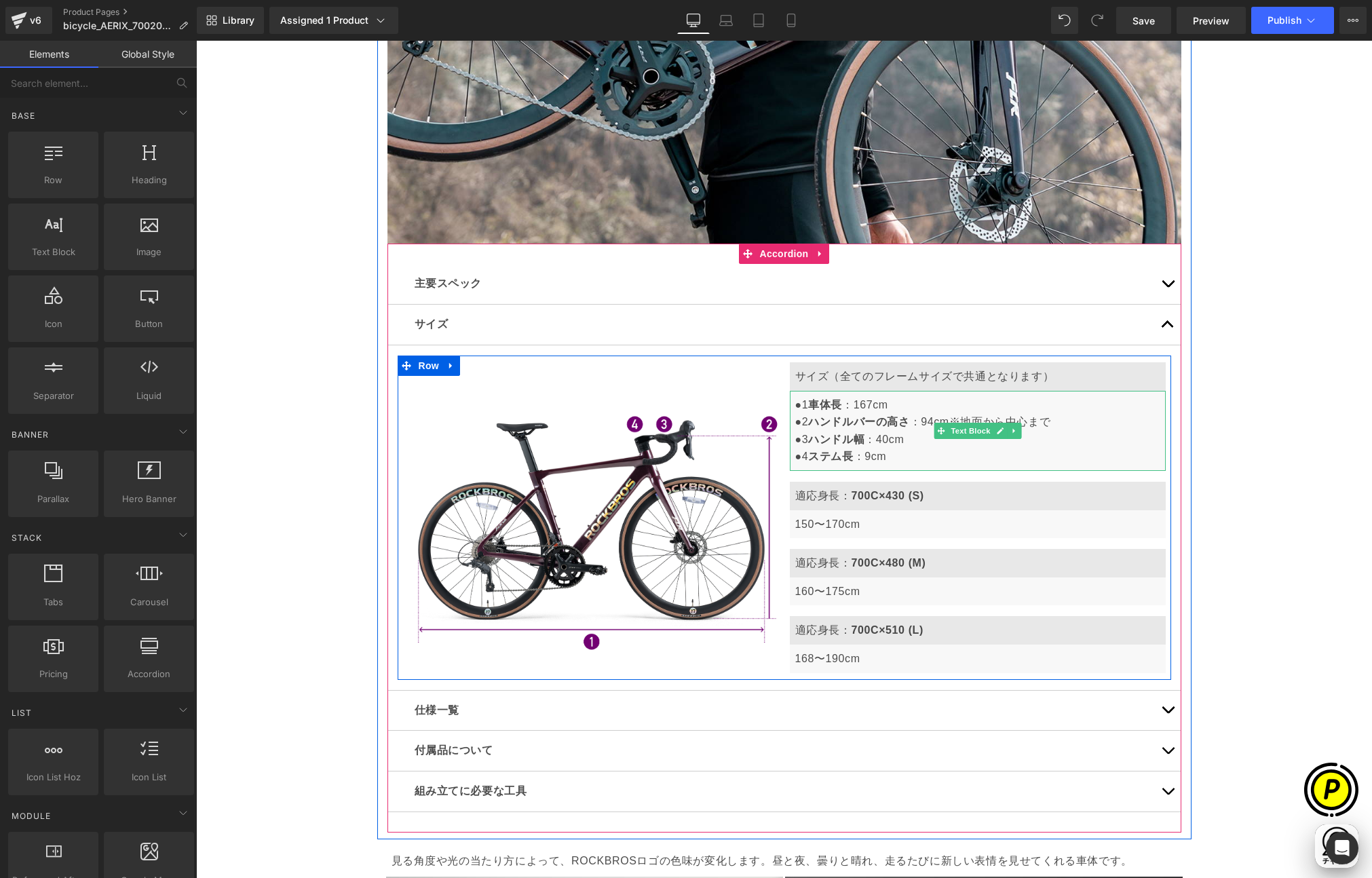
scroll to position [0, 0]
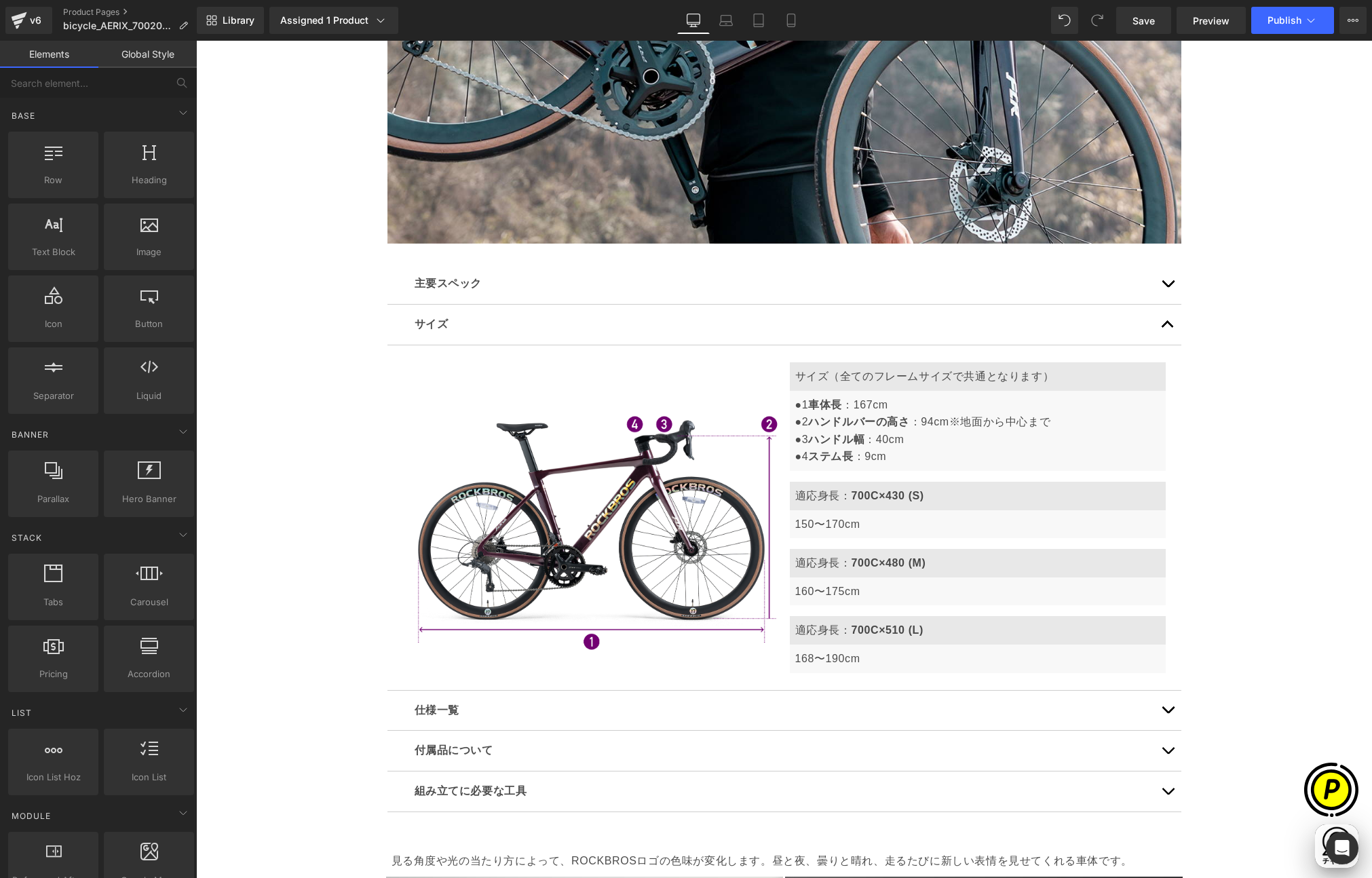
click at [1218, 471] on div "Sale Off (P) Image" at bounding box center [784, 837] width 1176 height 9196
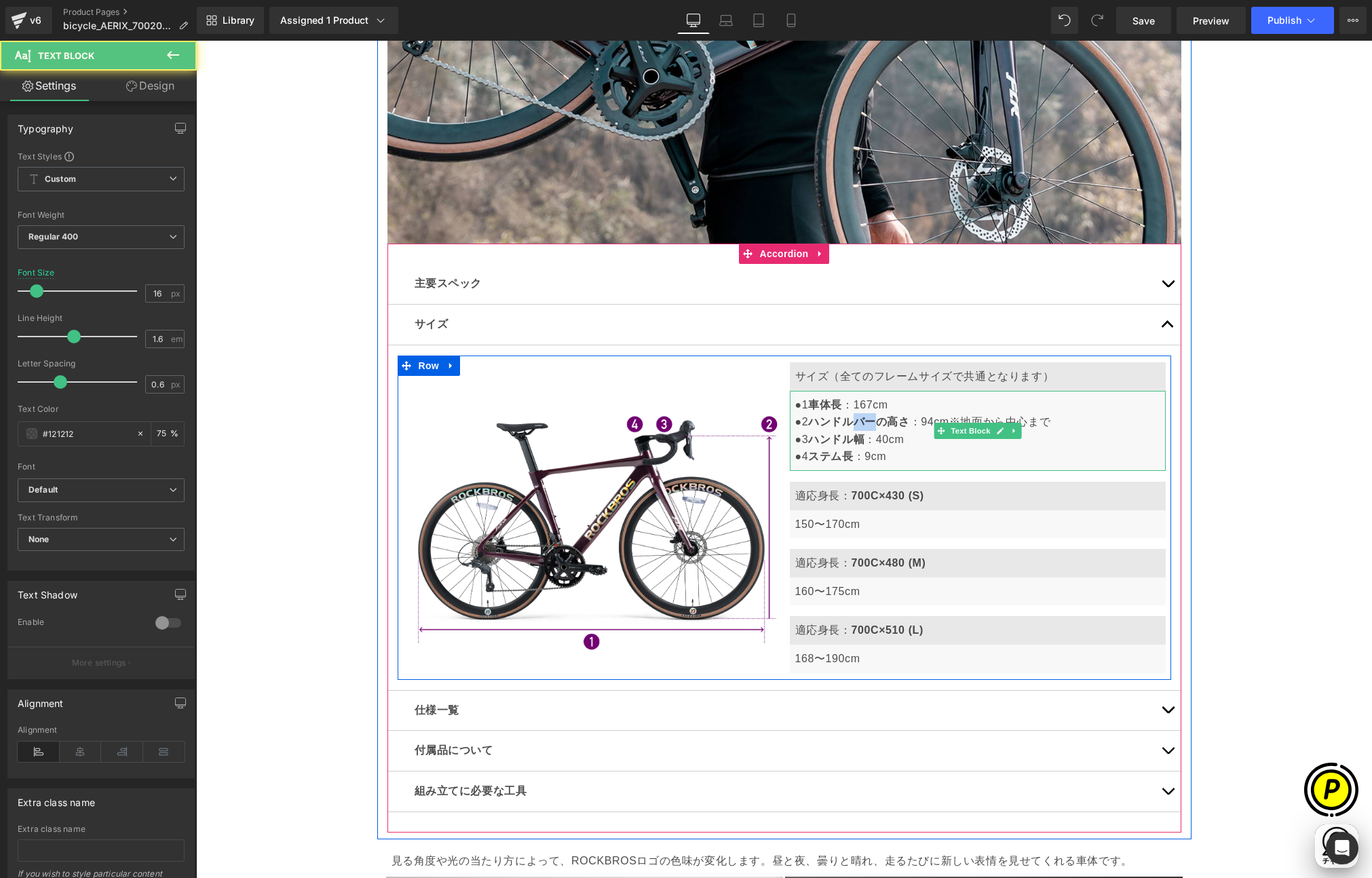
scroll to position [0, 529]
drag, startPoint x: 854, startPoint y: 420, endPoint x: 880, endPoint y: 420, distance: 26.0
click at [880, 420] on strong "ハンドルバーの高さ" at bounding box center [859, 421] width 101 height 11
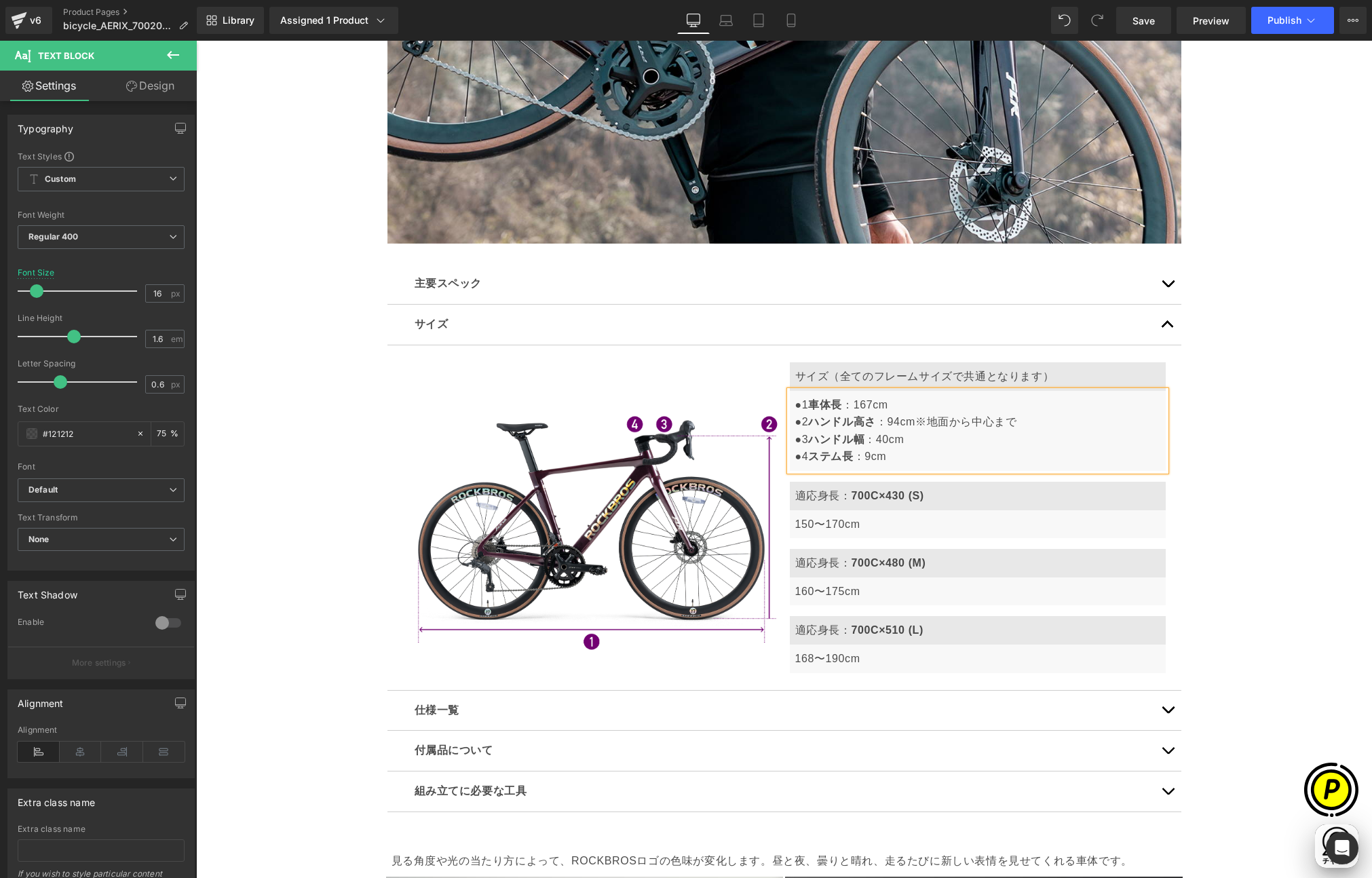
click at [1223, 440] on div "Sale Off (P) Image" at bounding box center [784, 837] width 1176 height 9196
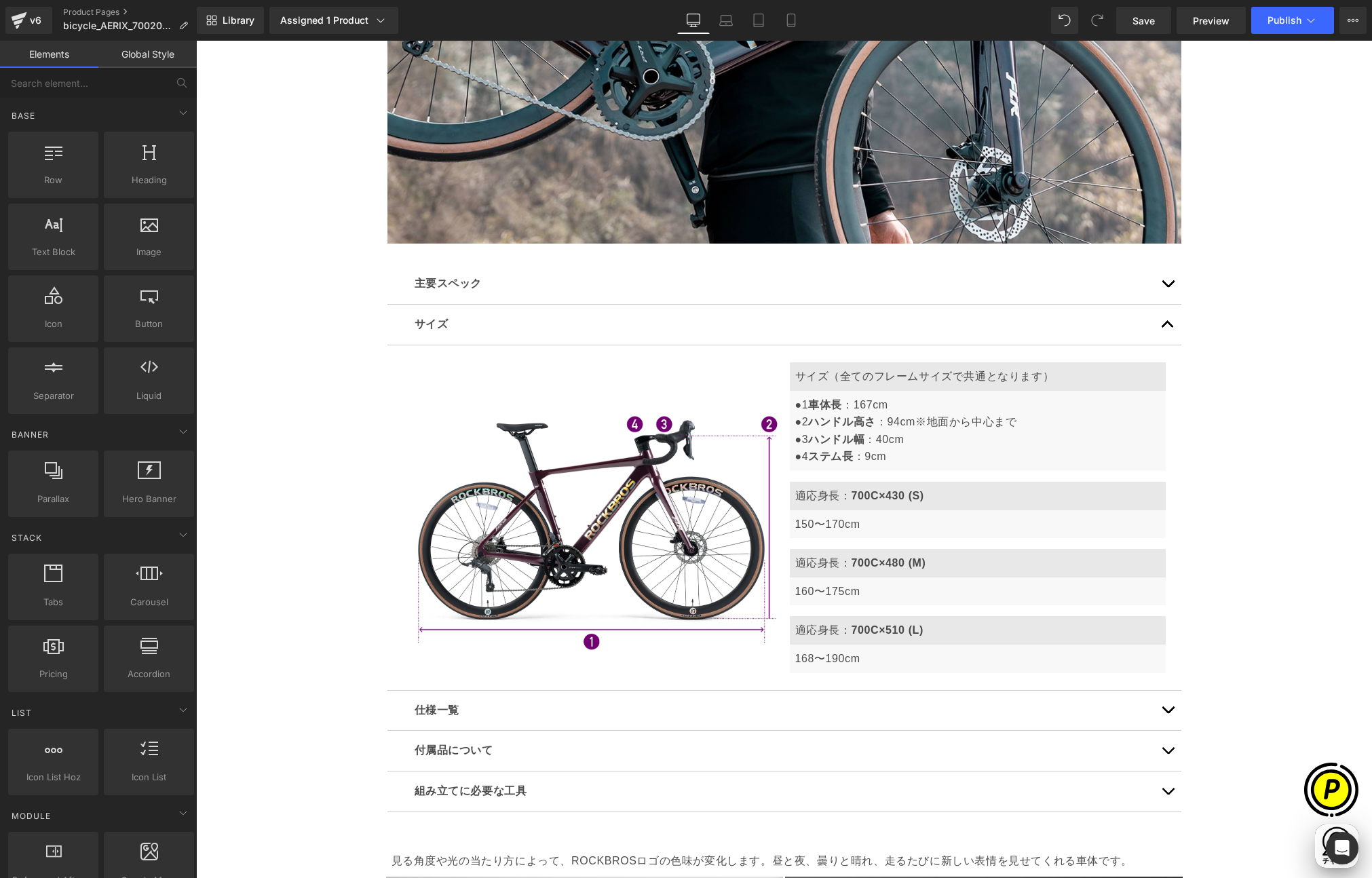
click at [1230, 449] on div "Sale Off (P) Image" at bounding box center [784, 837] width 1176 height 9196
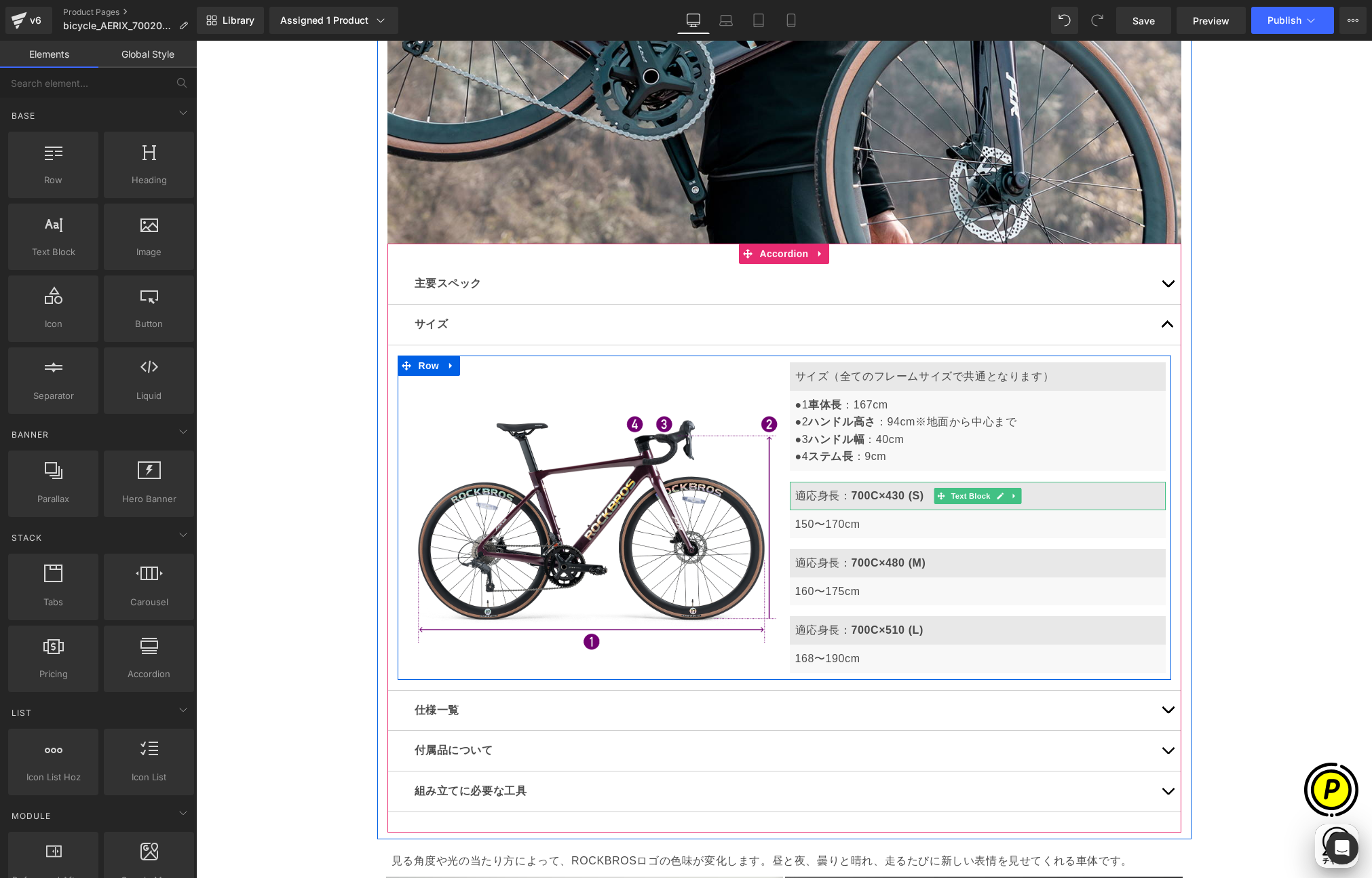
scroll to position [0, 265]
click at [879, 495] on strong "700C×430 (S)" at bounding box center [887, 495] width 73 height 11
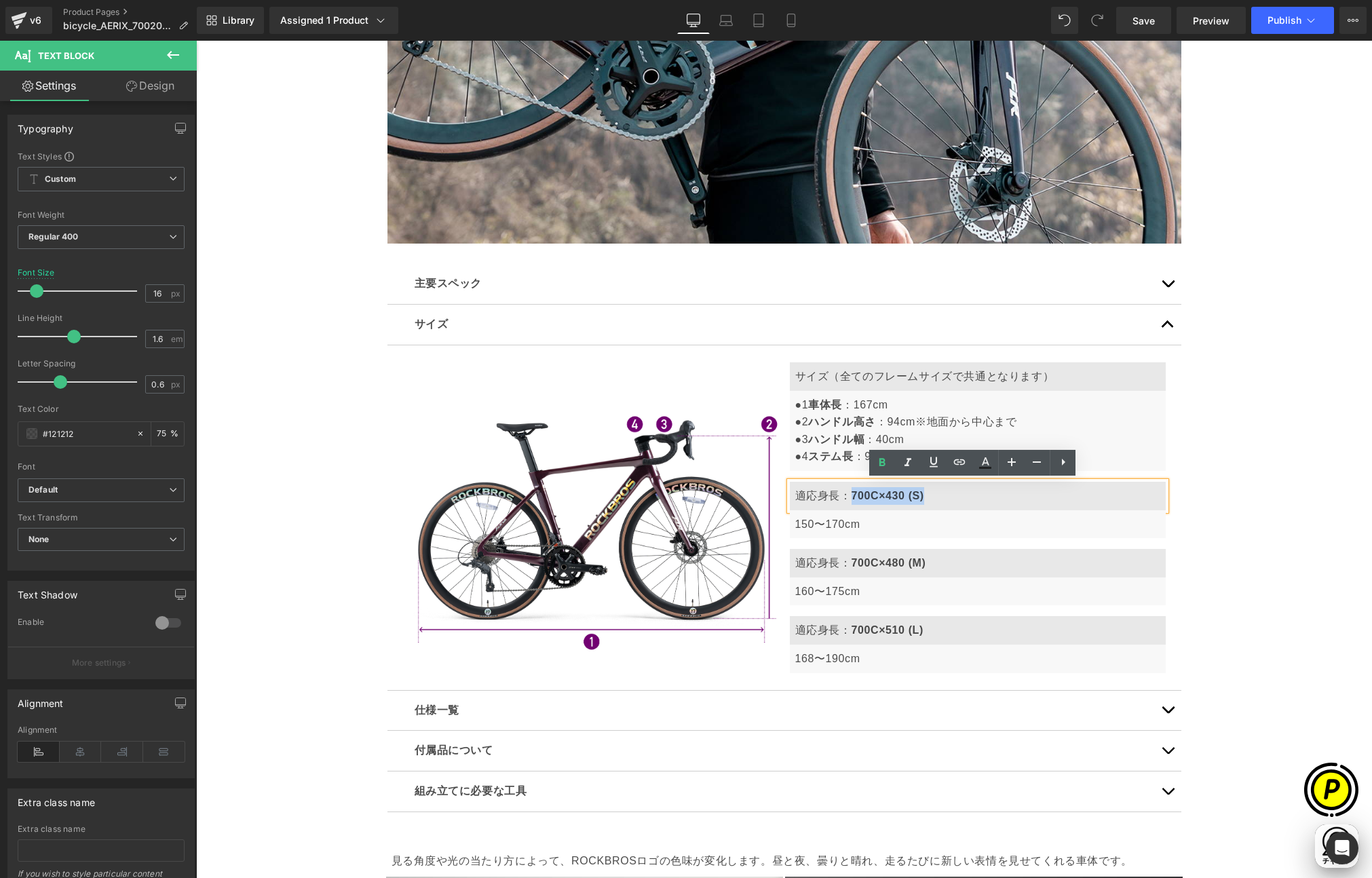
drag, startPoint x: 844, startPoint y: 493, endPoint x: 931, endPoint y: 494, distance: 87.0
click at [931, 494] on p "適応身長： 700C×430 (S)" at bounding box center [977, 496] width 365 height 18
click at [887, 492] on p "適応身長： XS" at bounding box center [977, 496] width 365 height 18
click at [865, 564] on strong "700C×480 (M)" at bounding box center [889, 562] width 75 height 11
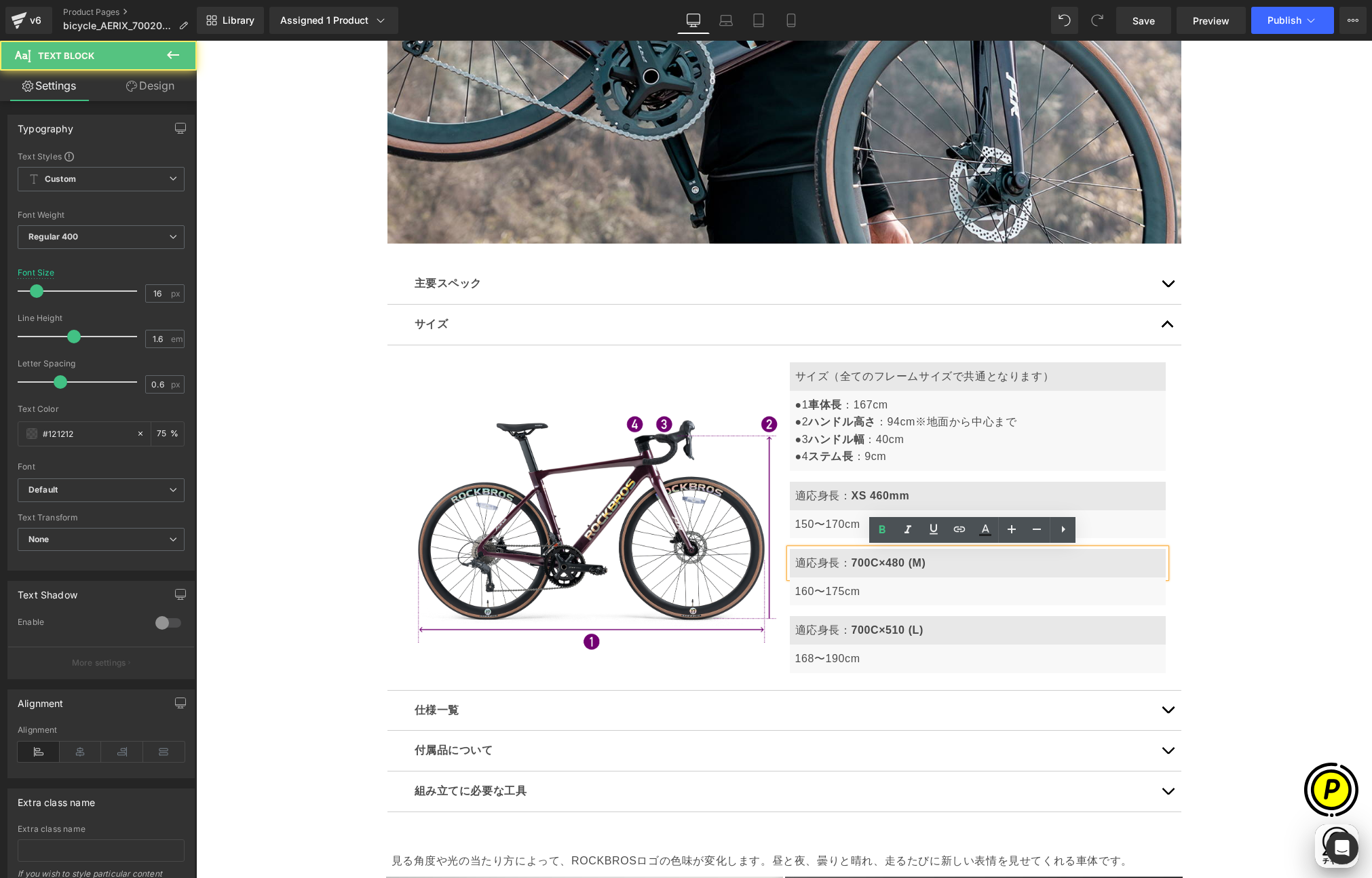
click at [851, 498] on strong "XS 460mm" at bounding box center [880, 495] width 58 height 11
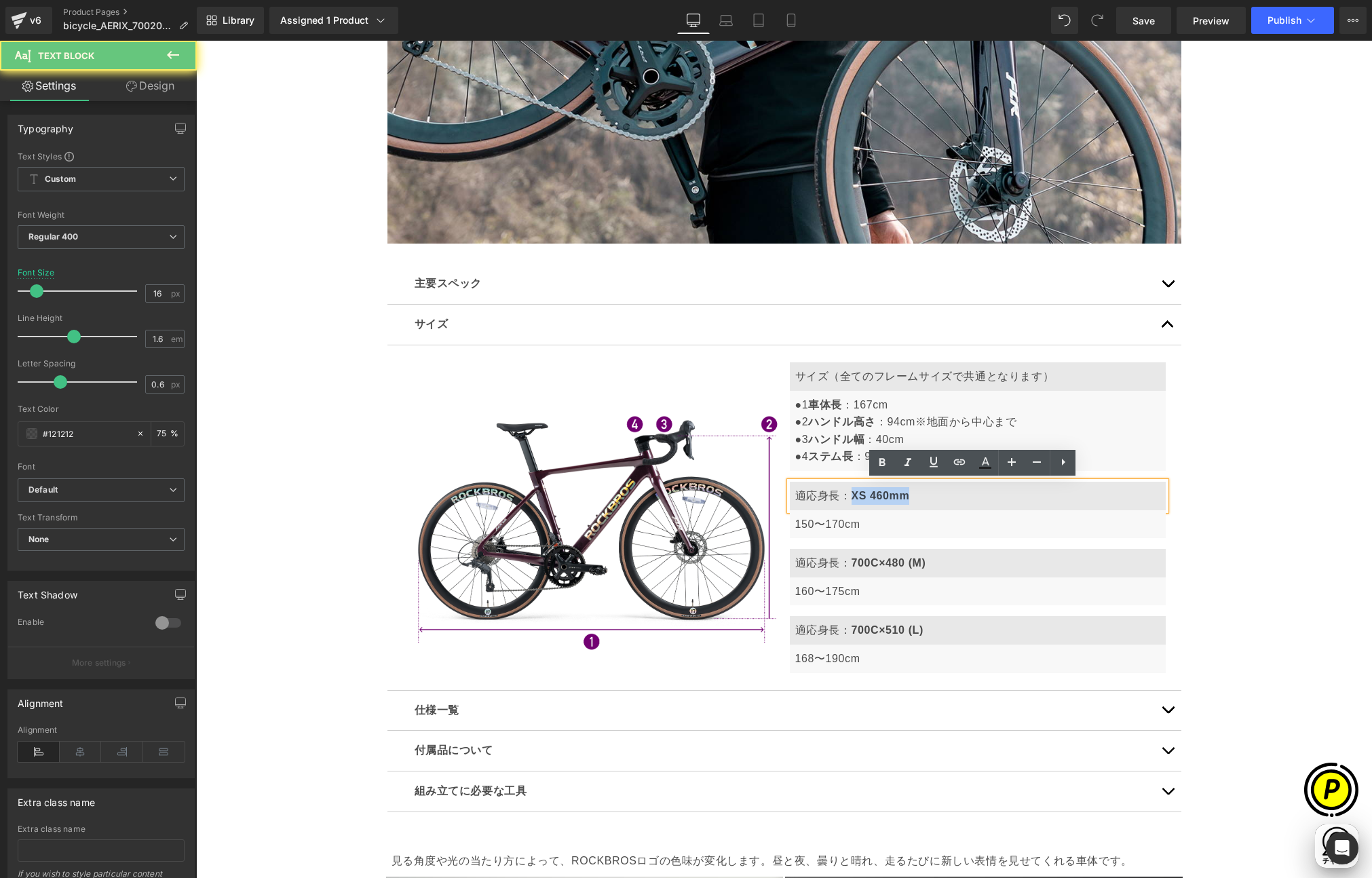
drag, startPoint x: 847, startPoint y: 494, endPoint x: 904, endPoint y: 494, distance: 57.0
click at [904, 494] on p "適応身長： XS 460mm" at bounding box center [977, 496] width 365 height 18
copy strong "XS 460mm"
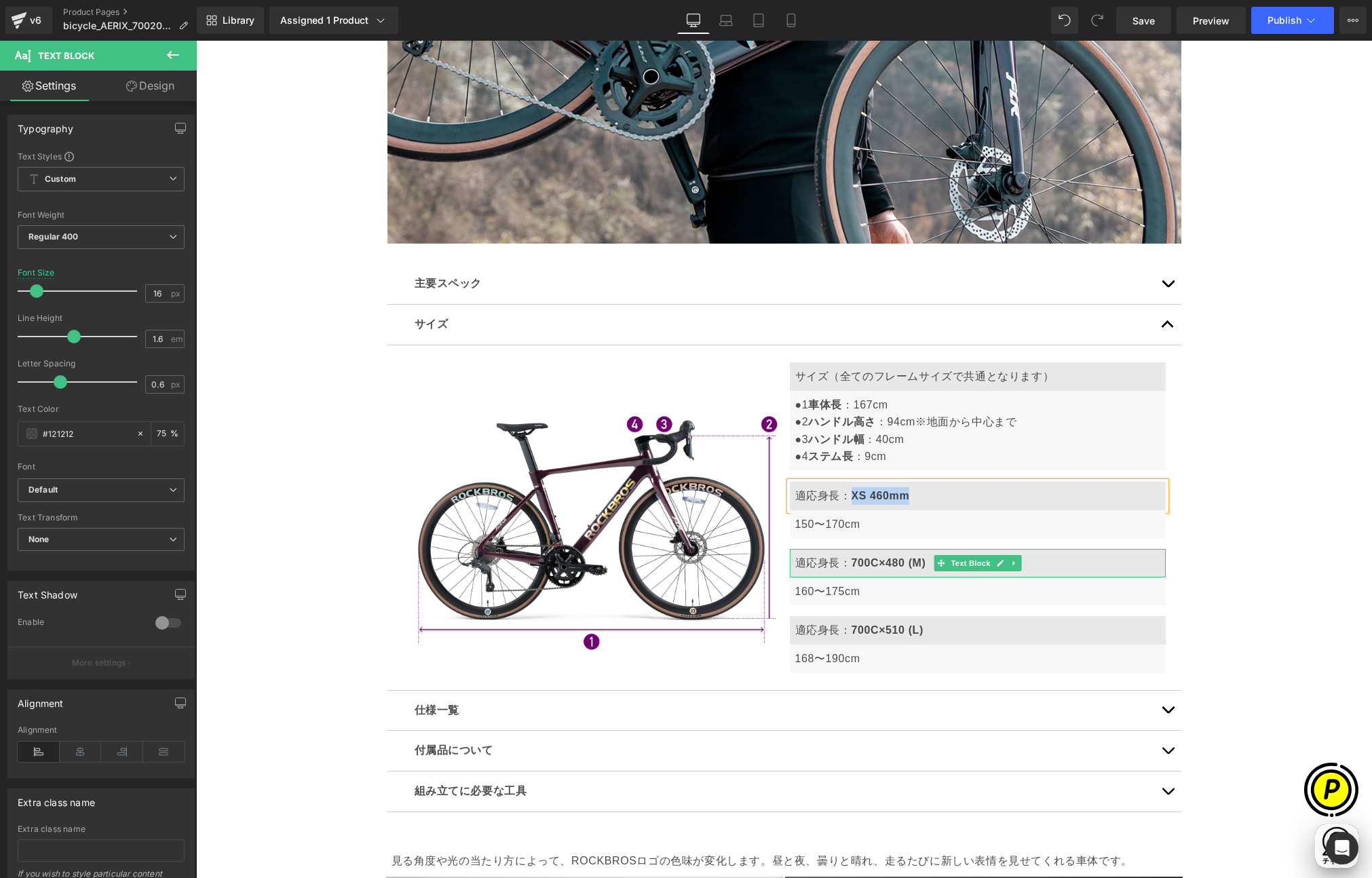
click at [859, 562] on strong "700C×480 (M)" at bounding box center [889, 562] width 75 height 11
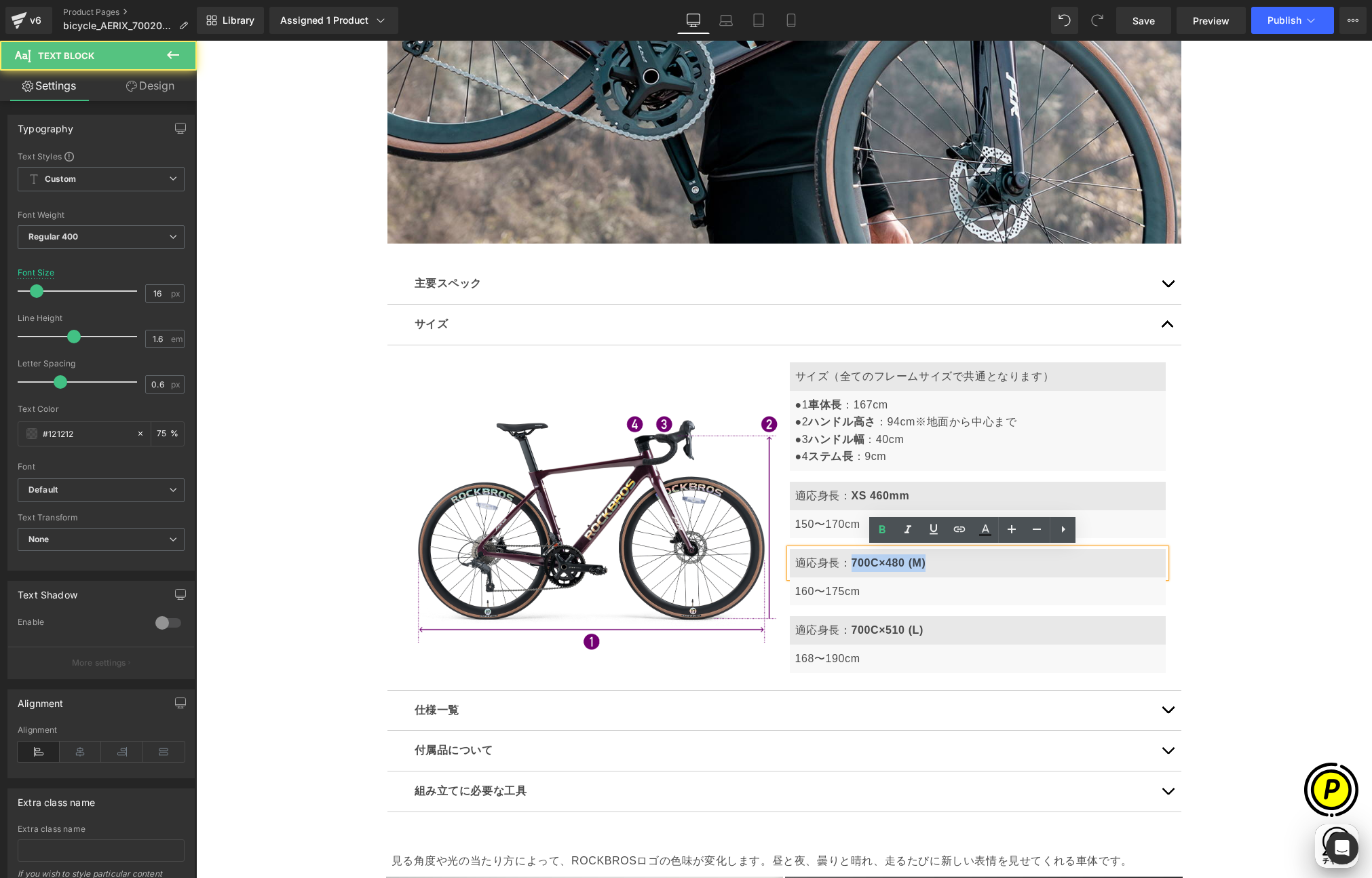
drag, startPoint x: 844, startPoint y: 561, endPoint x: 943, endPoint y: 566, distance: 99.1
click at [943, 566] on p "適応身長： 700C×480 (M)" at bounding box center [977, 563] width 365 height 18
paste div
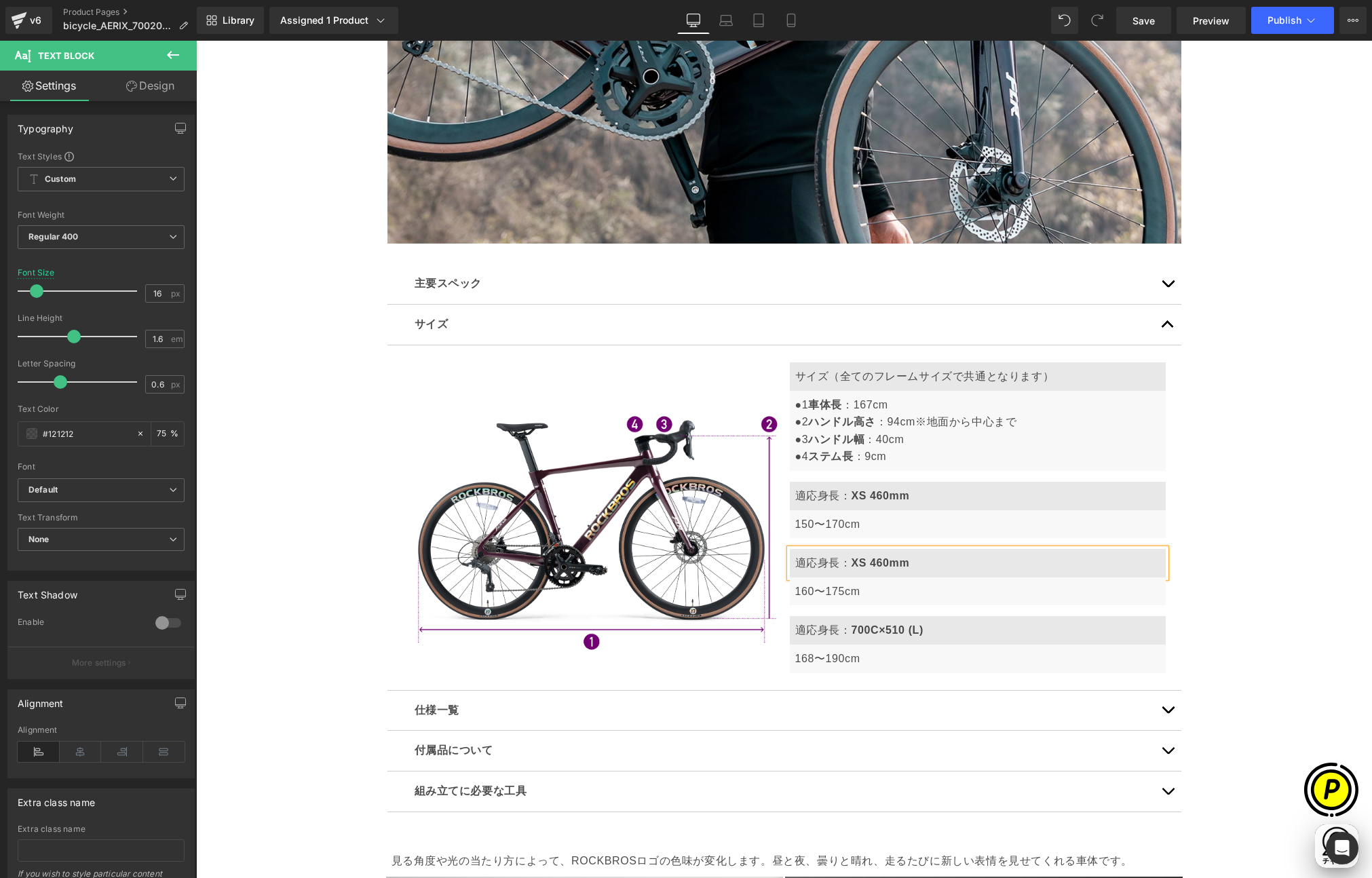
scroll to position [0, 0]
click at [852, 561] on b "XS 460mm" at bounding box center [880, 562] width 58 height 11
click at [866, 559] on b "S 460mm" at bounding box center [876, 562] width 50 height 11
click at [877, 558] on b "S 4860mm" at bounding box center [880, 562] width 57 height 11
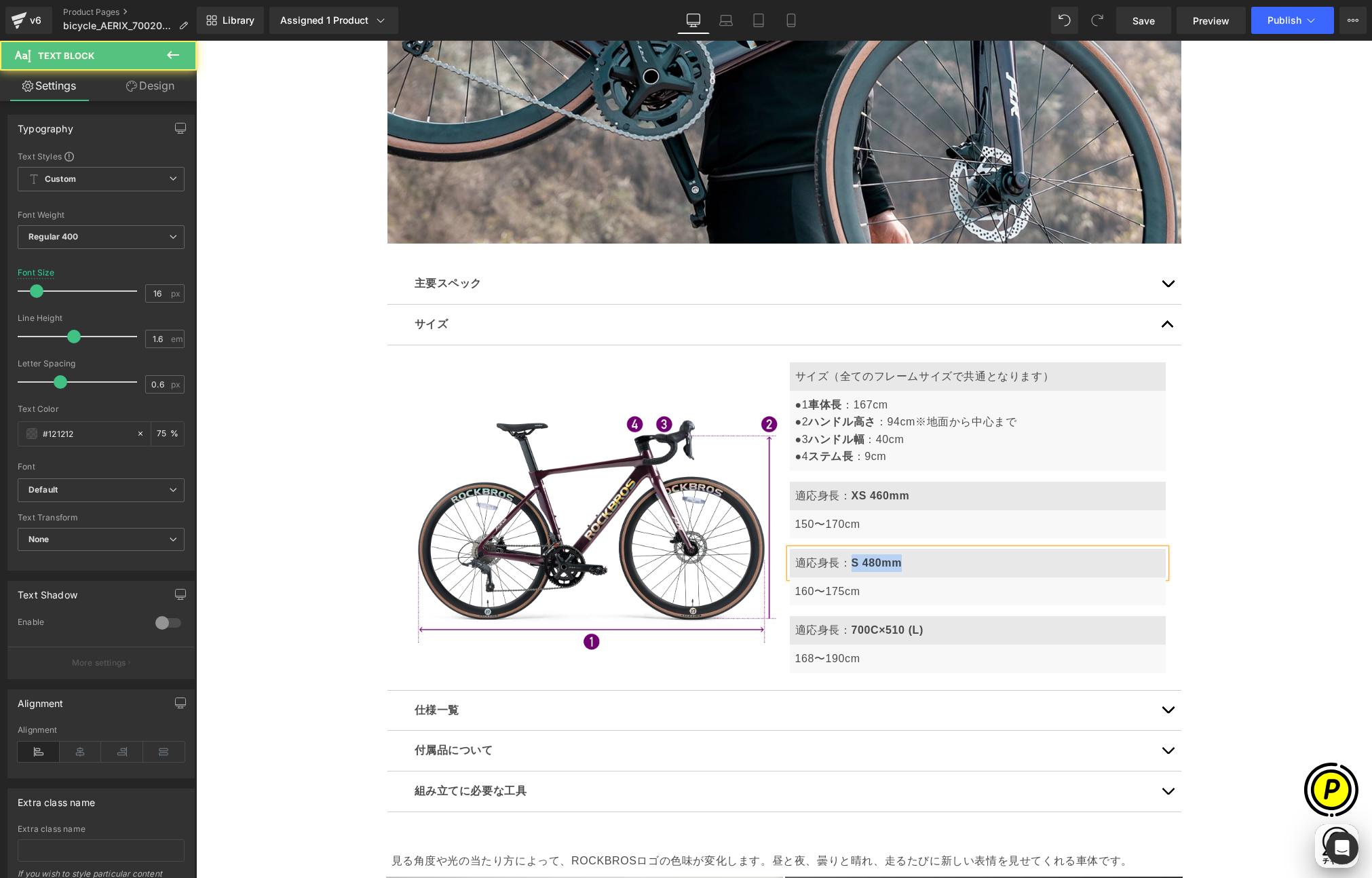
drag, startPoint x: 846, startPoint y: 563, endPoint x: 904, endPoint y: 566, distance: 58.1
click at [904, 566] on p "適応身長： S 480mm" at bounding box center [977, 563] width 365 height 18
copy b "S 480mm"
click at [864, 625] on strong "700C×510 (L)" at bounding box center [887, 629] width 72 height 11
drag, startPoint x: 844, startPoint y: 629, endPoint x: 943, endPoint y: 641, distance: 99.7
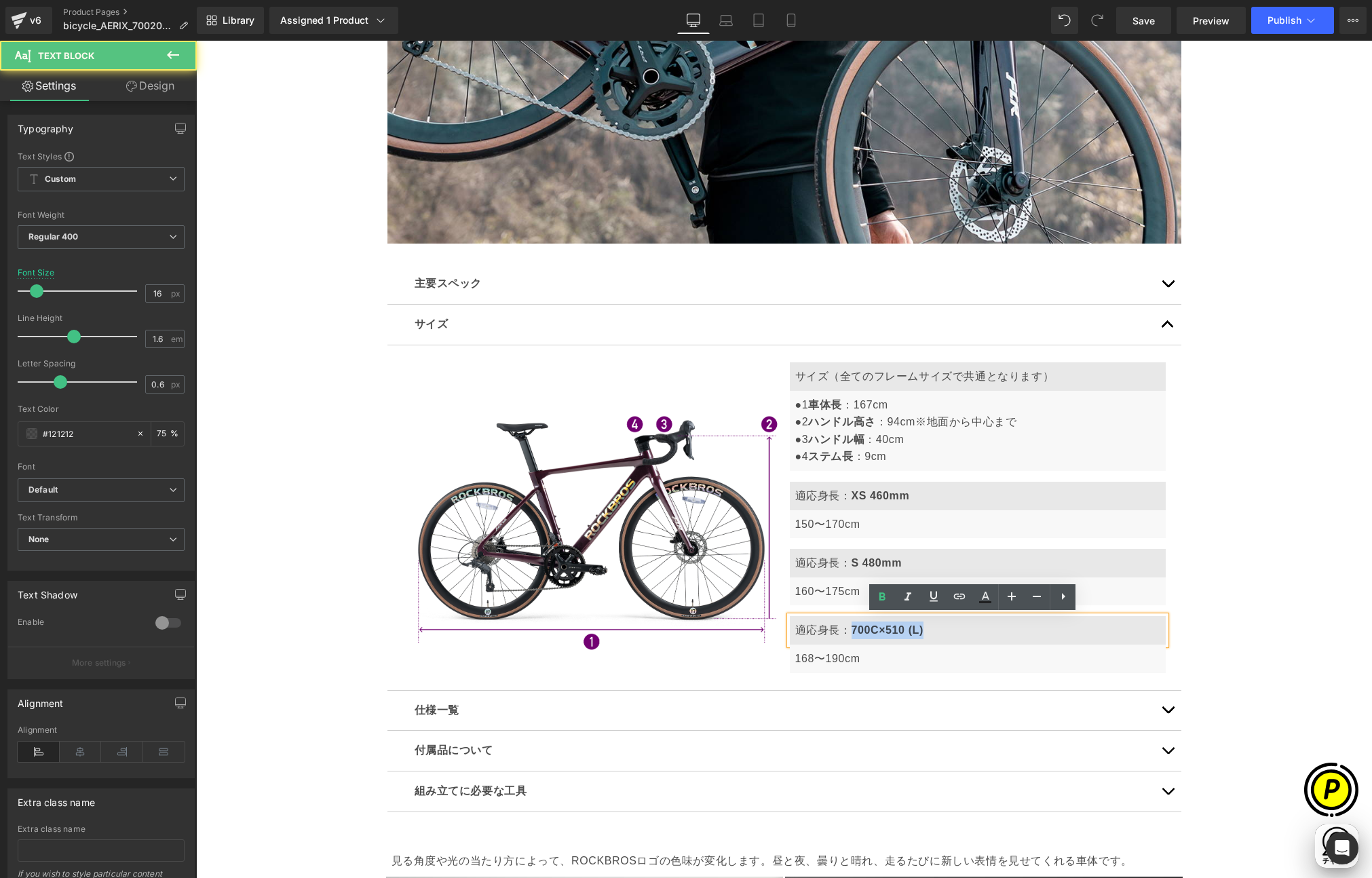
click at [945, 641] on div "適応身長： 700C×510 (L)" at bounding box center [978, 630] width 376 height 28
paste div
click at [851, 627] on b "S 480mm" at bounding box center [876, 629] width 50 height 11
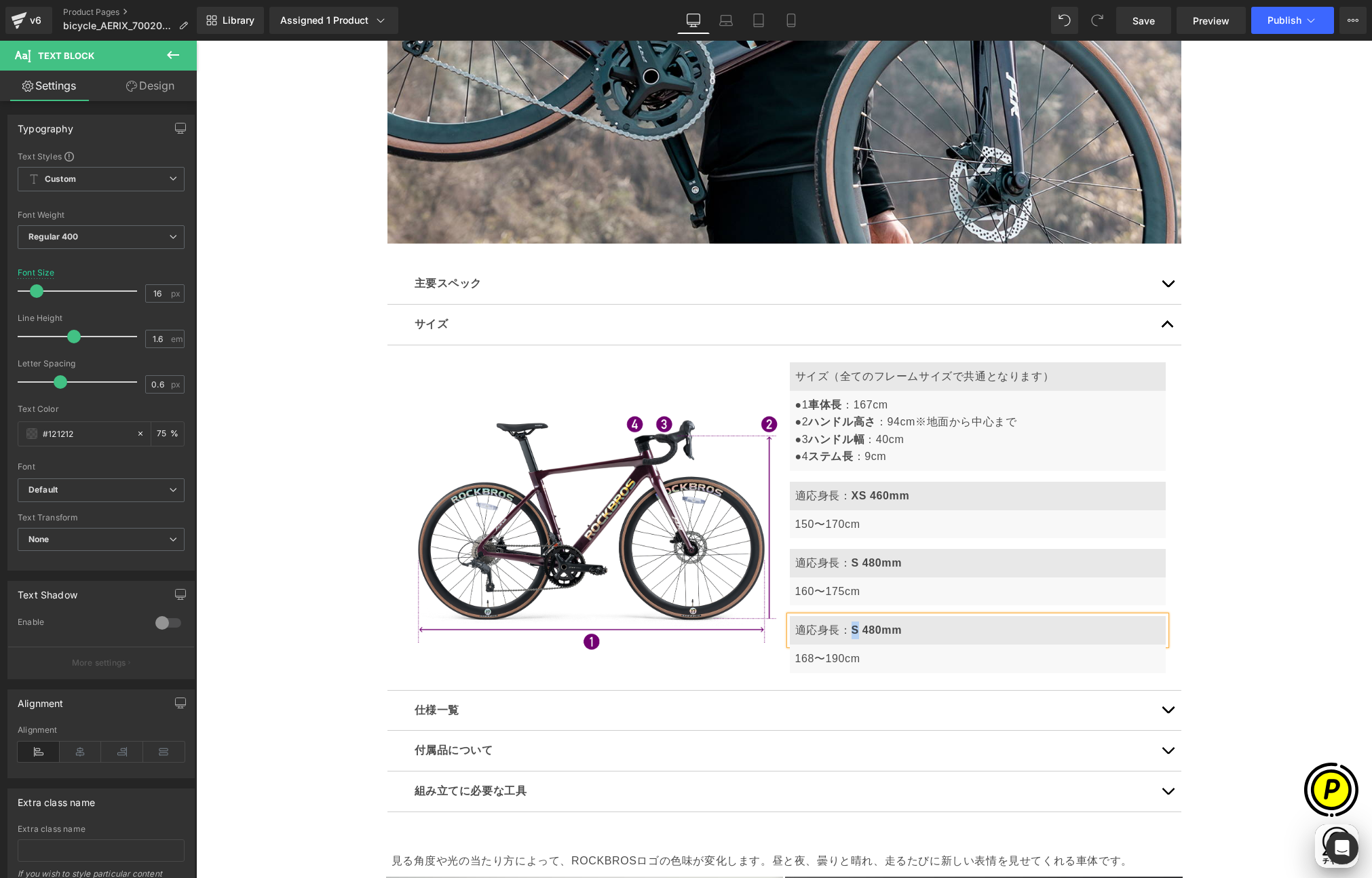
scroll to position [0, 529]
drag, startPoint x: 859, startPoint y: 628, endPoint x: 877, endPoint y: 629, distance: 18.0
click at [877, 629] on b "M 480mm" at bounding box center [877, 629] width 52 height 11
click at [1239, 627] on div "Sale Off (P) Image" at bounding box center [784, 837] width 1176 height 9196
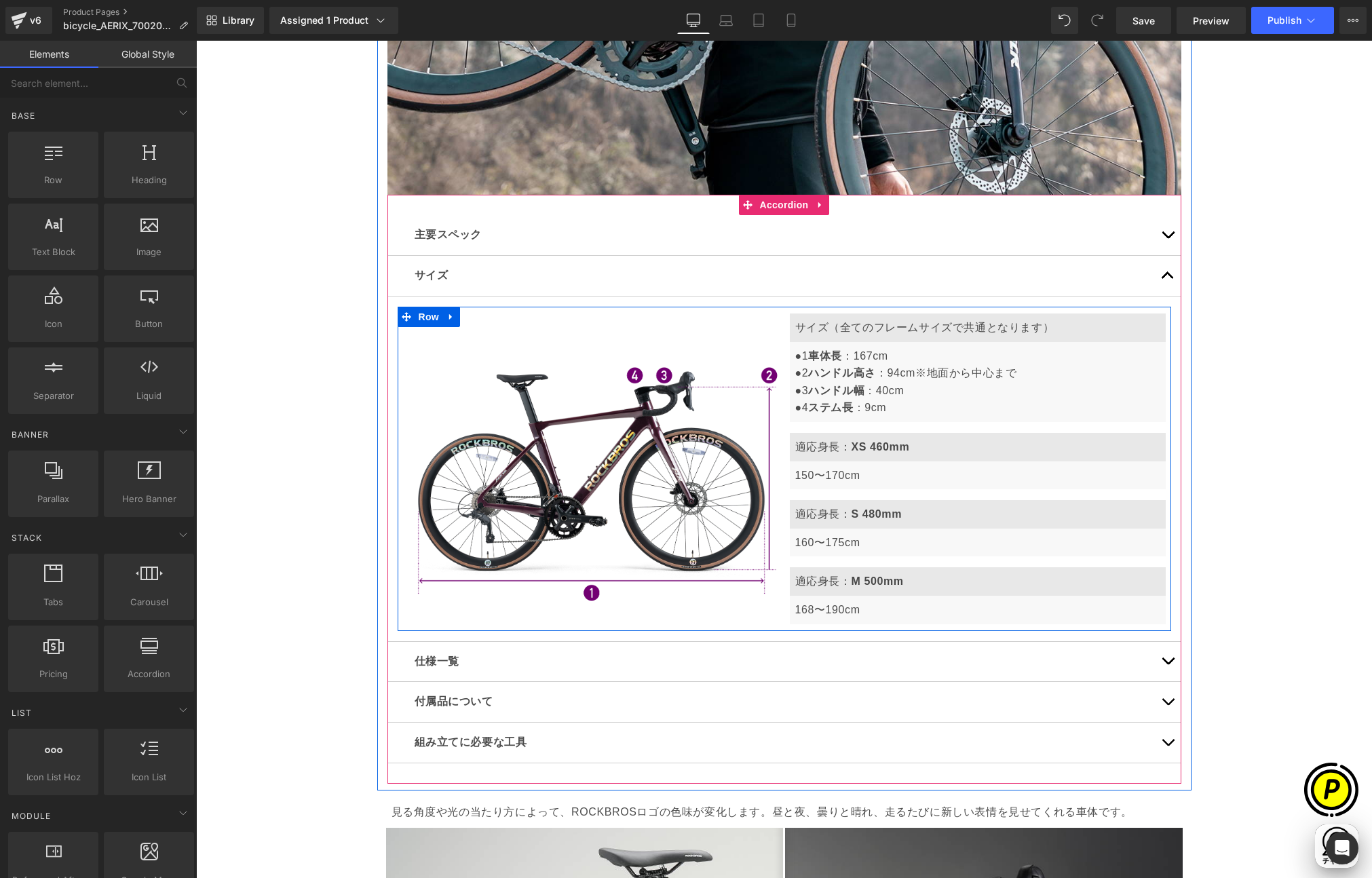
scroll to position [0, 0]
click at [1010, 608] on icon at bounding box center [1014, 610] width 7 height 8
click at [1003, 609] on icon at bounding box center [1006, 610] width 7 height 7
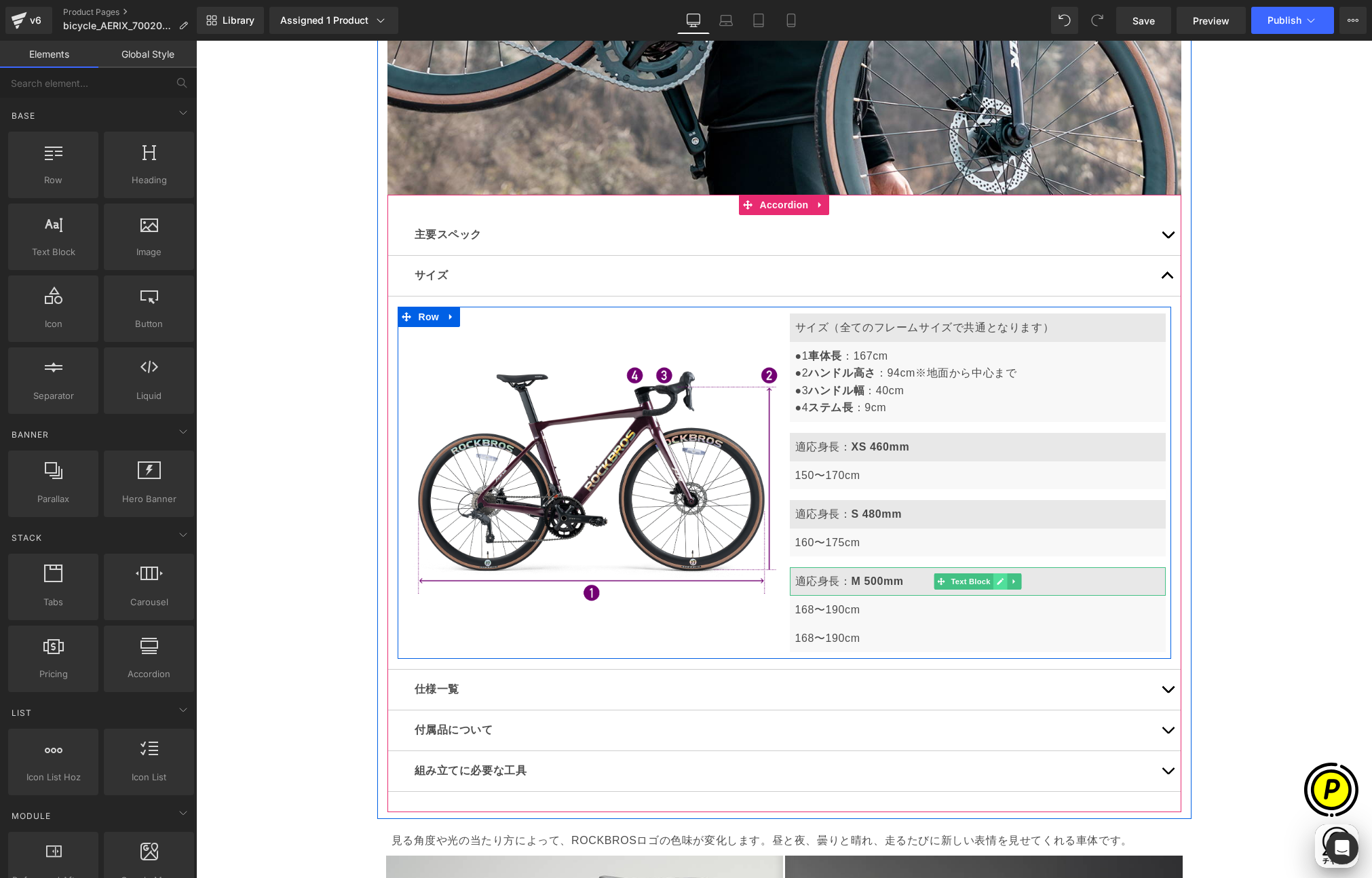
scroll to position [0, 265]
click at [1010, 579] on icon at bounding box center [1014, 581] width 7 height 8
click at [1003, 582] on icon at bounding box center [1006, 582] width 7 height 7
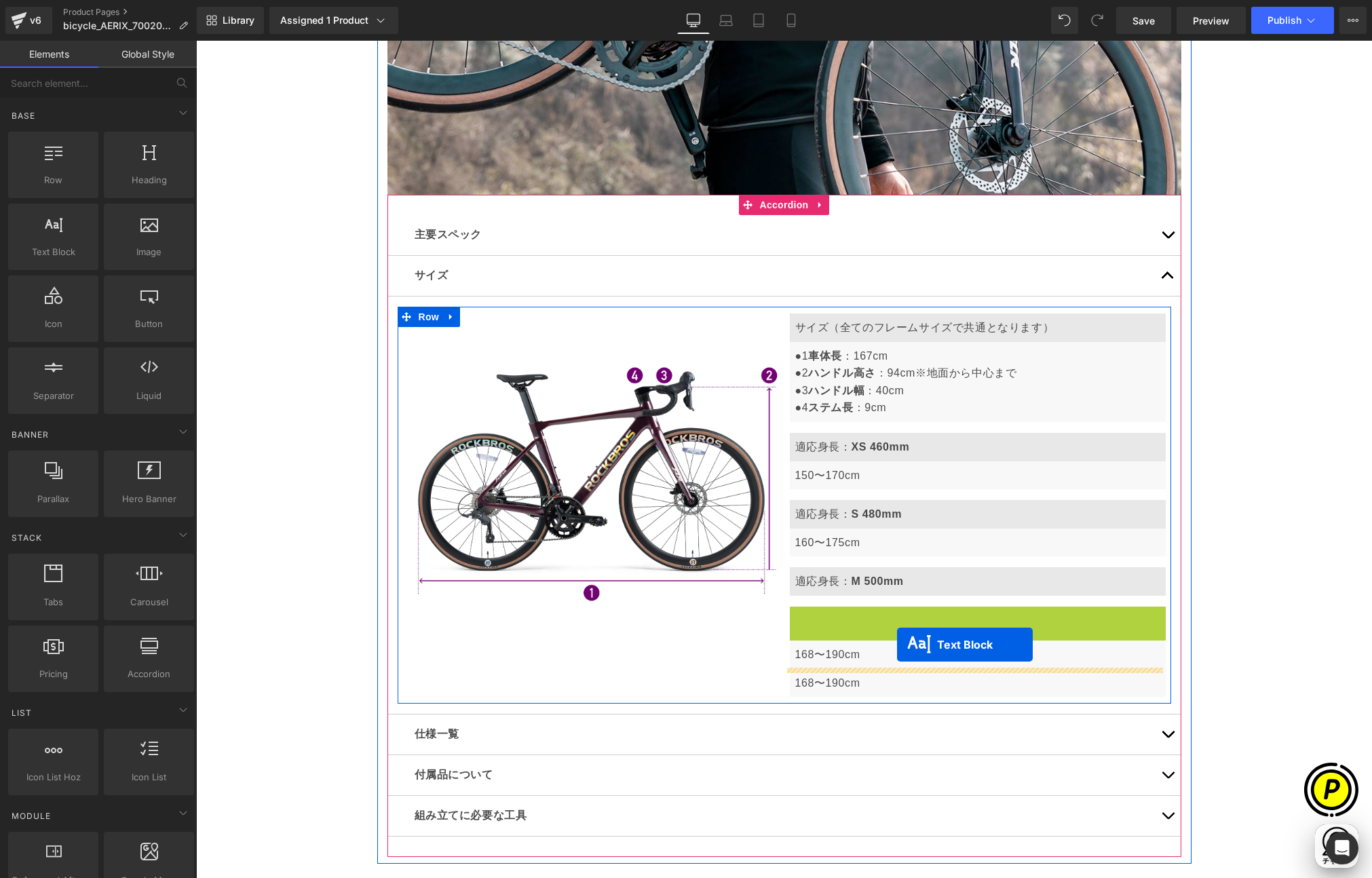
scroll to position [0, 529]
drag, startPoint x: 934, startPoint y: 621, endPoint x: 895, endPoint y: 647, distance: 46.9
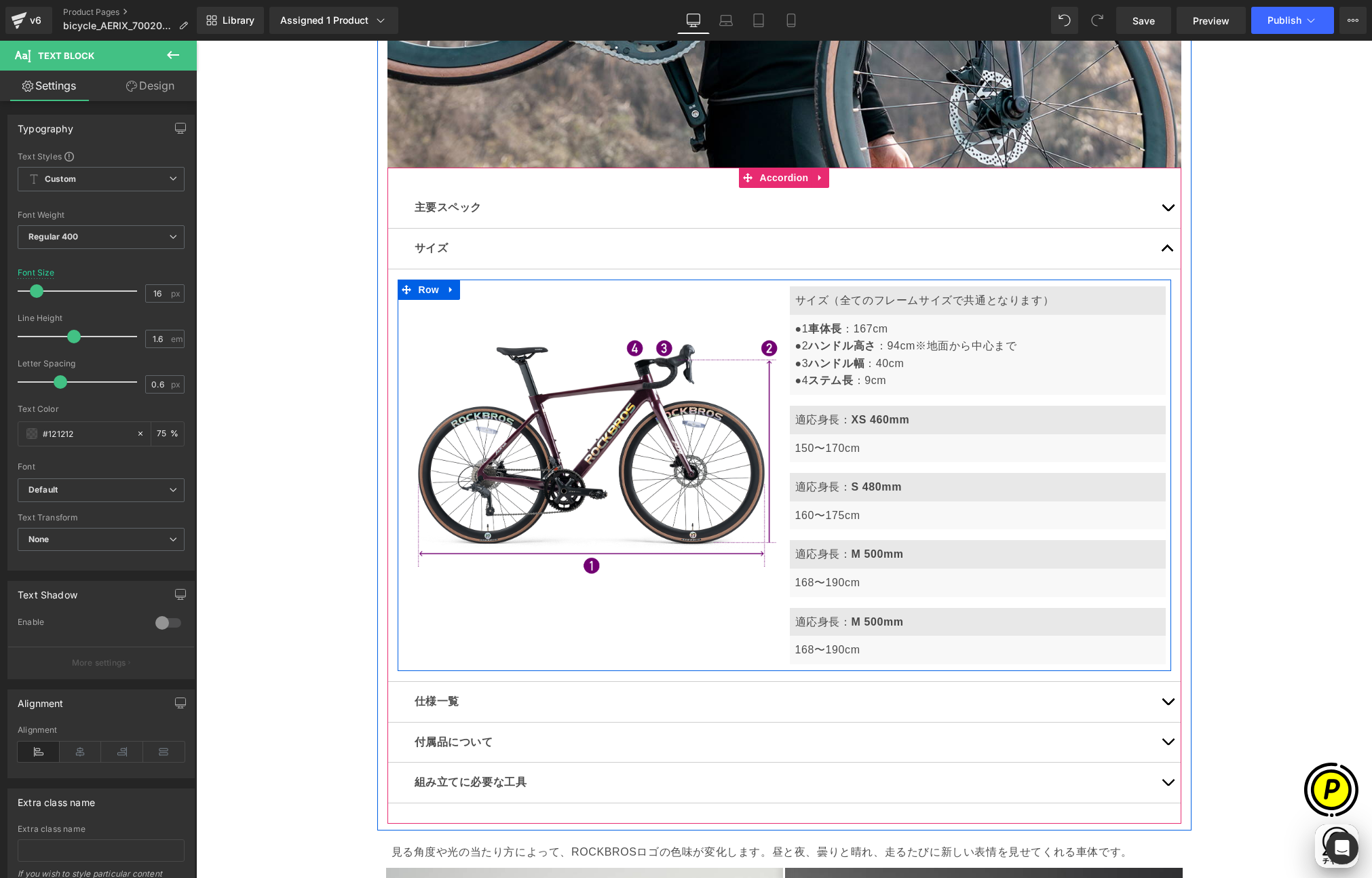
scroll to position [0, 794]
click at [858, 619] on b "M 500mm" at bounding box center [877, 621] width 52 height 11
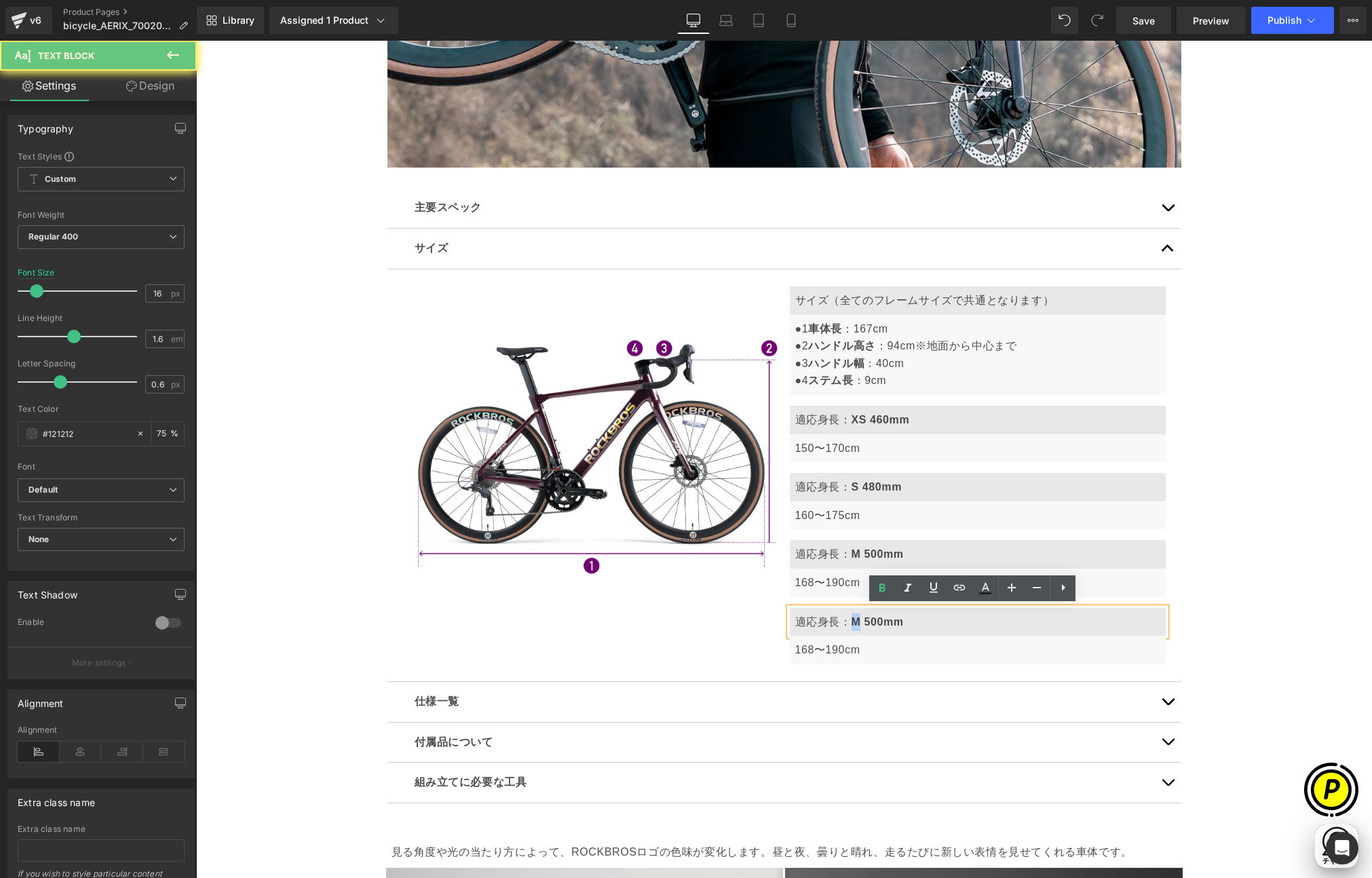
click at [852, 620] on b "M 500mm" at bounding box center [877, 621] width 52 height 11
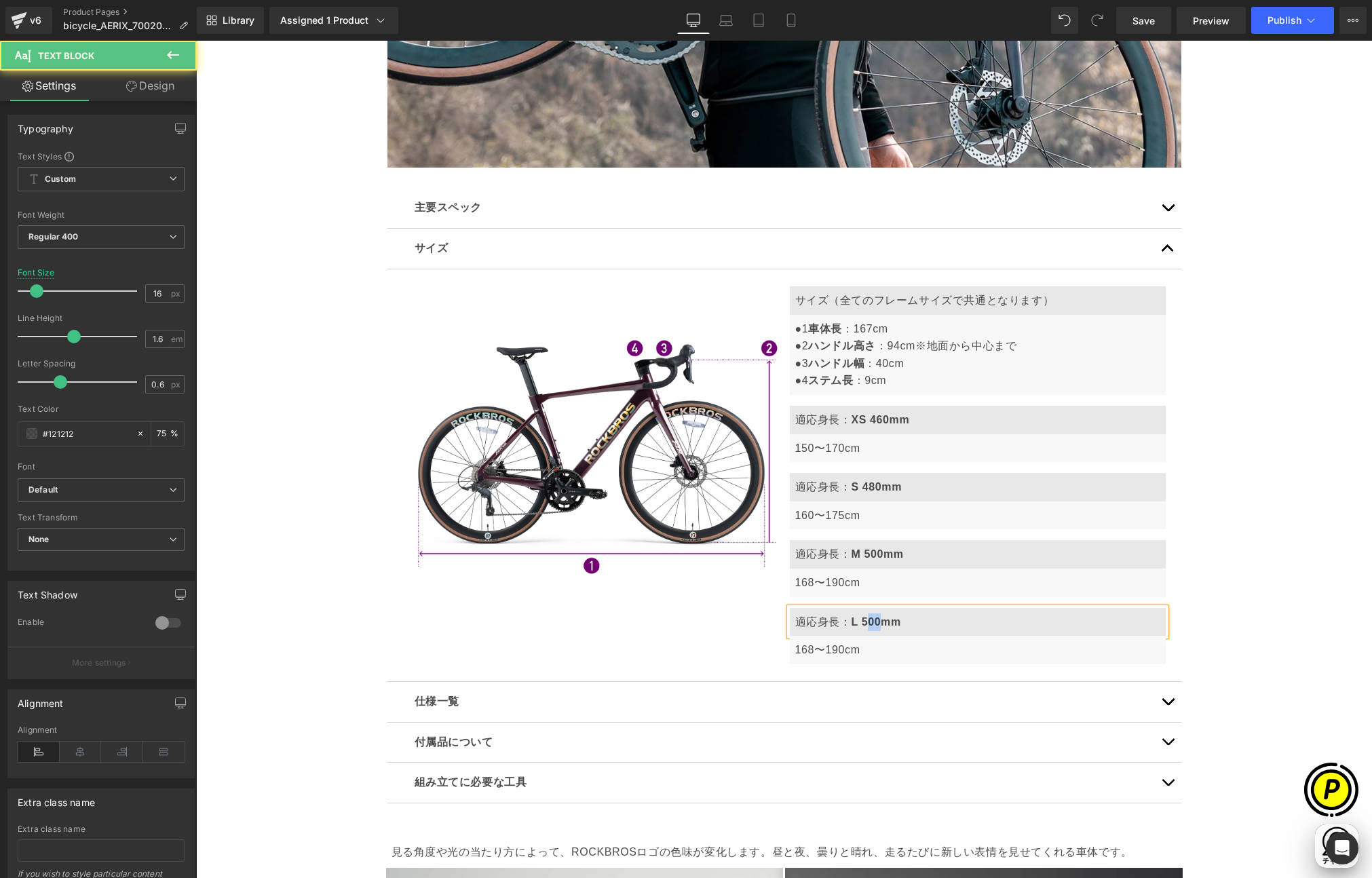
drag, startPoint x: 861, startPoint y: 621, endPoint x: 873, endPoint y: 620, distance: 12.0
click at [873, 620] on b "L 500mm" at bounding box center [876, 621] width 49 height 11
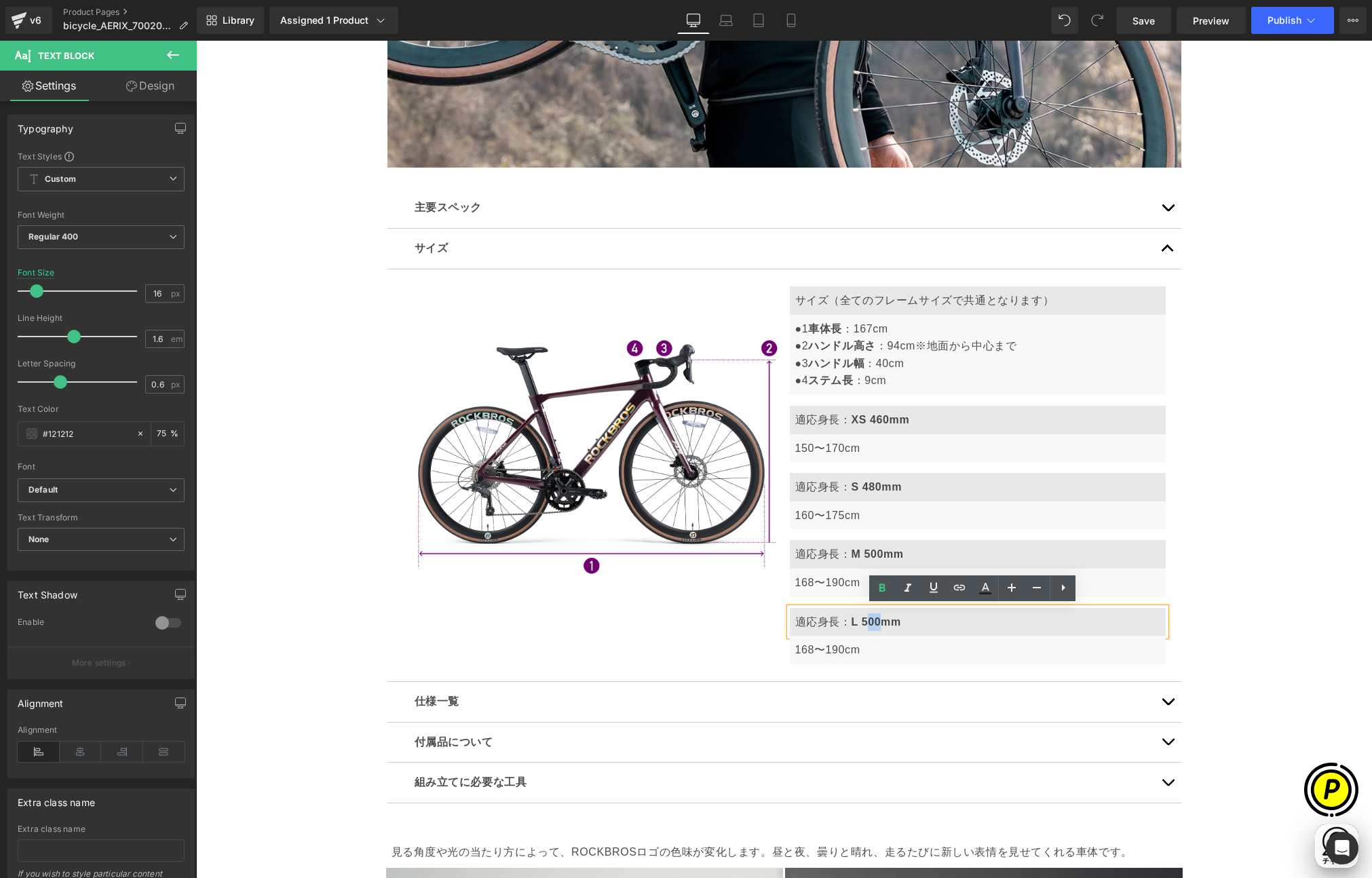
scroll to position [0, 0]
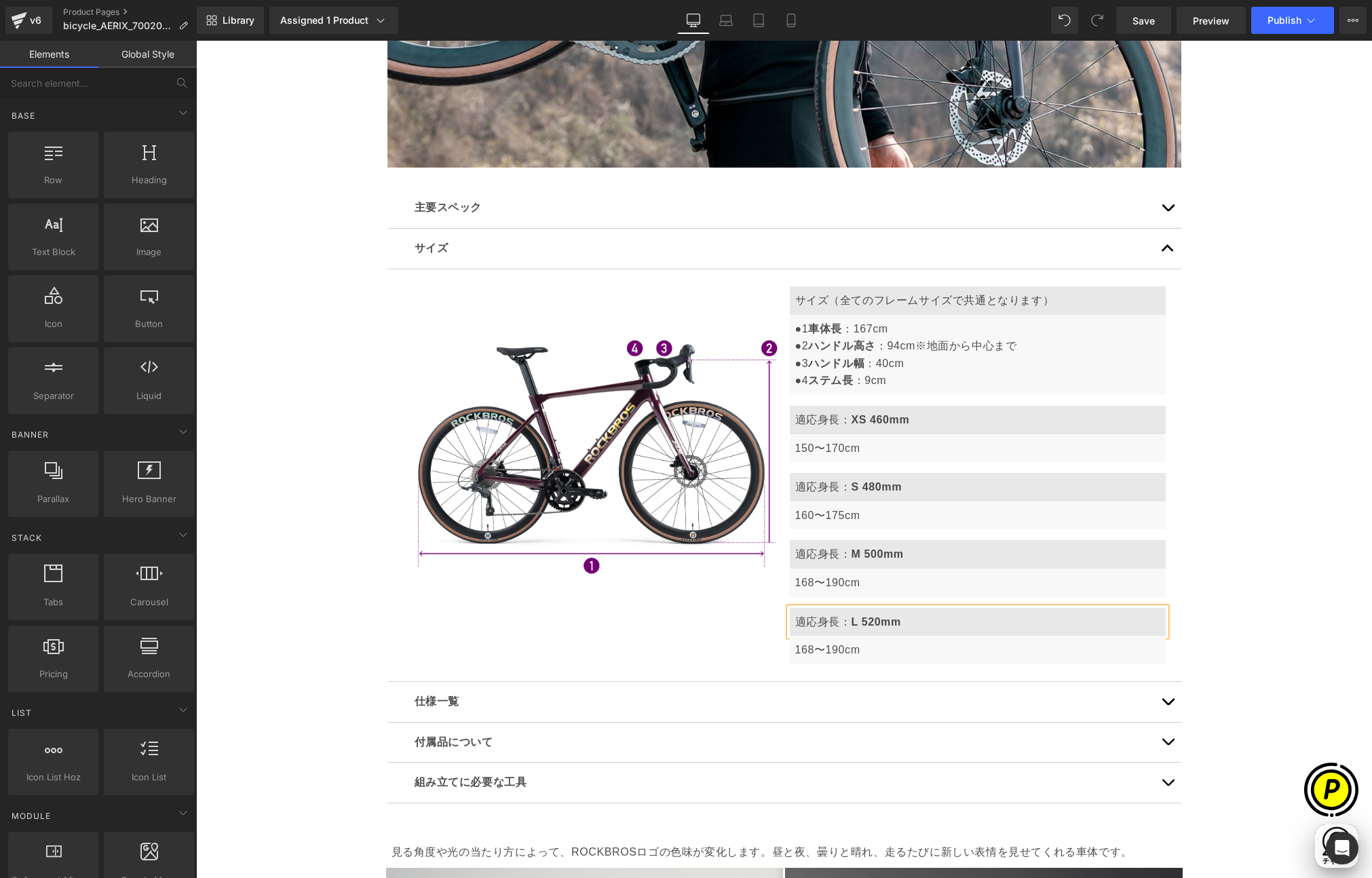
click at [1274, 638] on div "Sale Off (P) Image" at bounding box center [784, 795] width 1176 height 9263
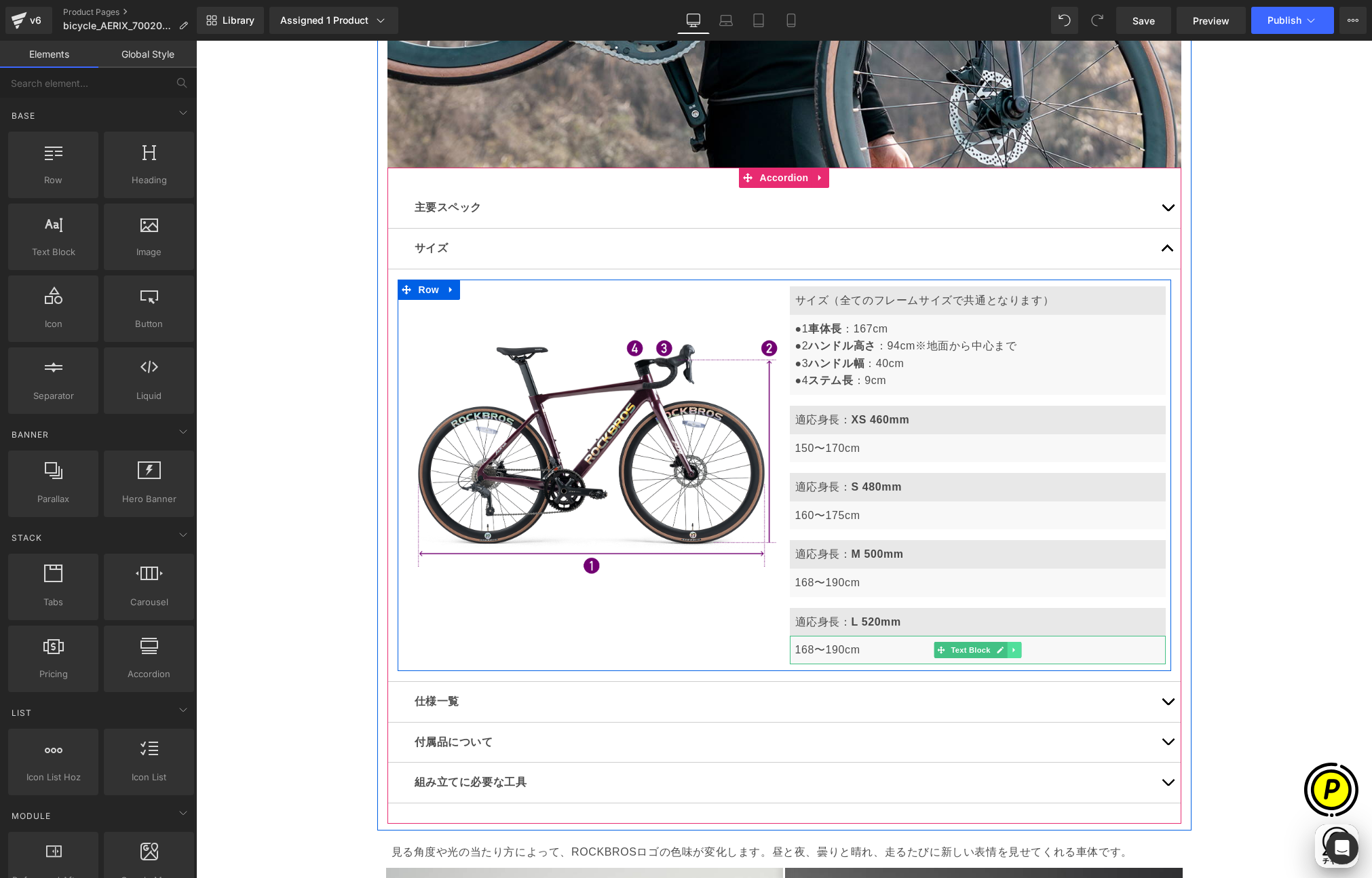
scroll to position [0, 265]
click at [1012, 650] on icon at bounding box center [1013, 650] width 2 height 4
click at [1003, 649] on icon at bounding box center [1006, 650] width 7 height 7
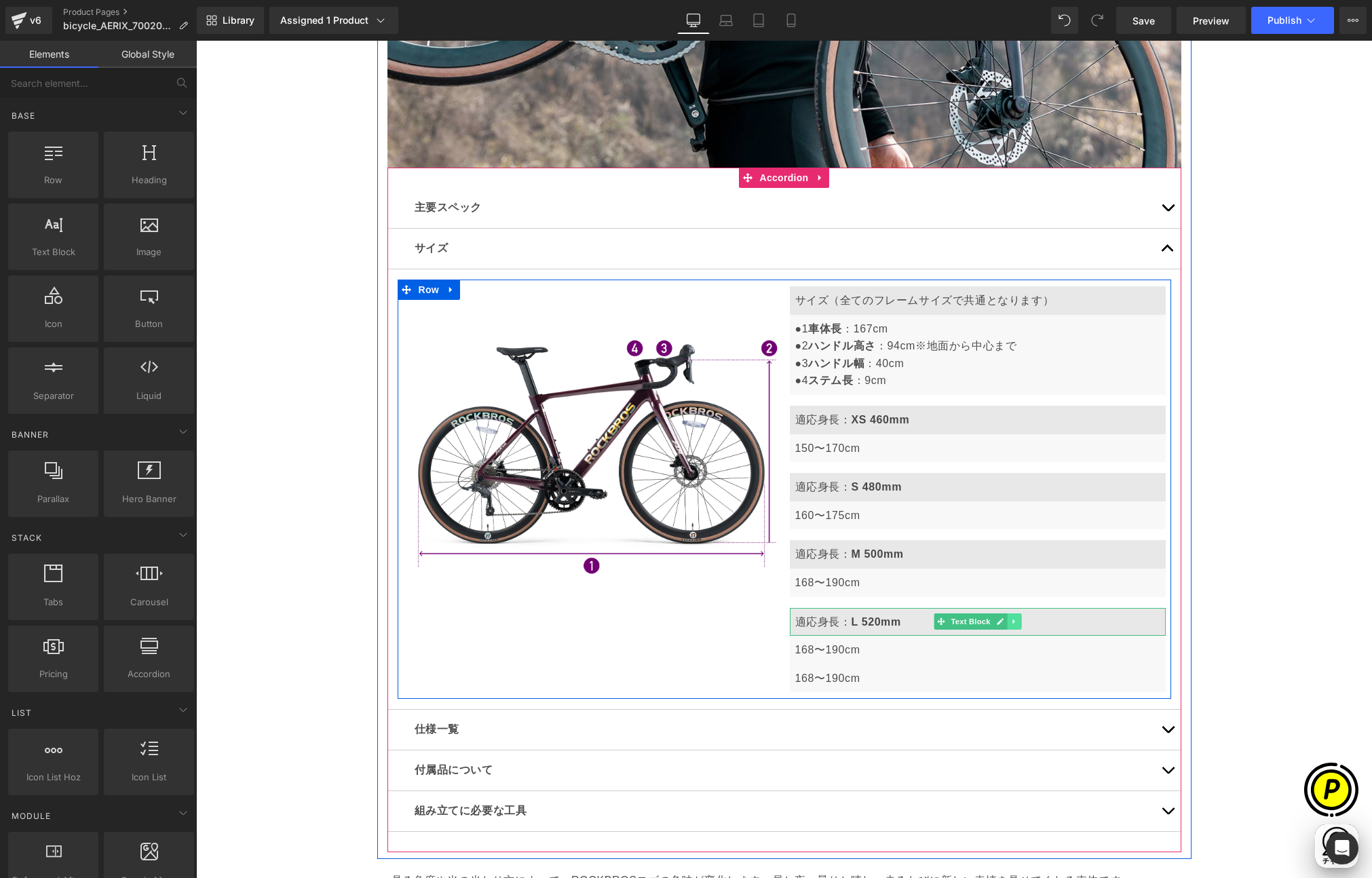
click at [1010, 621] on icon at bounding box center [1014, 621] width 7 height 8
click at [1003, 620] on icon at bounding box center [1006, 622] width 7 height 7
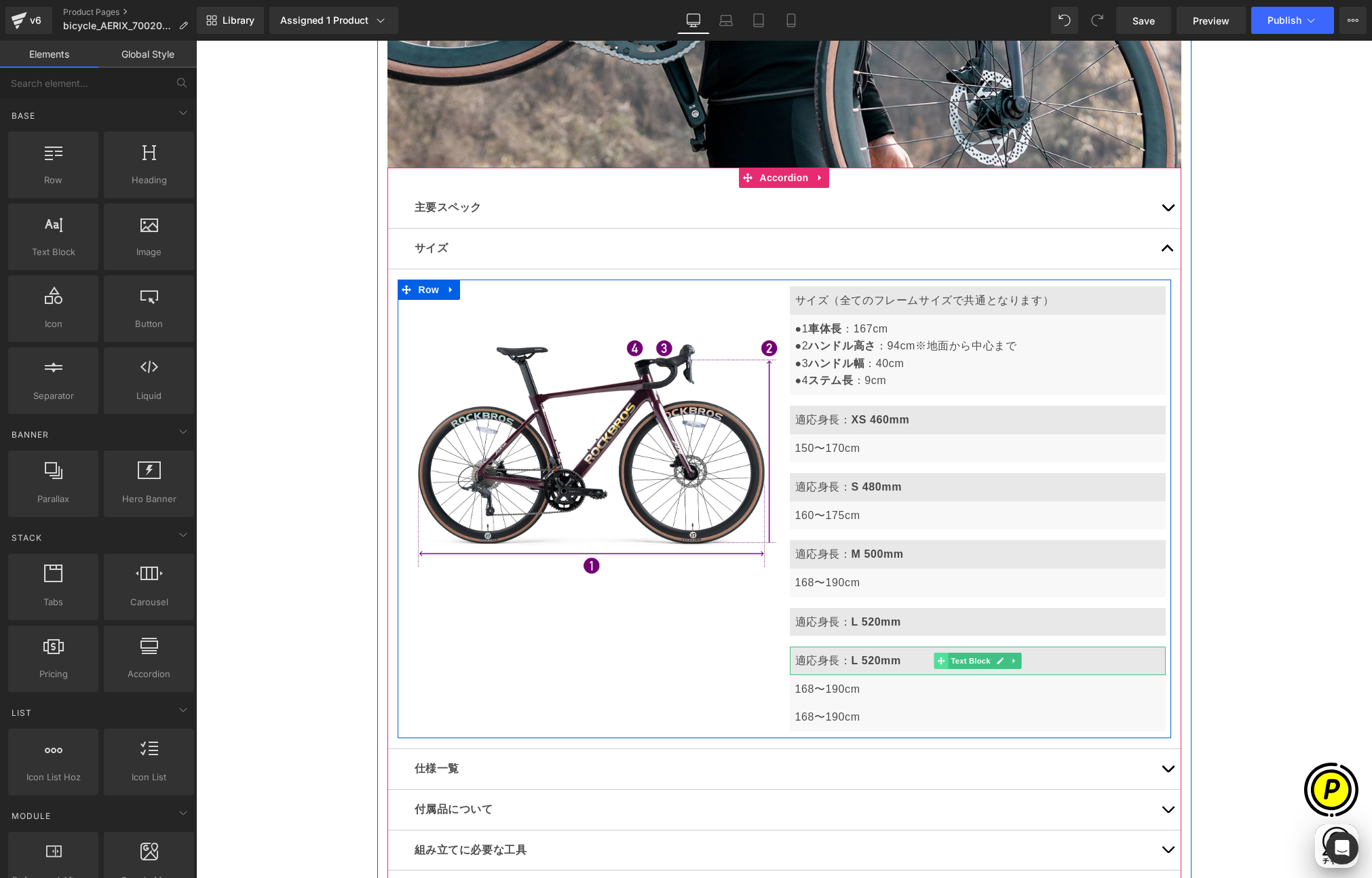
scroll to position [0, 529]
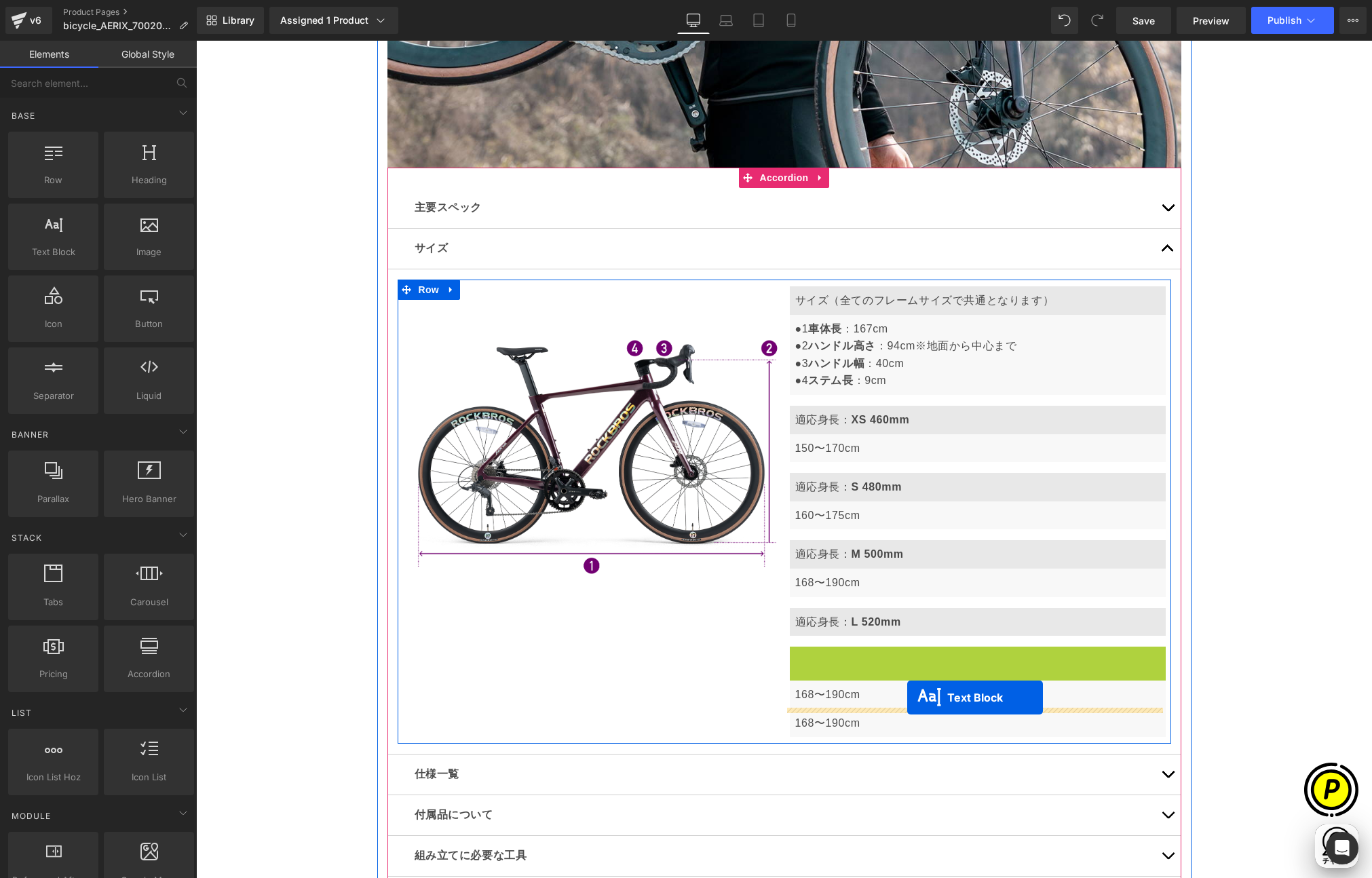
drag, startPoint x: 931, startPoint y: 659, endPoint x: 907, endPoint y: 697, distance: 44.9
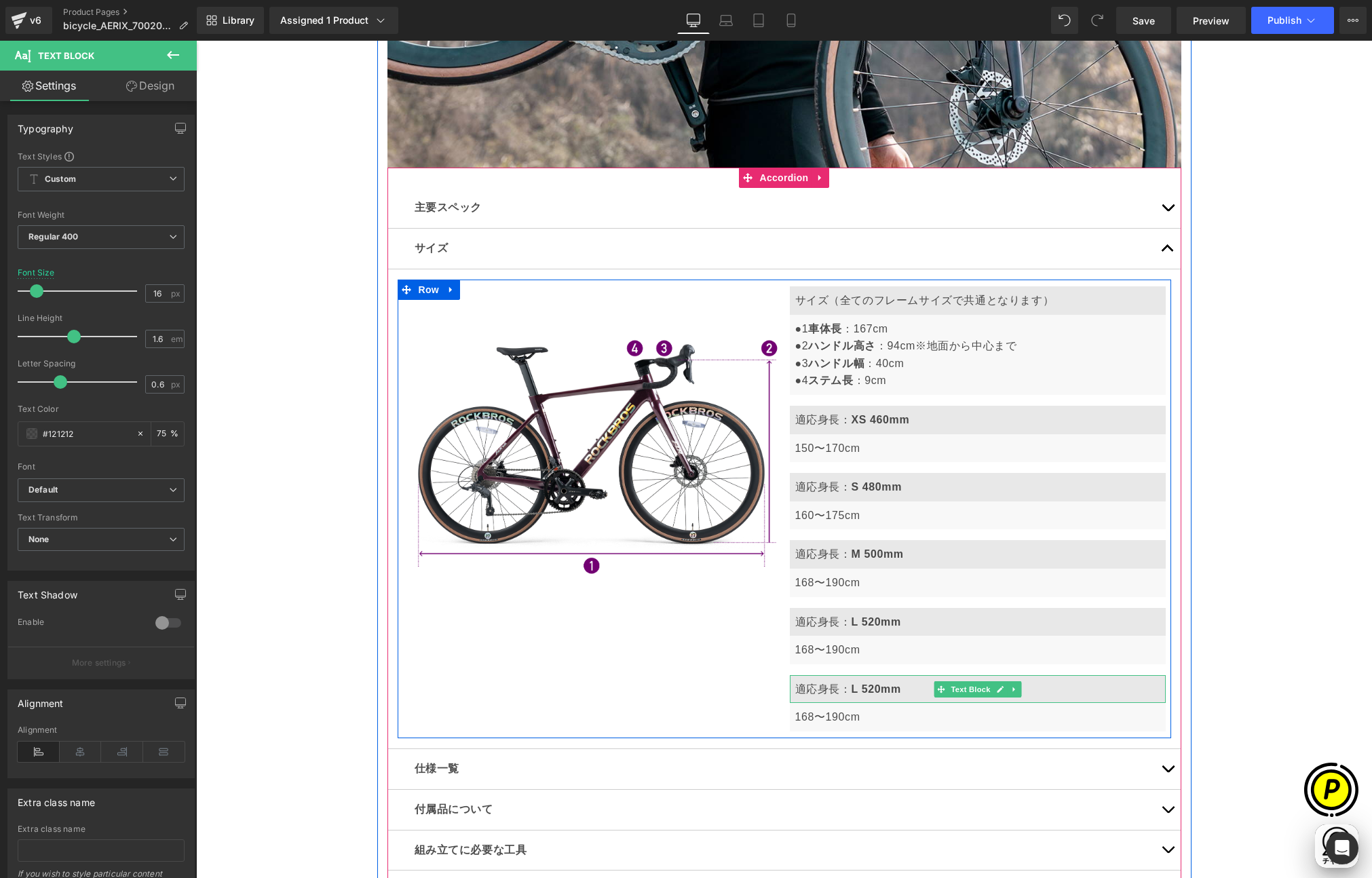
click at [867, 692] on b "L 520mm" at bounding box center [876, 688] width 49 height 11
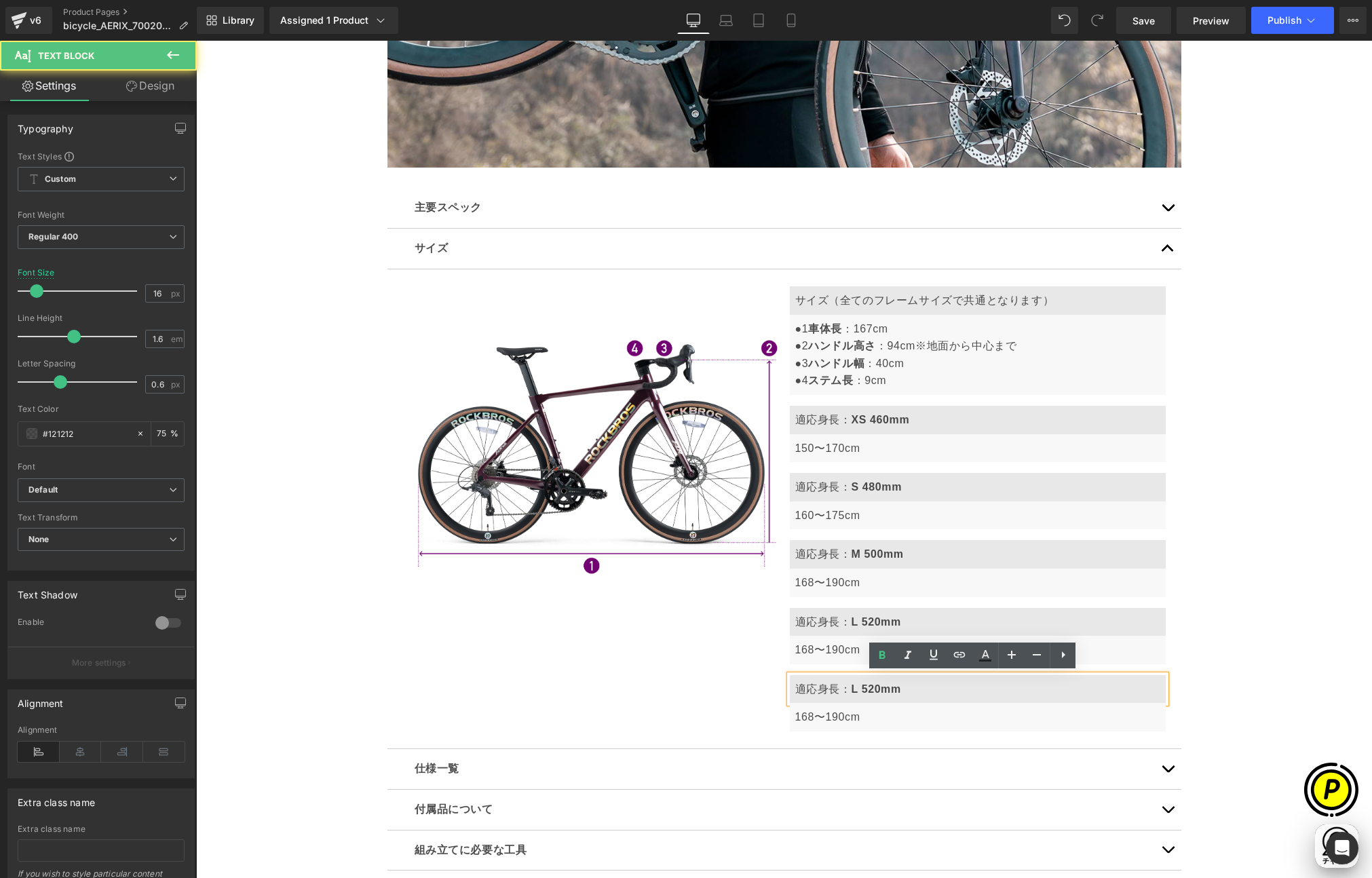
click at [864, 690] on b "L 520mm" at bounding box center [876, 688] width 49 height 11
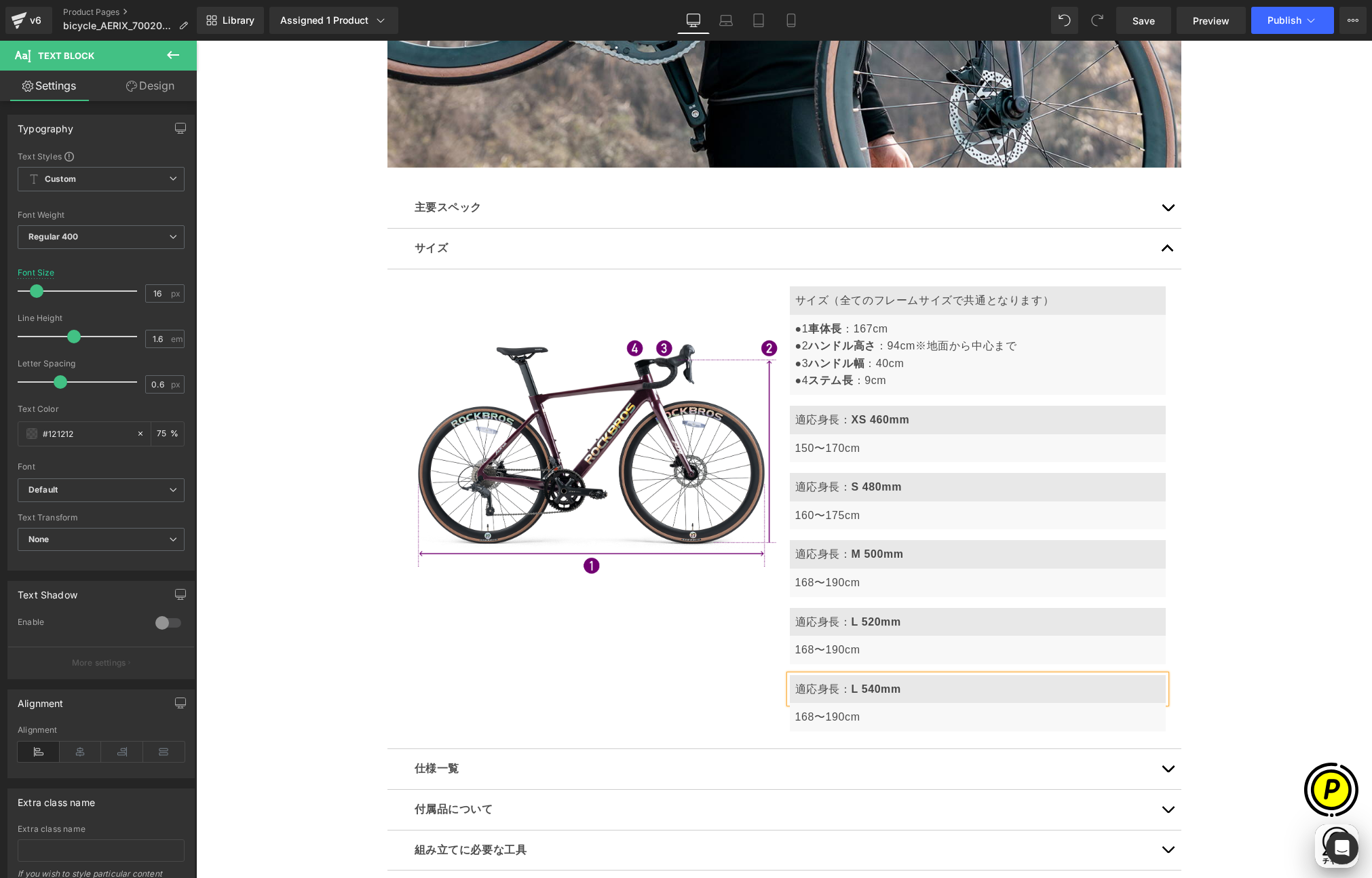
scroll to position [0, 794]
click at [830, 719] on span "168〜190cm" at bounding box center [827, 716] width 65 height 11
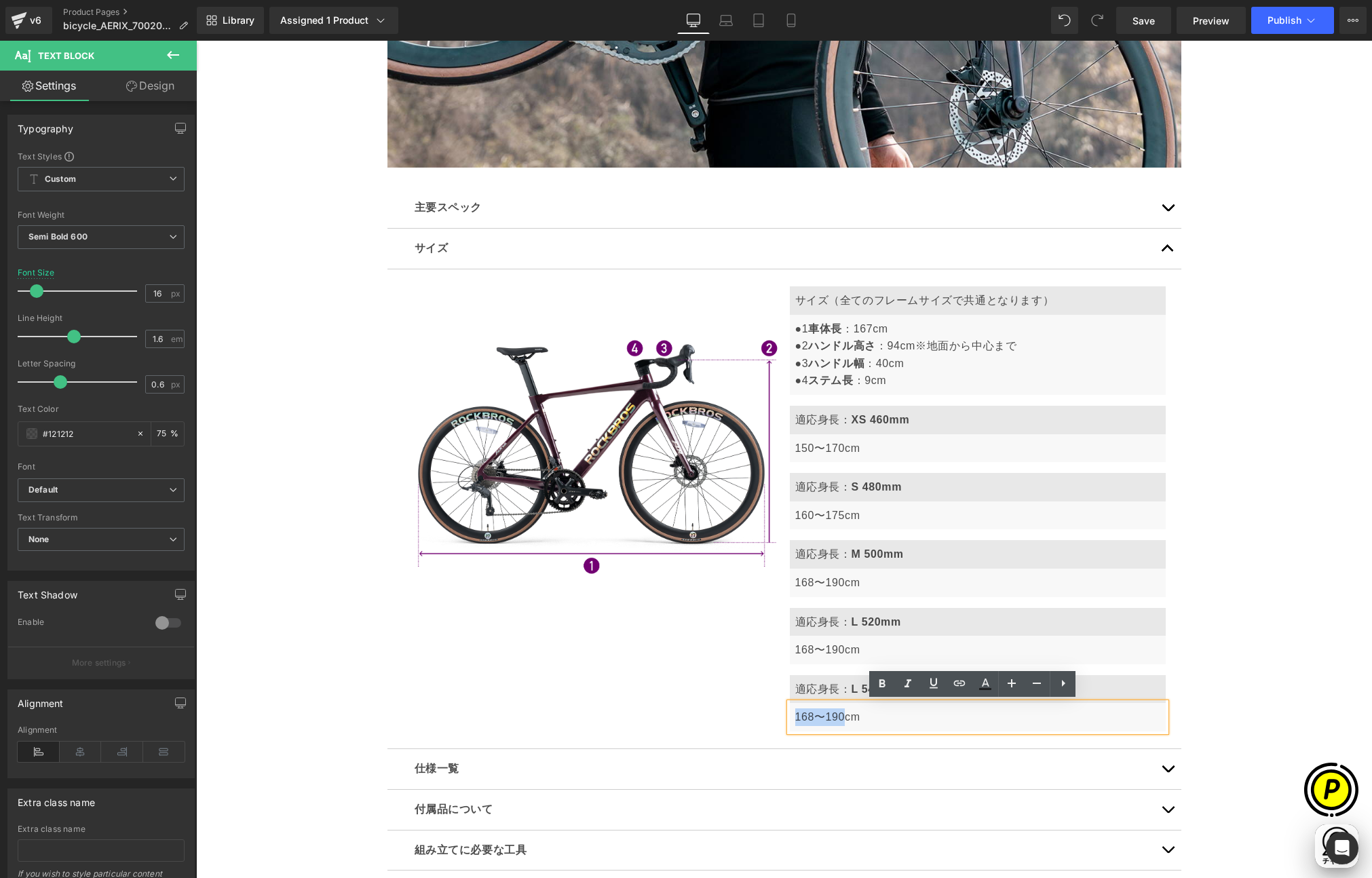
drag, startPoint x: 794, startPoint y: 715, endPoint x: 838, endPoint y: 716, distance: 44.0
click at [838, 716] on span "168〜190cm" at bounding box center [827, 716] width 65 height 11
click at [853, 650] on span "168〜190cm" at bounding box center [827, 649] width 65 height 11
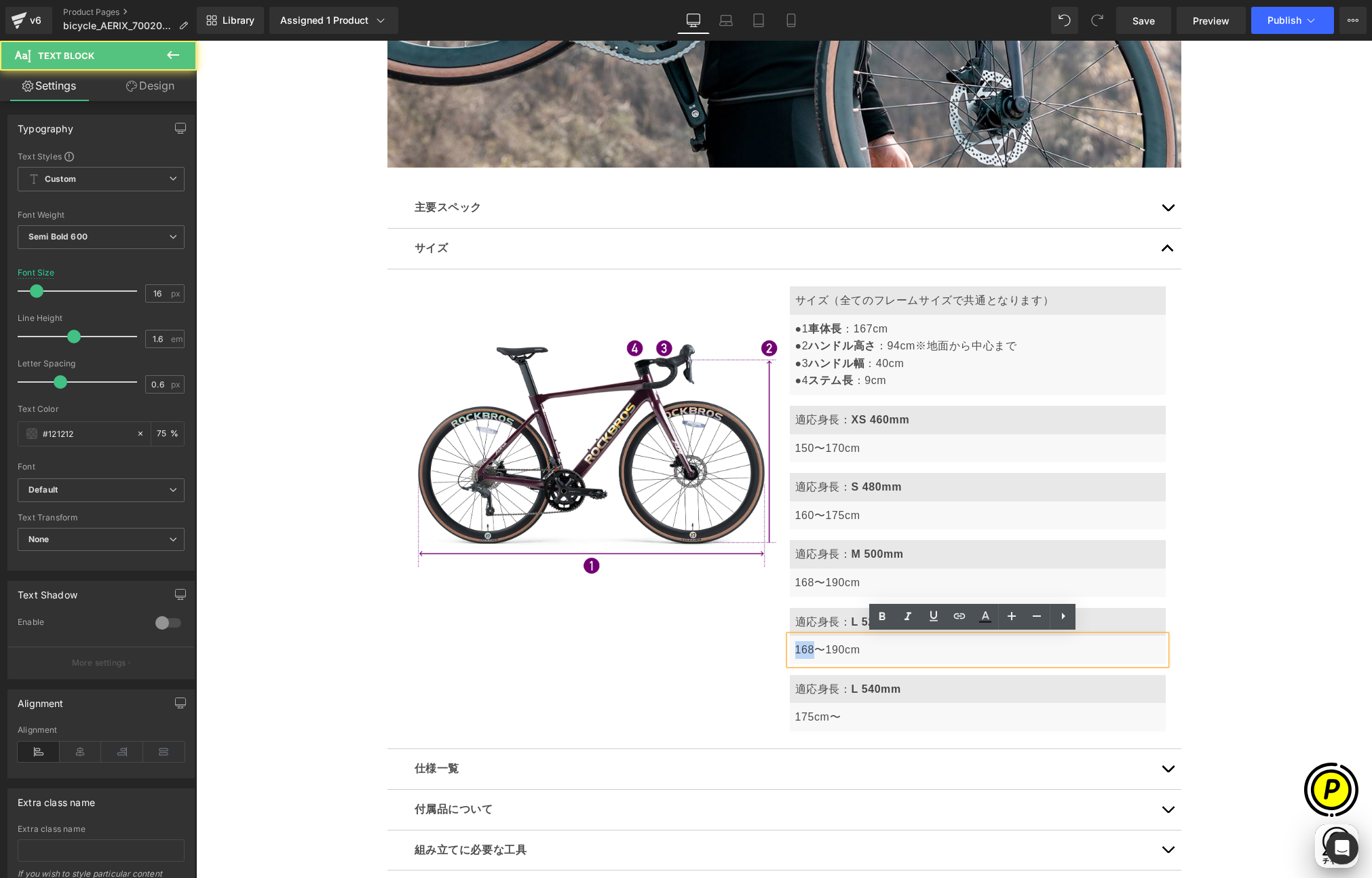
scroll to position [0, 265]
drag, startPoint x: 789, startPoint y: 649, endPoint x: 809, endPoint y: 650, distance: 20.0
click at [809, 650] on span "168〜190cm" at bounding box center [827, 649] width 65 height 11
click at [803, 650] on span "168〜190cm" at bounding box center [827, 649] width 65 height 11
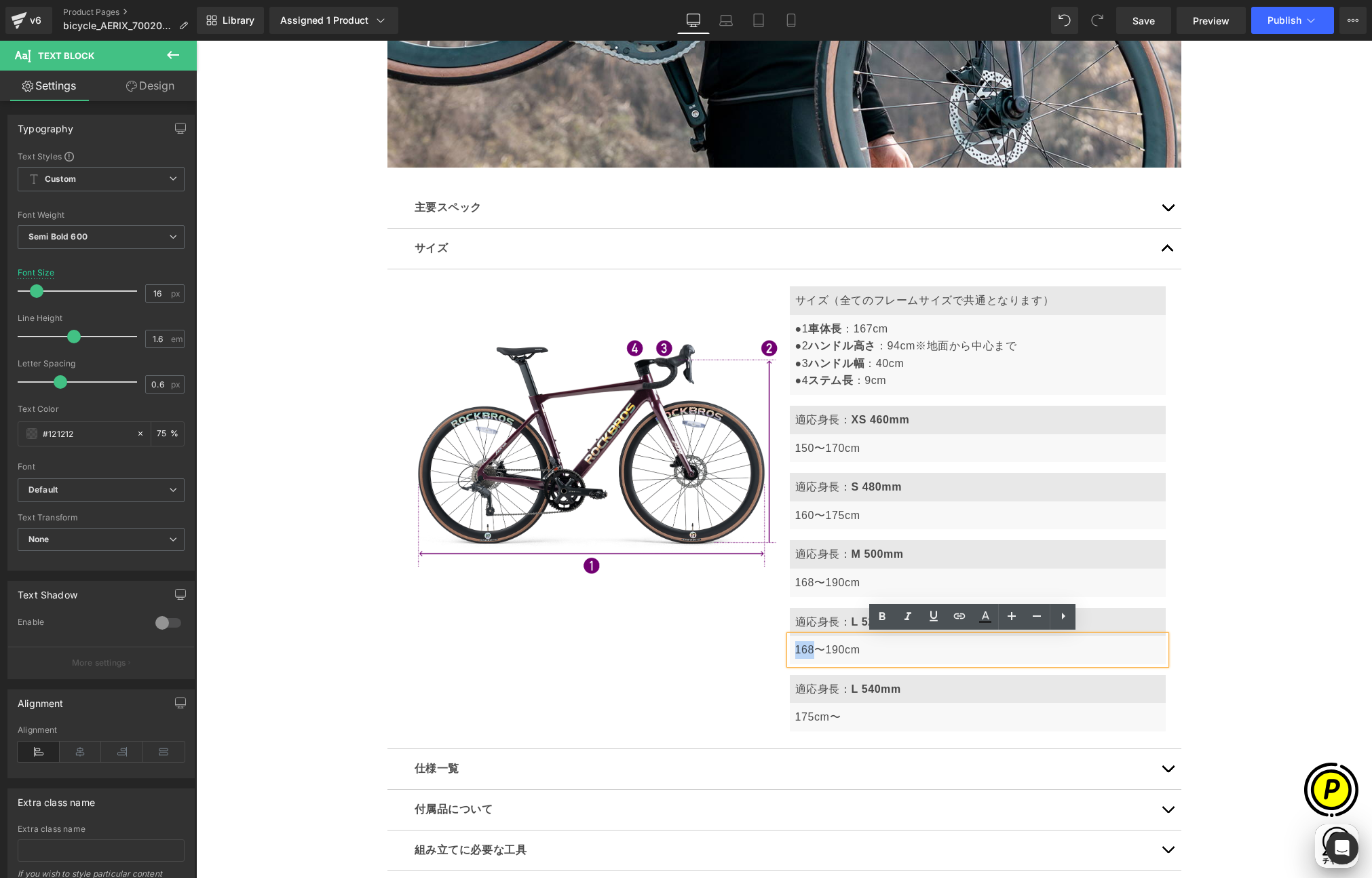
drag, startPoint x: 791, startPoint y: 647, endPoint x: 809, endPoint y: 650, distance: 18.2
click at [809, 650] on div "168〜190cm" at bounding box center [978, 650] width 376 height 28
click at [817, 581] on span "168〜190cm" at bounding box center [827, 582] width 65 height 11
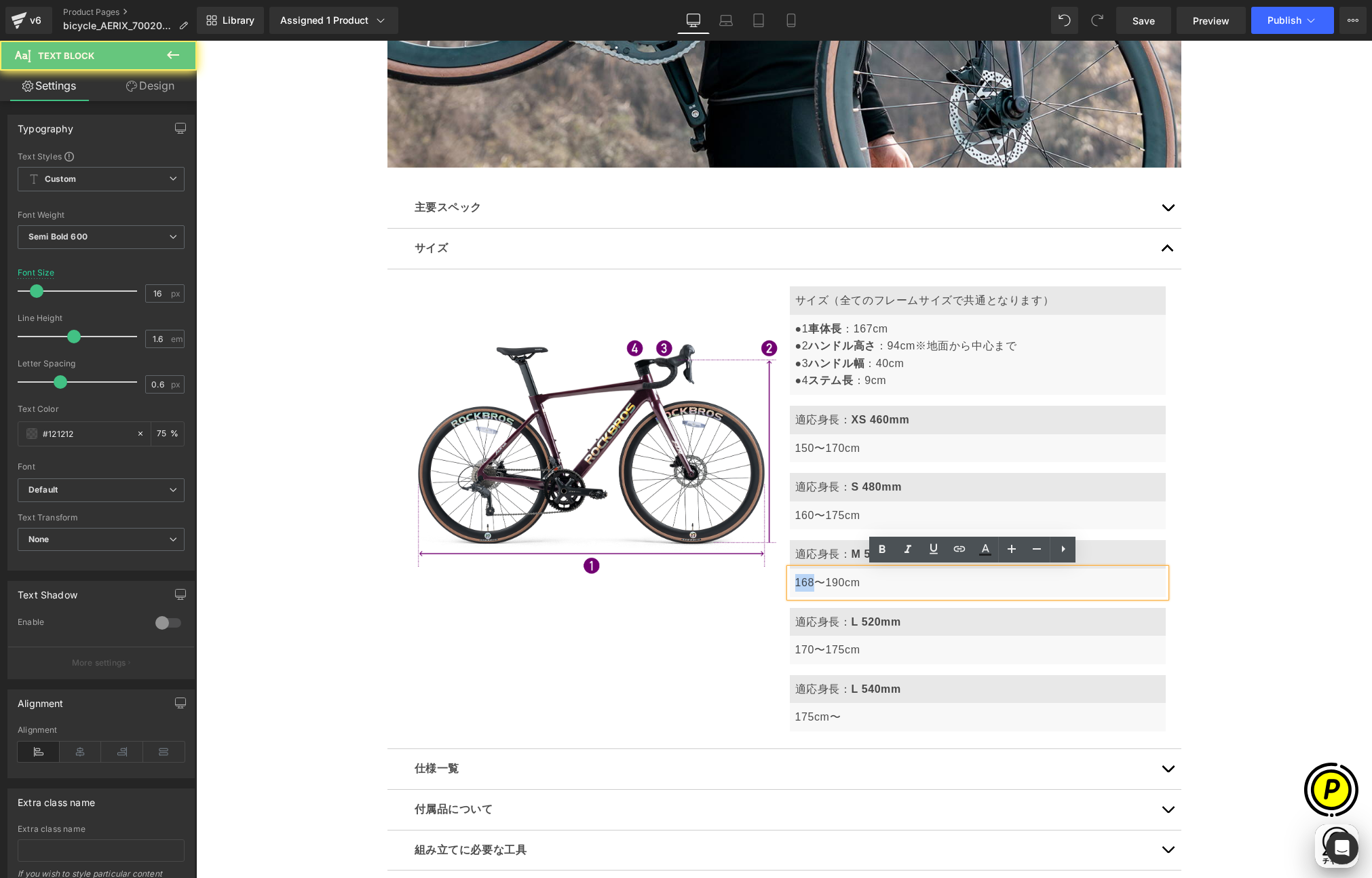
drag, startPoint x: 788, startPoint y: 582, endPoint x: 807, endPoint y: 582, distance: 19.0
click at [807, 582] on div "168〜190cm" at bounding box center [978, 583] width 376 height 28
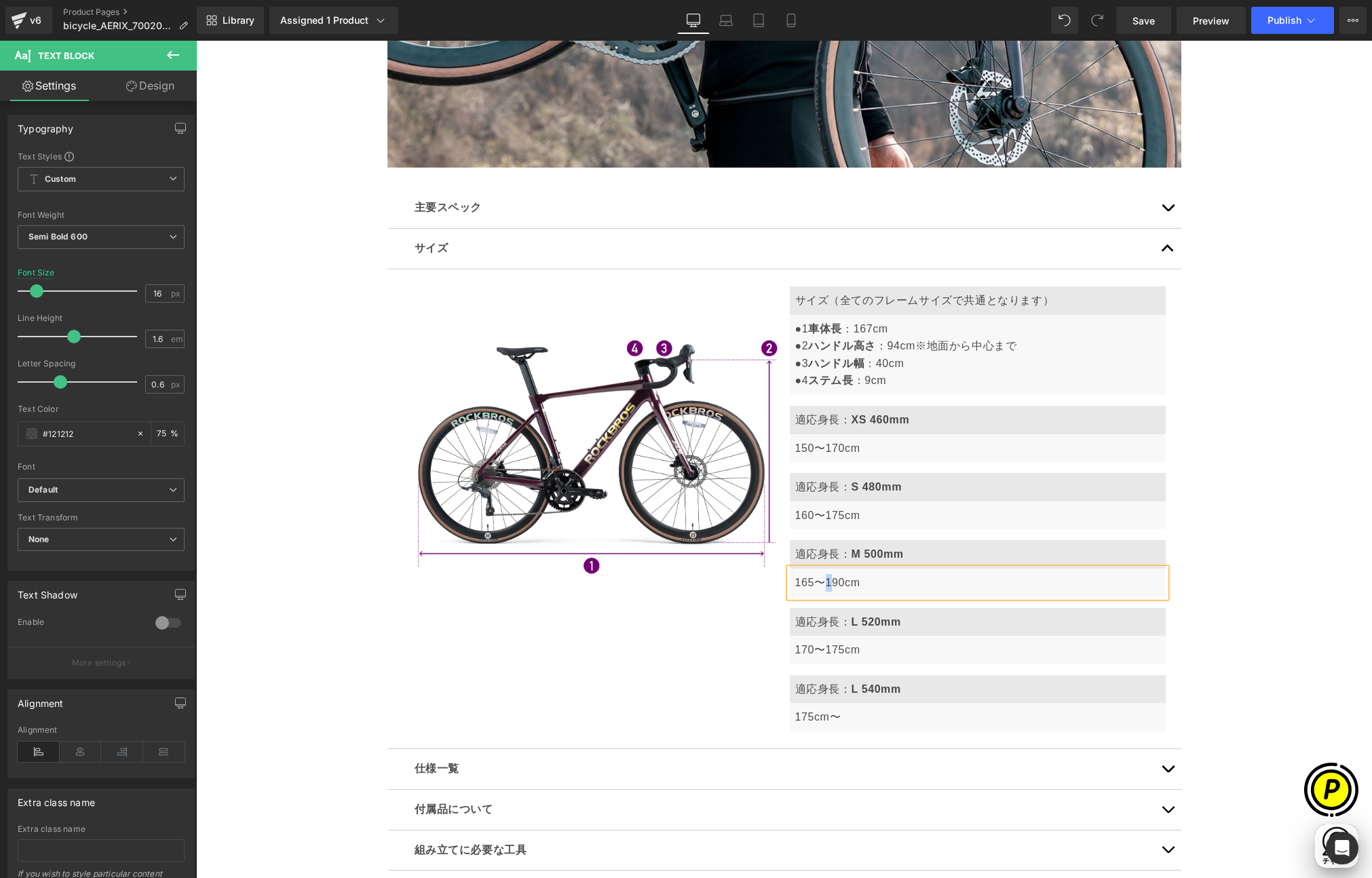
scroll to position [0, 0]
drag, startPoint x: 809, startPoint y: 510, endPoint x: 802, endPoint y: 515, distance: 8.6
click at [809, 510] on span "160〜175cm" at bounding box center [827, 515] width 65 height 11
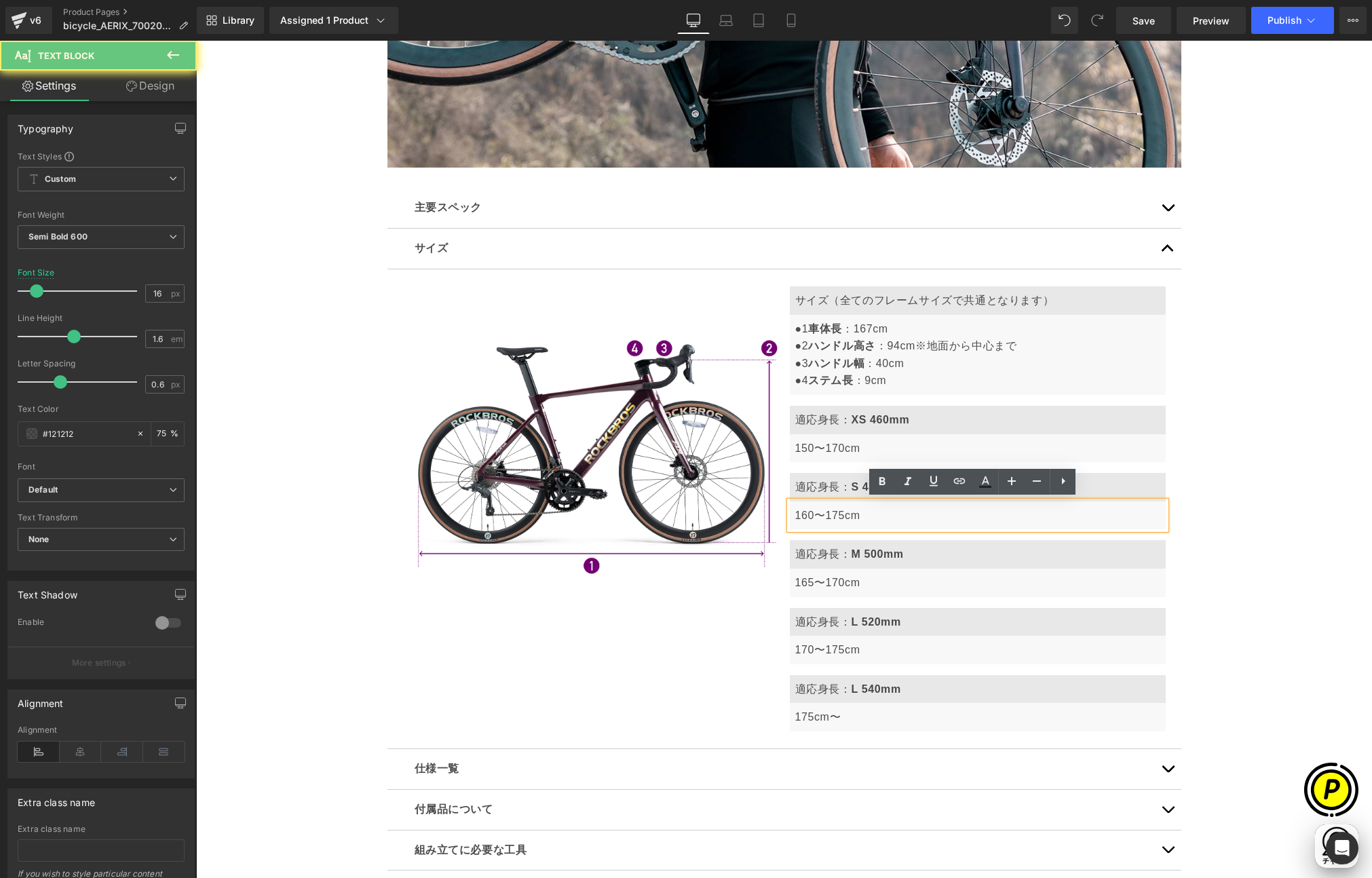
scroll to position [0, 265]
drag, startPoint x: 803, startPoint y: 514, endPoint x: 818, endPoint y: 514, distance: 15.0
click at [818, 514] on div "160〜175cm" at bounding box center [978, 515] width 376 height 28
click at [831, 516] on span "160〜175cm" at bounding box center [827, 515] width 65 height 11
drag, startPoint x: 820, startPoint y: 514, endPoint x: 838, endPoint y: 514, distance: 18.0
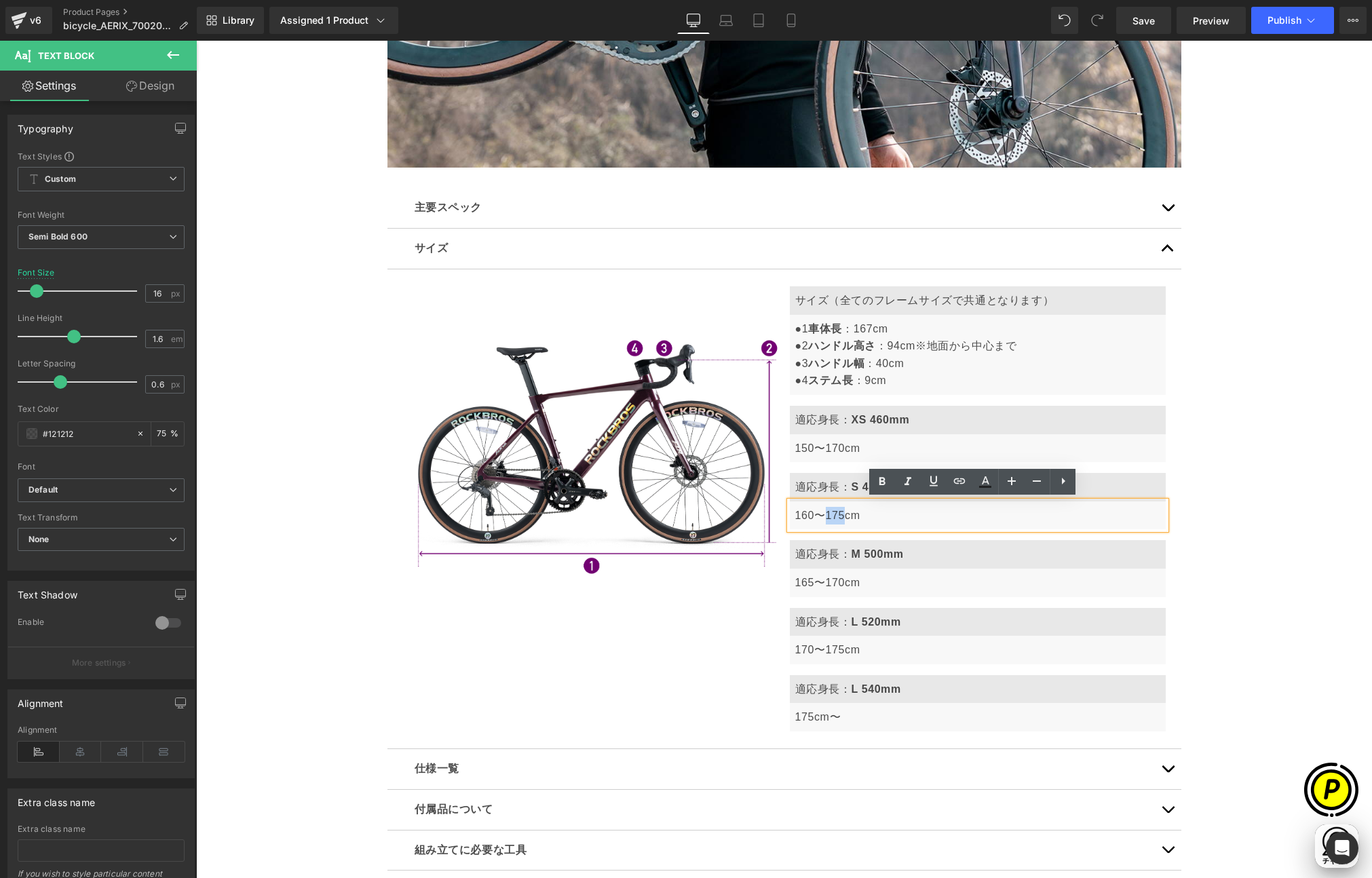
click at [838, 514] on span "160〜175cm" at bounding box center [827, 515] width 65 height 11
click at [806, 452] on span "150〜170cm" at bounding box center [827, 447] width 65 height 11
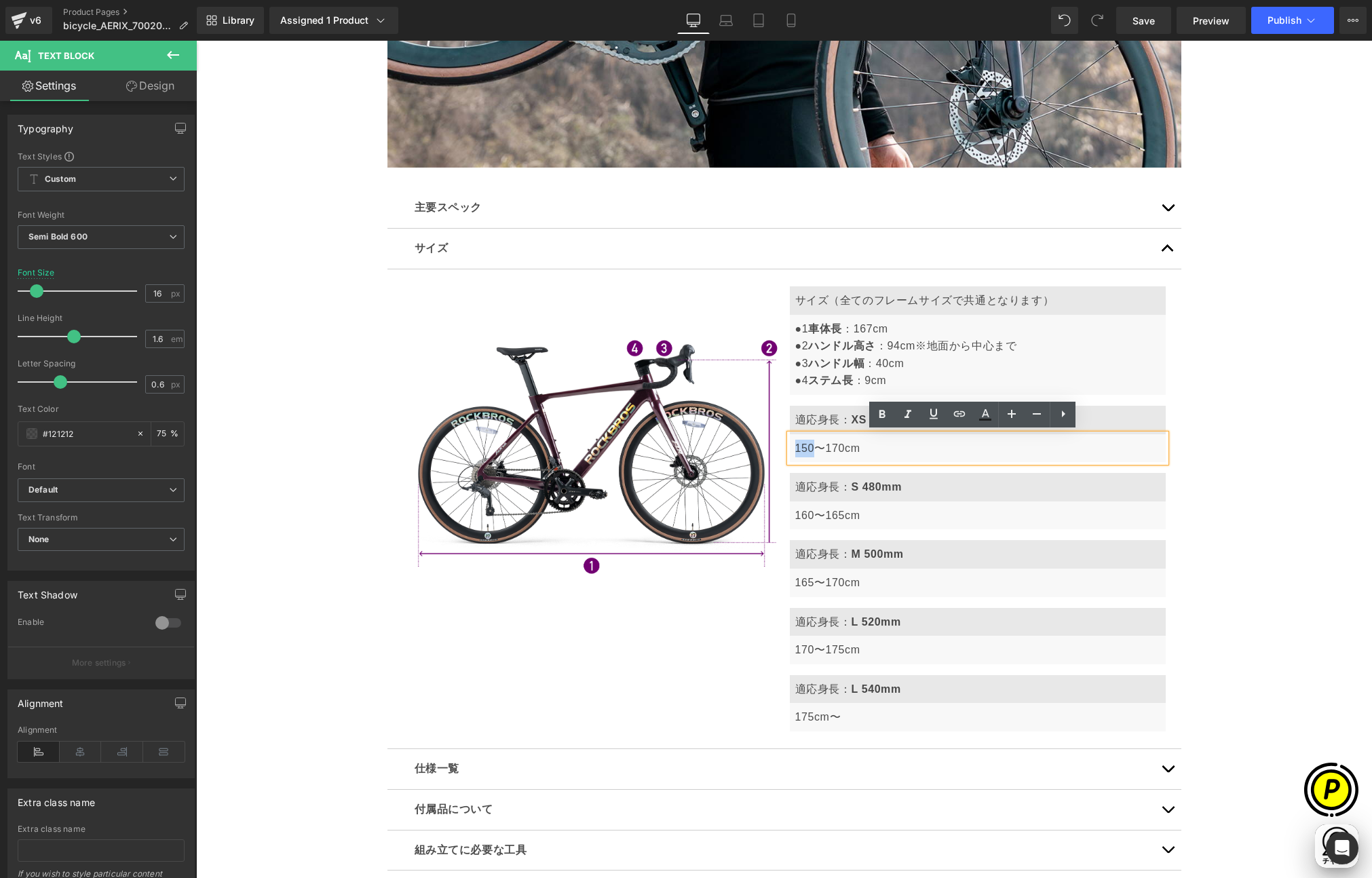
drag, startPoint x: 790, startPoint y: 446, endPoint x: 807, endPoint y: 446, distance: 17.0
click at [807, 446] on span "150〜170cm" at bounding box center [827, 447] width 65 height 11
click at [1262, 521] on div "Sale Off (P) Image" at bounding box center [784, 829] width 1176 height 9330
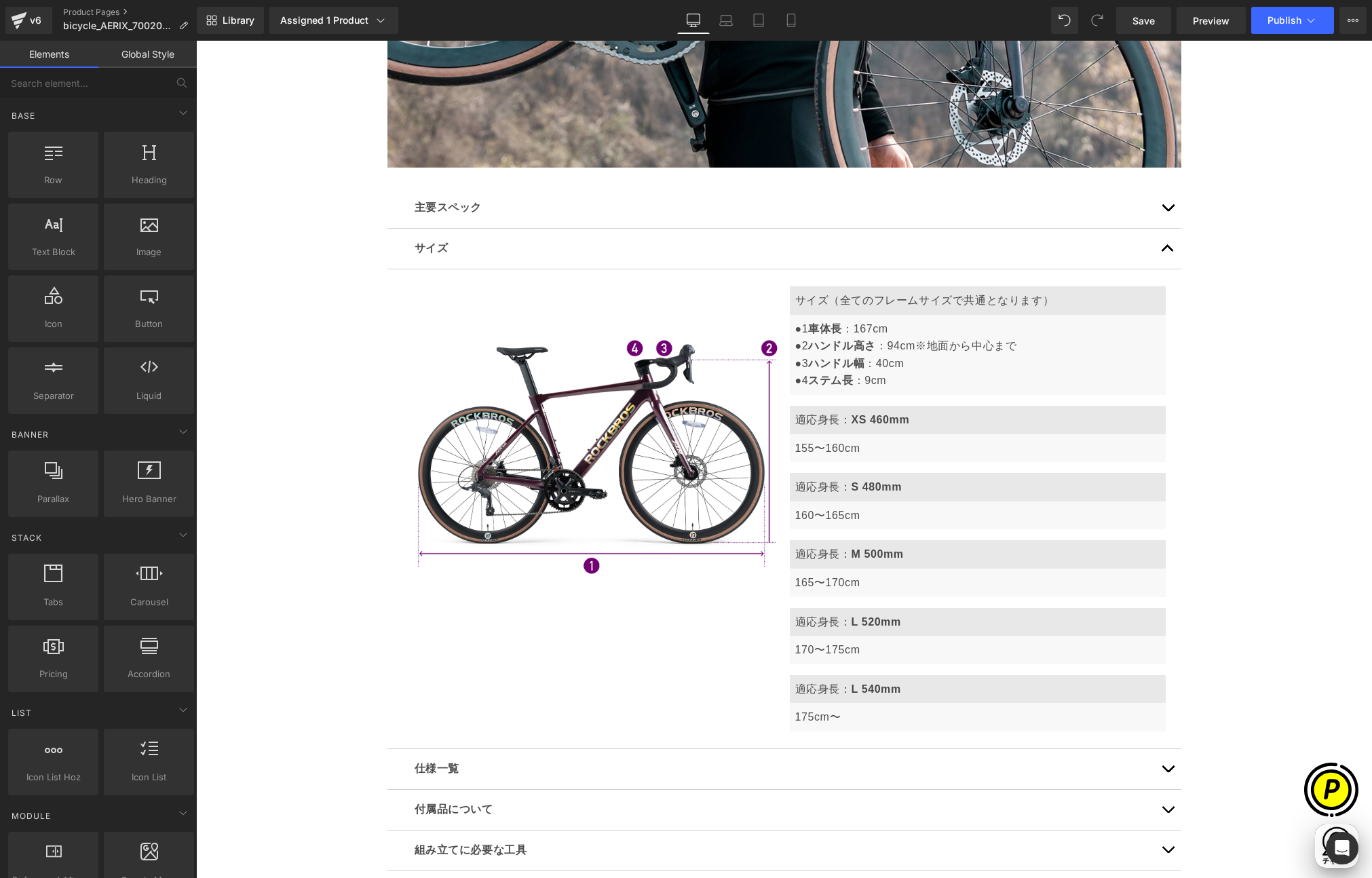
click at [1272, 546] on div "Sale Off (P) Image" at bounding box center [784, 829] width 1176 height 9330
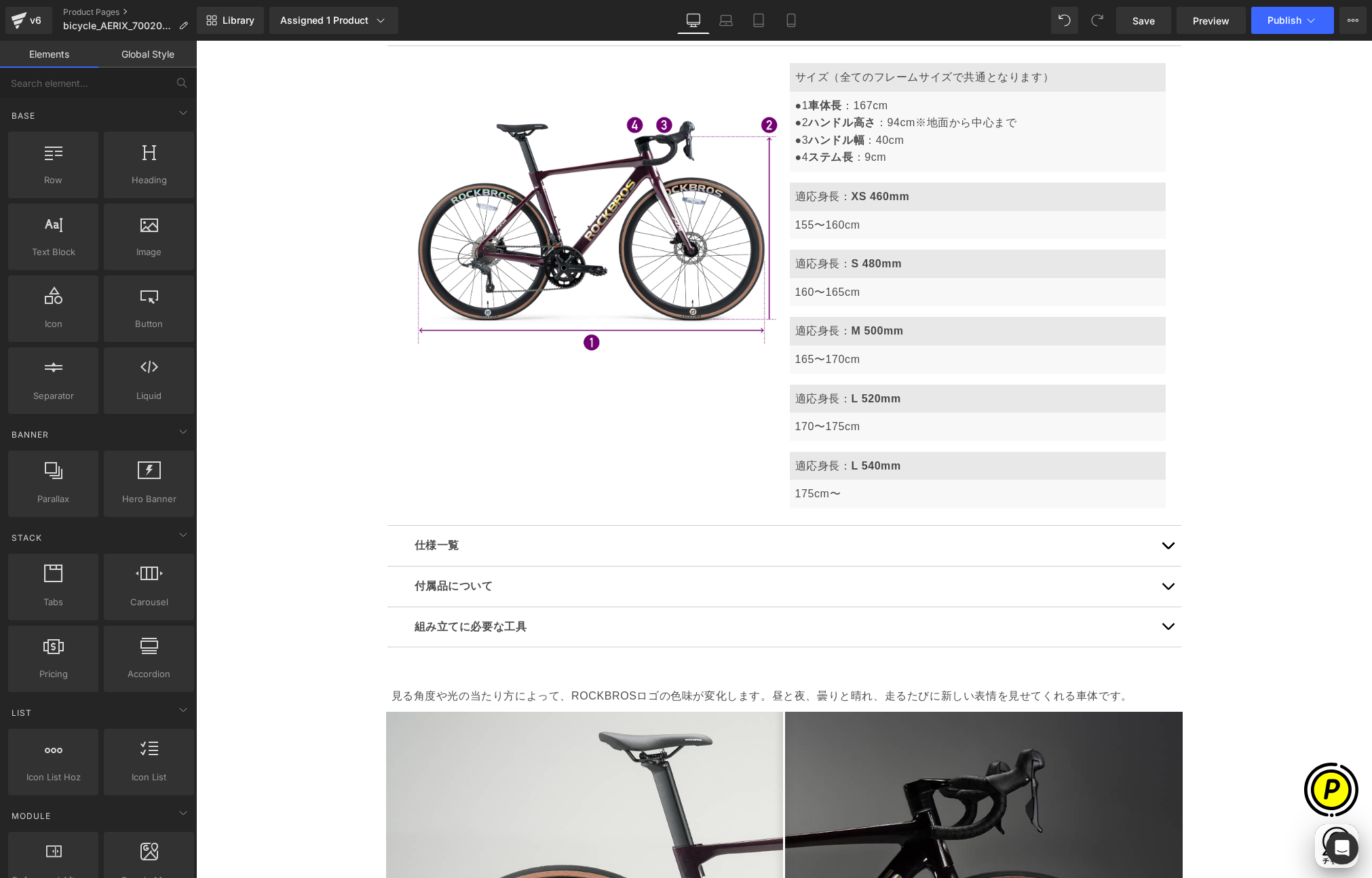
scroll to position [4321, 0]
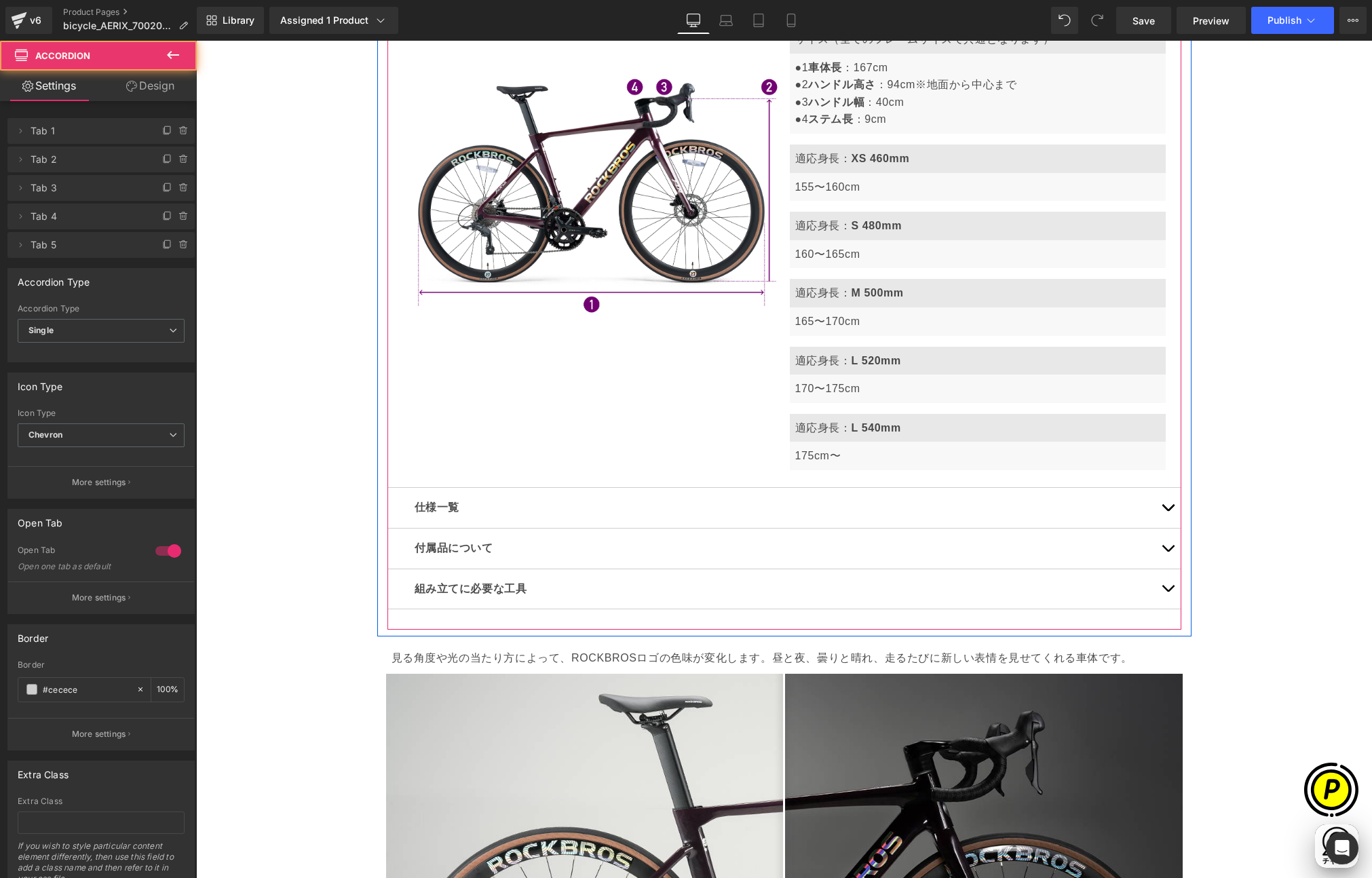
click at [1167, 506] on button "button" at bounding box center [1167, 507] width 27 height 40
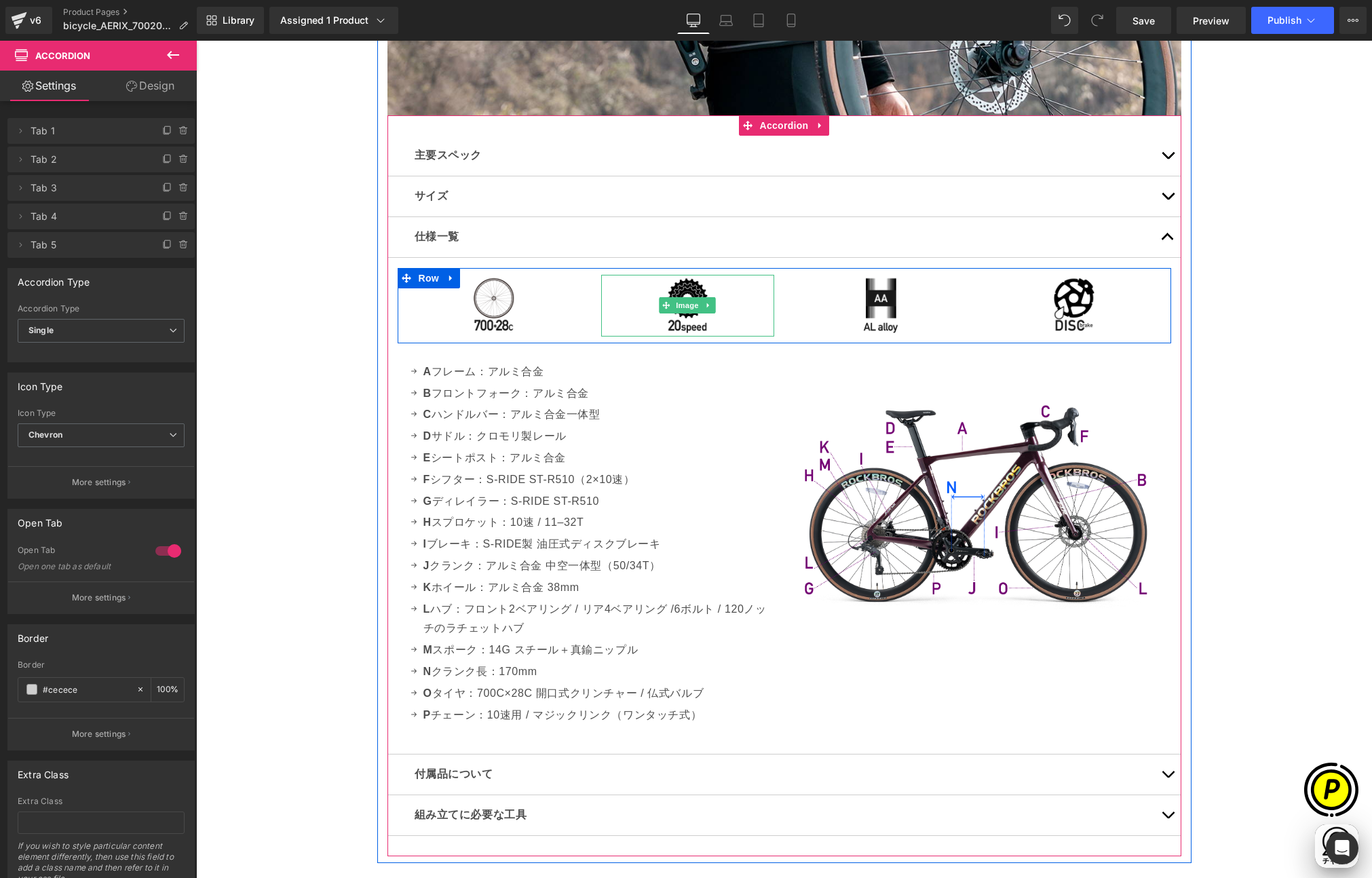
scroll to position [0, 265]
click at [687, 288] on img at bounding box center [687, 306] width 43 height 61
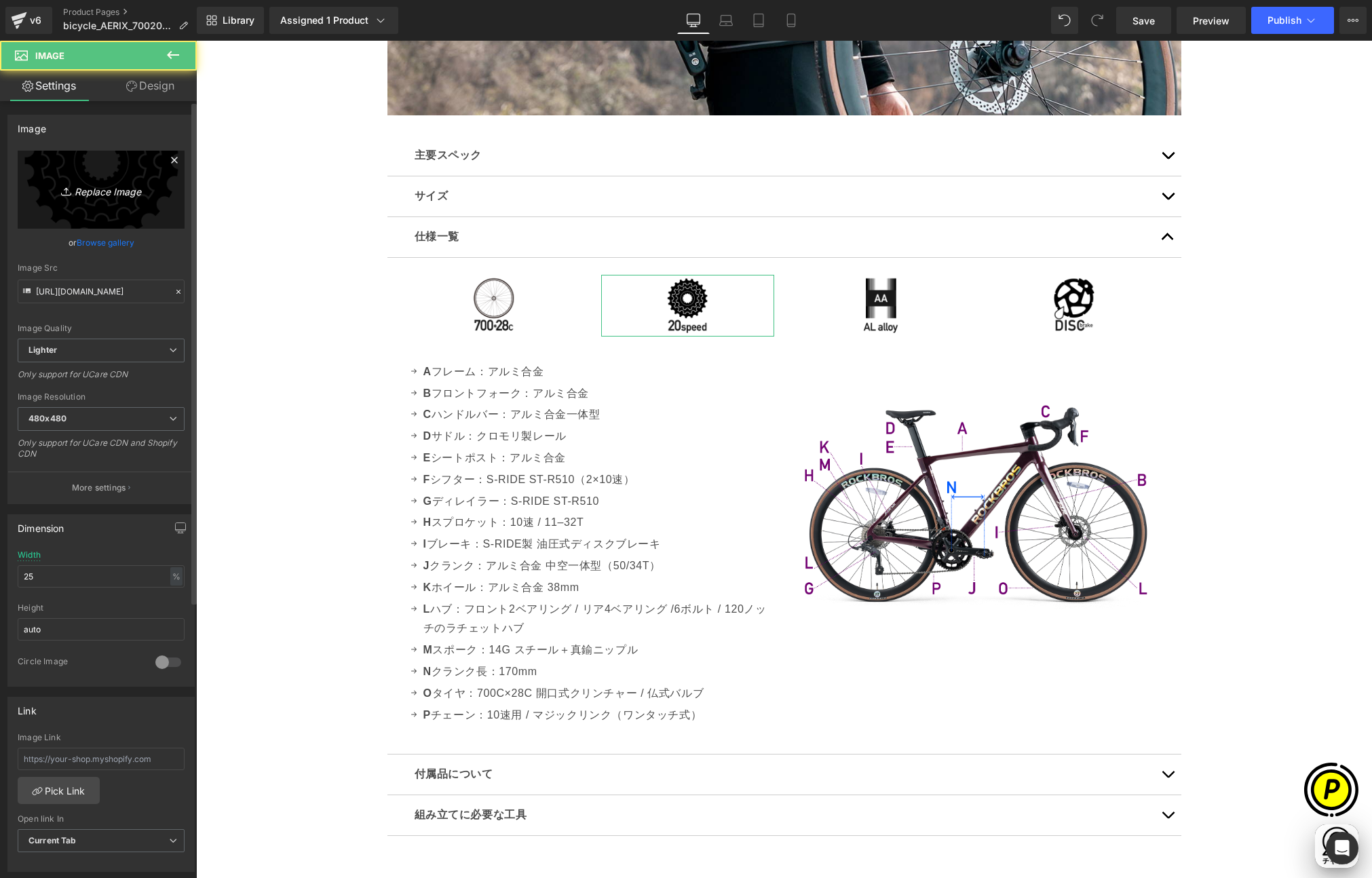
click at [104, 202] on link "Replace Image" at bounding box center [101, 190] width 167 height 78
type input "C:\fakepath\16speed.png"
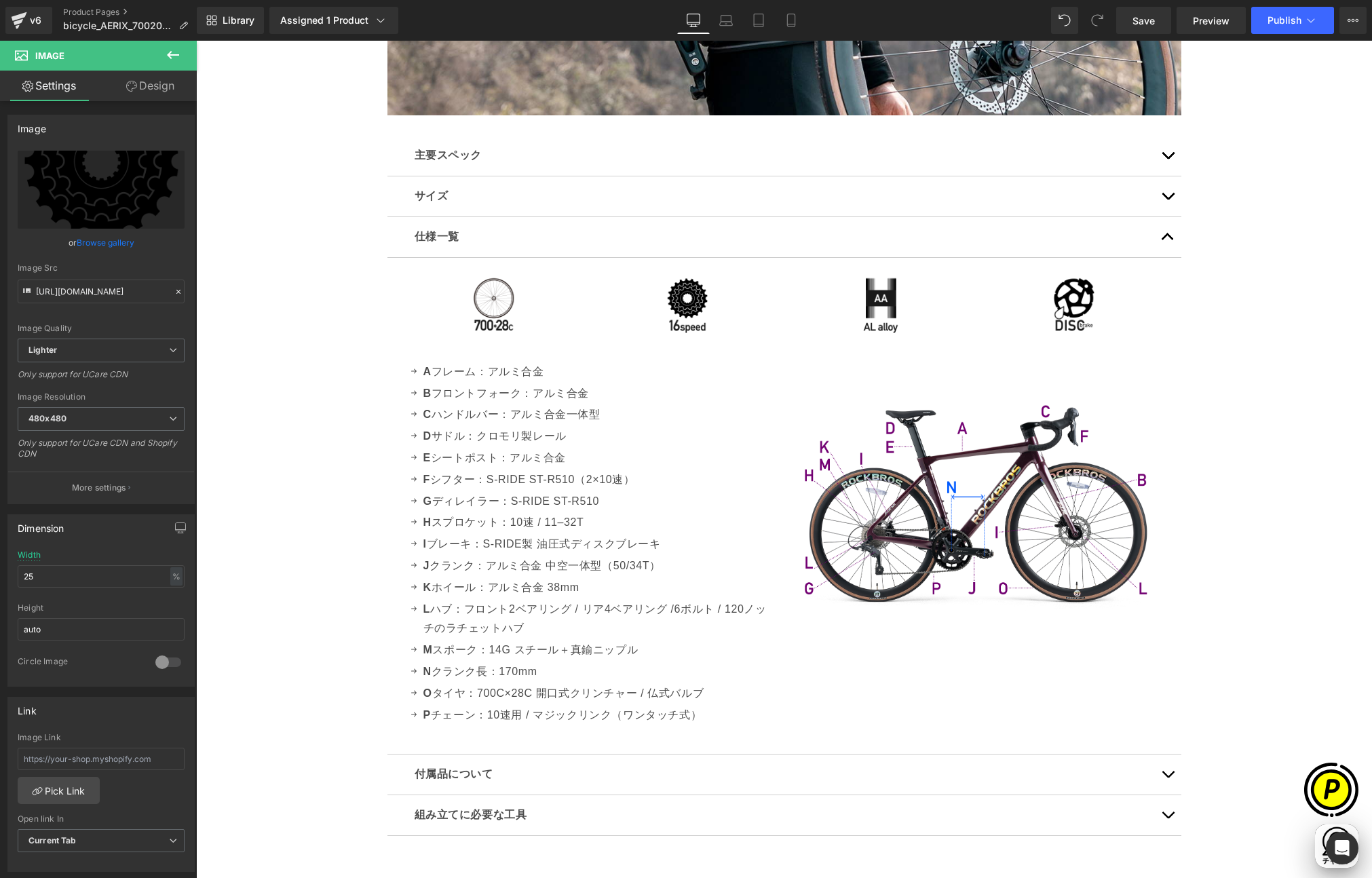
scroll to position [0, 794]
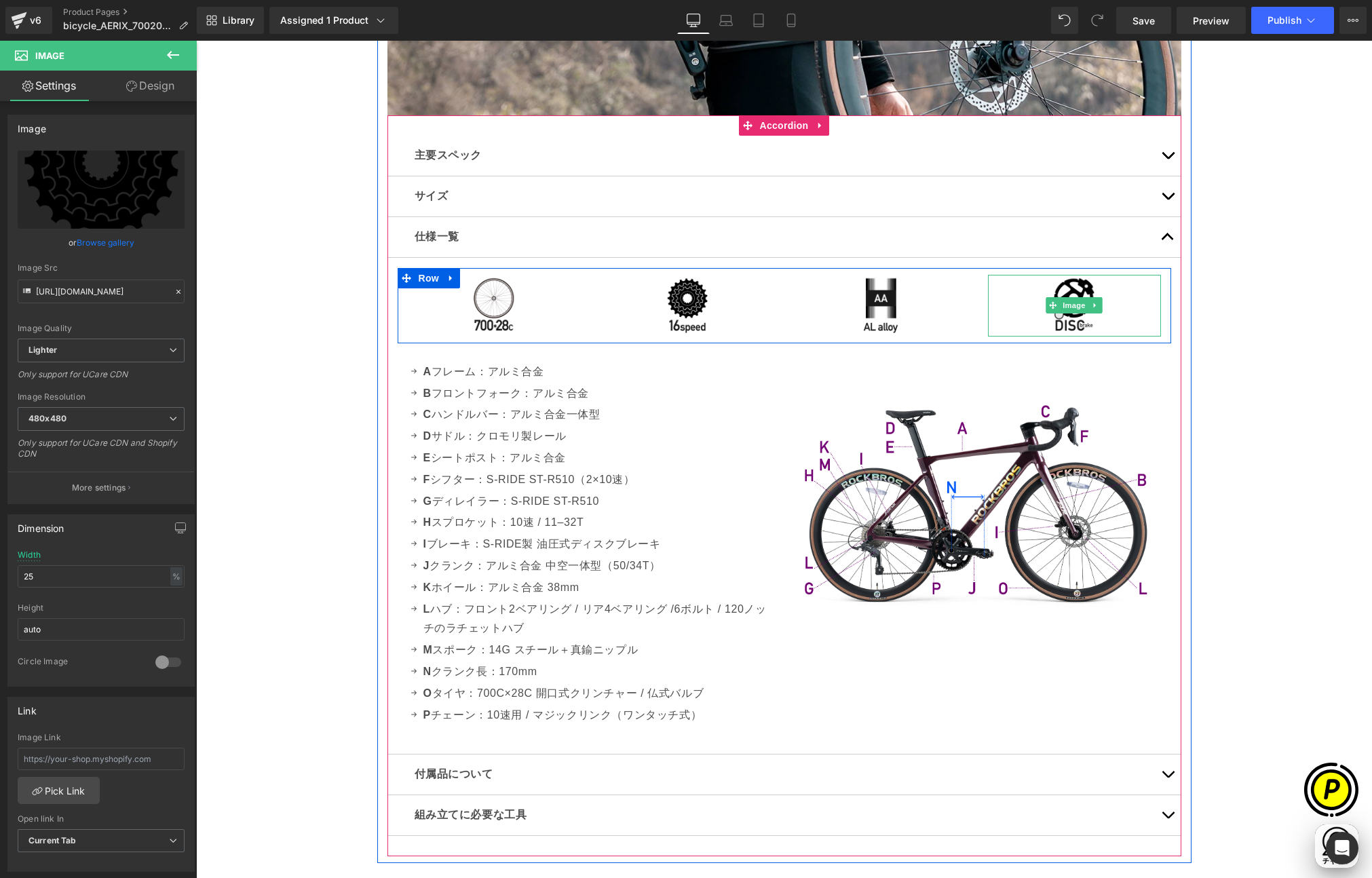
click at [1067, 298] on span "Image" at bounding box center [1074, 306] width 28 height 16
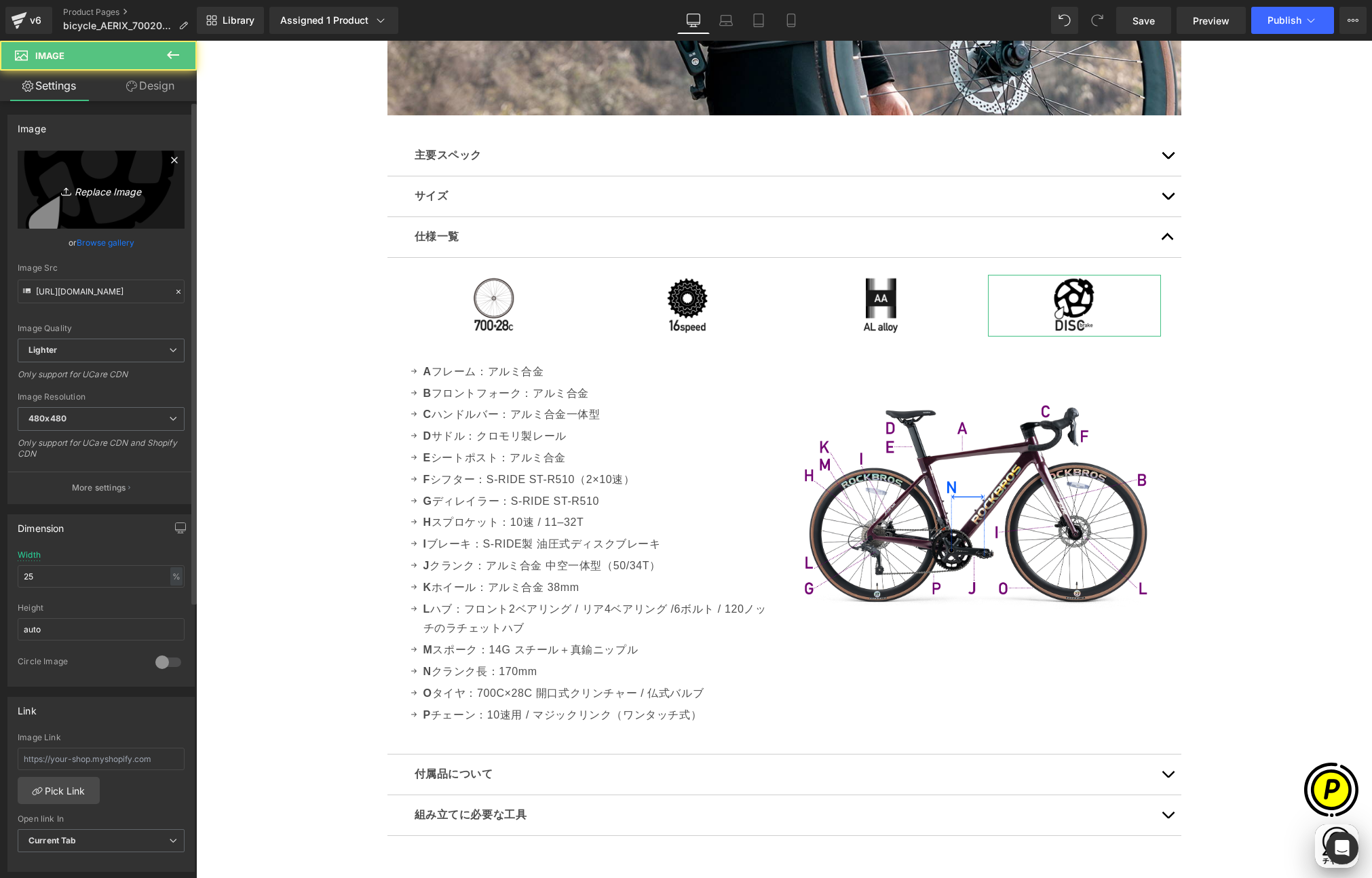
click at [99, 196] on icon "Replace Image" at bounding box center [100, 190] width 109 height 17
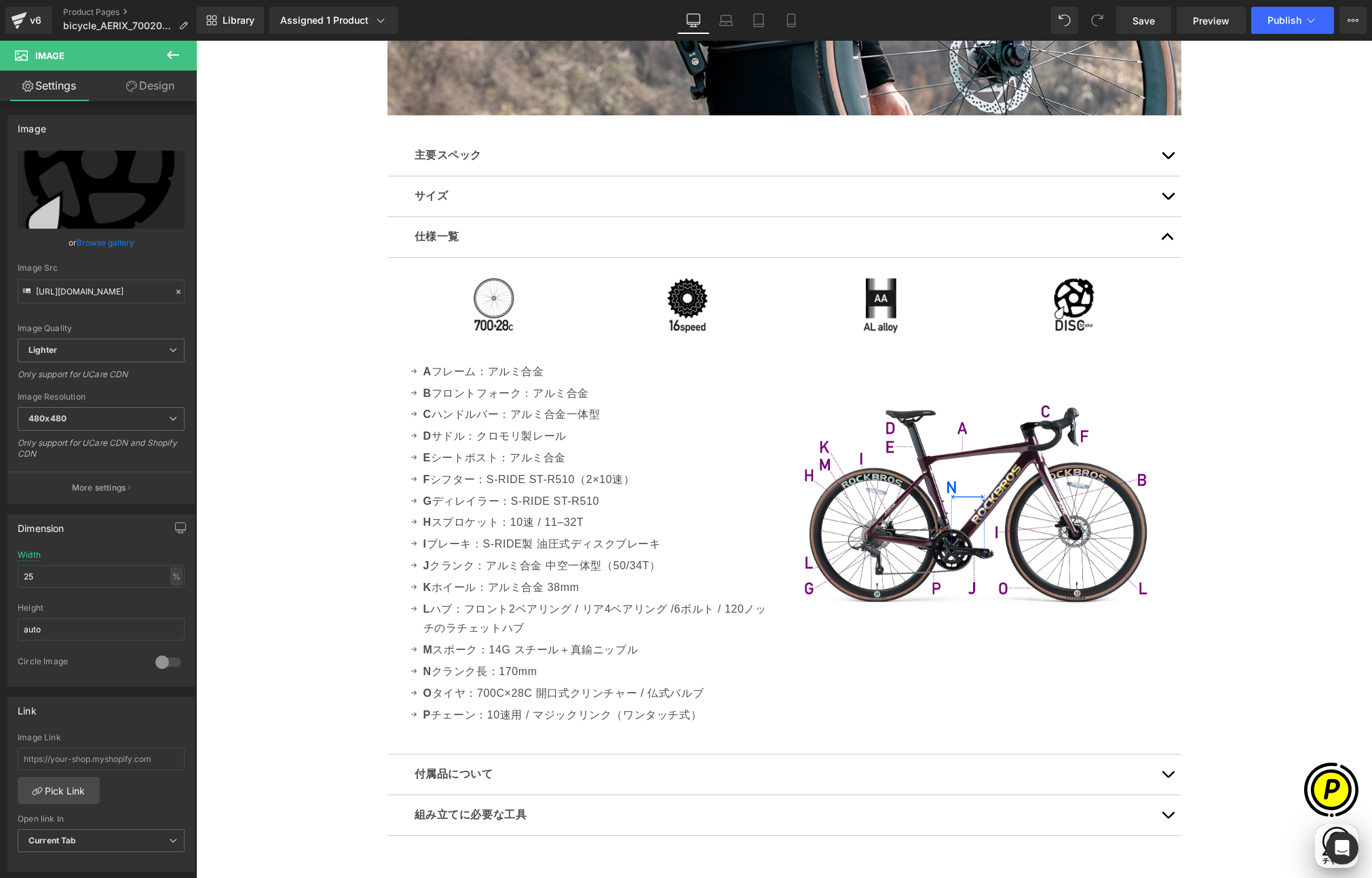
type input "C:\fakepath\caliperbrake.png"
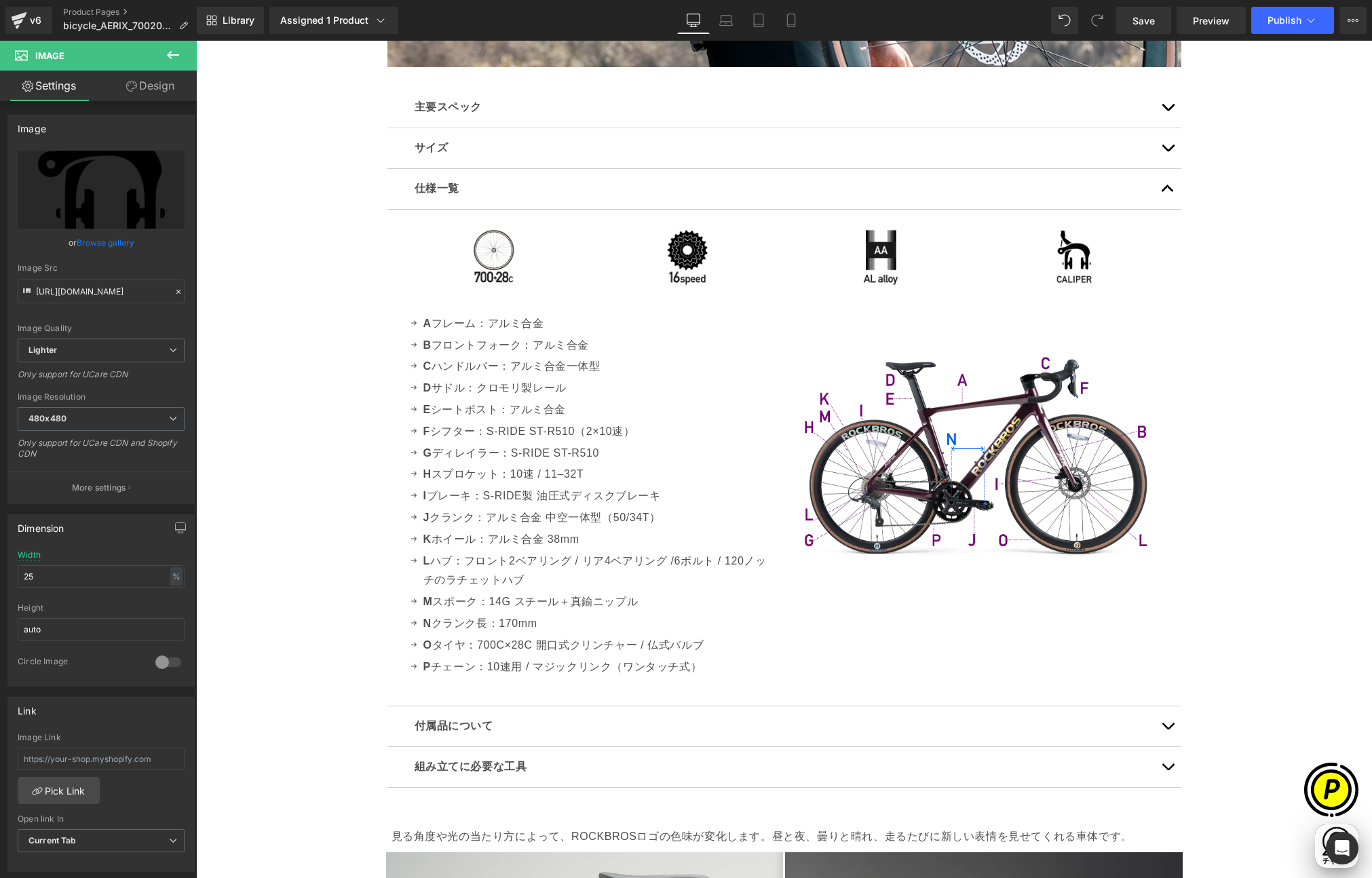
scroll to position [0, 529]
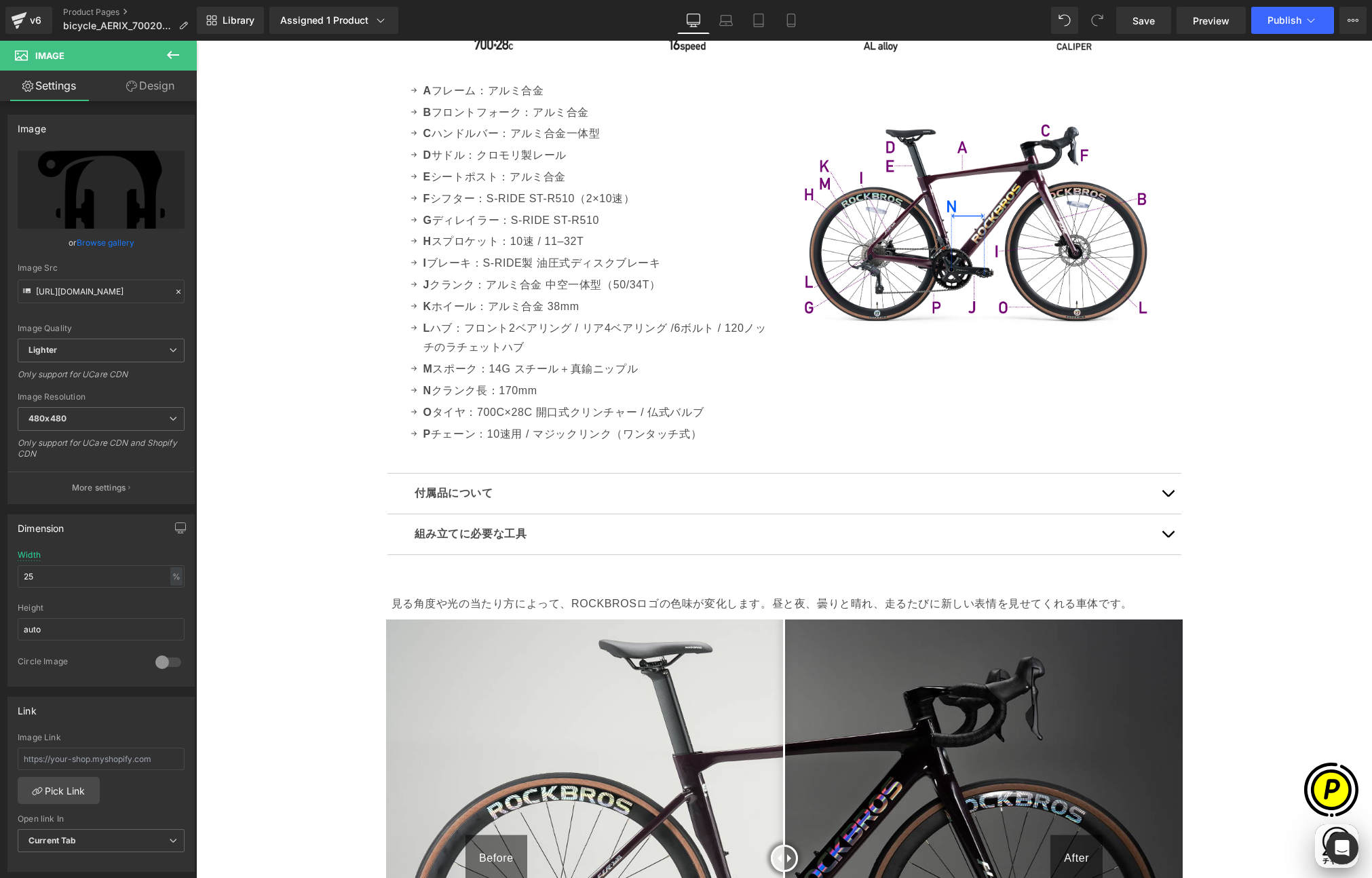
click at [1163, 489] on button "button" at bounding box center [1167, 493] width 27 height 40
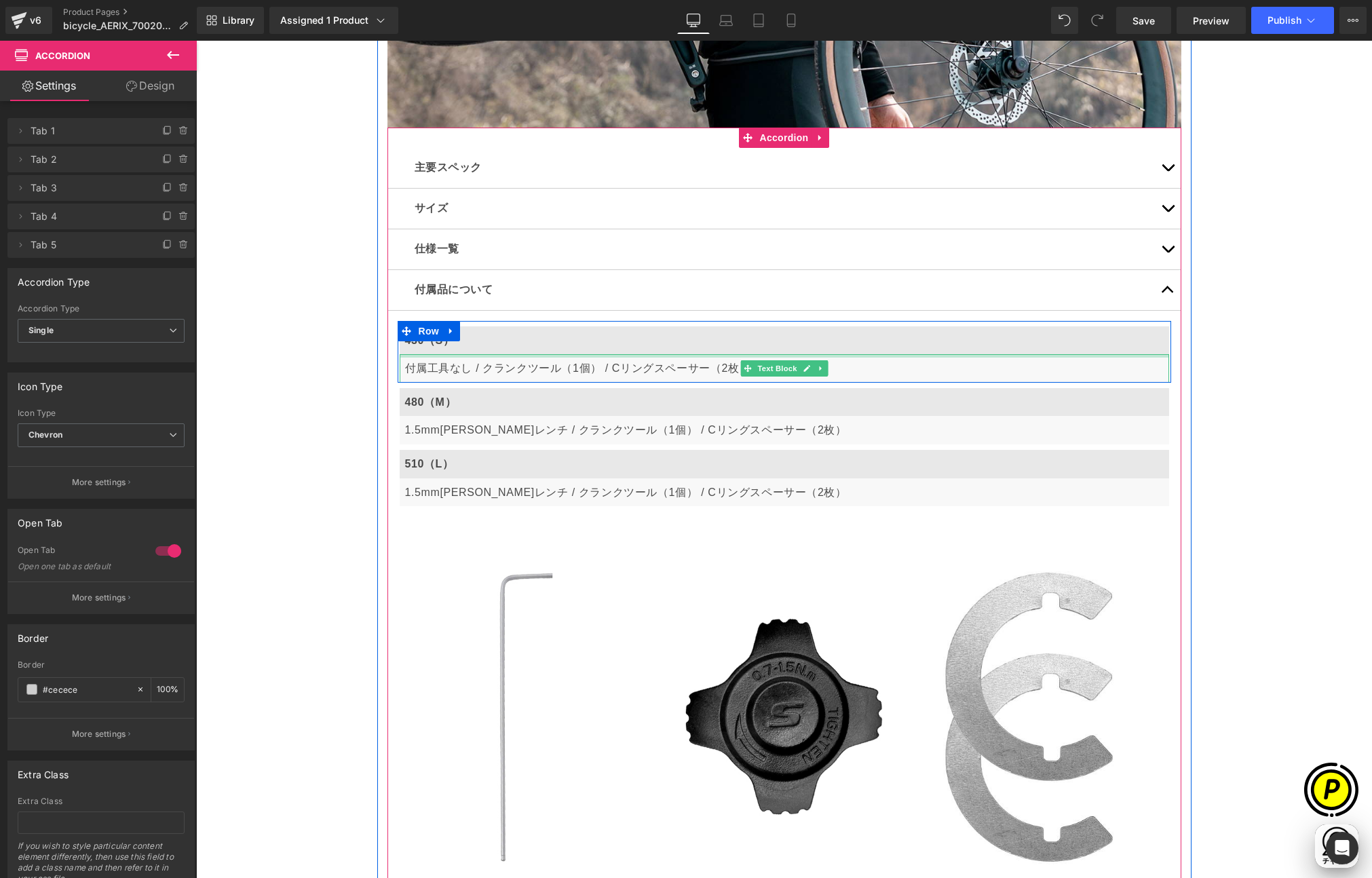
scroll to position [0, 265]
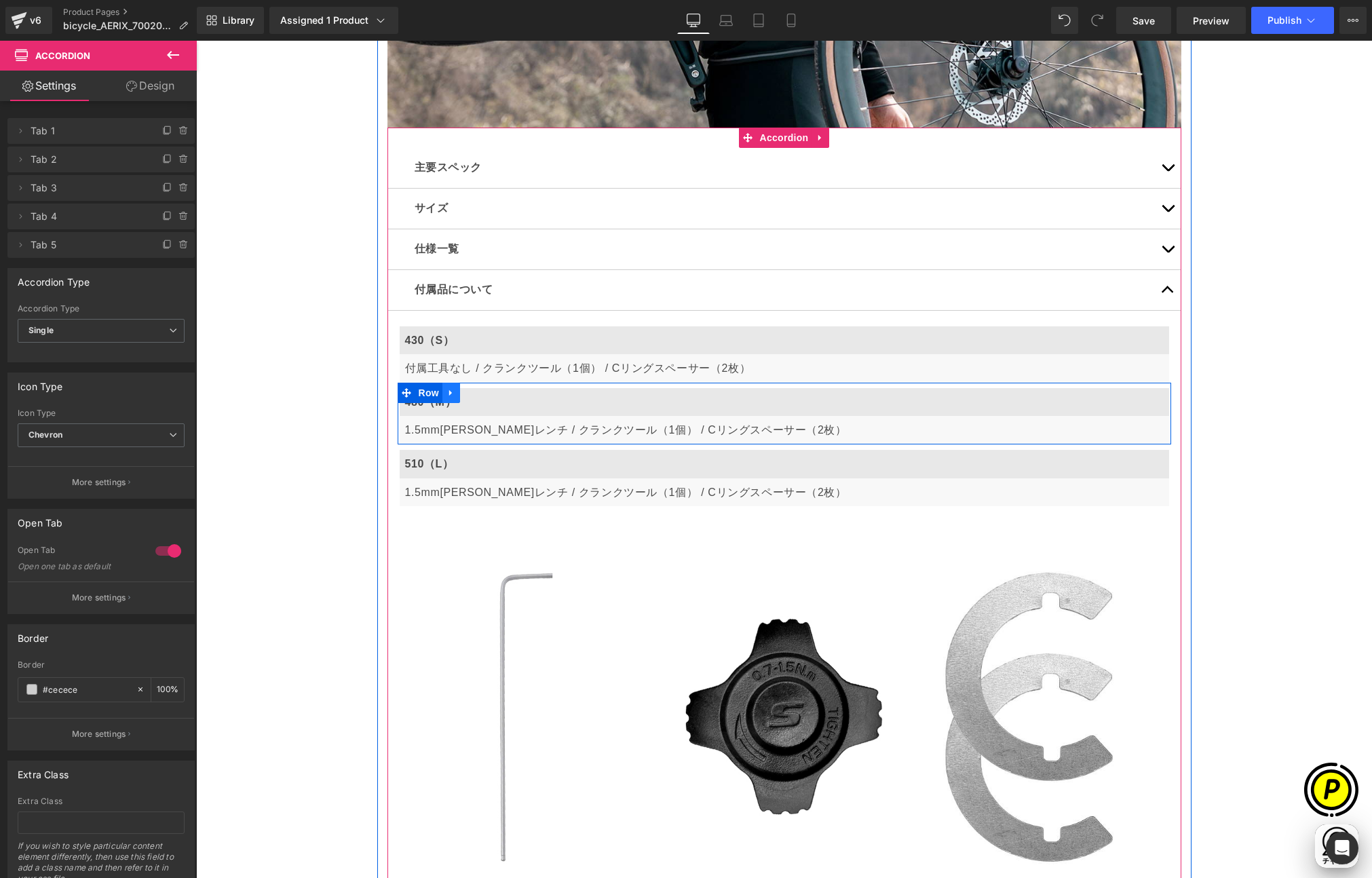
click at [447, 390] on icon at bounding box center [451, 393] width 10 height 10
click at [482, 392] on icon at bounding box center [486, 393] width 10 height 10
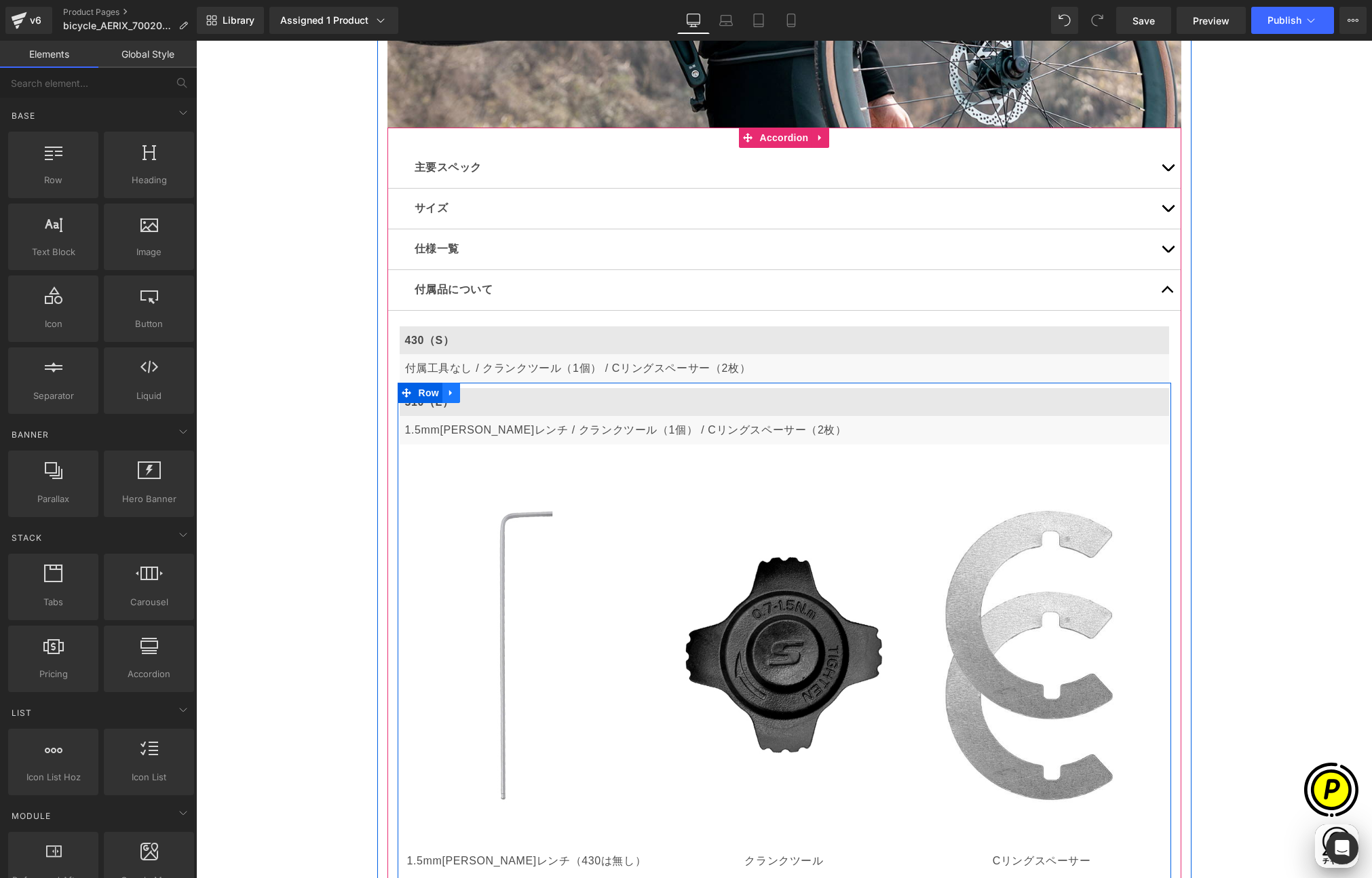
click at [448, 392] on icon at bounding box center [451, 393] width 10 height 10
click at [482, 392] on icon at bounding box center [486, 393] width 10 height 10
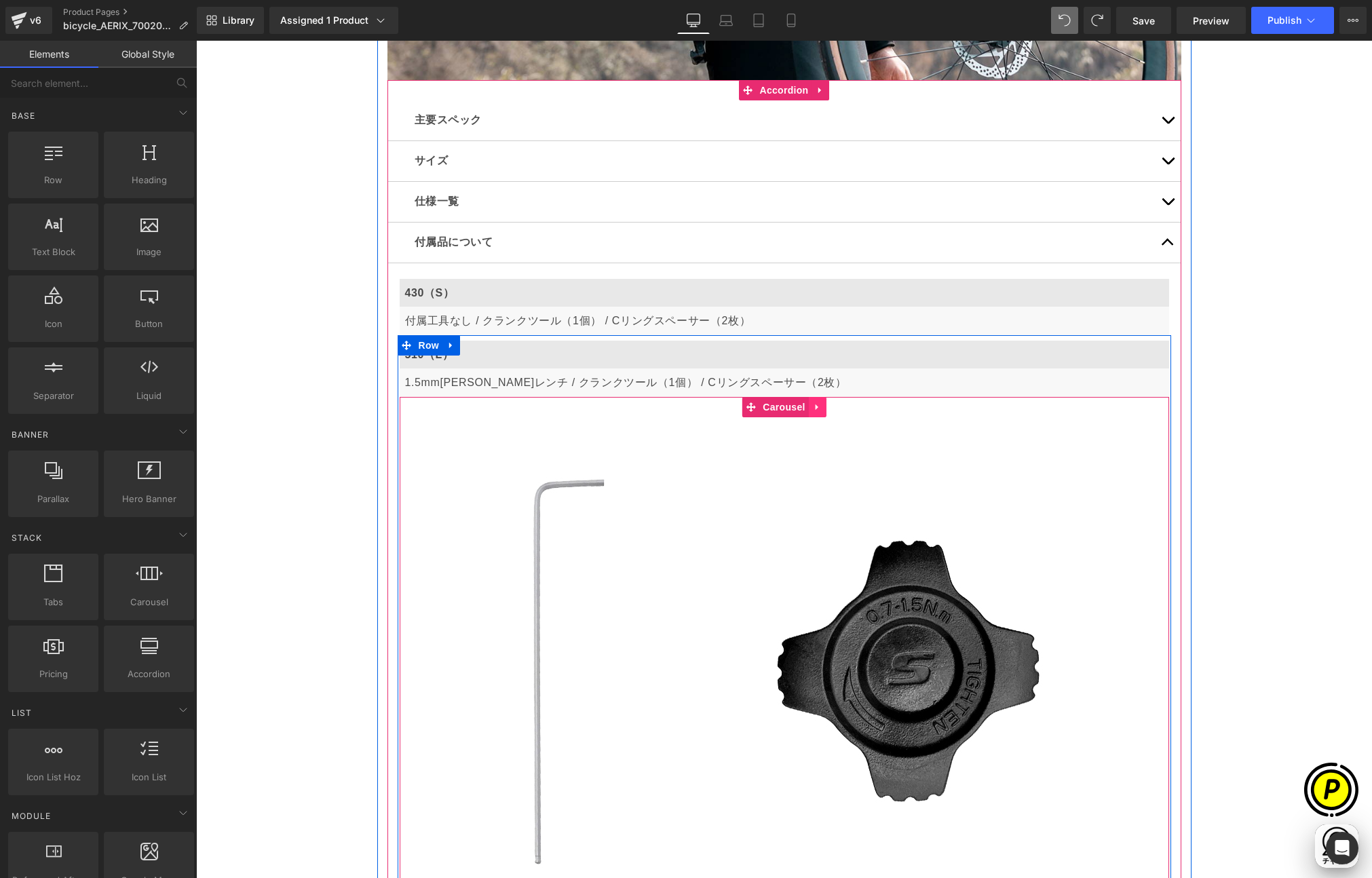
scroll to position [0, 529]
click at [815, 406] on icon at bounding box center [817, 408] width 3 height 6
click at [822, 407] on icon at bounding box center [826, 407] width 10 height 10
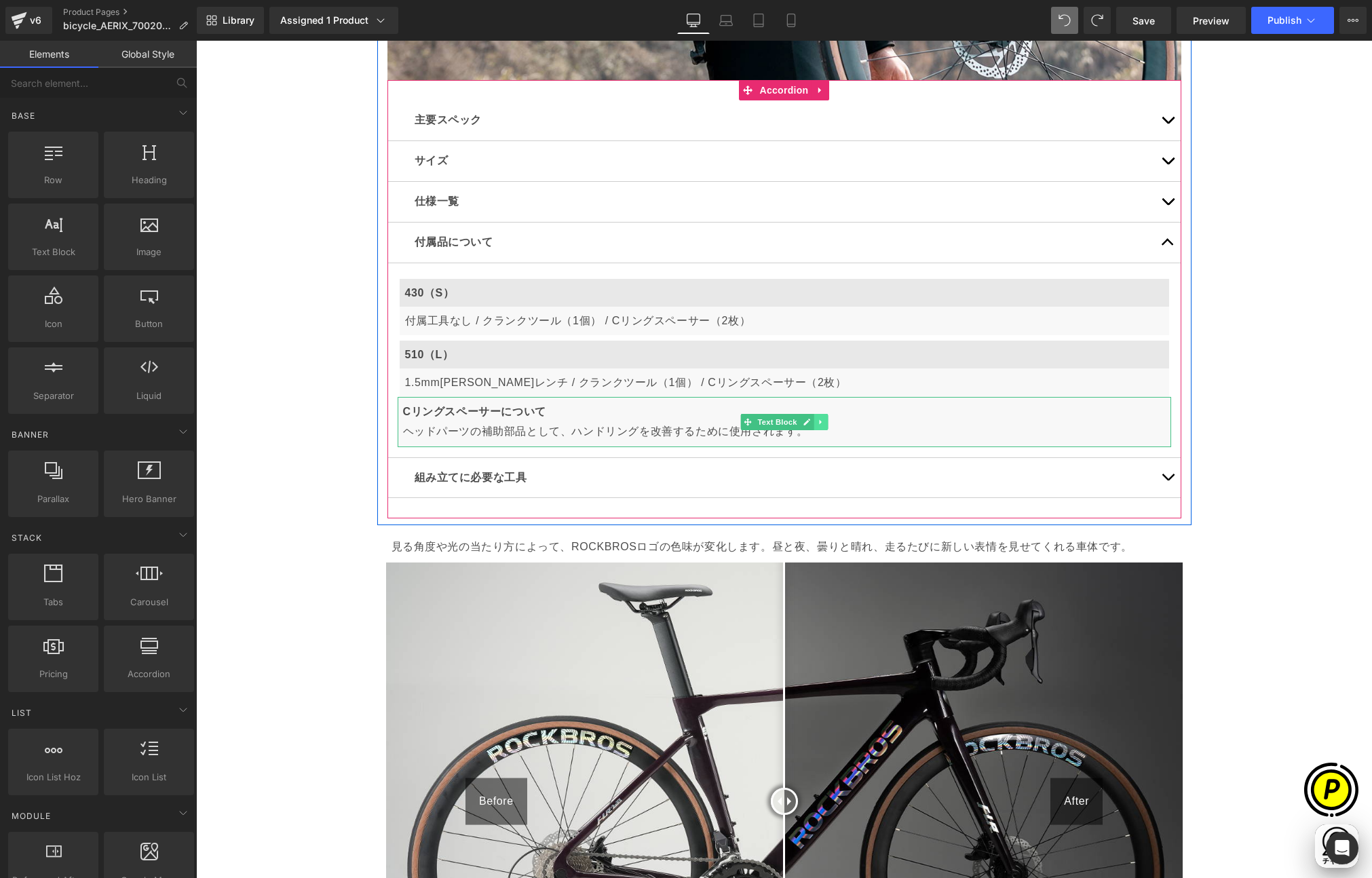
click at [817, 423] on icon at bounding box center [821, 422] width 7 height 8
click at [825, 422] on icon at bounding box center [827, 422] width 7 height 7
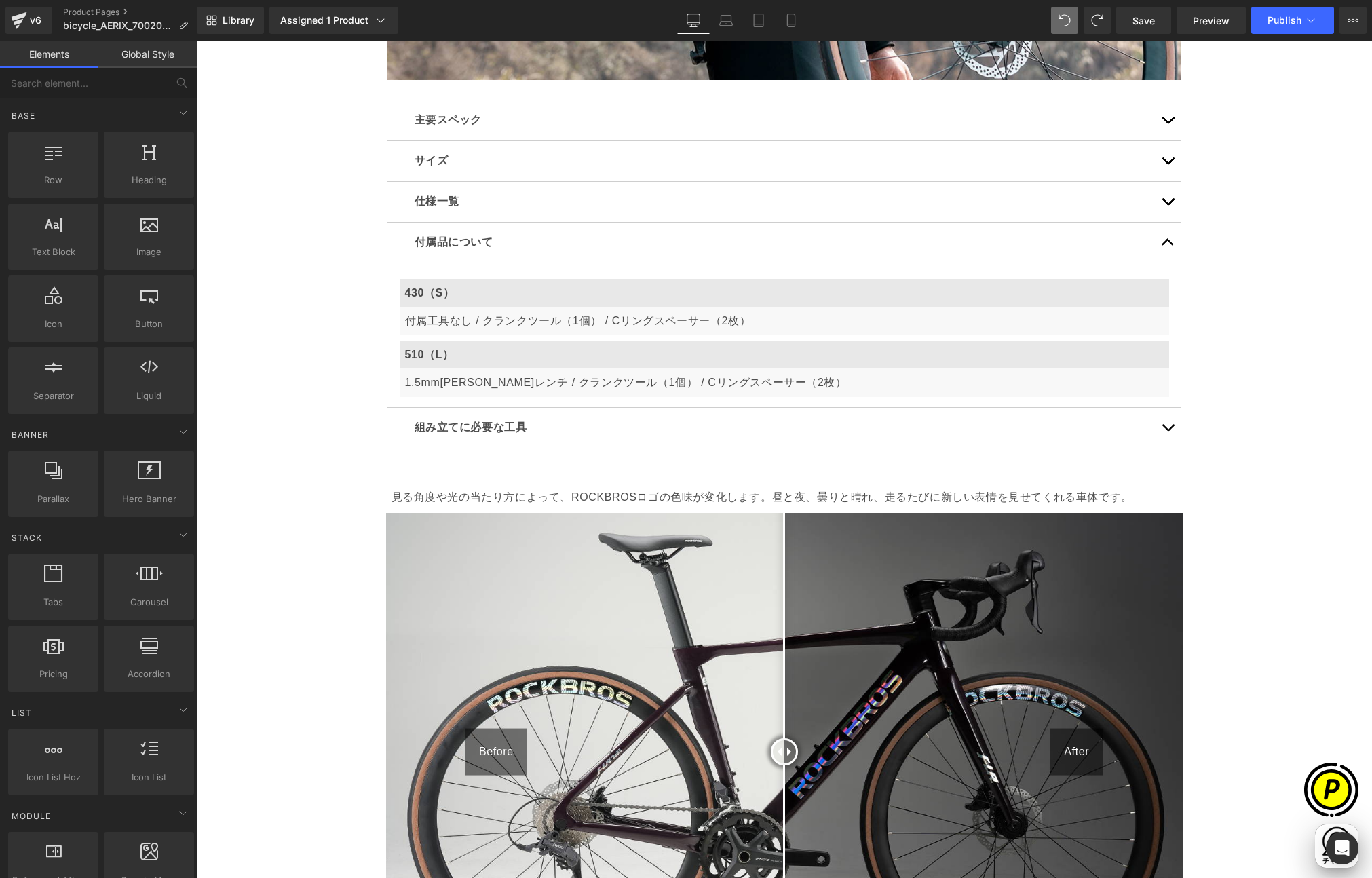
scroll to position [0, 794]
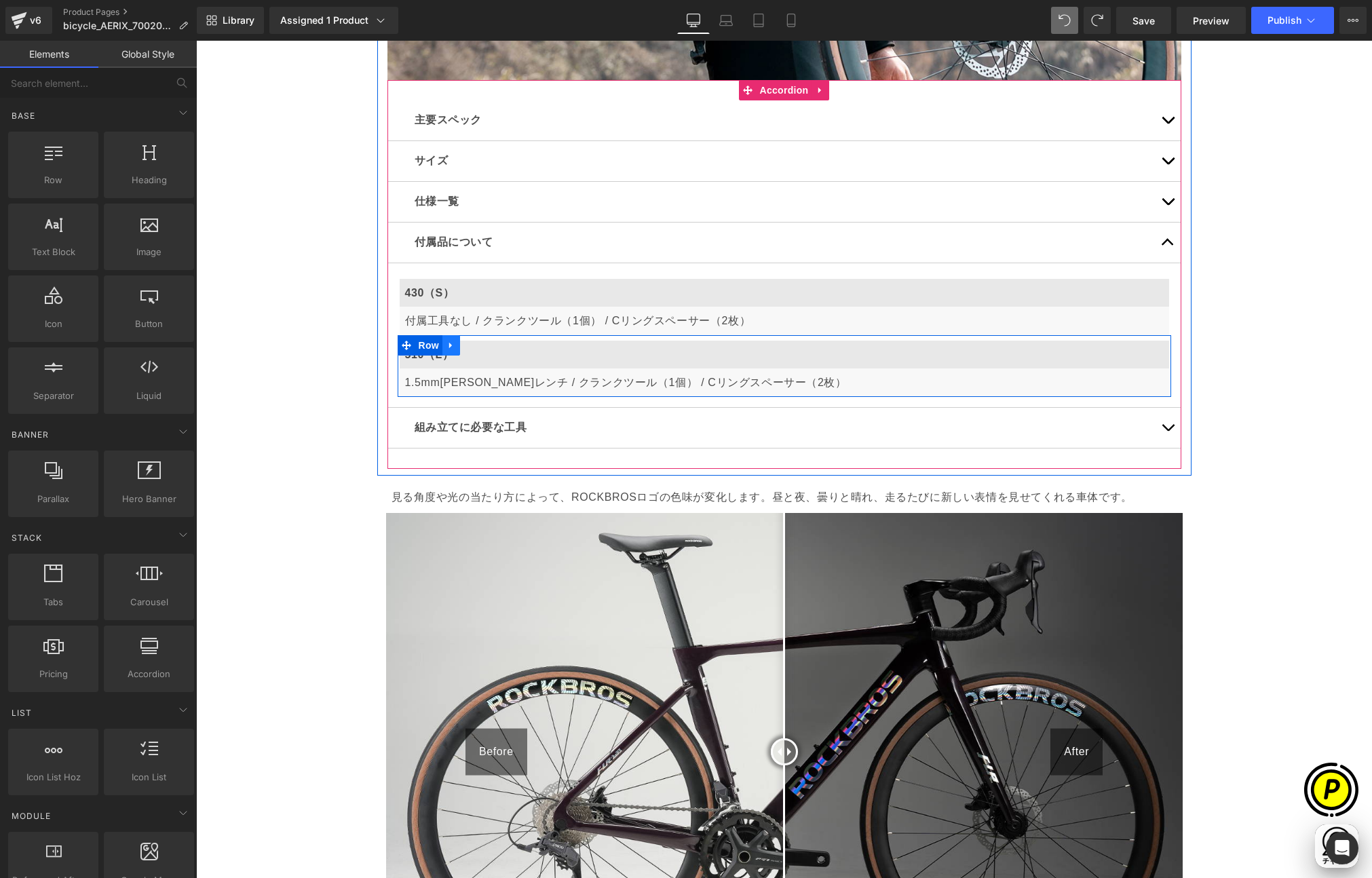
click at [449, 346] on icon at bounding box center [451, 345] width 10 height 10
click at [482, 344] on icon at bounding box center [486, 345] width 10 height 10
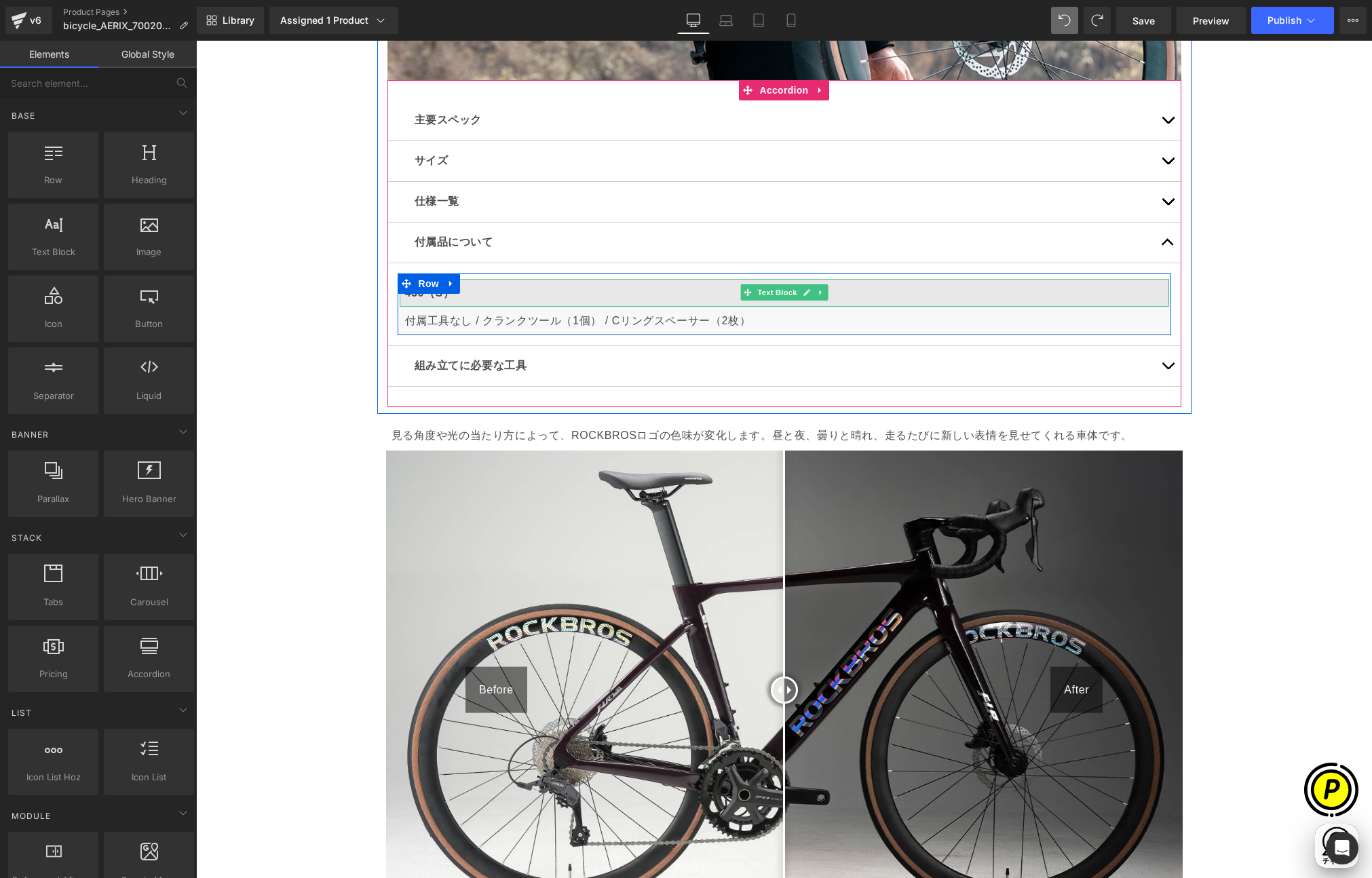
click at [469, 291] on p "430（S）" at bounding box center [785, 293] width 758 height 18
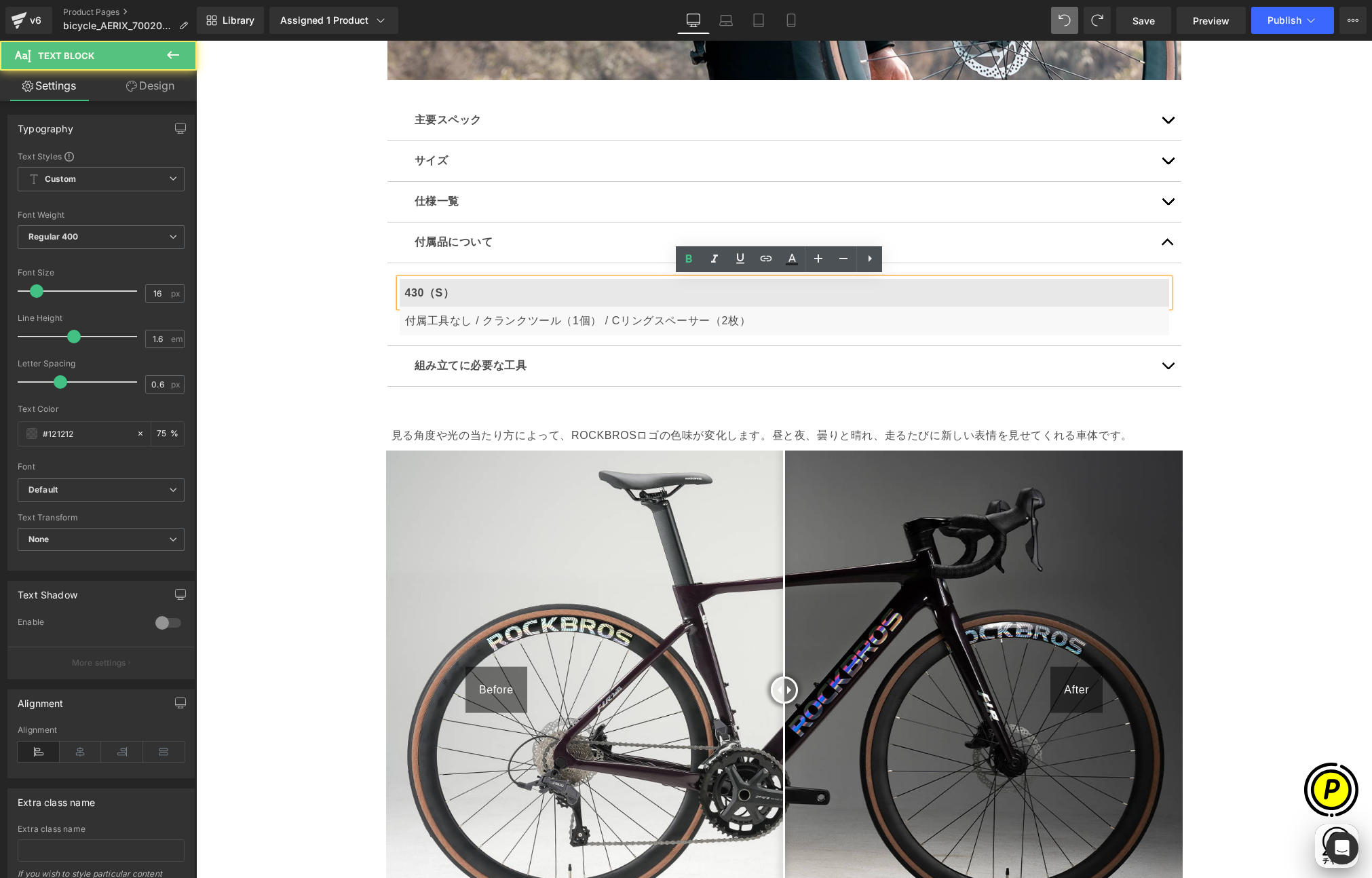
scroll to position [0, 0]
drag, startPoint x: 399, startPoint y: 291, endPoint x: 441, endPoint y: 297, distance: 42.4
click at [456, 292] on p "430（S）" at bounding box center [785, 293] width 758 height 18
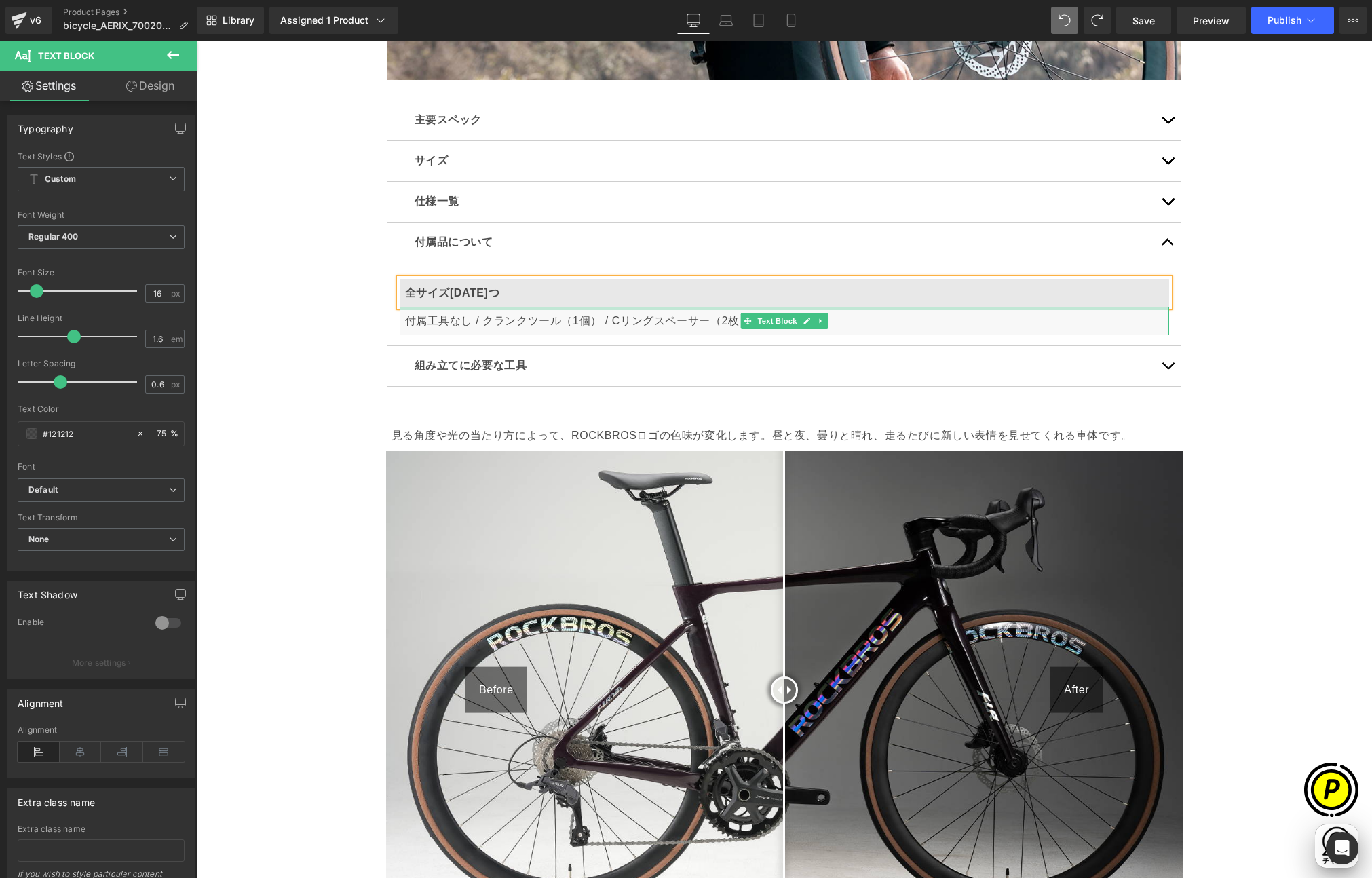
scroll to position [0, 265]
click at [274, 388] on div "Sale Off (P) Image" at bounding box center [784, 542] width 1176 height 8934
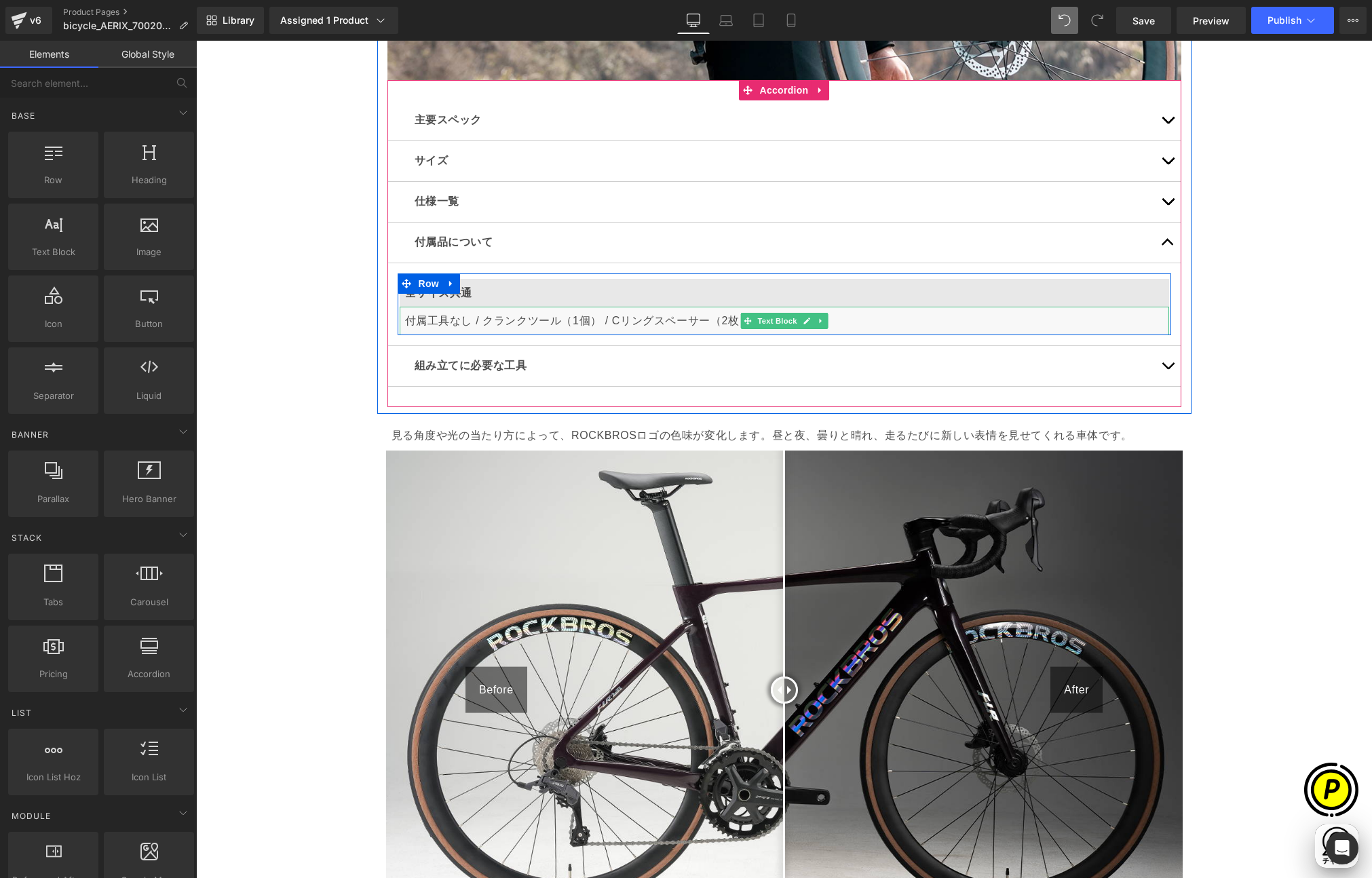
scroll to position [0, 529]
click at [519, 320] on p "付属工具なし / クランクツール（1個） / Cリングスペーサー（2枚）" at bounding box center [785, 321] width 758 height 18
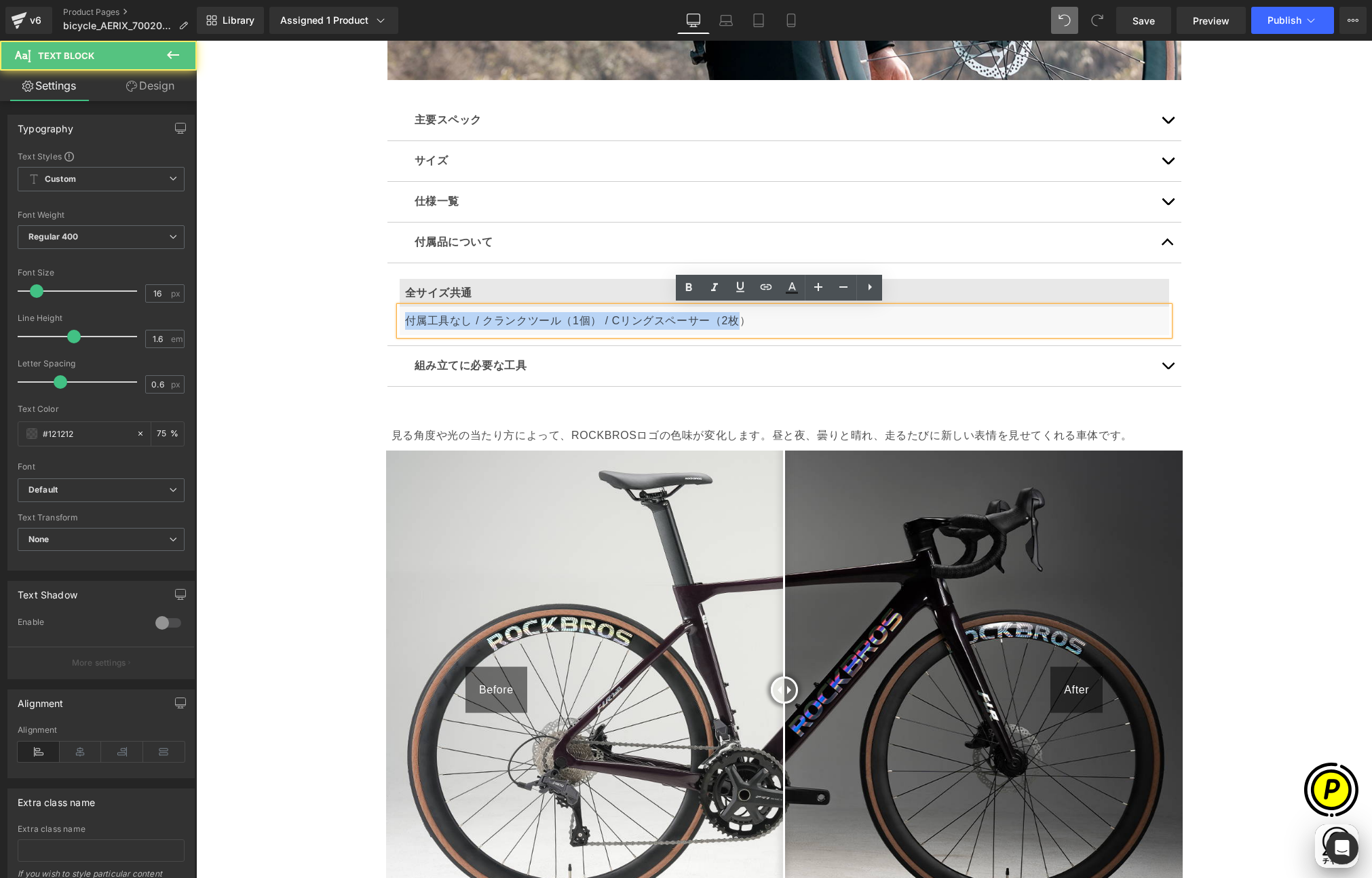
scroll to position [0, 794]
drag, startPoint x: 501, startPoint y: 319, endPoint x: 741, endPoint y: 321, distance: 240.0
click at [741, 321] on p "付属工具なし / クランクツール（1個） / Cリングスペーサー（2枚）" at bounding box center [785, 321] width 758 height 18
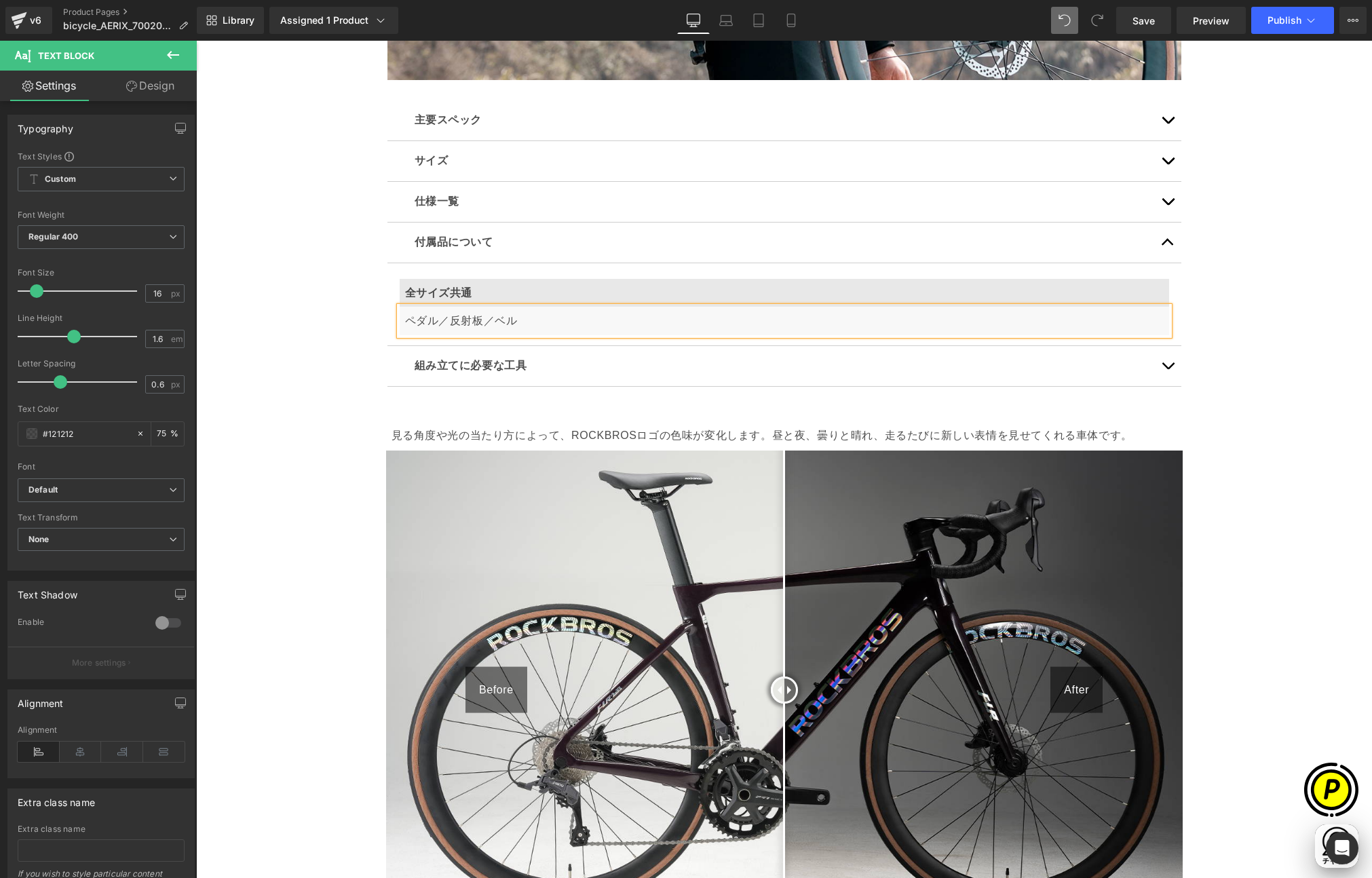
scroll to position [0, 529]
click at [311, 360] on div "Sale Off (P) Image" at bounding box center [784, 542] width 1176 height 8934
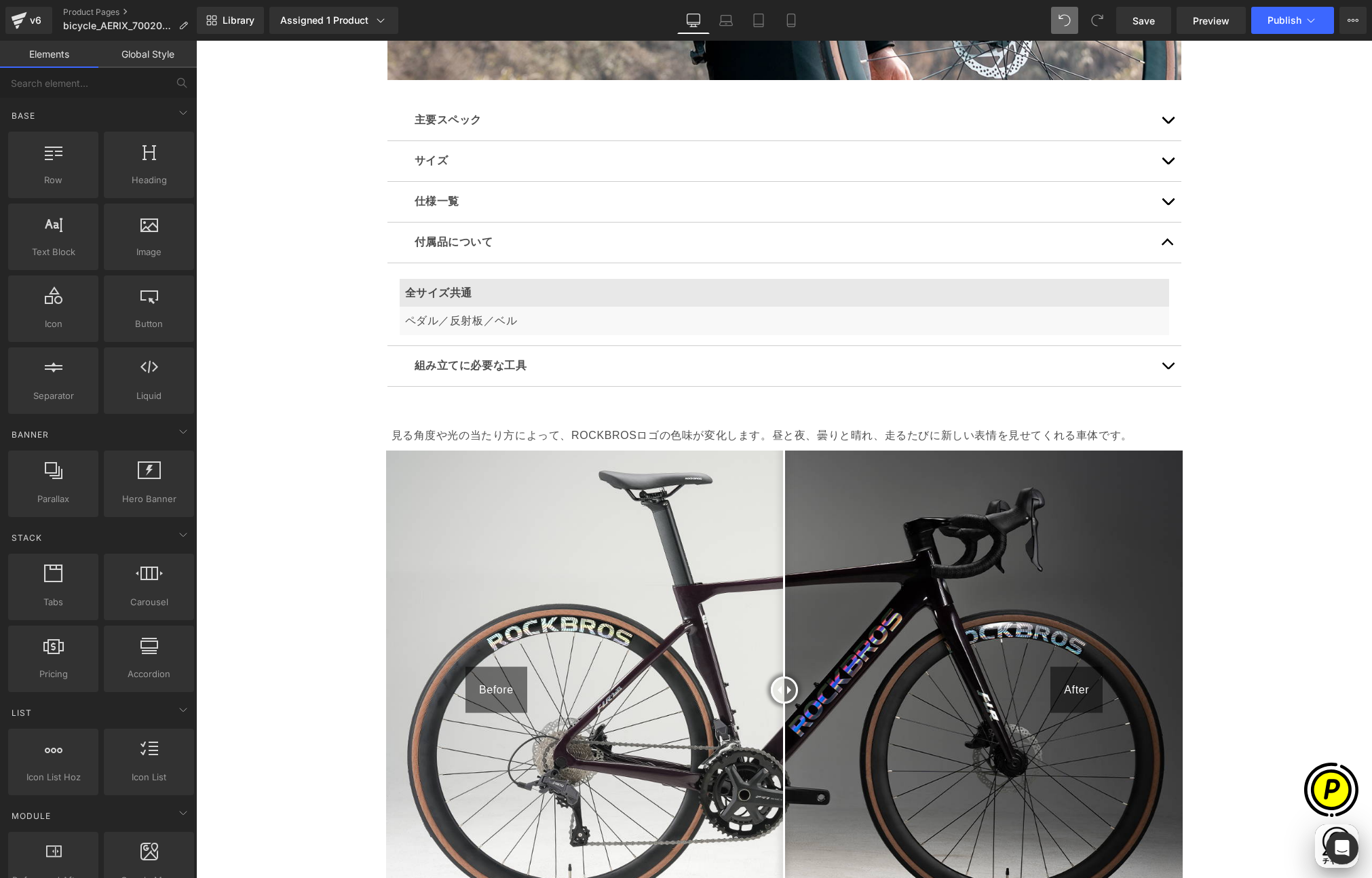
scroll to position [0, 794]
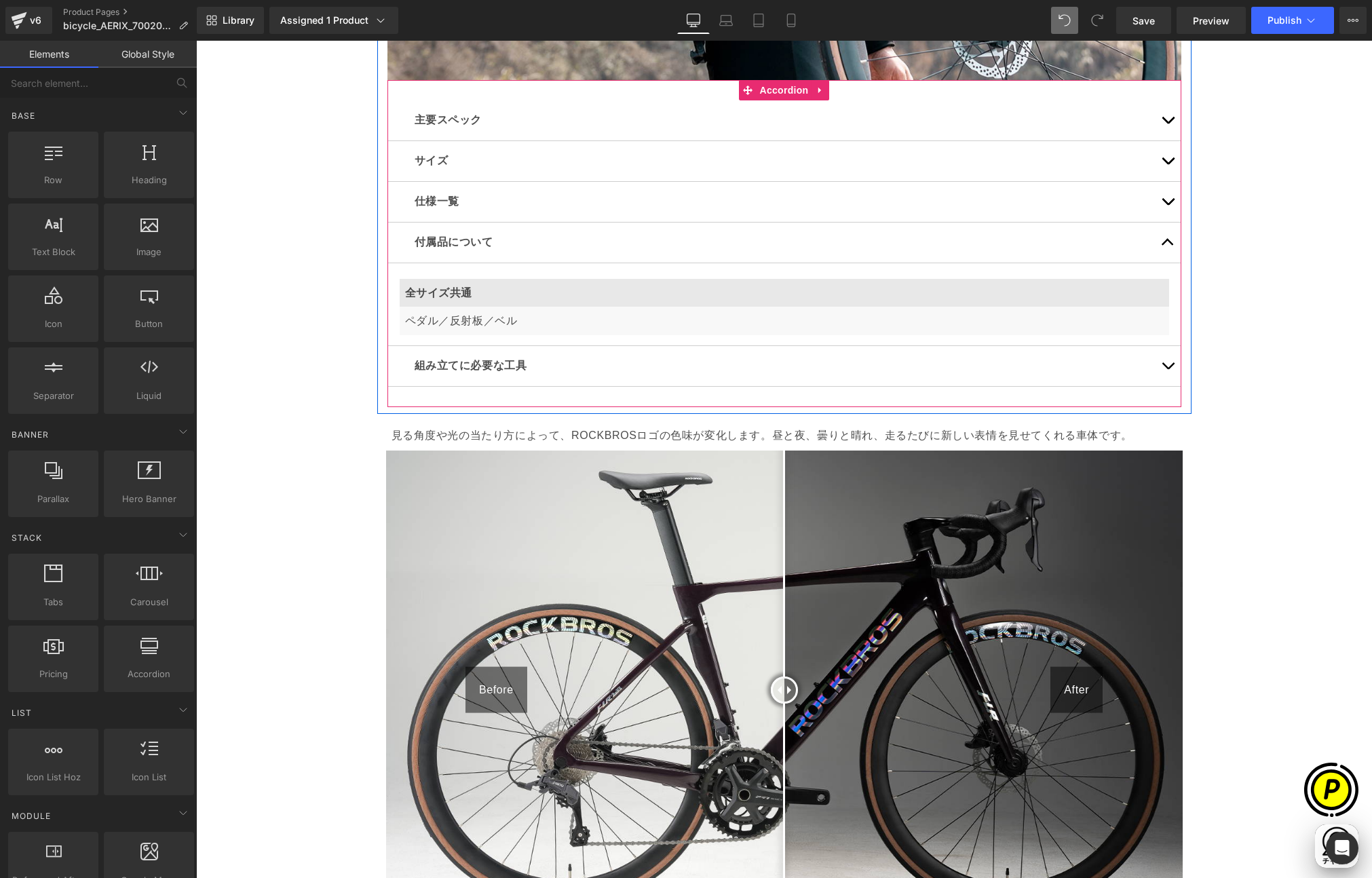
click at [528, 320] on p "ペダル／反射板／ベル" at bounding box center [785, 321] width 758 height 18
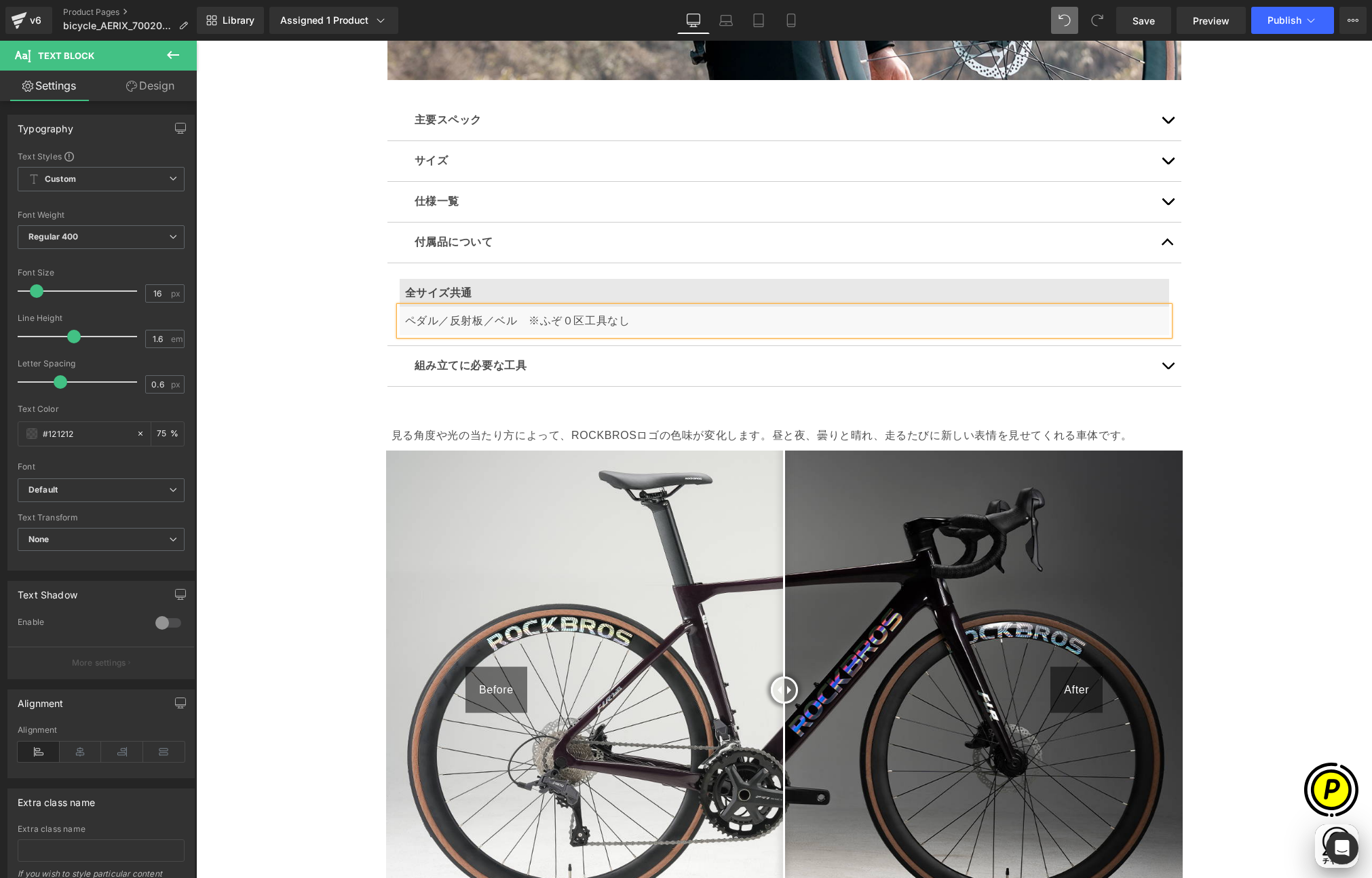
scroll to position [0, 265]
click at [339, 352] on div "Sale Off (P) Image" at bounding box center [784, 542] width 1176 height 8934
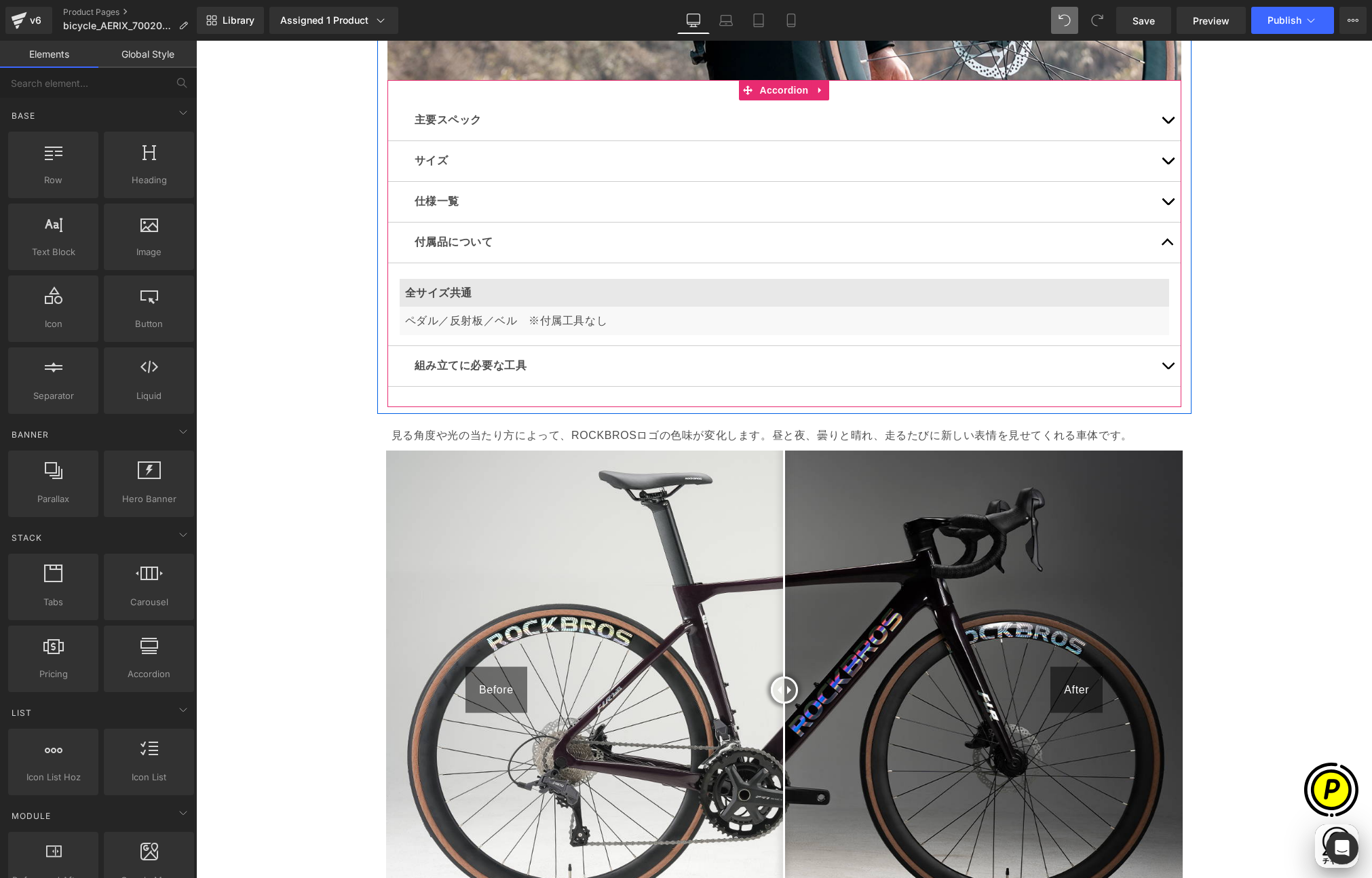
scroll to position [0, 529]
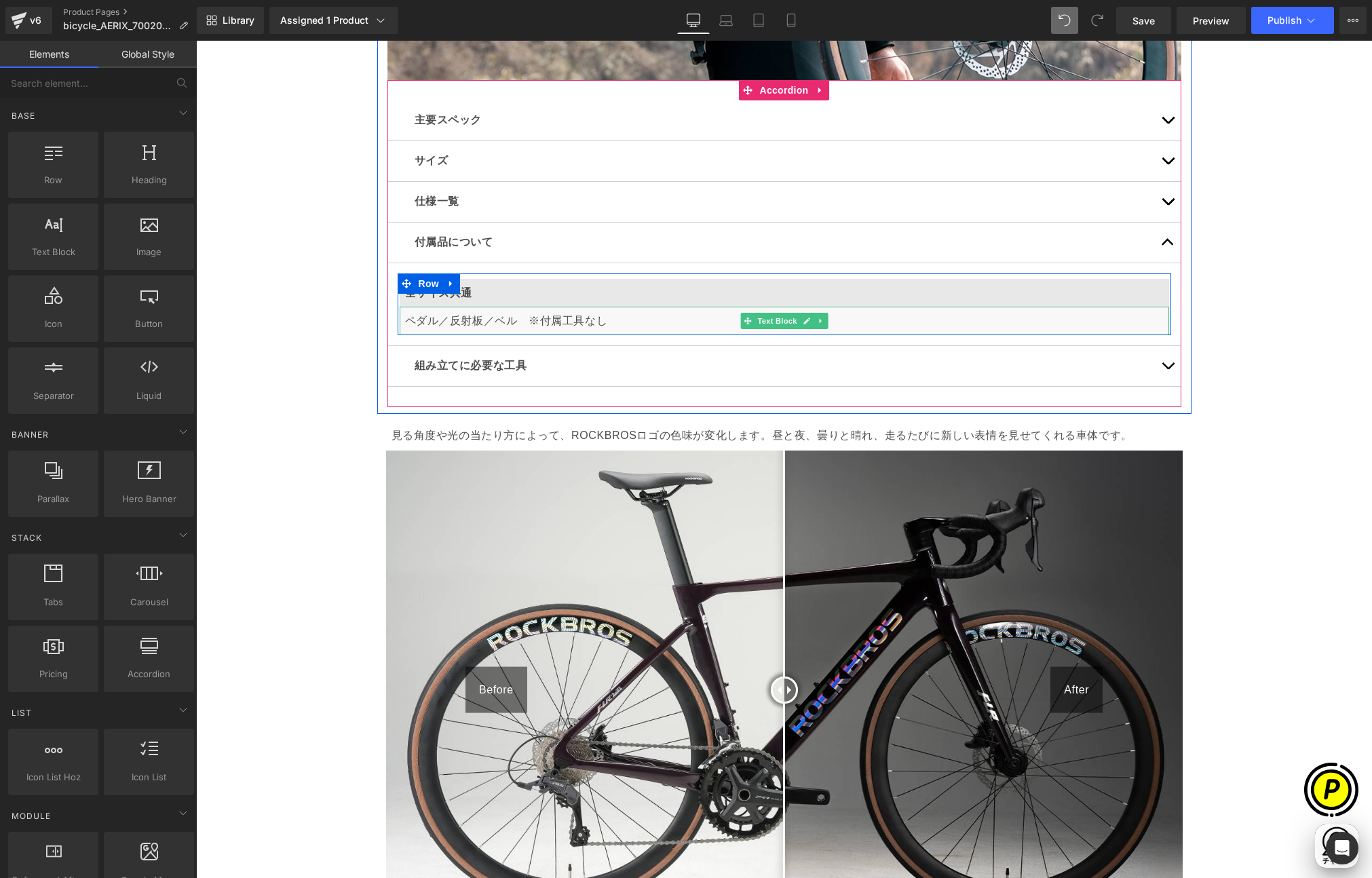
click at [543, 322] on p "ペダル／反射板／ベル　※付属工具なし" at bounding box center [785, 321] width 758 height 18
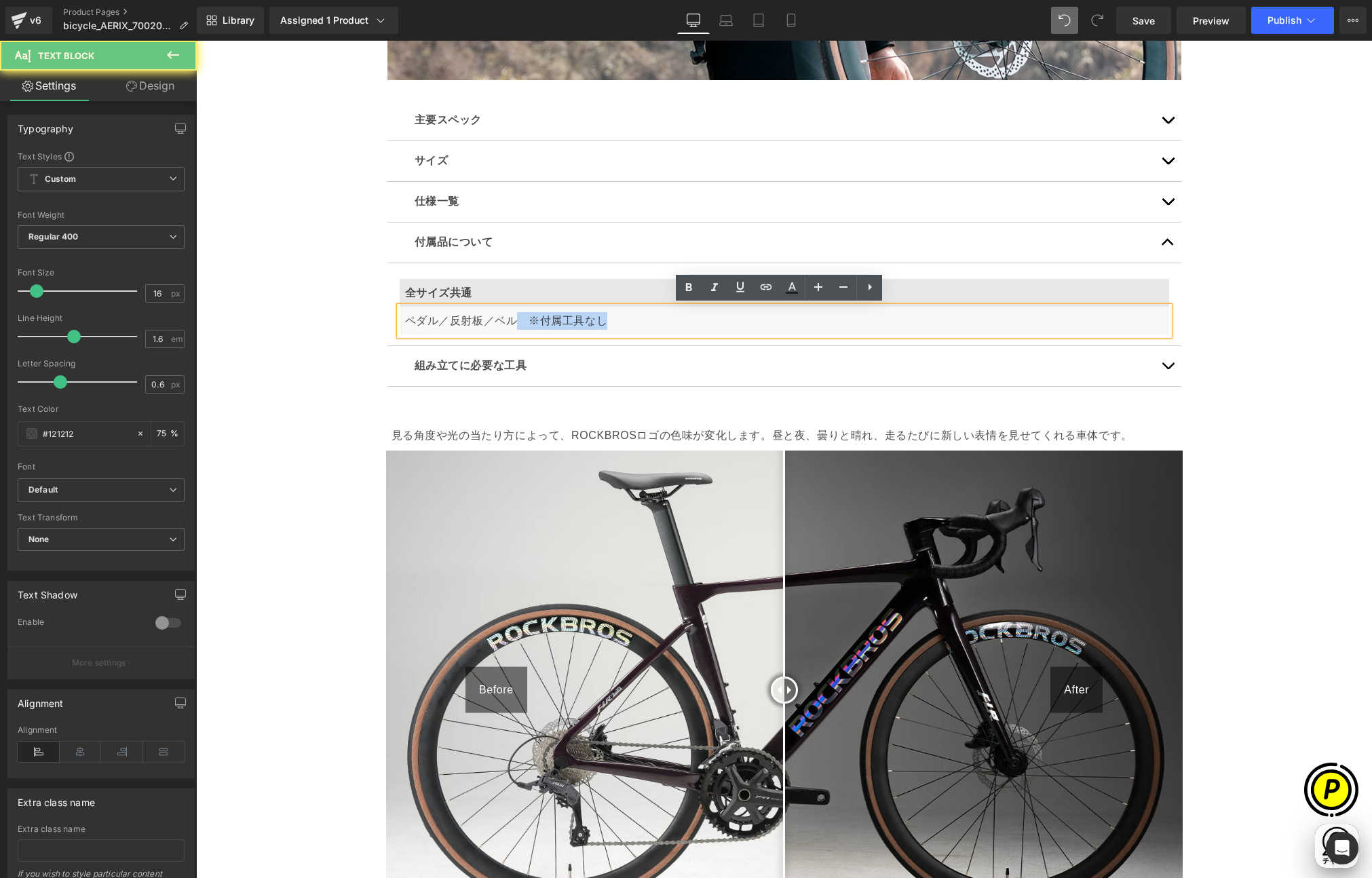
drag, startPoint x: 516, startPoint y: 320, endPoint x: 606, endPoint y: 320, distance: 90.0
click at [607, 320] on p "ペダル／反射板／ベル　※付属工具なし" at bounding box center [785, 321] width 758 height 18
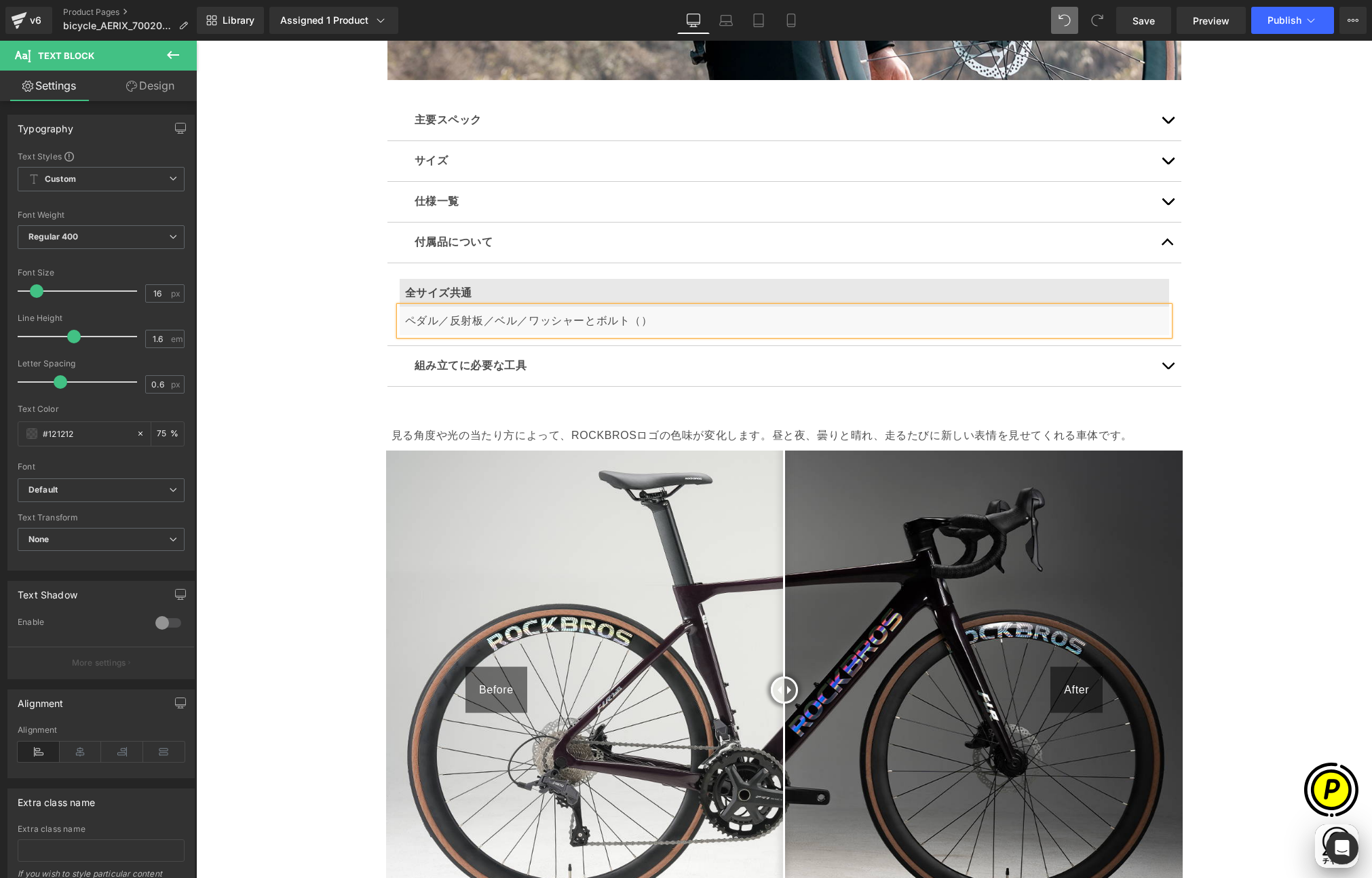
scroll to position [0, 0]
click at [674, 318] on p "ペダル／反射板／ベル／ワッシャーとボルト（各2）" at bounding box center [785, 321] width 758 height 18
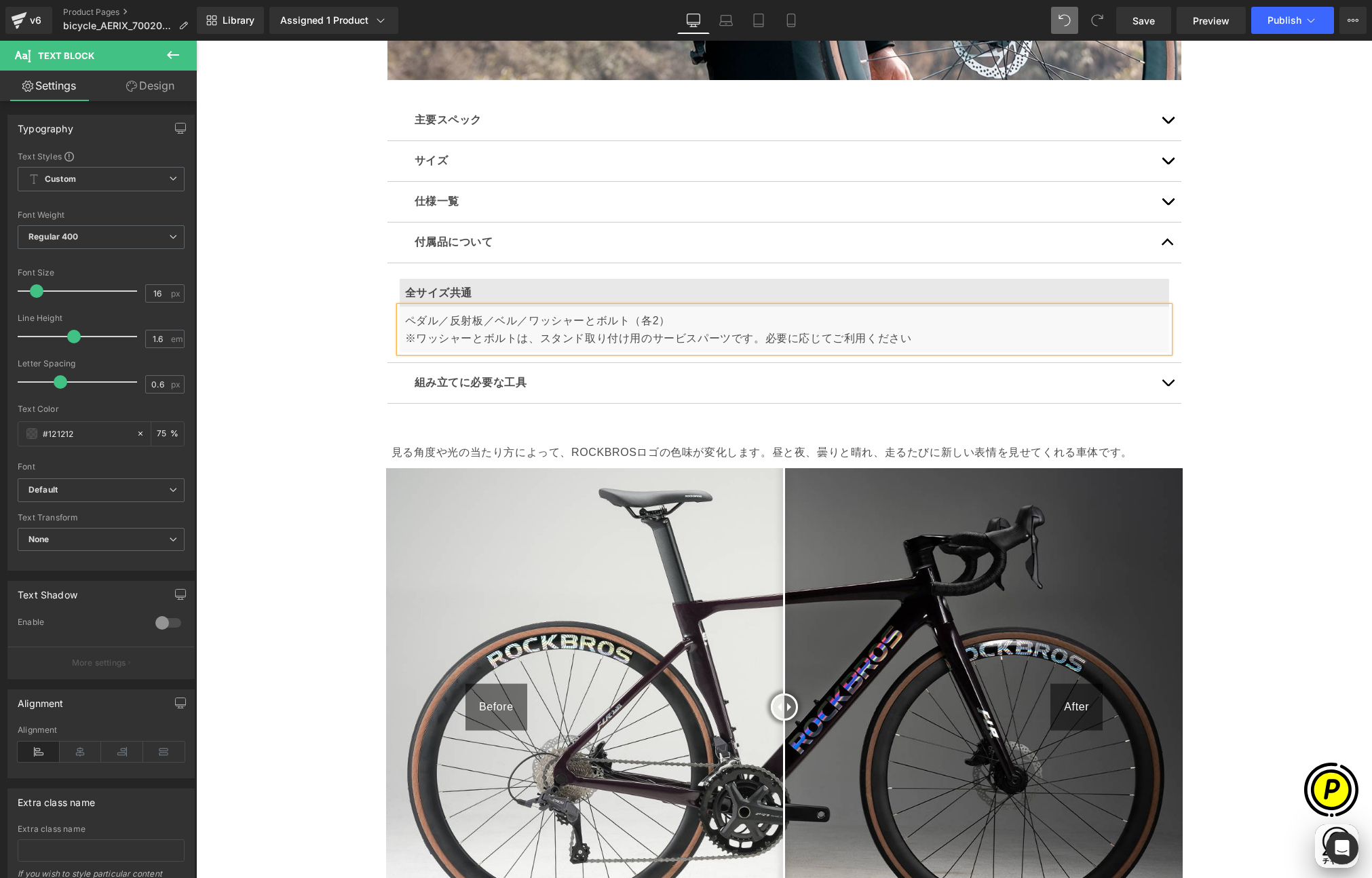
scroll to position [0, 529]
click at [1272, 389] on div "Sale Off (P) Image" at bounding box center [784, 551] width 1176 height 8951
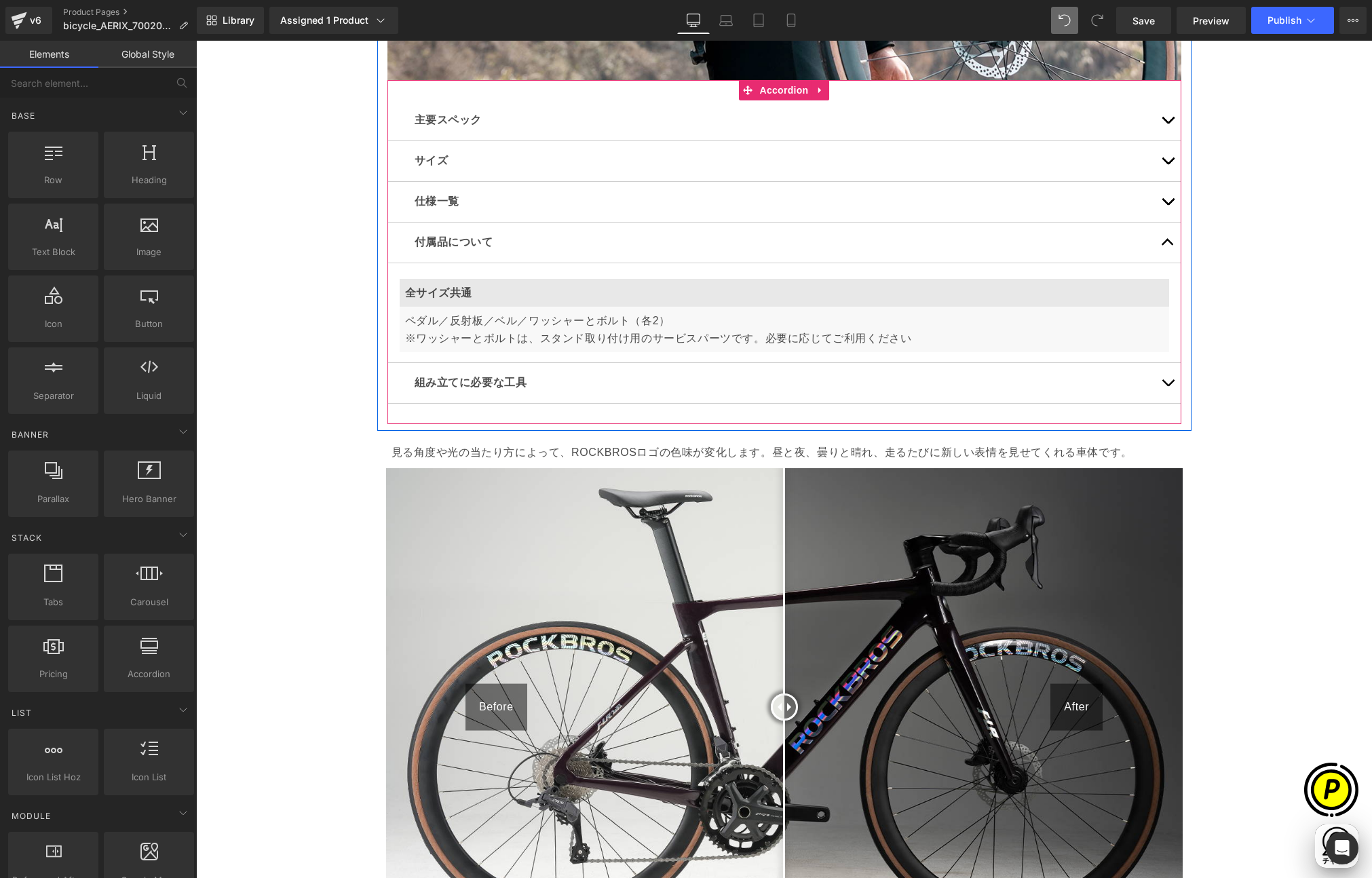
click at [1161, 384] on button "button" at bounding box center [1167, 382] width 27 height 40
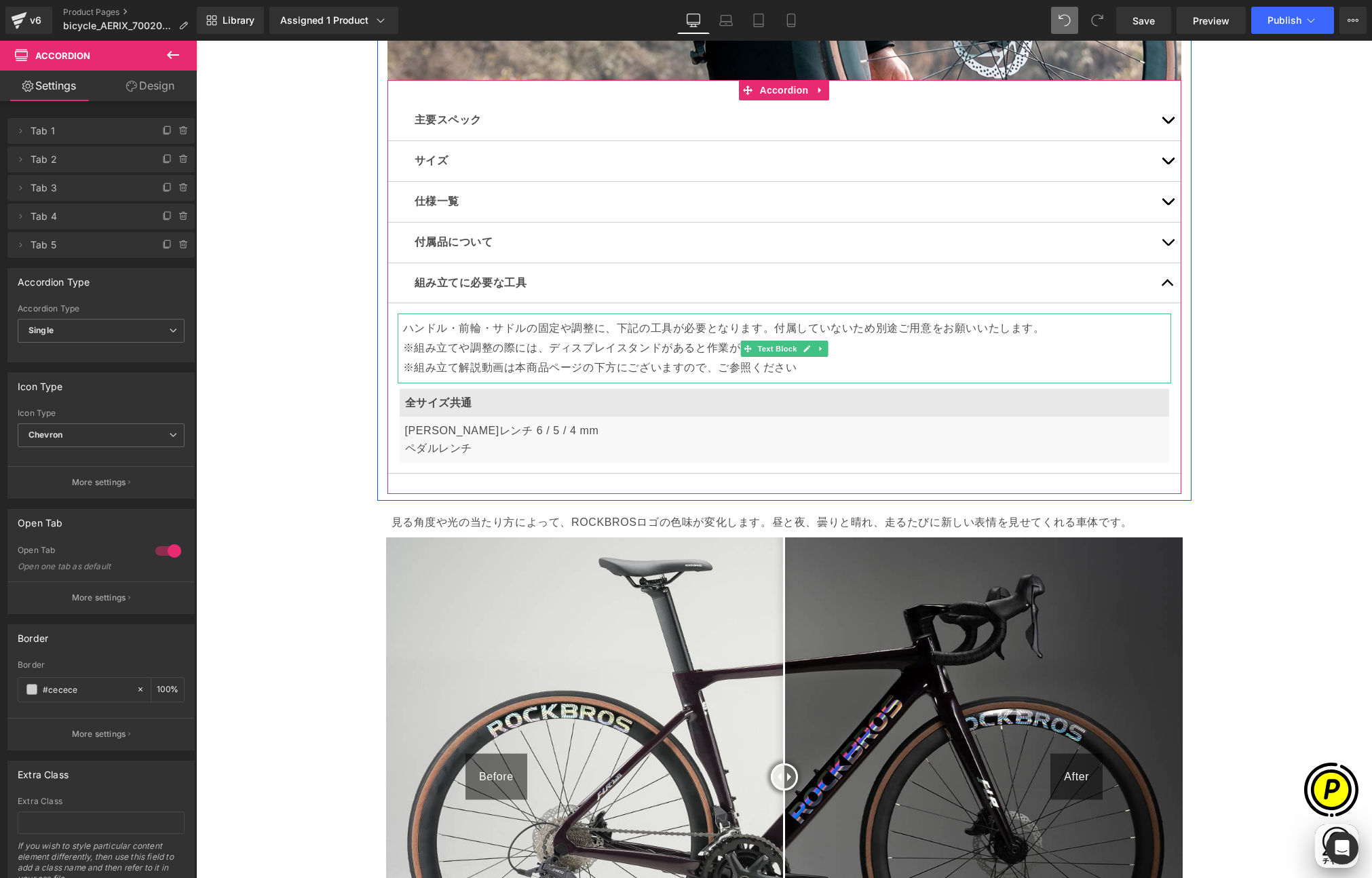
scroll to position [0, 0]
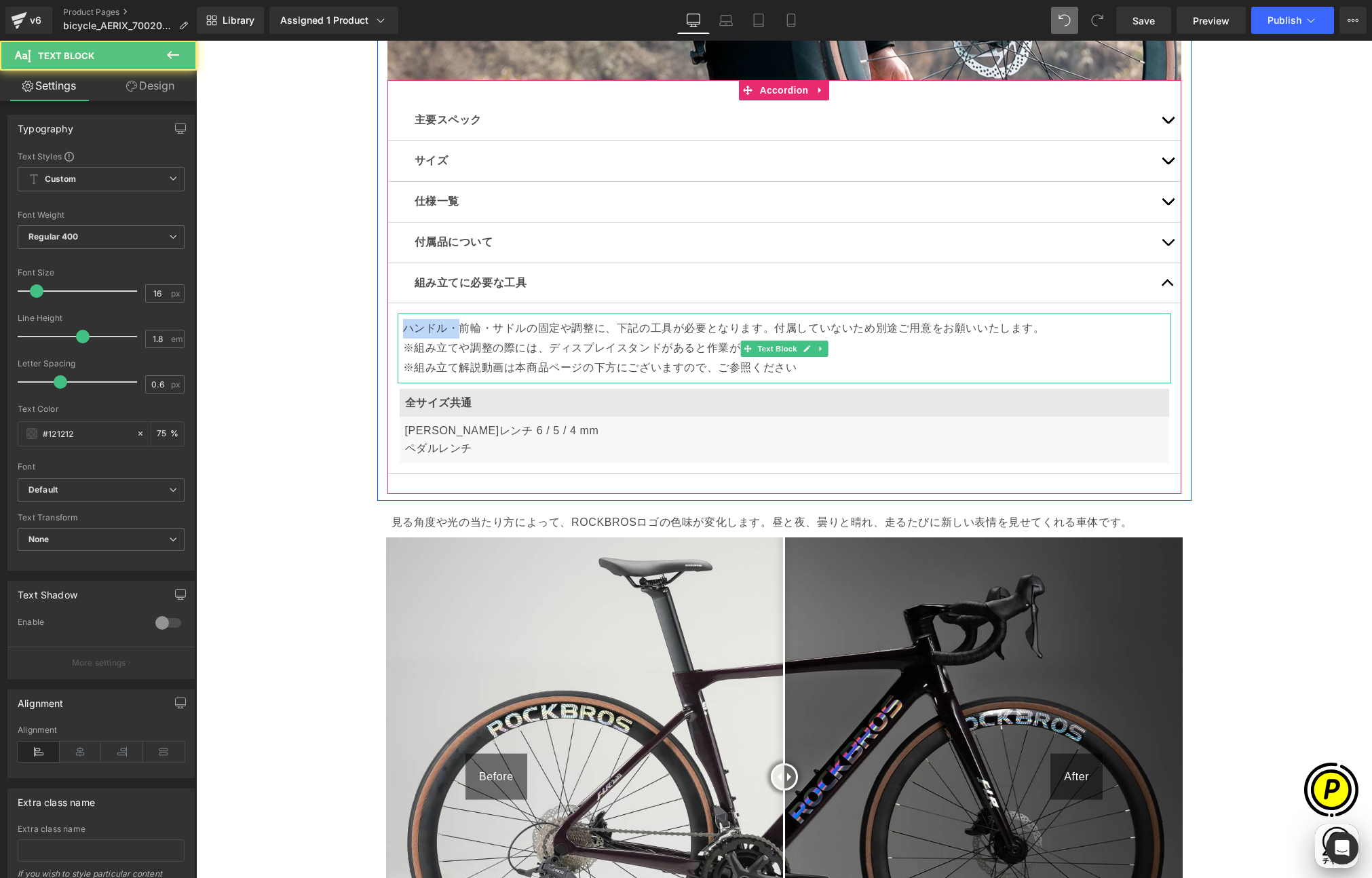
drag, startPoint x: 451, startPoint y: 327, endPoint x: 402, endPoint y: 327, distance: 49.0
click at [403, 327] on p "ハンドル・前輪・サドルの固定や調整に、下記の工具が必要となります。付属していないため別途ご用意をお願いいたします。 ※組み立てや調整の際には、ディスプレイスタ…" at bounding box center [785, 348] width 763 height 58
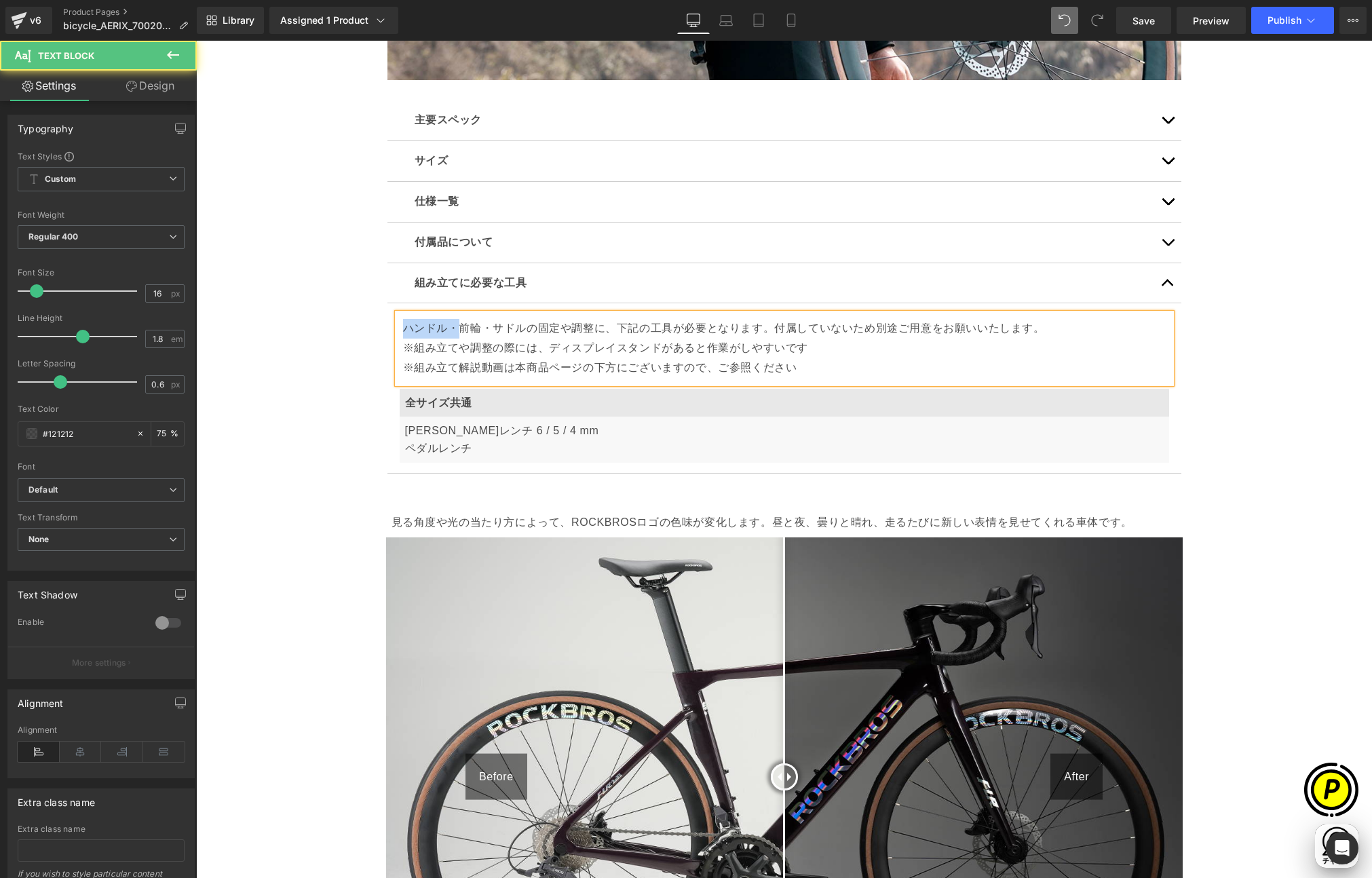
click at [449, 326] on p "ハンドル・前輪・サドルの固定や調整に、下記の工具が必要となります。付属していないため別途ご用意をお願いいたします。 ※組み立てや調整の際には、ディスプレイスタ…" at bounding box center [785, 348] width 763 height 58
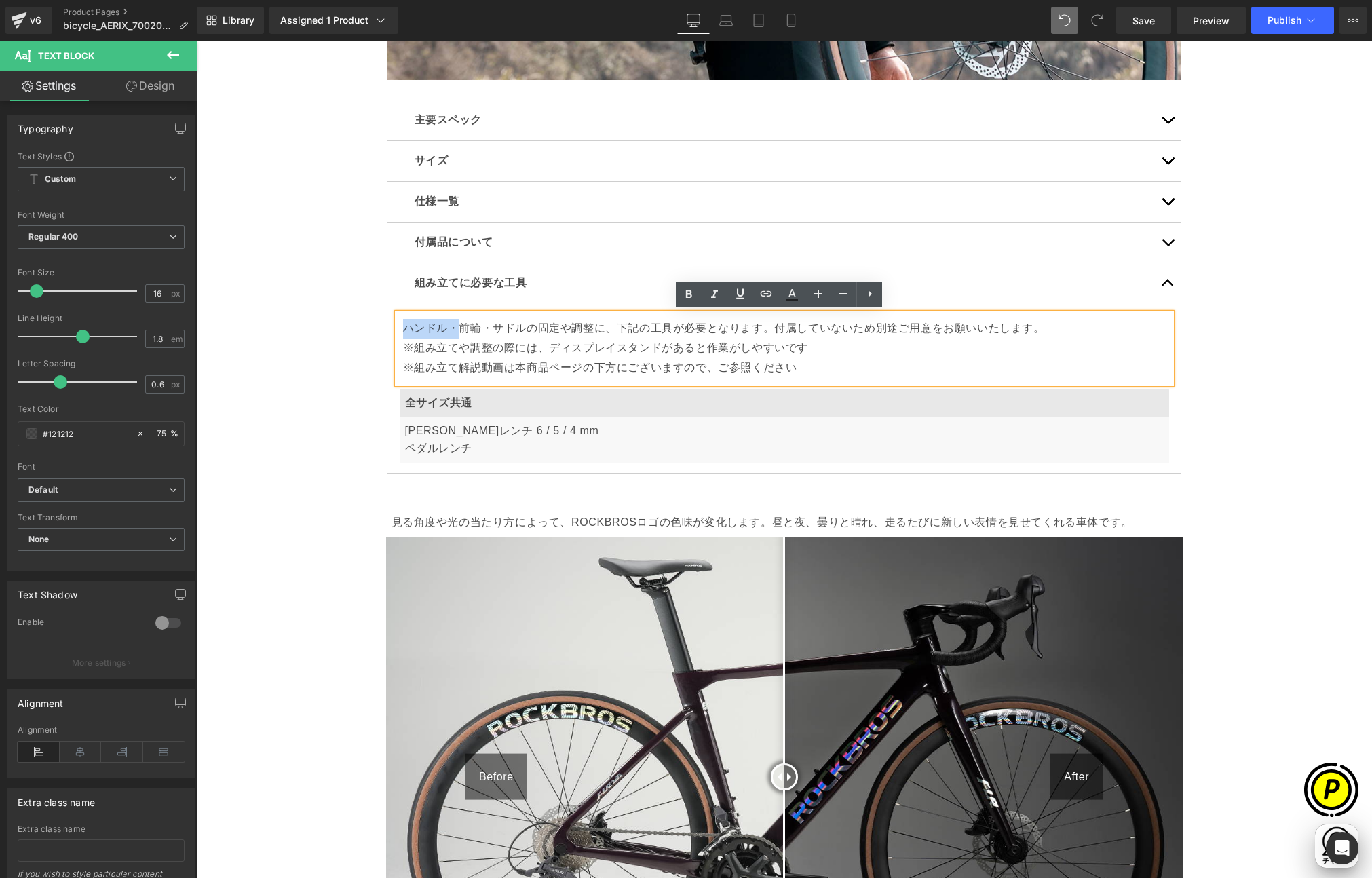
drag, startPoint x: 450, startPoint y: 327, endPoint x: 395, endPoint y: 327, distance: 55.0
click at [398, 327] on div "ハンドル・前輪・サドルの固定や調整に、下記の工具が必要となります。付属していないため別途ご用意をお願いいたします。 ※組み立てや調整の際には、ディスプレイスタ…" at bounding box center [785, 348] width 773 height 69
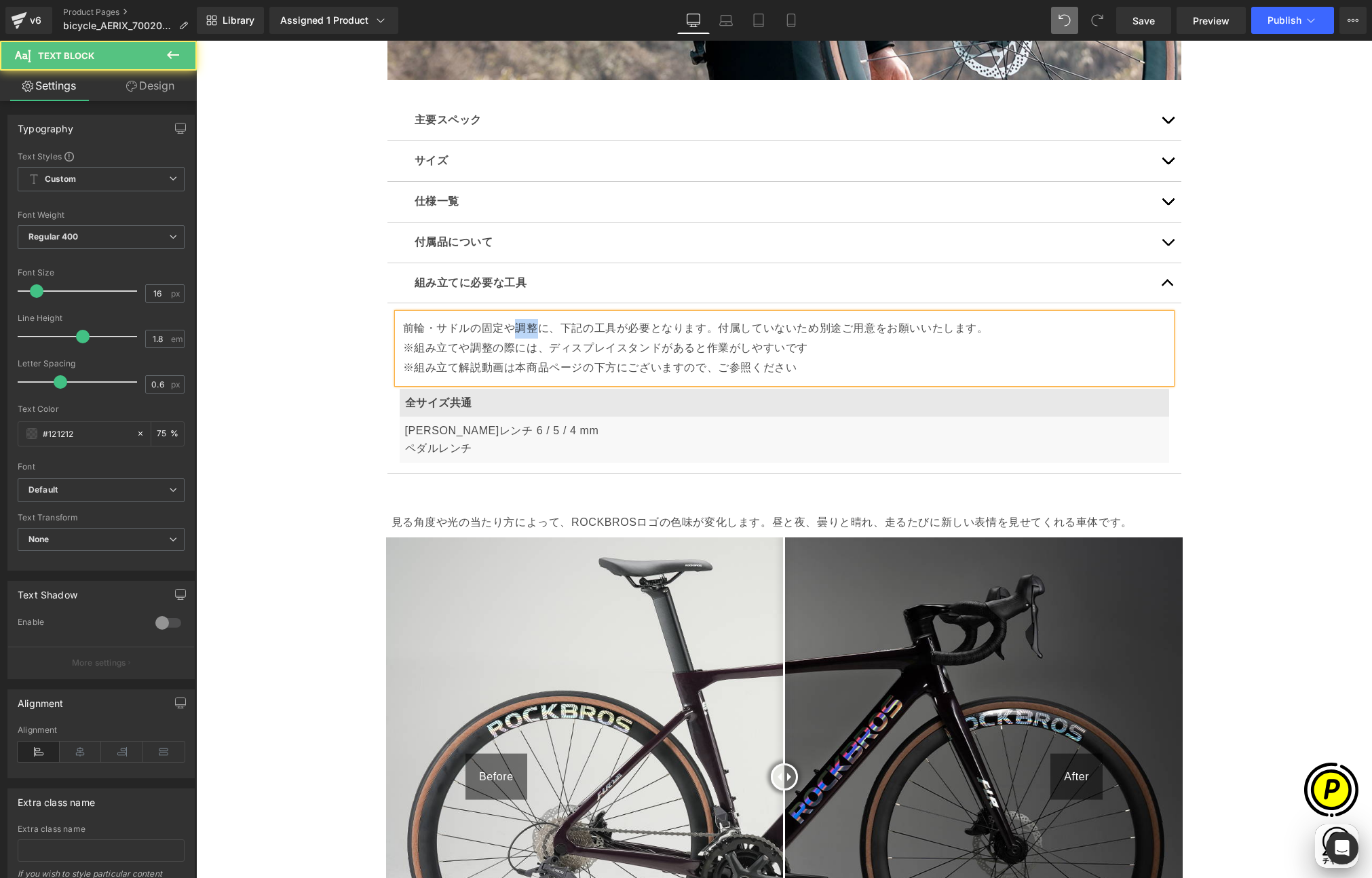
drag, startPoint x: 510, startPoint y: 327, endPoint x: 537, endPoint y: 327, distance: 27.0
click at [537, 327] on p "前輪・サドルの固定や調整に、下記の工具が必要となります。付属していないため別途ご用意をお願いいたします。 ※組み立てや調整の際には、ディスプレイスタンドがある…" at bounding box center [785, 348] width 763 height 58
click at [360, 334] on div "Sale Off (P) Image" at bounding box center [784, 586] width 1176 height 9020
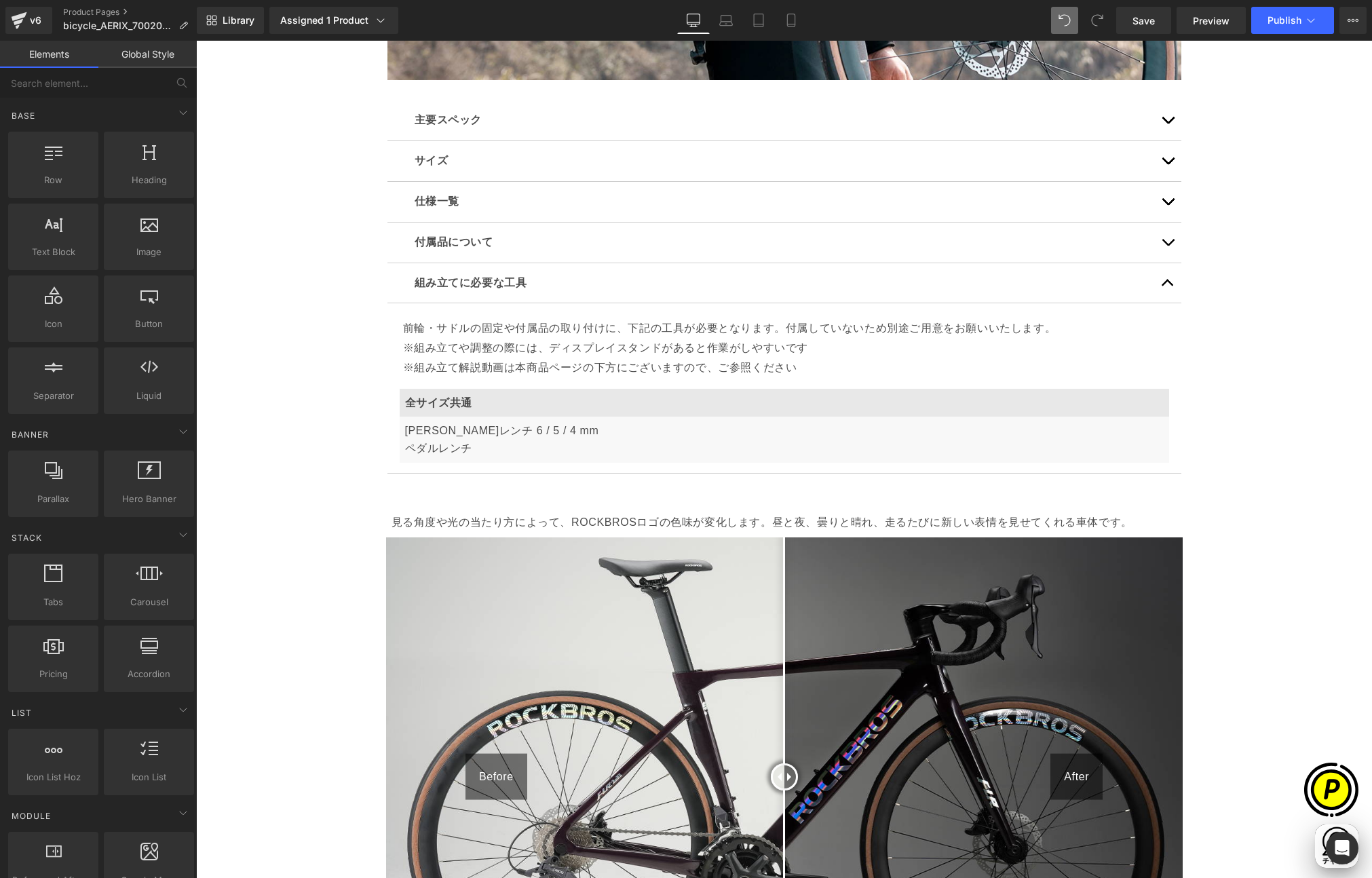
scroll to position [0, 794]
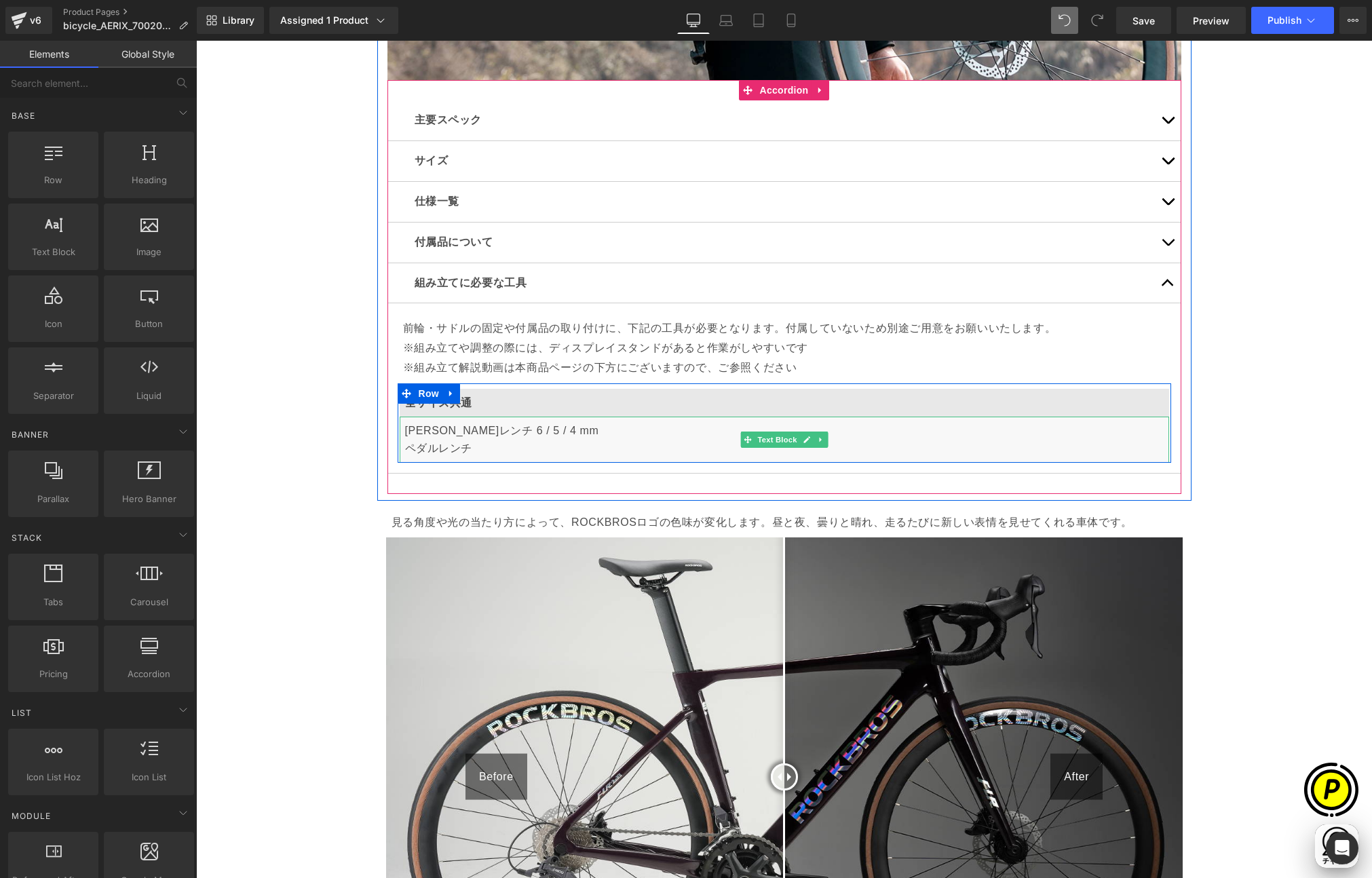
click at [514, 435] on p "[PERSON_NAME]レンチ 6 / 5 / 4 mm ペダルレンチ" at bounding box center [785, 439] width 758 height 34
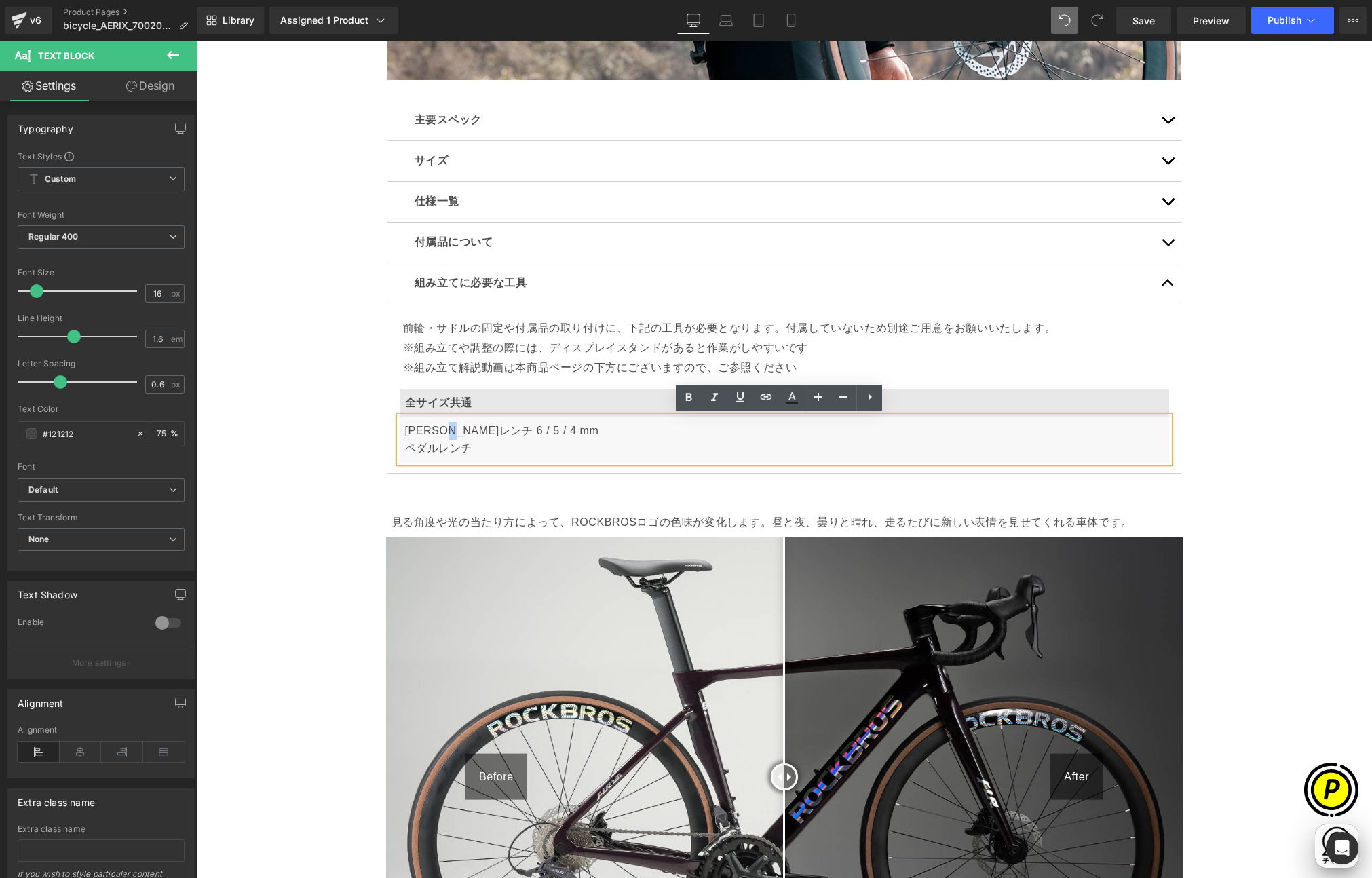
click at [462, 429] on p "[PERSON_NAME]レンチ 6 / 5 / 4 mm ペダルレンチ" at bounding box center [785, 439] width 758 height 34
click at [471, 448] on p "[PERSON_NAME]レンチ 5 / 4 / 2.5 mm ペダルレンチ" at bounding box center [785, 439] width 758 height 34
click at [405, 444] on p "[PERSON_NAME]レンチ 5 / 4 / 2.5 mm ペダルレンチ" at bounding box center [785, 439] width 758 height 34
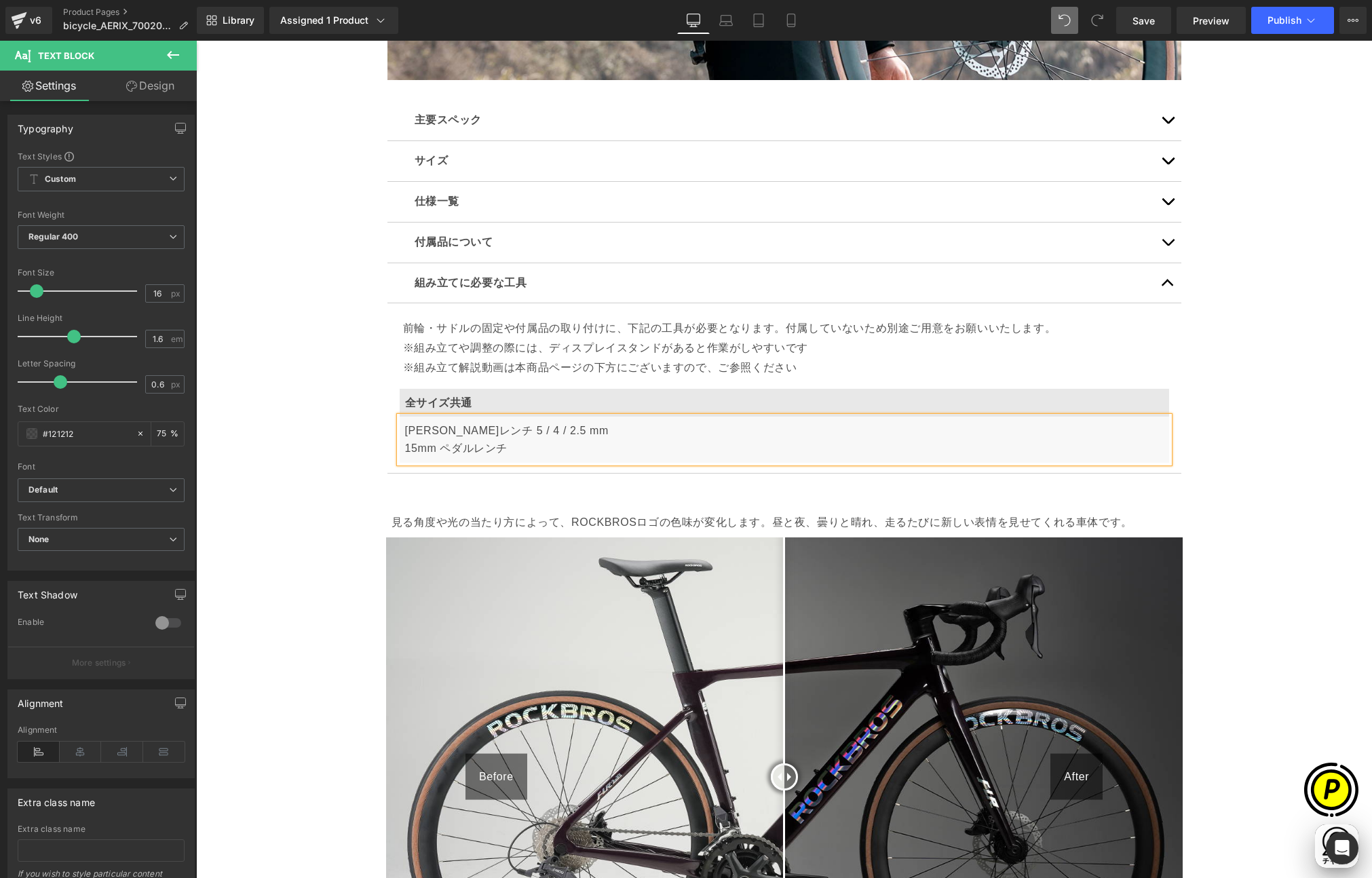
click at [530, 446] on p "[PERSON_NAME]レンチ 5 / 4 / 2.5 mm 15mm ペダルレンチ" at bounding box center [785, 439] width 758 height 34
click at [584, 444] on p "[PERSON_NAME]レンチ 5 / 4 / 2.5 mm 15mm ペダルレンチまたはスパナ" at bounding box center [785, 439] width 758 height 34
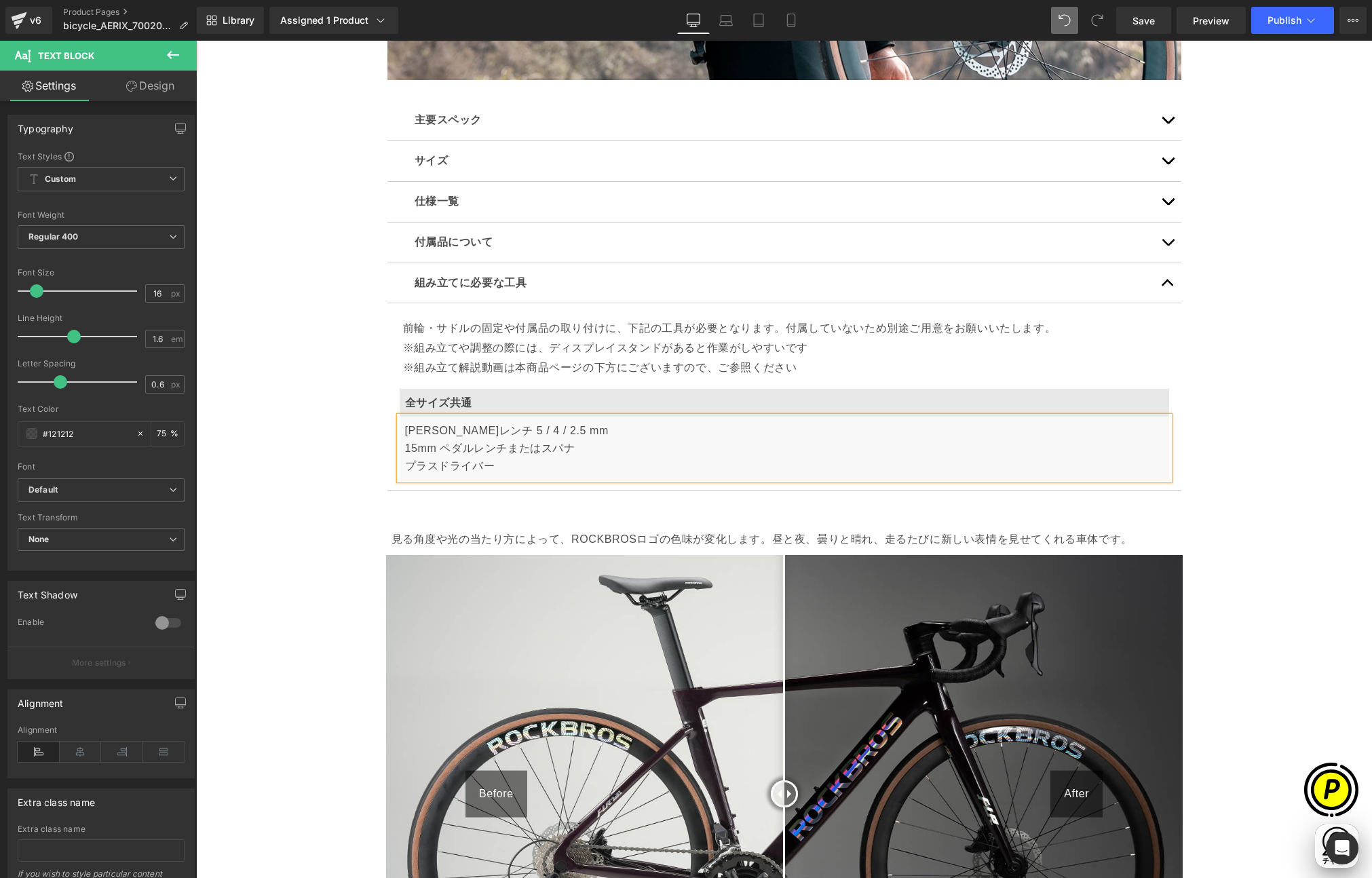
scroll to position [0, 0]
click at [500, 463] on p "[PERSON_NAME]レンチ 5 / 4 / 2.5 mm 15mm ペダルレンチまたはスパナ プラスドライバー" at bounding box center [785, 448] width 758 height 52
click at [543, 433] on p "[PERSON_NAME]レンチ 5 / 4 / 2.5 mm 15mm ペダルレンチまたはスパナ プラスドライバー" at bounding box center [785, 448] width 758 height 52
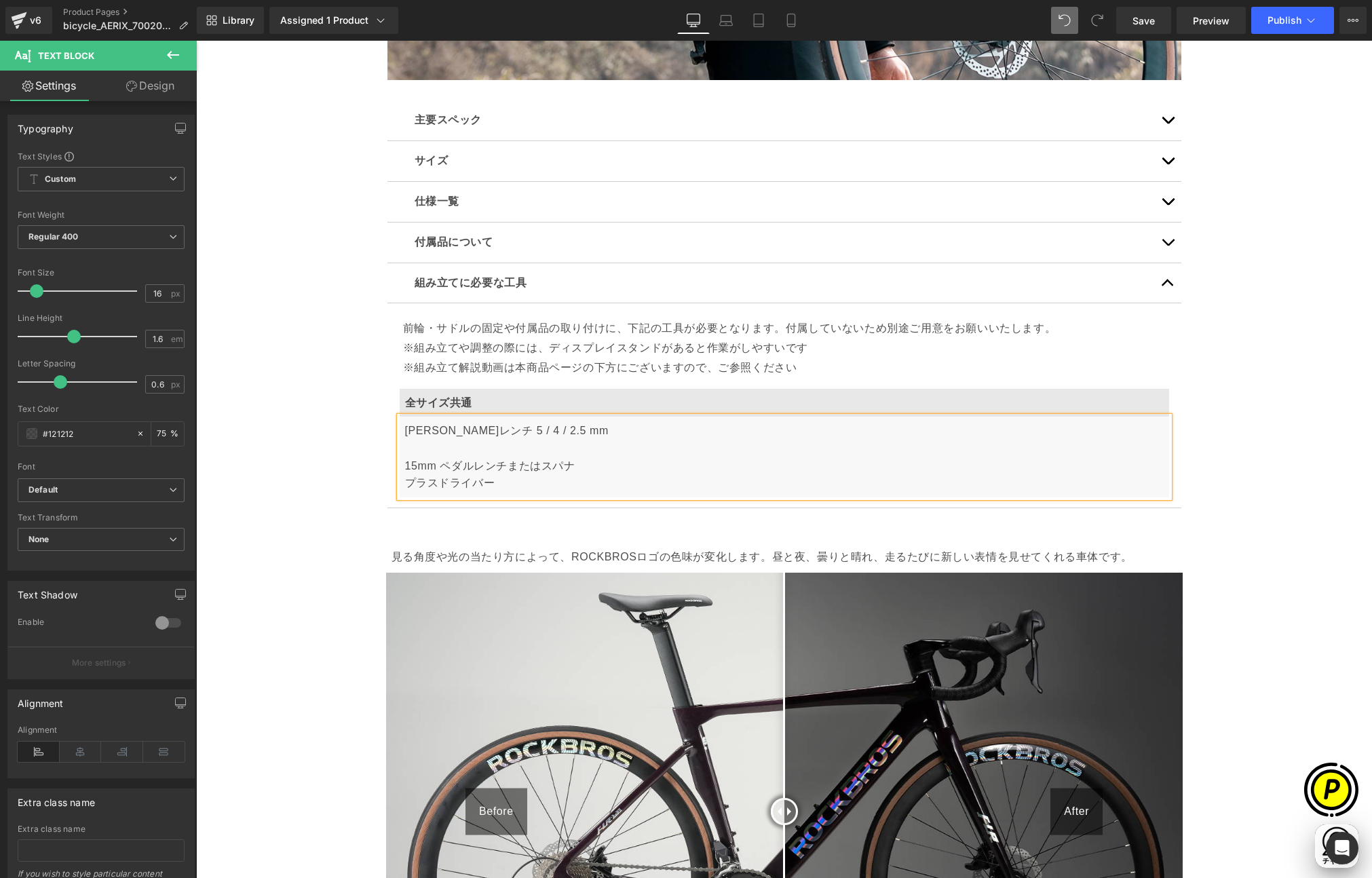
scroll to position [0, 794]
drag, startPoint x: 492, startPoint y: 431, endPoint x: 553, endPoint y: 433, distance: 61.0
click at [553, 433] on p "[PERSON_NAME]レンチ 5 / 4 / 2.5 mm （） 15mm ペダルレンチまたはスパナ プラスドライバー" at bounding box center [785, 456] width 758 height 69
click at [409, 446] on p "[PERSON_NAME]レンチ 5 / 4 / 2.5 mm （） 15mm ペダルレンチまたはスパナ プラスドライバー" at bounding box center [785, 456] width 758 height 69
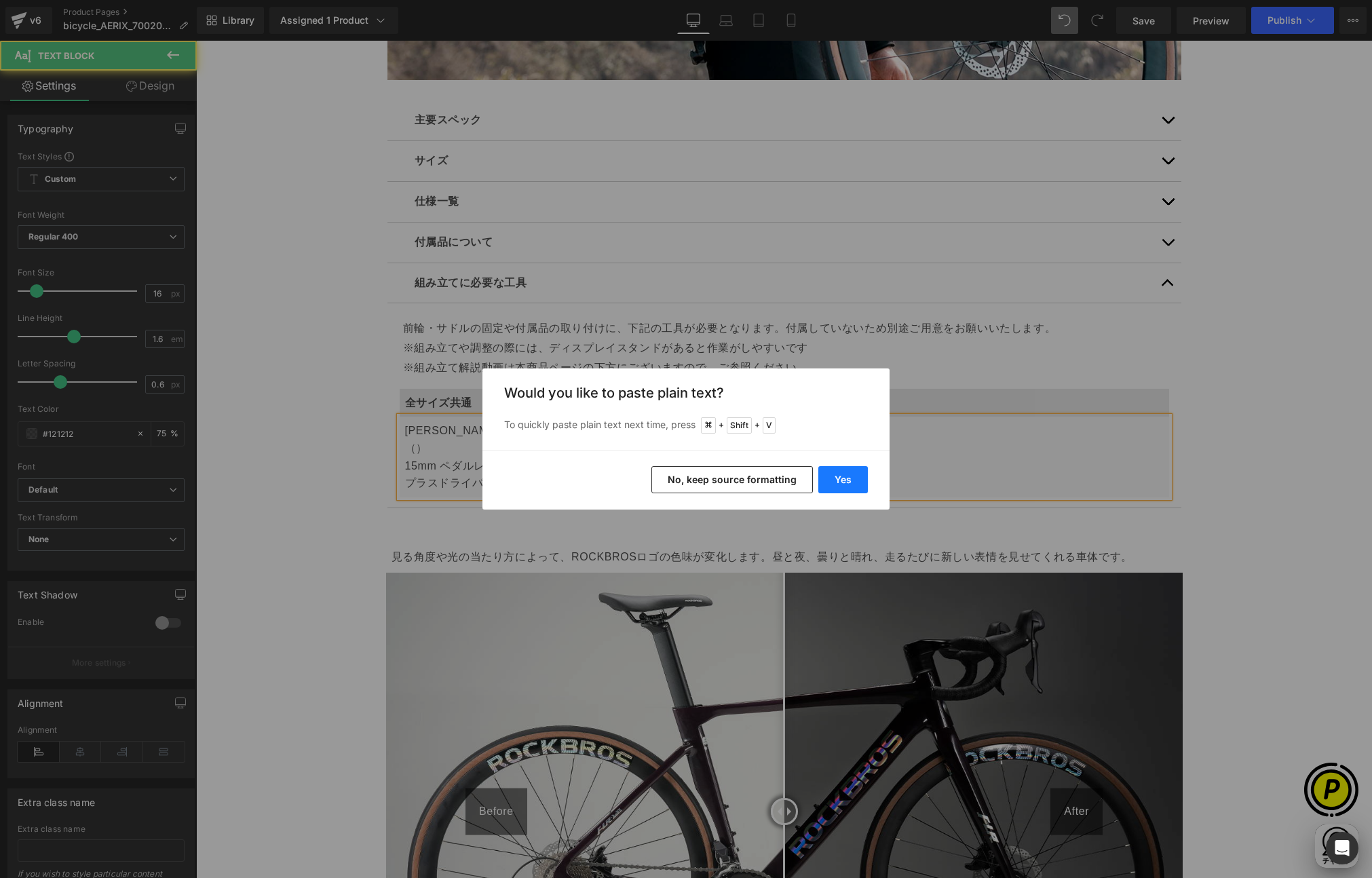
click at [845, 487] on button "Yes" at bounding box center [843, 479] width 49 height 27
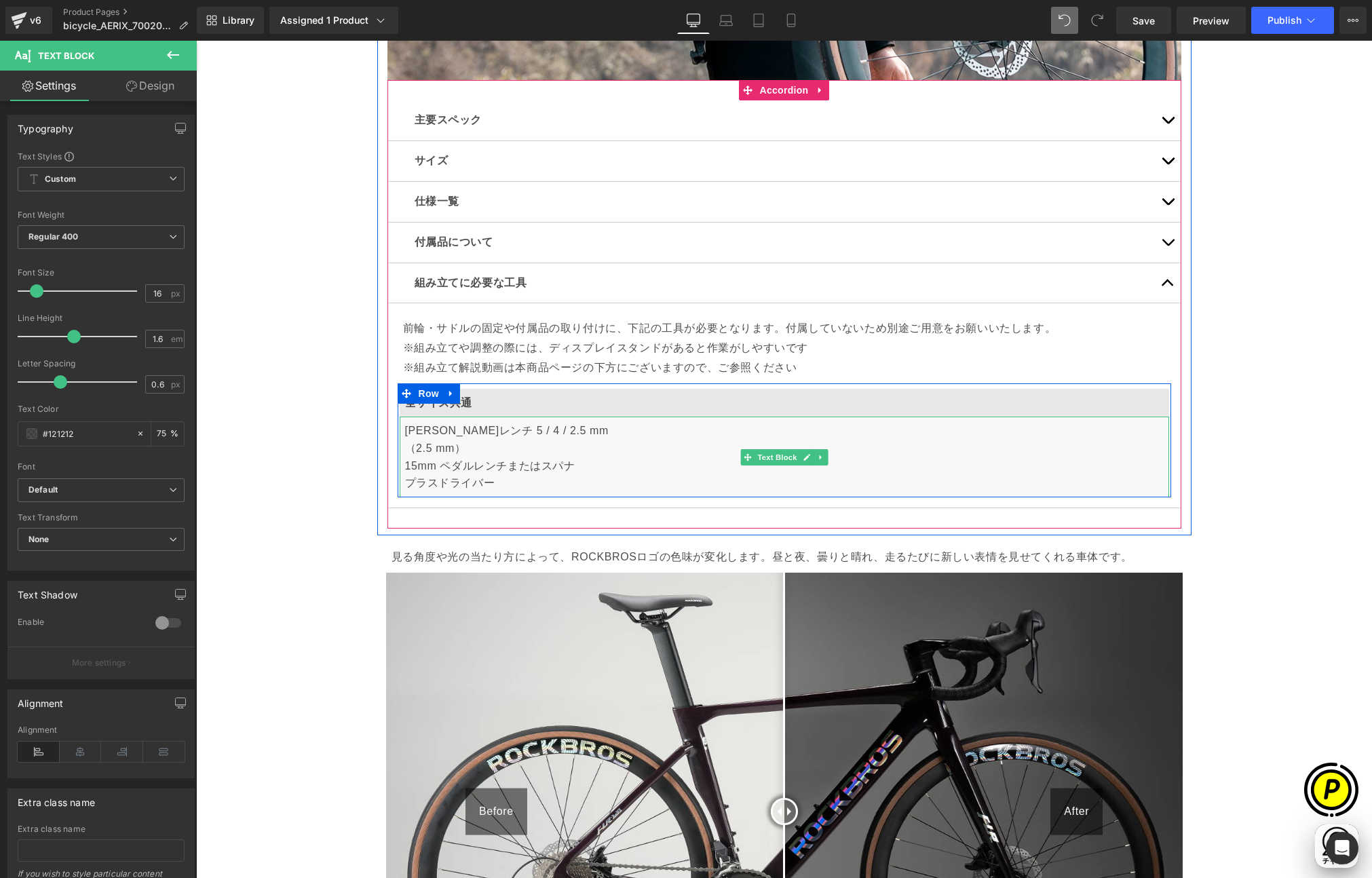
scroll to position [0, 0]
drag, startPoint x: 447, startPoint y: 448, endPoint x: 477, endPoint y: 462, distance: 33.1
click at [448, 447] on p "[PERSON_NAME]レンチ 5 / 4 / 2.5 mm （2.5 mm） 15mm ペダルレンチまたはスパナ プラスドライバー" at bounding box center [785, 456] width 758 height 69
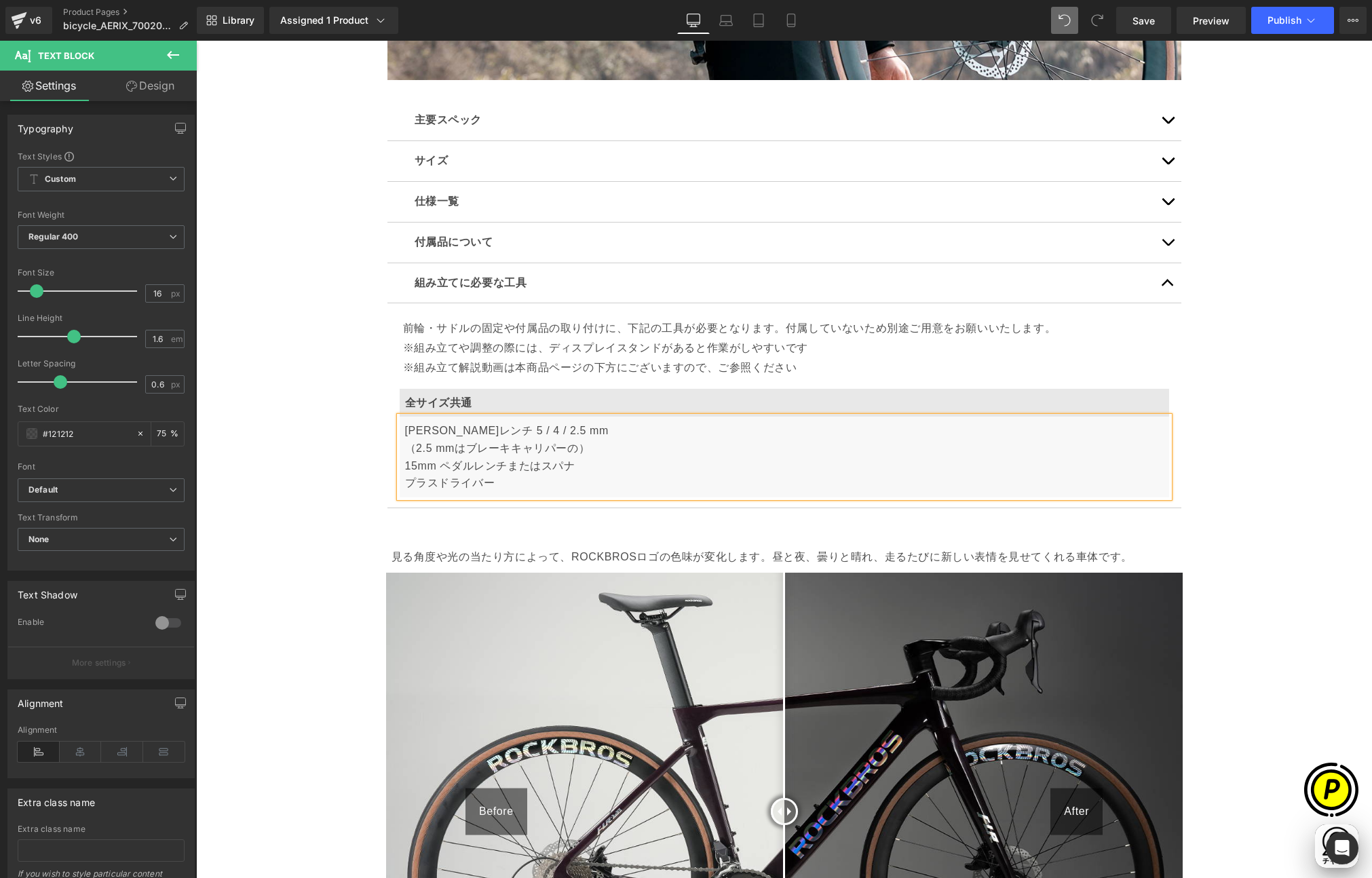
scroll to position [0, 794]
drag, startPoint x: 463, startPoint y: 446, endPoint x: 506, endPoint y: 448, distance: 43.0
click at [506, 448] on p "[PERSON_NAME]レンチ 5 / 4 / 2.5 mm （2.5 mmはブレーキキャリパーの） 15mm ペダルレンチまたはスパナ プラスドライバー" at bounding box center [785, 456] width 758 height 69
click at [510, 446] on p "[PERSON_NAME]レンチ 5 / 4 / 2.5 mm （2.5 mmはキャリパーの） 15mm ペダルレンチまたはスパナ プラスドライバー" at bounding box center [785, 456] width 758 height 69
click at [515, 446] on p "[PERSON_NAME]レンチ 5 / 4 / 2.5 mm （2.5 mmはキャリパーの） 15mm ペダルレンチまたはスパナ プラスドライバー" at bounding box center [785, 456] width 758 height 69
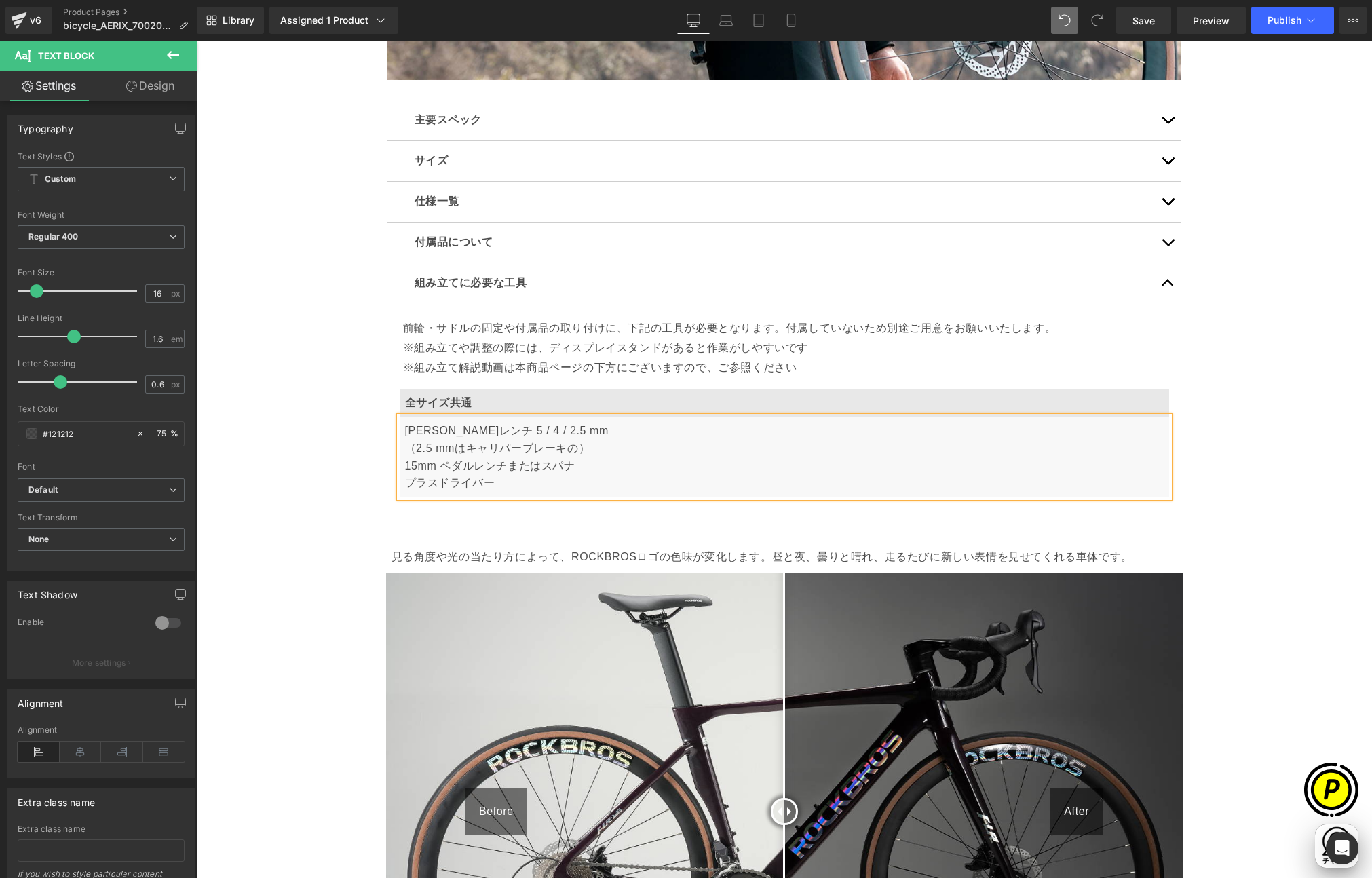
scroll to position [0, 0]
click at [571, 446] on p "[PERSON_NAME]レンチ 5 / 4 / 2.5 mm （2.5 mmはキャリパーブレーキの） 15mm ペダルレンチまたはスパナ プラスドライバー" at bounding box center [785, 456] width 758 height 69
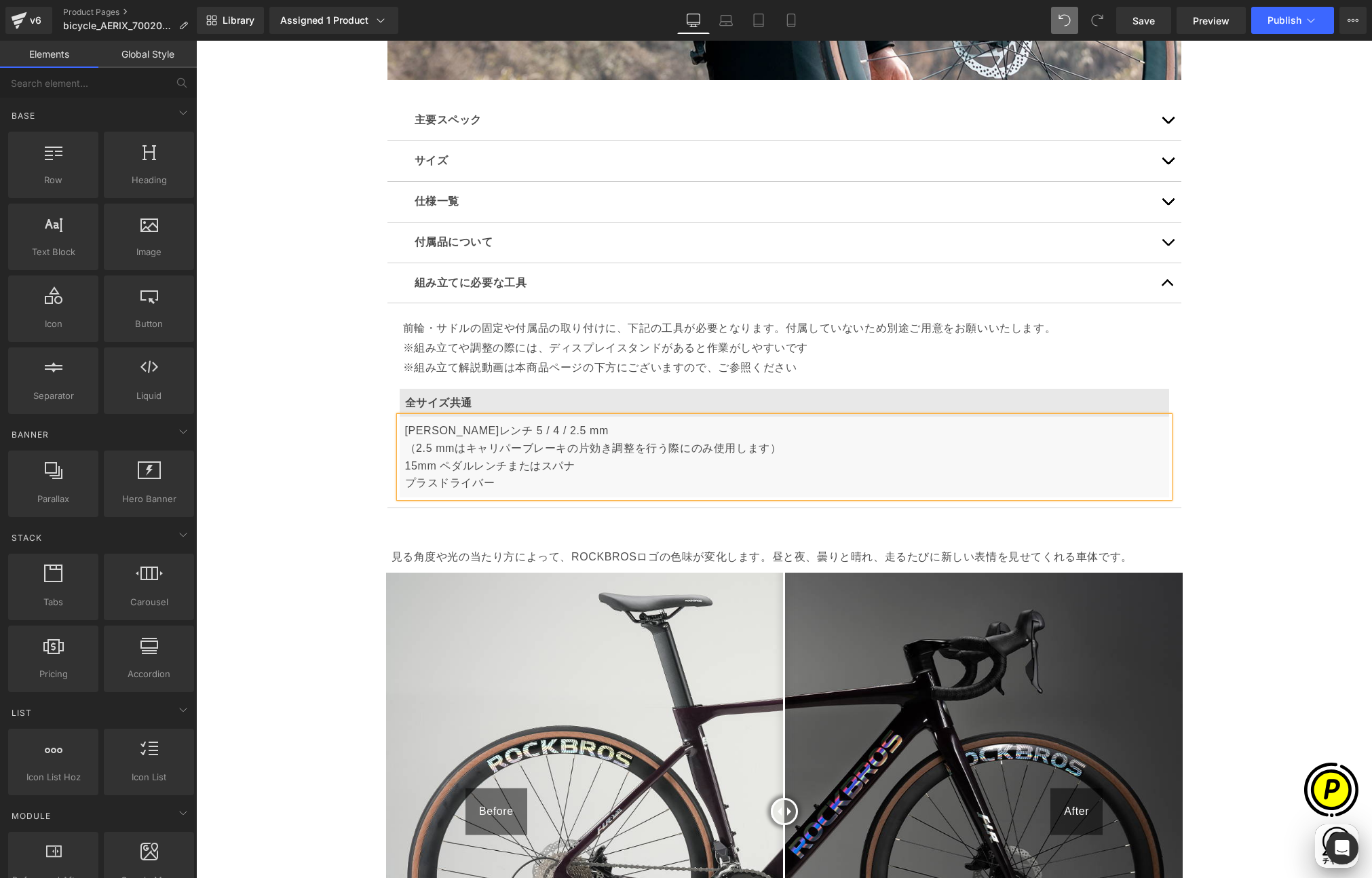
click at [318, 443] on div "Sale Off (P) Image" at bounding box center [784, 603] width 1176 height 9055
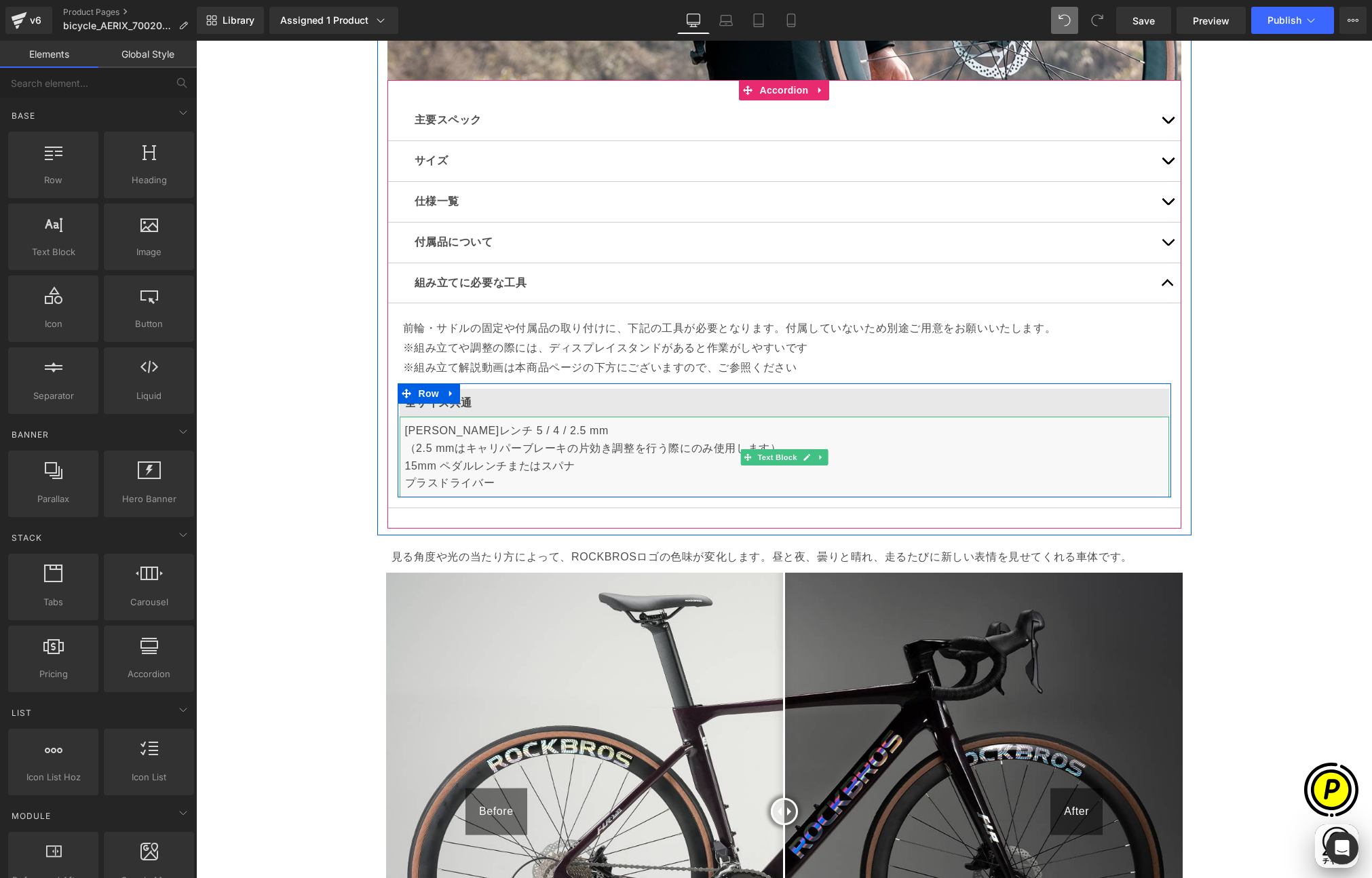
scroll to position [0, 265]
click at [411, 444] on p "[PERSON_NAME]レンチ 5 / 4 / 2.5 mm （2.5 mmはキャリパーブレーキの片効き調整を行う際にのみ使用します） 15mm ペダルレン…" at bounding box center [785, 456] width 758 height 69
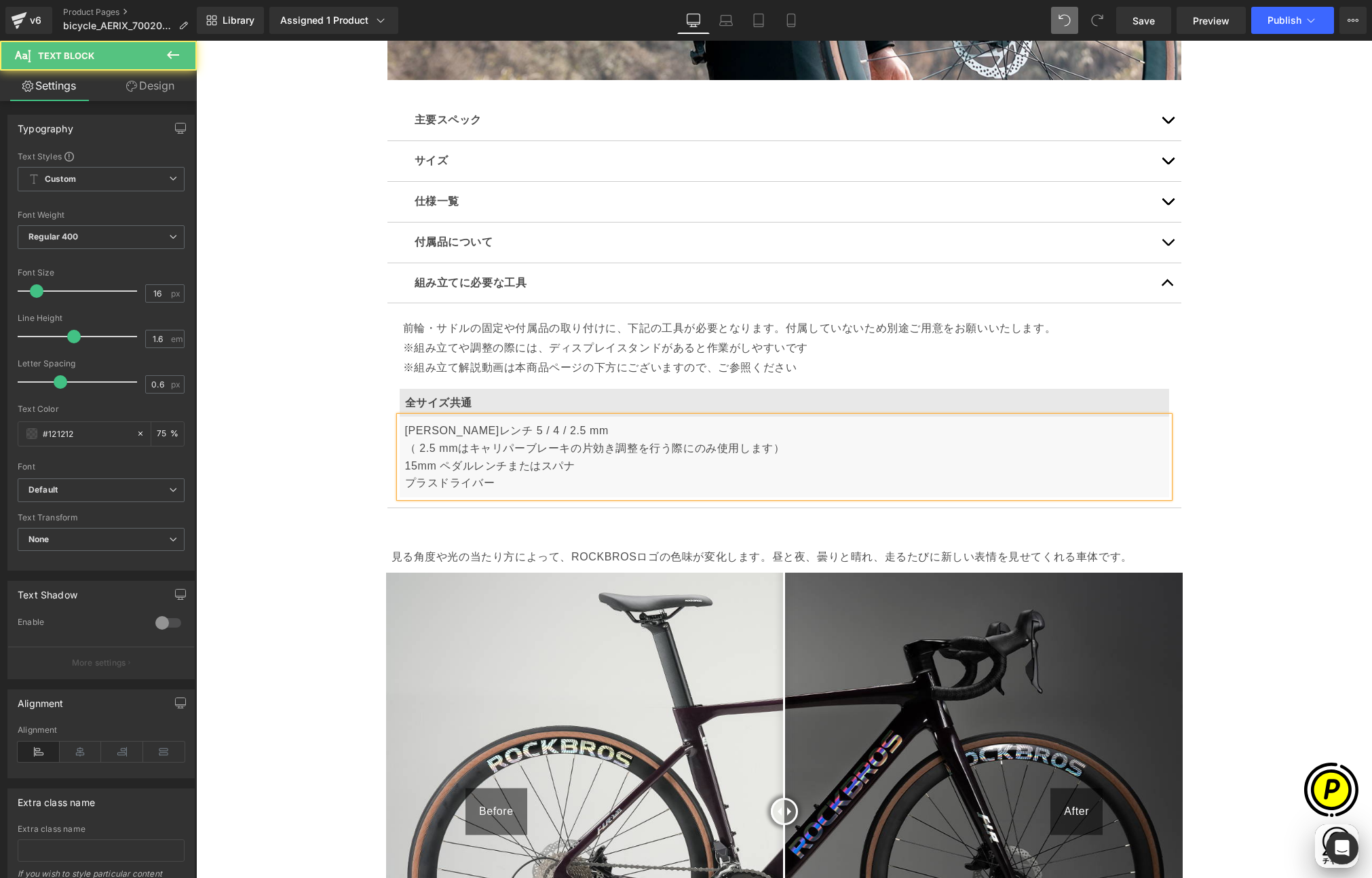
click at [765, 446] on p "[PERSON_NAME]レンチ 5 / 4 / 2.5 mm （ 2.5 mmはキャリパーブレーキの片効き調整を行う際にのみ使用します） 15mm ペダルレ…" at bounding box center [785, 456] width 758 height 69
click at [298, 473] on div "Sale Off (P) Image" at bounding box center [784, 603] width 1176 height 9055
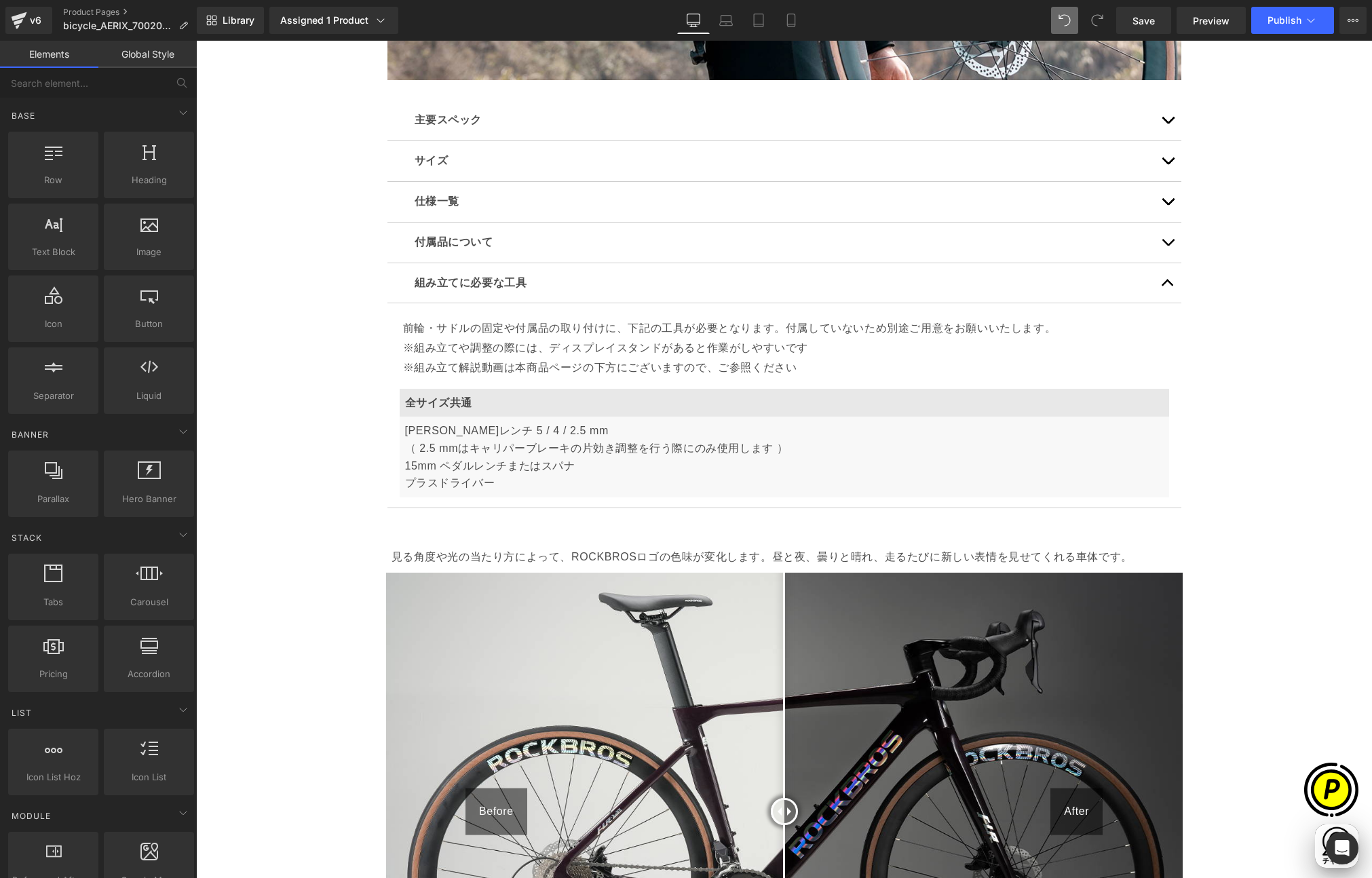
scroll to position [0, 529]
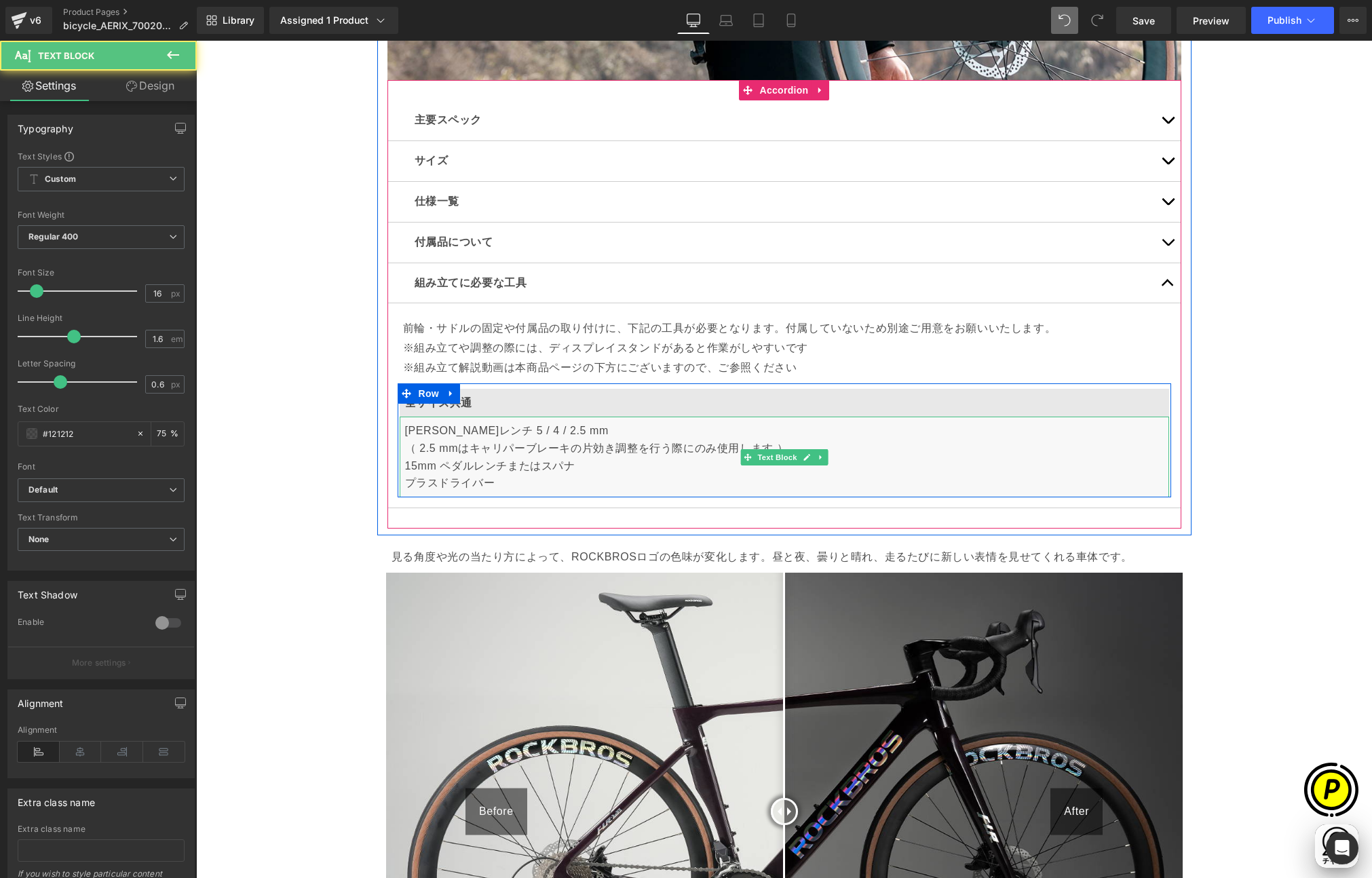
click at [405, 427] on p "[PERSON_NAME]レンチ 5 / 4 / 2.5 mm （ 2.5 mmはキャリパーブレーキの片効き調整を行う際にのみ使用します ） 15mm ペダル…" at bounding box center [785, 456] width 758 height 69
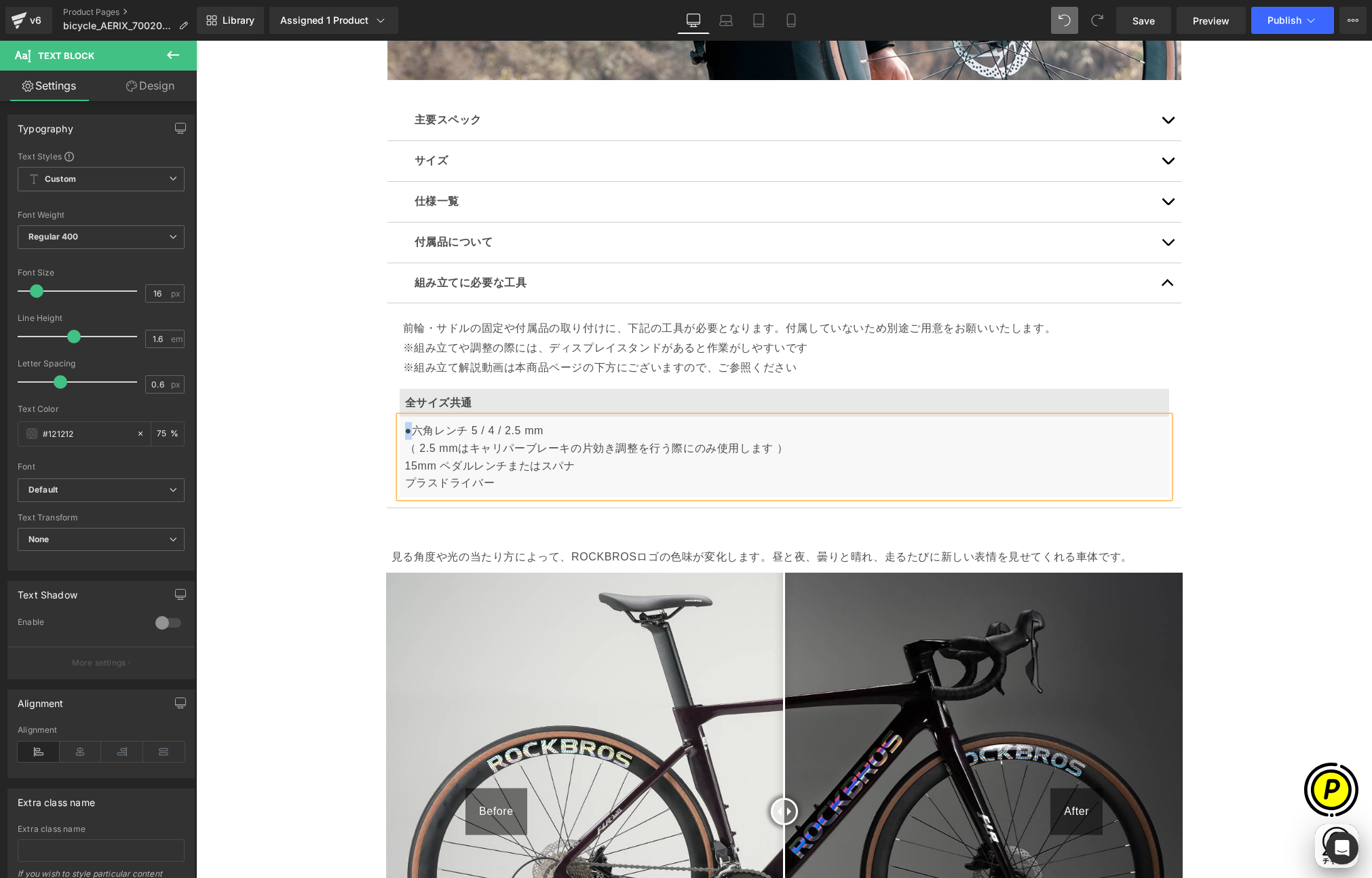
scroll to position [0, 794]
click at [405, 467] on p "●[PERSON_NAME]レンチ 5 / 4 / 2.5 mm （ 2.5 mmはキャリパーブレーキの片効き調整を行う際にのみ使用します ） 15mm ペダ…" at bounding box center [785, 456] width 758 height 69
click at [405, 478] on p "●[PERSON_NAME]レンチ 5 / 4 / 2.5 mm （ 2.5 mmはキャリパーブレーキの片効き調整を行う際にのみ使用します ） ●15mm ペ…" at bounding box center [785, 456] width 758 height 69
click at [345, 507] on div "Sale Off (P) Image" at bounding box center [784, 603] width 1176 height 9055
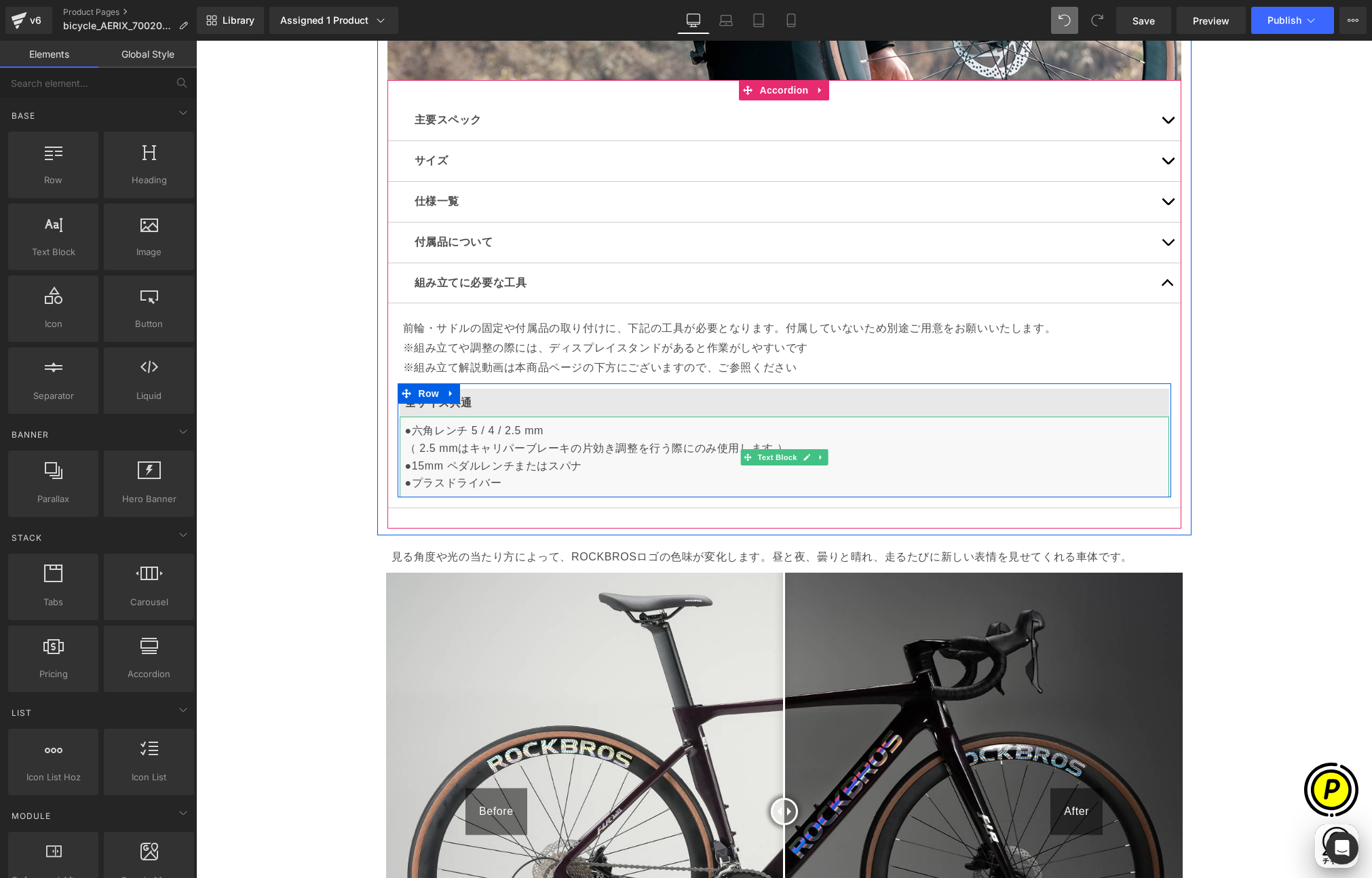
click at [517, 483] on p "●[PERSON_NAME]レンチ 5 / 4 / 2.5 mm （ 2.5 mmはキャリパーブレーキの片効き調整を行う際にのみ使用します ） ●15mm ペ…" at bounding box center [785, 456] width 758 height 69
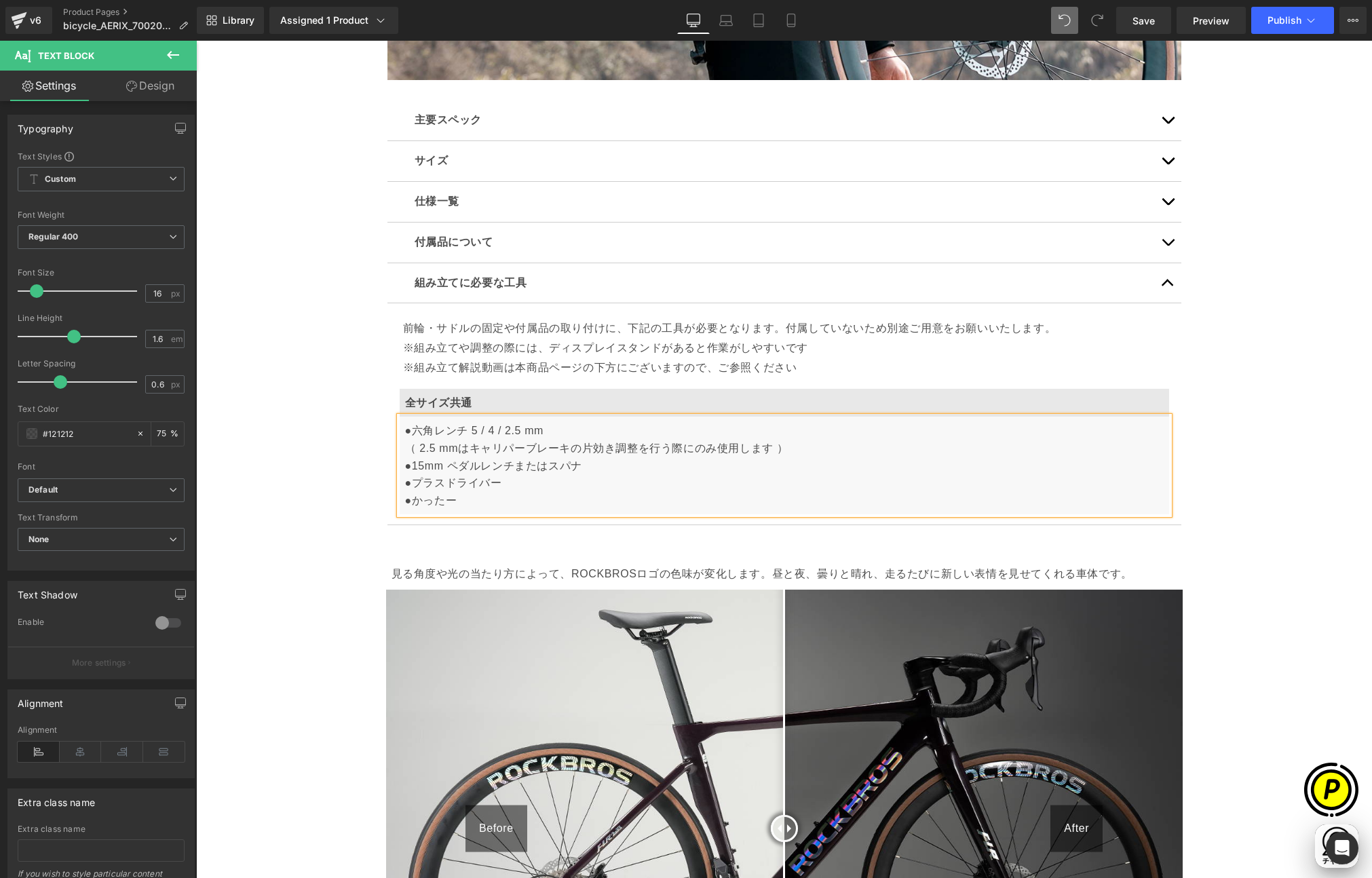
scroll to position [0, 265]
drag, startPoint x: 408, startPoint y: 500, endPoint x: 507, endPoint y: 499, distance: 99.0
click at [507, 499] on p "●[PERSON_NAME]レンチ 5 / 4 / 2.5 mm （ 2.5 mmはキャリパーブレーキの片効き調整を行う際にのみ使用します ） ●15mm ペ…" at bounding box center [785, 465] width 758 height 87
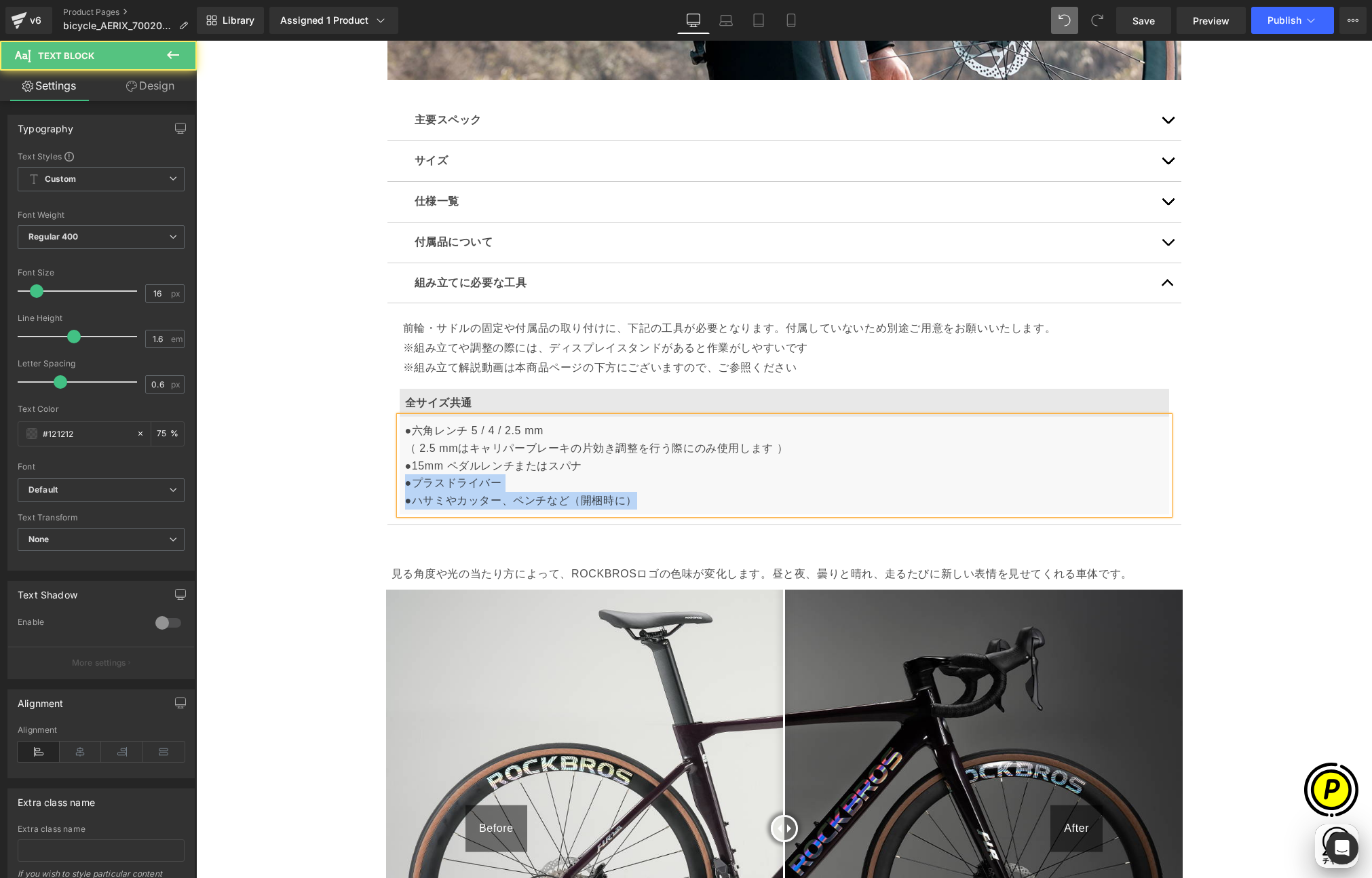
drag, startPoint x: 507, startPoint y: 485, endPoint x: 655, endPoint y: 506, distance: 149.5
click at [655, 506] on p "●[PERSON_NAME]レンチ 5 / 4 / 2.5 mm （ 2.5 mmはキャリパーブレーキの片効き調整を行う際にのみ使用します ） ●15mm ペ…" at bounding box center [785, 465] width 758 height 87
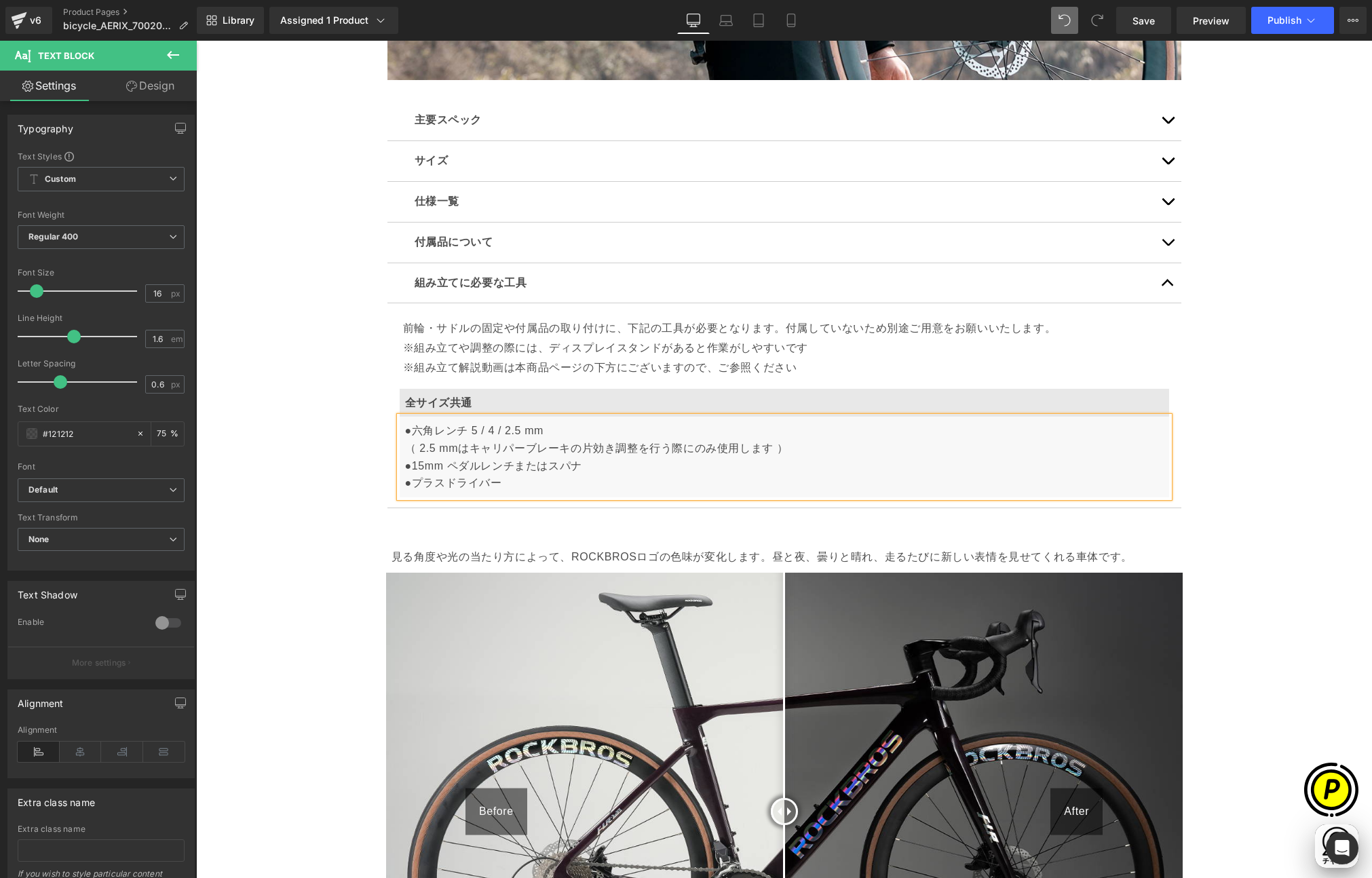
click at [332, 506] on div "Sale Off (P) Image" at bounding box center [784, 603] width 1176 height 9055
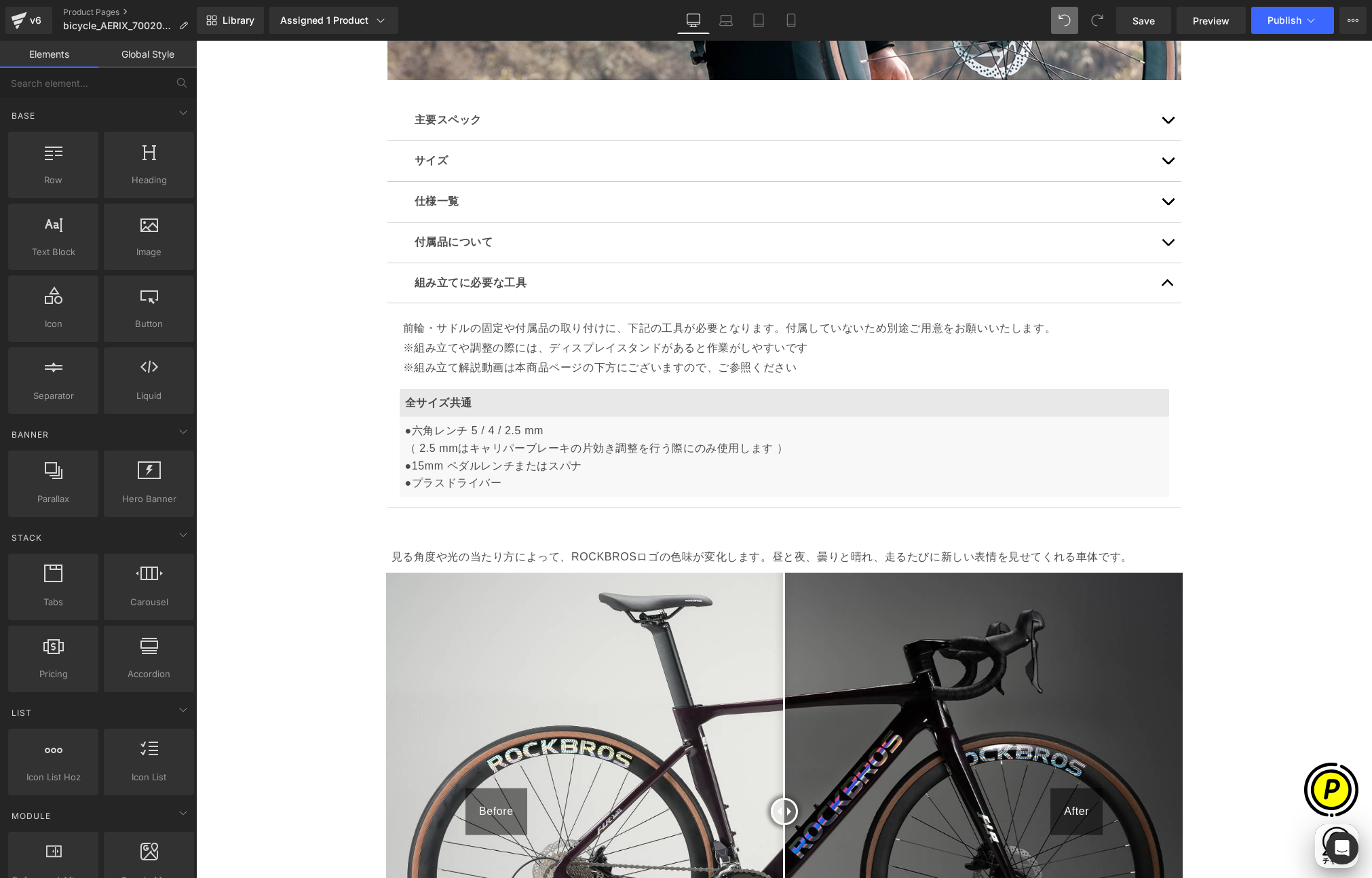
scroll to position [0, 529]
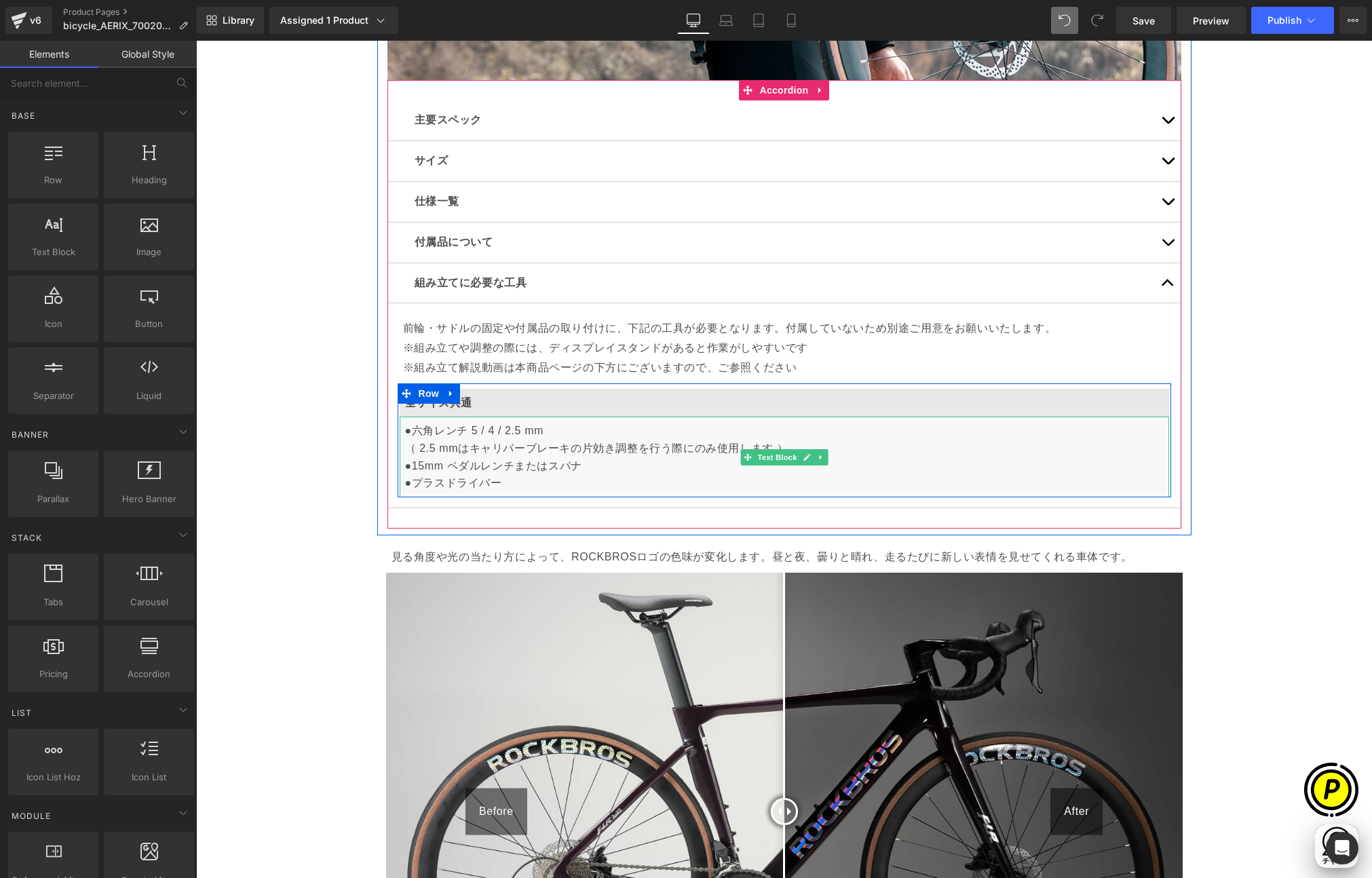
click at [689, 449] on p "●[PERSON_NAME]レンチ 5 / 4 / 2.5 mm （ 2.5 mmはキャリパーブレーキの片効き調整を行う際にのみ使用します ） ●15mm ペ…" at bounding box center [785, 456] width 758 height 69
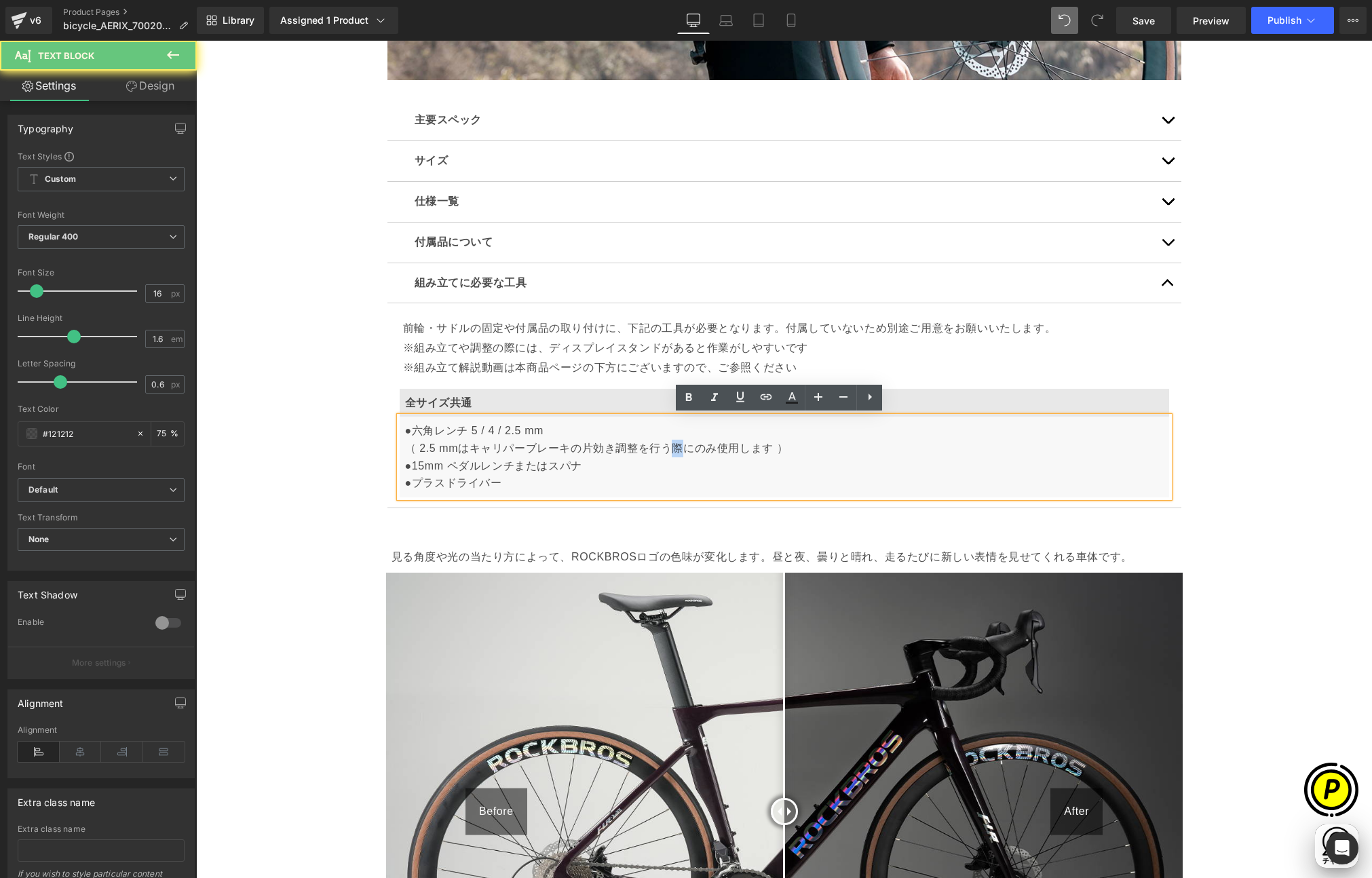
drag, startPoint x: 664, startPoint y: 447, endPoint x: 679, endPoint y: 448, distance: 15.0
click at [679, 448] on p "●[PERSON_NAME]レンチ 5 / 4 / 2.5 mm （ 2.5 mmはキャリパーブレーキの片効き調整を行う際にのみ使用します ） ●15mm ペ…" at bounding box center [785, 456] width 758 height 69
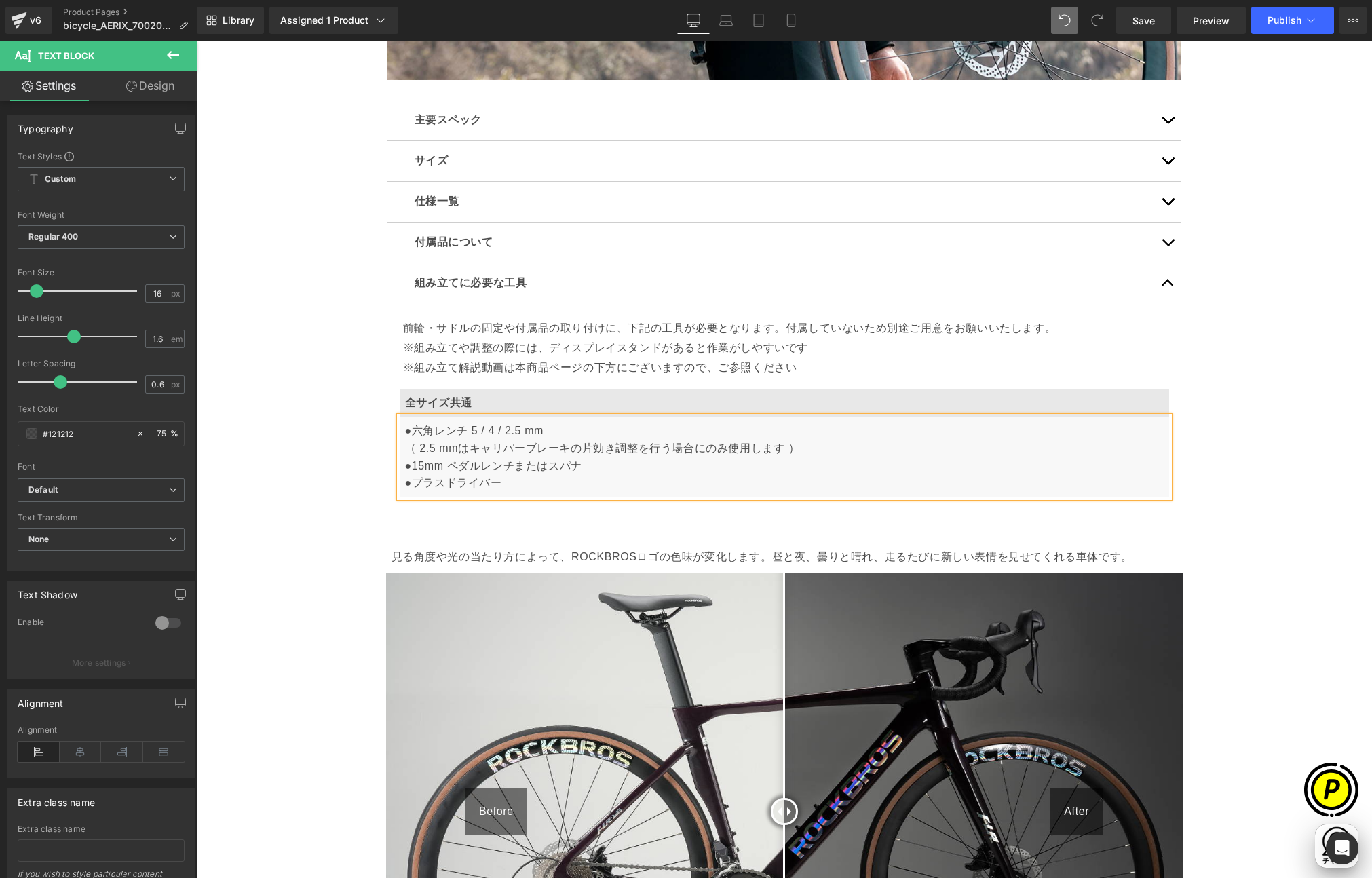
click at [1218, 488] on div "Sale Off (P) Image" at bounding box center [784, 603] width 1176 height 9055
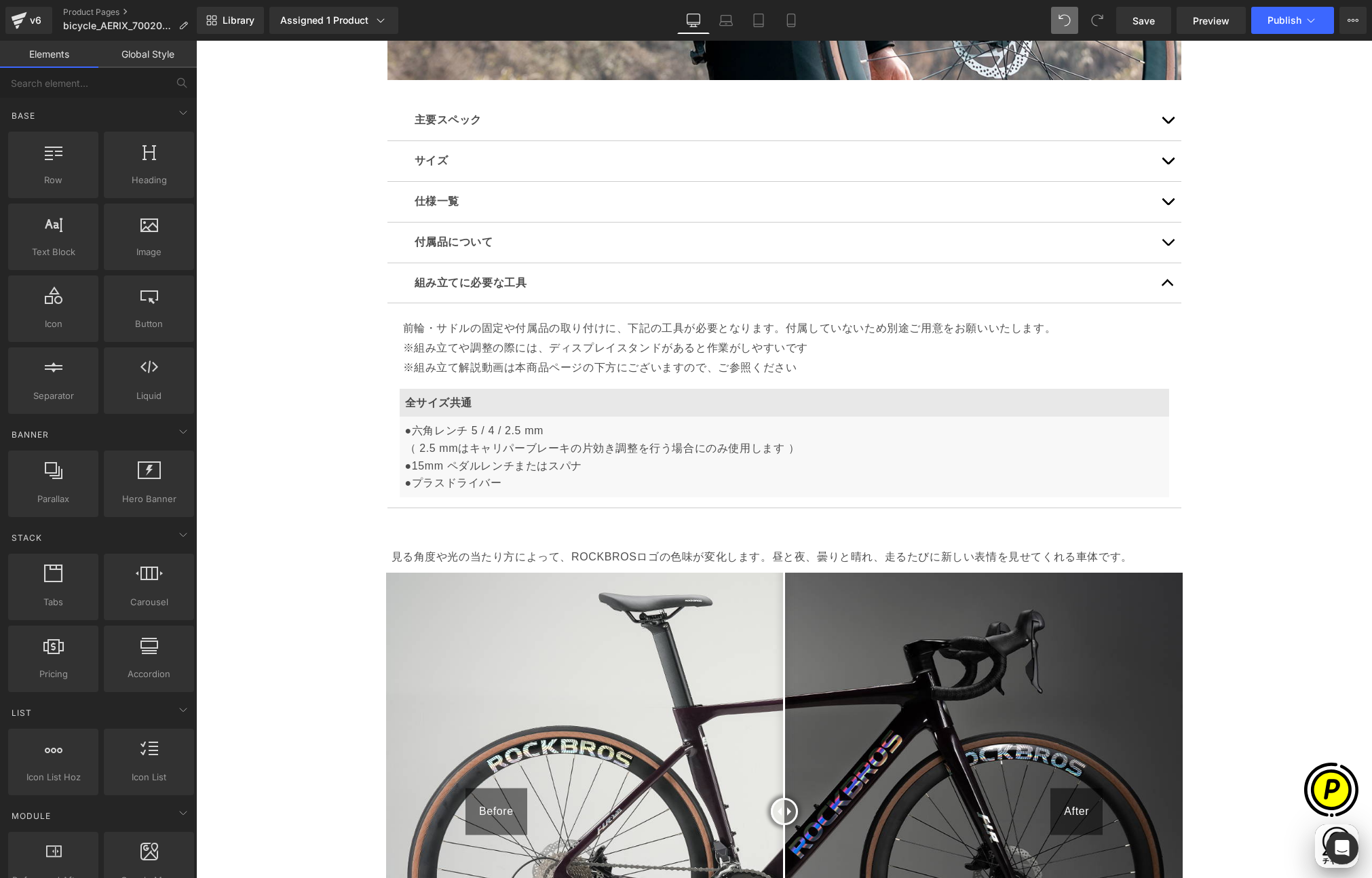
scroll to position [0, 0]
click at [1216, 487] on div "Sale Off (P) Image" at bounding box center [784, 603] width 1176 height 9055
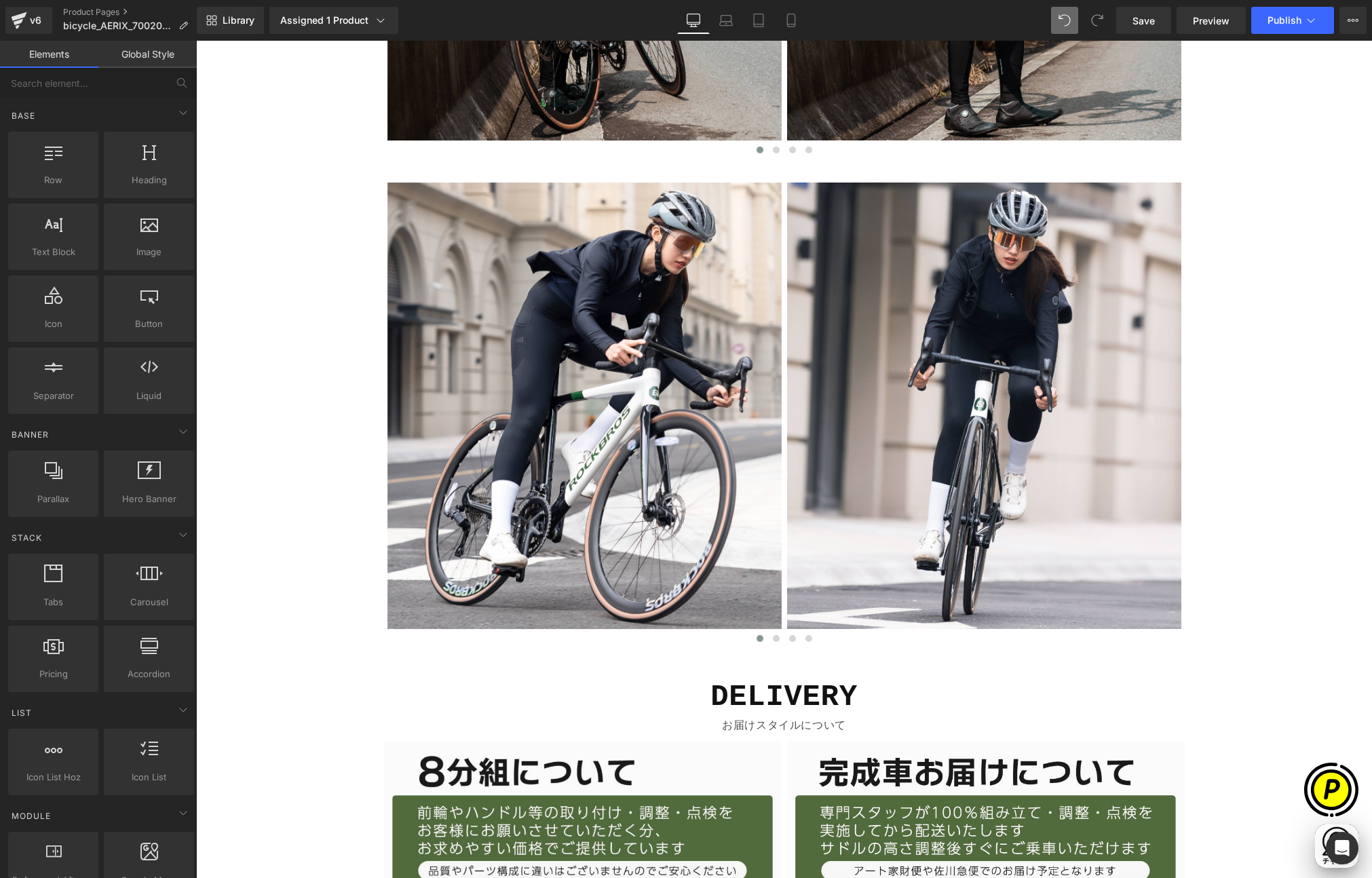
scroll to position [5980, 0]
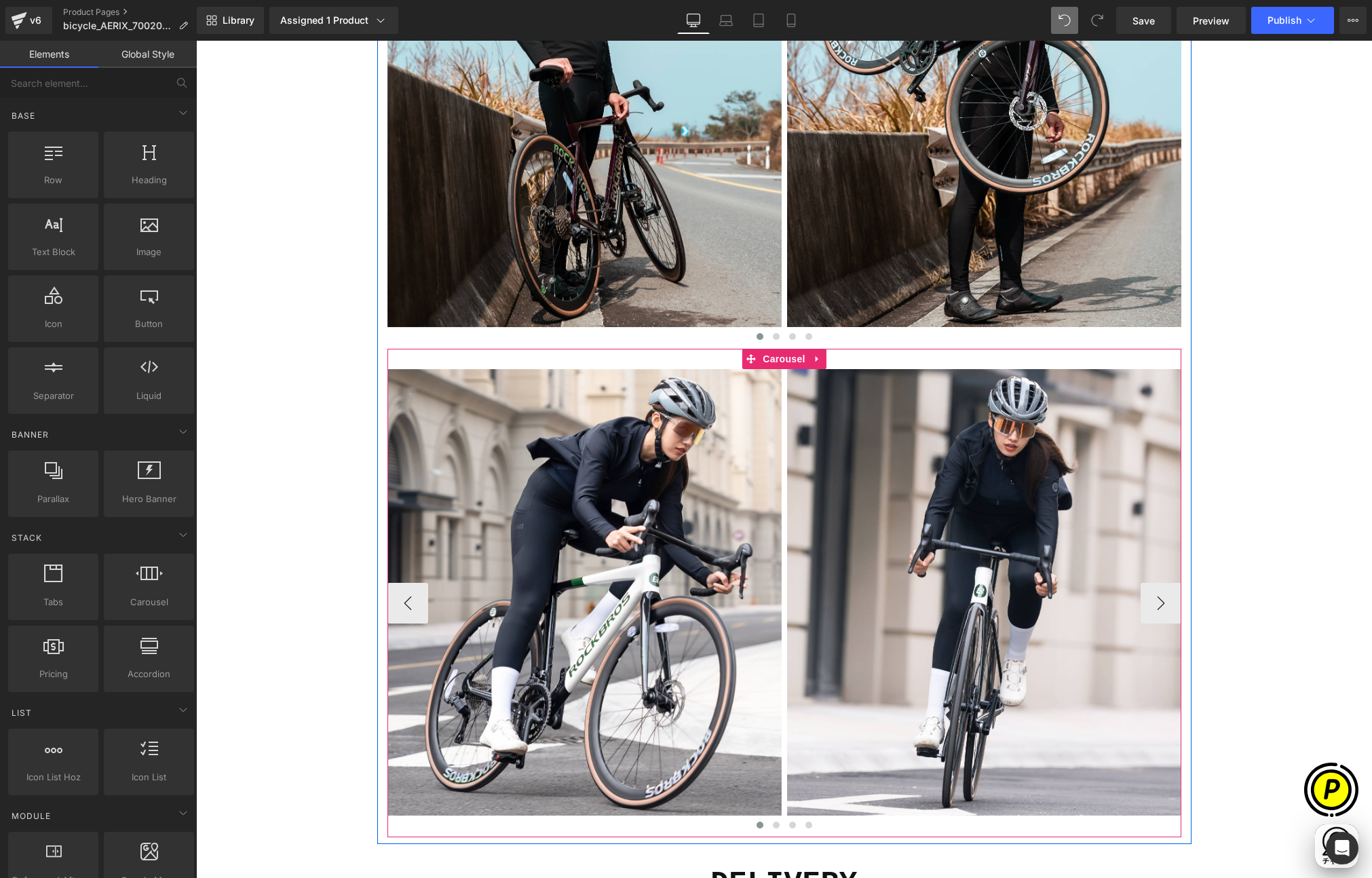
click at [815, 358] on icon at bounding box center [817, 359] width 3 height 6
click at [822, 356] on icon at bounding box center [826, 359] width 10 height 10
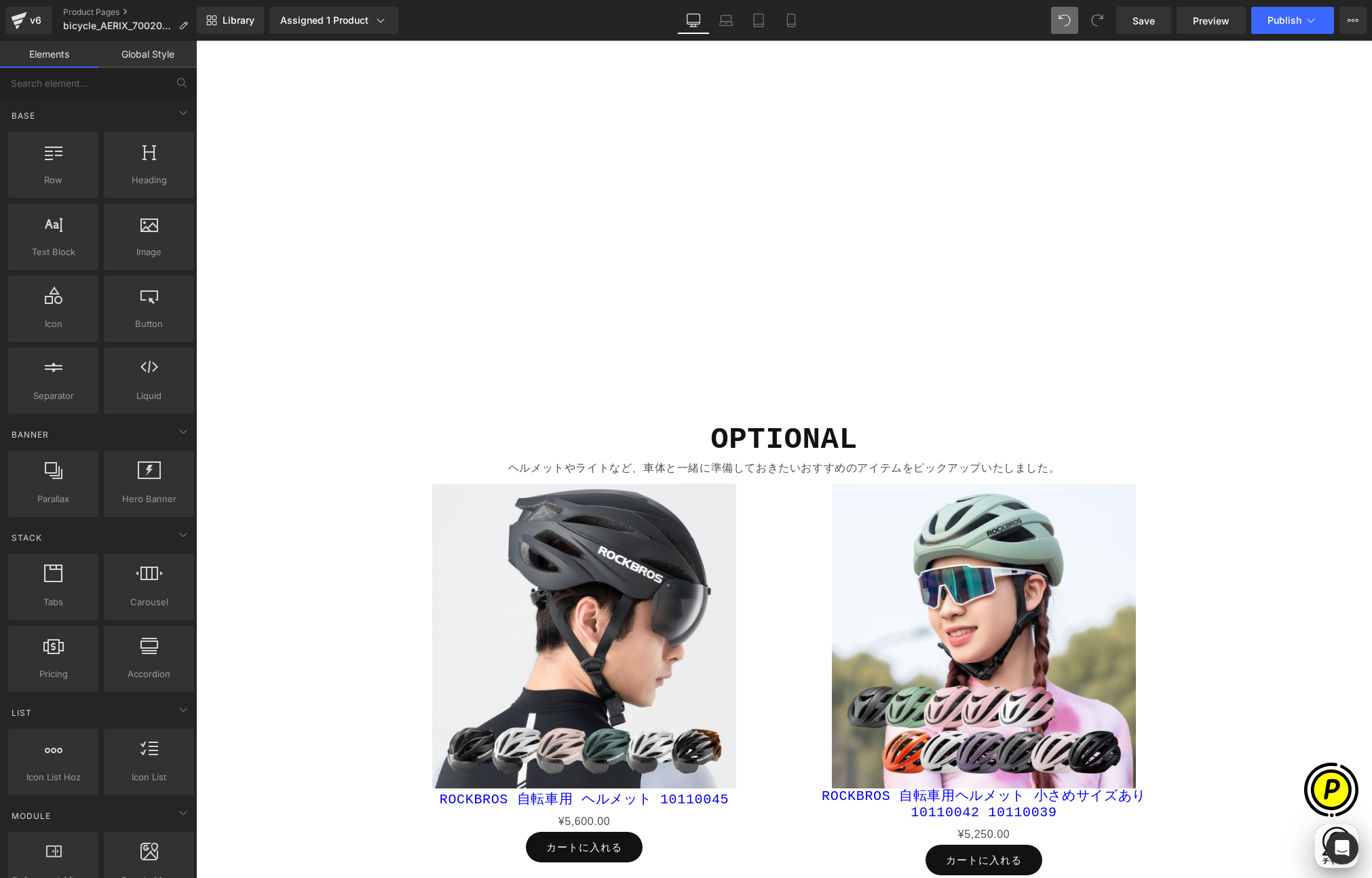
scroll to position [7132, 0]
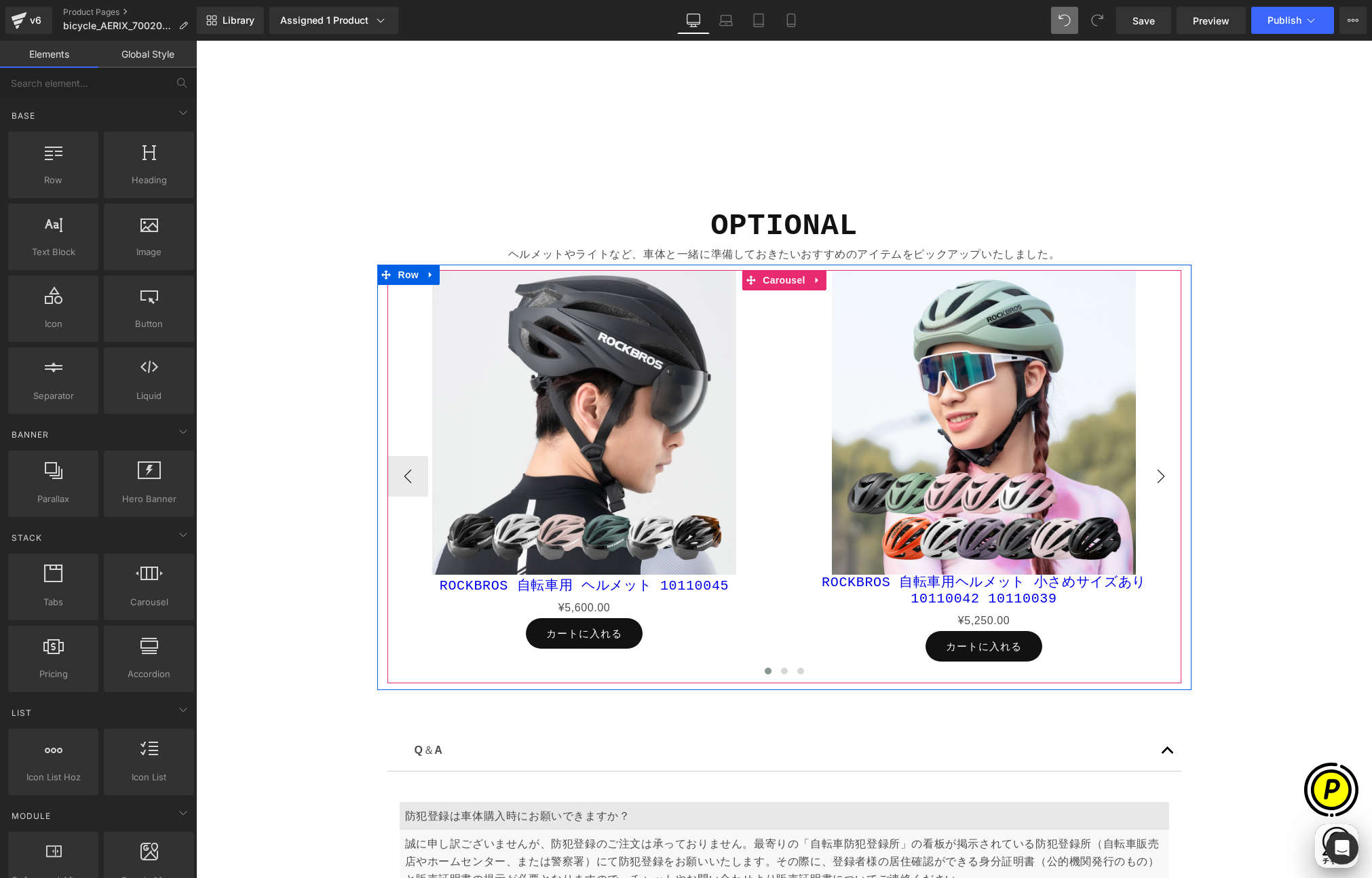
click at [1146, 467] on button "›" at bounding box center [1161, 476] width 40 height 40
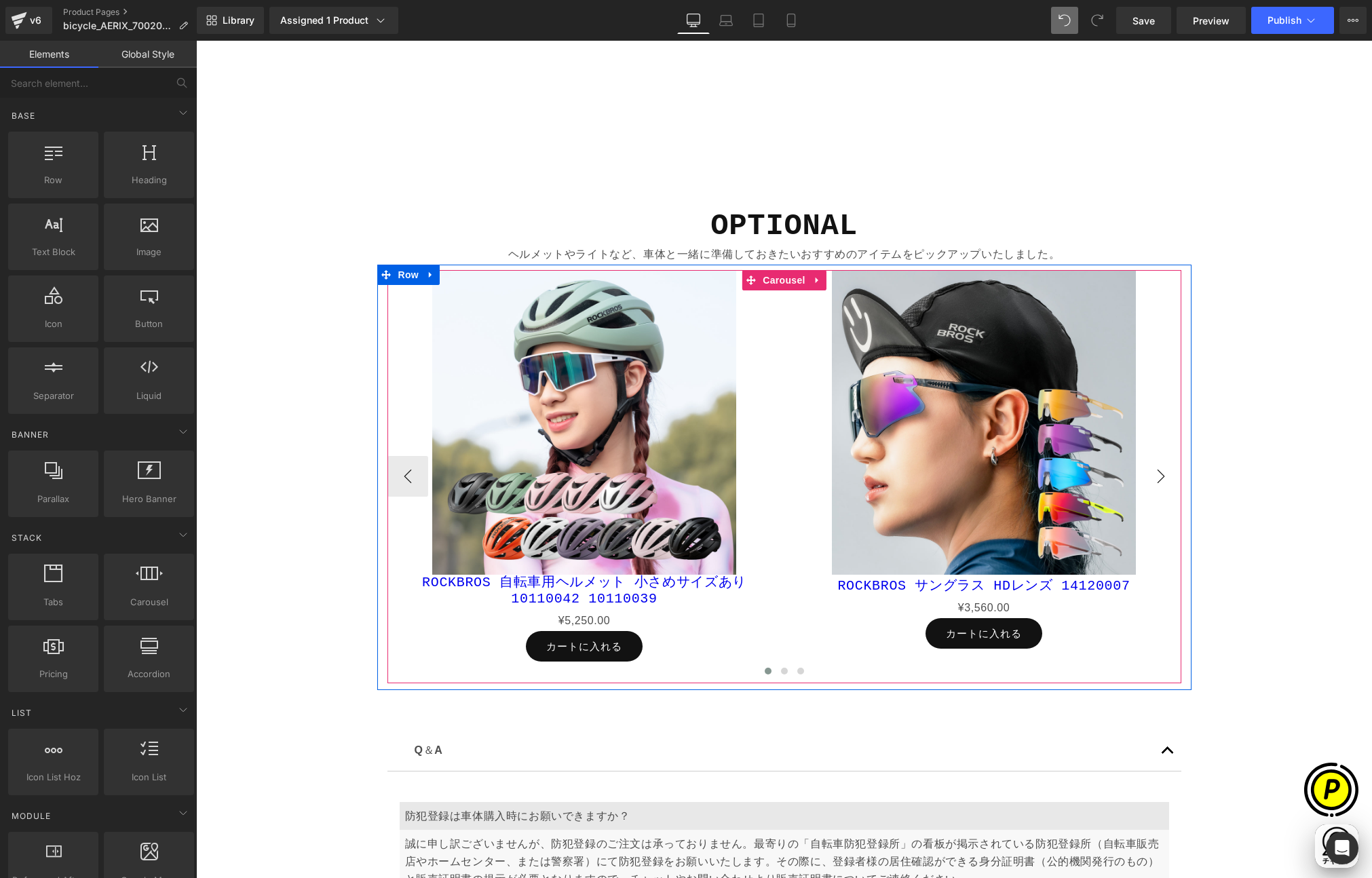
click at [1146, 467] on button "›" at bounding box center [1161, 476] width 40 height 40
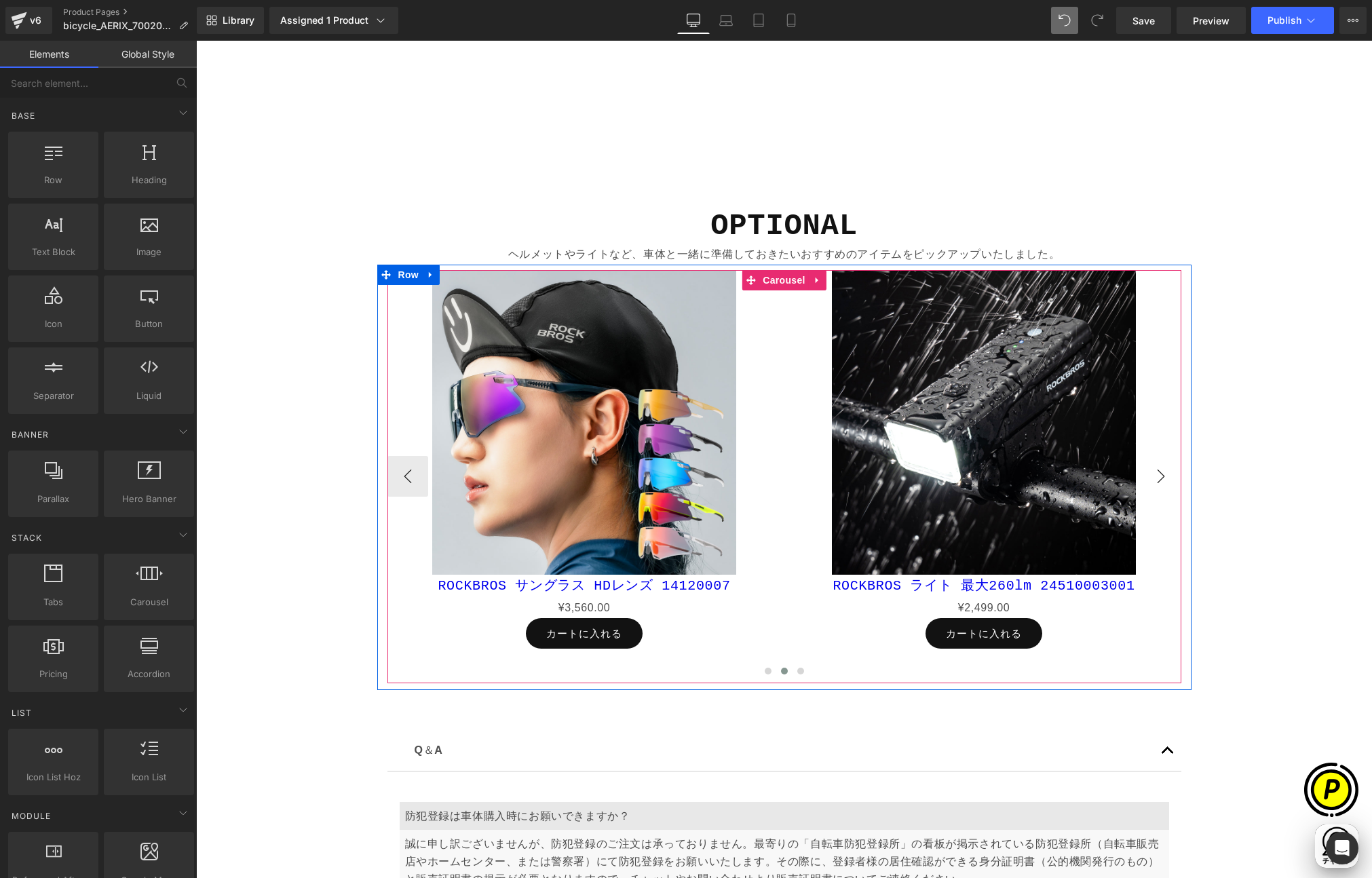
click at [1146, 467] on button "›" at bounding box center [1161, 476] width 40 height 40
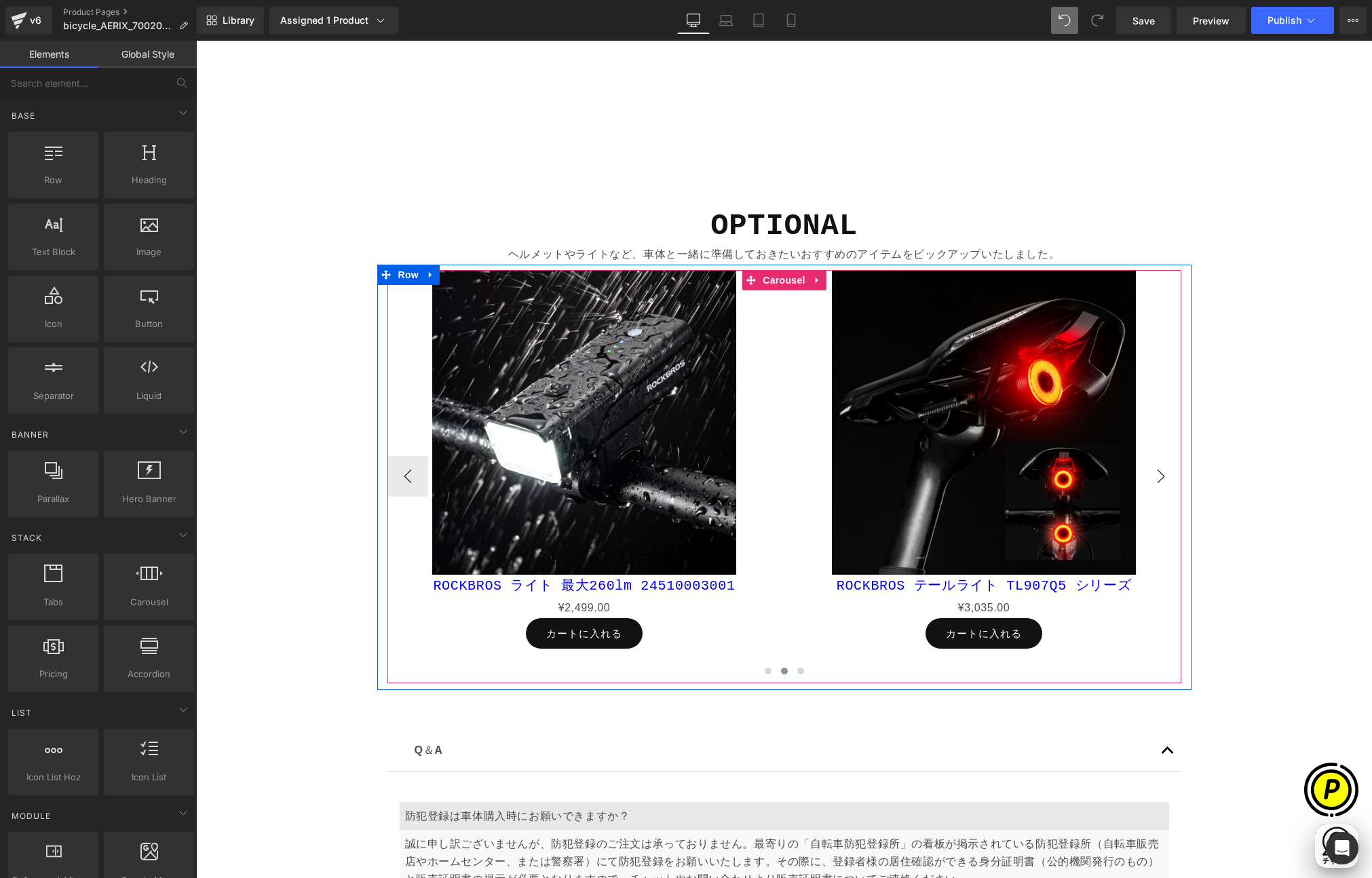
scroll to position [0, 265]
click at [1146, 467] on button "›" at bounding box center [1161, 476] width 40 height 40
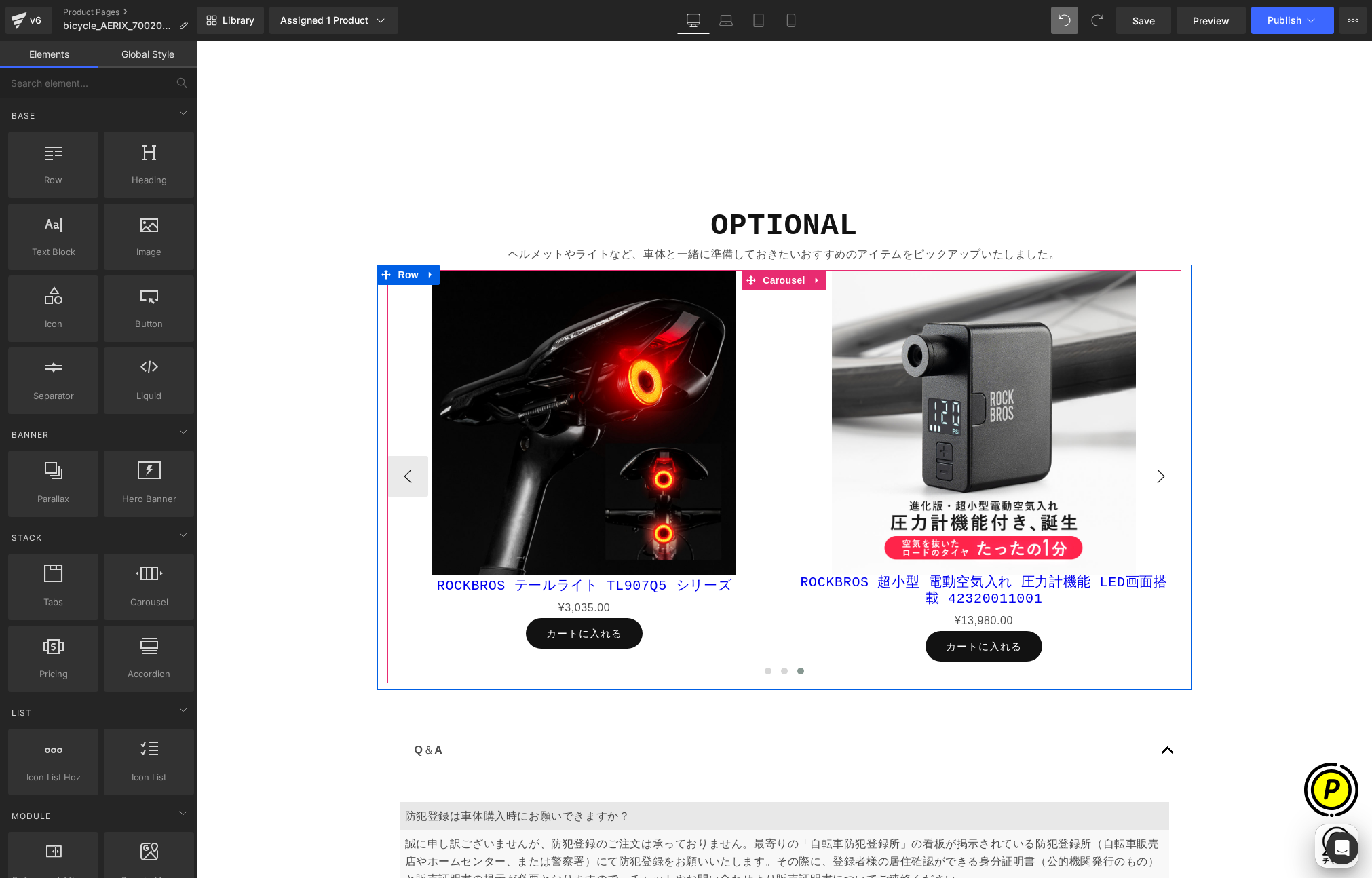
click at [1146, 467] on button "›" at bounding box center [1161, 476] width 40 height 40
click at [397, 470] on button "‹" at bounding box center [408, 476] width 40 height 40
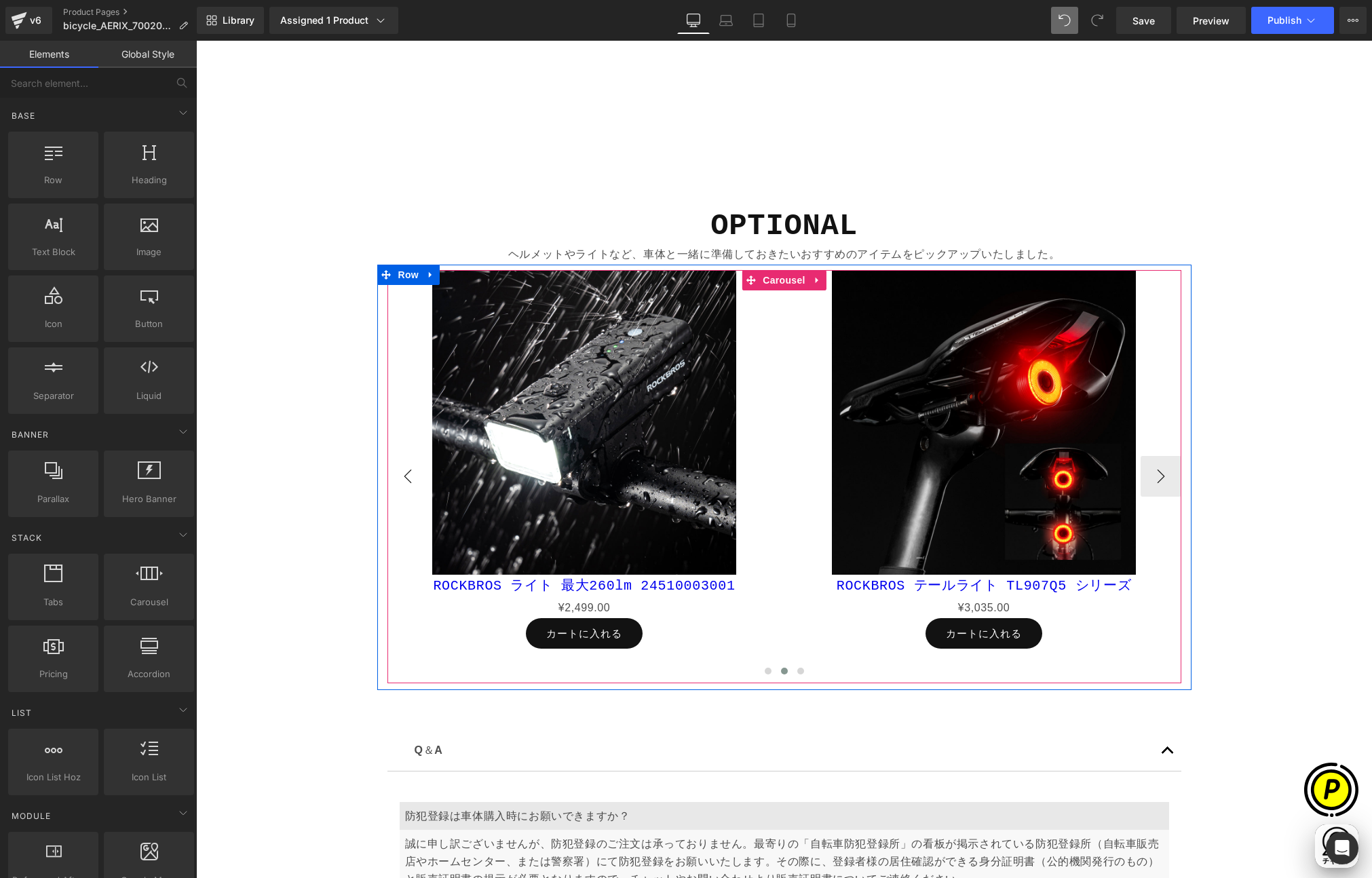
click at [405, 470] on button "‹" at bounding box center [408, 476] width 40 height 40
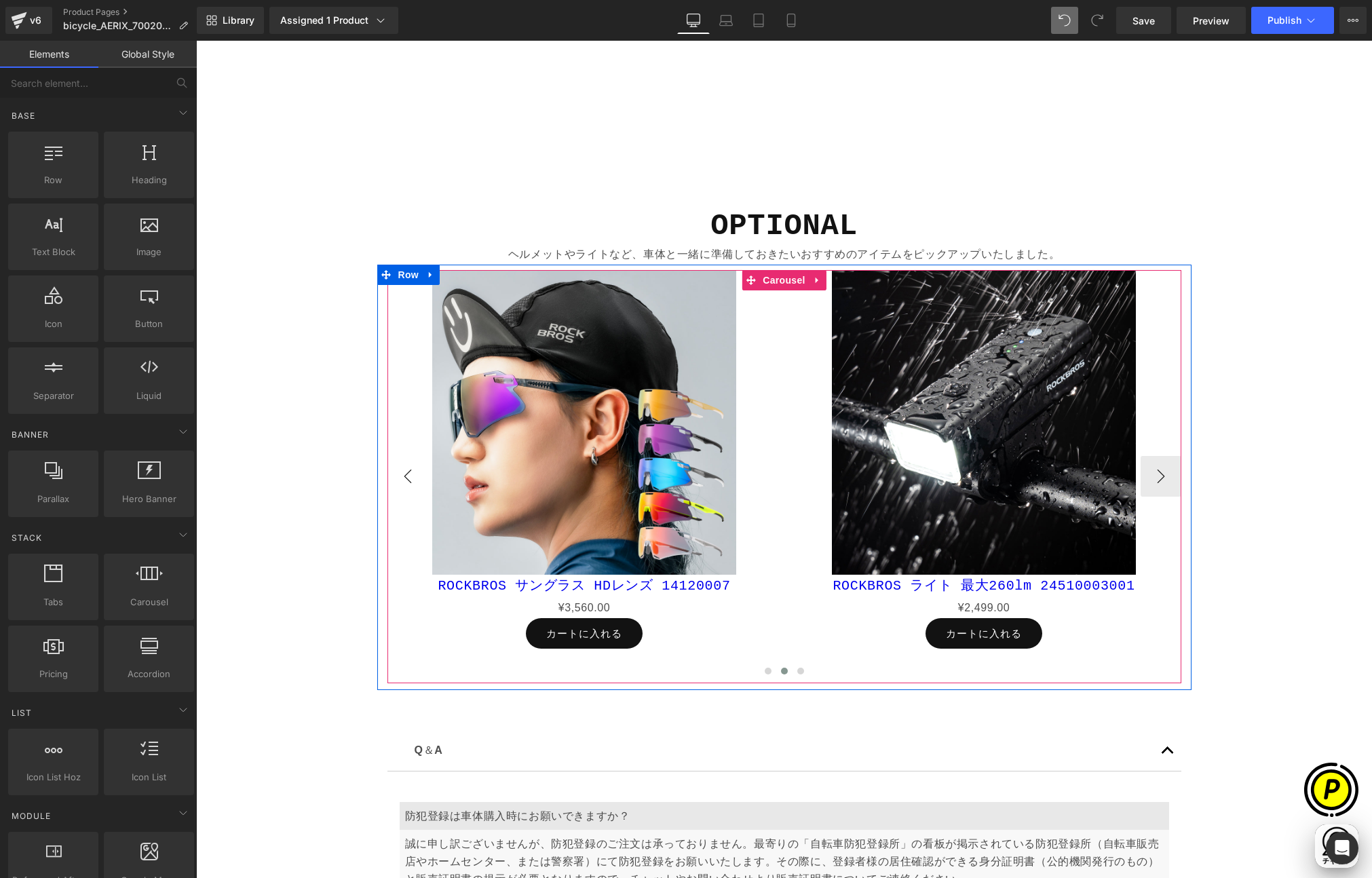
click at [405, 470] on button "‹" at bounding box center [408, 476] width 40 height 40
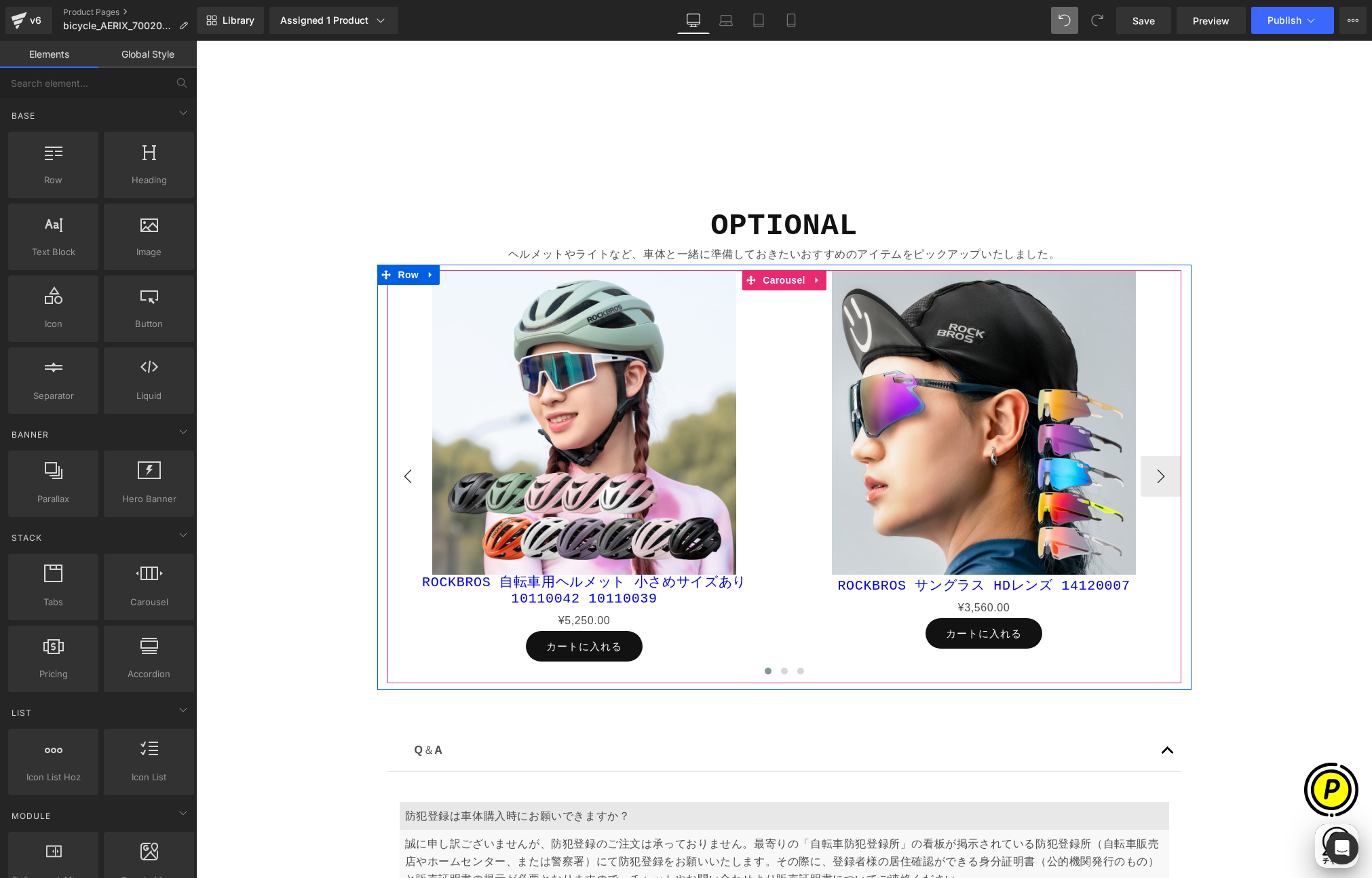
click at [405, 470] on button "‹" at bounding box center [408, 476] width 40 height 40
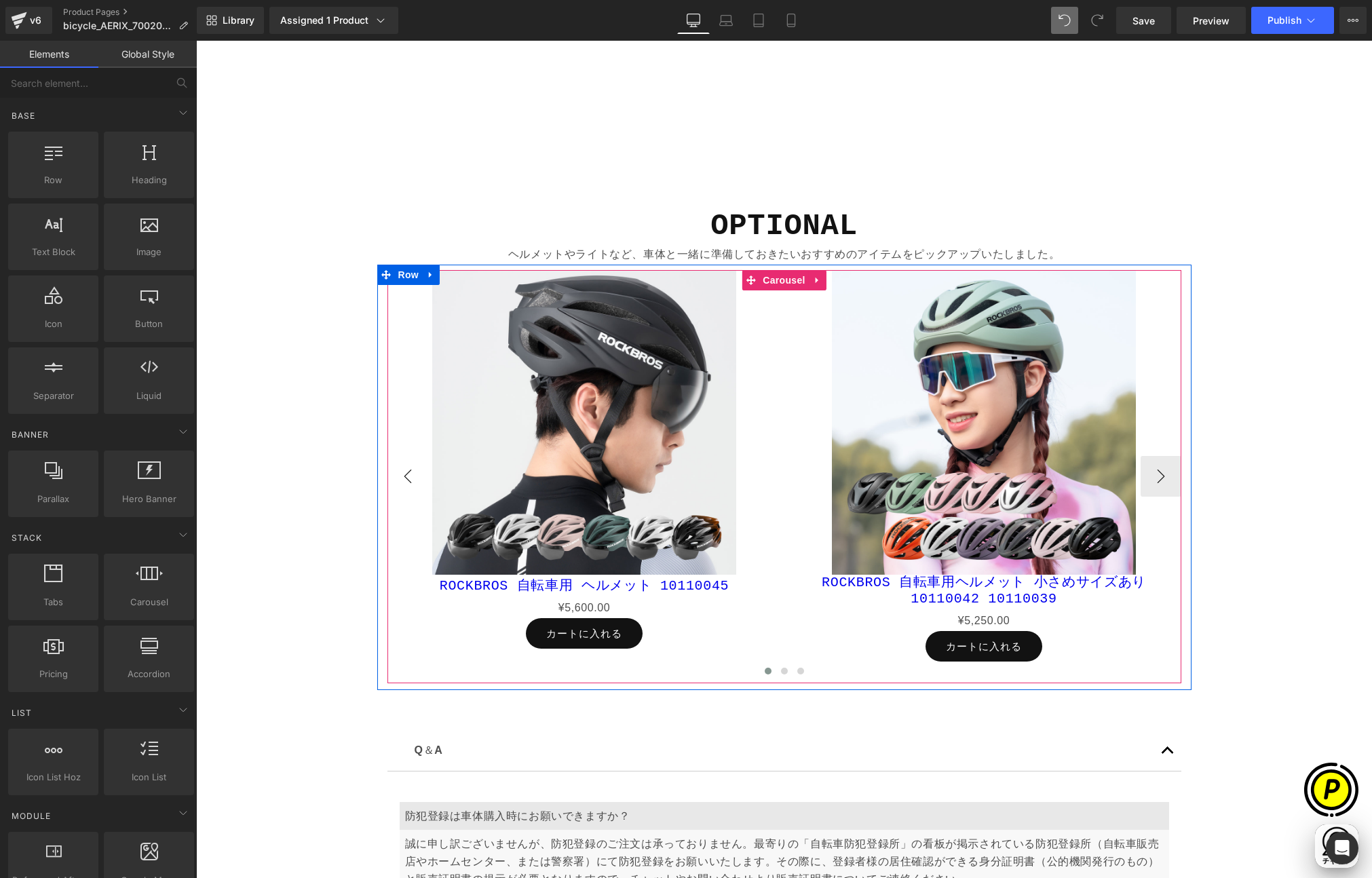
click at [405, 470] on button "‹" at bounding box center [408, 476] width 40 height 40
click at [1161, 479] on button "›" at bounding box center [1161, 476] width 40 height 40
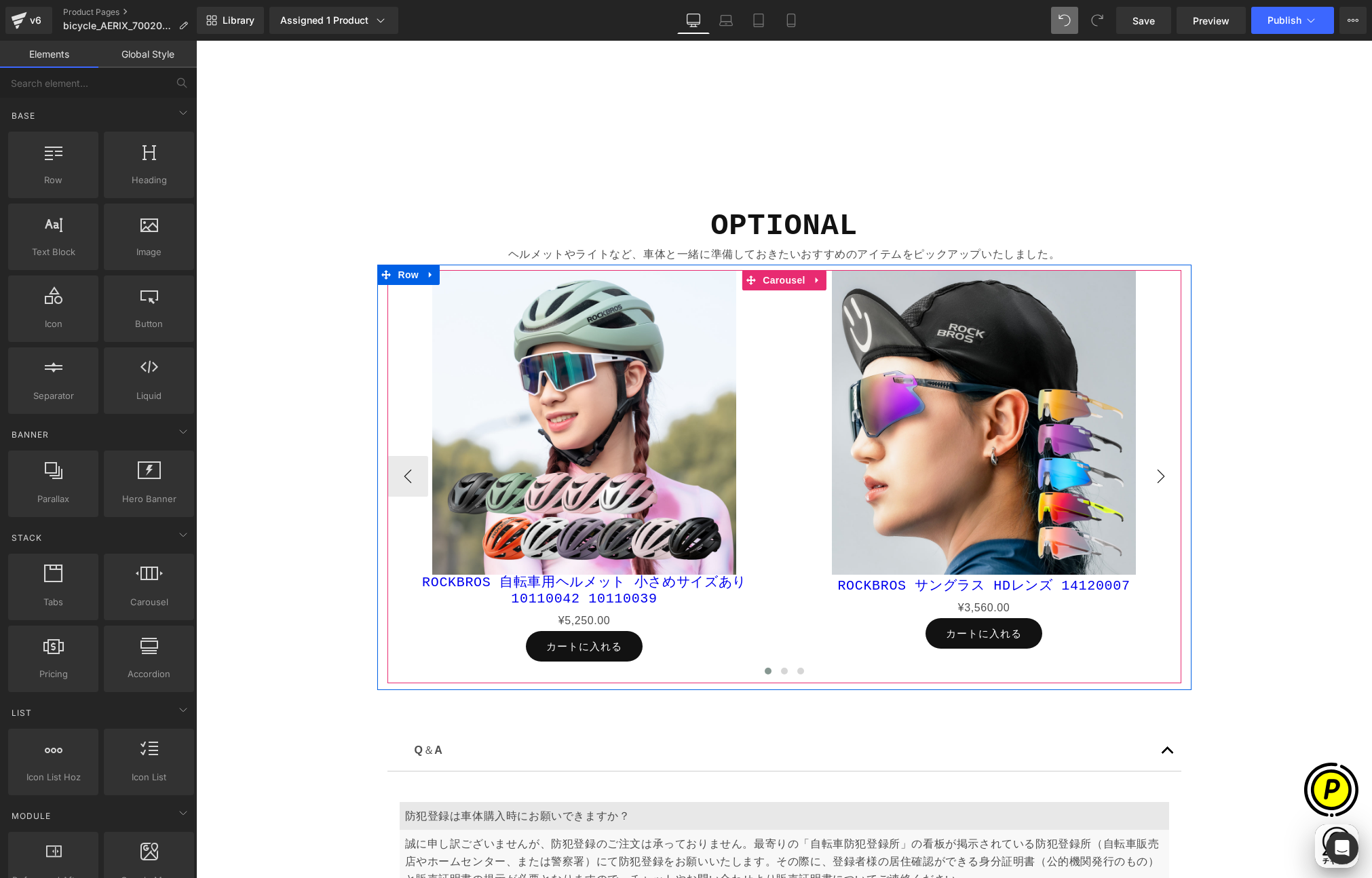
click at [1161, 479] on button "›" at bounding box center [1161, 476] width 40 height 40
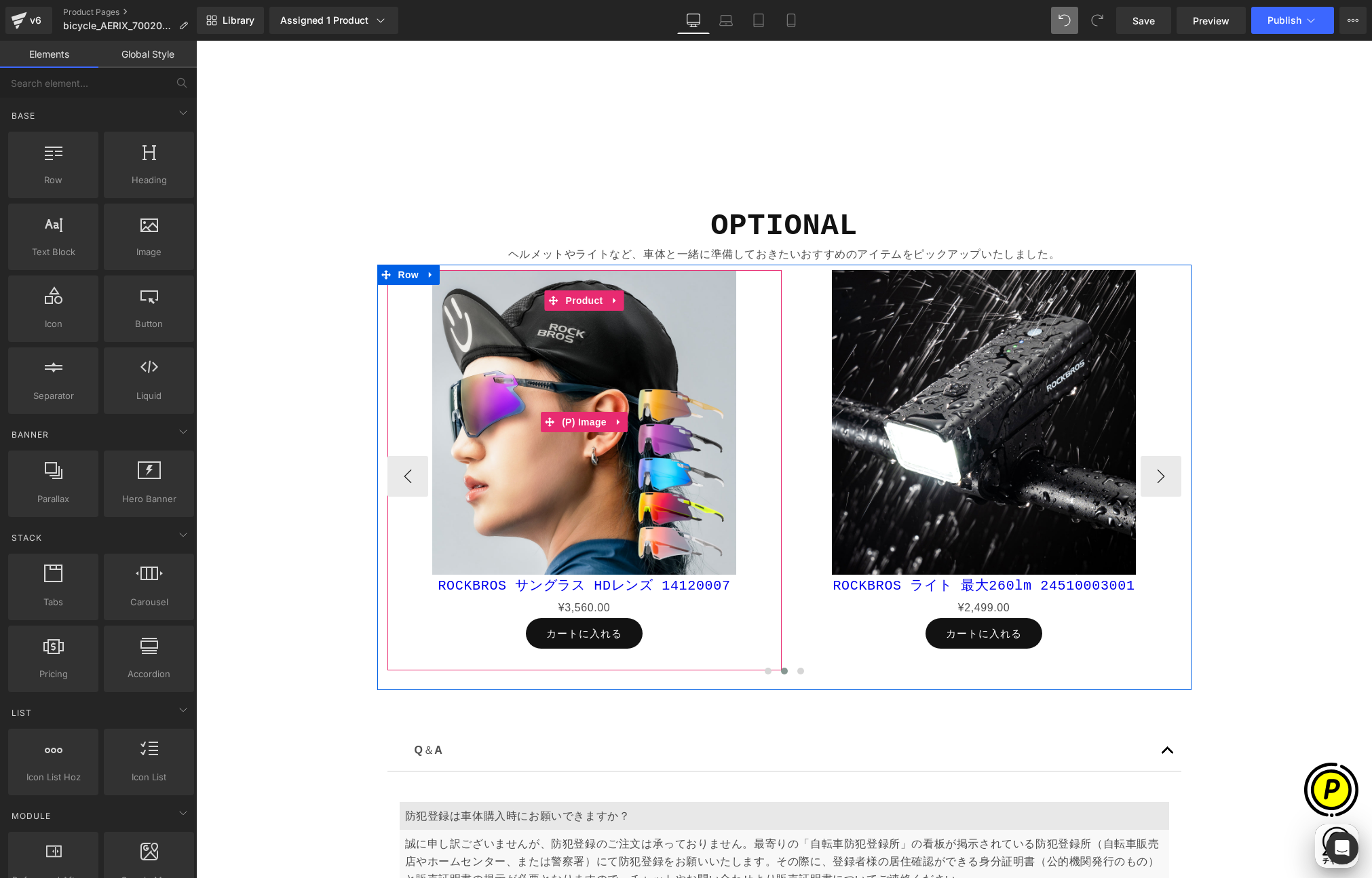
scroll to position [0, 794]
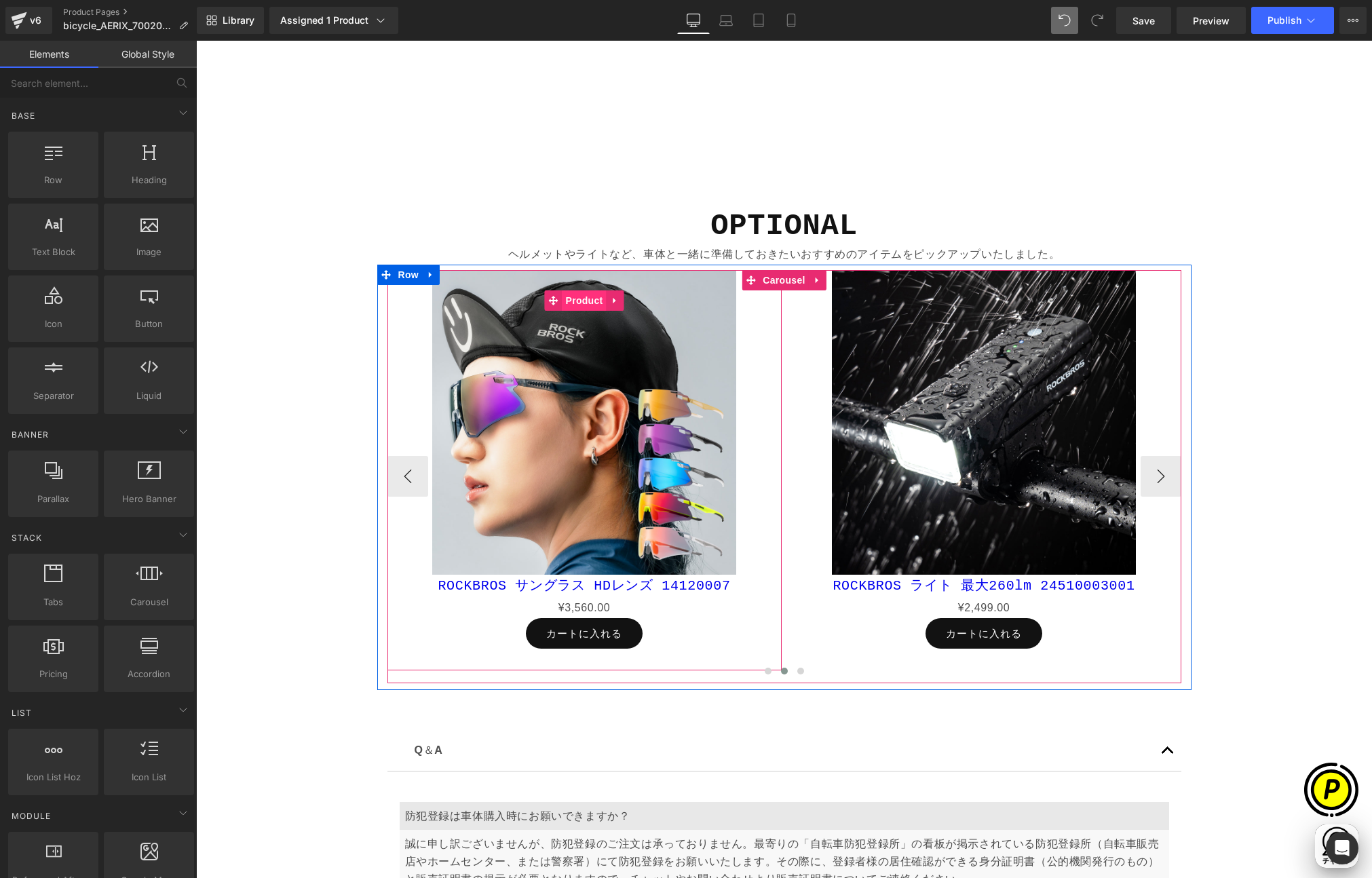
click at [575, 299] on span "Product" at bounding box center [584, 300] width 44 height 20
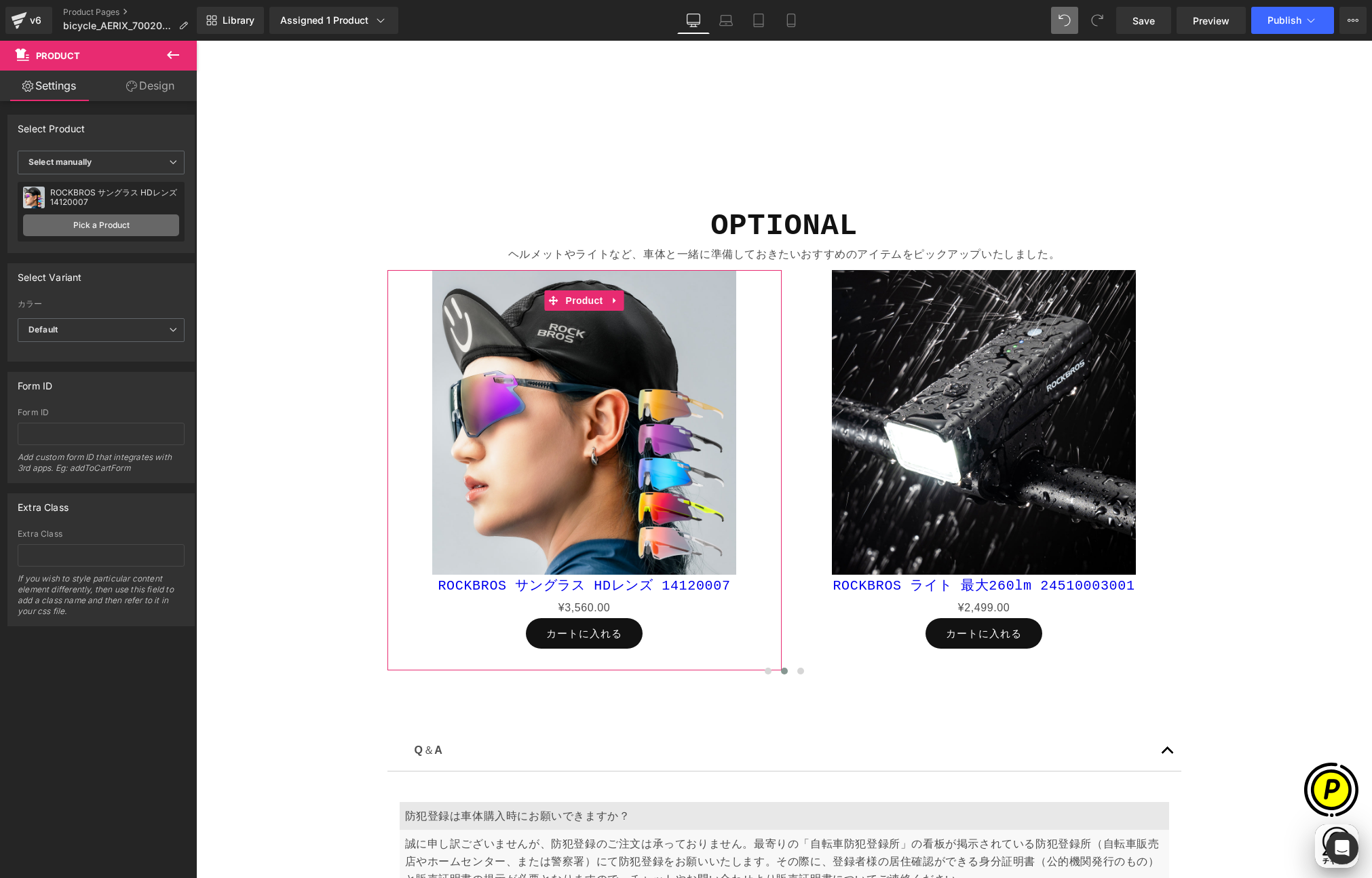
click at [96, 227] on link "Pick a Product" at bounding box center [101, 225] width 156 height 22
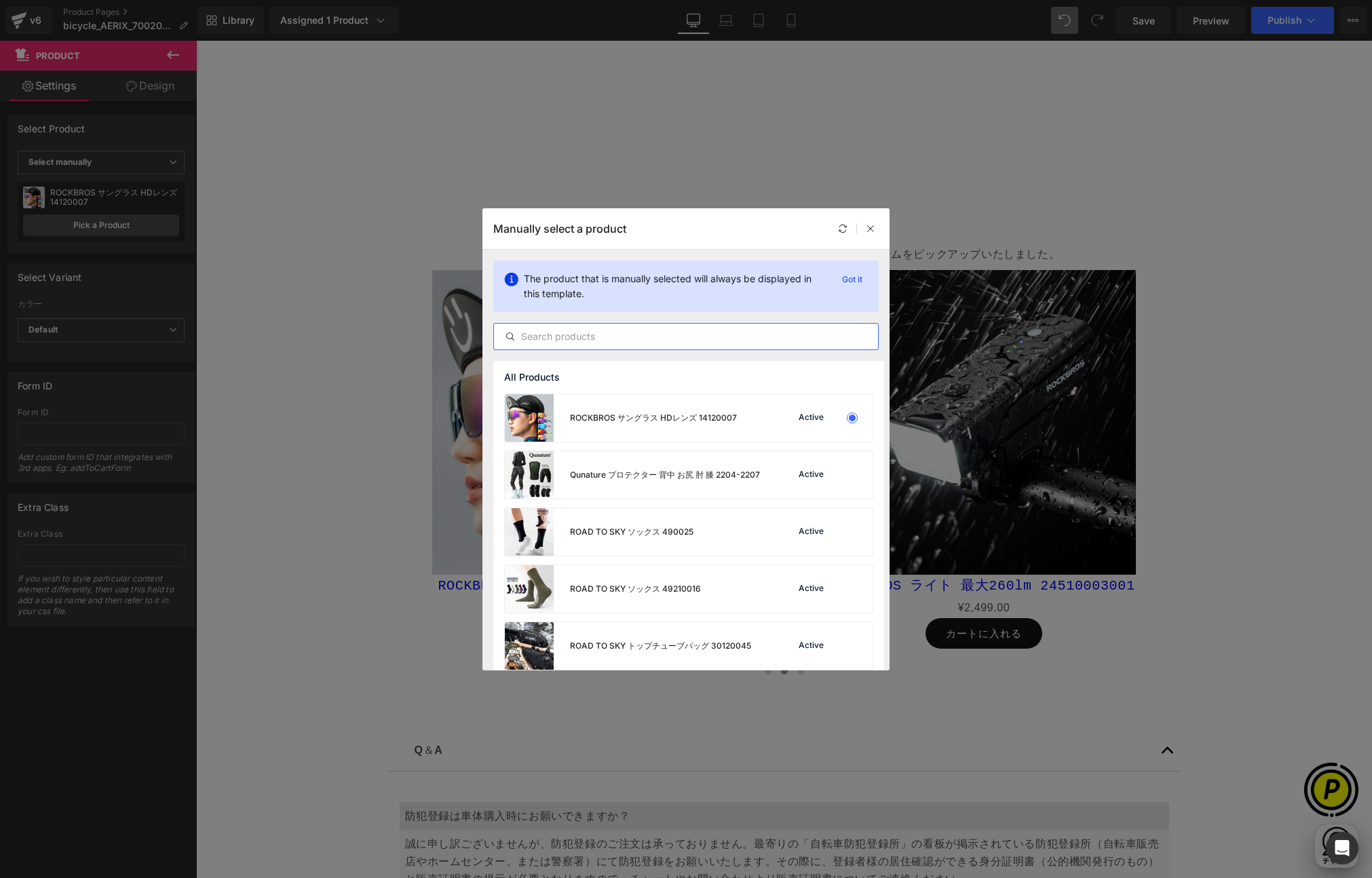
click at [604, 334] on input "text" at bounding box center [686, 336] width 384 height 16
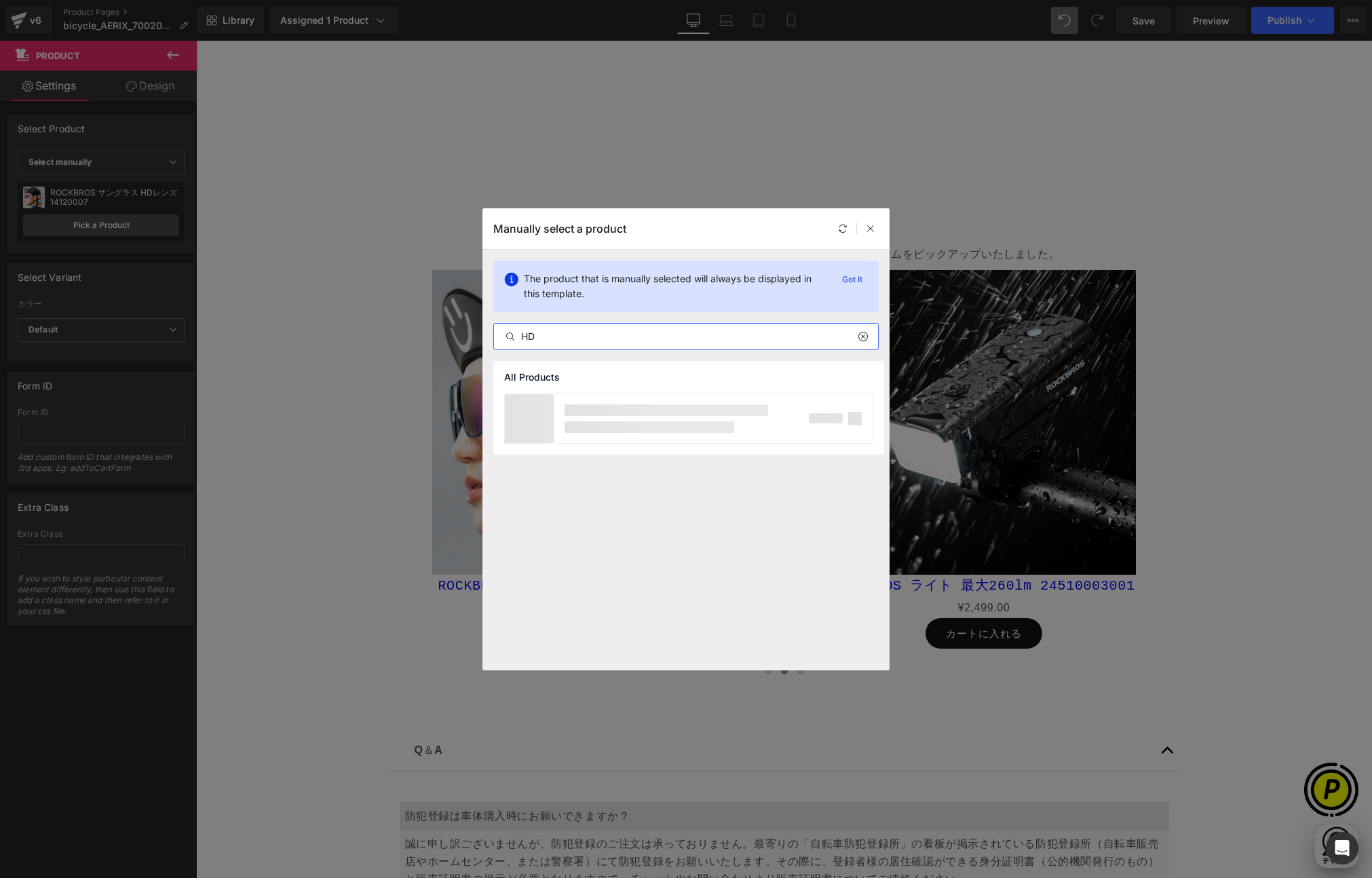
scroll to position [0, 265]
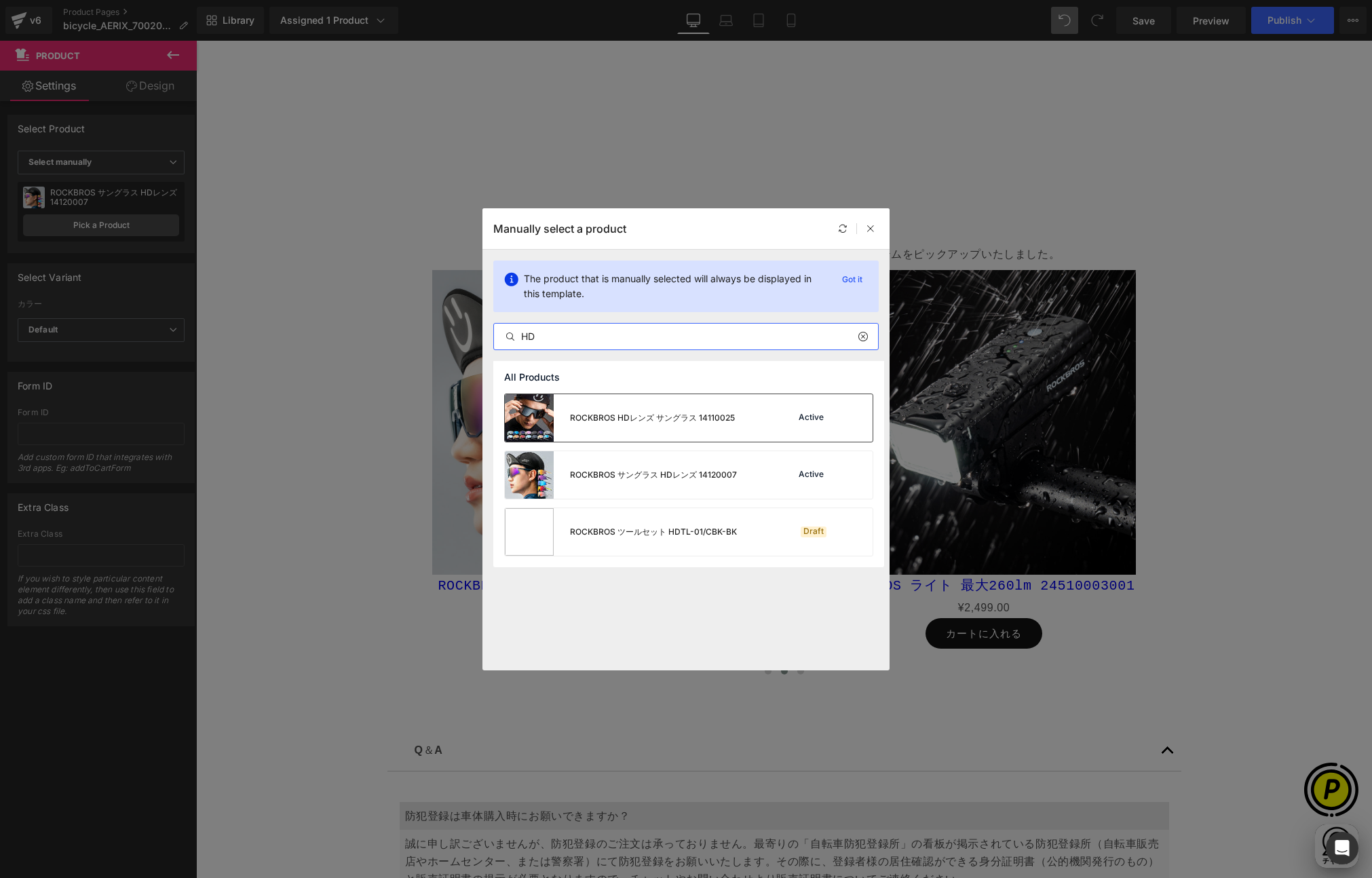
type input "HD"
click at [767, 416] on div "ROCKBROS HDレンズ サングラス 14110025 Active" at bounding box center [689, 417] width 368 height 47
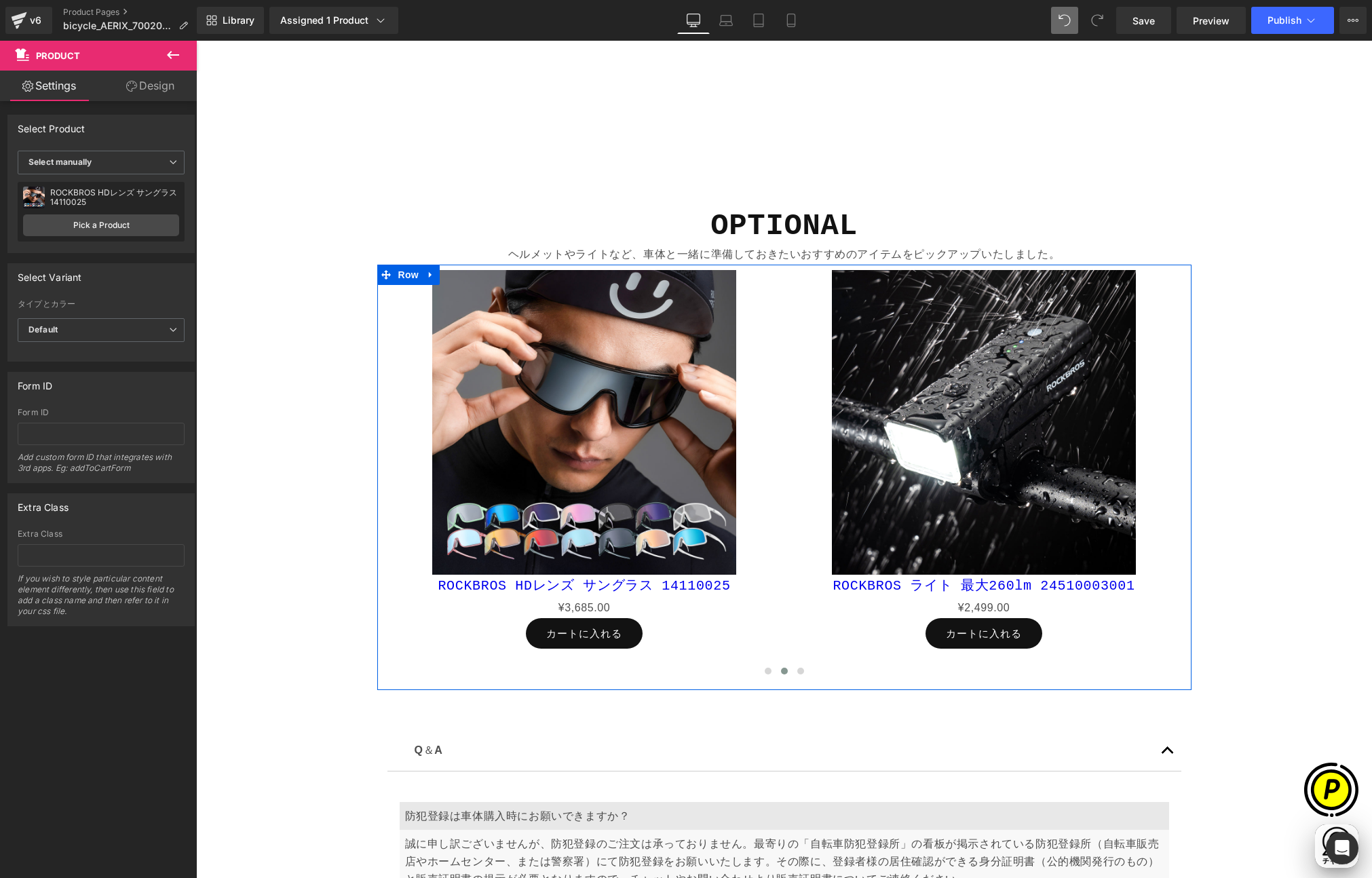
scroll to position [0, 529]
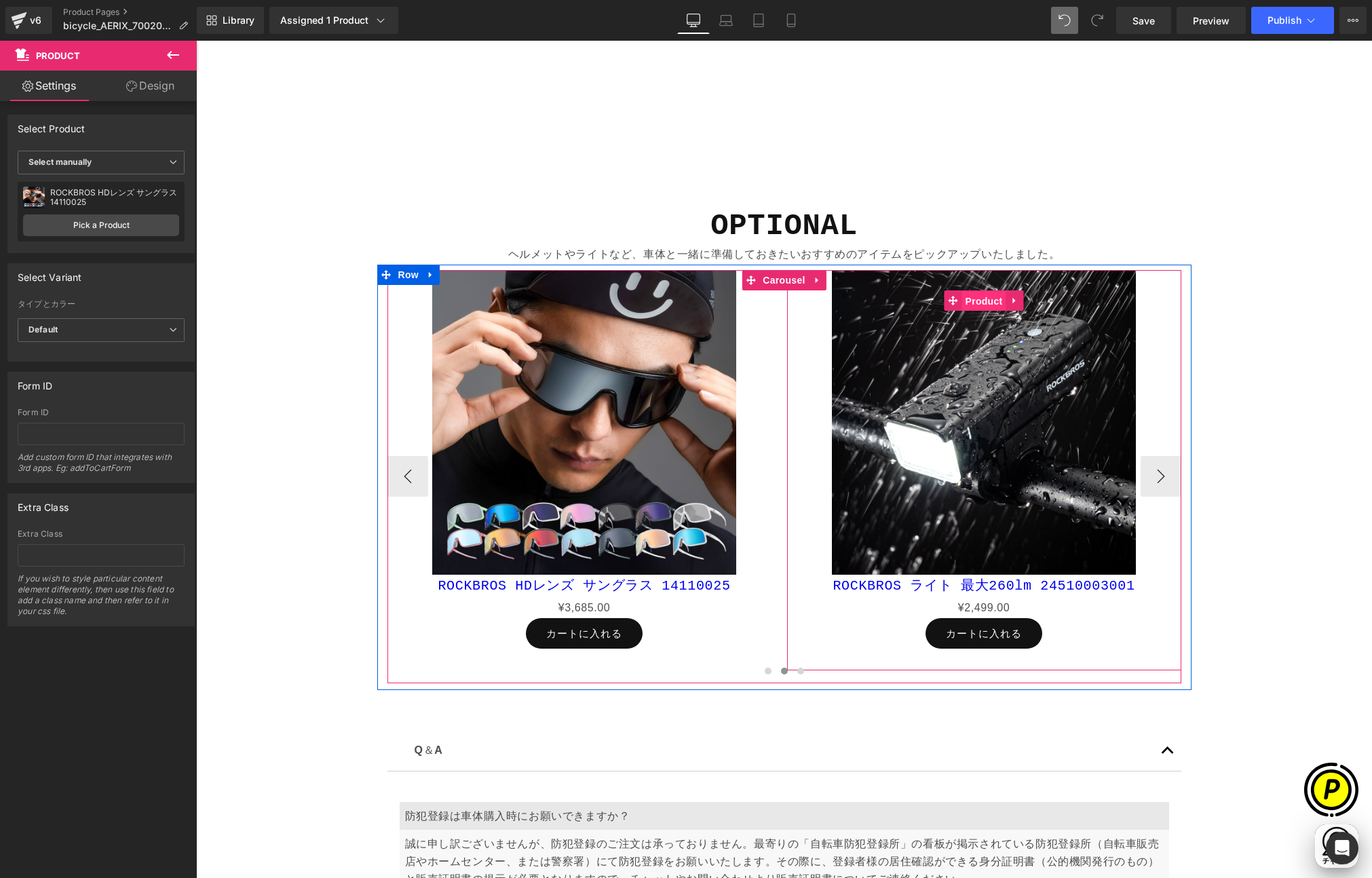
click at [979, 299] on span "Product" at bounding box center [984, 300] width 44 height 20
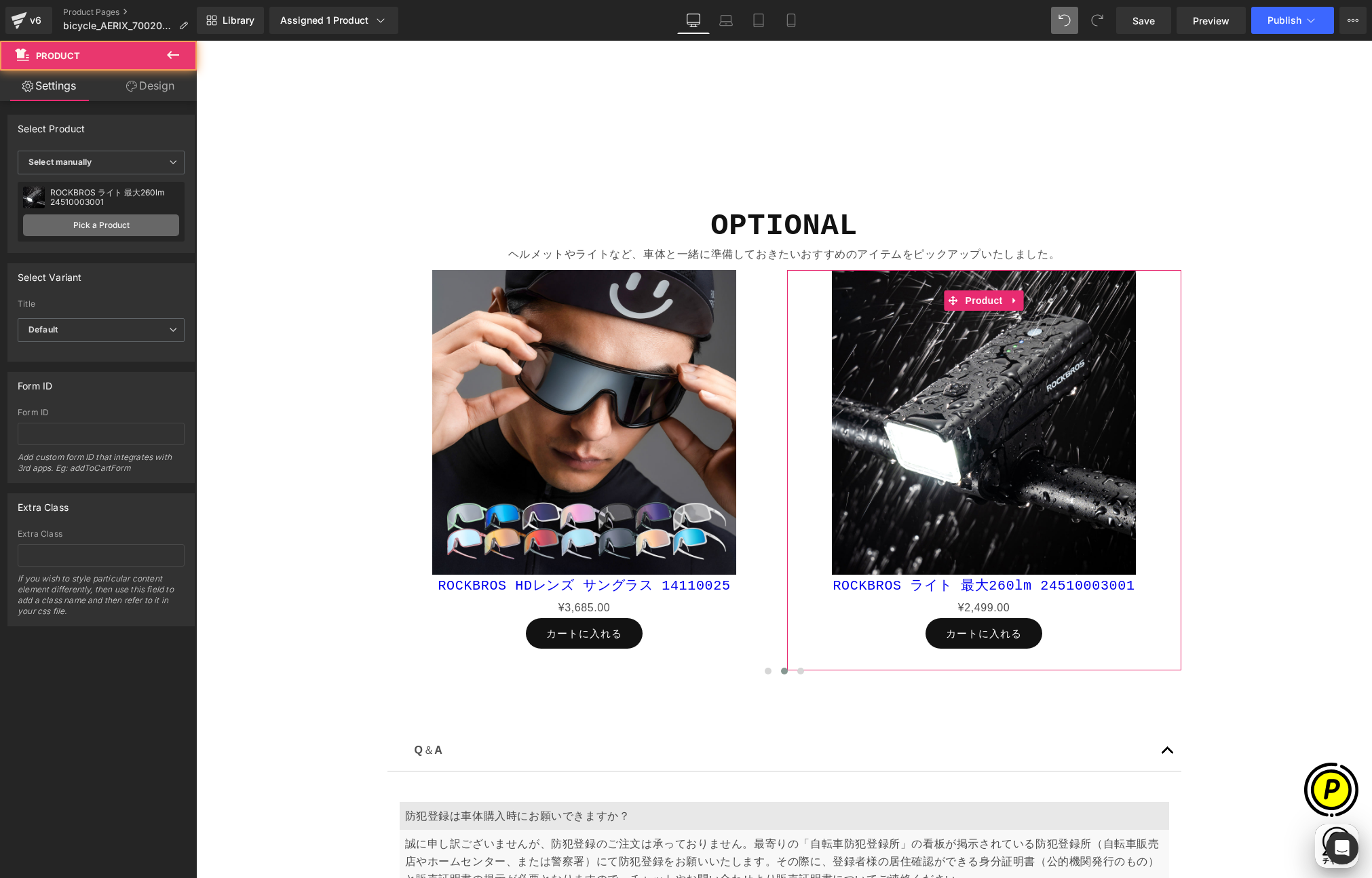
click at [142, 224] on link "Pick a Product" at bounding box center [101, 225] width 156 height 22
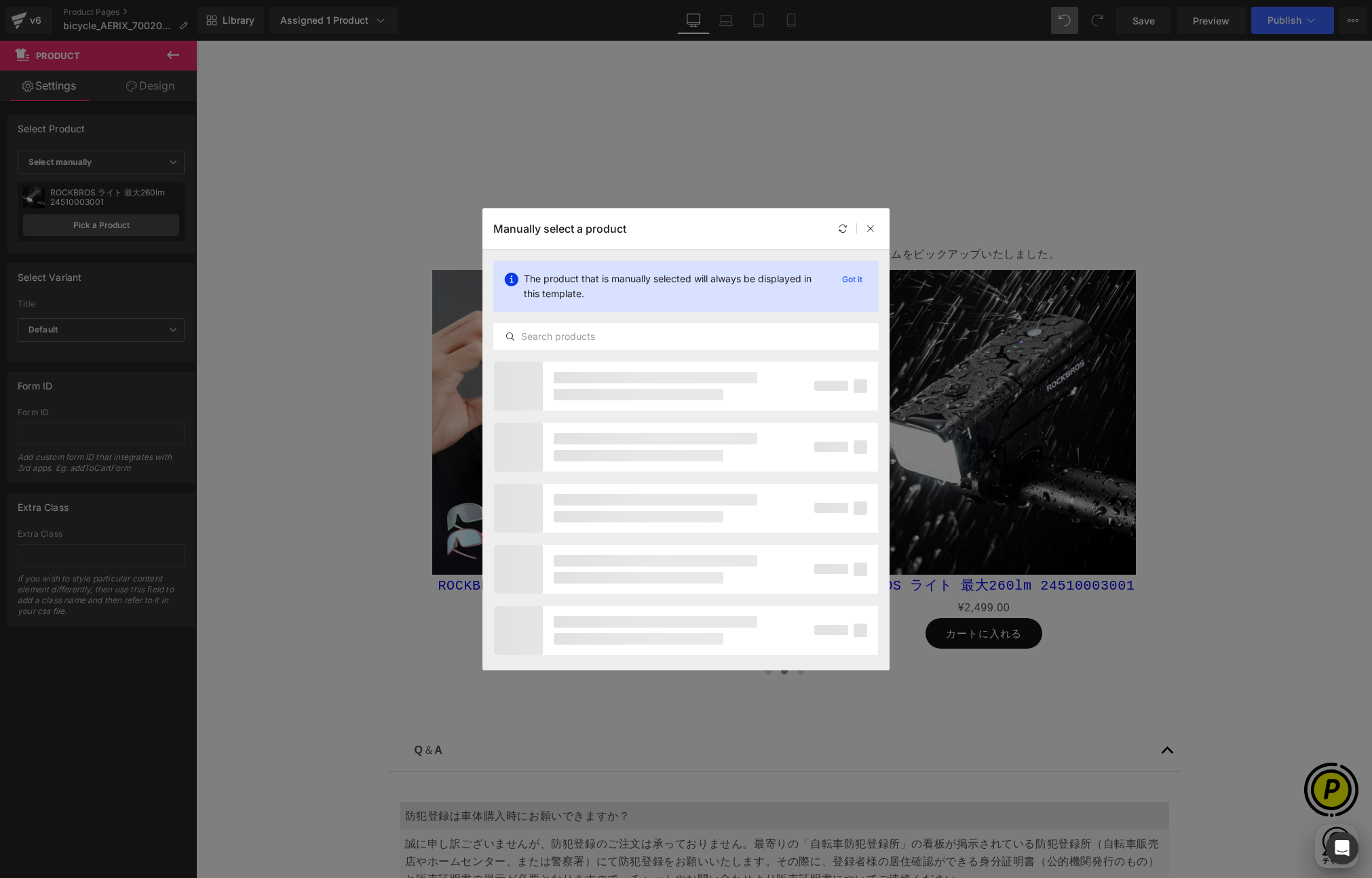
scroll to position [0, 794]
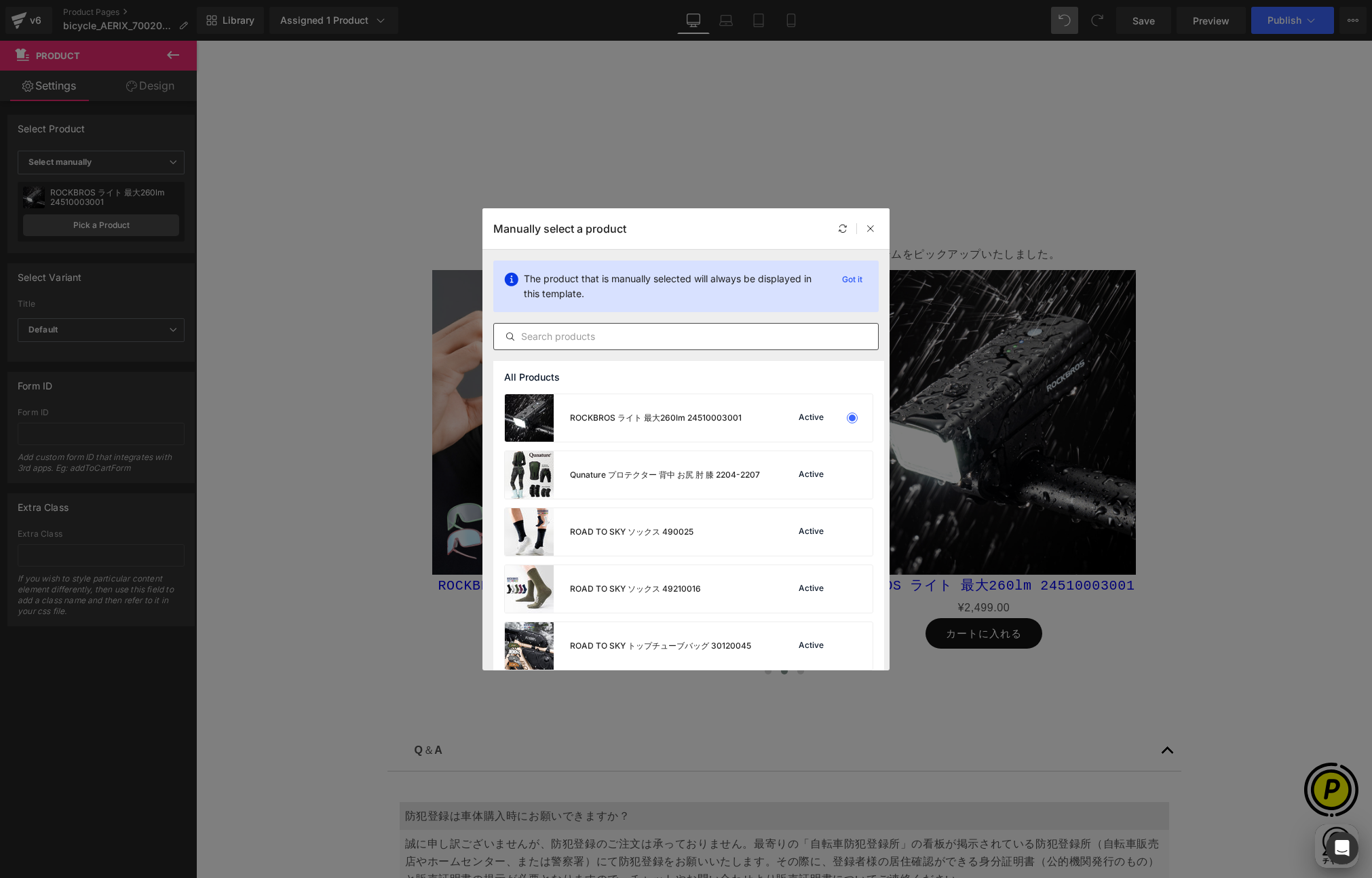
click at [570, 335] on input "text" at bounding box center [686, 336] width 384 height 16
type input "ライト"
drag, startPoint x: 524, startPoint y: 334, endPoint x: 485, endPoint y: 334, distance: 39.0
click at [485, 334] on div "The product that is manually selected will always be displayed in this template…" at bounding box center [686, 305] width 407 height 112
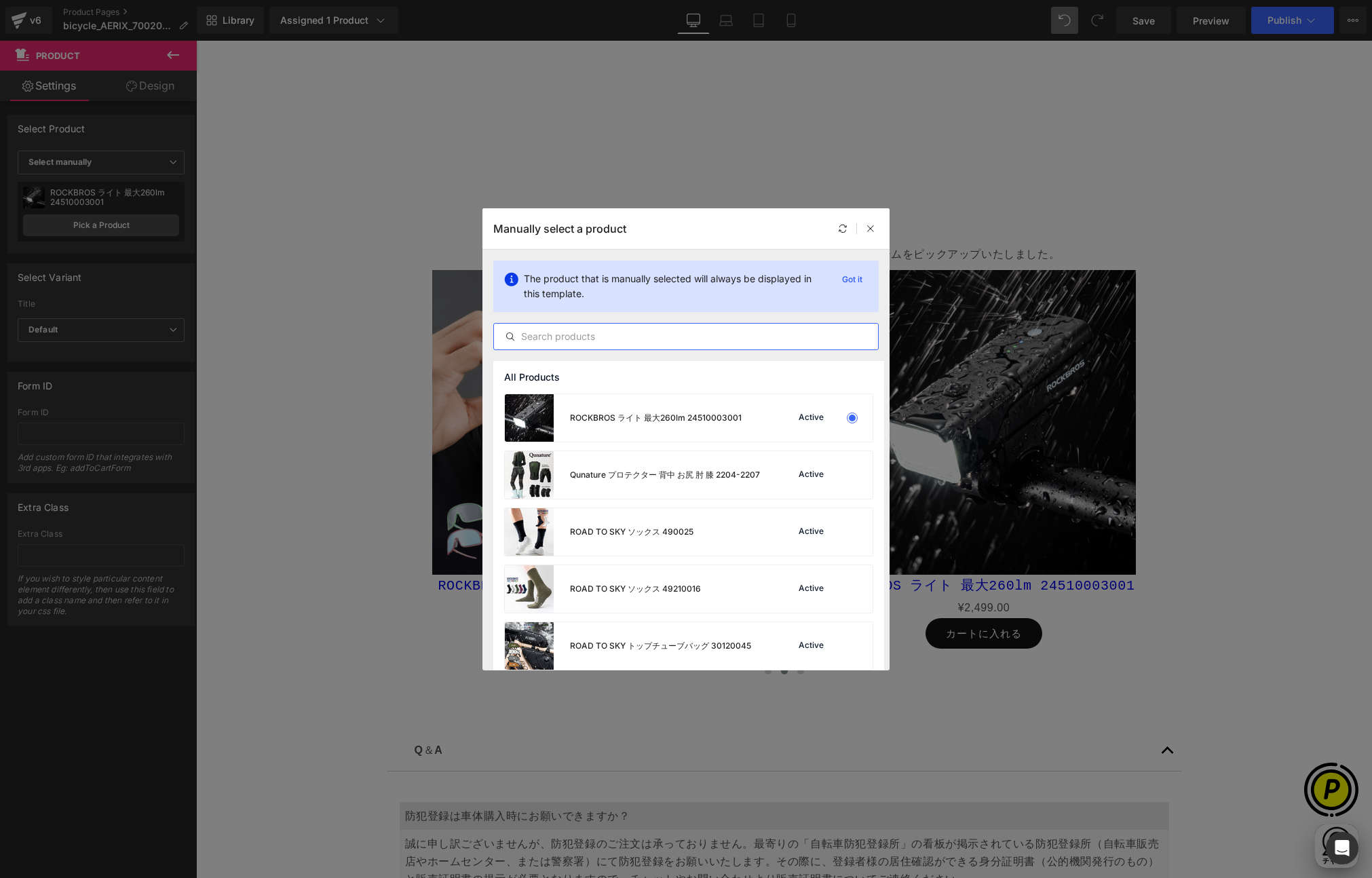
scroll to position [0, 794]
click at [578, 330] on input "text" at bounding box center [686, 336] width 384 height 16
paste input "BL-S5"
type input "BL-S5"
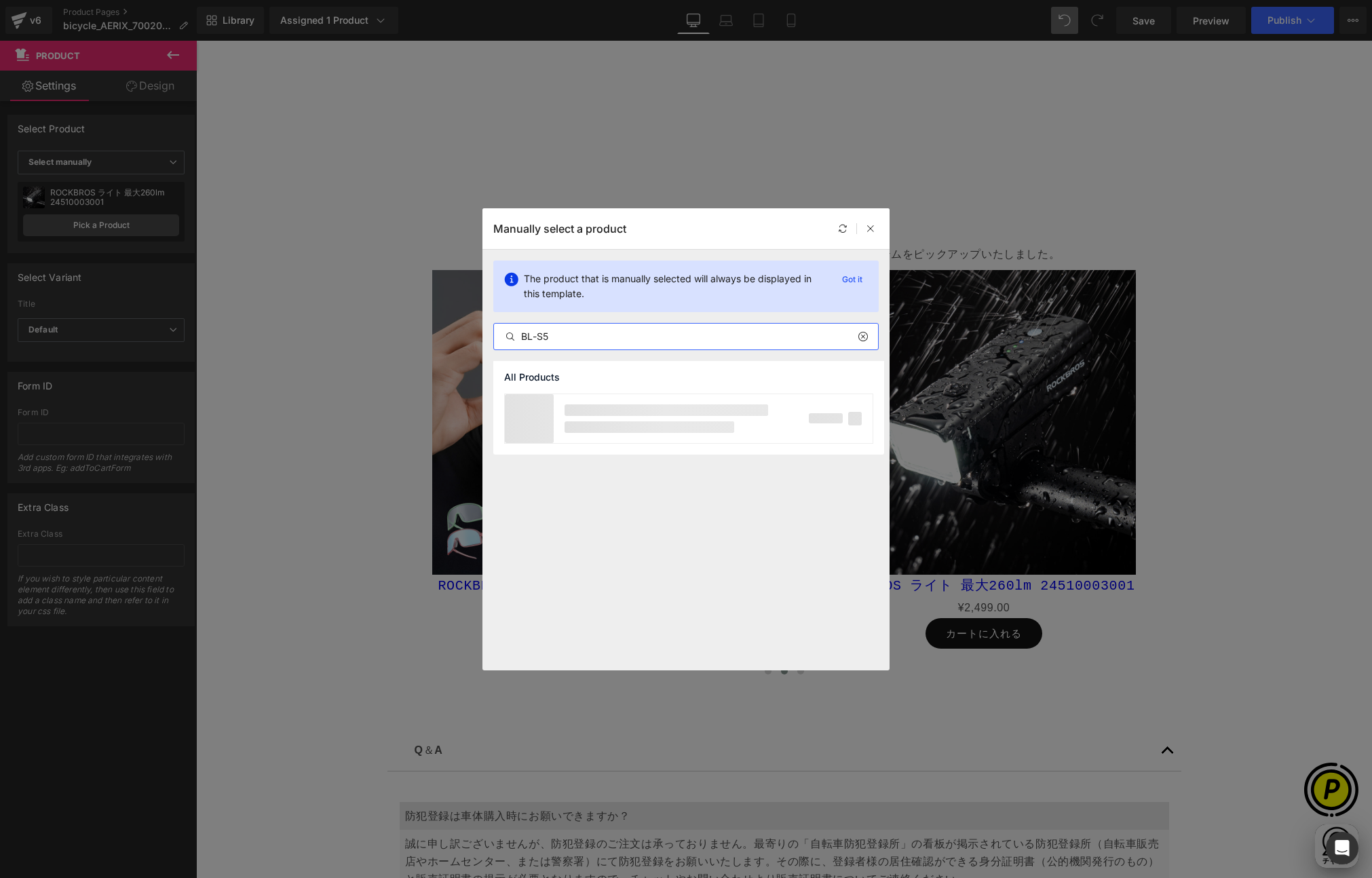
scroll to position [0, 0]
click at [874, 228] on icon at bounding box center [870, 228] width 10 height 10
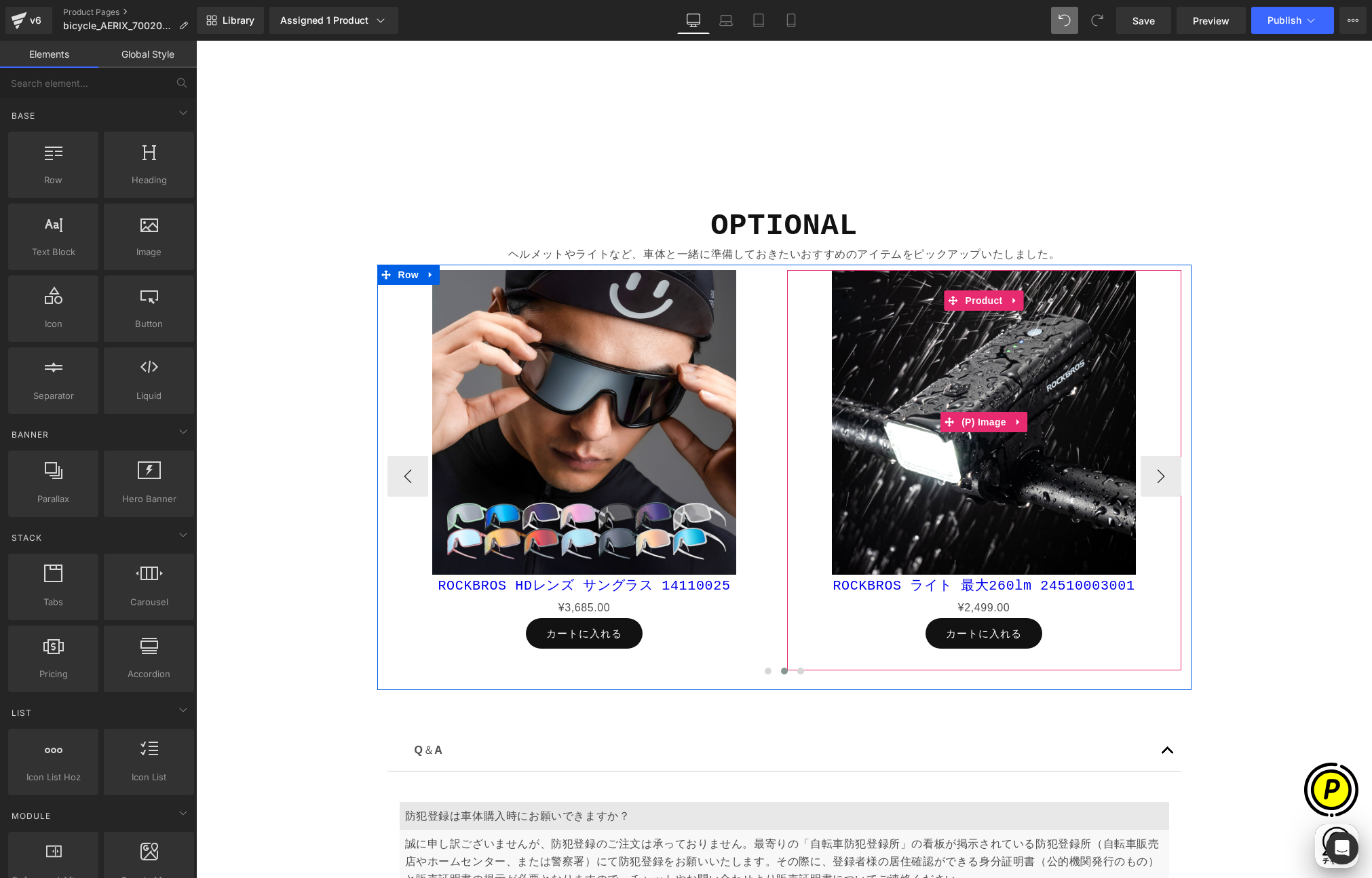
scroll to position [0, 265]
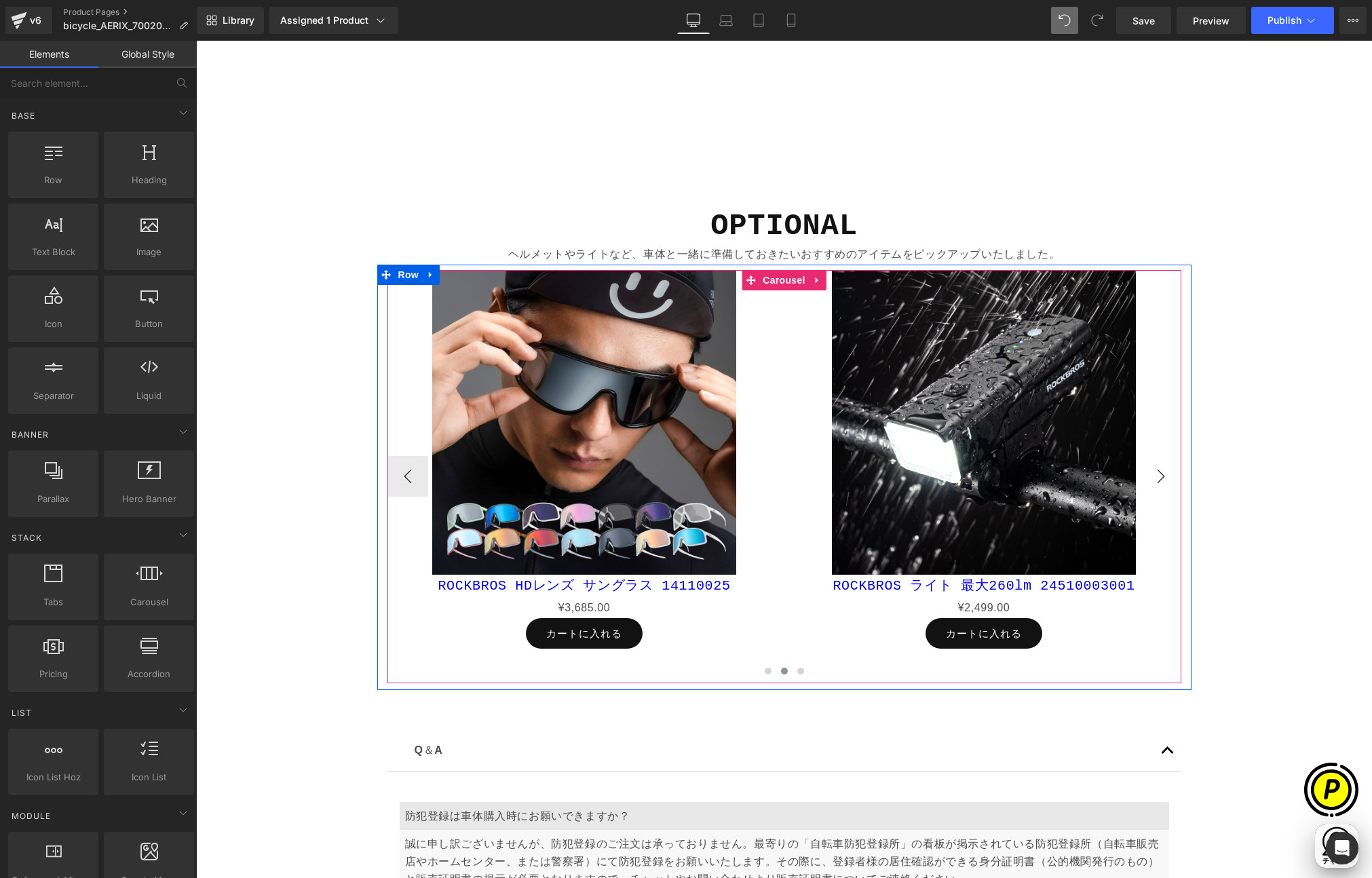
click at [1152, 470] on button "›" at bounding box center [1161, 476] width 40 height 40
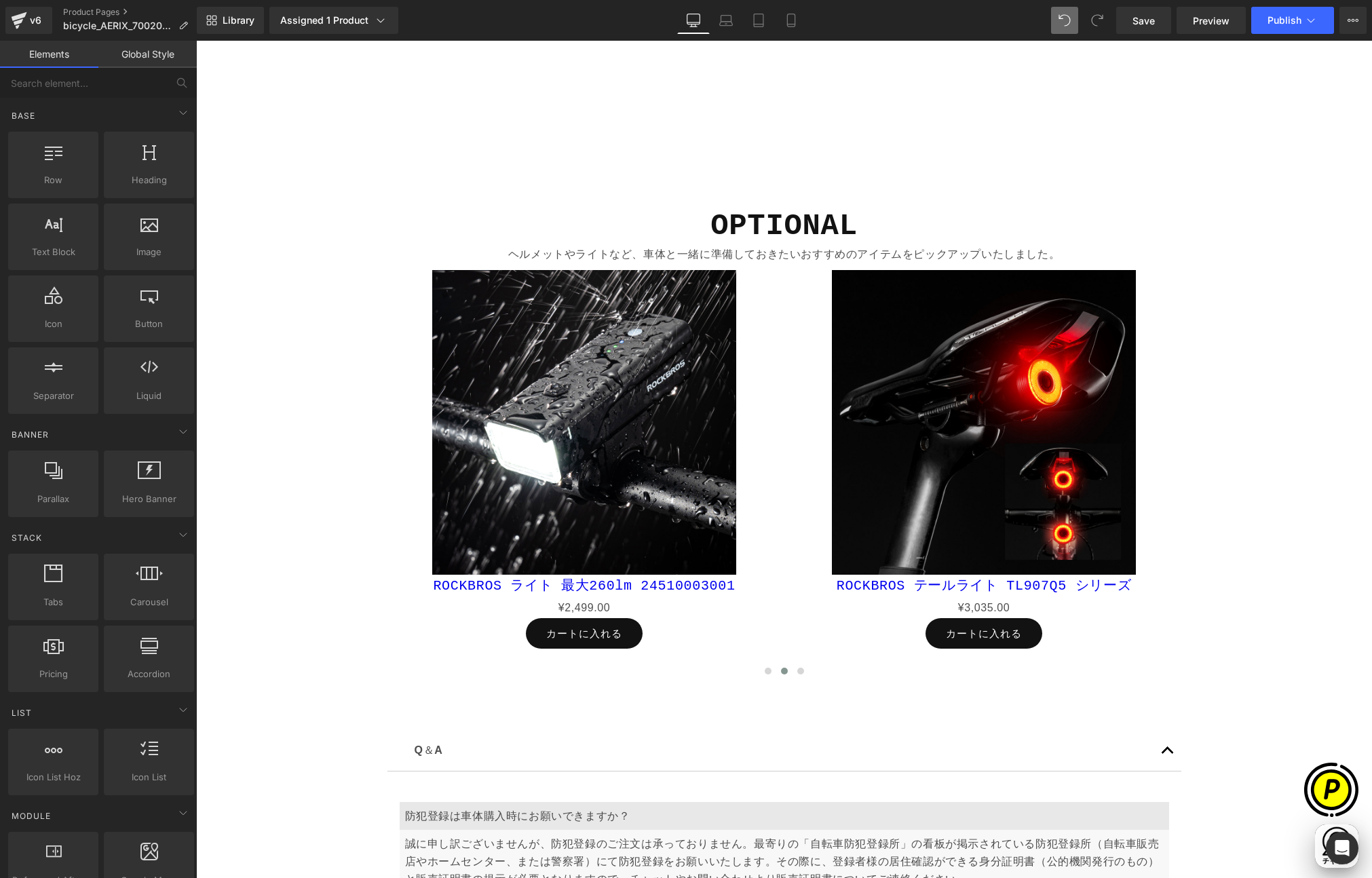
scroll to position [0, 794]
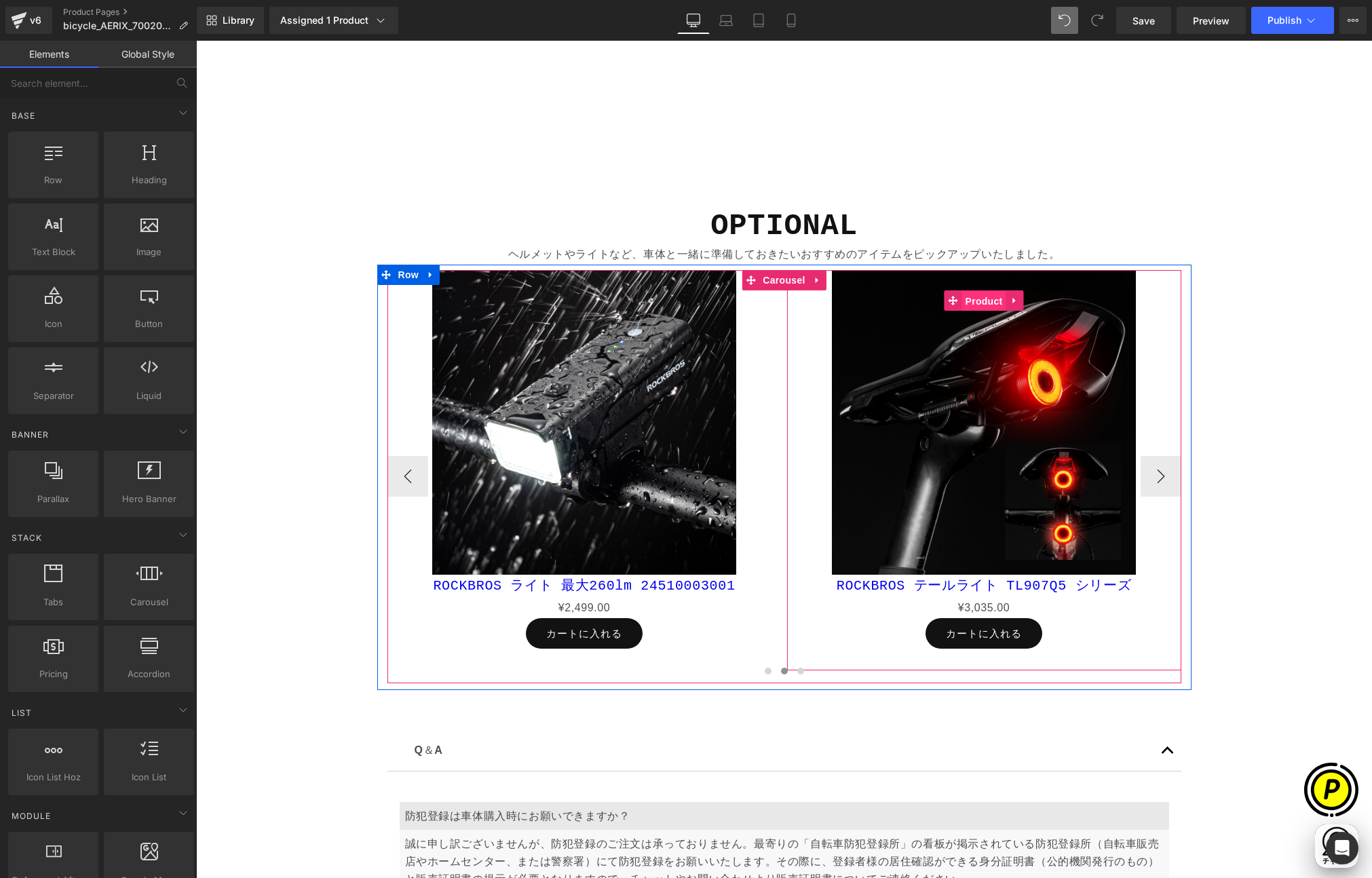
click at [969, 297] on span "Product" at bounding box center [984, 300] width 44 height 20
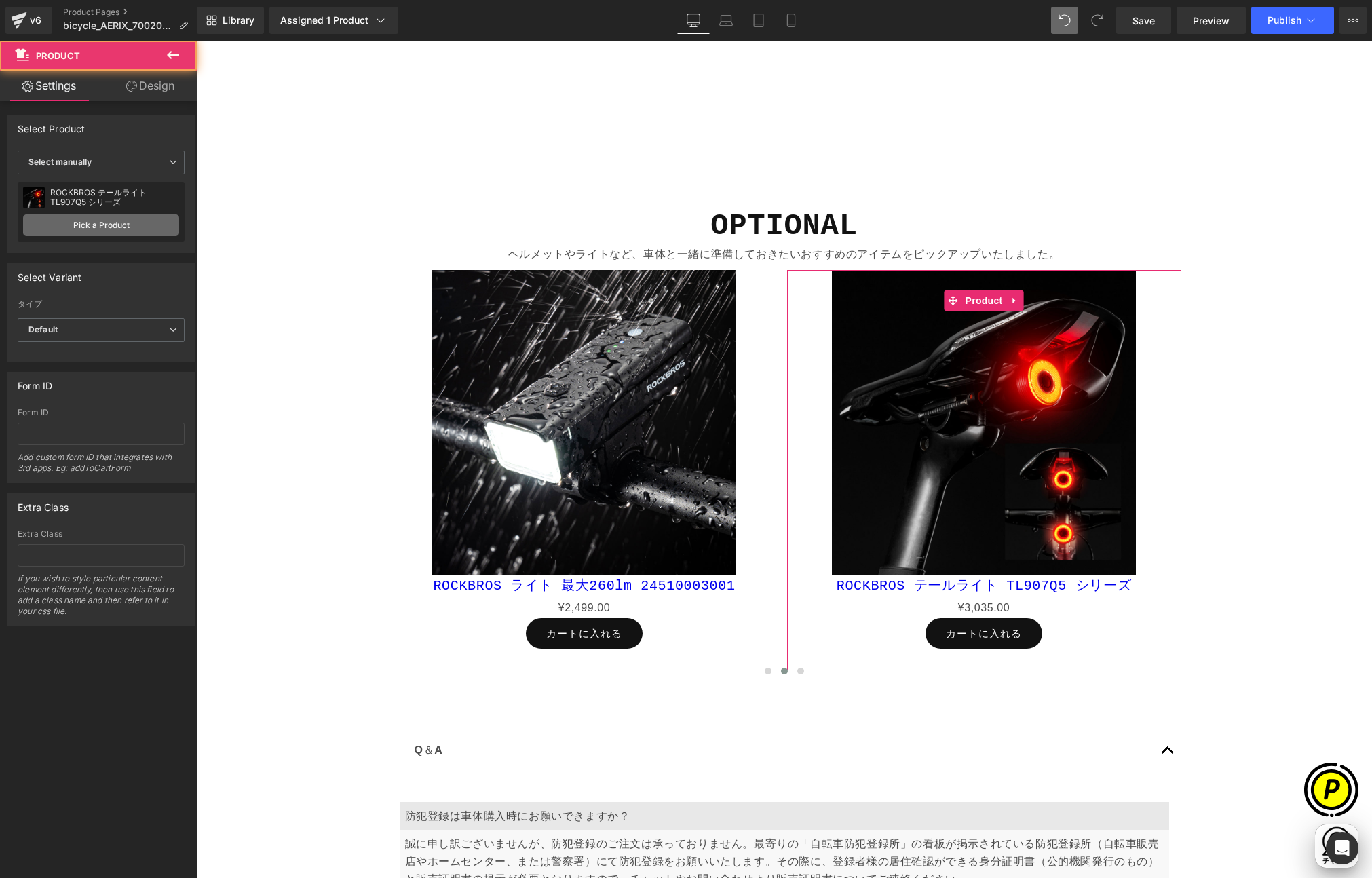
click at [104, 228] on link "Pick a Product" at bounding box center [101, 225] width 156 height 22
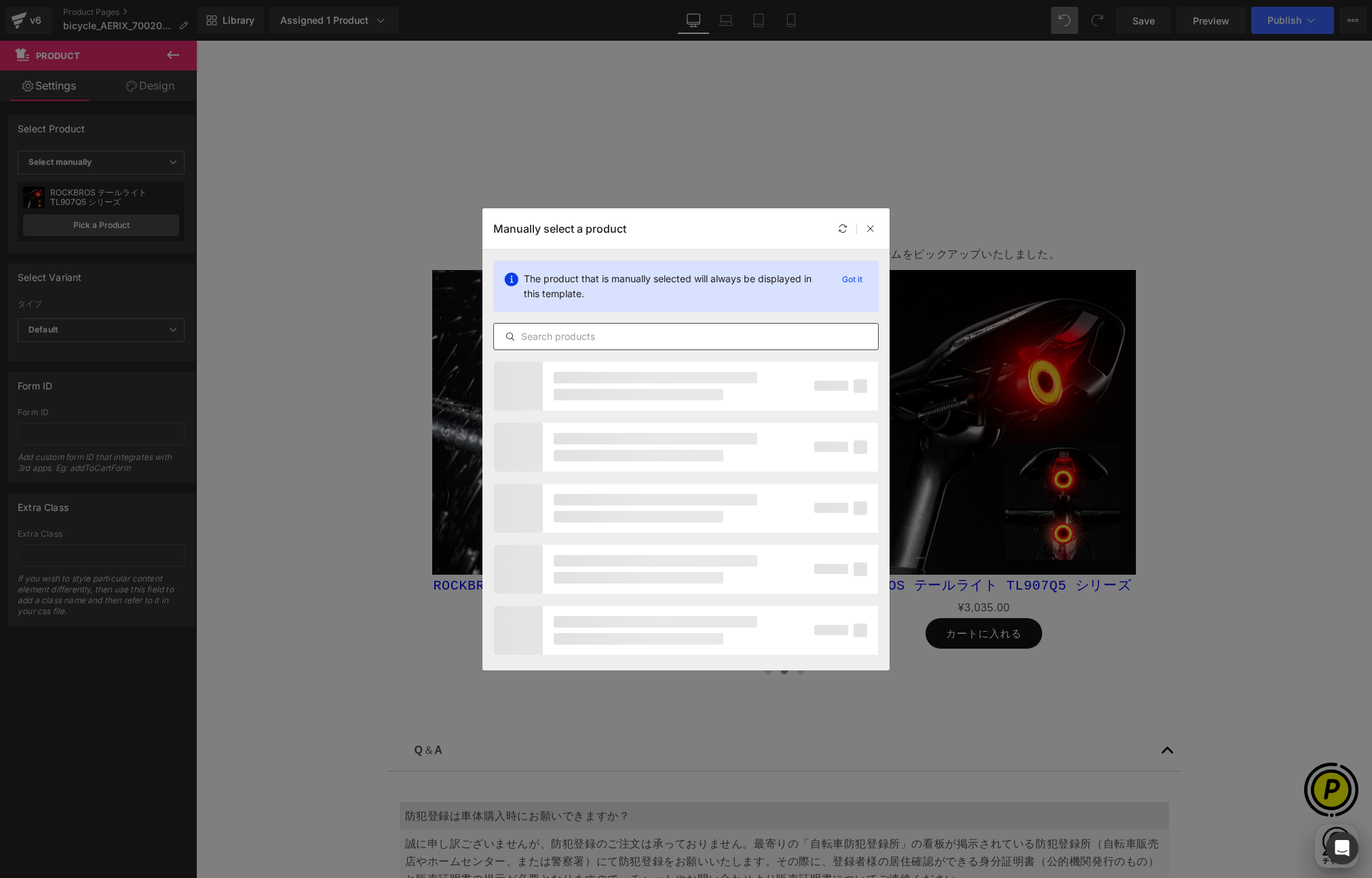
scroll to position [0, 0]
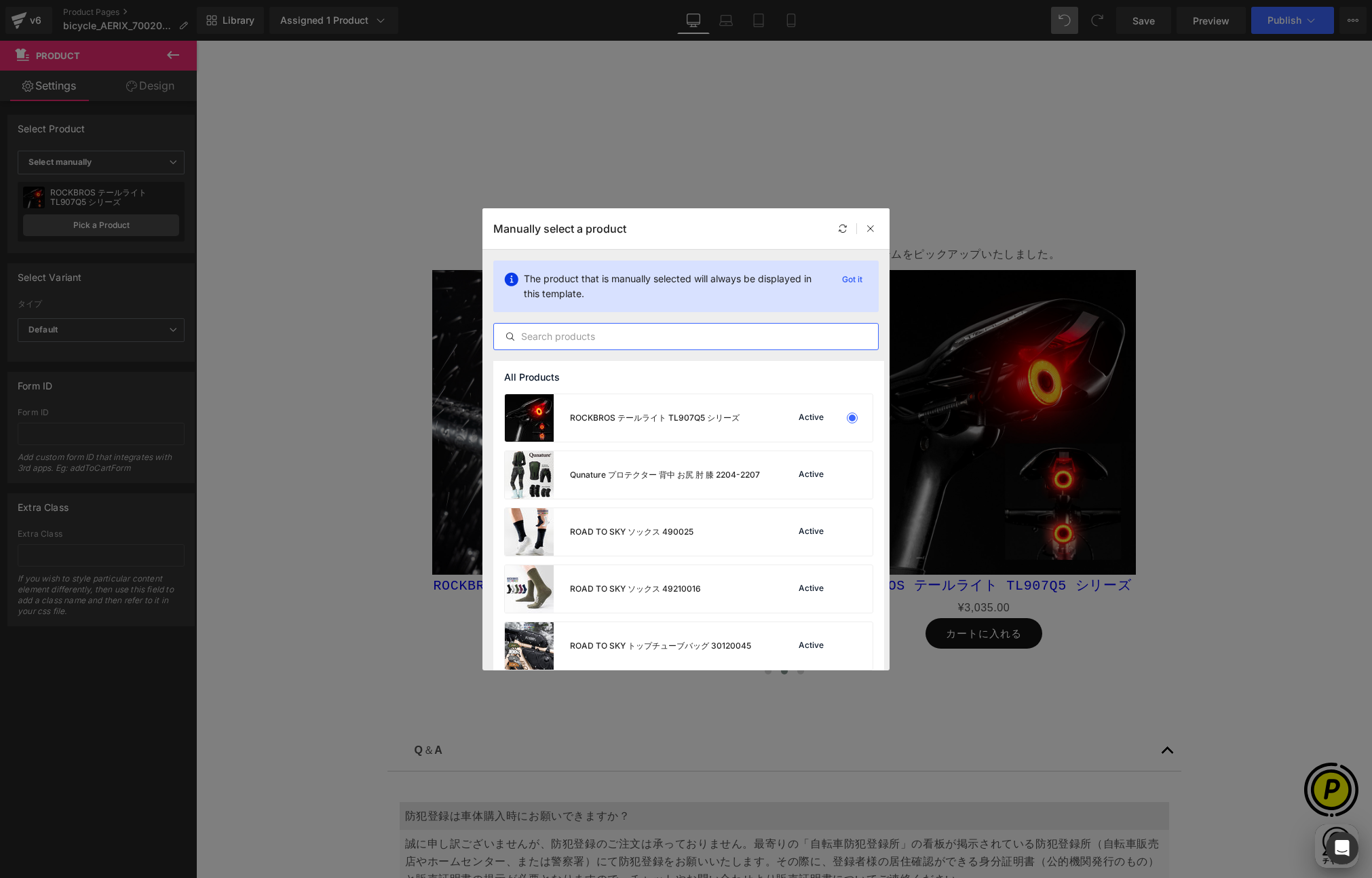
click at [592, 334] on input "text" at bounding box center [686, 336] width 384 height 16
paste input "BL-S5"
type input "BL-S5"
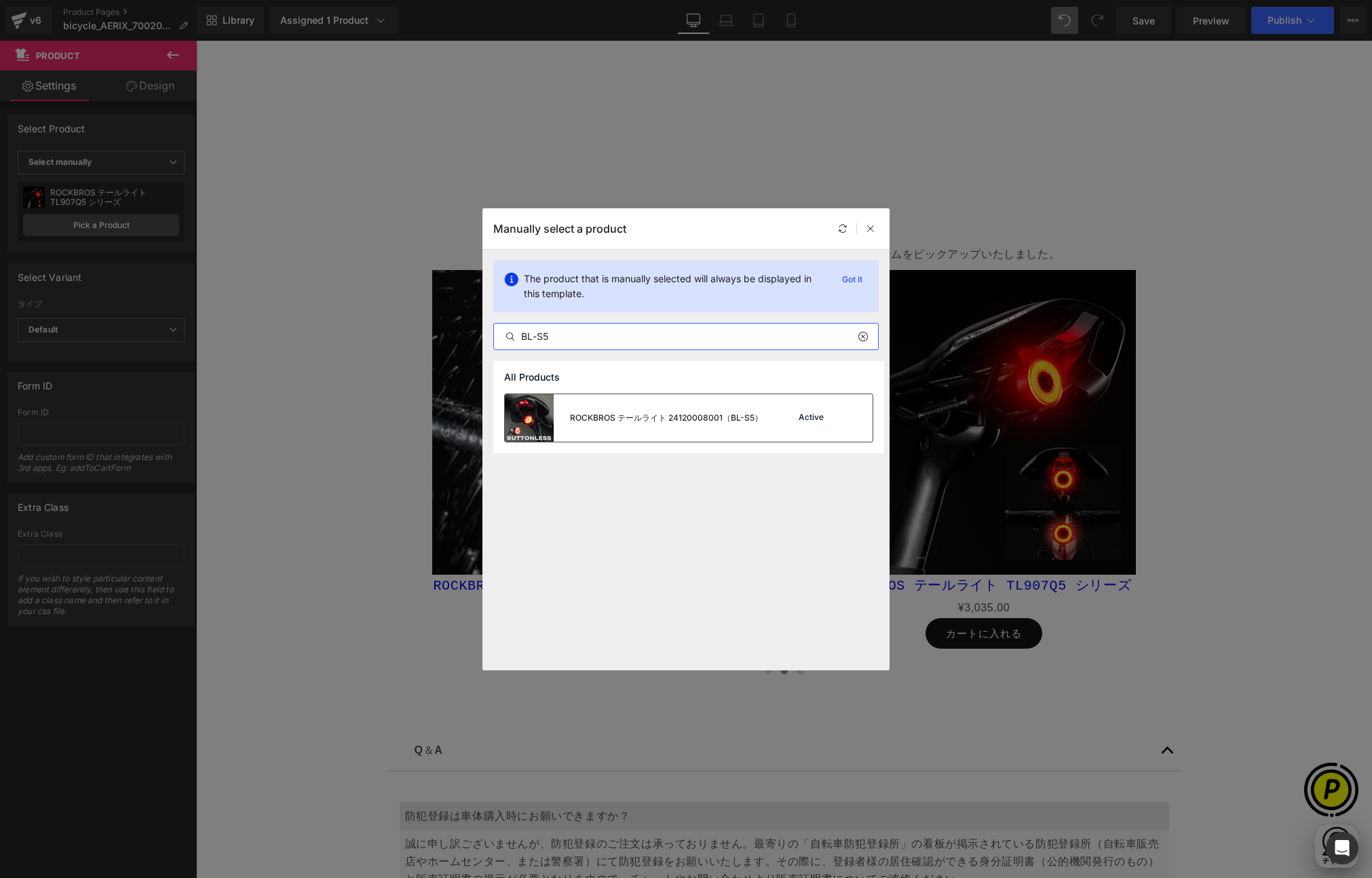
click at [859, 419] on div at bounding box center [852, 417] width 19 height 19
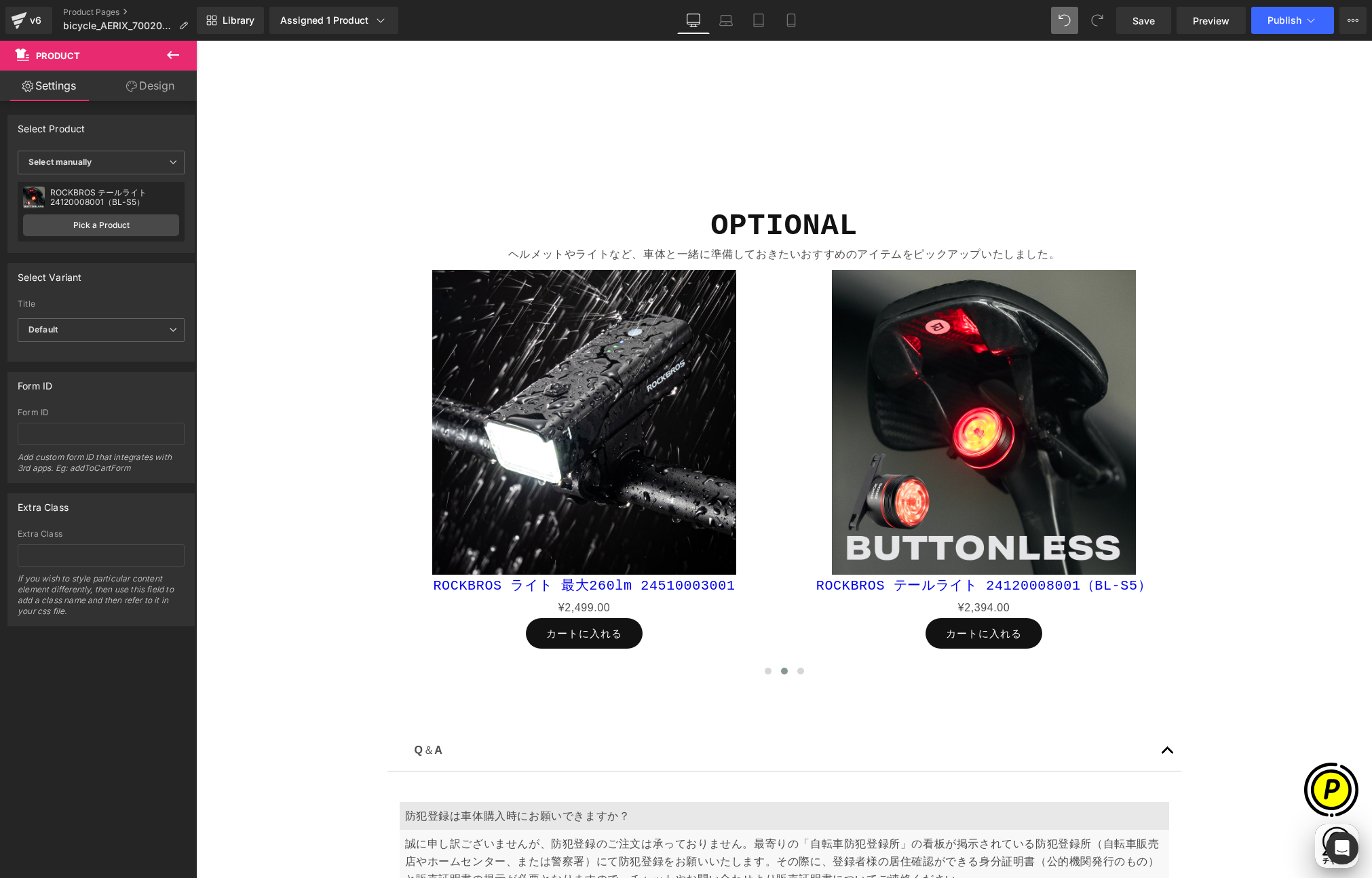
scroll to position [0, 265]
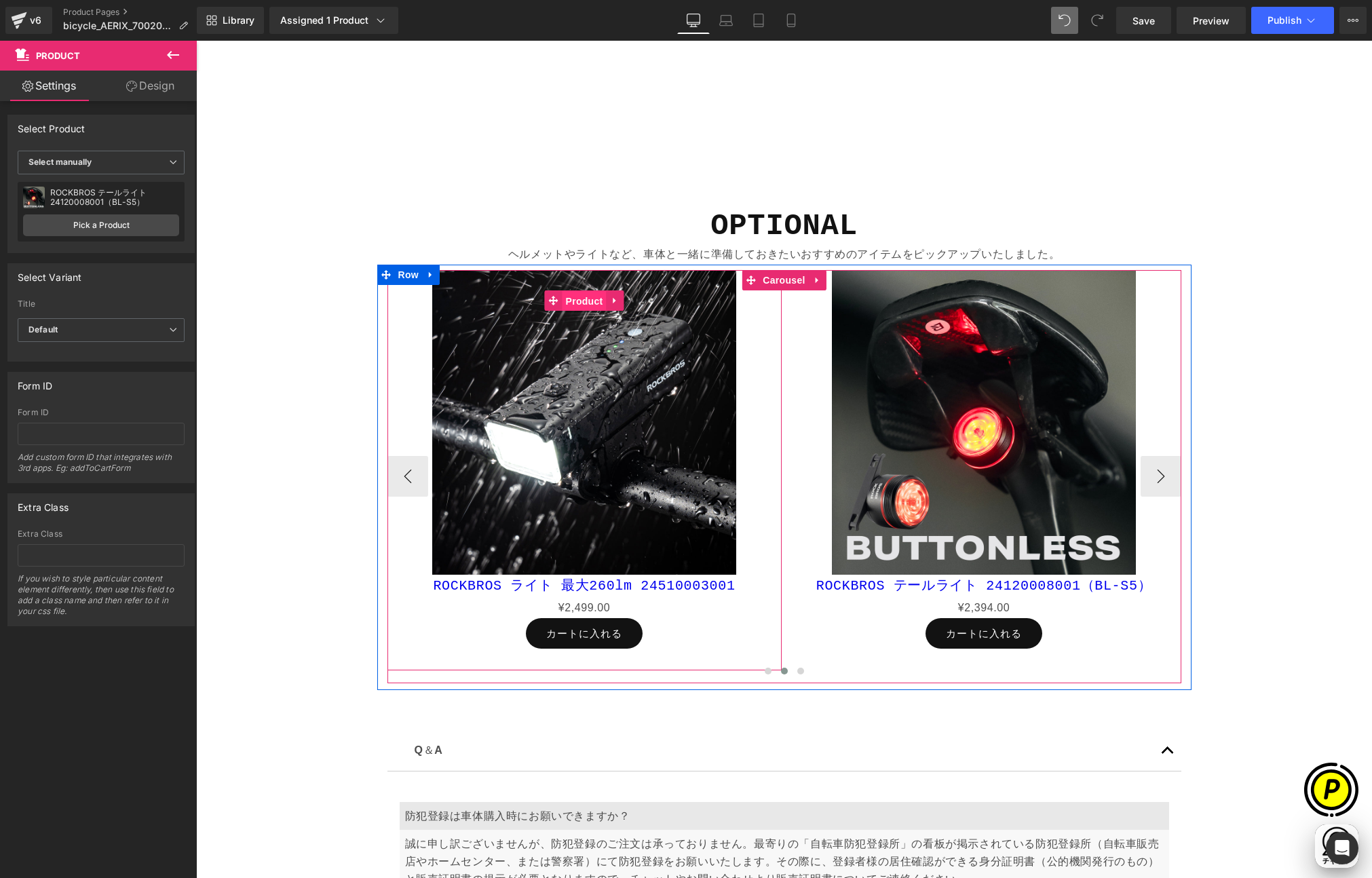
click at [575, 298] on span "Product" at bounding box center [584, 300] width 44 height 20
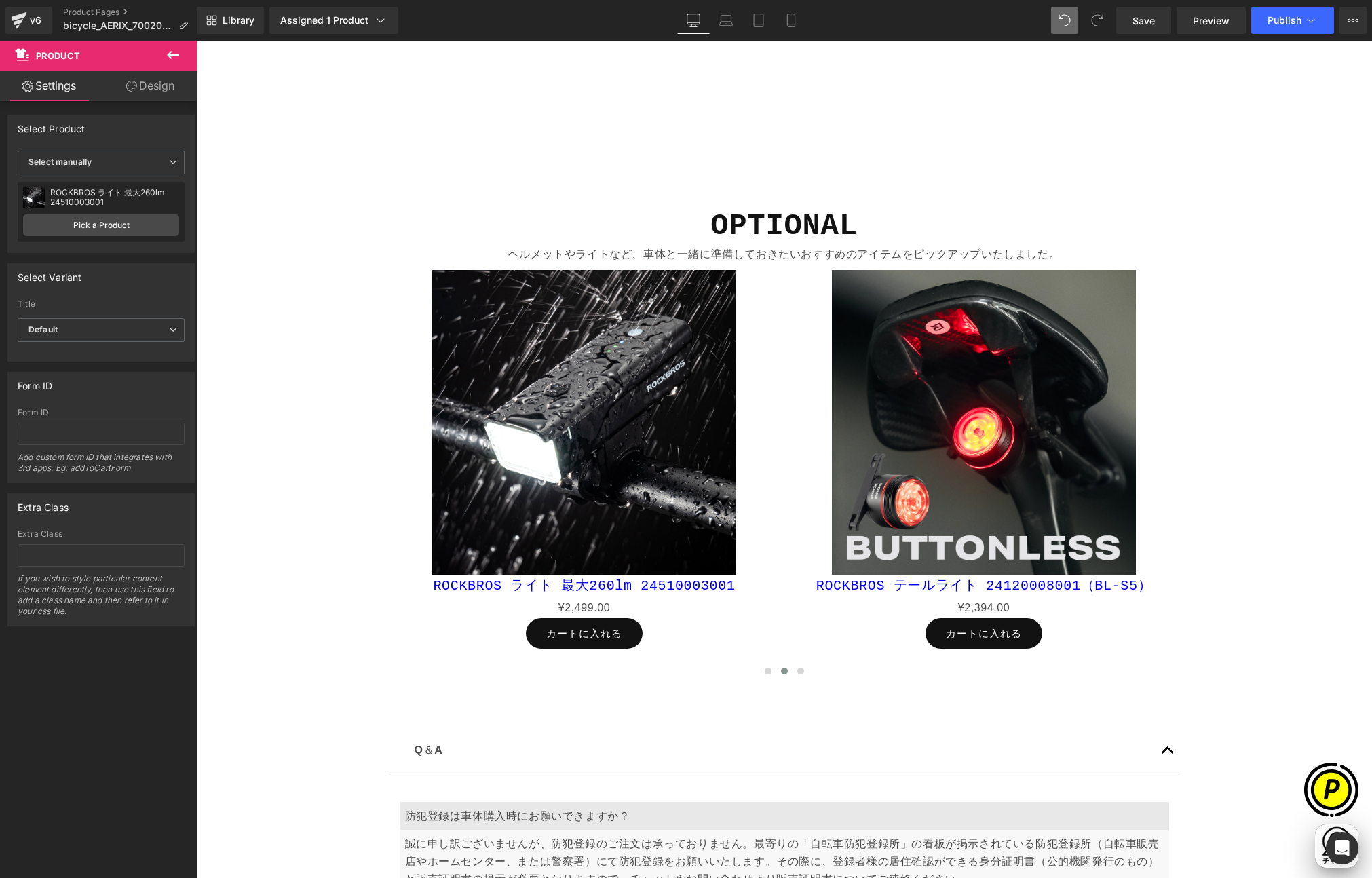
scroll to position [0, 794]
click at [76, 217] on link "Pick a Product" at bounding box center [101, 225] width 156 height 22
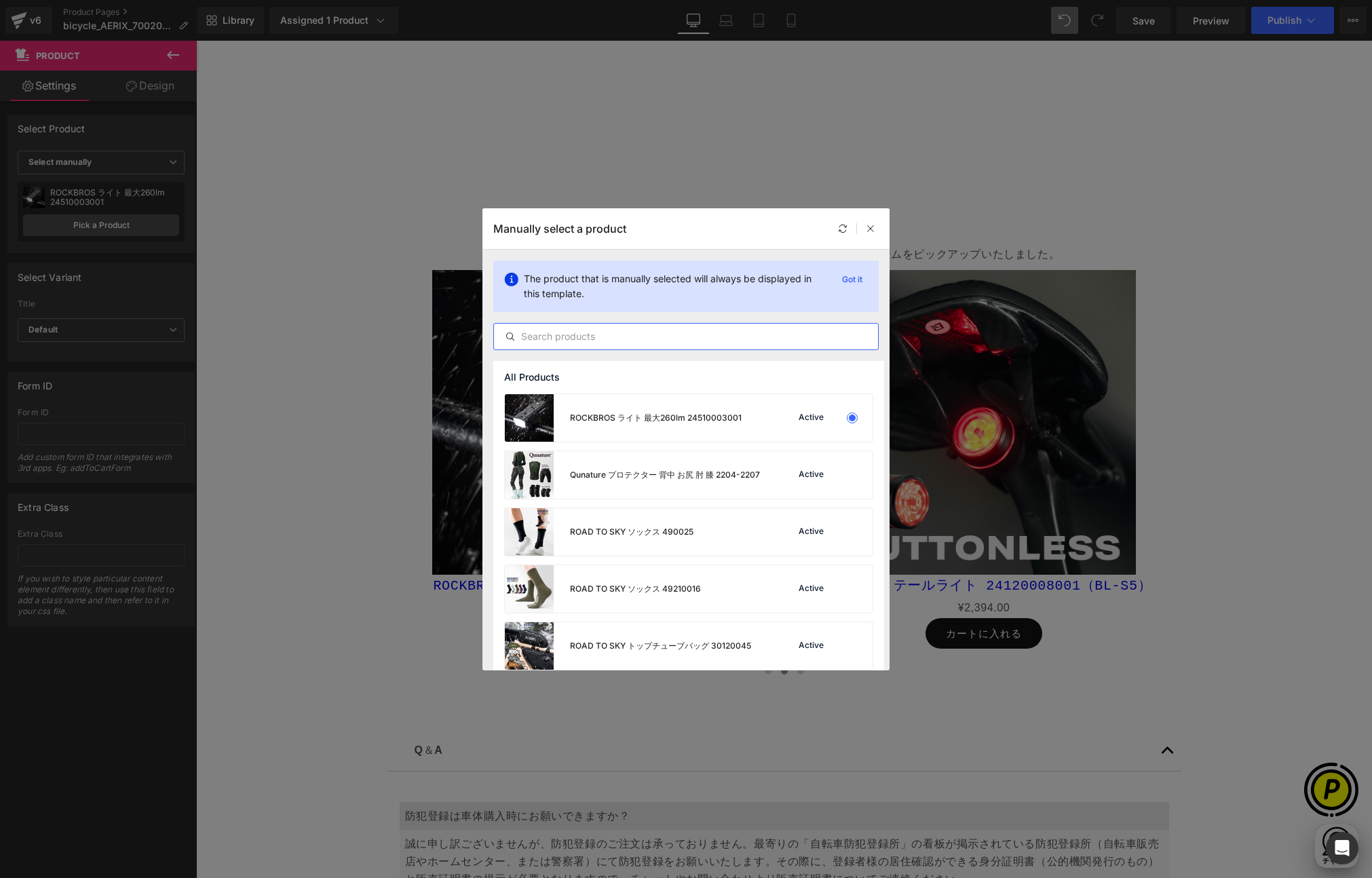
click at [585, 333] on input "text" at bounding box center [686, 336] width 384 height 16
paste input "24710008001"
type input "24710008001"
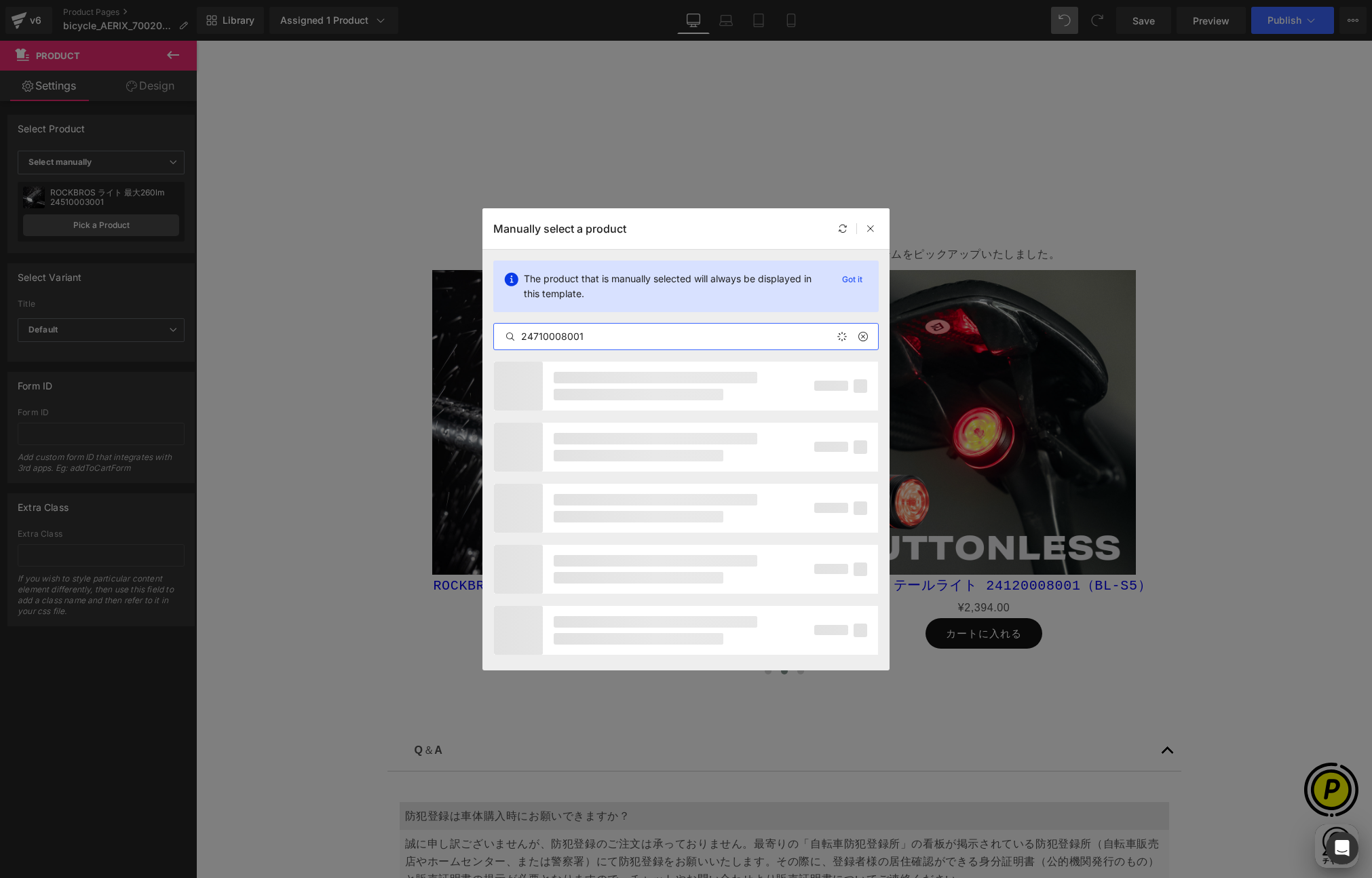
scroll to position [0, 0]
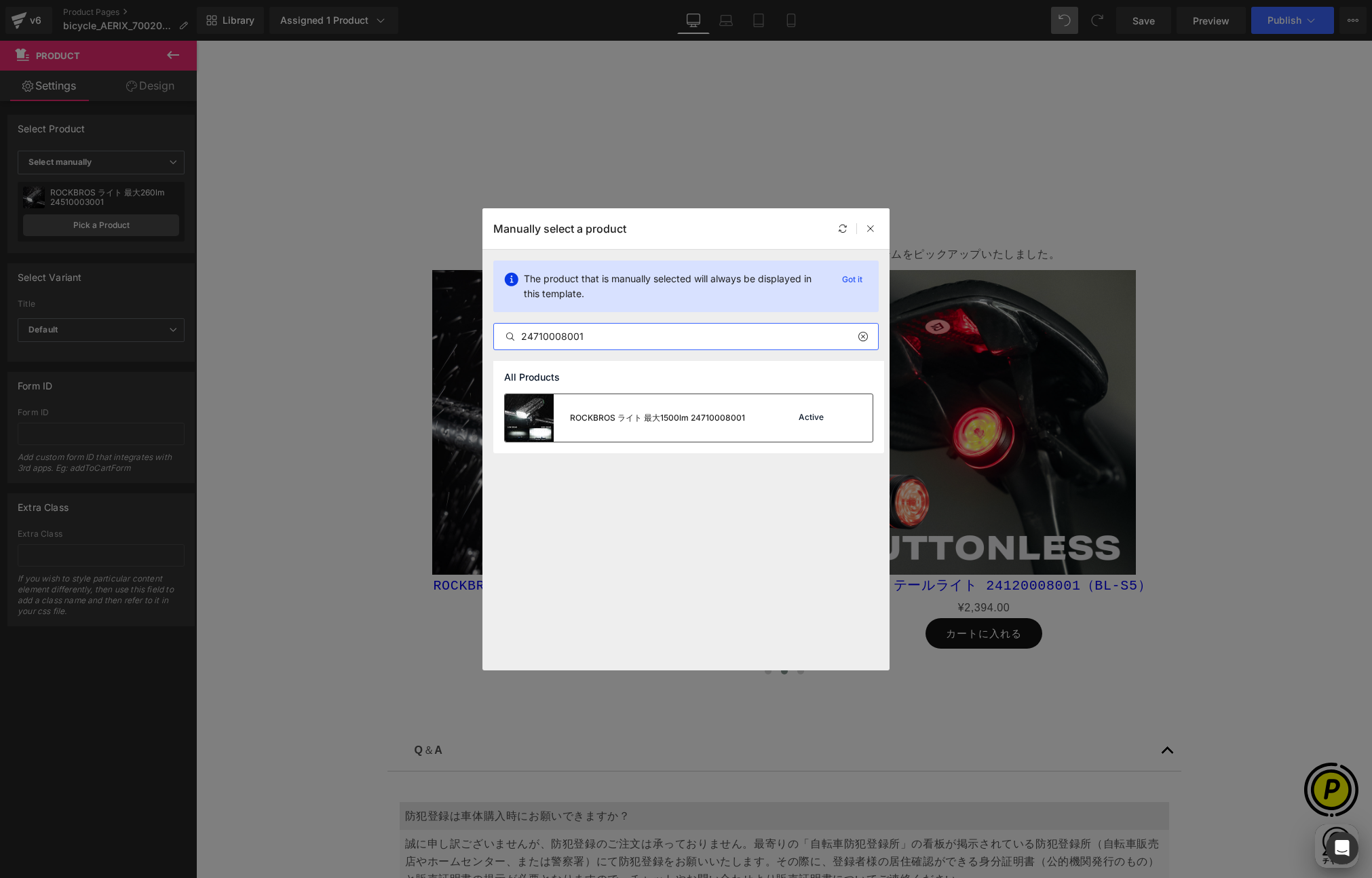
click at [774, 411] on div "Active" at bounding box center [816, 417] width 92 height 19
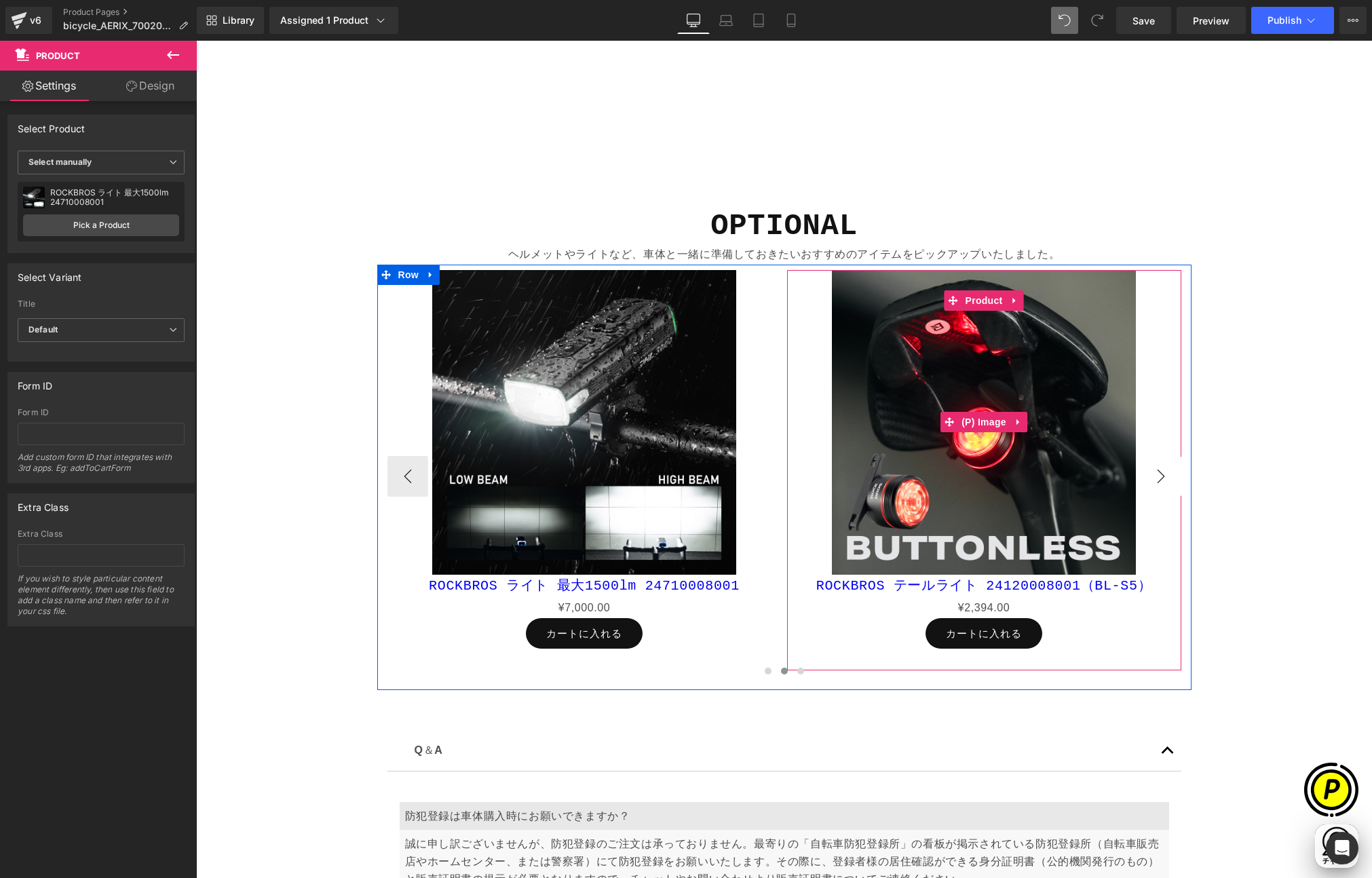
scroll to position [0, 265]
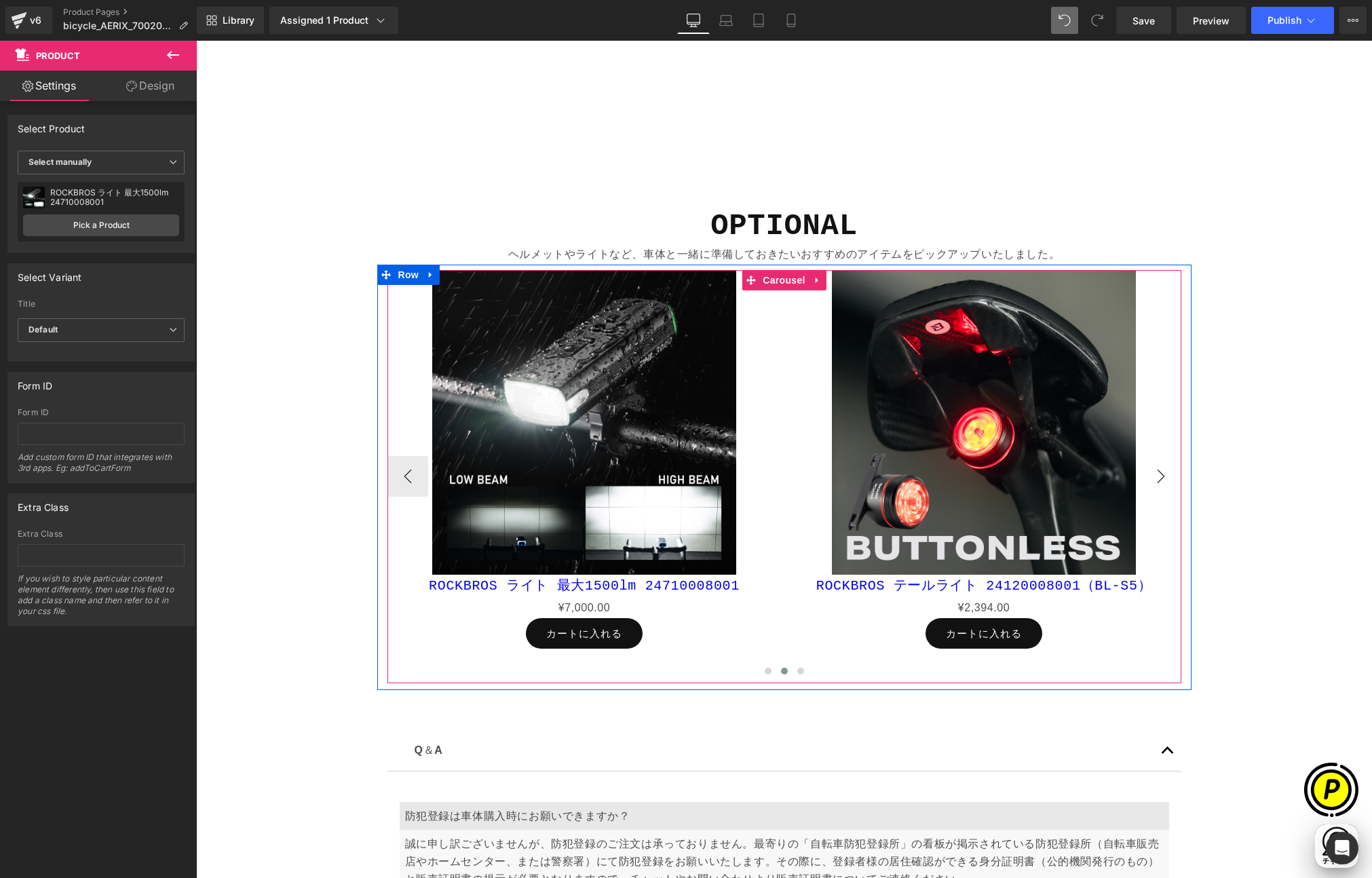
click at [1146, 473] on button "›" at bounding box center [1161, 476] width 40 height 40
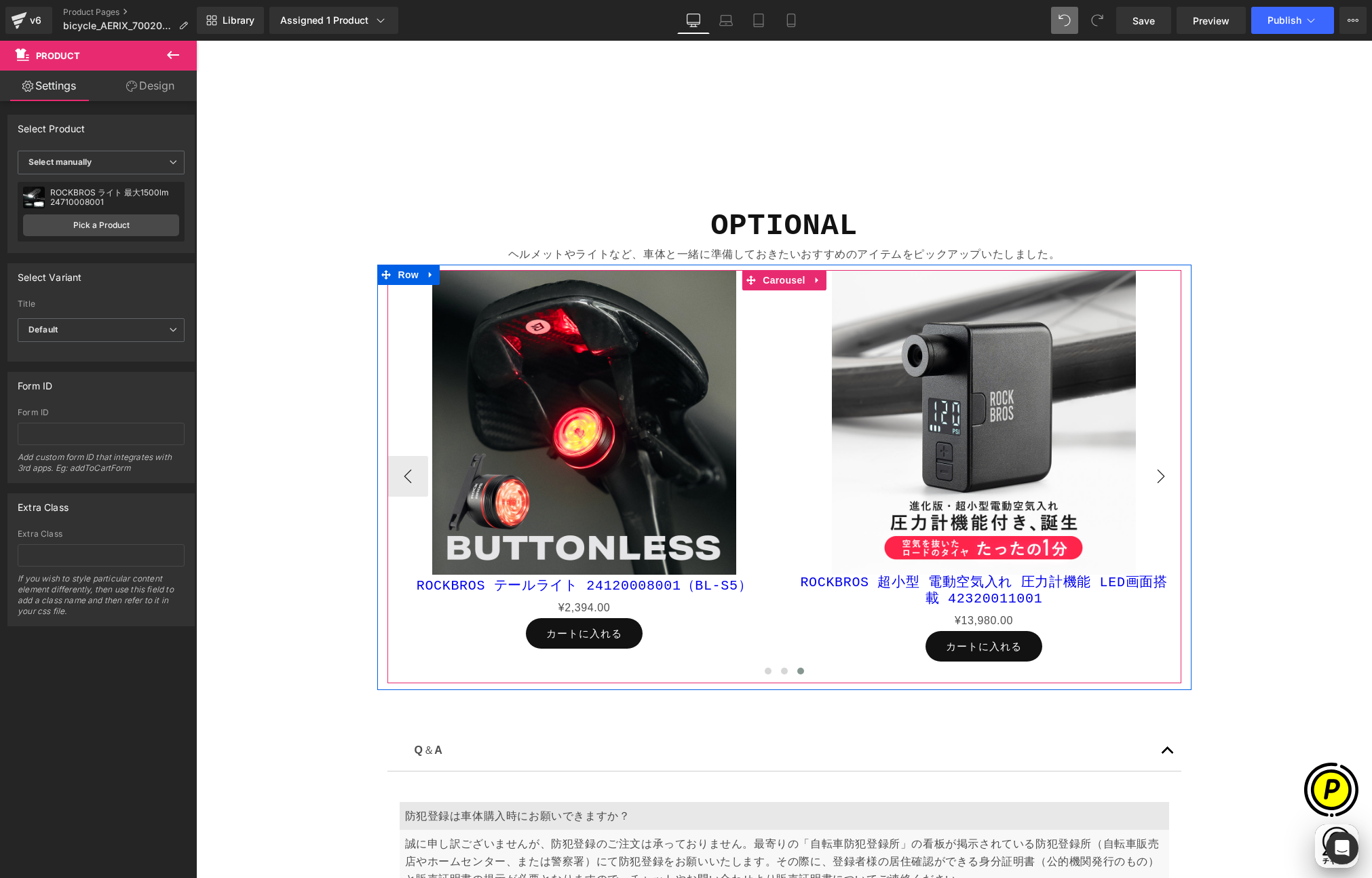
click at [1147, 473] on button "›" at bounding box center [1161, 476] width 40 height 40
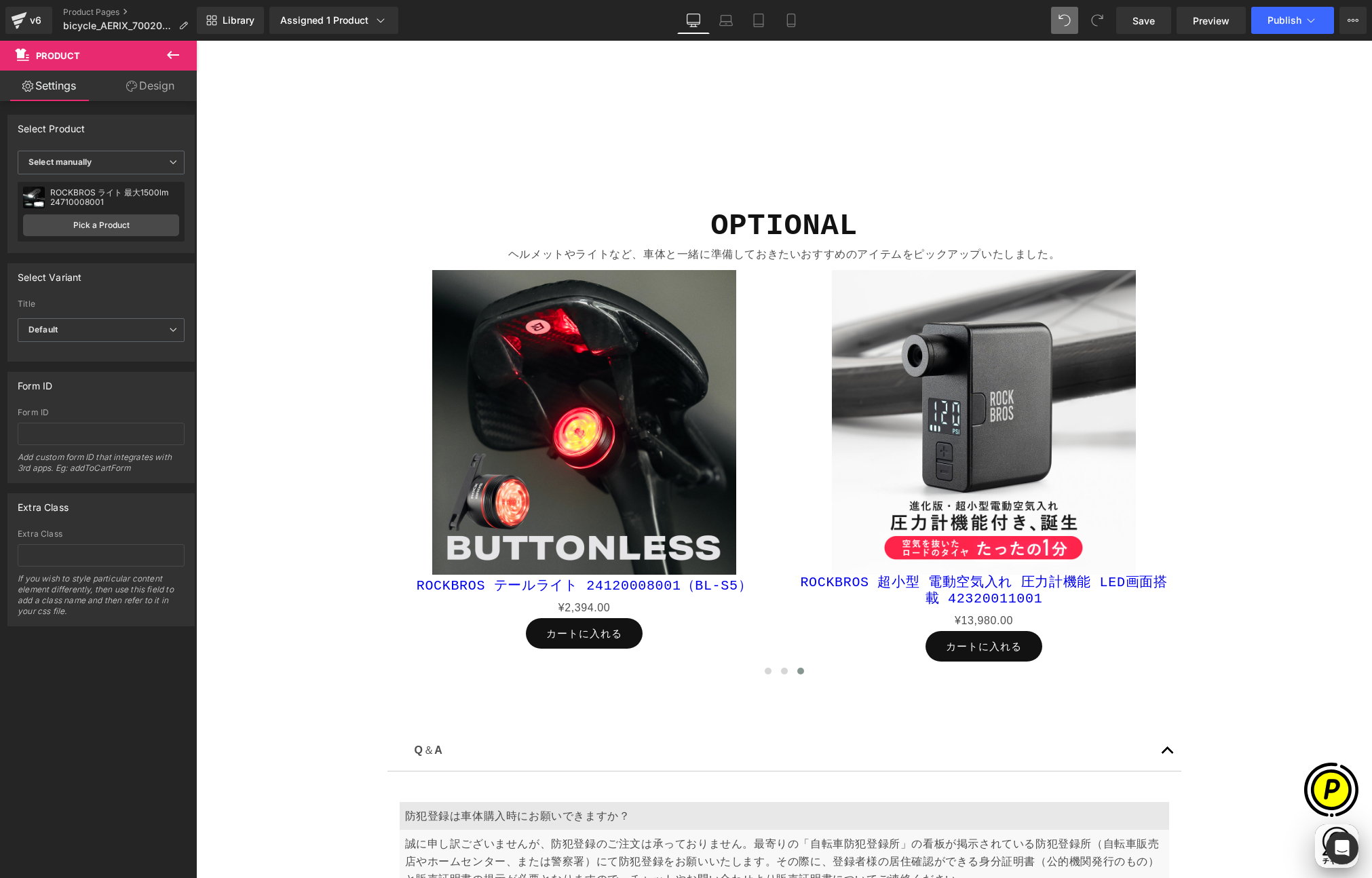
scroll to position [0, 794]
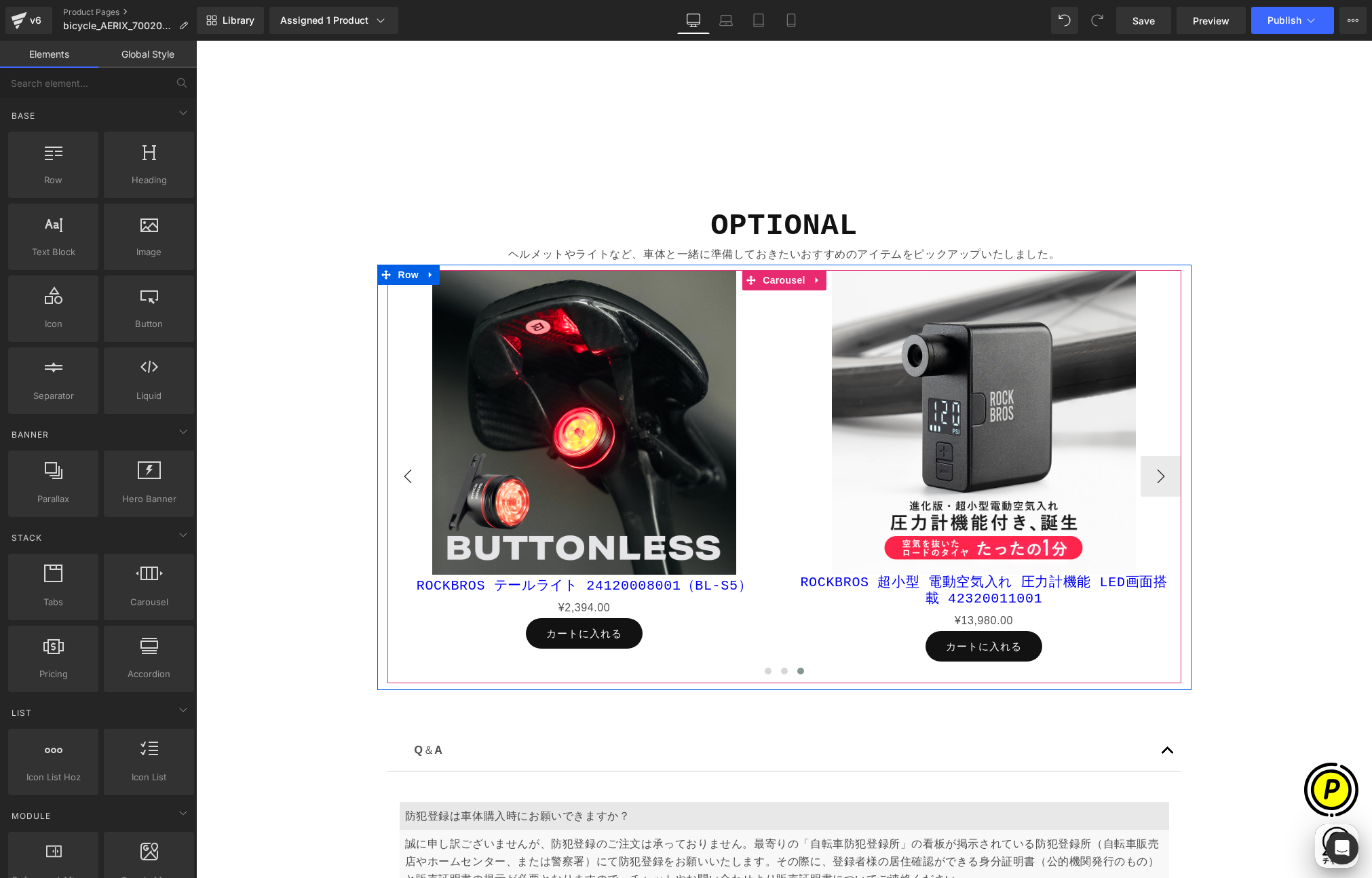
click at [398, 467] on button "‹" at bounding box center [408, 476] width 40 height 40
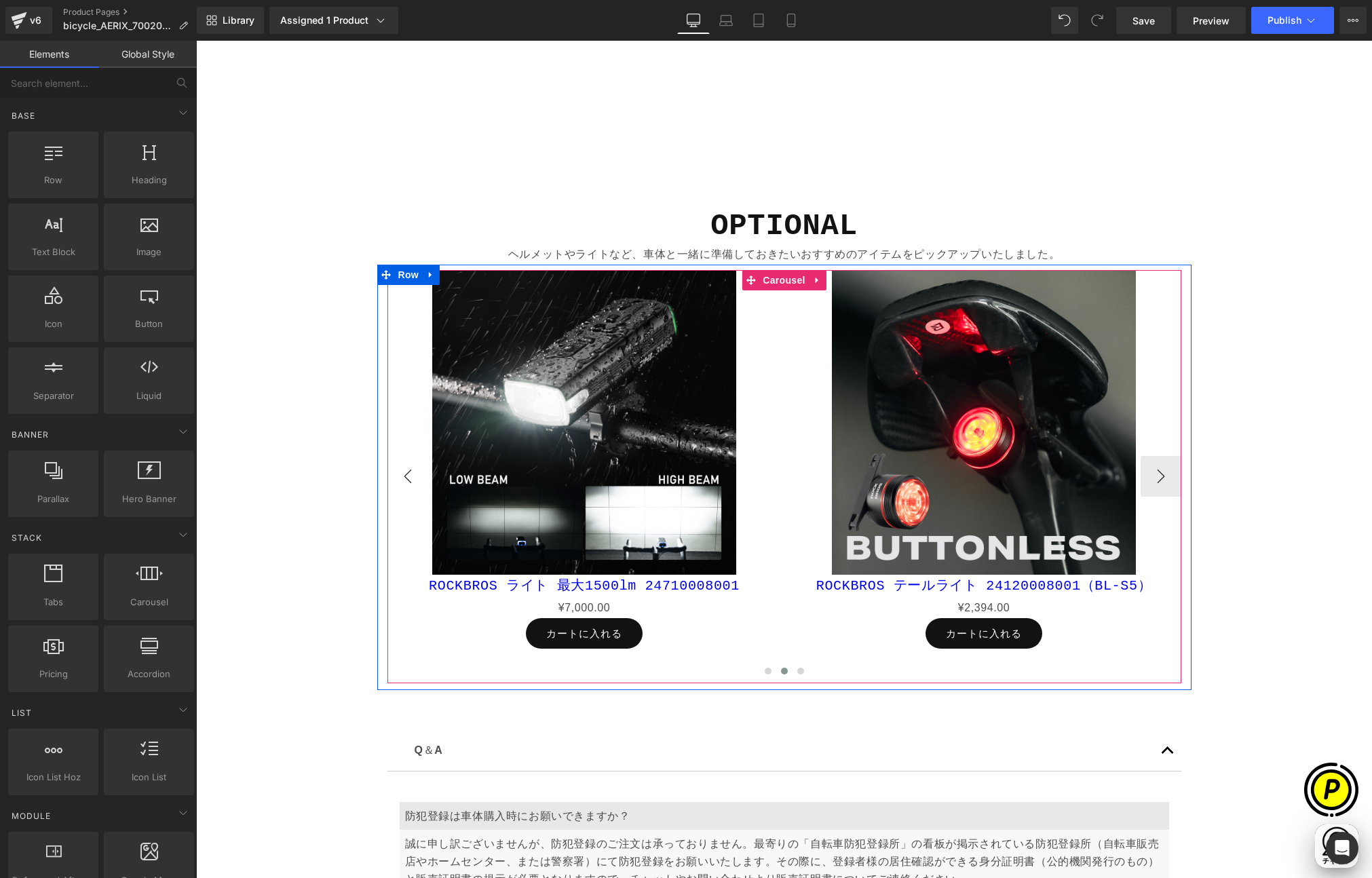
click at [398, 467] on button "‹" at bounding box center [408, 476] width 40 height 40
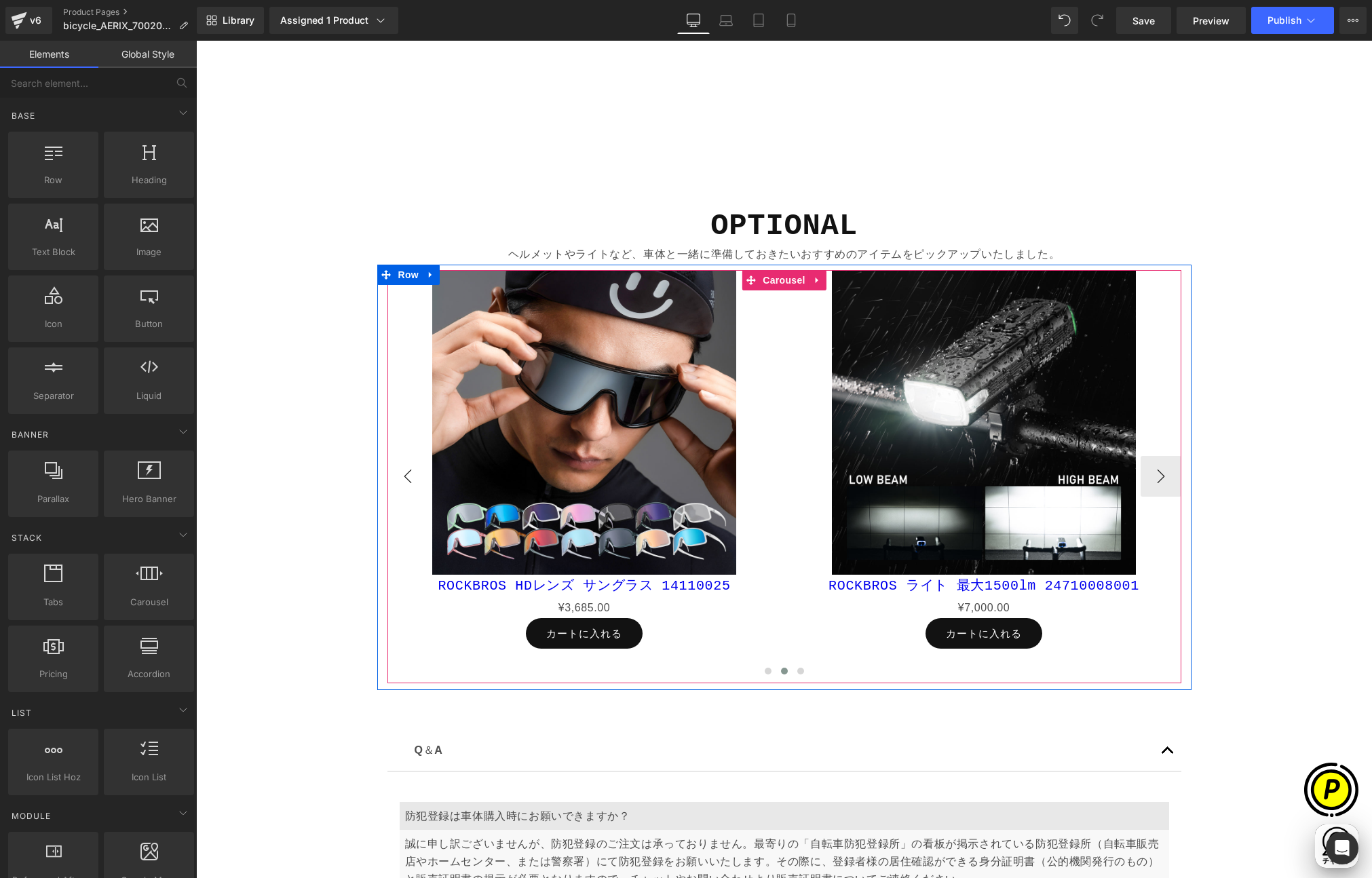
scroll to position [0, 0]
click at [398, 467] on button "‹" at bounding box center [408, 476] width 40 height 40
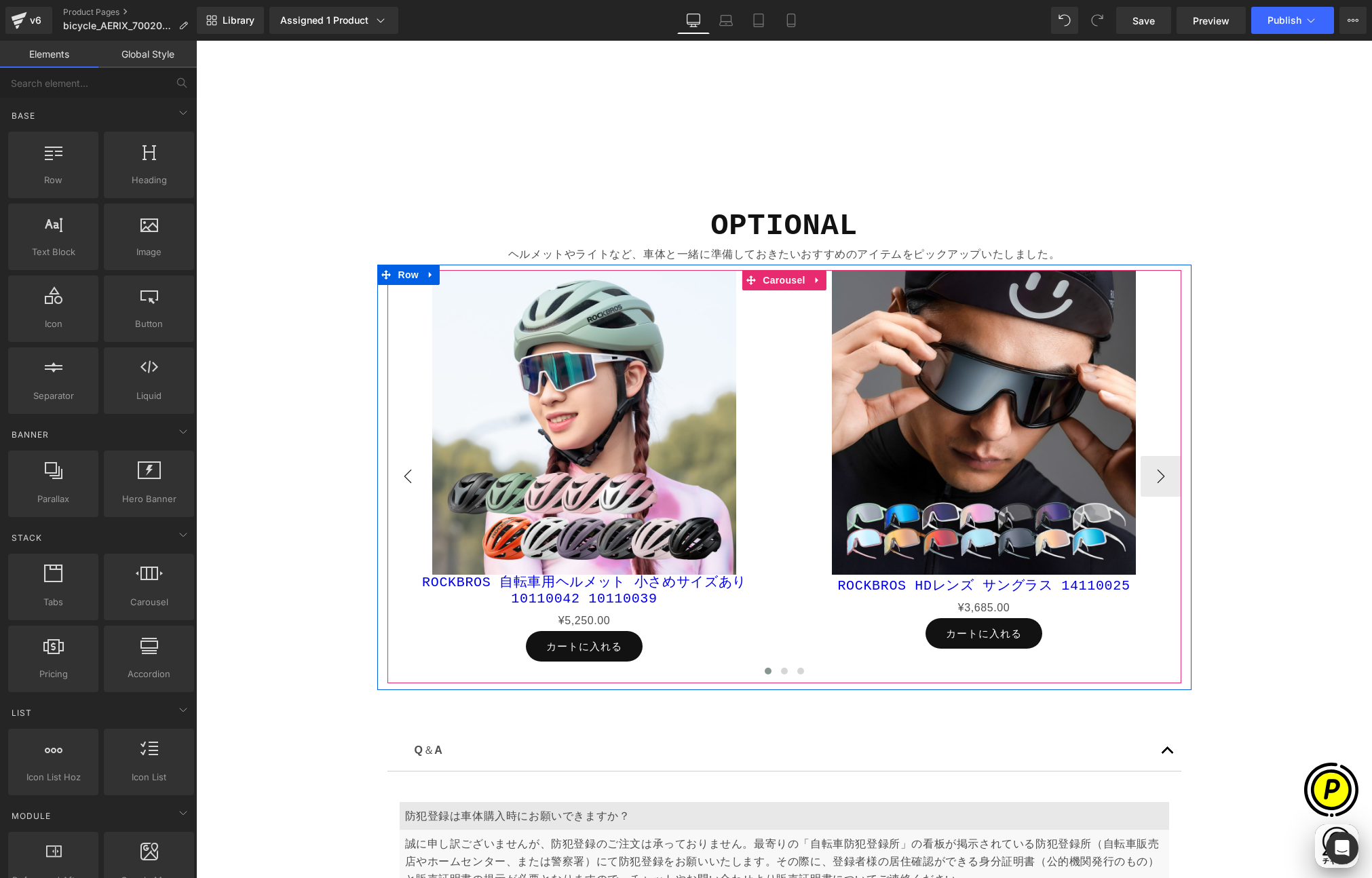
click at [399, 467] on button "‹" at bounding box center [408, 476] width 40 height 40
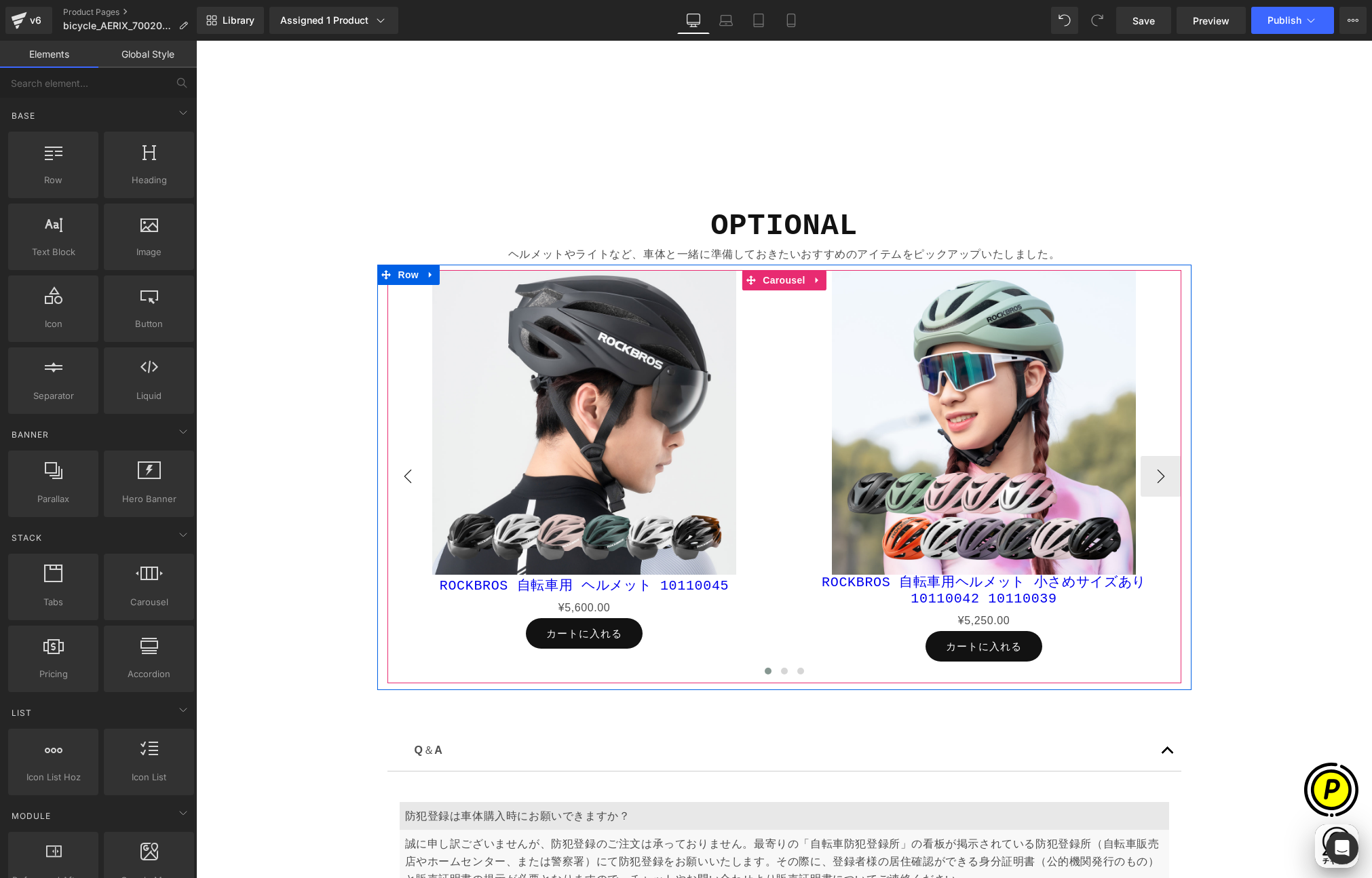
click at [399, 467] on button "‹" at bounding box center [408, 476] width 40 height 40
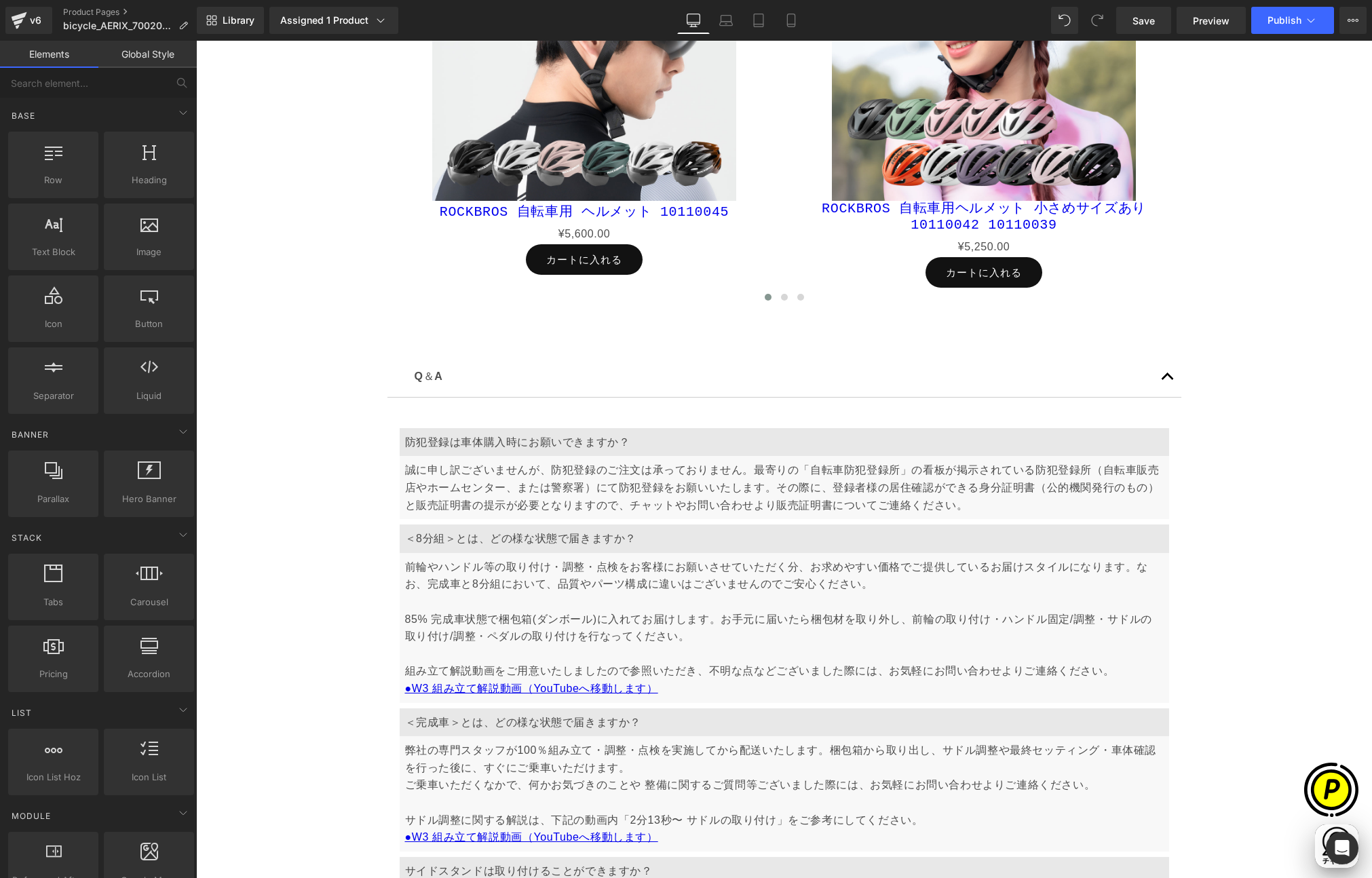
scroll to position [7507, 0]
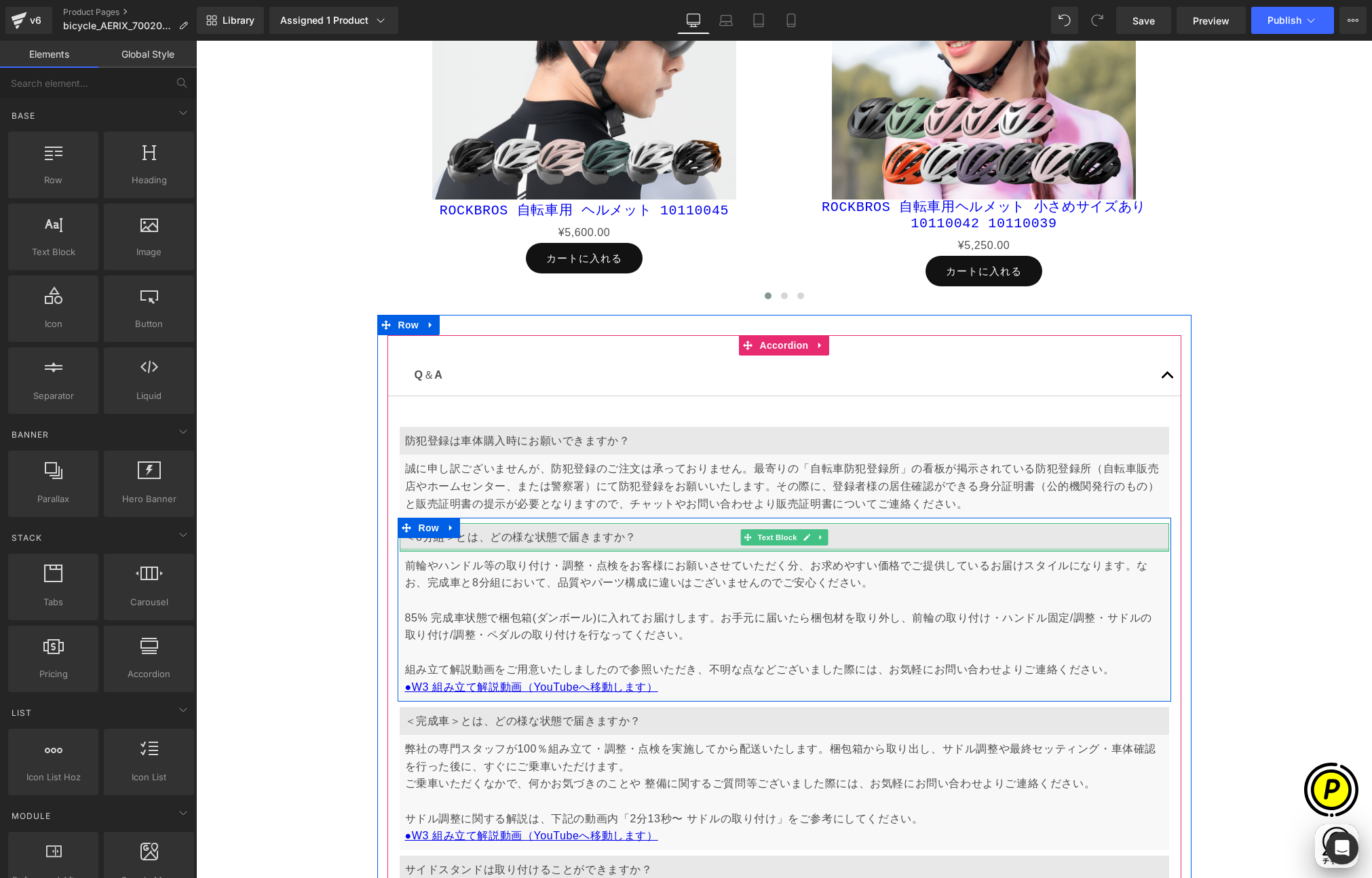
click at [442, 546] on div "＜8分組＞とは、どの様な状態で届きますか？" at bounding box center [784, 537] width 770 height 28
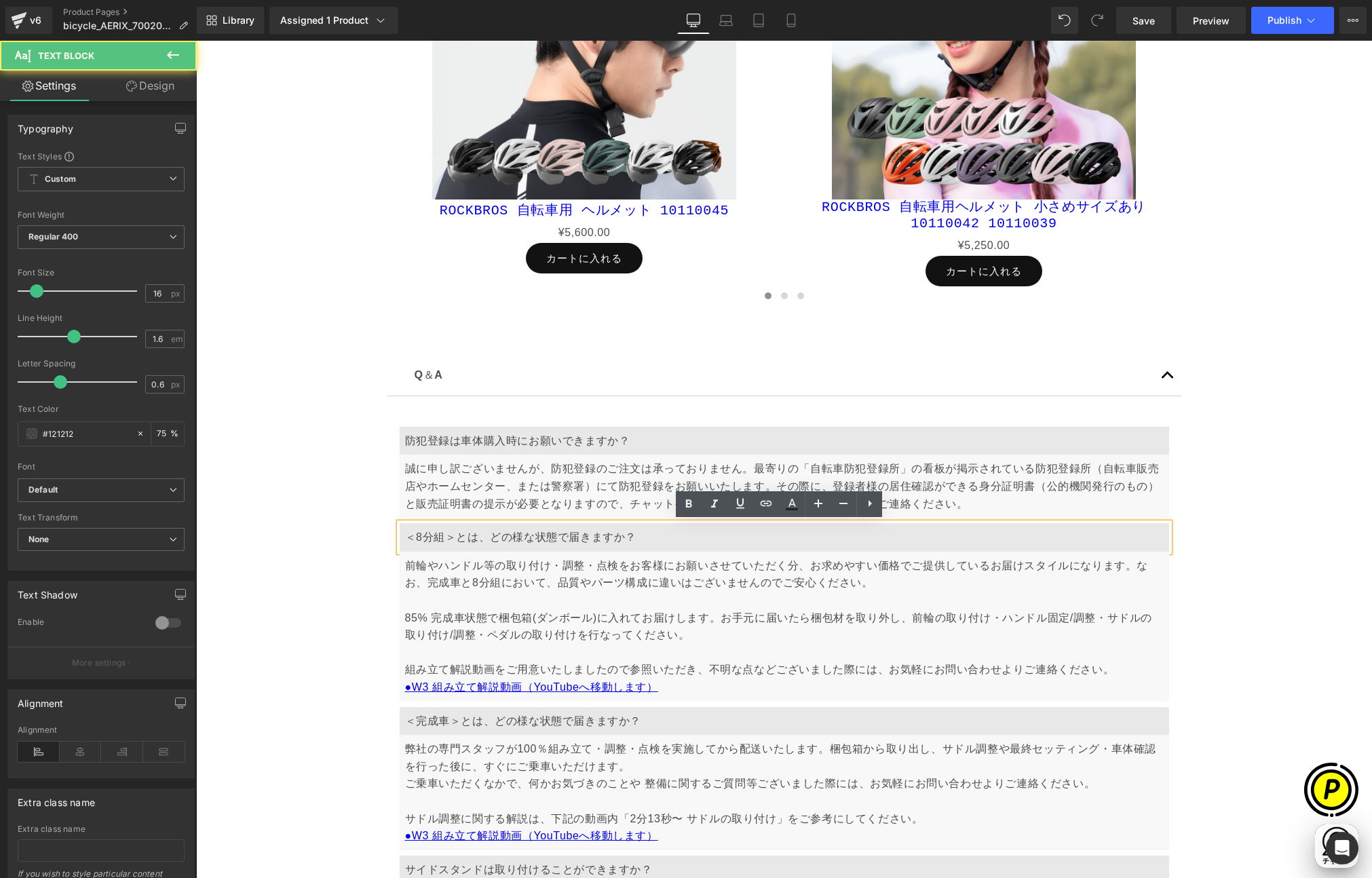
scroll to position [0, 529]
drag, startPoint x: 411, startPoint y: 534, endPoint x: 420, endPoint y: 534, distance: 9.0
click at [420, 534] on p "＜8分組＞とは、どの様な状態で届きますか？" at bounding box center [785, 537] width 758 height 18
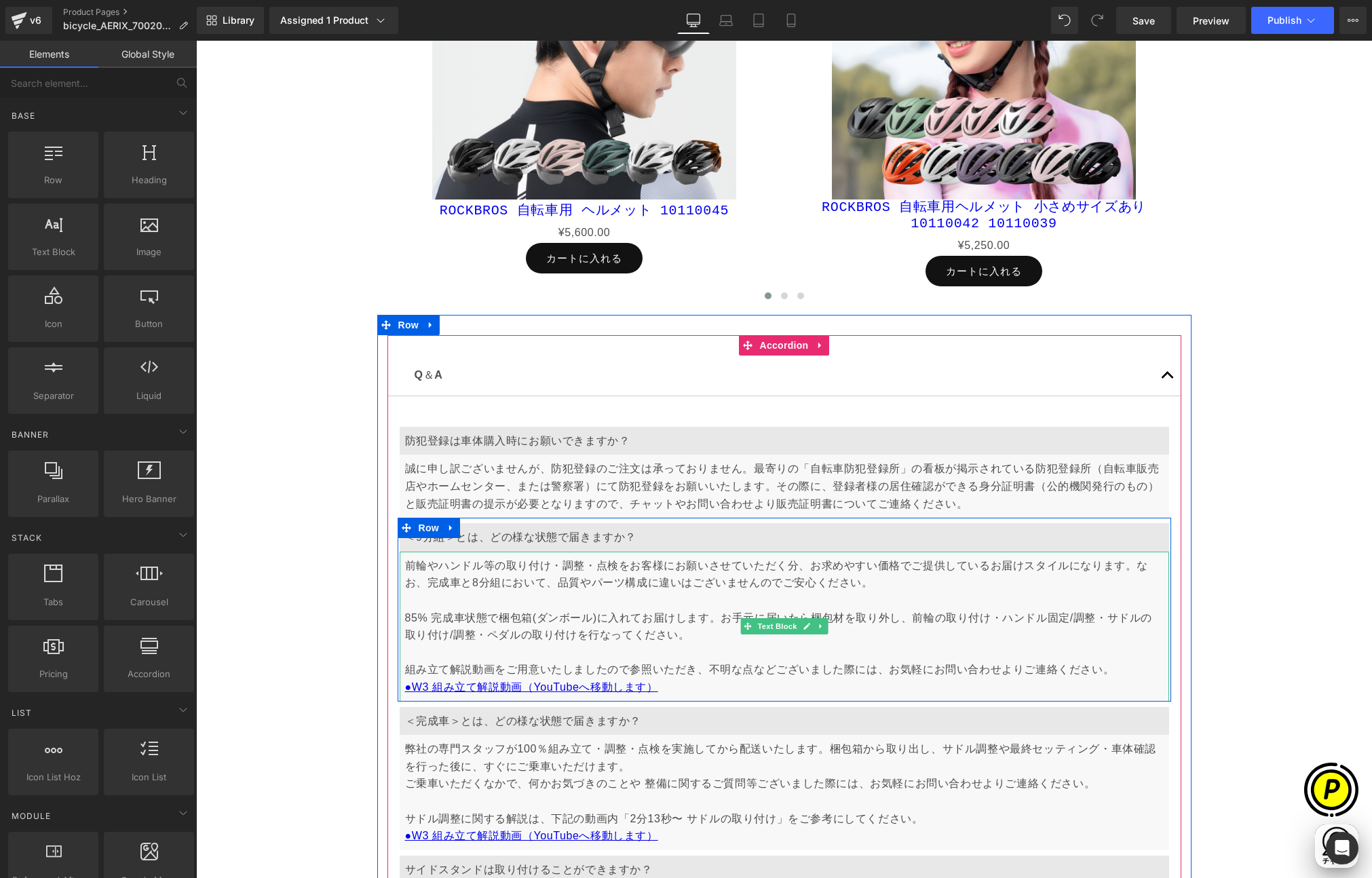
click at [471, 562] on p "前輪やハンドル等の取り付け・調整・点検をお客様にお願いさせていただく分、お求めやすい価格でご提供しているお届けスタイルになります。なお、完成車と8分組において…" at bounding box center [785, 626] width 758 height 139
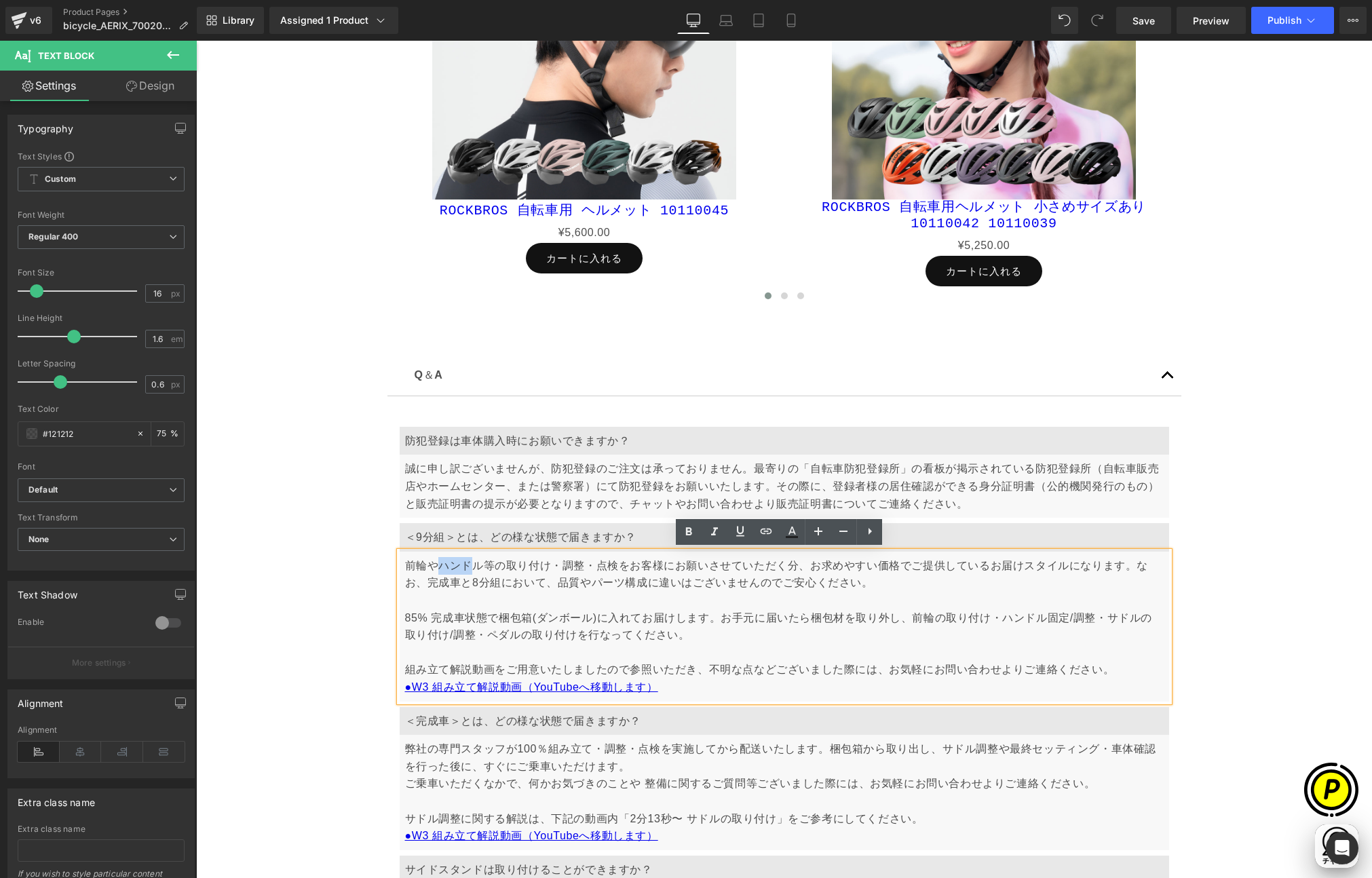
scroll to position [0, 794]
drag, startPoint x: 444, startPoint y: 564, endPoint x: 478, endPoint y: 564, distance: 34.0
click at [478, 564] on p "前輪やハンドル等の取り付け・調整・点検をお客様にお願いさせていただく分、お求めやすい価格でご提供しているお届けスタイルになります。なお、完成車と8分組において…" at bounding box center [785, 626] width 758 height 139
drag, startPoint x: 458, startPoint y: 579, endPoint x: 448, endPoint y: 584, distance: 11.2
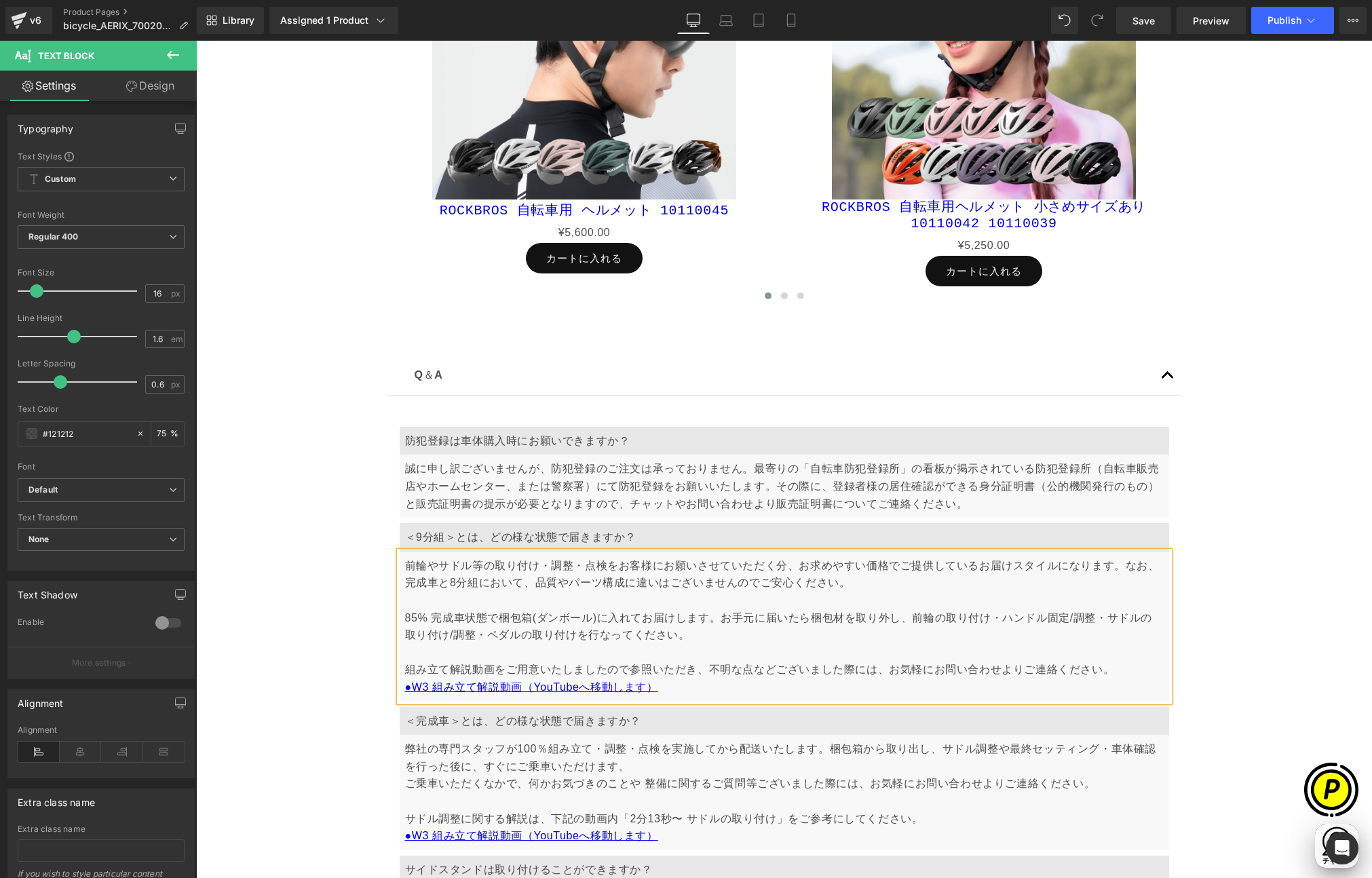
click at [458, 580] on p "前輪やサドル等の取り付け・調整・点検をお客様にお願いさせていただく分、お求めやすい価格でご提供しているお届けスタイルになります。なお、完成車と8分組において、…" at bounding box center [785, 626] width 758 height 139
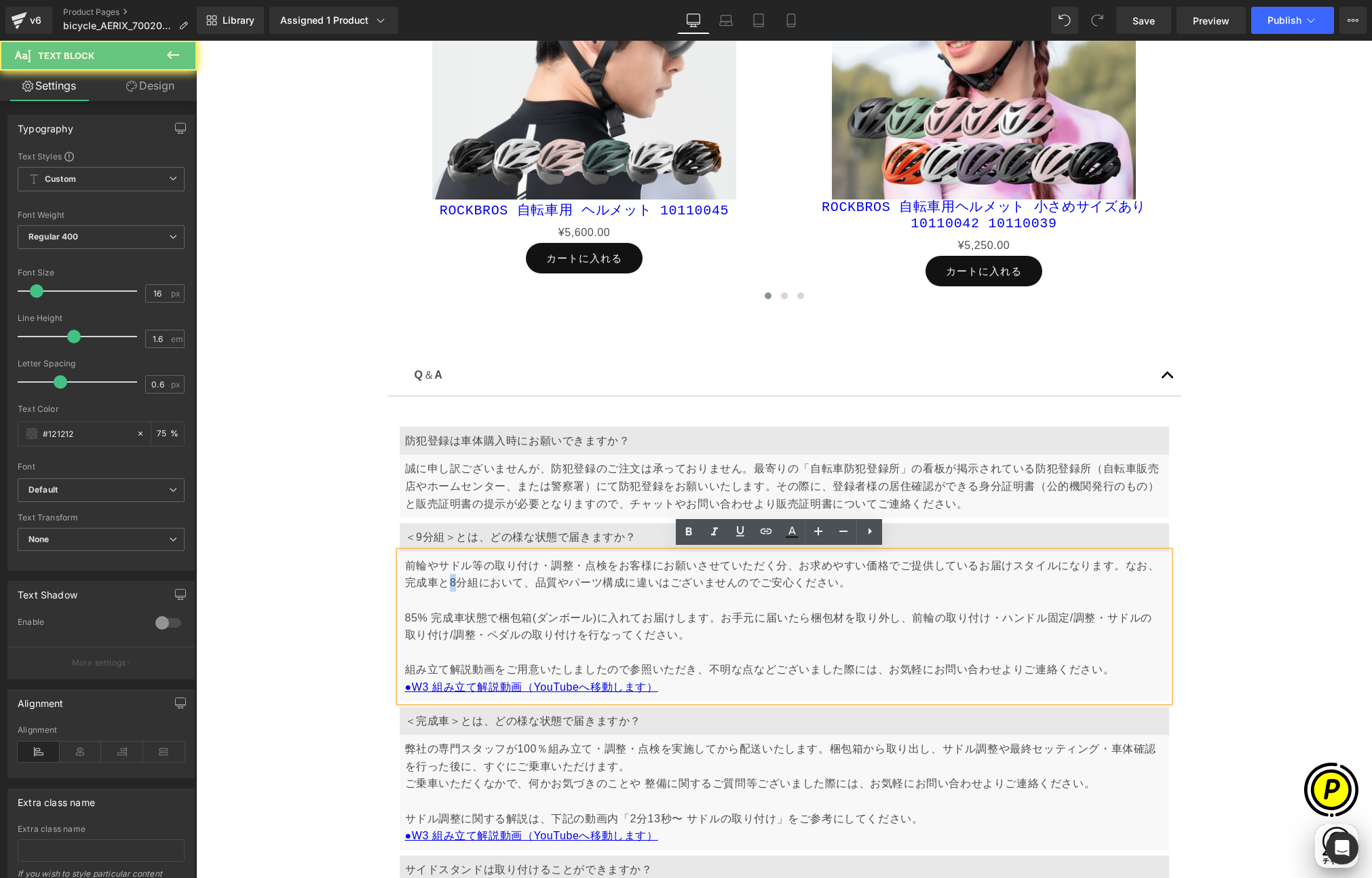
click at [450, 579] on p "前輪やサドル等の取り付け・調整・点検をお客様にお願いさせていただく分、お求めやすい価格でご提供しているお届けスタイルになります。なお、完成車と8分組において、…" at bounding box center [785, 626] width 758 height 139
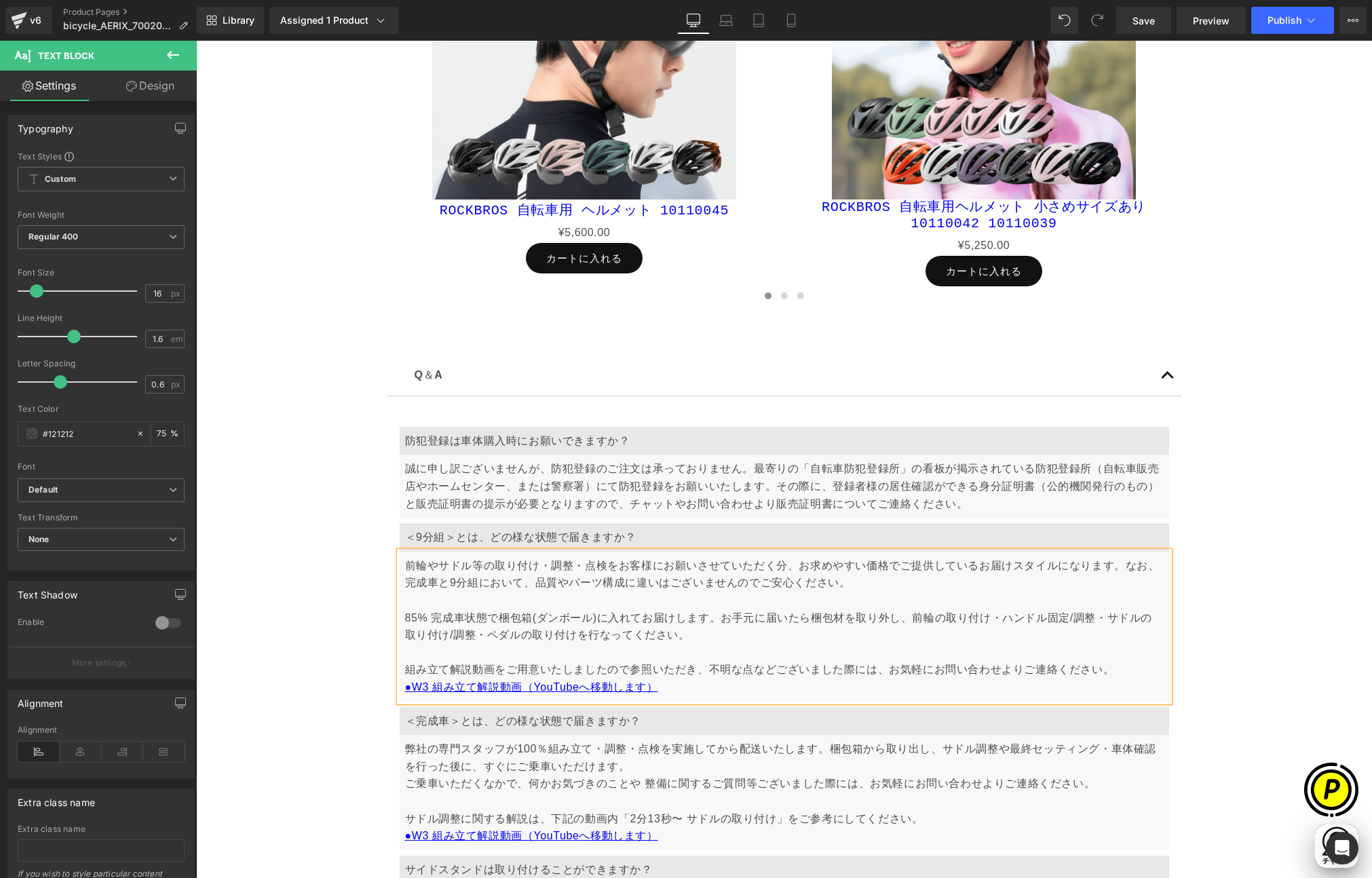
scroll to position [0, 265]
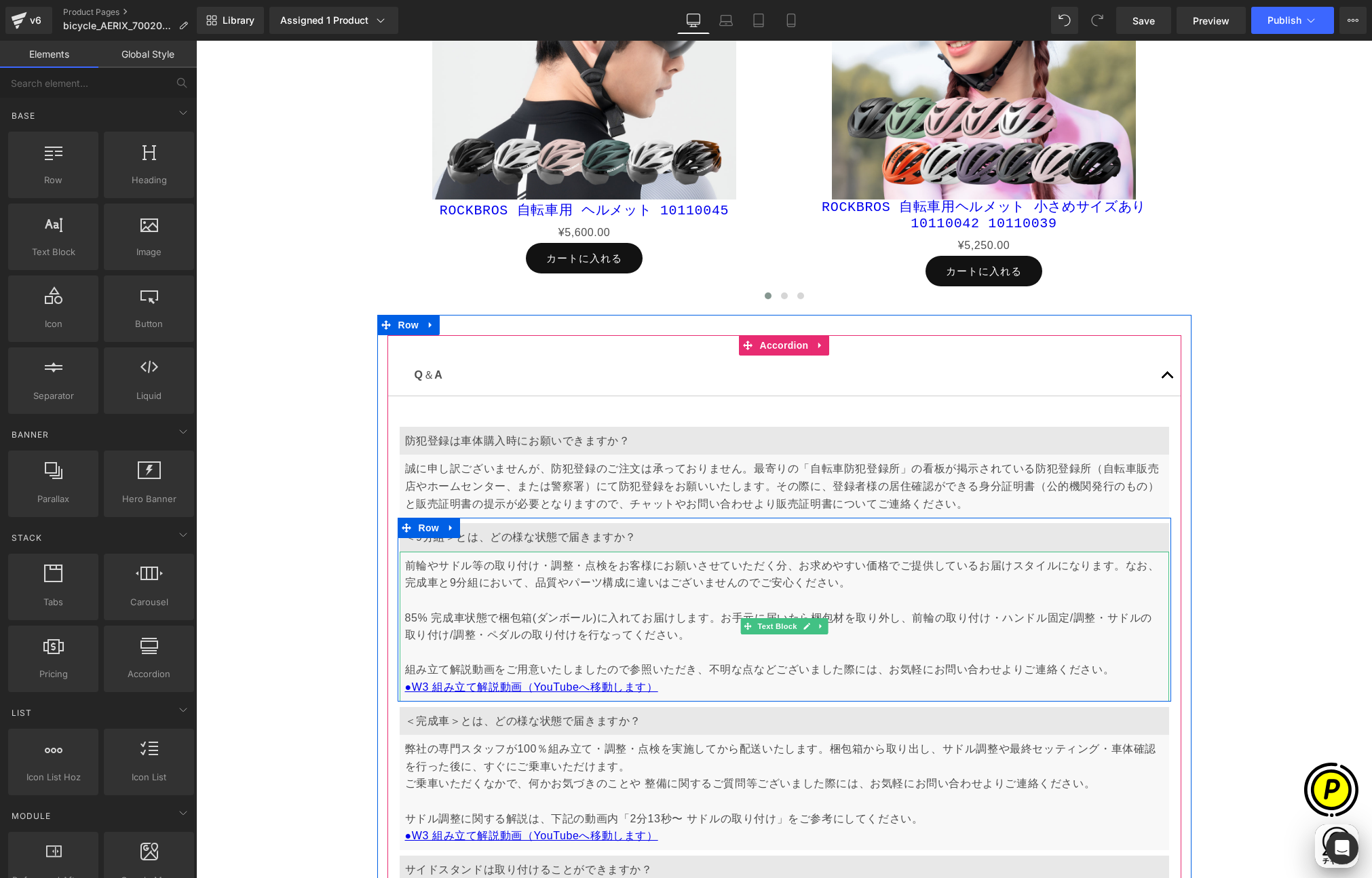
click at [434, 621] on p "前輪やサドル等の取り付け・調整・点検をお客様にお願いさせていただく分、お求めやすい価格でご提供しているお届けスタイルになります。なお、完成車と9分組において、…" at bounding box center [785, 626] width 758 height 139
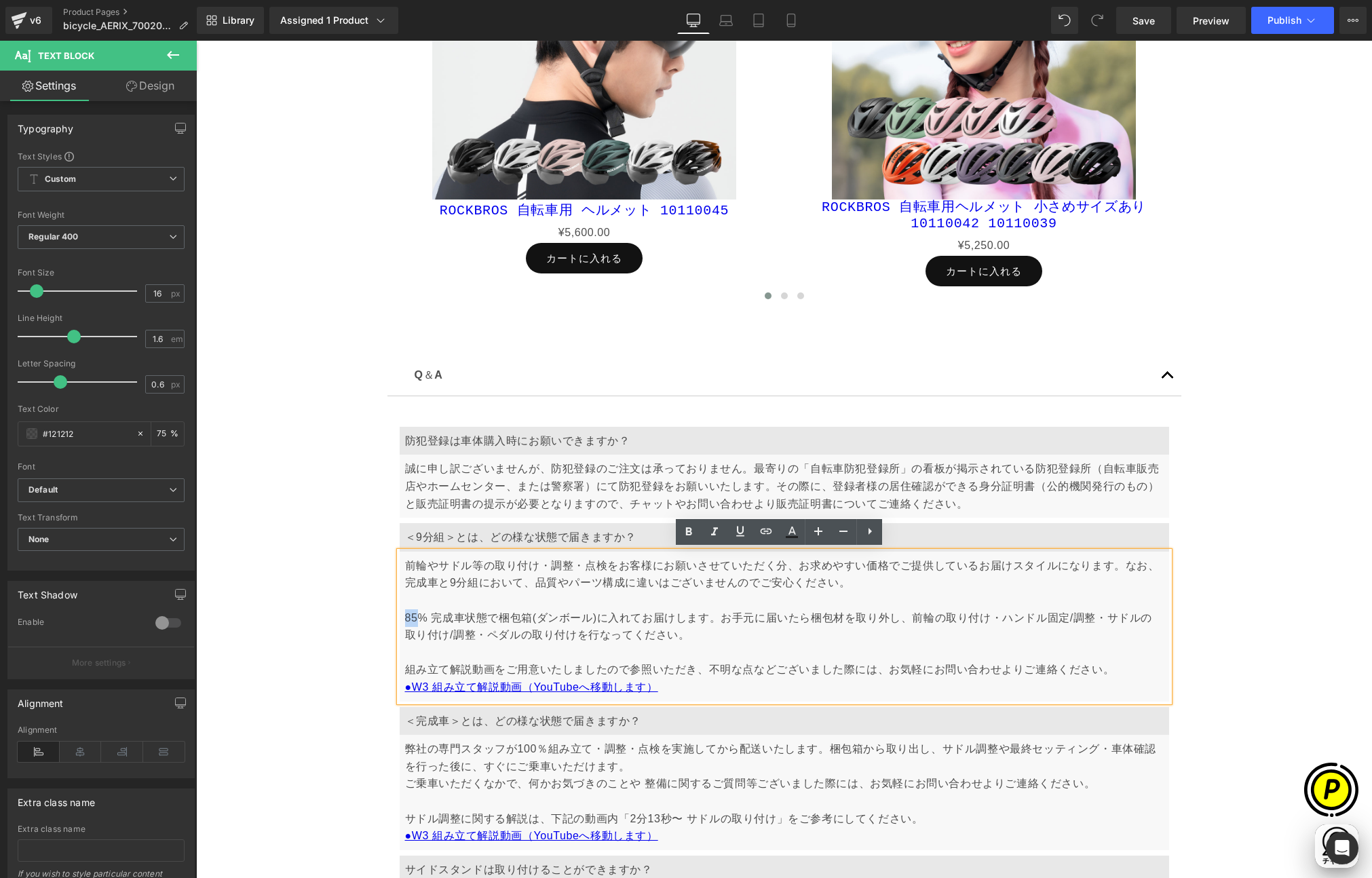
drag, startPoint x: 400, startPoint y: 616, endPoint x: 410, endPoint y: 614, distance: 10.2
click at [410, 614] on p "前輪やサドル等の取り付け・調整・点検をお客様にお願いさせていただく分、お求めやすい価格でご提供しているお届けスタイルになります。なお、完成車と9分組において、…" at bounding box center [785, 626] width 758 height 139
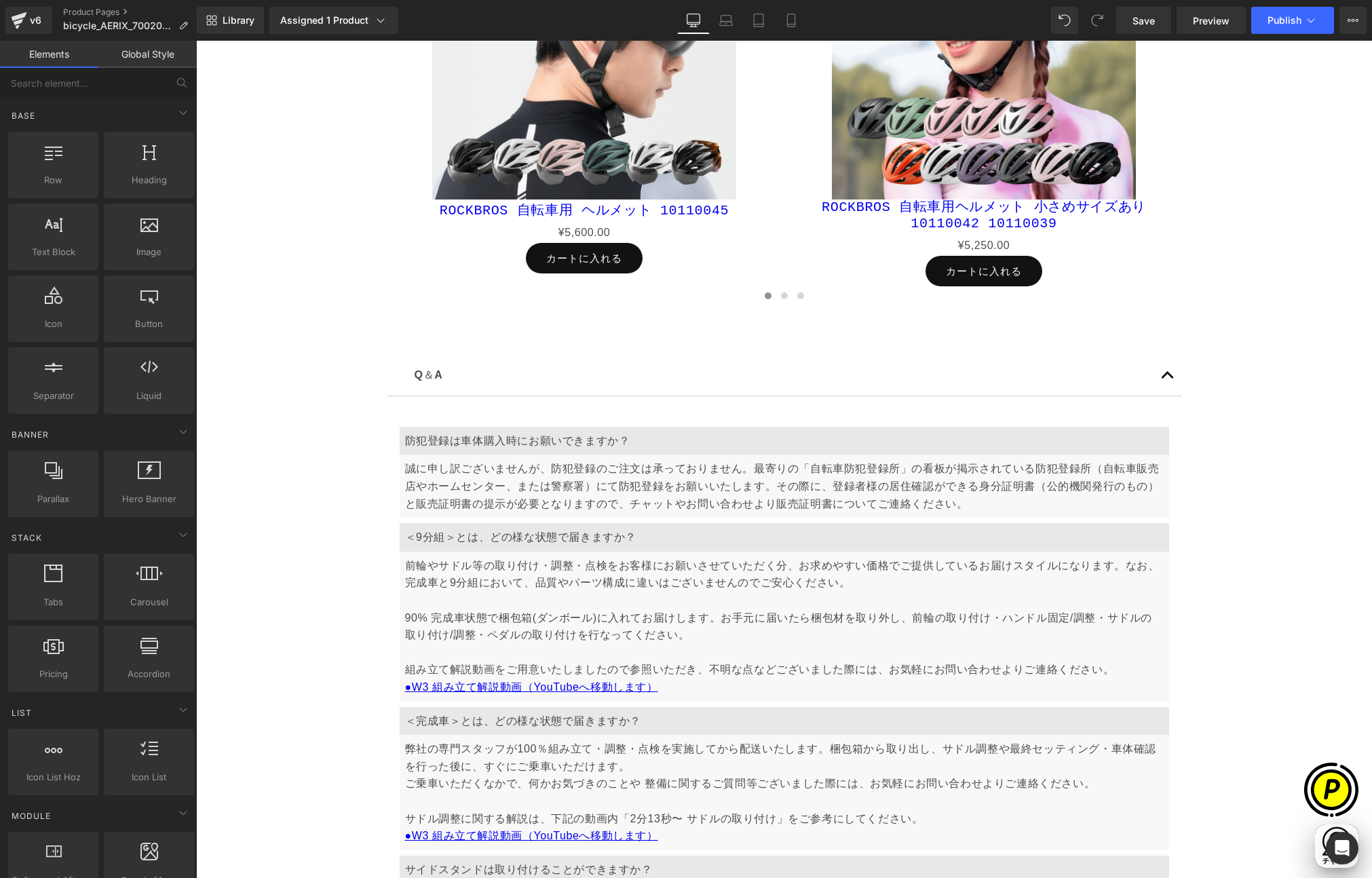
scroll to position [0, 794]
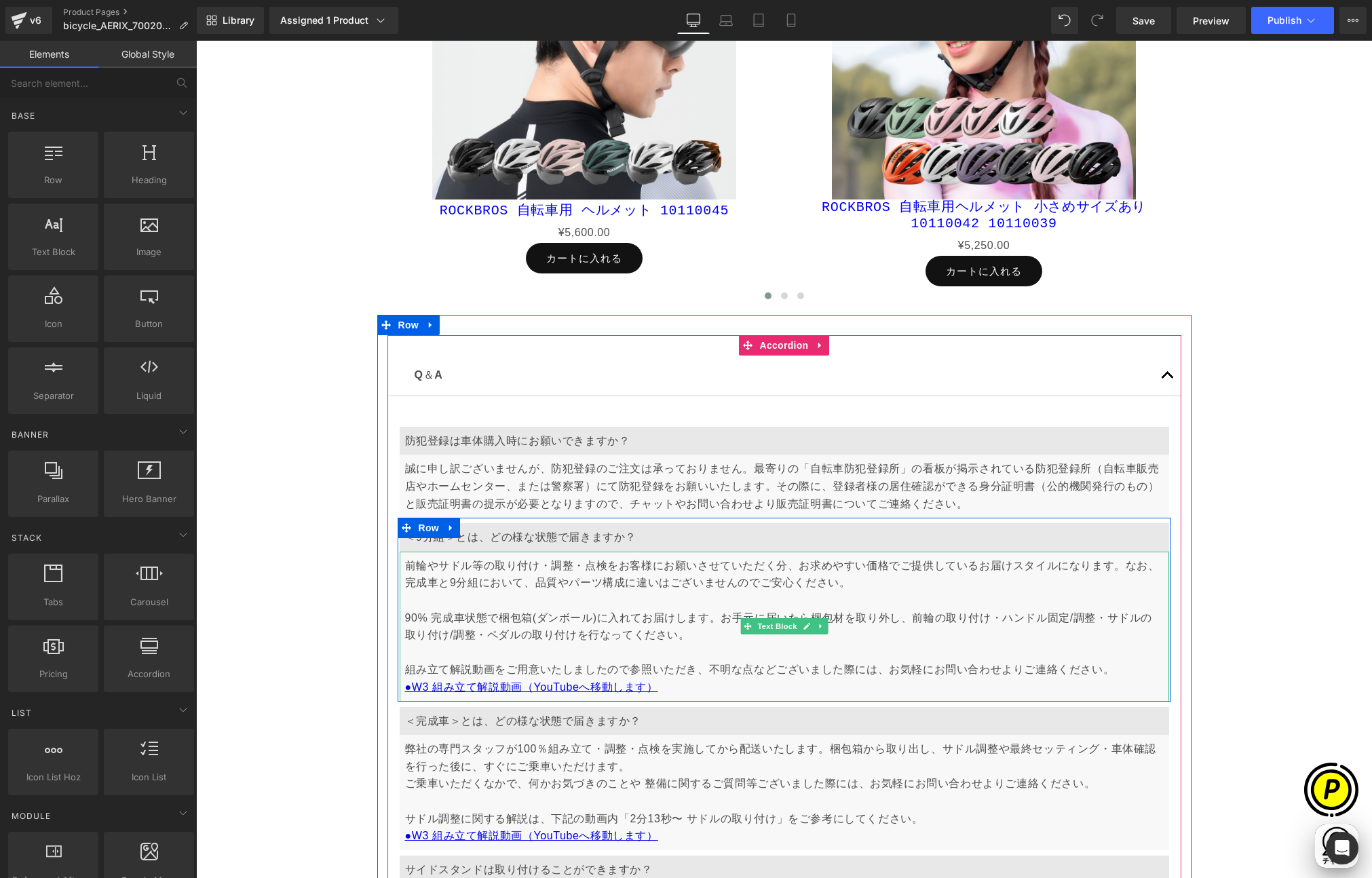
click at [995, 616] on p "前輪やサドル等の取り付け・調整・点検をお客様にお願いさせていただく分、お求めやすい価格でご提供しているお届けスタイルになります。なお、完成車と9分組において、…" at bounding box center [785, 626] width 758 height 139
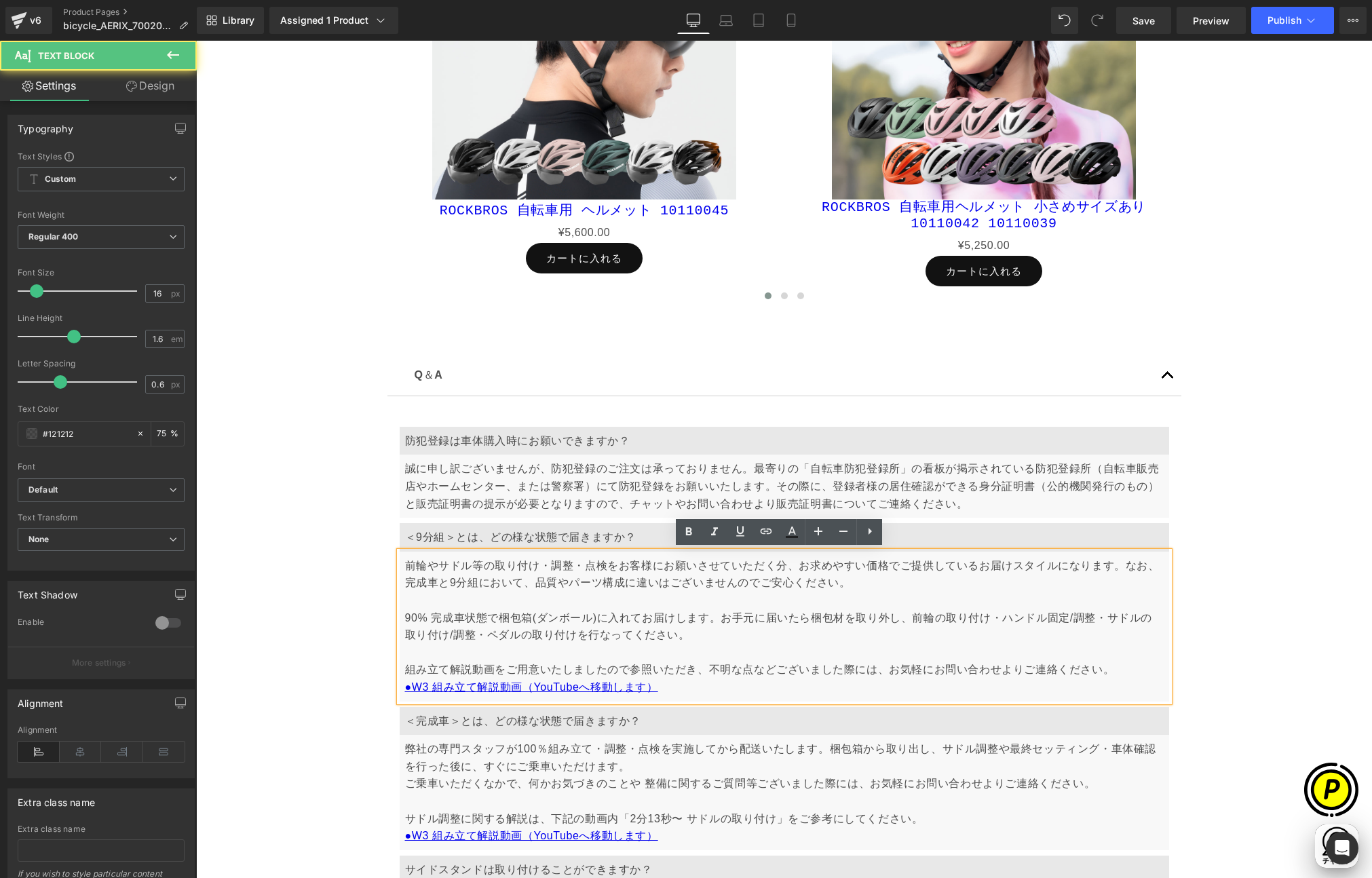
scroll to position [0, 0]
drag, startPoint x: 996, startPoint y: 614, endPoint x: 1090, endPoint y: 616, distance: 94.0
click at [1090, 616] on p "前輪やサドル等の取り付け・調整・点検をお客様にお願いさせていただく分、お求めやすい価格でご提供しているお届けスタイルになります。なお、完成車と9分組において、…" at bounding box center [785, 626] width 758 height 139
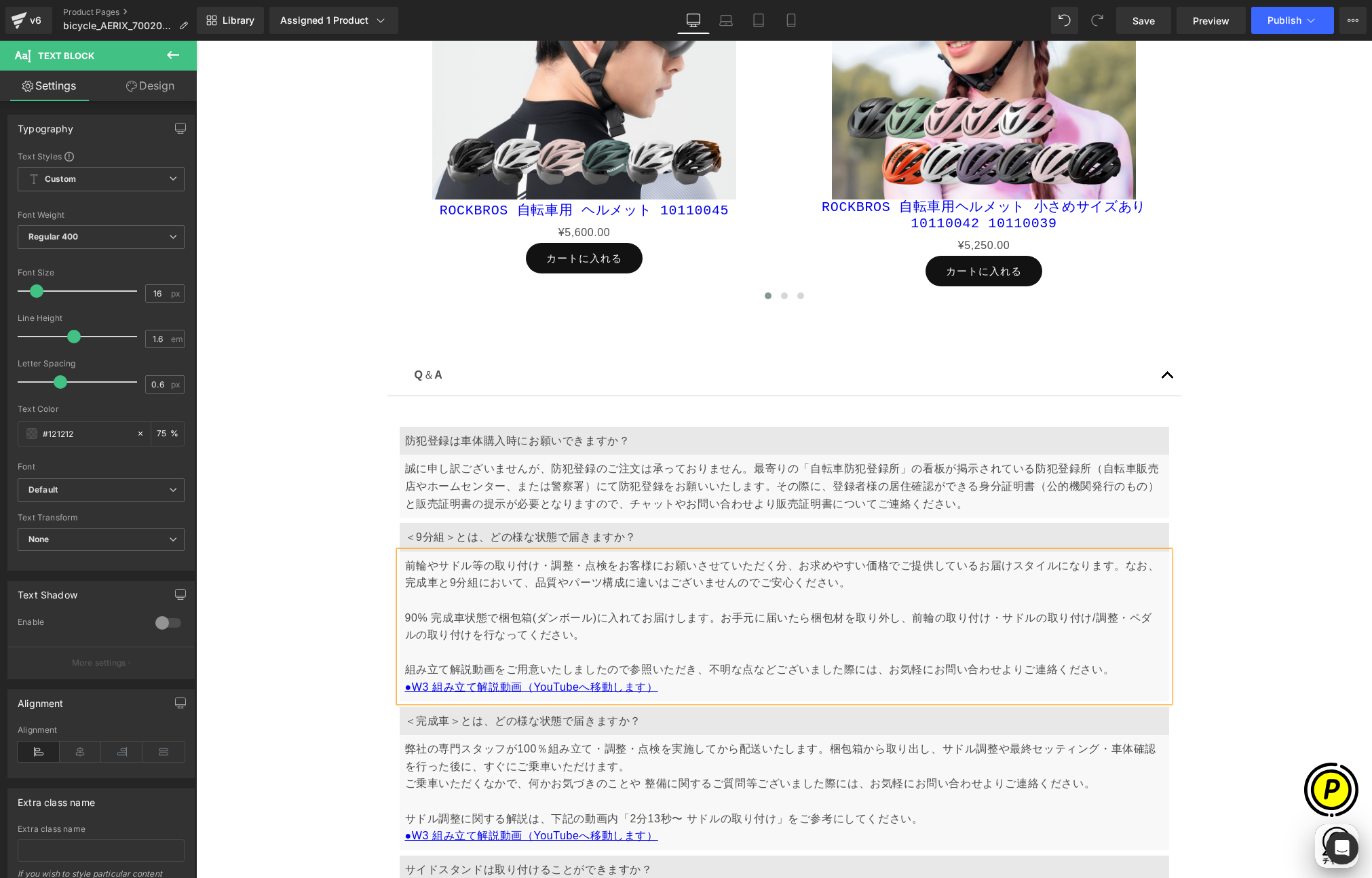
scroll to position [0, 794]
click at [399, 632] on div "前輪やサドル等の取り付け・調整・点検をお客様にお願いさせていただく分、お求めやすい価格でご提供しているお届けスタイルになります。なお、完成車と9分組において、…" at bounding box center [784, 626] width 770 height 150
click at [424, 634] on p "前輪やサドル等の取り付け・調整・点検をお客様にお願いさせていただく分、お求めやすい価格でご提供しているお届けスタイルになります。なお、完成車と9分組において、…" at bounding box center [785, 626] width 758 height 139
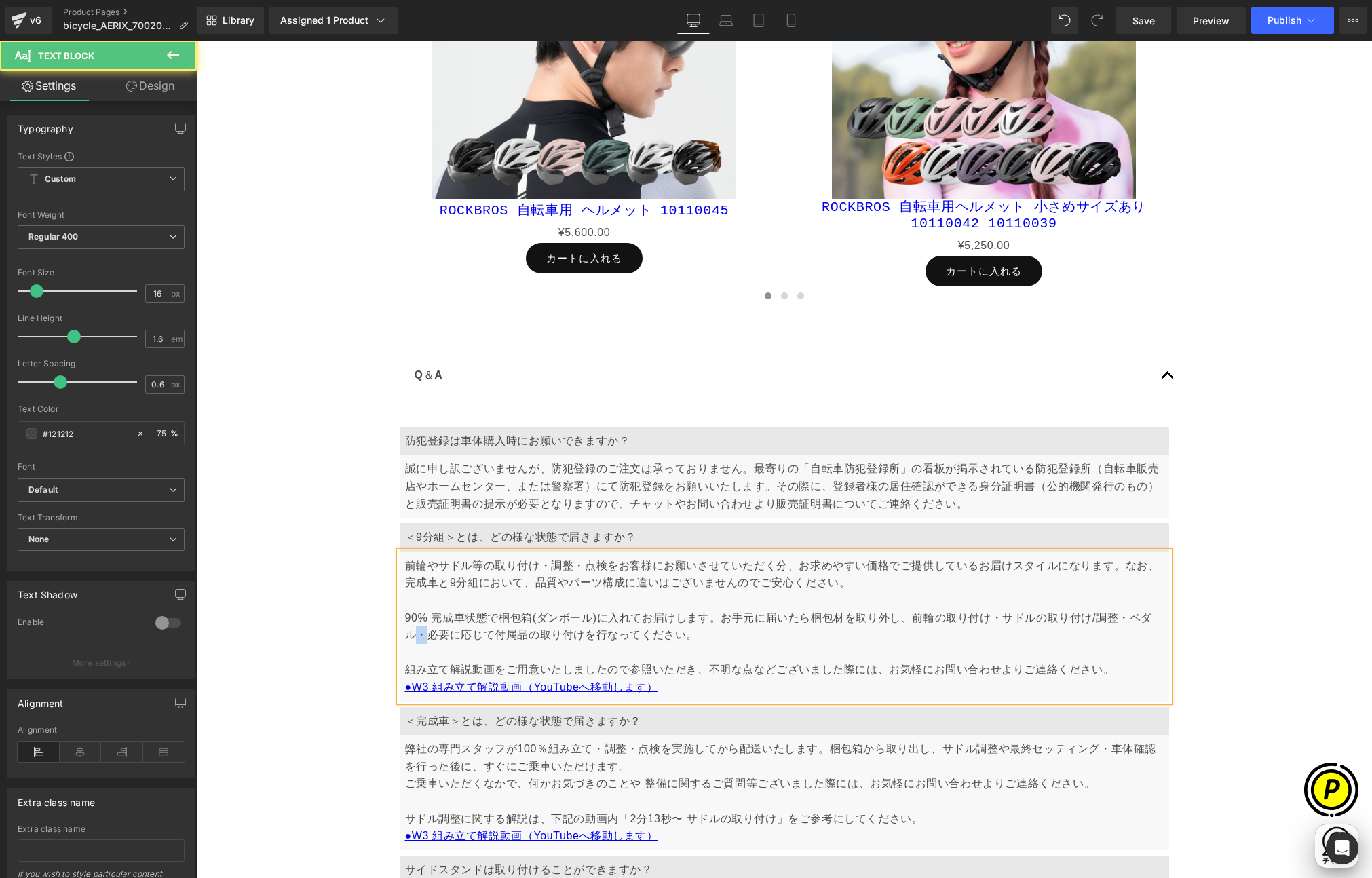
click at [419, 635] on p "前輪やサドル等の取り付け・調整・点検をお客様にお願いさせていただく分、お求めやすい価格でご提供しているお届けスタイルになります。なお、完成車と9分組において、…" at bounding box center [785, 626] width 758 height 139
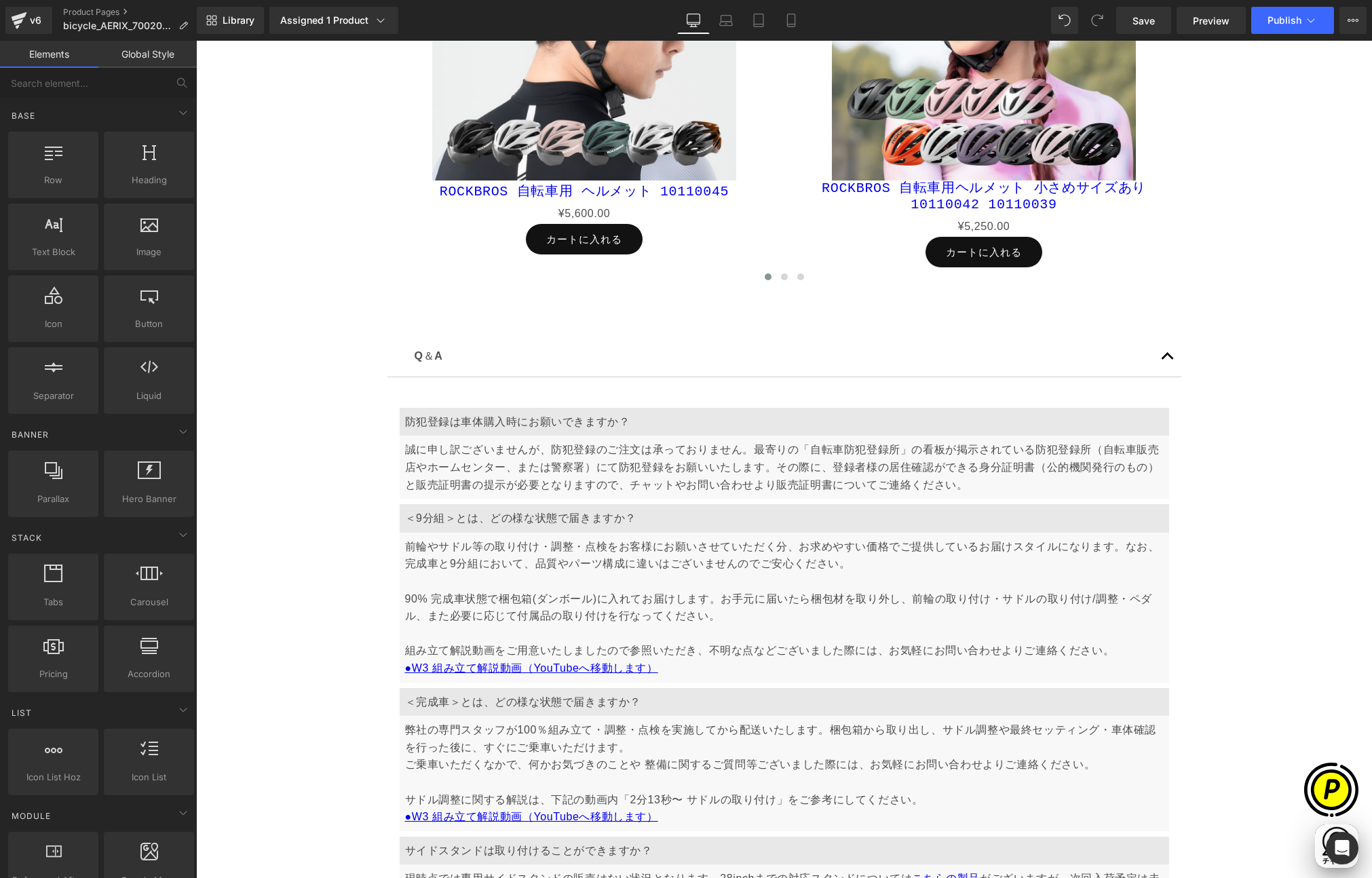
scroll to position [7551, 0]
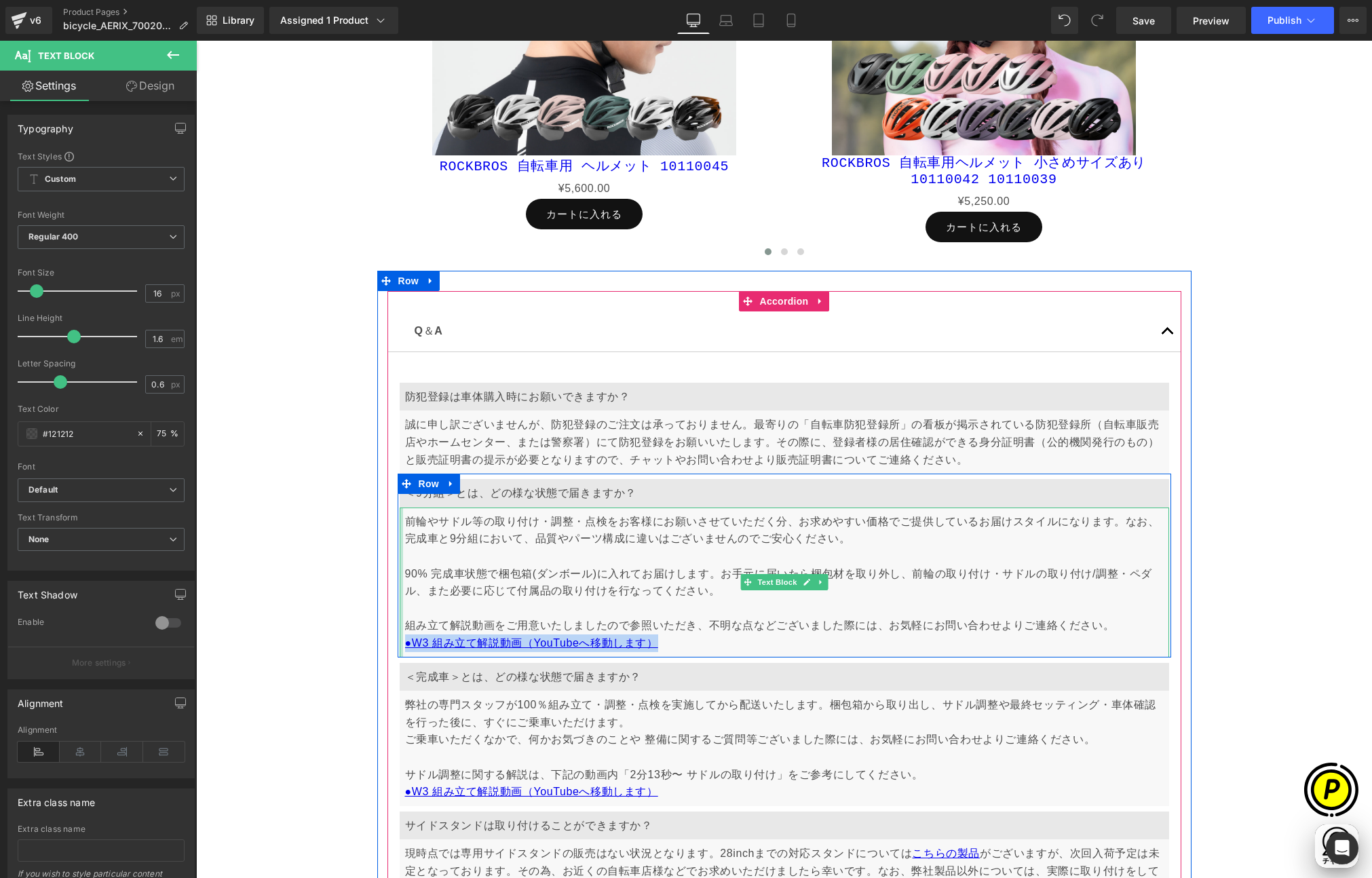
drag, startPoint x: 664, startPoint y: 643, endPoint x: 396, endPoint y: 645, distance: 268.0
click at [399, 645] on div "前輪やサドル等の取り付け・調整・点検をお客様にお願いさせていただく分、お求めやすい価格でご提供しているお届けスタイルになります。なお、完成車と9分組において、…" at bounding box center [784, 582] width 770 height 150
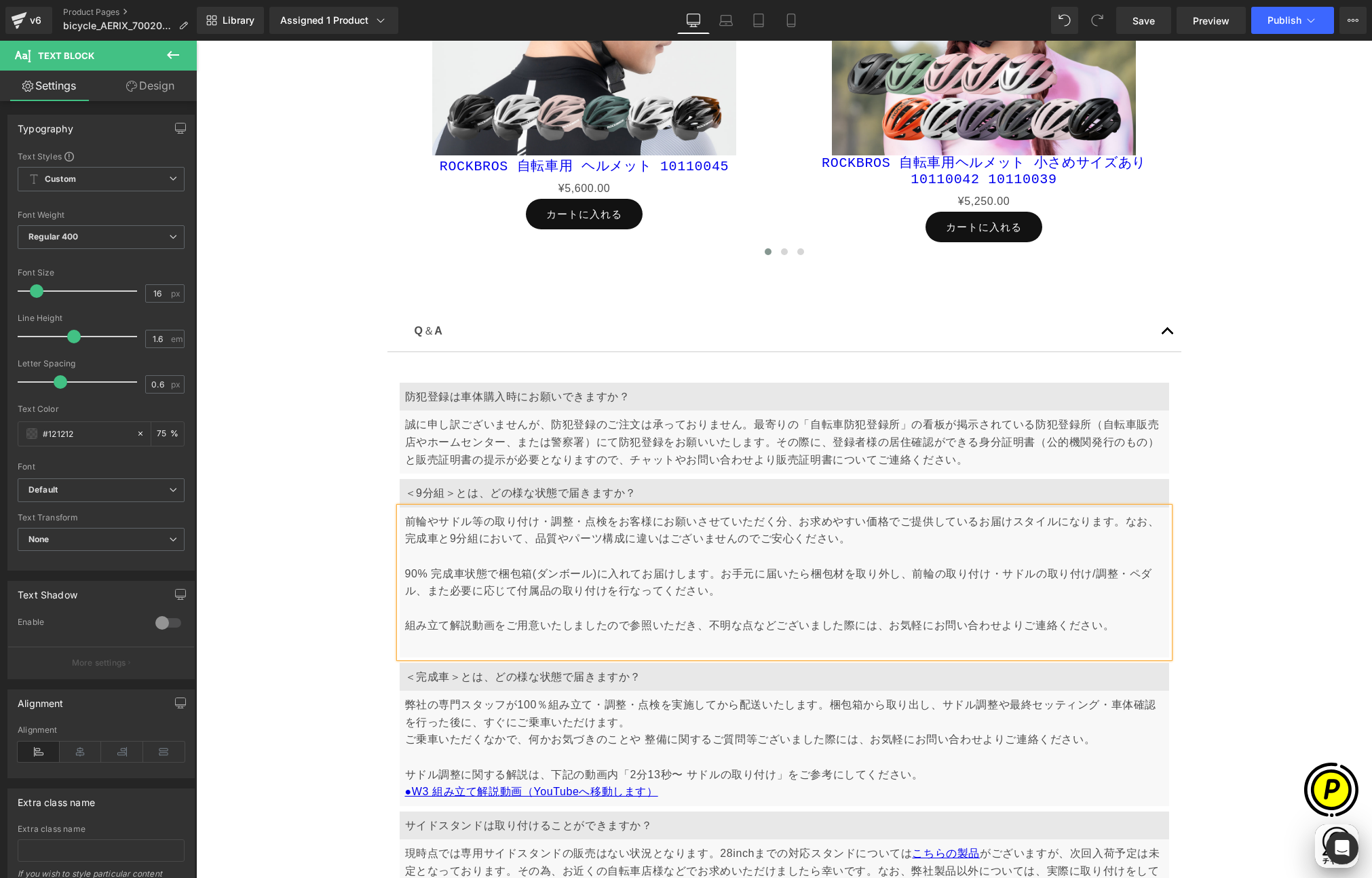
scroll to position [0, 0]
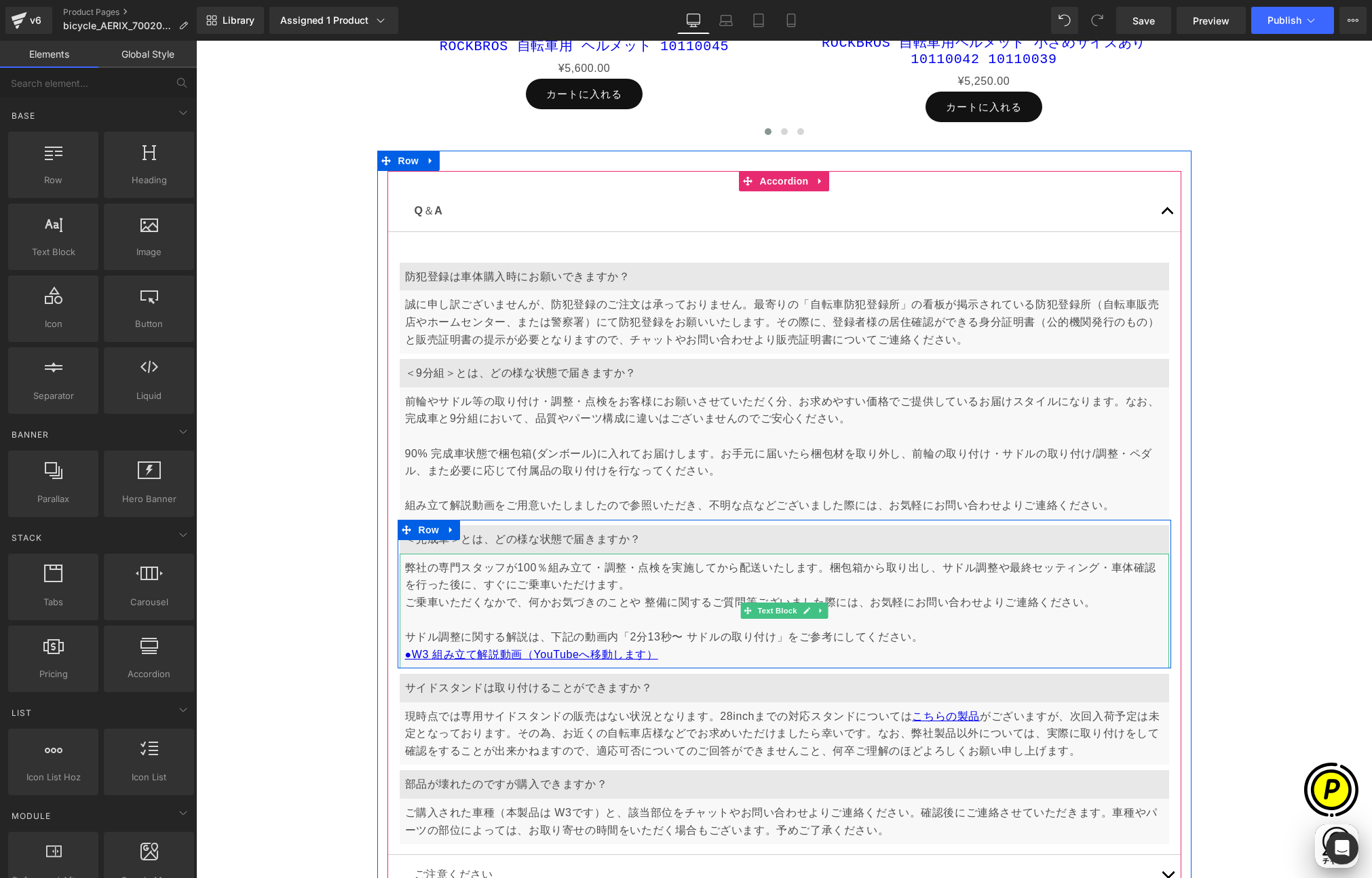
scroll to position [0, 529]
click at [689, 656] on p "ご乗車いただくなかで、何かお気づきのことや 整備に関するご質問等ございました際には、お気軽にお問い合わせよりご連絡ください。 サドル調整に関する解説は、下記の…" at bounding box center [785, 628] width 758 height 69
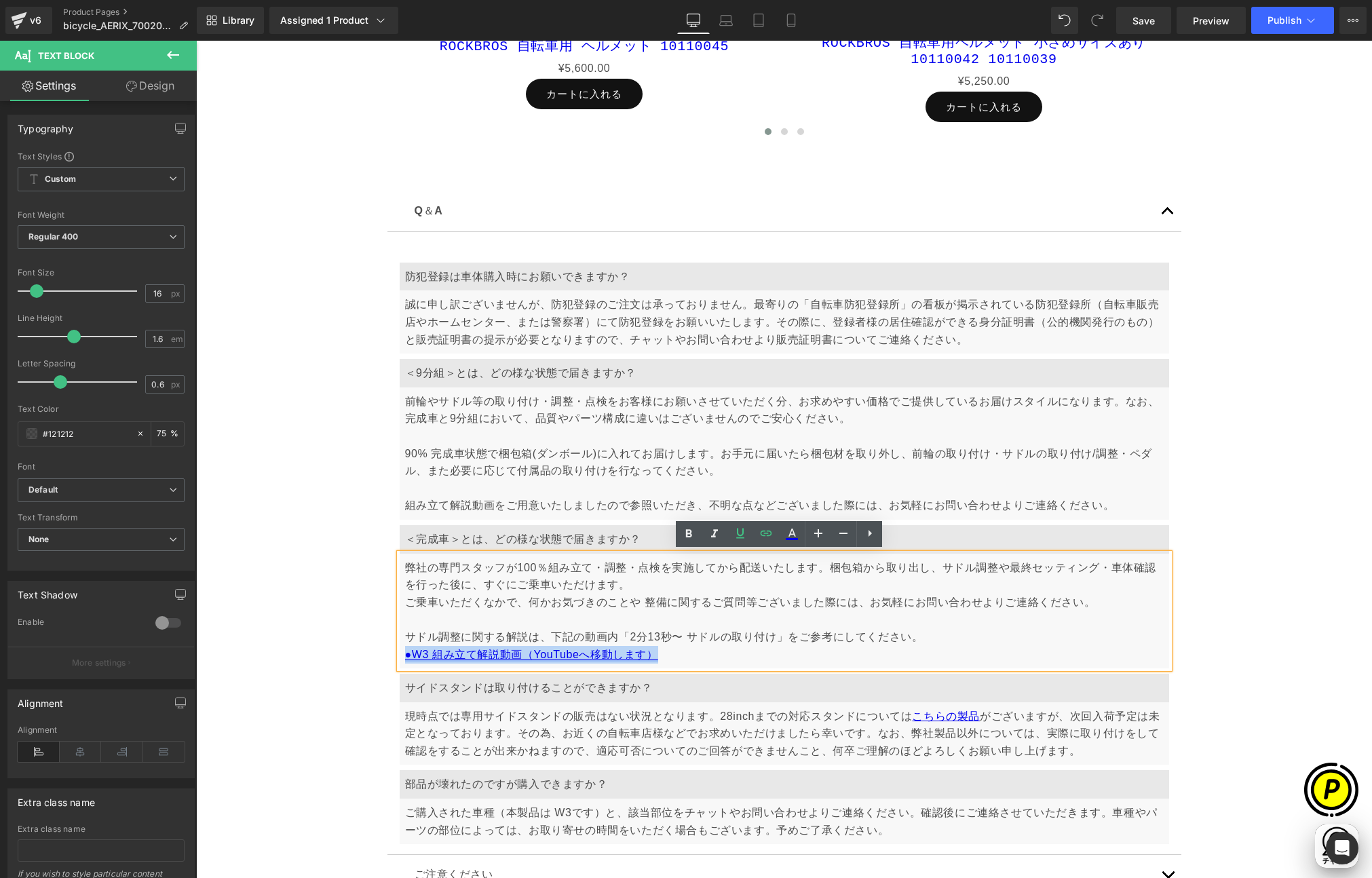
scroll to position [0, 794]
drag, startPoint x: 679, startPoint y: 653, endPoint x: 399, endPoint y: 653, distance: 280.0
click at [405, 653] on p "ご乗車いただくなかで、何かお気づきのことや 整備に関するご質問等ございました際には、お気軽にお問い合わせよりご連絡ください。 サドル調整に関する解説は、下記の…" at bounding box center [785, 628] width 758 height 69
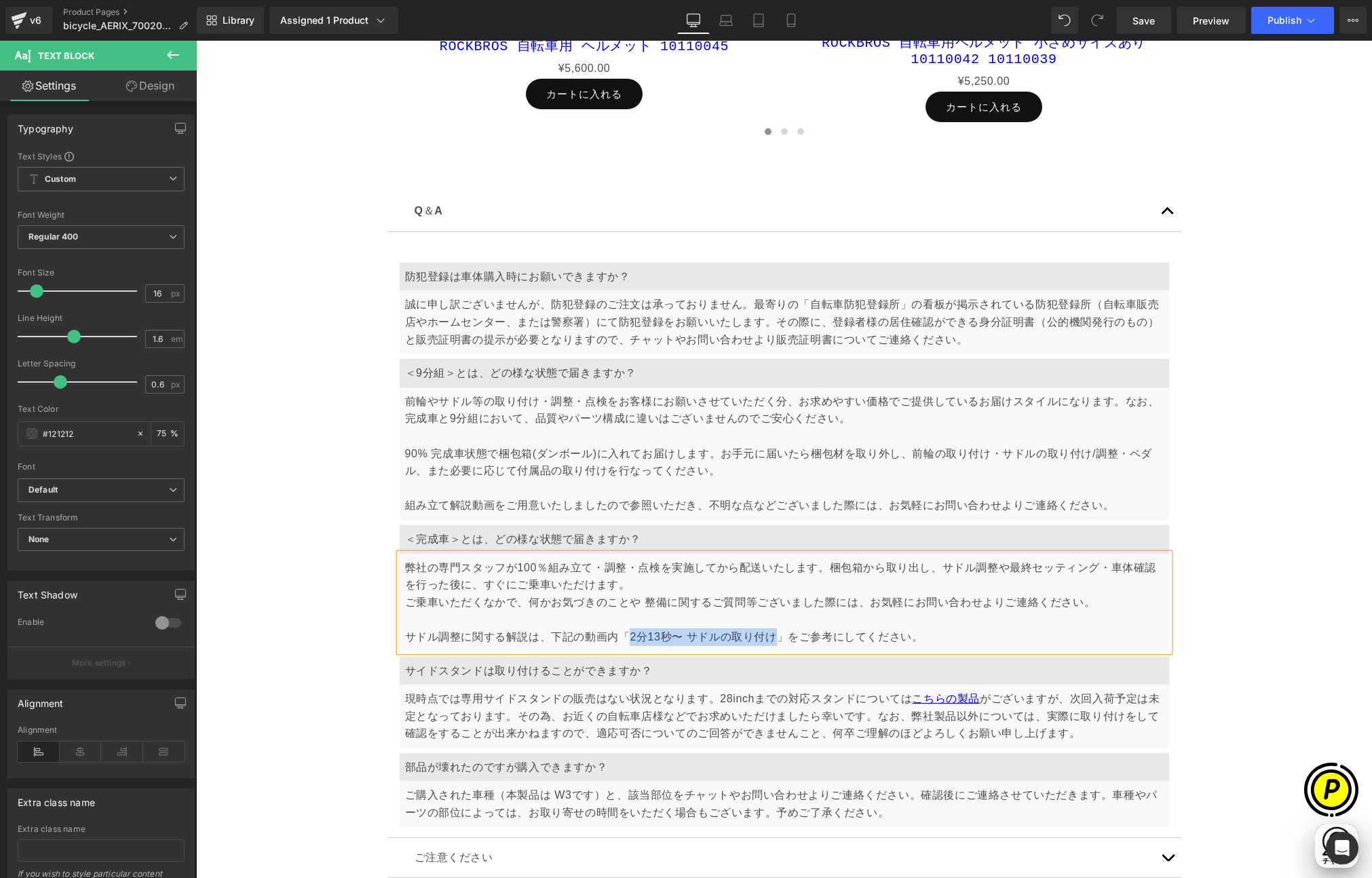
drag, startPoint x: 624, startPoint y: 635, endPoint x: 767, endPoint y: 636, distance: 143.0
click at [767, 636] on p "ご乗車いただくなかで、何かお気づきのことや 整備に関するご質問等ございました際には、お気軽にお問い合わせよりご連絡ください。 サドル調整に関する解説は、下記の…" at bounding box center [785, 620] width 758 height 52
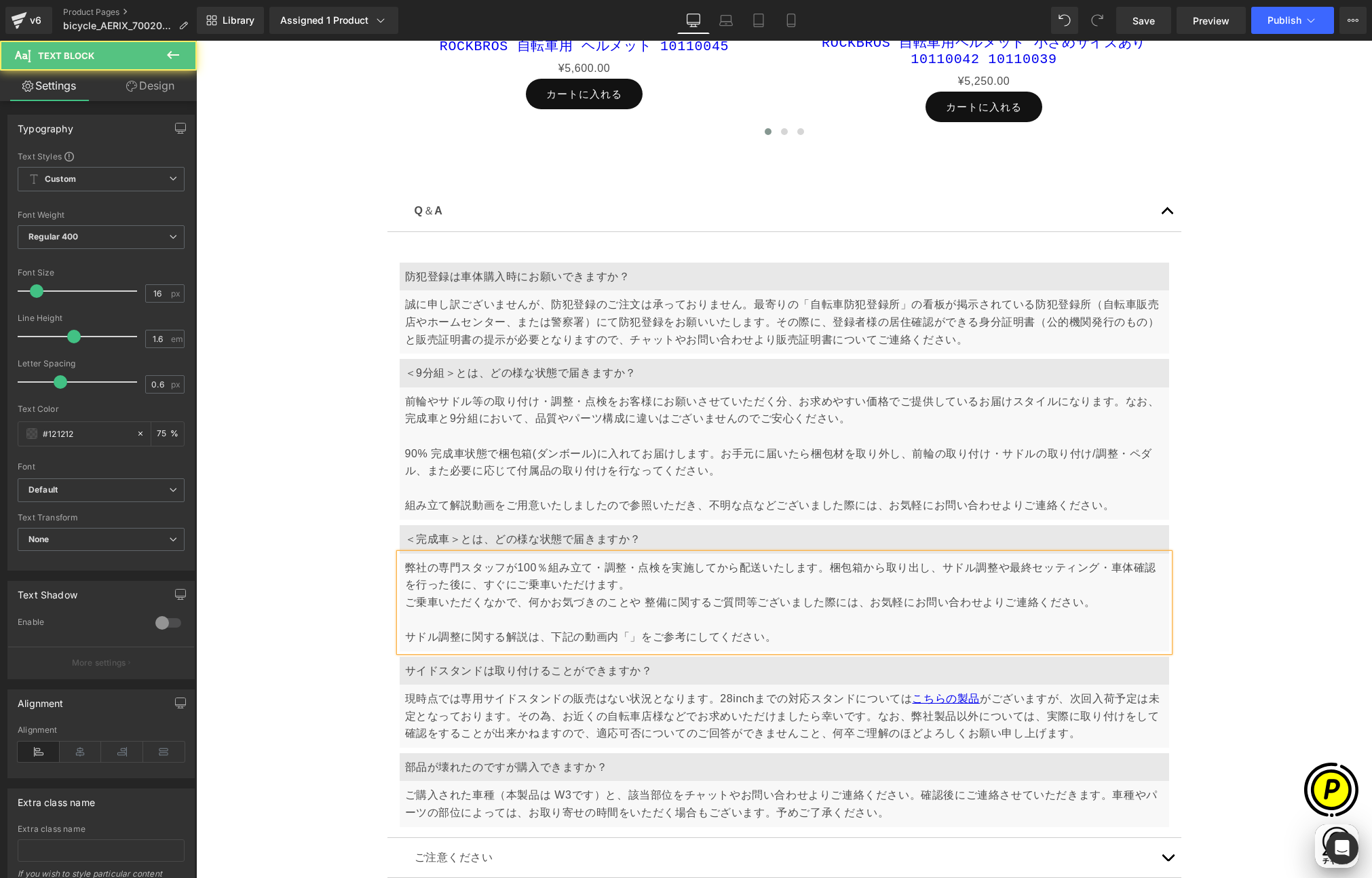
click at [809, 639] on p "ご乗車いただくなかで、何かお気づきのことや 整備に関するご質問等ございました際には、お気軽にお問い合わせよりご連絡ください。 サドル調整に関する解説は、下記の…" at bounding box center [785, 620] width 758 height 52
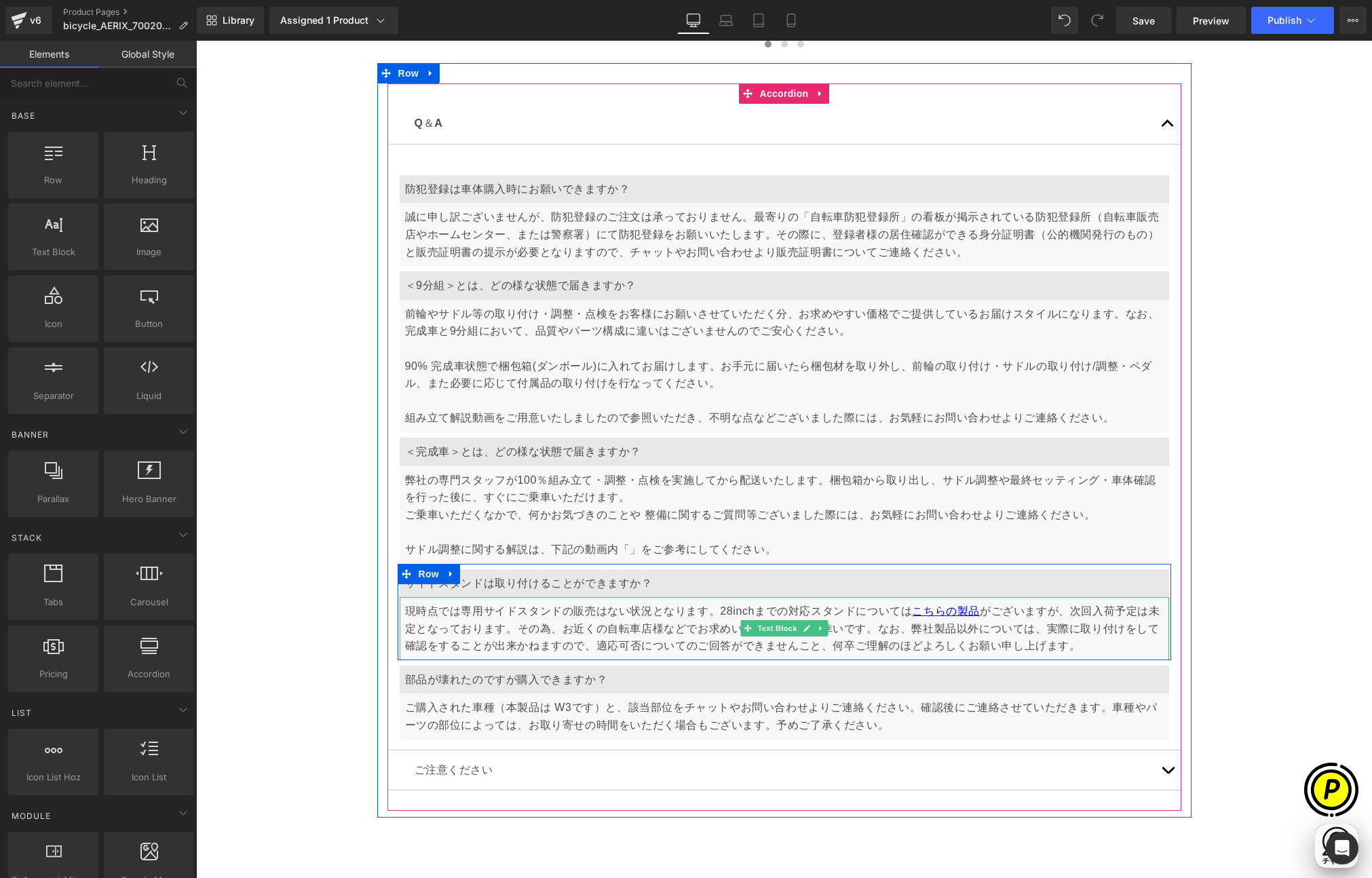
scroll to position [0, 794]
click at [555, 614] on p "現時点では専用サイドスタンドの販売はない状況となります。28inchまでの対応スタンドについては こちらの製品 がございますが、次回入荷予定は未定となっており…" at bounding box center [785, 629] width 758 height 52
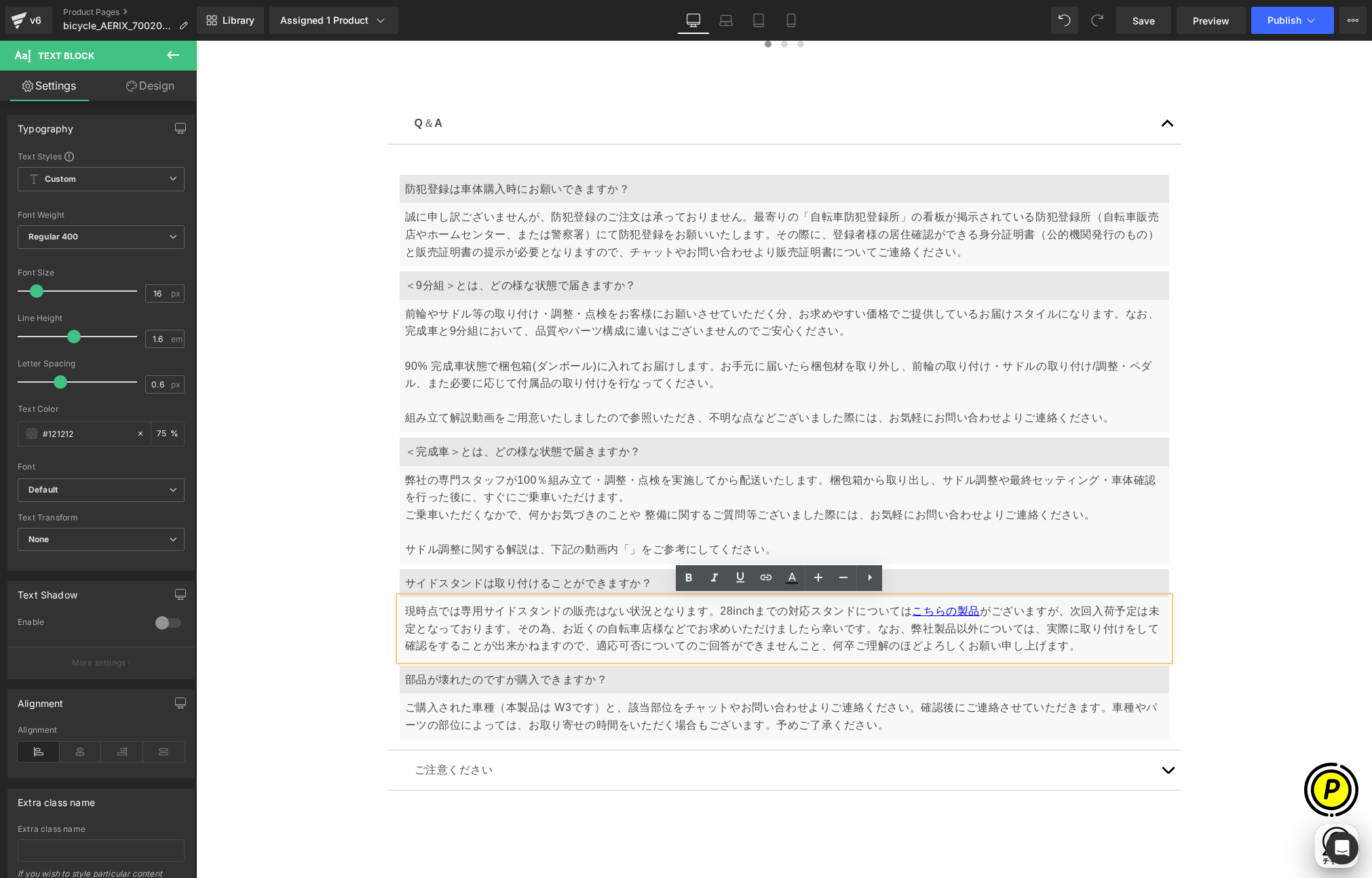
scroll to position [0, 0]
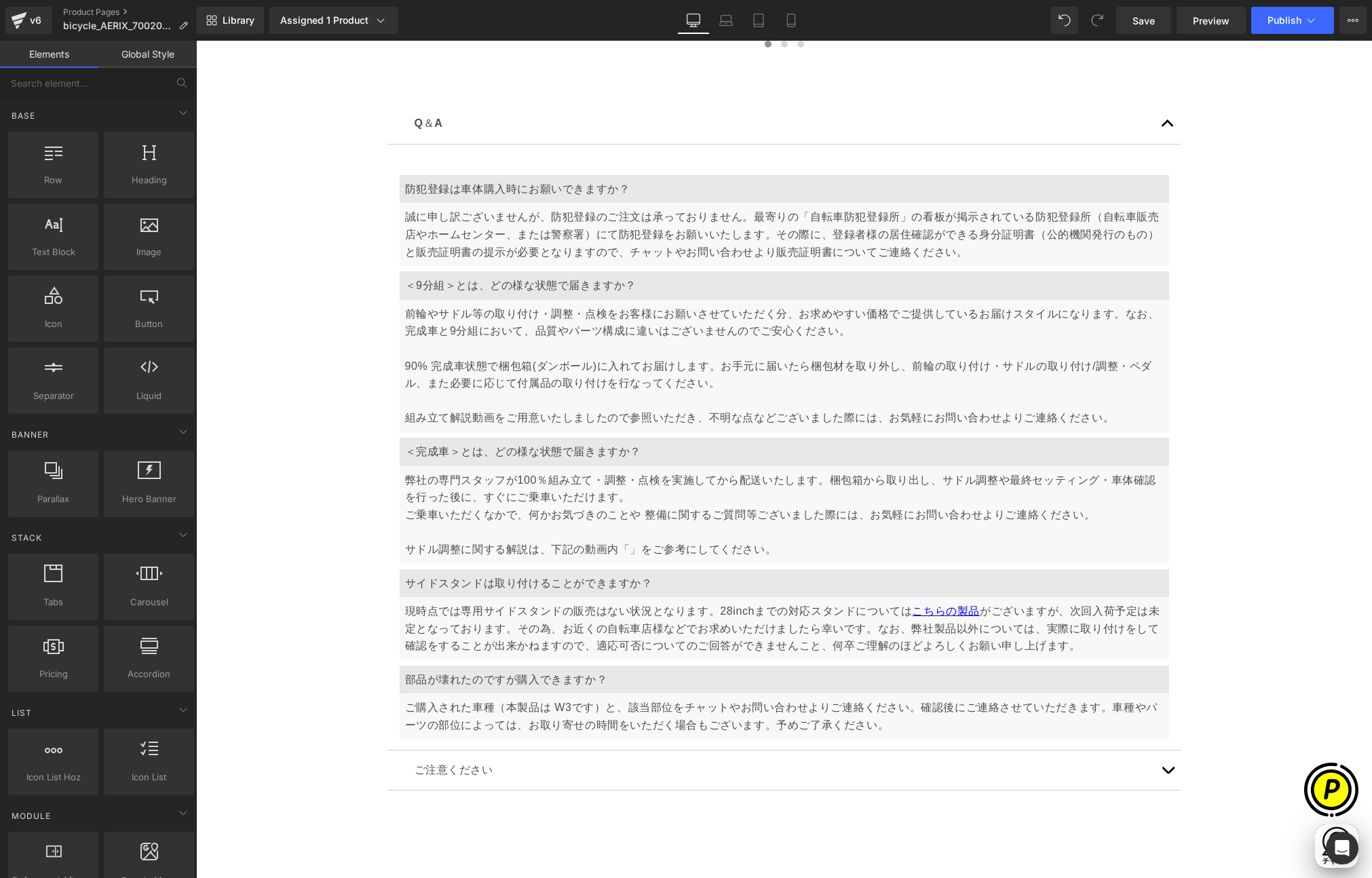
scroll to position [0, 265]
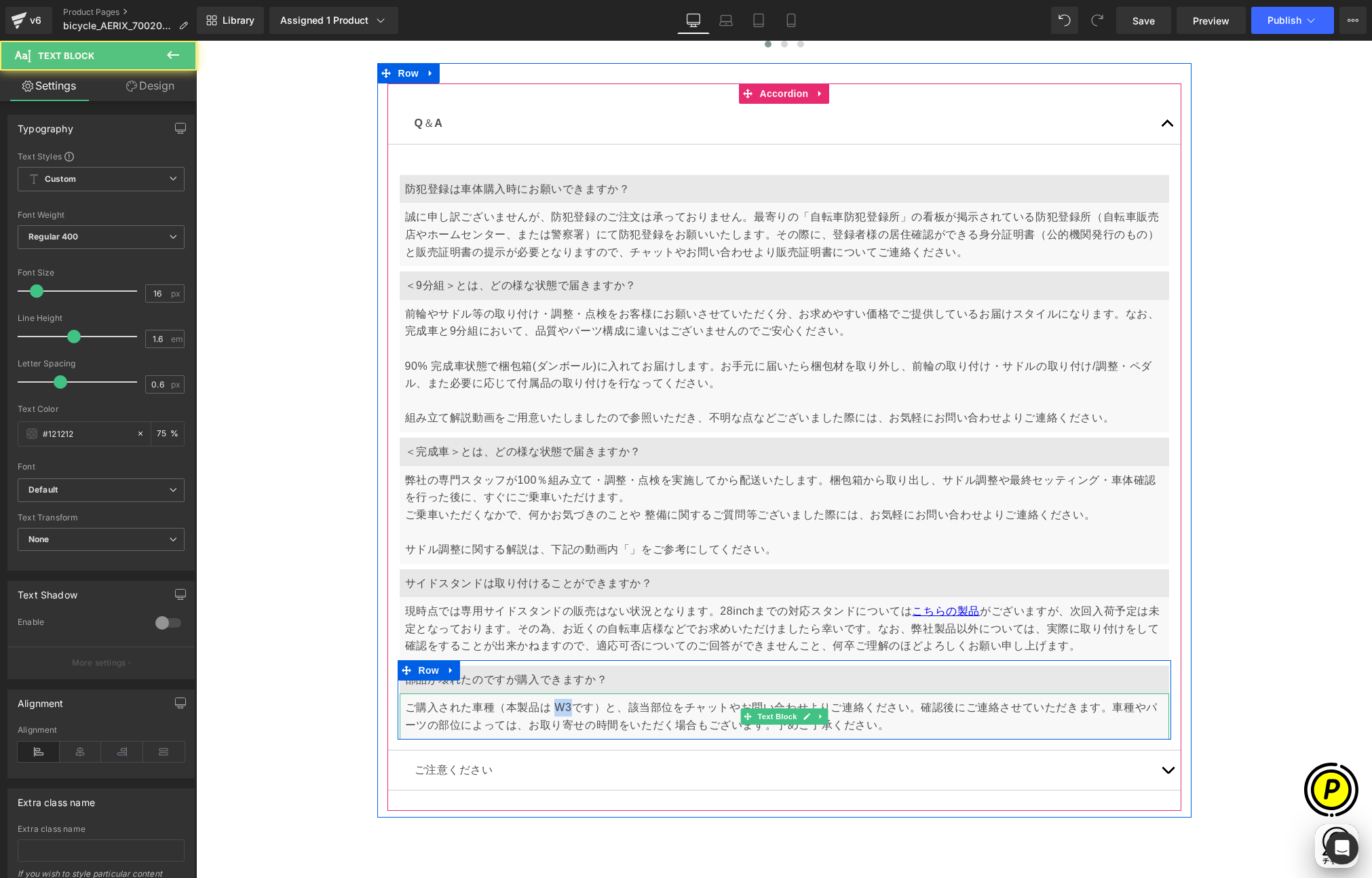
drag, startPoint x: 549, startPoint y: 706, endPoint x: 564, endPoint y: 706, distance: 15.0
click at [564, 706] on p "ご購入された車種（本製品は W3です）と、該当部位をチャットやお問い合わせよりご連絡ください。確認後にご連絡させていただきます。車種やパーツの部位によっては、…" at bounding box center [785, 716] width 758 height 34
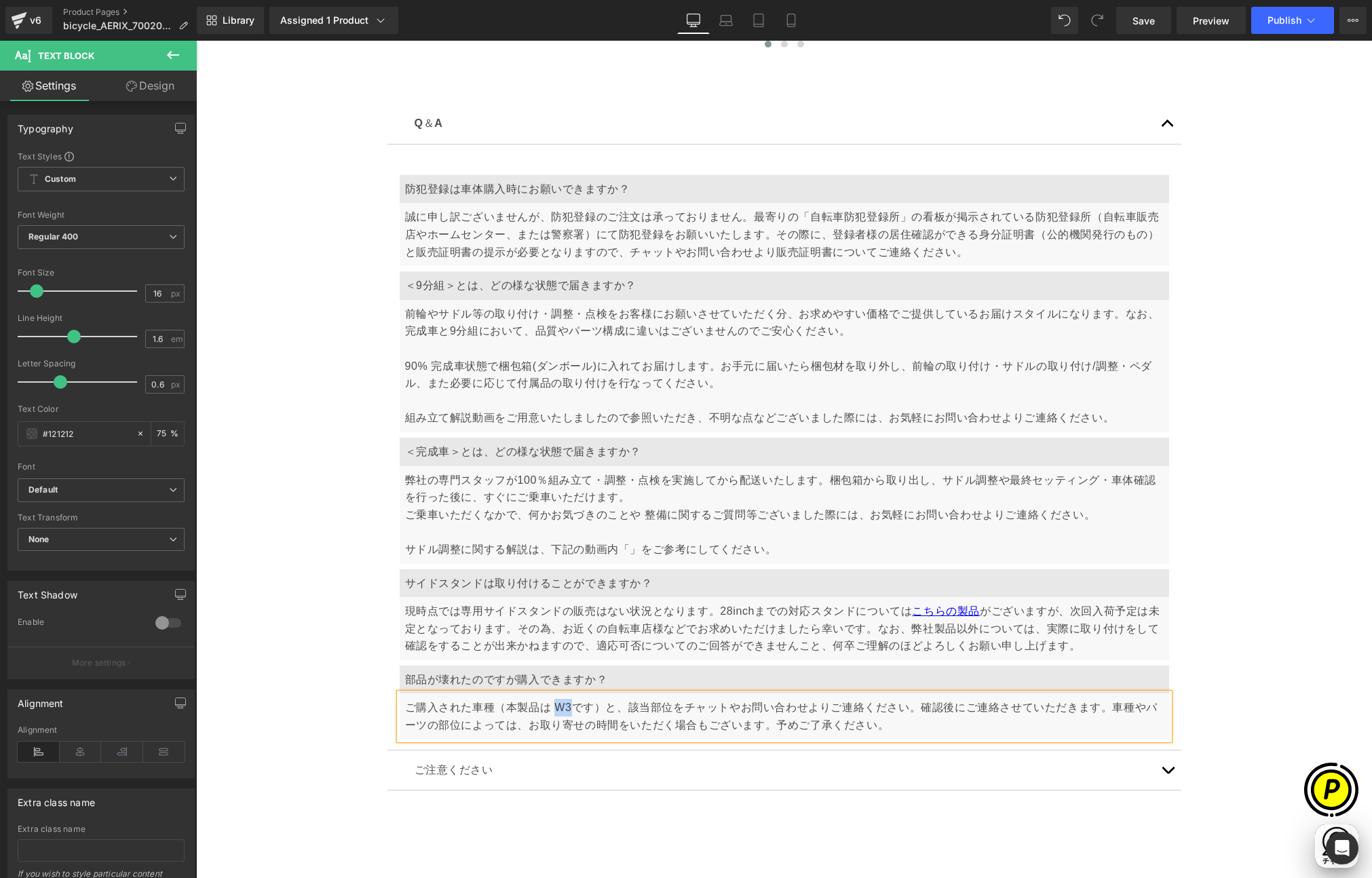
scroll to position [0, 794]
click at [564, 711] on p "ご購入された車種（本製品は W3です）と、該当部位をチャットやお問い合わせよりご連絡ください。確認後にご連絡させていただきます。車種やパーツの部位によっては、…" at bounding box center [785, 716] width 758 height 34
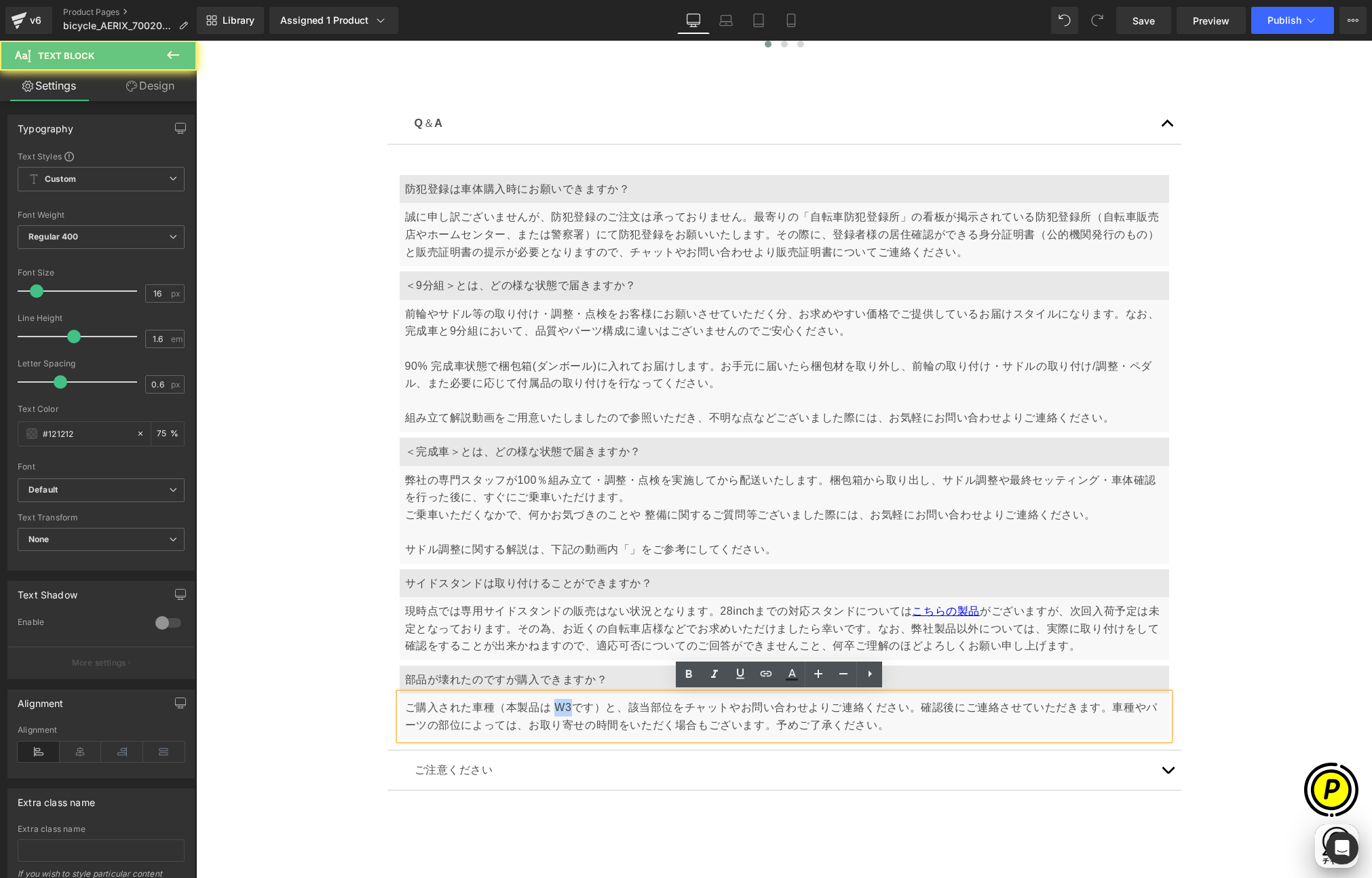
drag, startPoint x: 550, startPoint y: 709, endPoint x: 564, endPoint y: 707, distance: 14.1
click at [564, 707] on p "ご購入された車種（本製品は W3です）と、該当部位をチャットやお問い合わせよりご連絡ください。確認後にご連絡させていただきます。車種やパーツの部位によっては、…" at bounding box center [785, 716] width 758 height 34
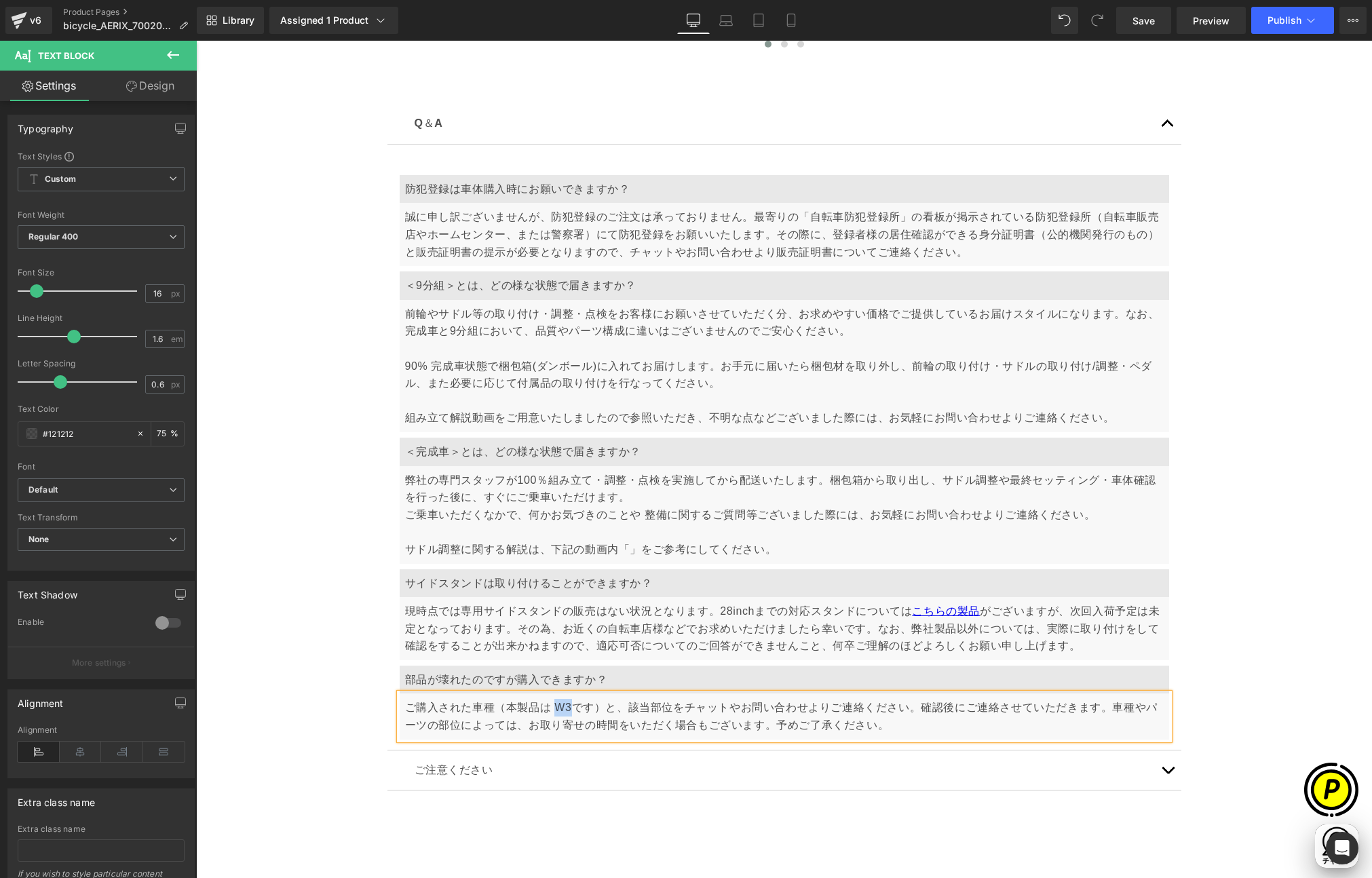
paste div
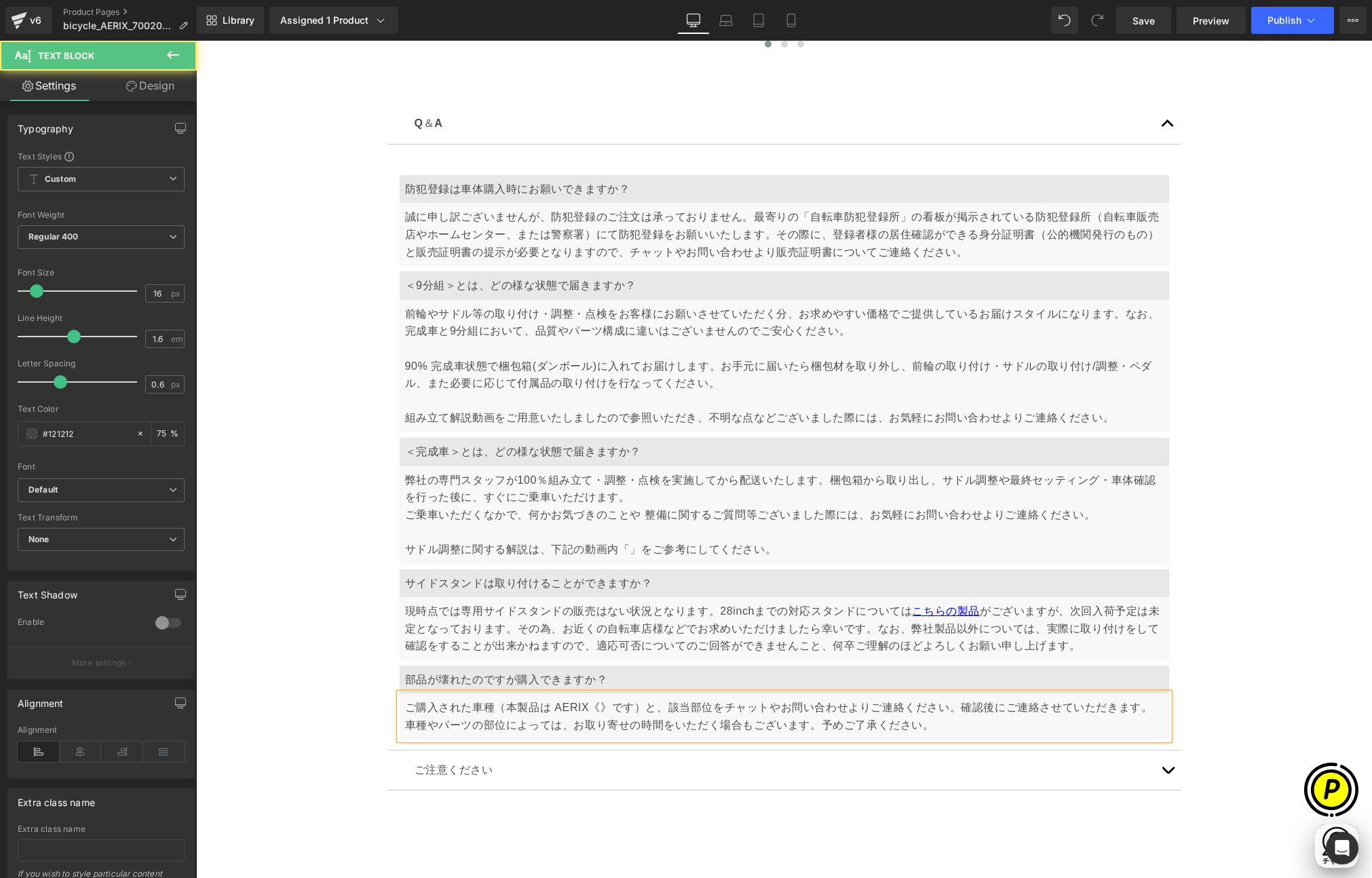
click at [593, 709] on p "ご購入された車種（本製品は AERIX《》です）と、該当部位をチャットやお問い合わせよりご連絡ください。確認後にご連絡させていただきます。車種やパーツの部位に…" at bounding box center [785, 716] width 758 height 34
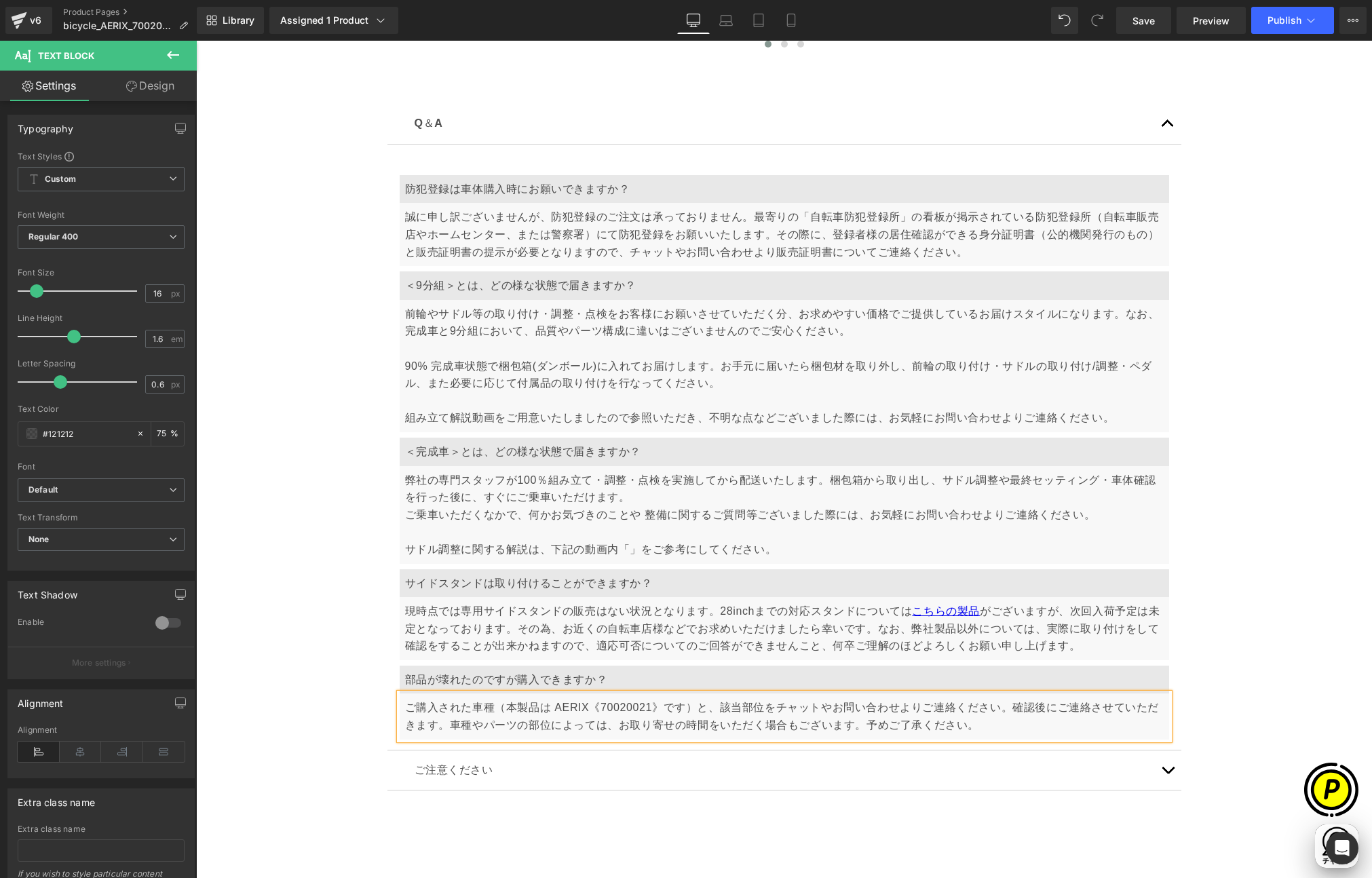
scroll to position [0, 0]
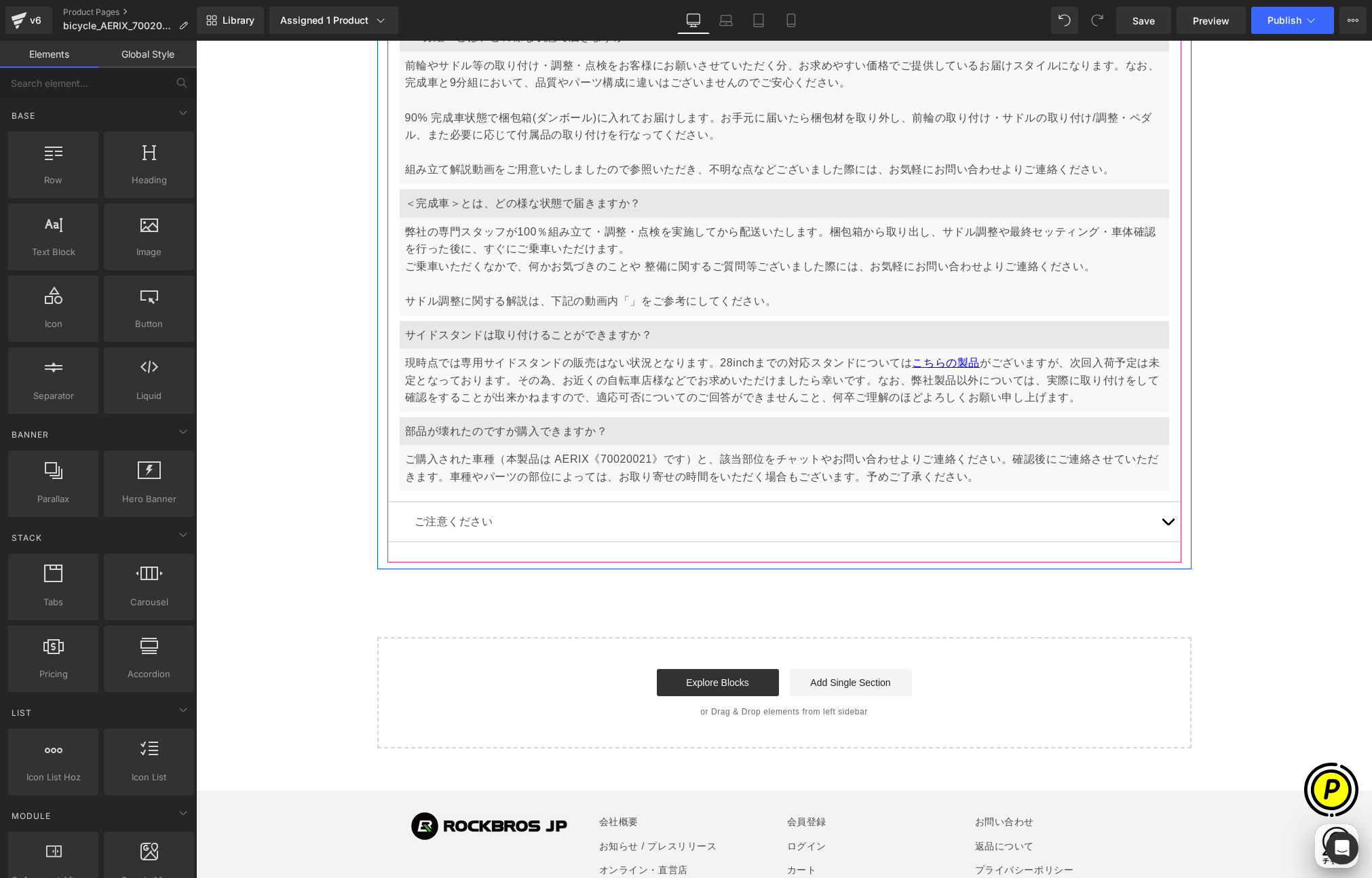
click at [1167, 525] on span "button" at bounding box center [1167, 525] width 0 height 0
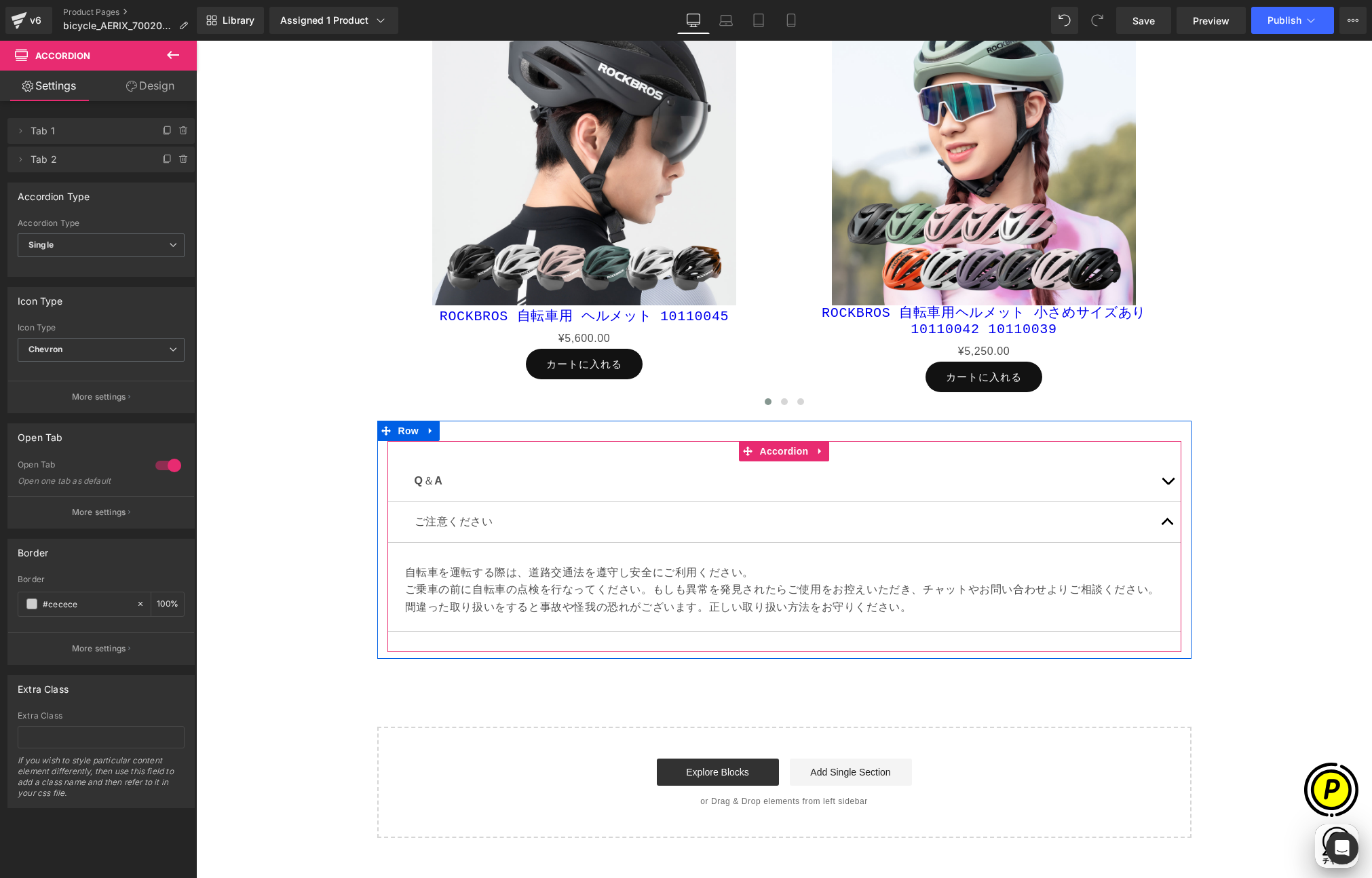
scroll to position [0, 265]
click at [1167, 525] on span "button" at bounding box center [1167, 525] width 0 height 0
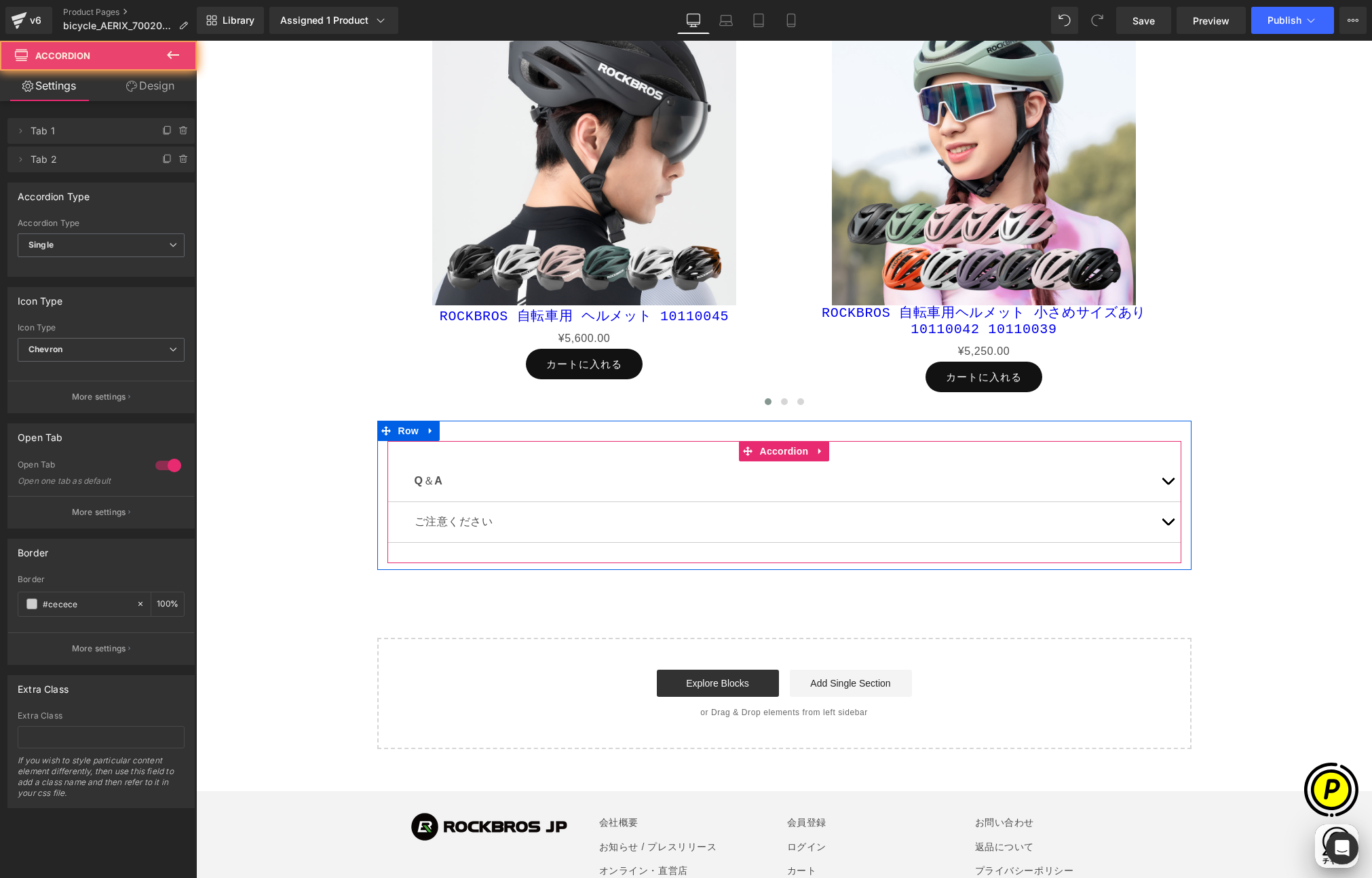
click at [1161, 478] on button "button" at bounding box center [1167, 481] width 27 height 40
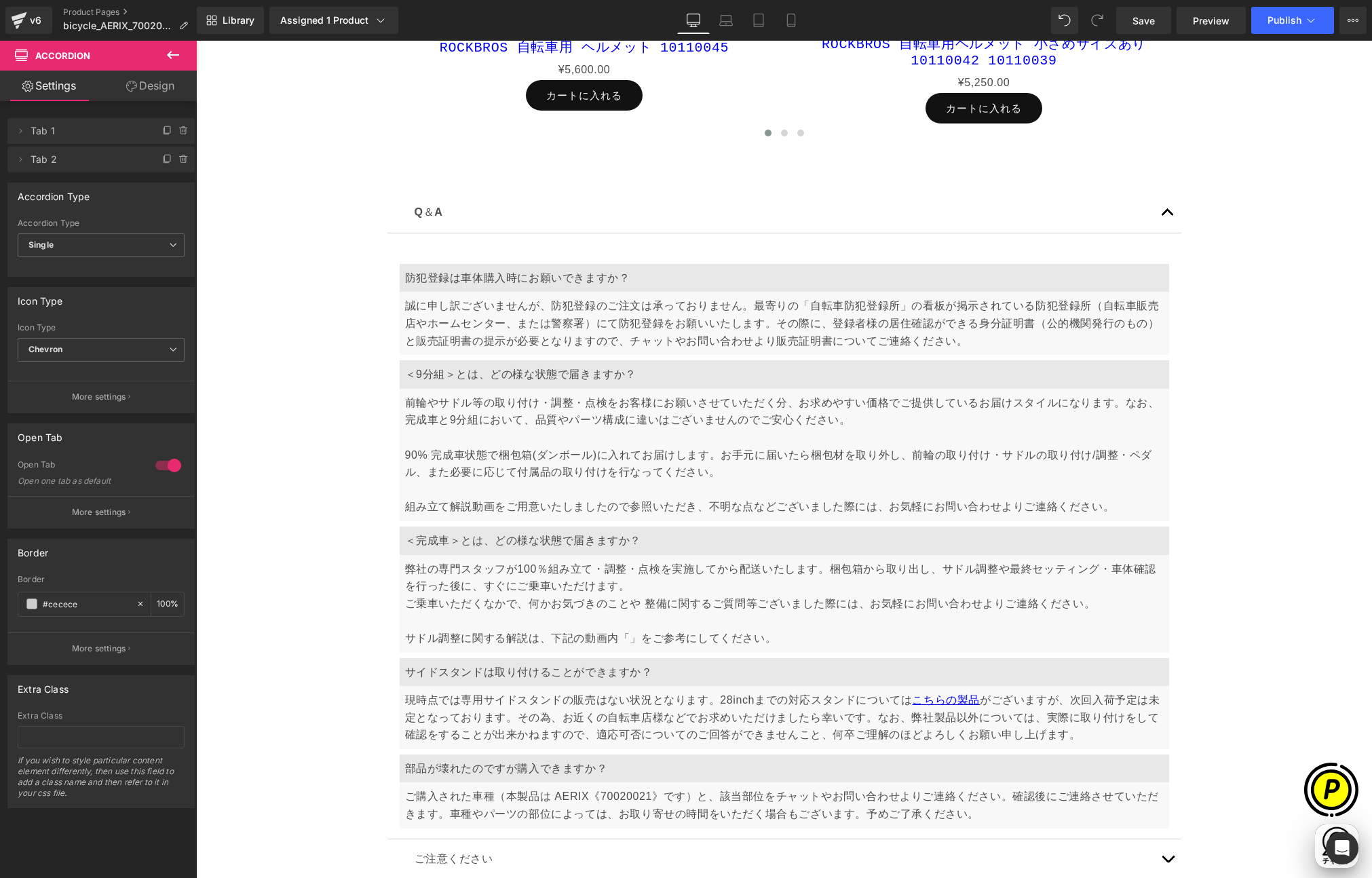
scroll to position [7694, 0]
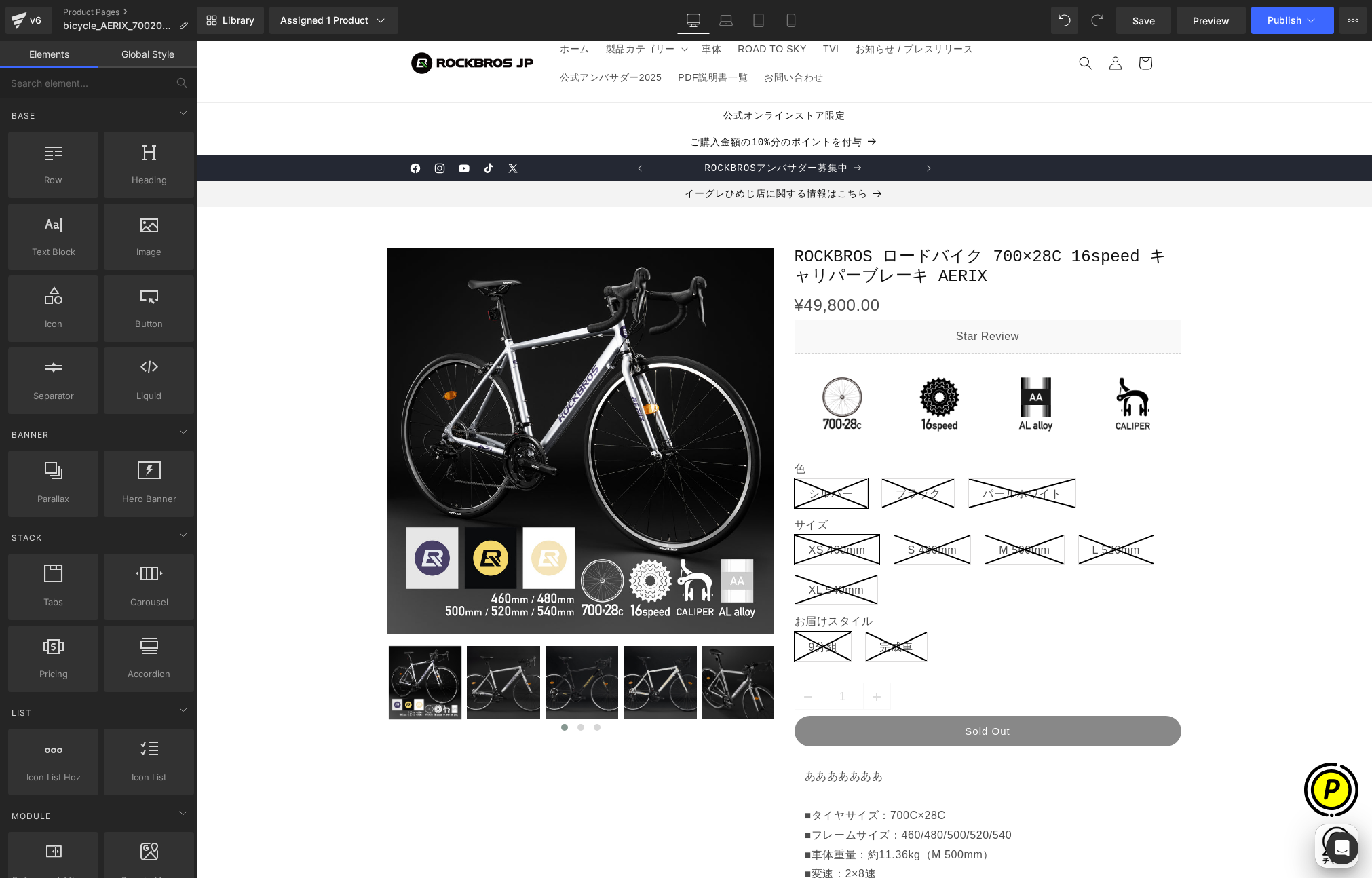
scroll to position [0, 0]
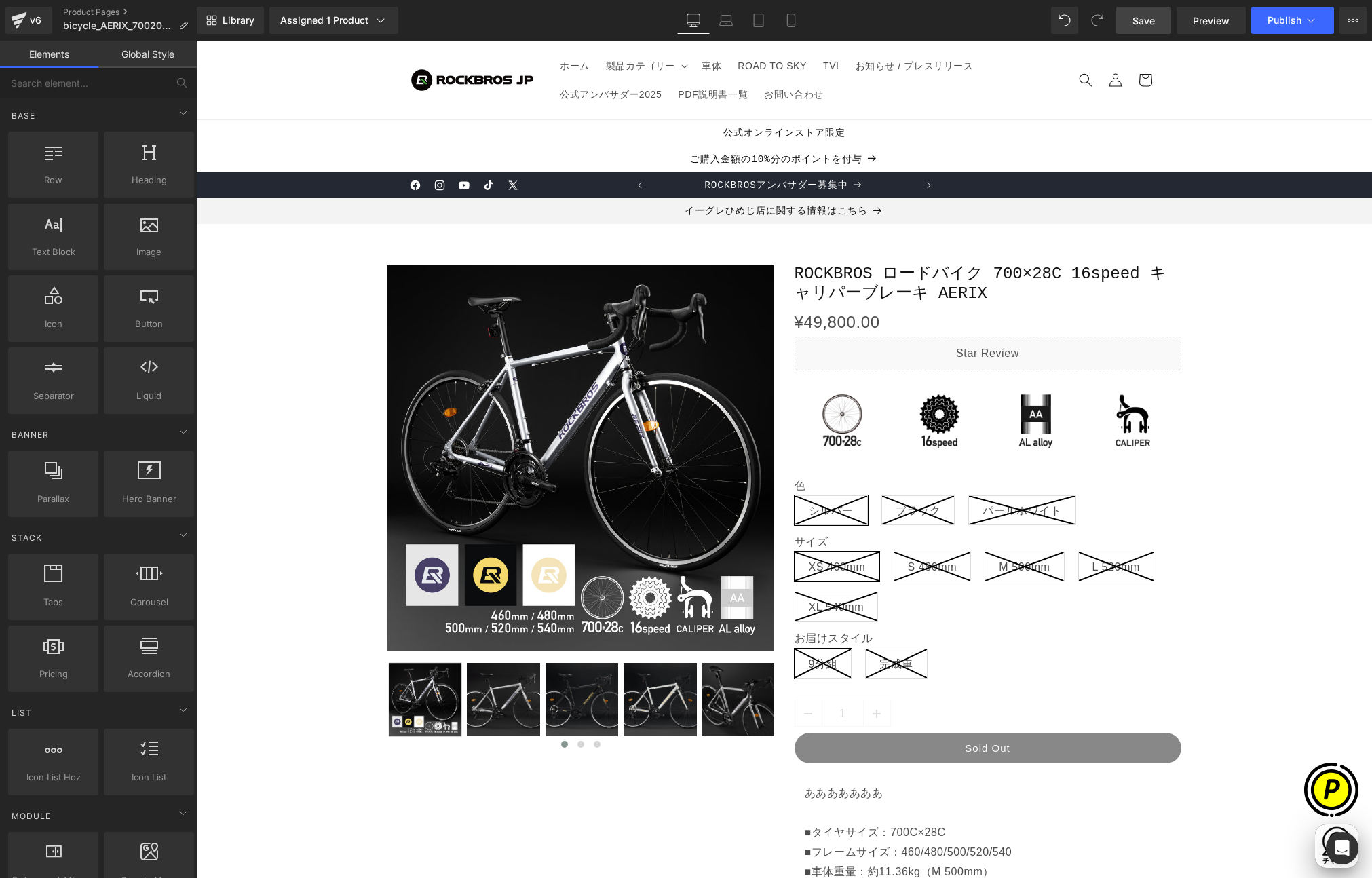
click at [1144, 18] on span "Save" at bounding box center [1143, 20] width 22 height 14
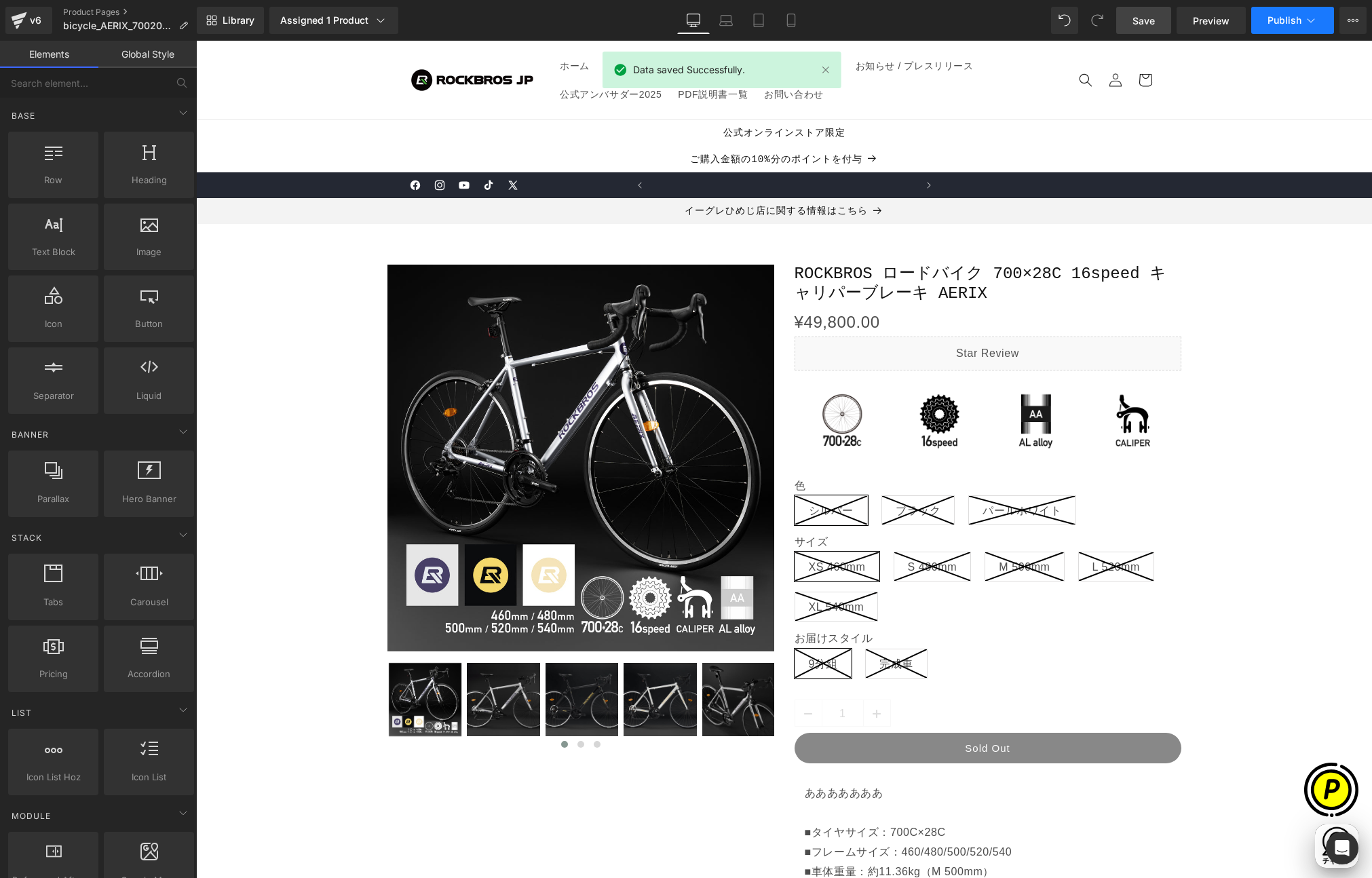
scroll to position [0, 265]
click at [1296, 24] on span "Publish" at bounding box center [1284, 20] width 34 height 10
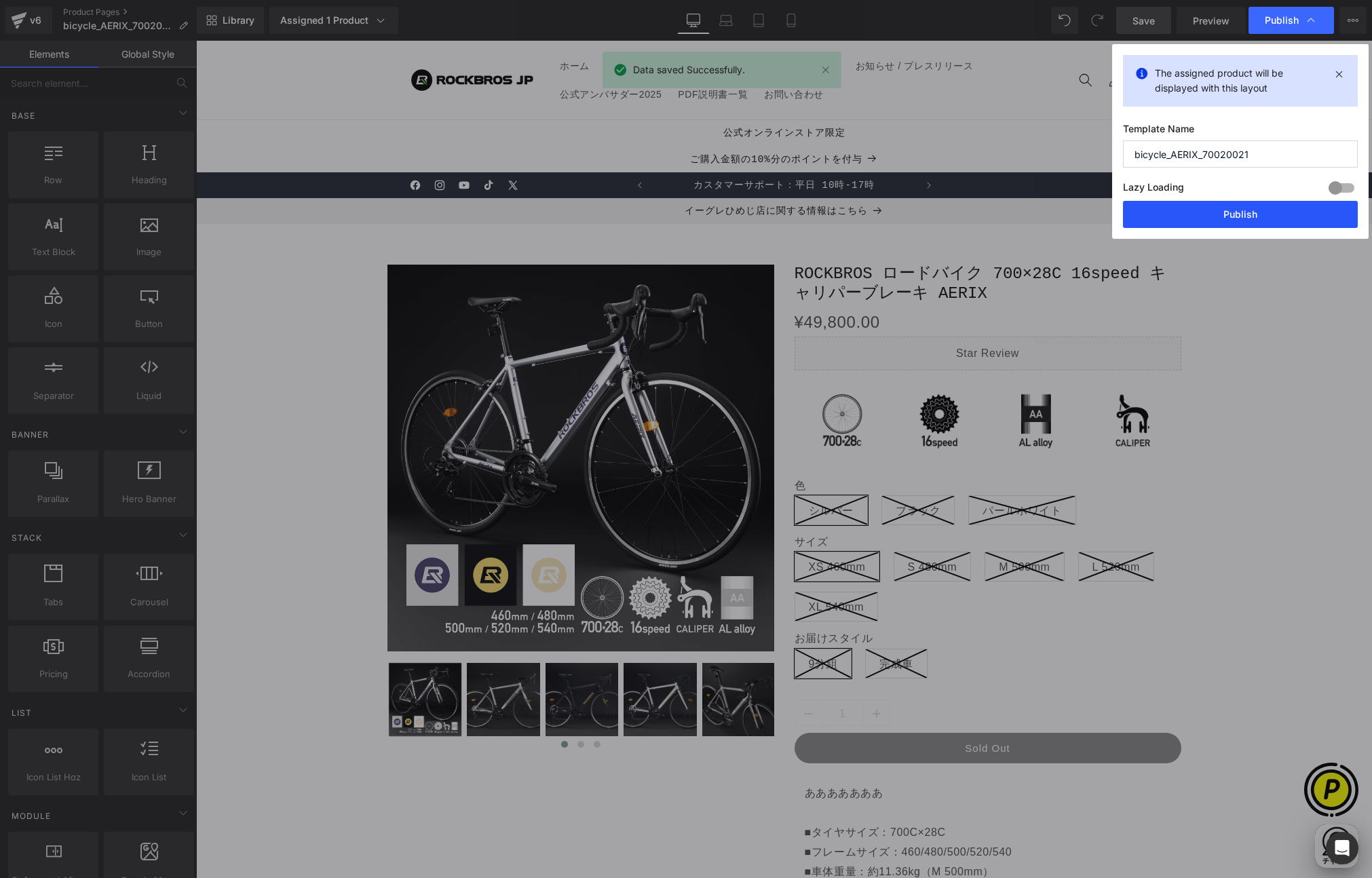
click at [1218, 219] on button "Publish" at bounding box center [1240, 214] width 235 height 27
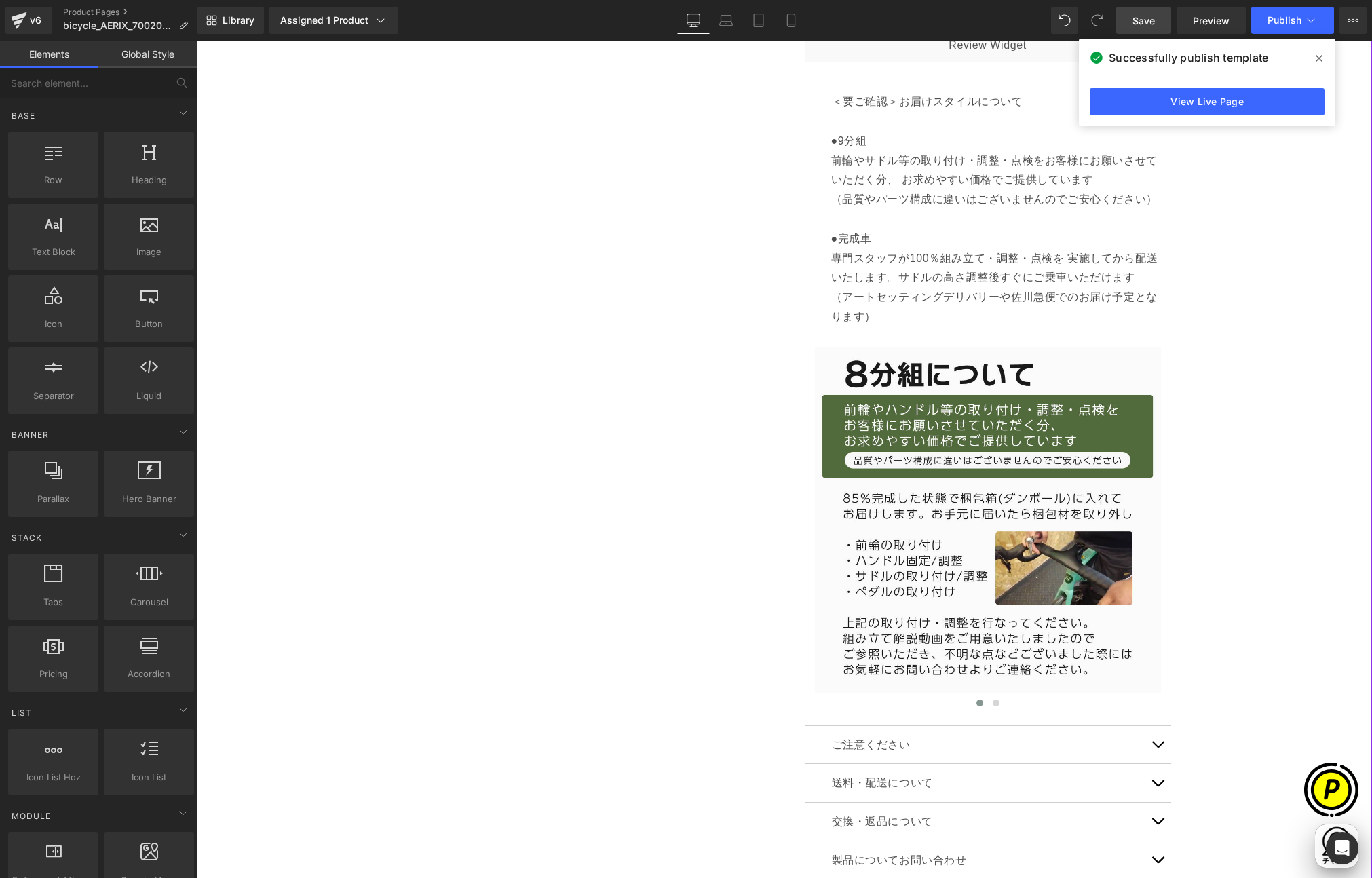
scroll to position [0, 0]
click at [1323, 58] on span at bounding box center [1319, 58] width 22 height 22
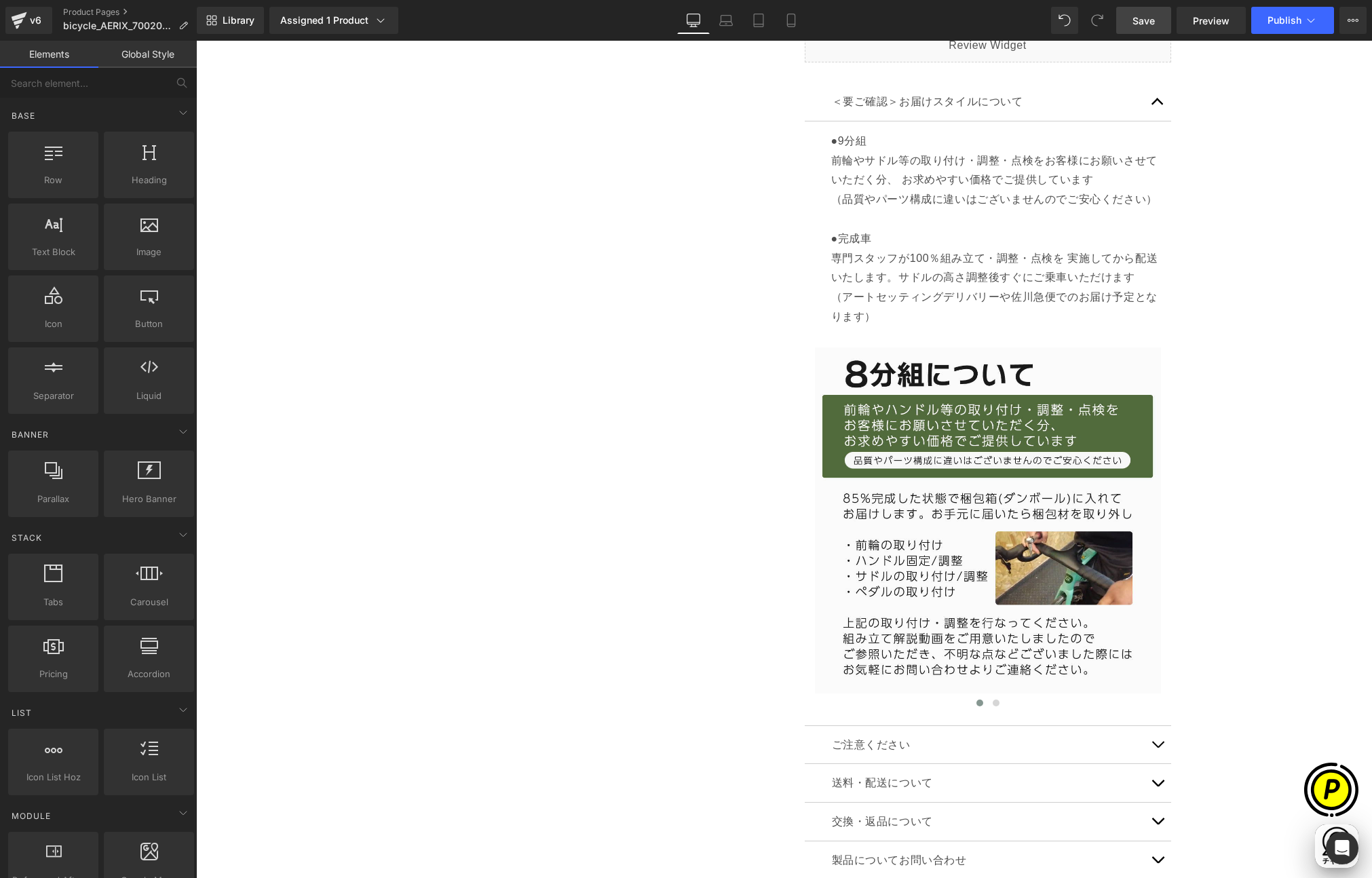
scroll to position [0, 529]
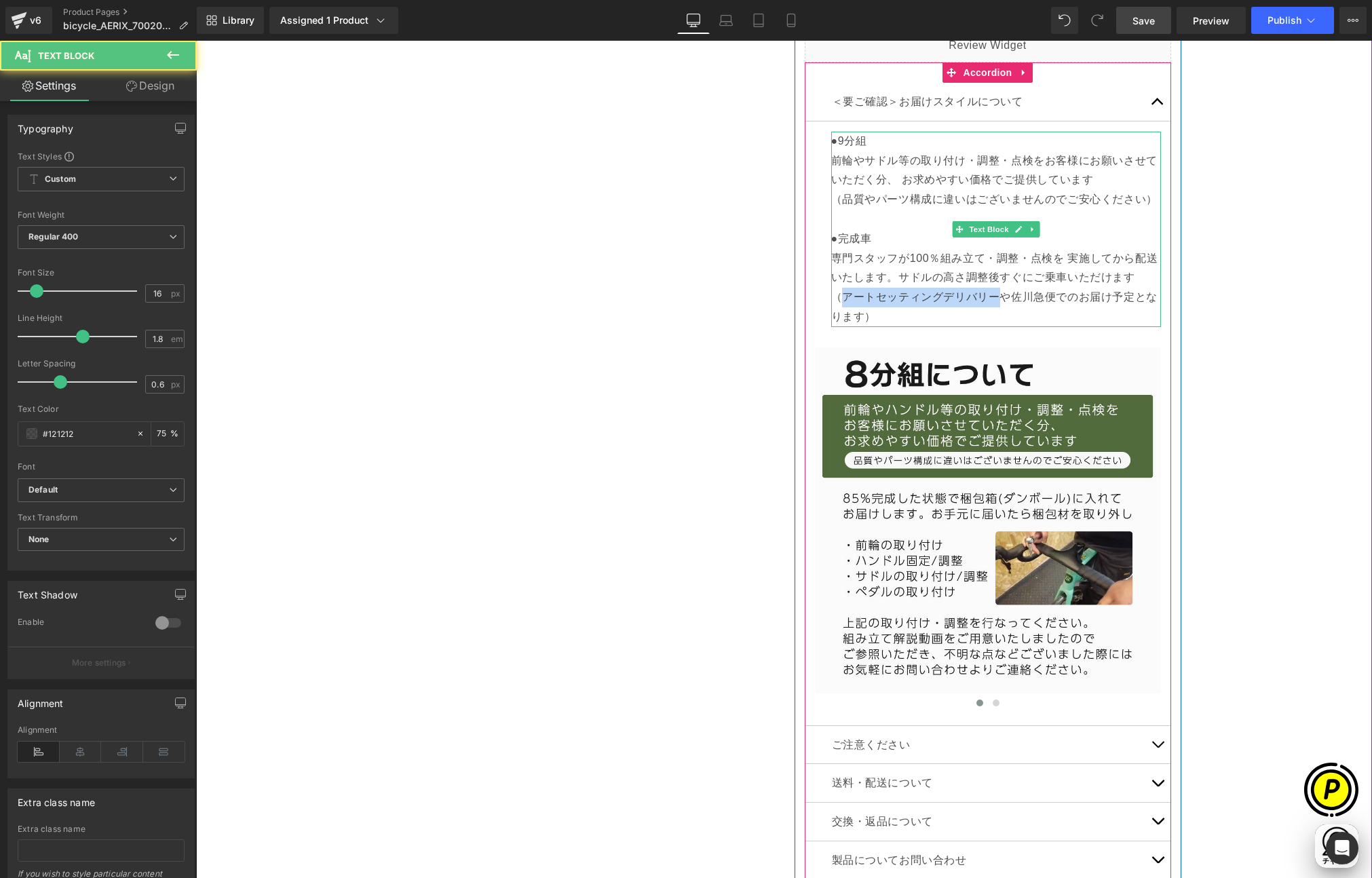
drag, startPoint x: 846, startPoint y: 298, endPoint x: 988, endPoint y: 297, distance: 142.0
click at [988, 297] on p "●9分組 前輪やサドル等の取り付け・調整・点検をお客様にお願いさせていただく分、 お求めやすい価格でご提供しています （品質やパーツ構成に違いはございませんの…" at bounding box center [996, 229] width 330 height 196
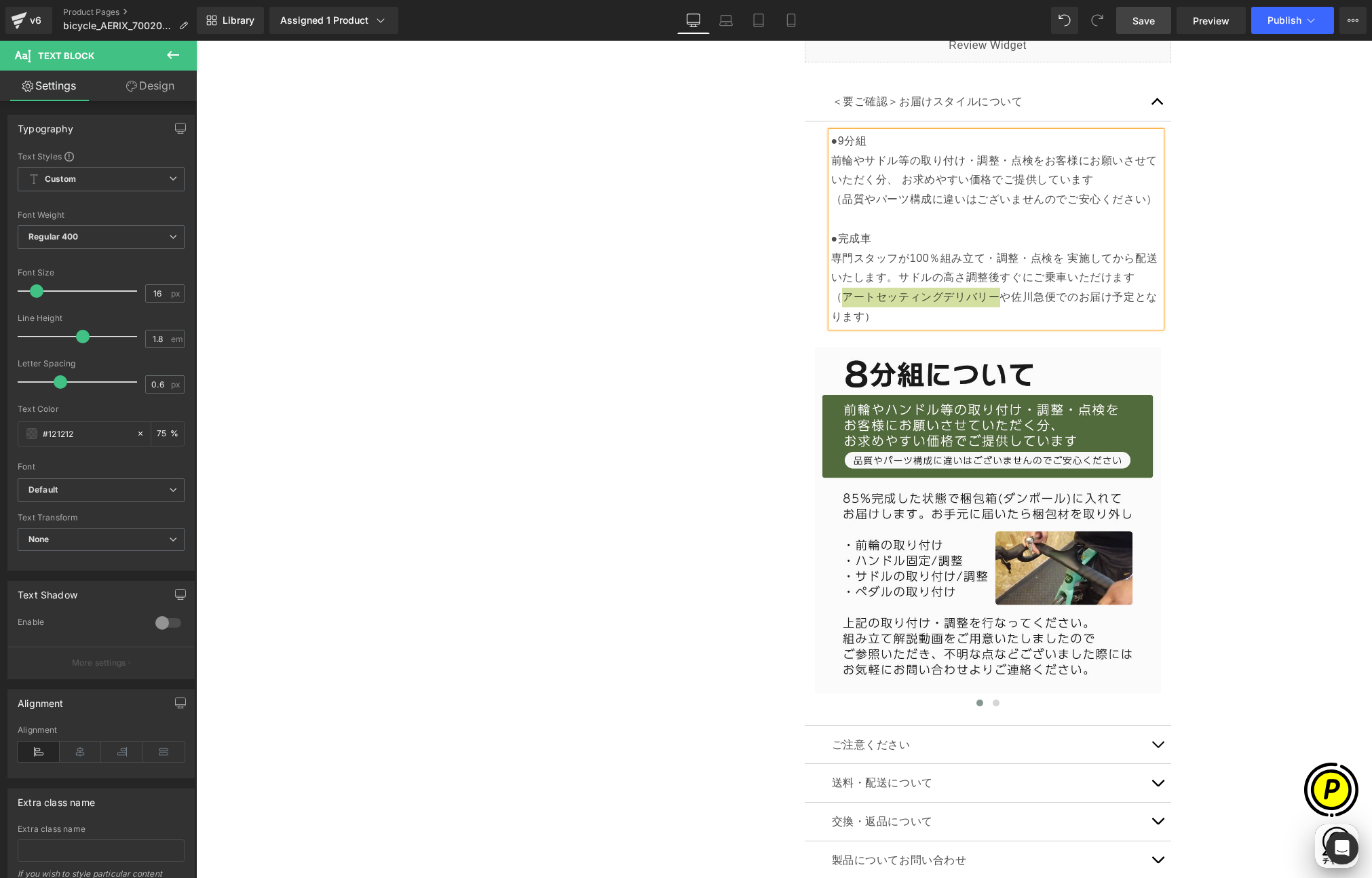
scroll to position [0, 0]
click at [1248, 327] on div "Sale Off (P) Image" at bounding box center [784, 35] width 1162 height 1968
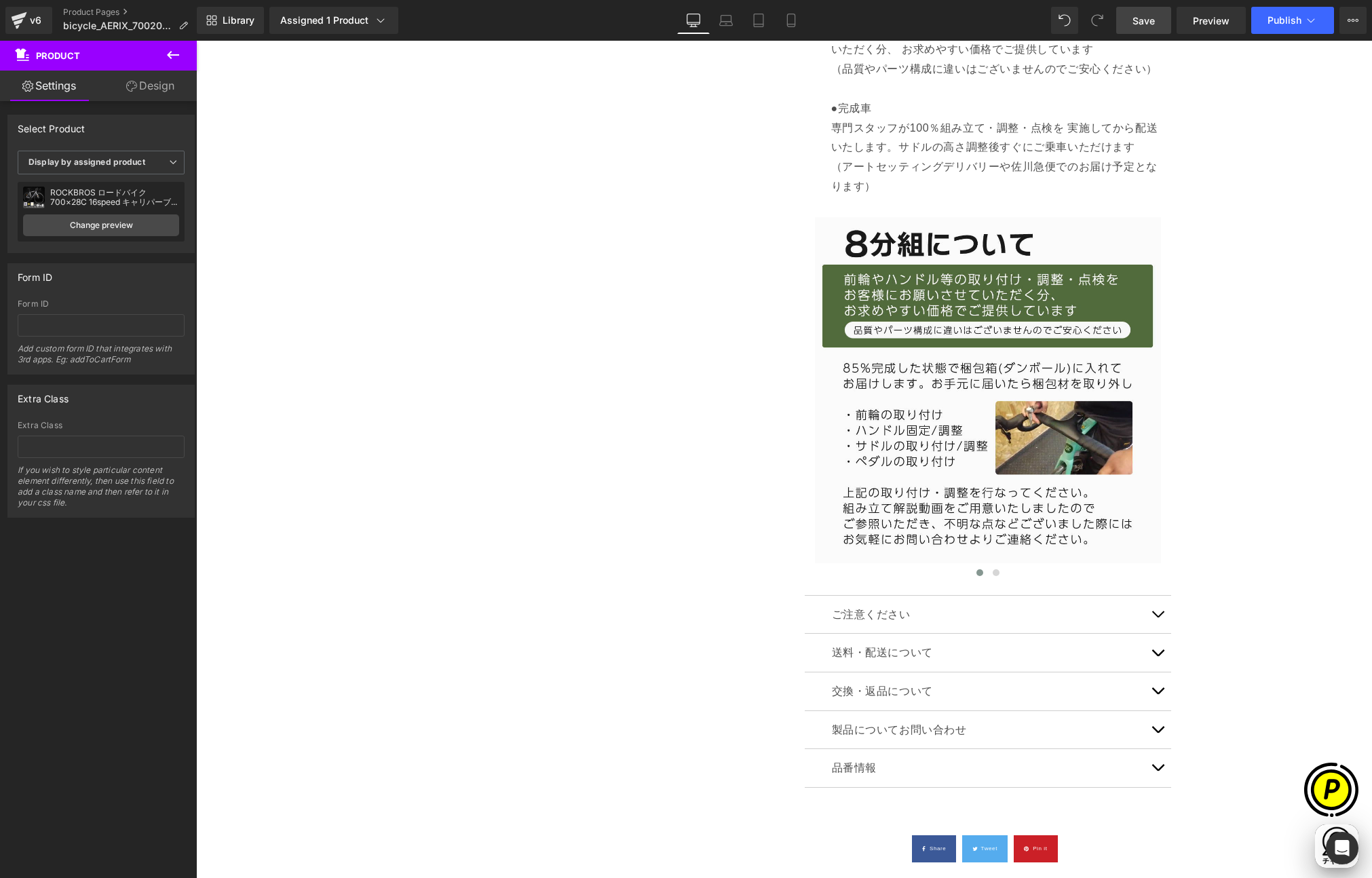
scroll to position [1375, 0]
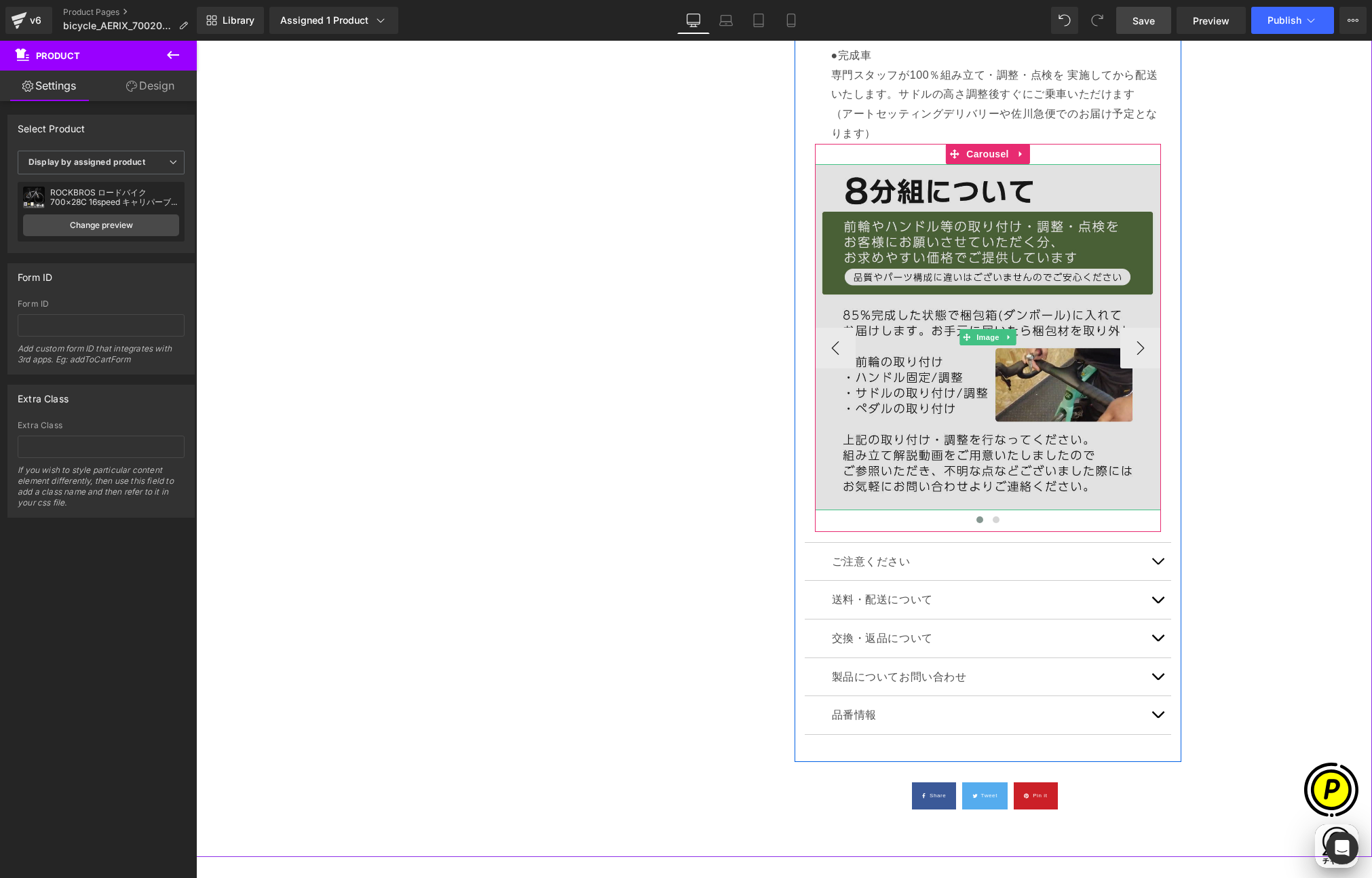
click at [992, 281] on img at bounding box center [988, 337] width 346 height 346
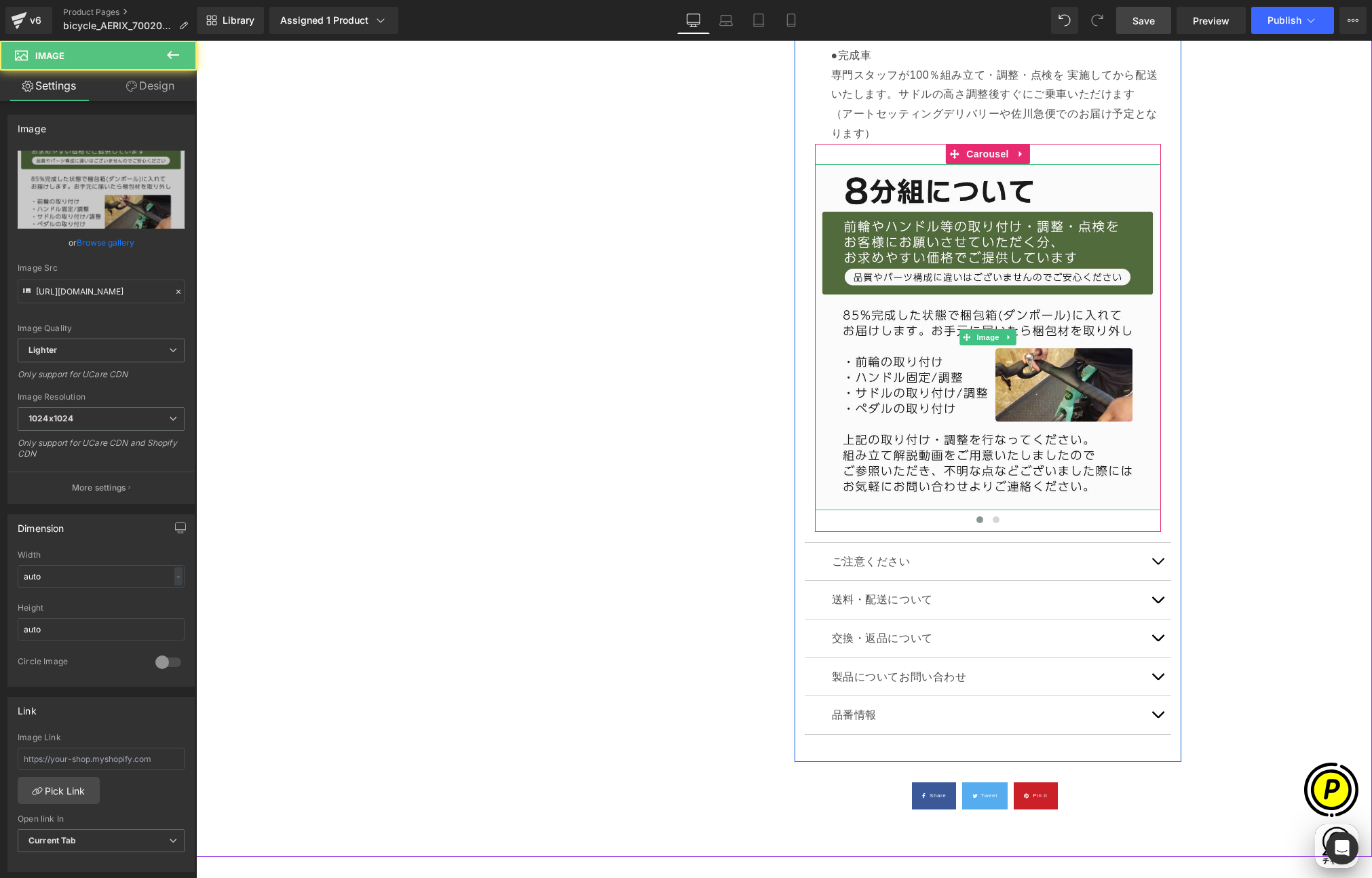
scroll to position [0, 265]
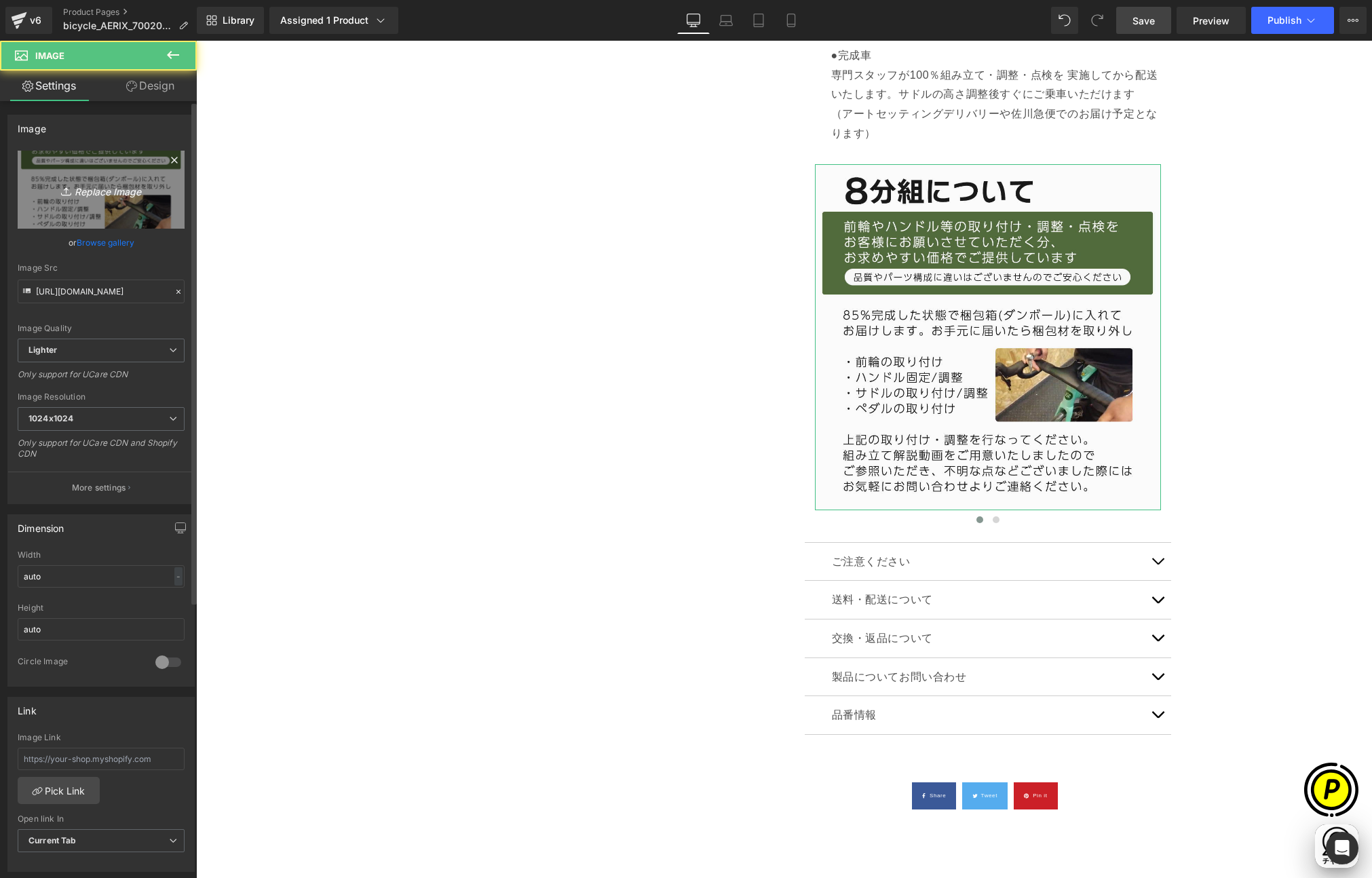
click at [82, 193] on icon "Replace Image" at bounding box center [100, 190] width 109 height 17
type input "C:\fakepath\お届け状態について_01.jpg"
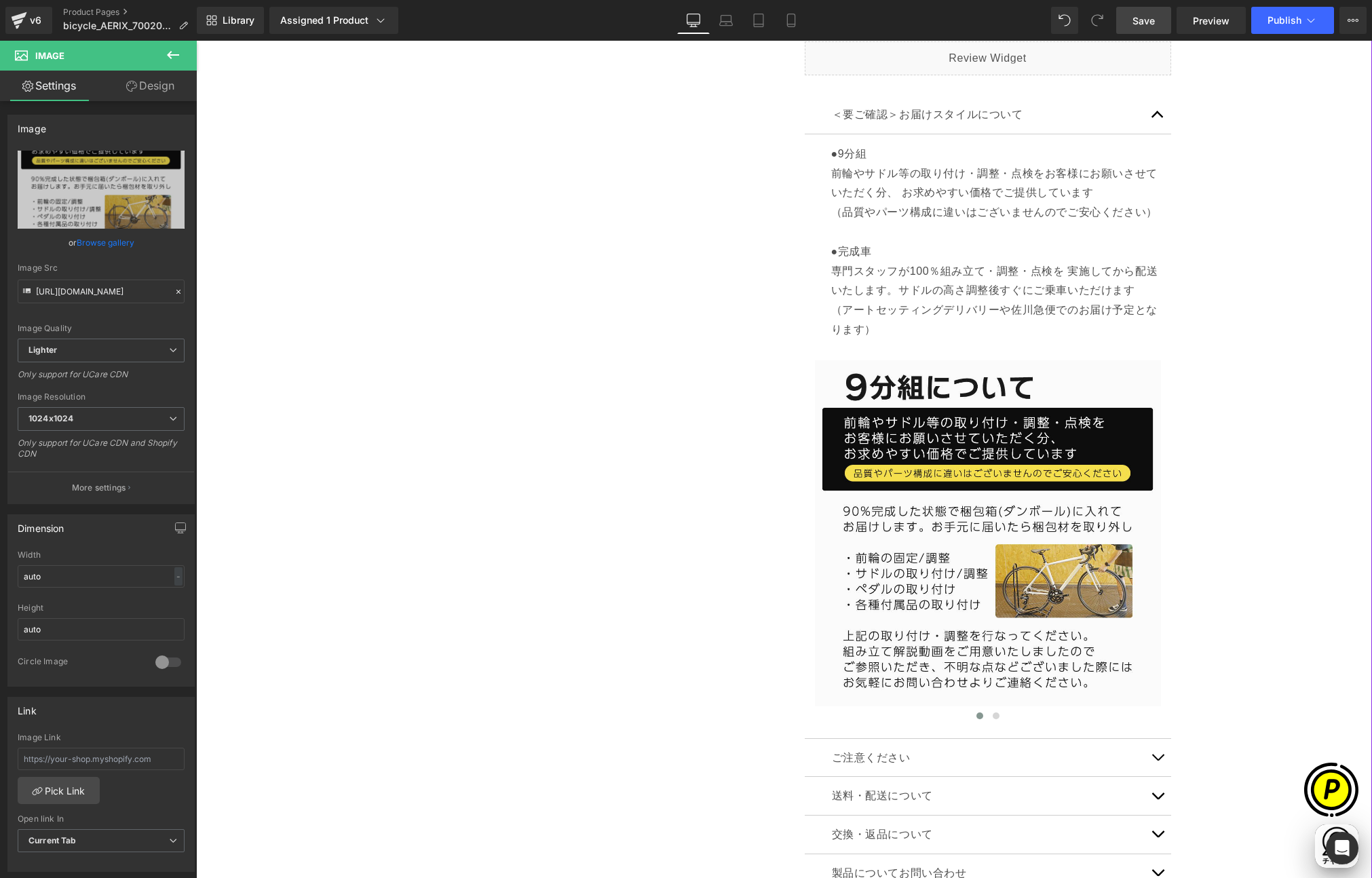
scroll to position [1202, 0]
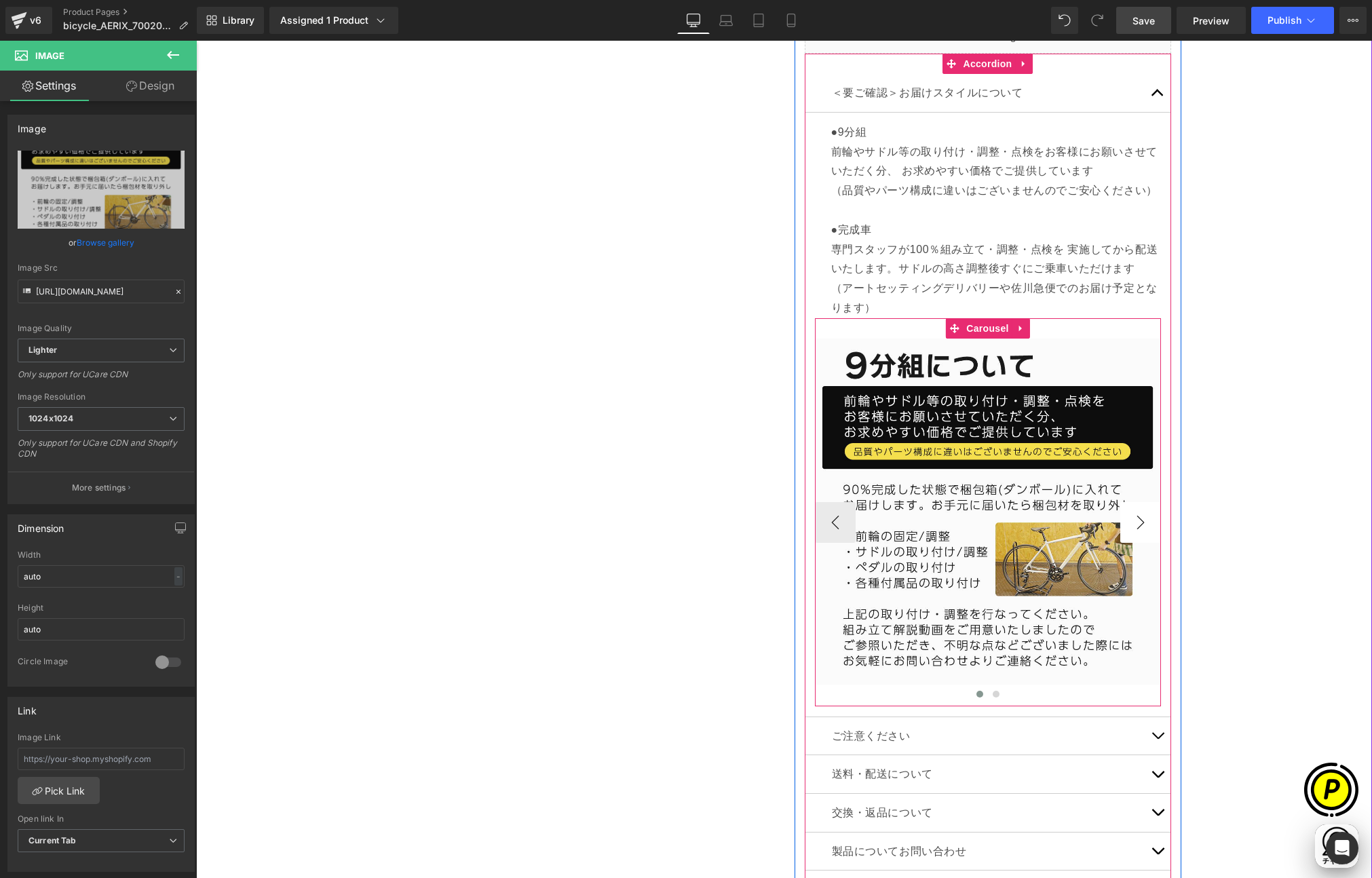
click at [1143, 527] on button "›" at bounding box center [1140, 522] width 40 height 40
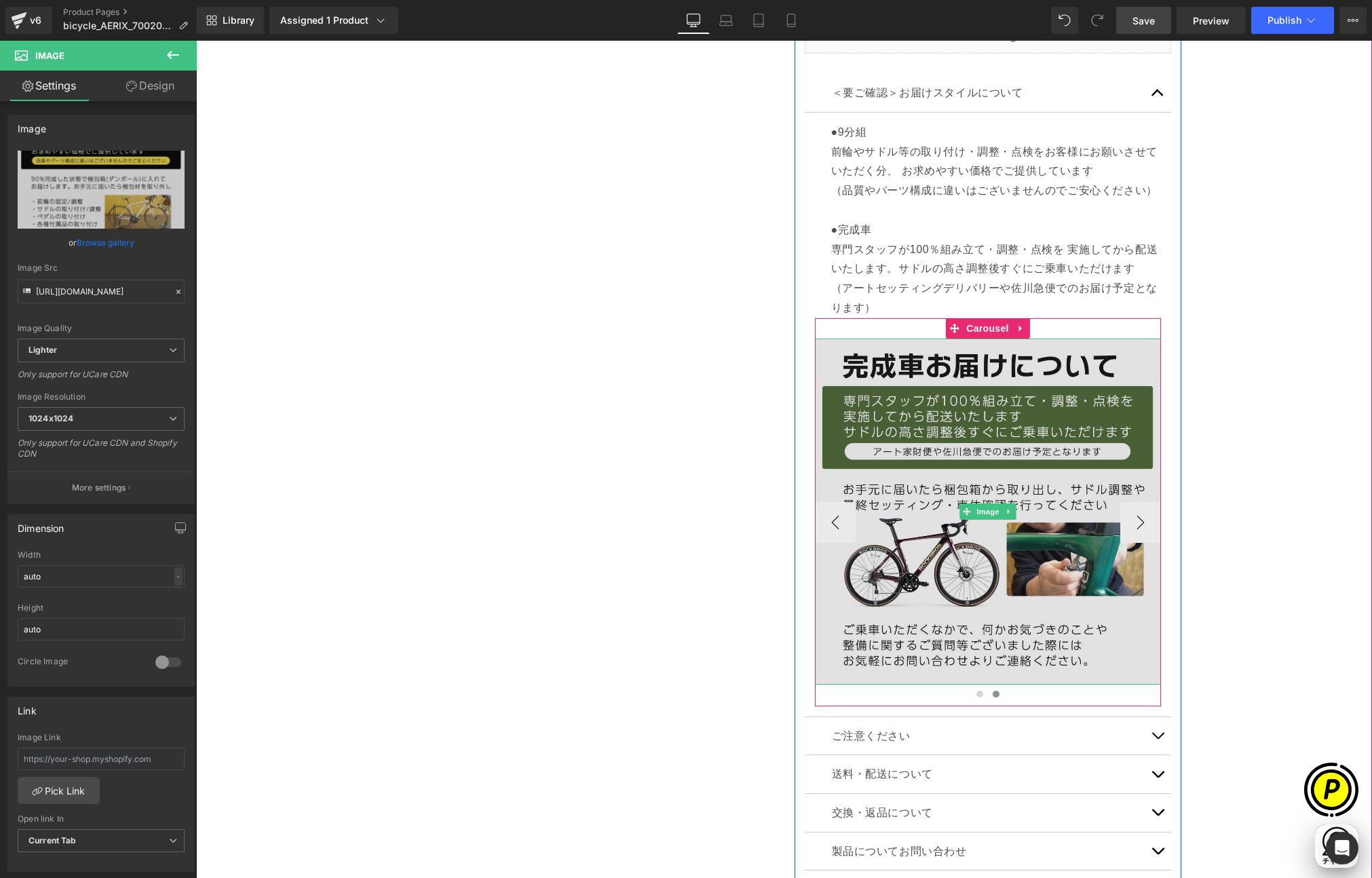
click at [966, 416] on img at bounding box center [988, 512] width 346 height 346
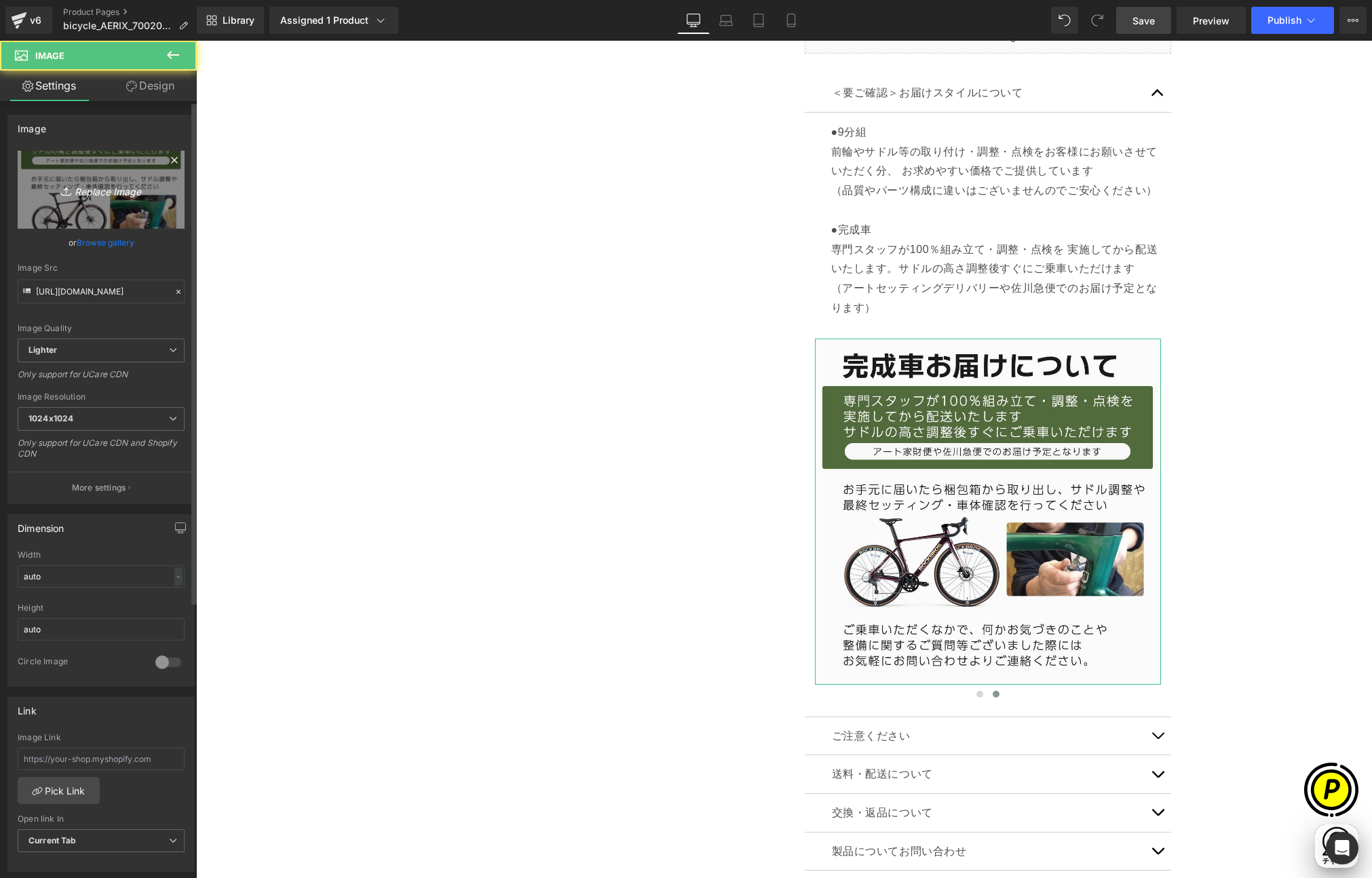
click at [126, 200] on link "Replace Image" at bounding box center [101, 190] width 167 height 78
type input "C:\fakepath\お届け状態について_02.jpg"
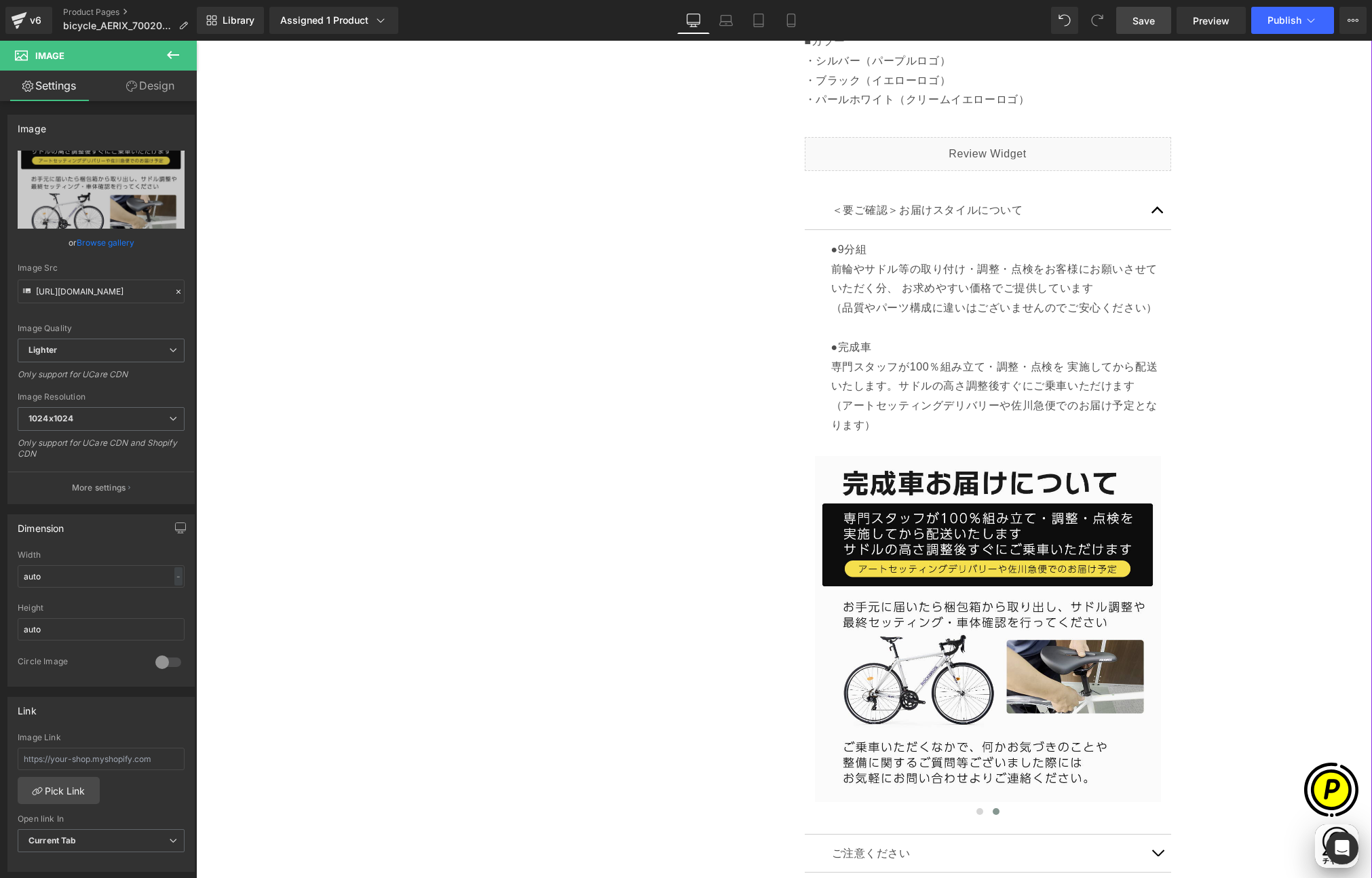
scroll to position [1113, 0]
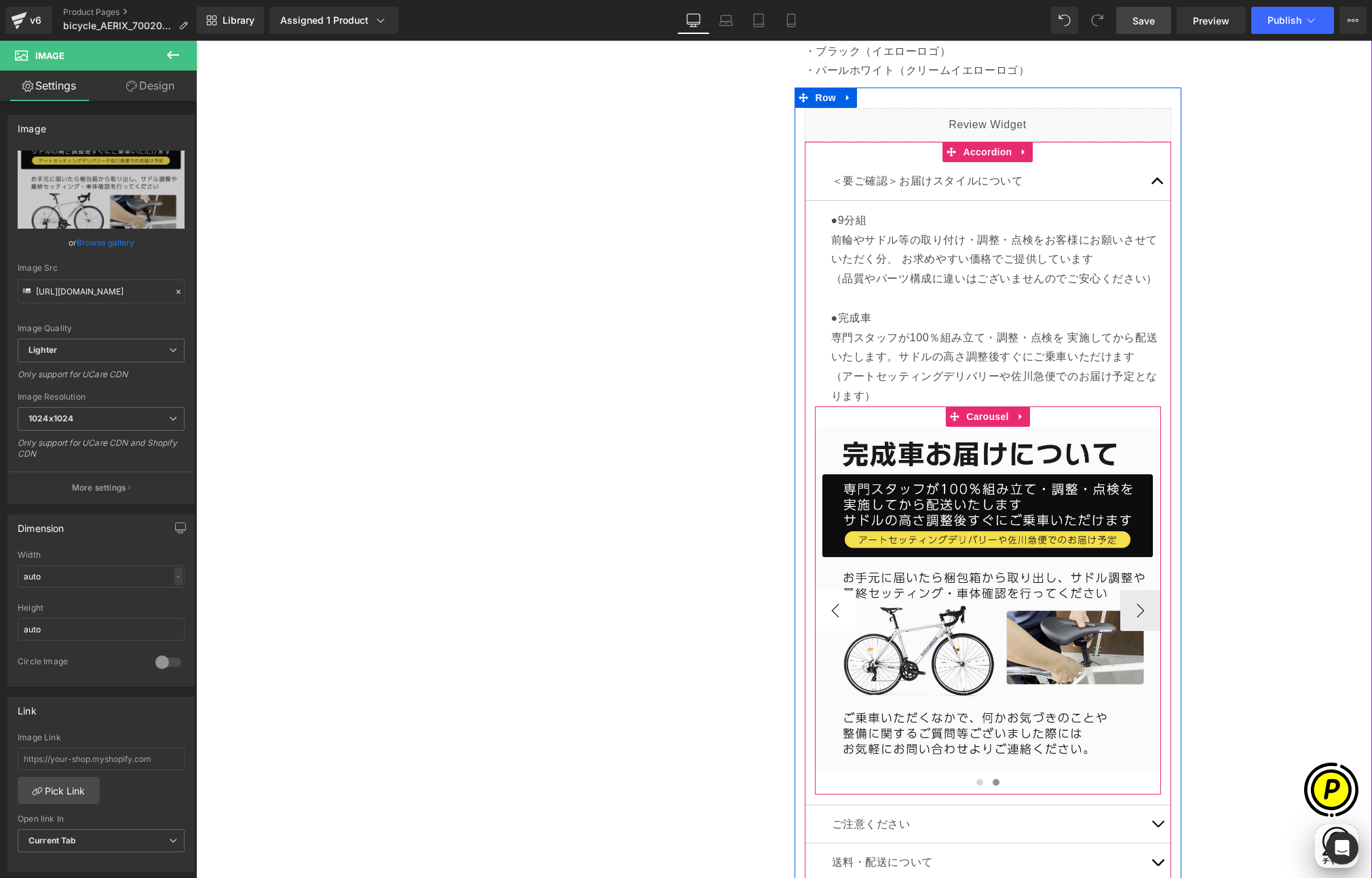
click at [826, 605] on button "‹" at bounding box center [835, 611] width 40 height 40
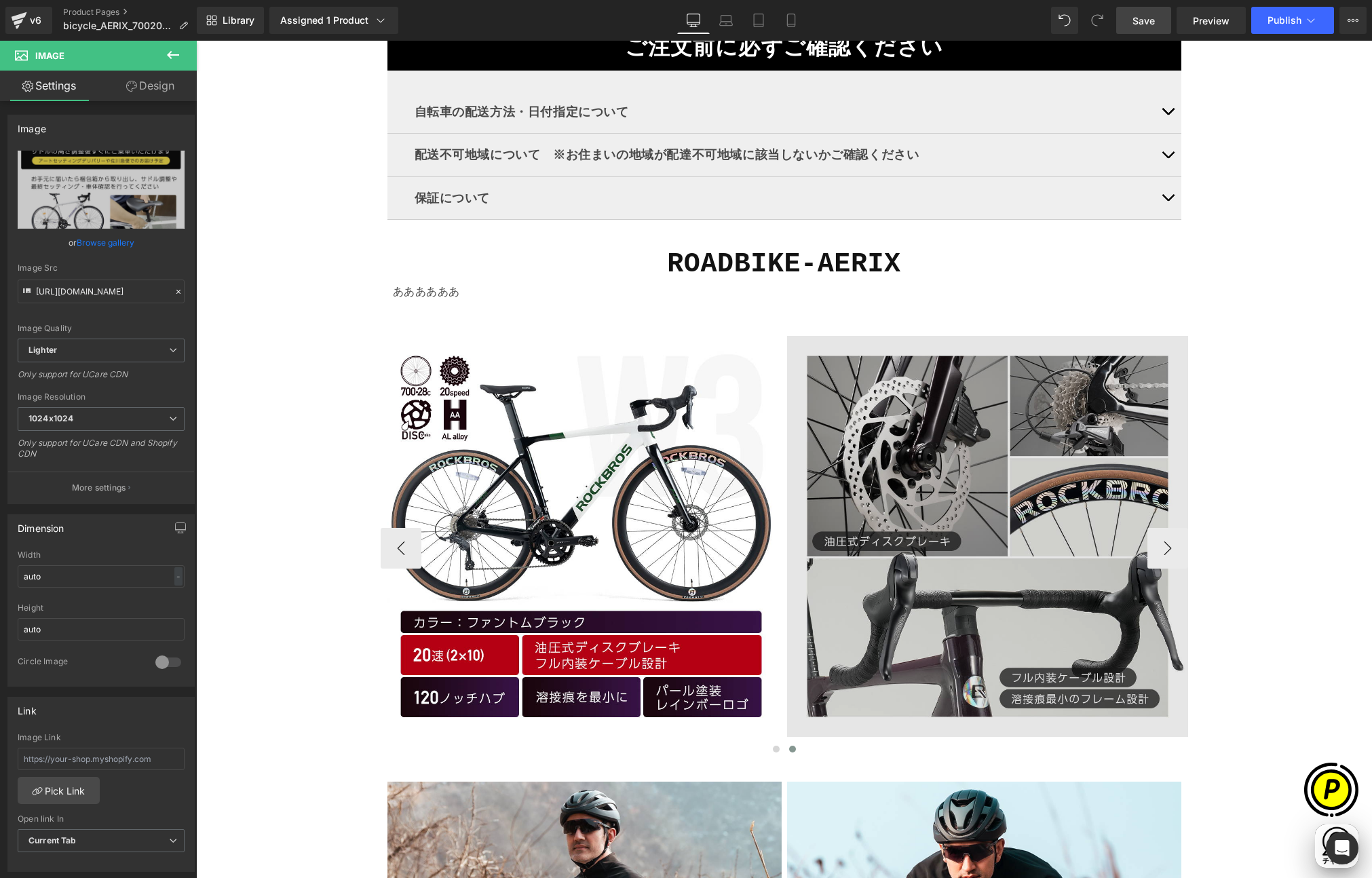
scroll to position [0, 265]
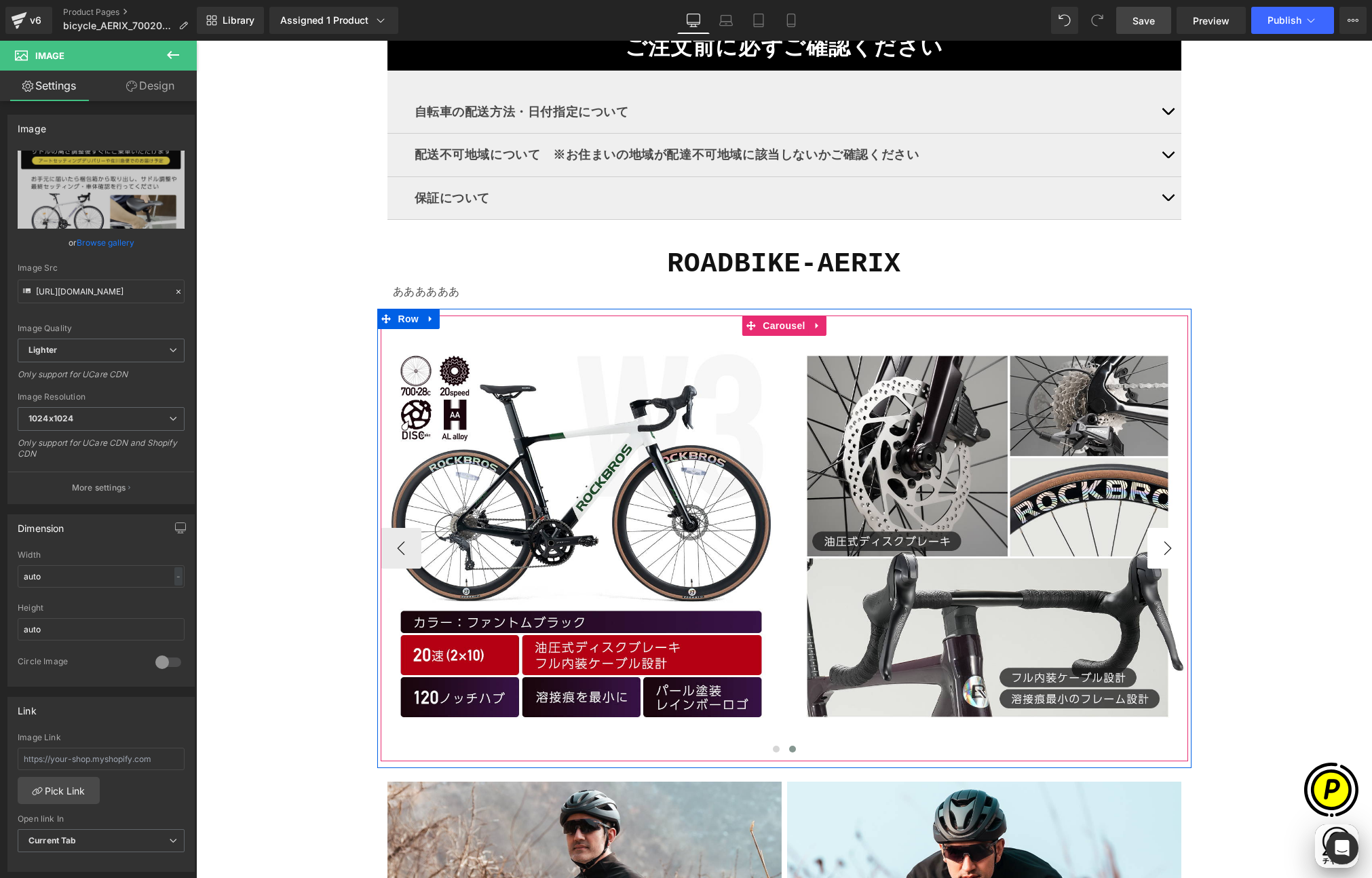
click at [1154, 546] on button "›" at bounding box center [1167, 548] width 40 height 40
click at [399, 542] on button "‹" at bounding box center [401, 548] width 40 height 40
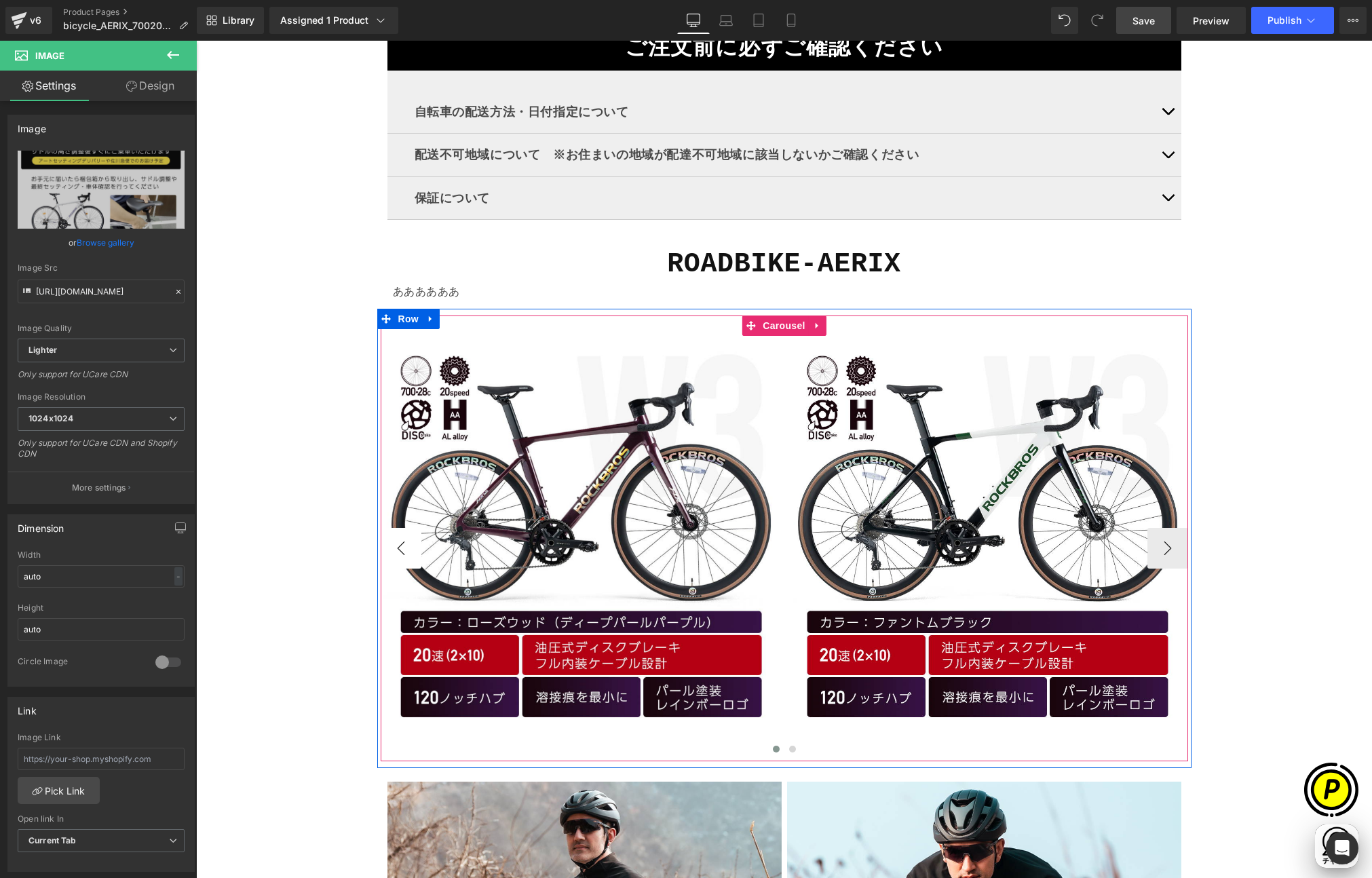
click at [399, 542] on button "‹" at bounding box center [401, 548] width 40 height 40
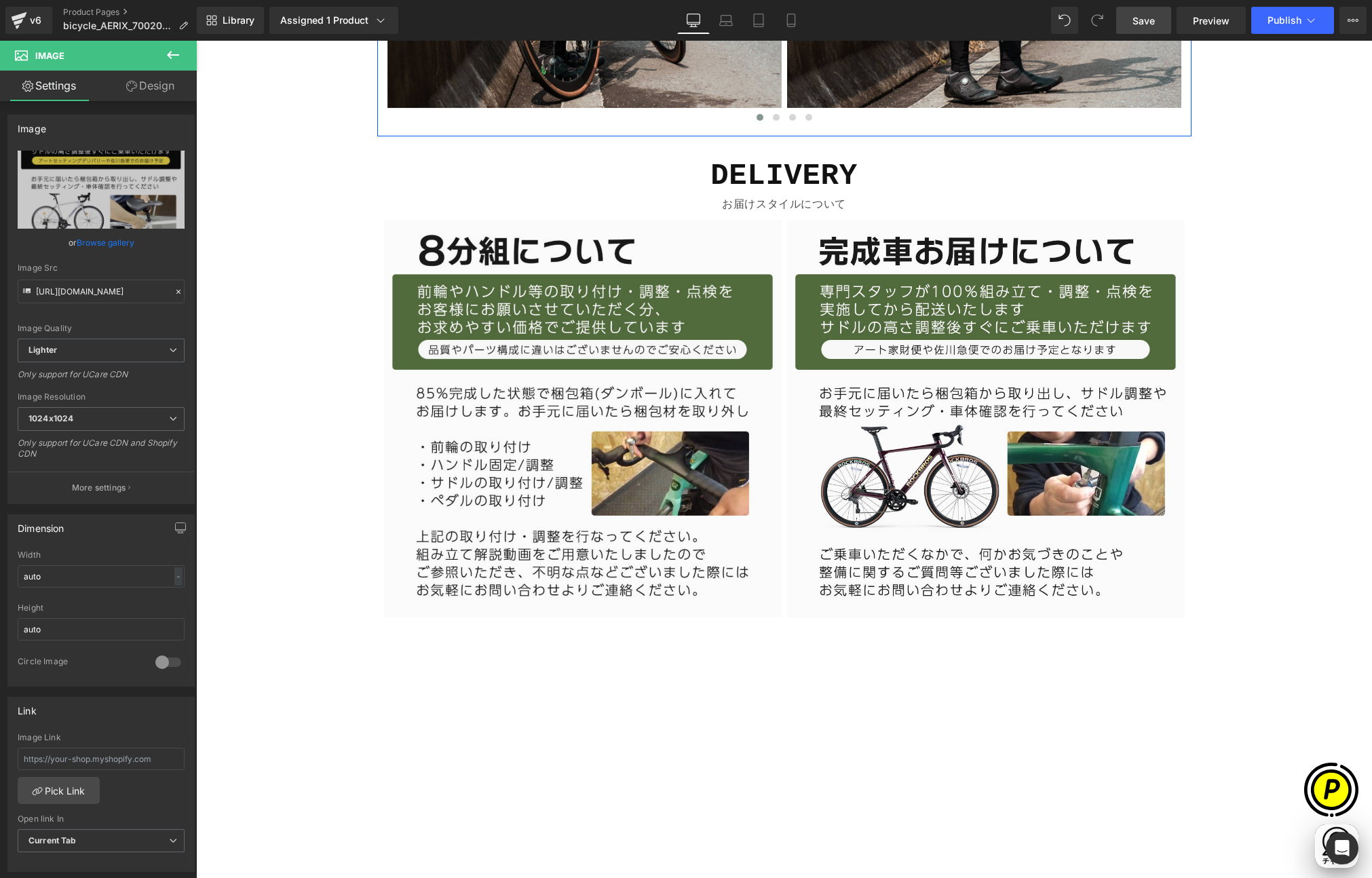
scroll to position [6209, 0]
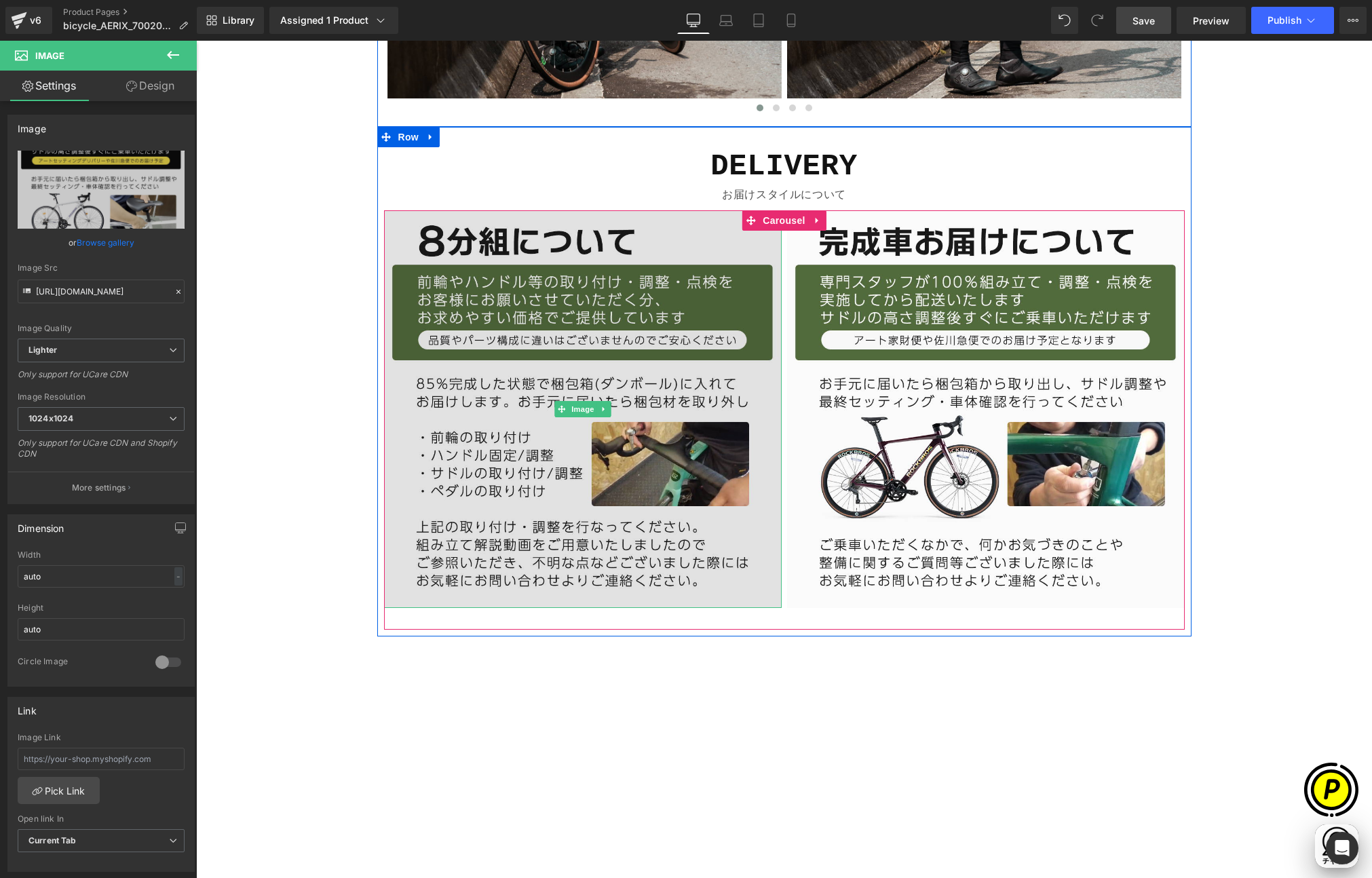
click at [571, 342] on img at bounding box center [583, 409] width 398 height 398
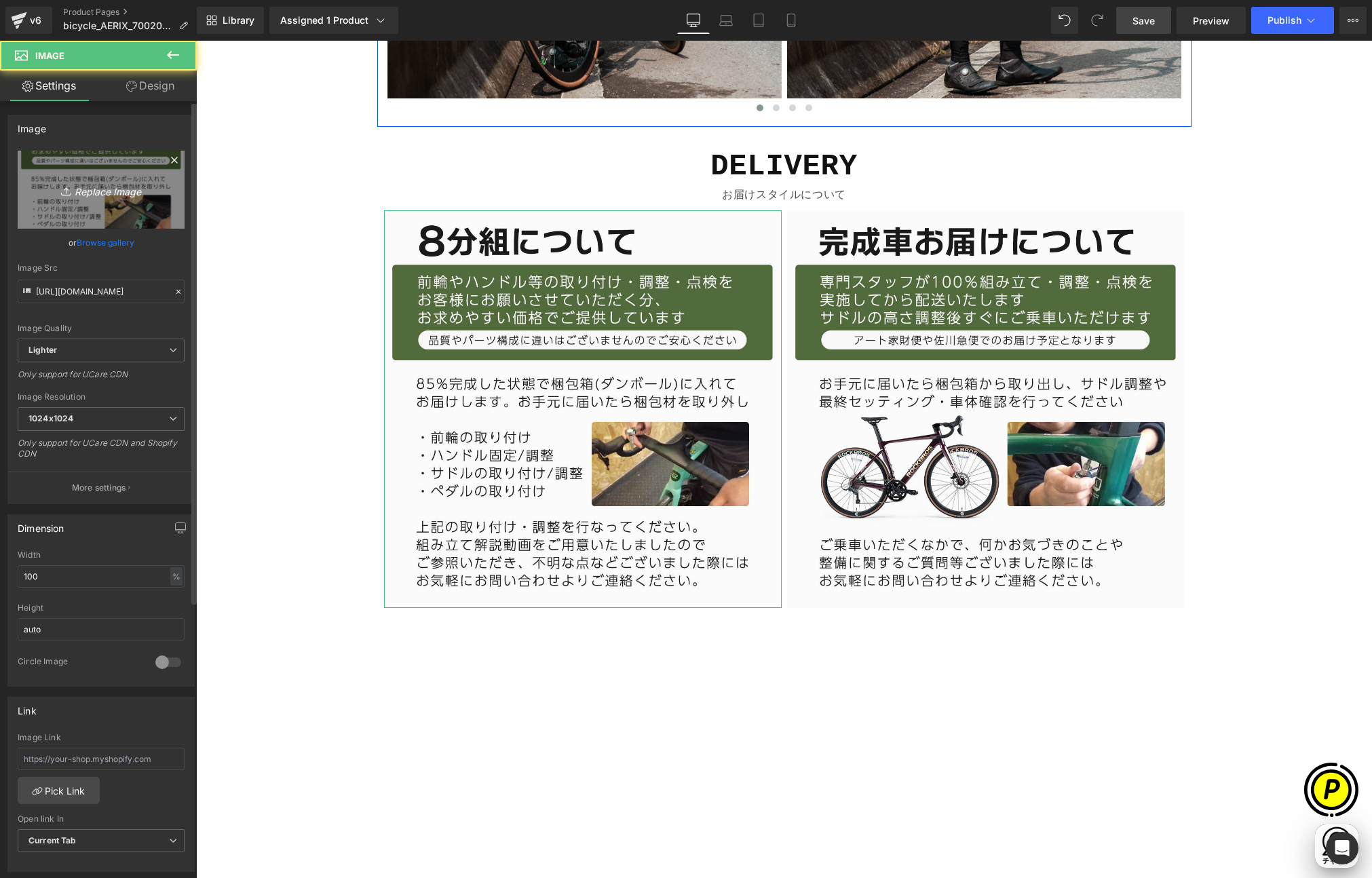
click at [95, 197] on icon "Replace Image" at bounding box center [100, 190] width 109 height 17
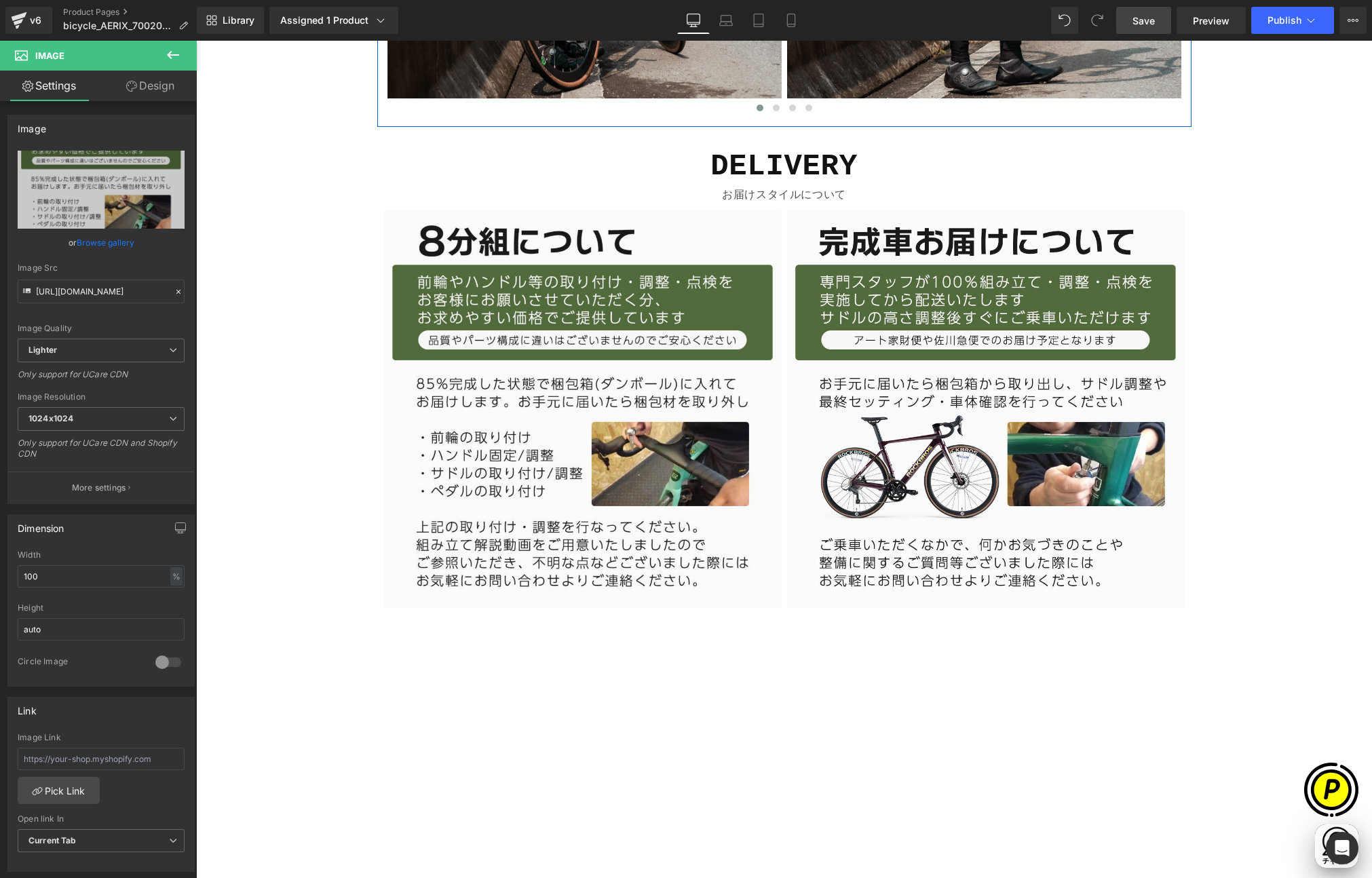
type input "C:\fakepath\お届け状態について_01.jpg"
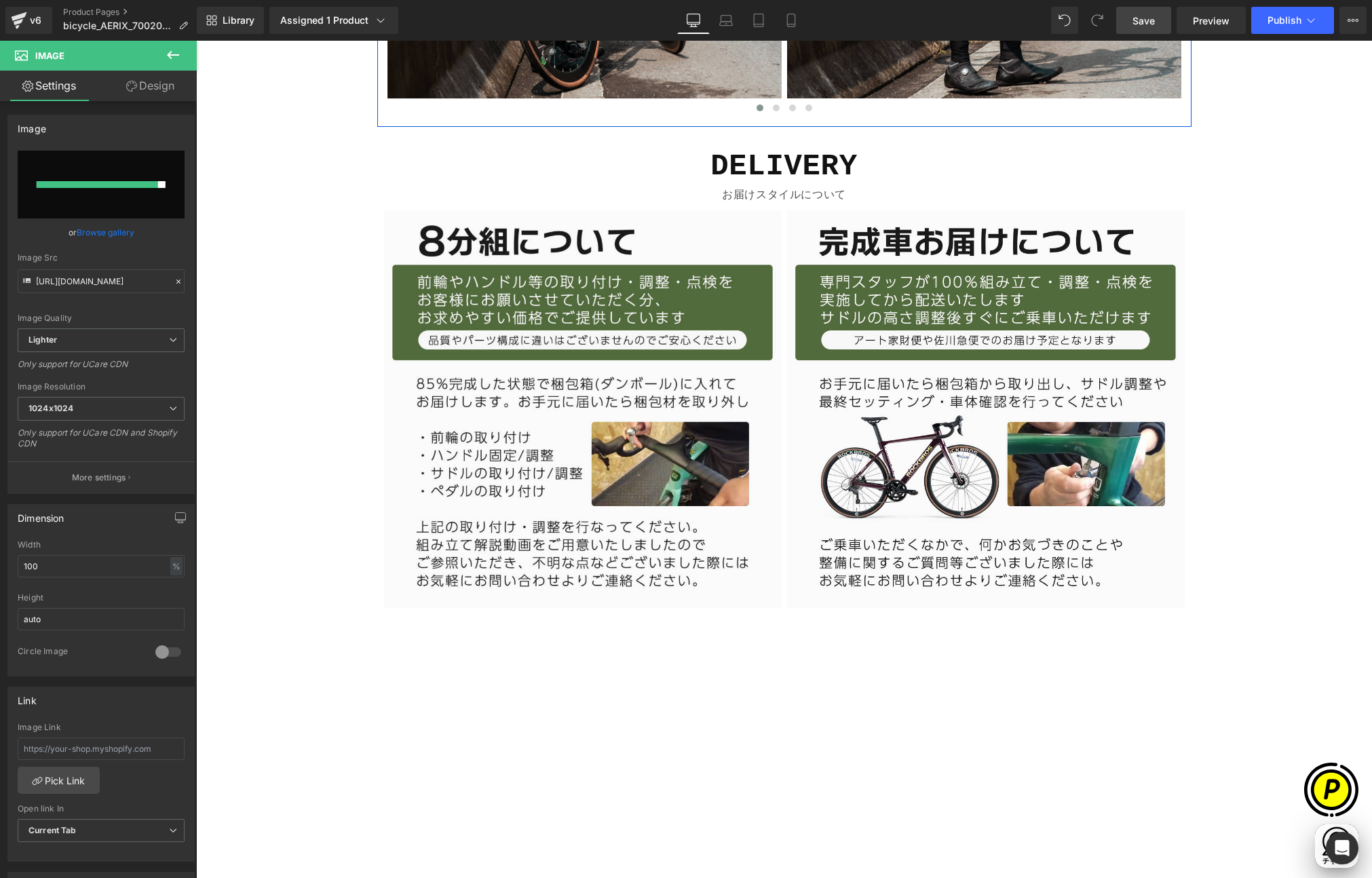
scroll to position [0, 265]
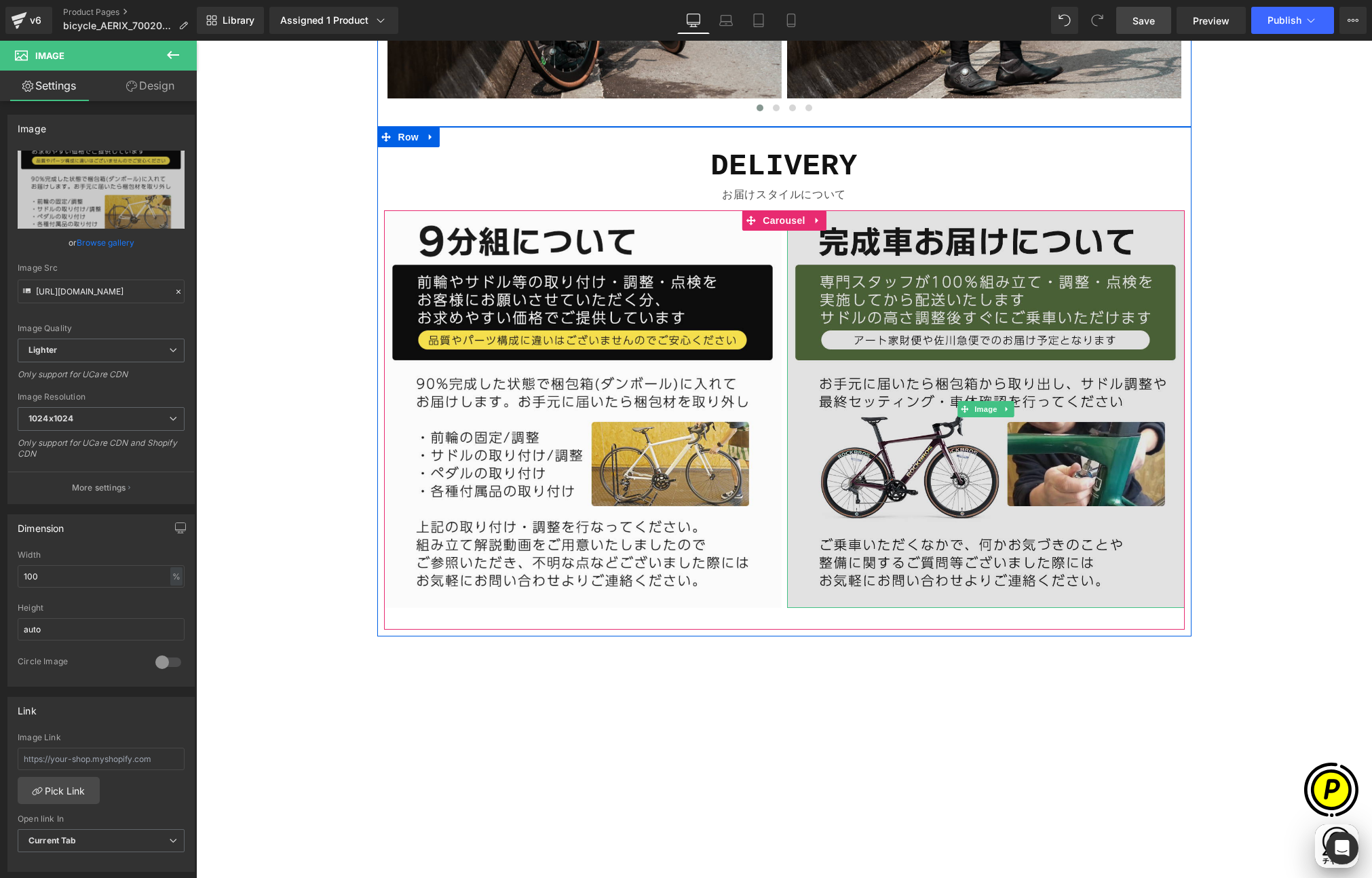
click at [909, 360] on img at bounding box center [985, 409] width 398 height 398
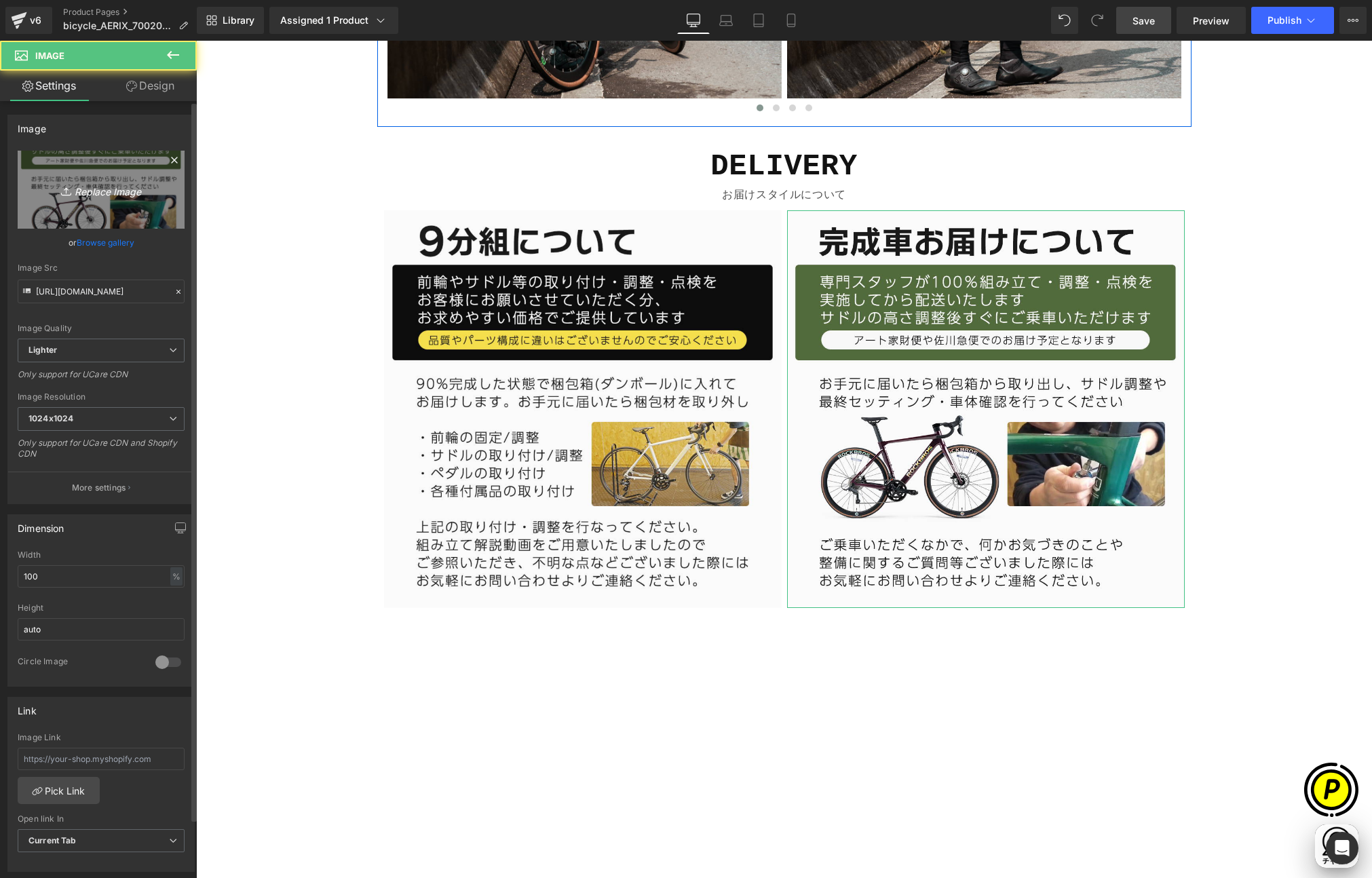
click at [109, 192] on icon "Replace Image" at bounding box center [100, 190] width 109 height 17
type input "C:\fakepath\お届け状態について_02.jpg"
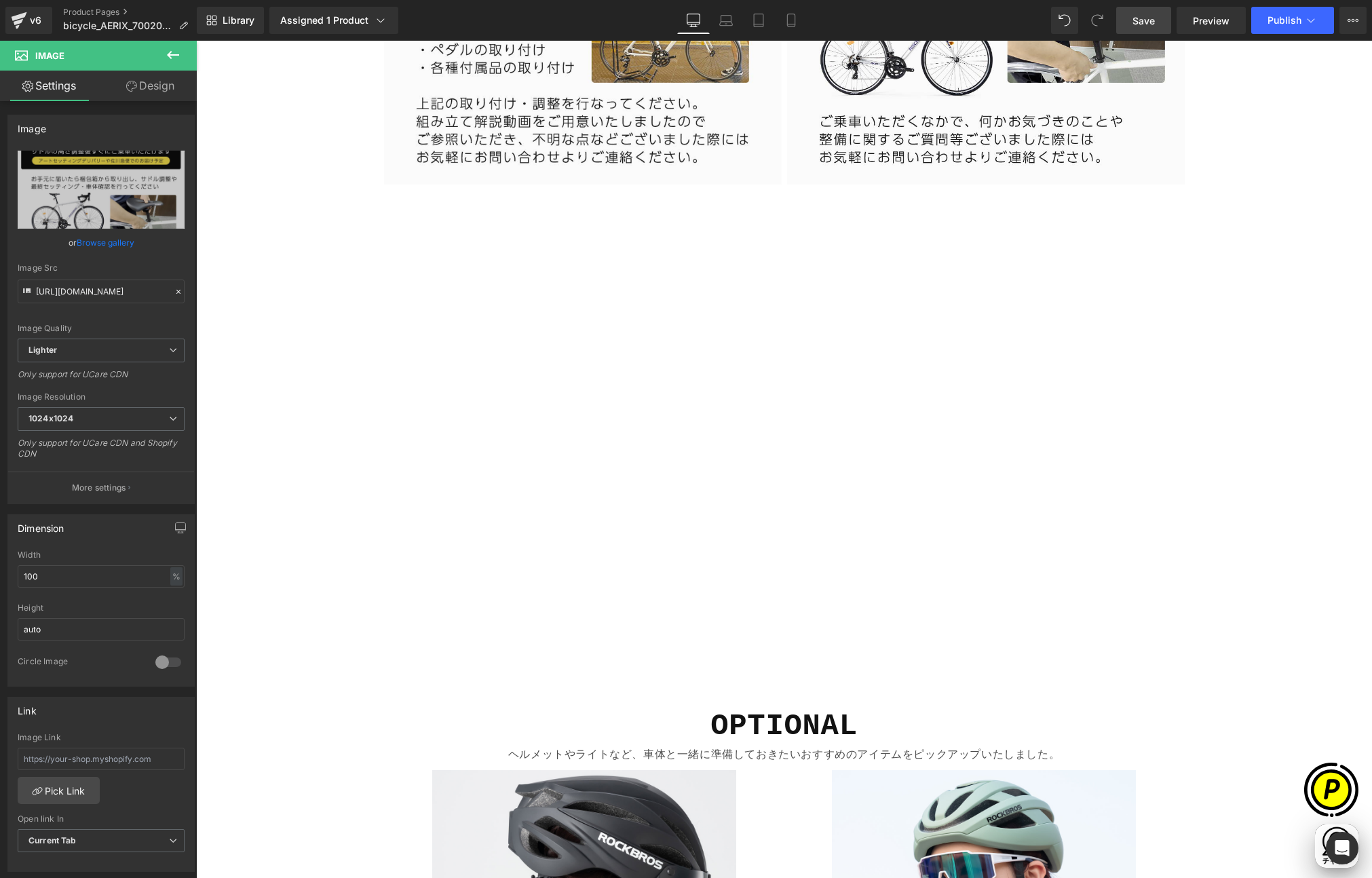
scroll to position [6680, 0]
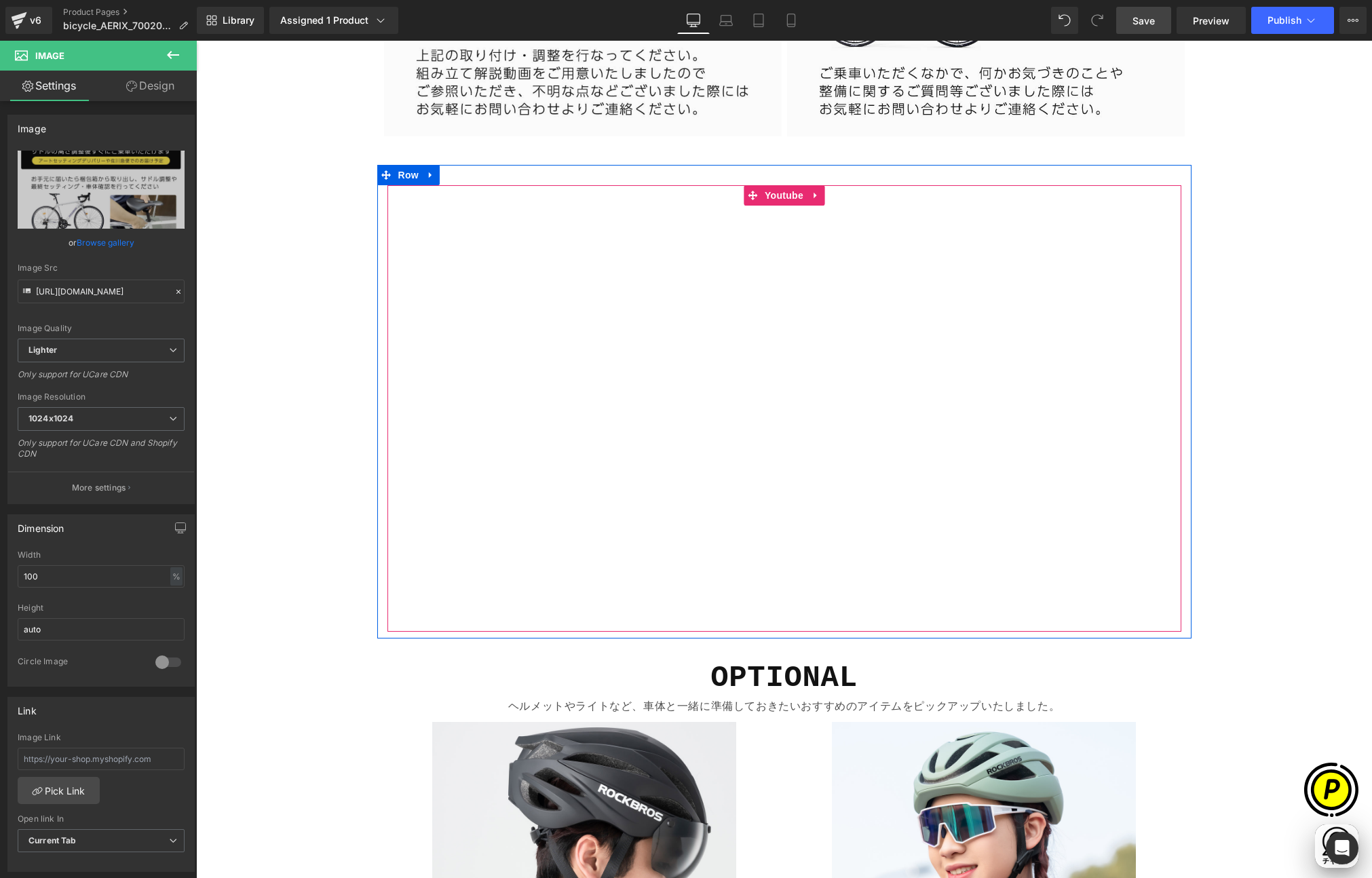
click at [749, 211] on div at bounding box center [785, 408] width 794 height 446
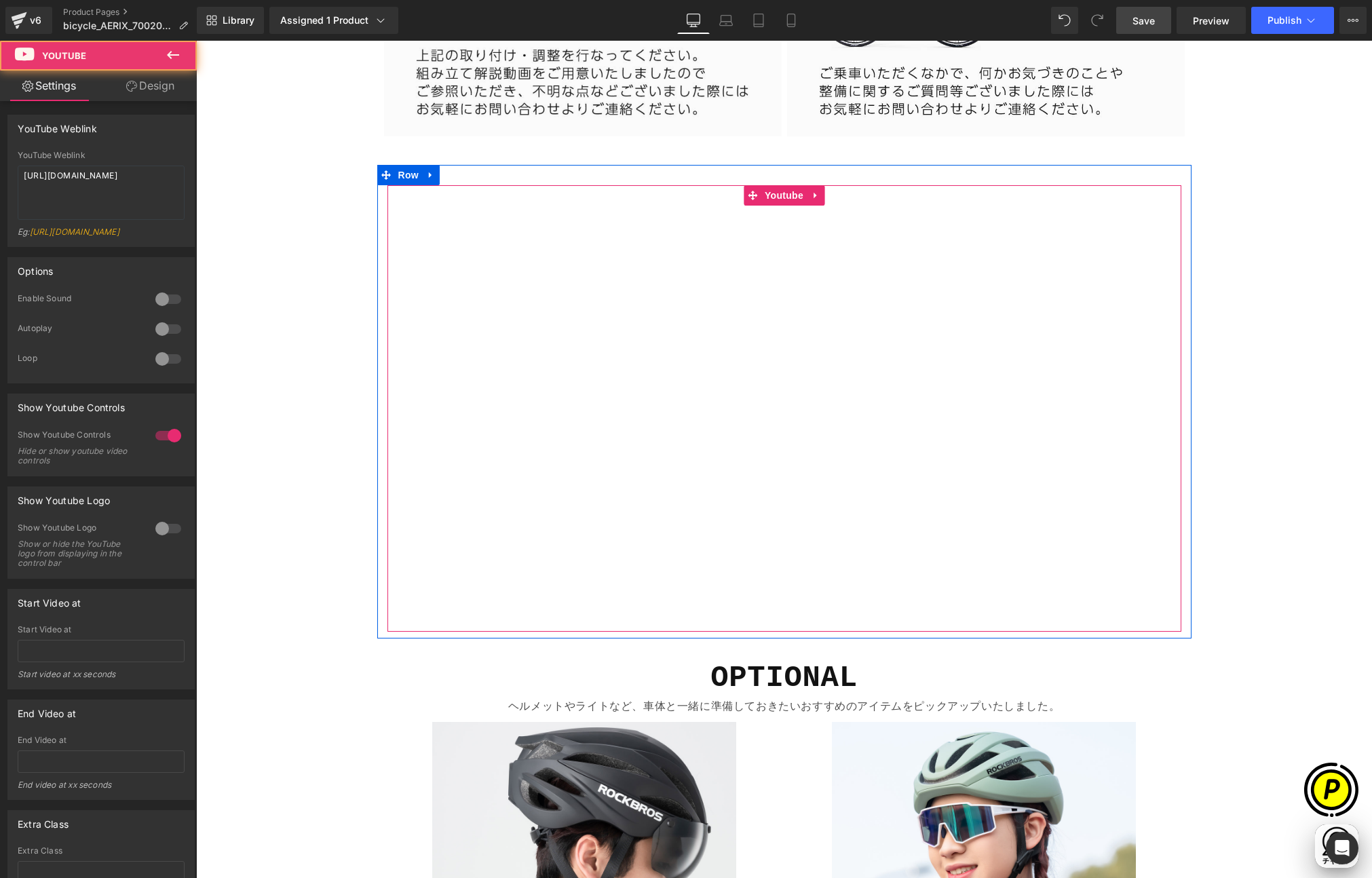
scroll to position [0, 794]
click at [765, 193] on div at bounding box center [785, 408] width 794 height 446
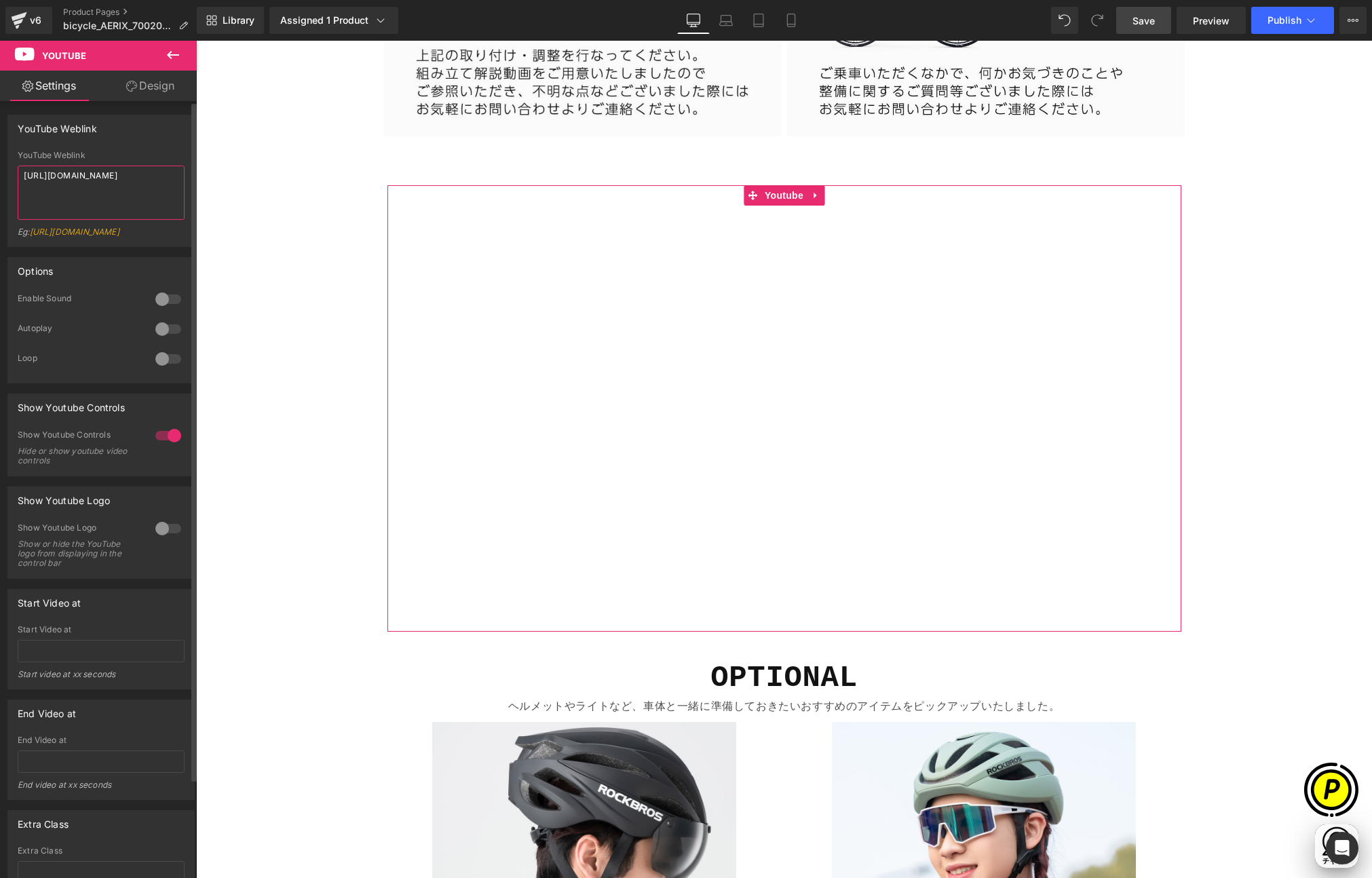
click at [142, 190] on textarea "[URL][DOMAIN_NAME]" at bounding box center [101, 193] width 167 height 54
drag, startPoint x: 163, startPoint y: 177, endPoint x: -10, endPoint y: 175, distance: 173.0
click at [0, 175] on html "Product You are previewing how the will restyle your page. You can not edit Ele…" at bounding box center [686, 439] width 1372 height 878
type textarea "[URL][DOMAIN_NAME]"
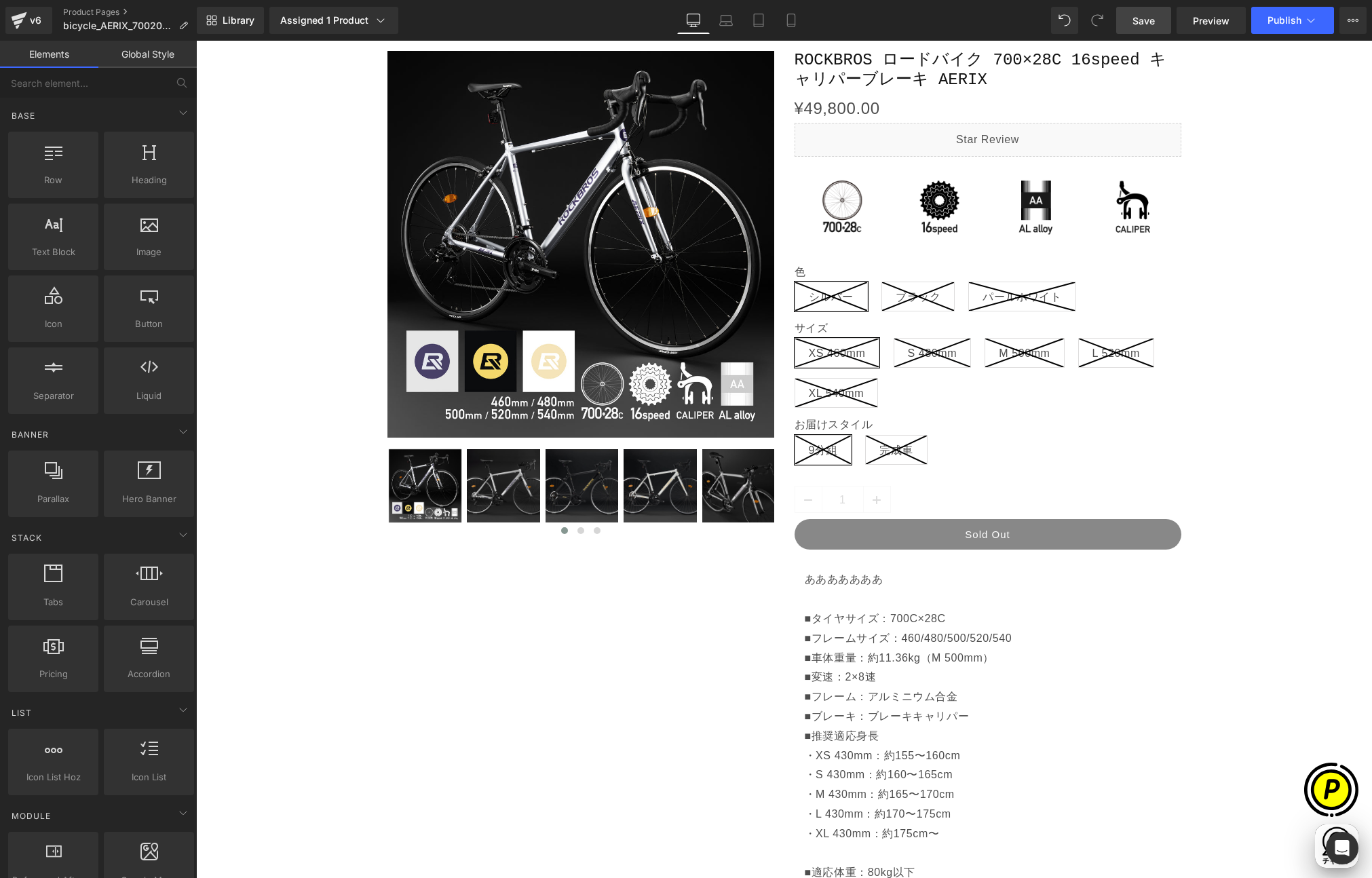
scroll to position [16, 0]
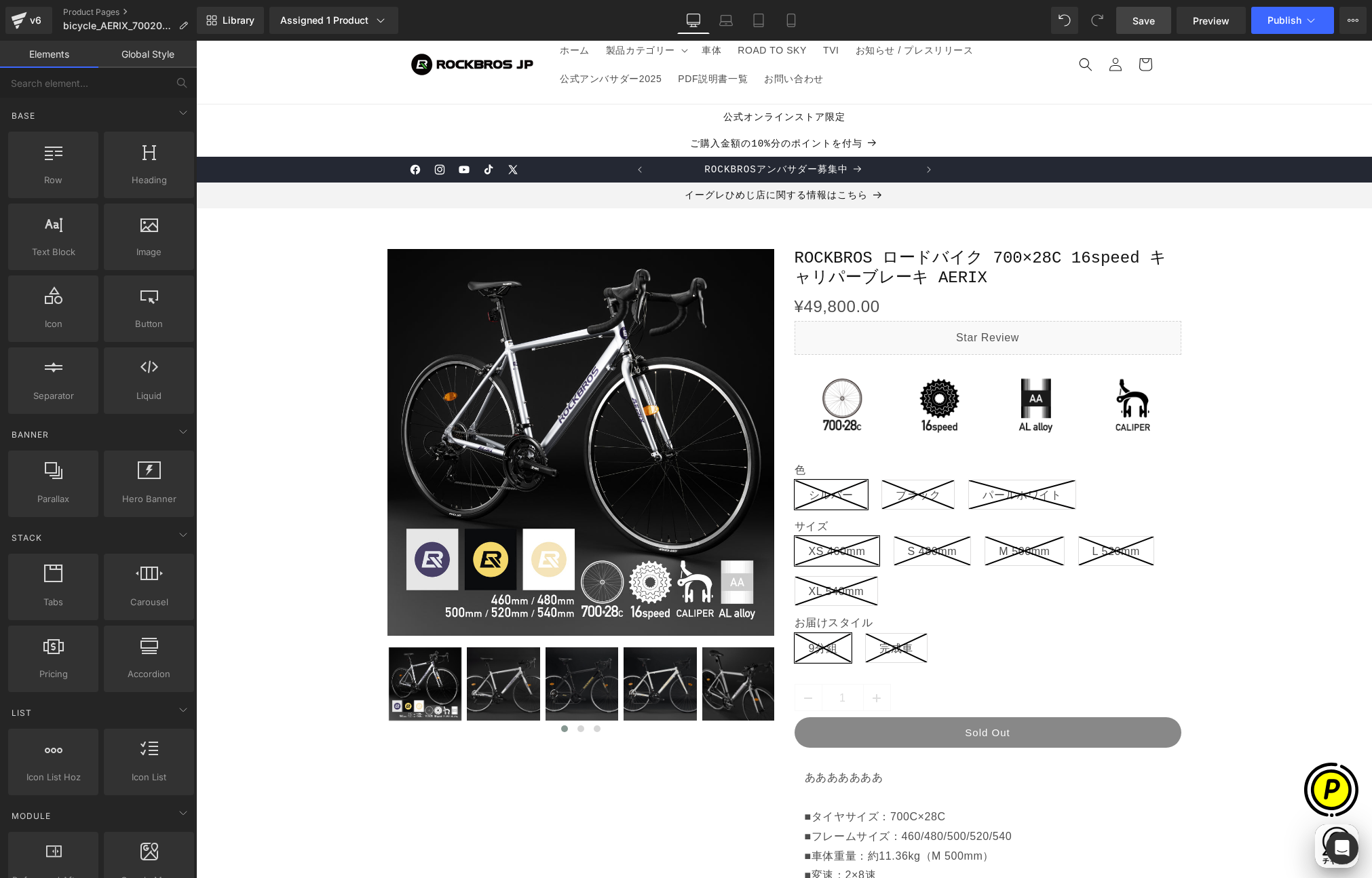
click at [1145, 25] on span "Save" at bounding box center [1143, 20] width 22 height 14
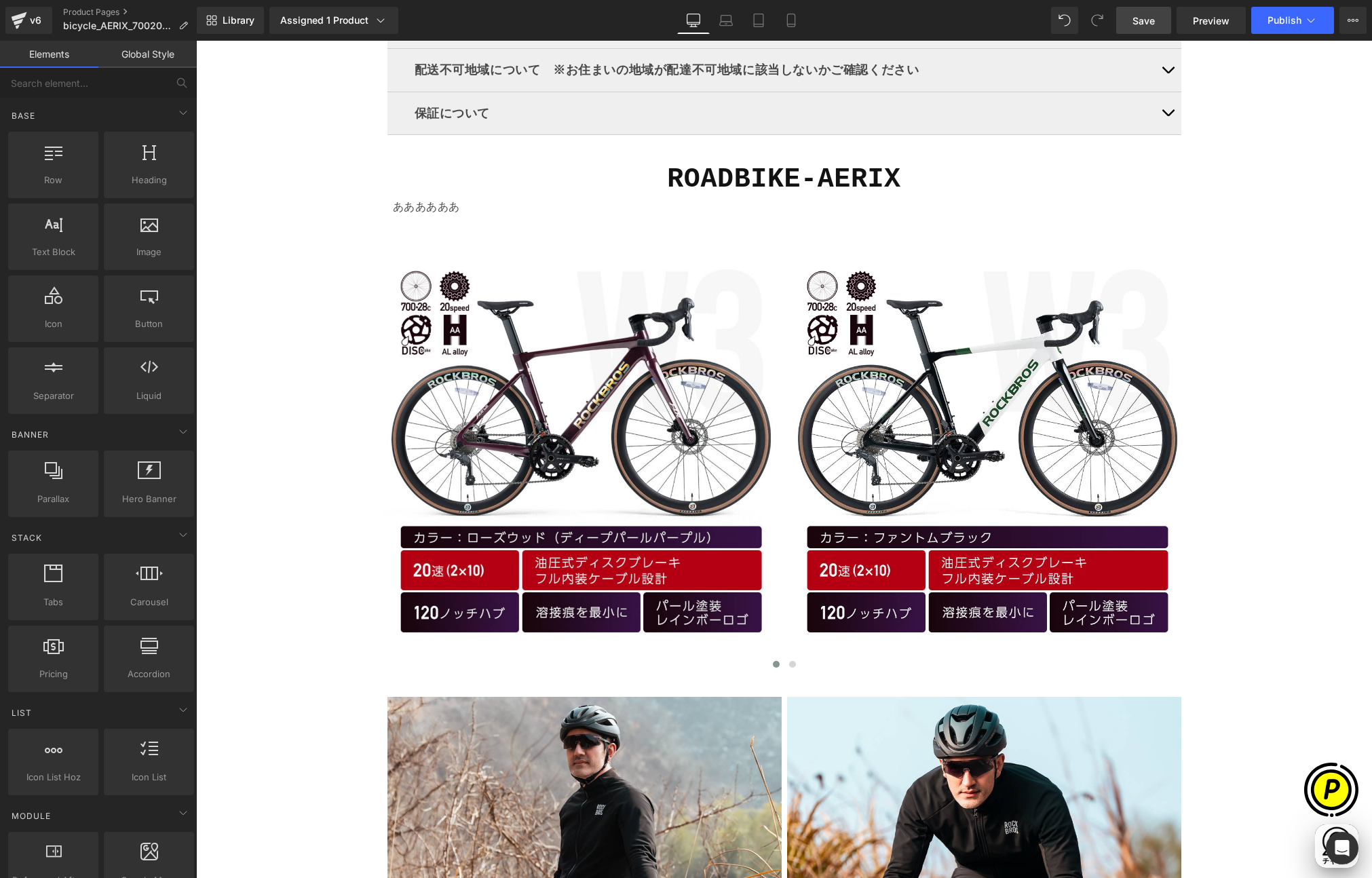
scroll to position [0, 0]
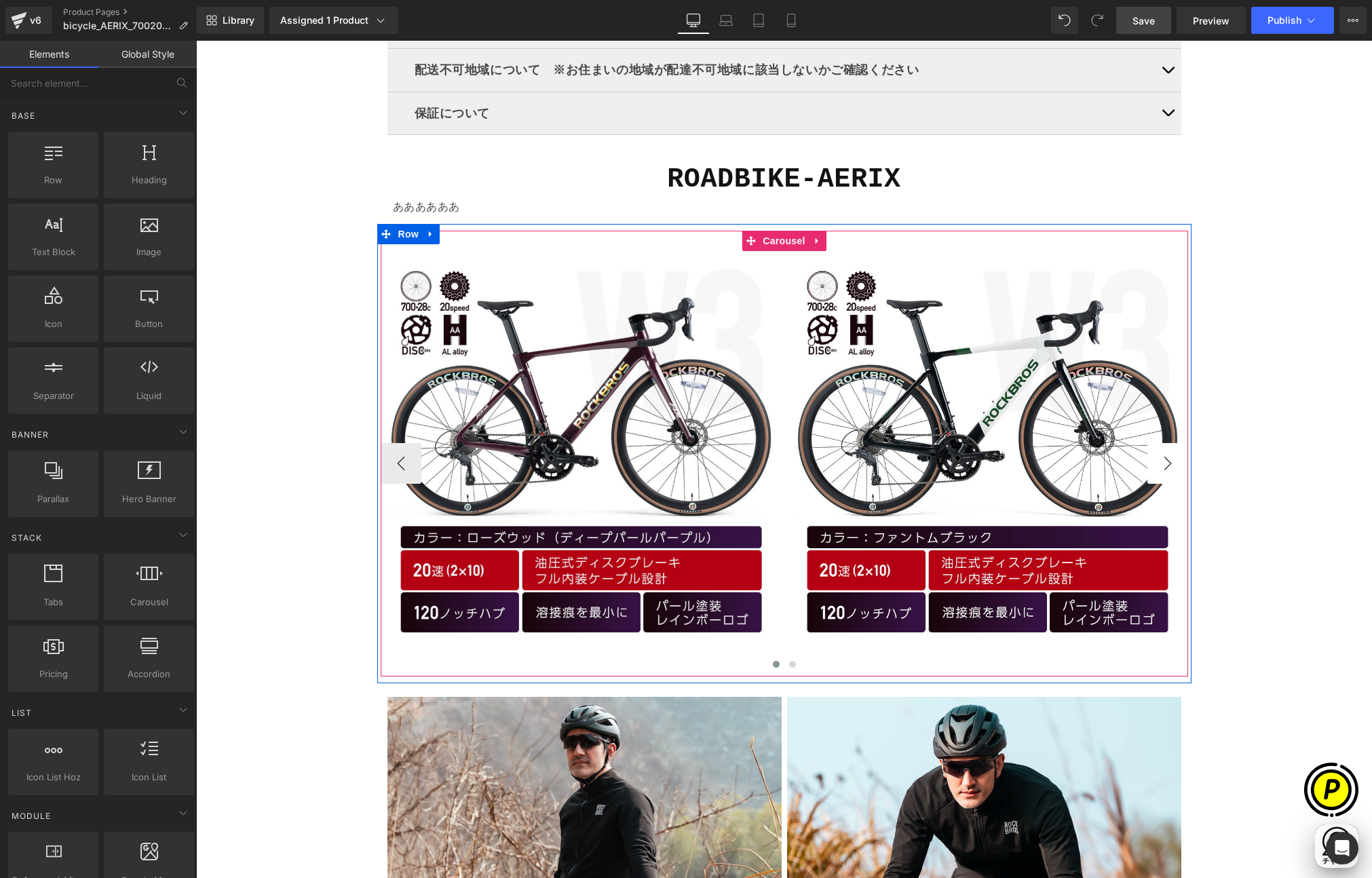
click at [1160, 470] on button "›" at bounding box center [1167, 463] width 40 height 40
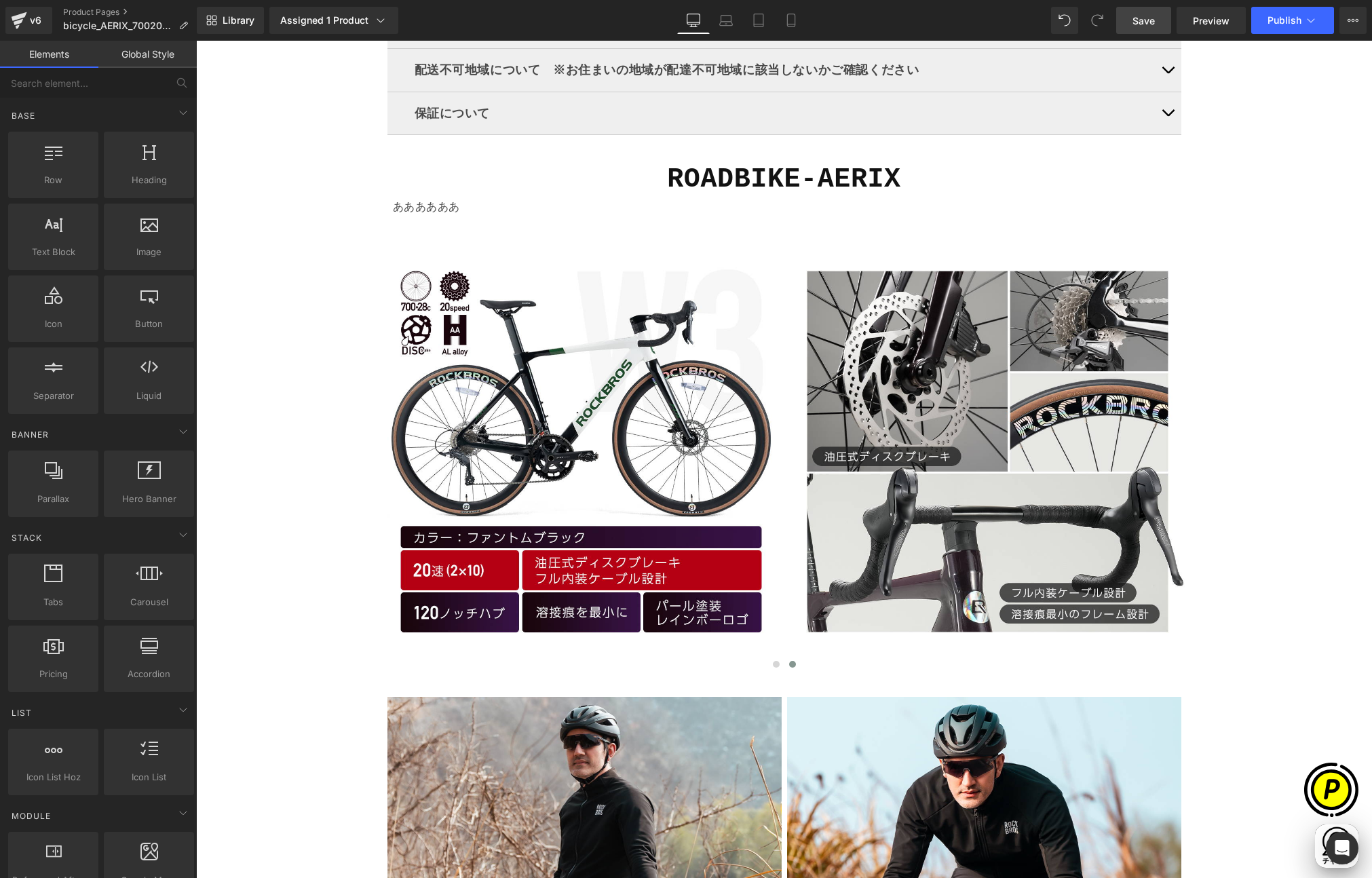
scroll to position [0, 265]
drag, startPoint x: 1138, startPoint y: 23, endPoint x: 1015, endPoint y: 34, distance: 123.5
click at [1138, 23] on span "Save" at bounding box center [1143, 20] width 22 height 14
click at [1281, 25] on span "Publish" at bounding box center [1284, 20] width 34 height 10
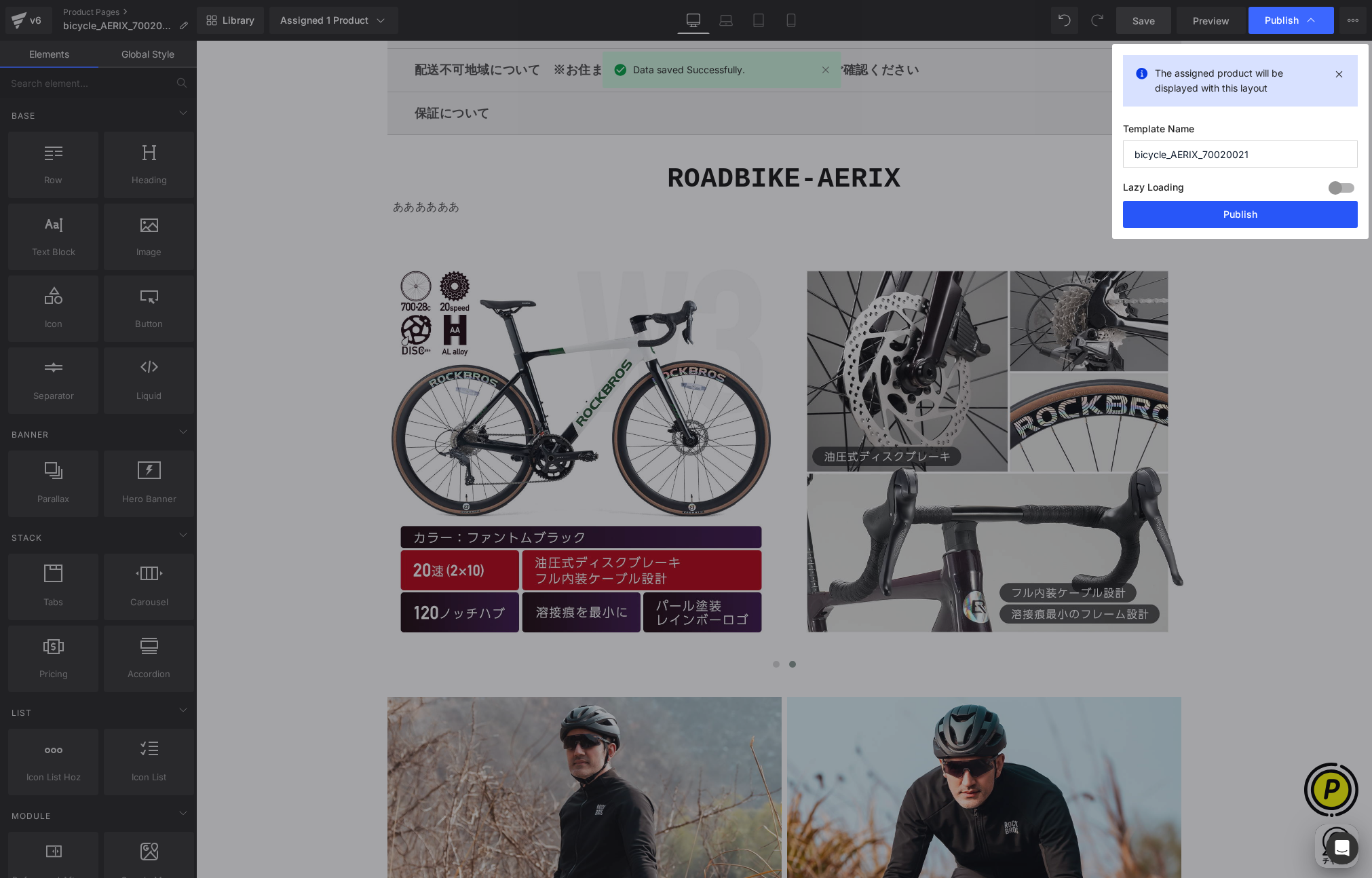
click at [1230, 211] on button "Publish" at bounding box center [1240, 214] width 235 height 27
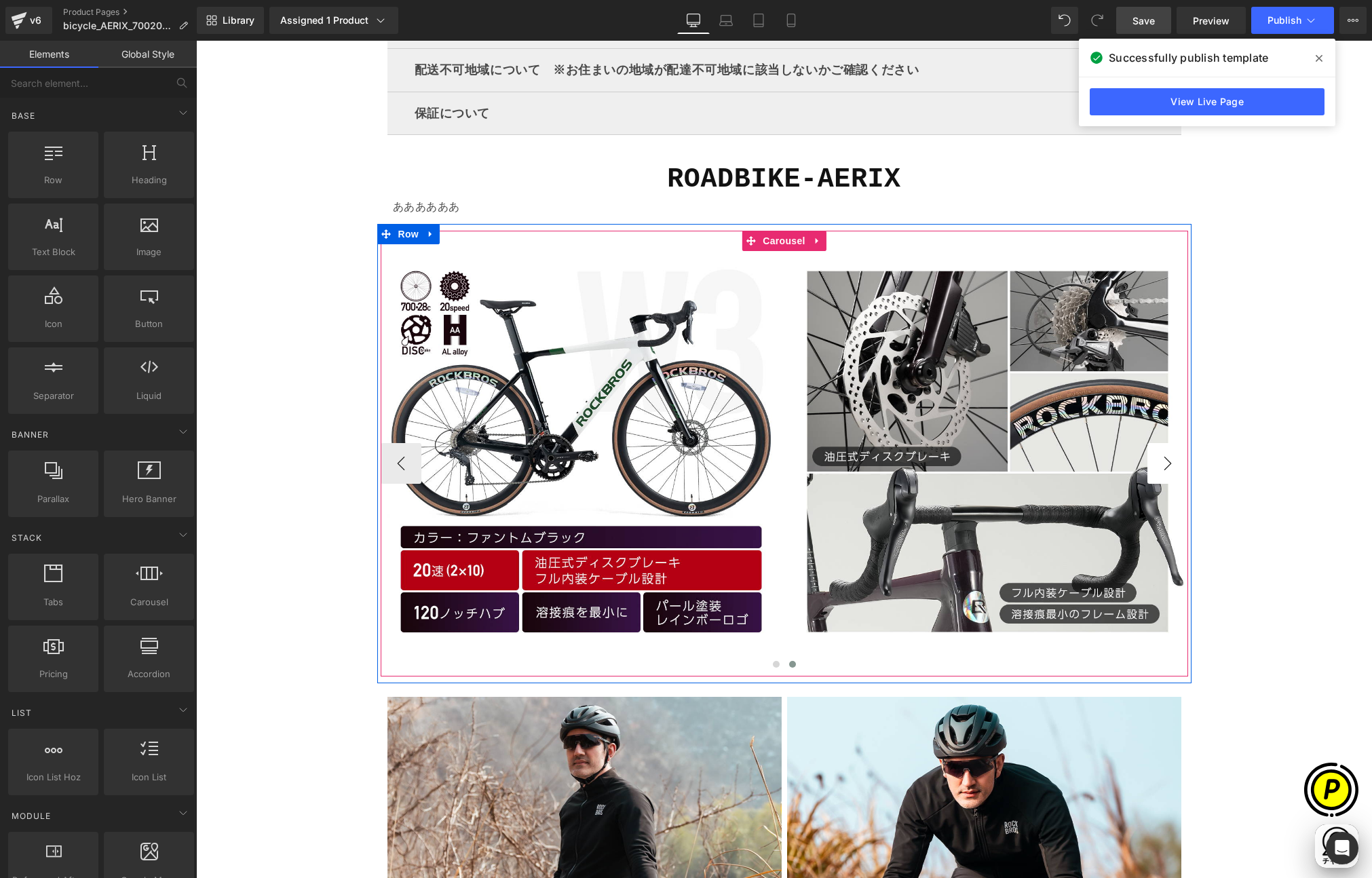
click at [1159, 460] on button "›" at bounding box center [1167, 463] width 40 height 40
click at [1159, 459] on button "›" at bounding box center [1167, 463] width 40 height 40
click at [387, 463] on button "‹" at bounding box center [401, 463] width 40 height 40
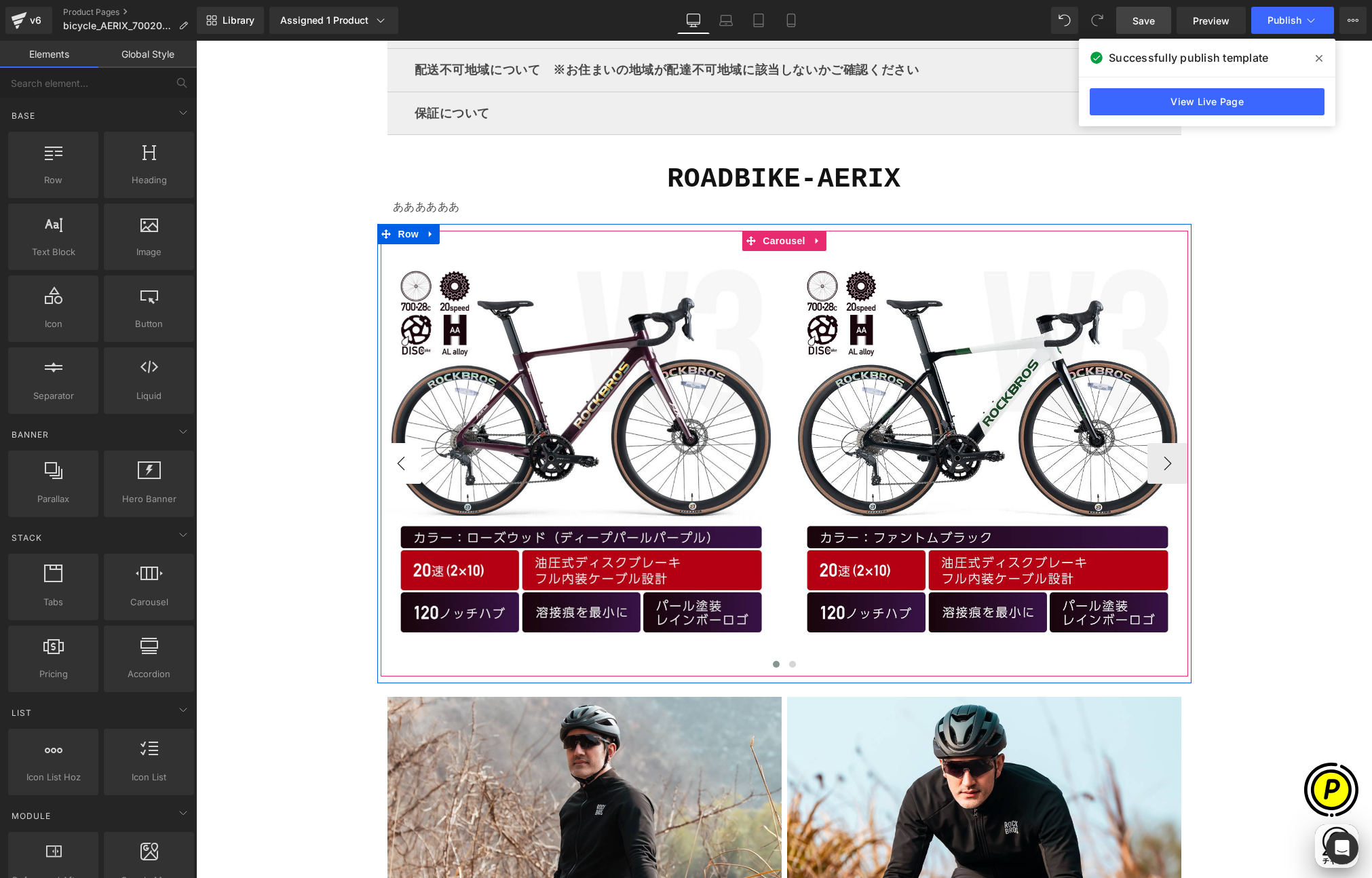
click at [390, 463] on button "‹" at bounding box center [401, 463] width 40 height 40
click at [1167, 464] on button "›" at bounding box center [1167, 463] width 40 height 40
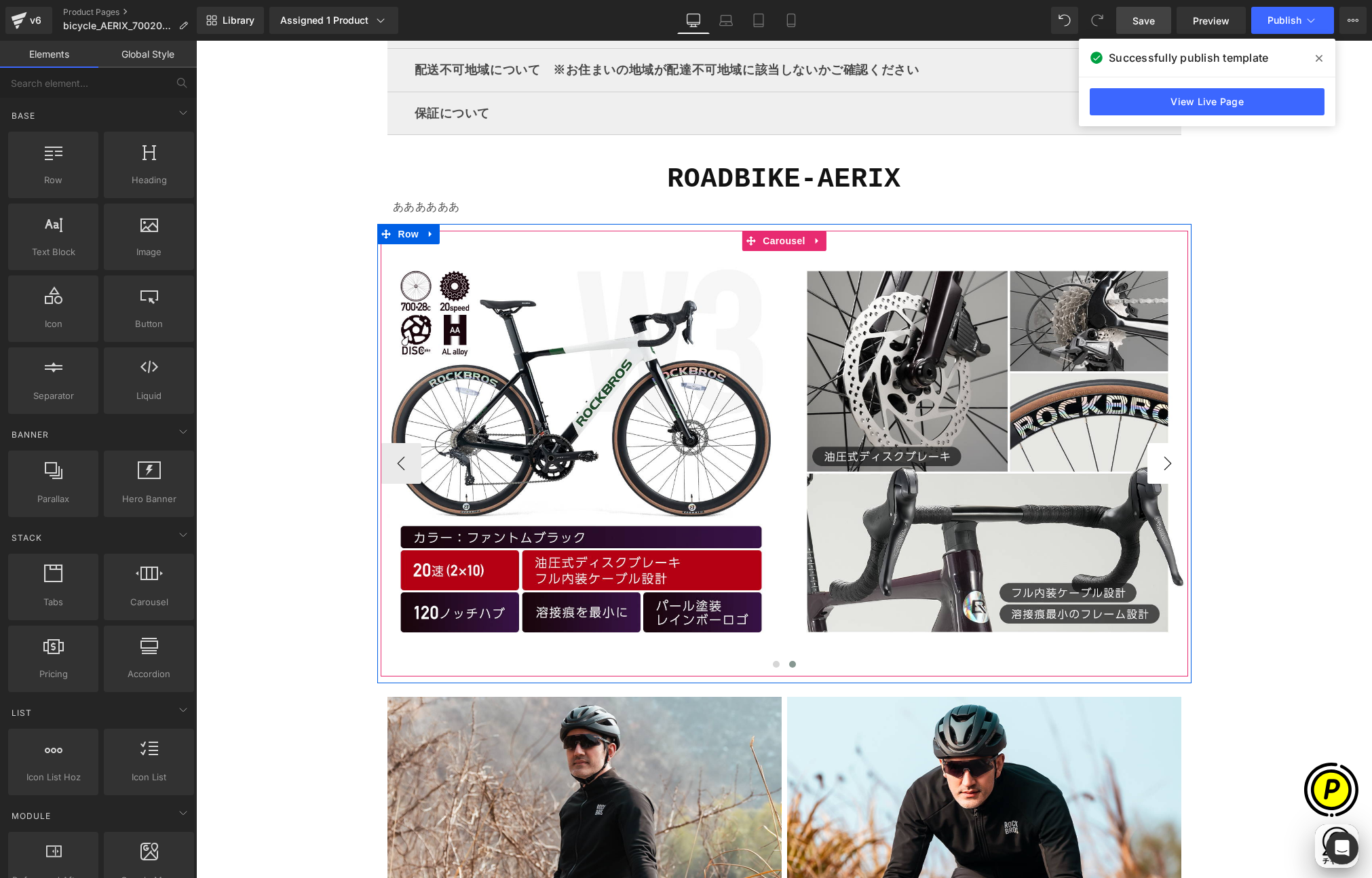
scroll to position [0, 0]
click at [1162, 463] on button "›" at bounding box center [1167, 463] width 40 height 40
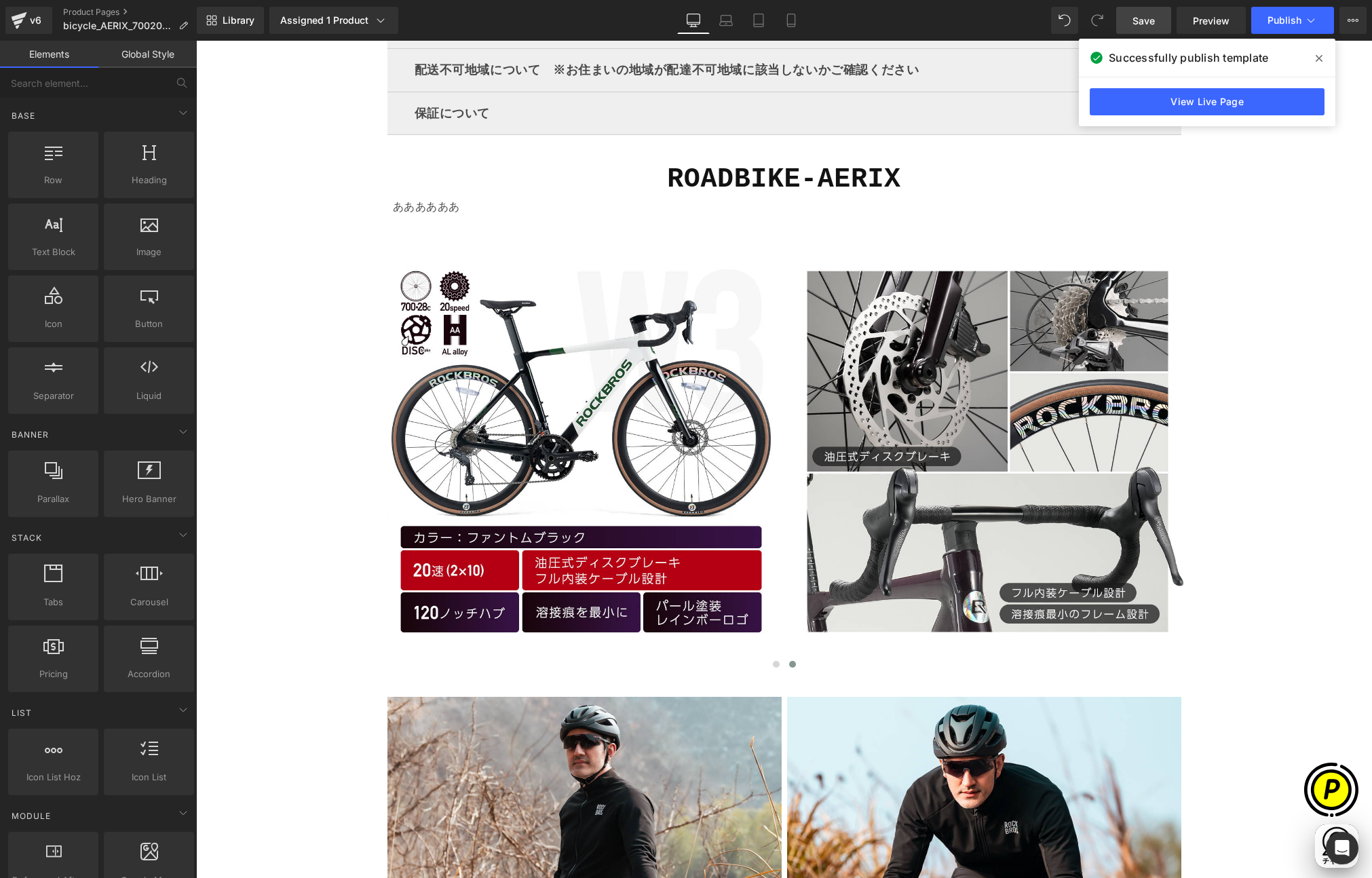
scroll to position [0, 265]
click at [1316, 58] on icon at bounding box center [1319, 58] width 7 height 10
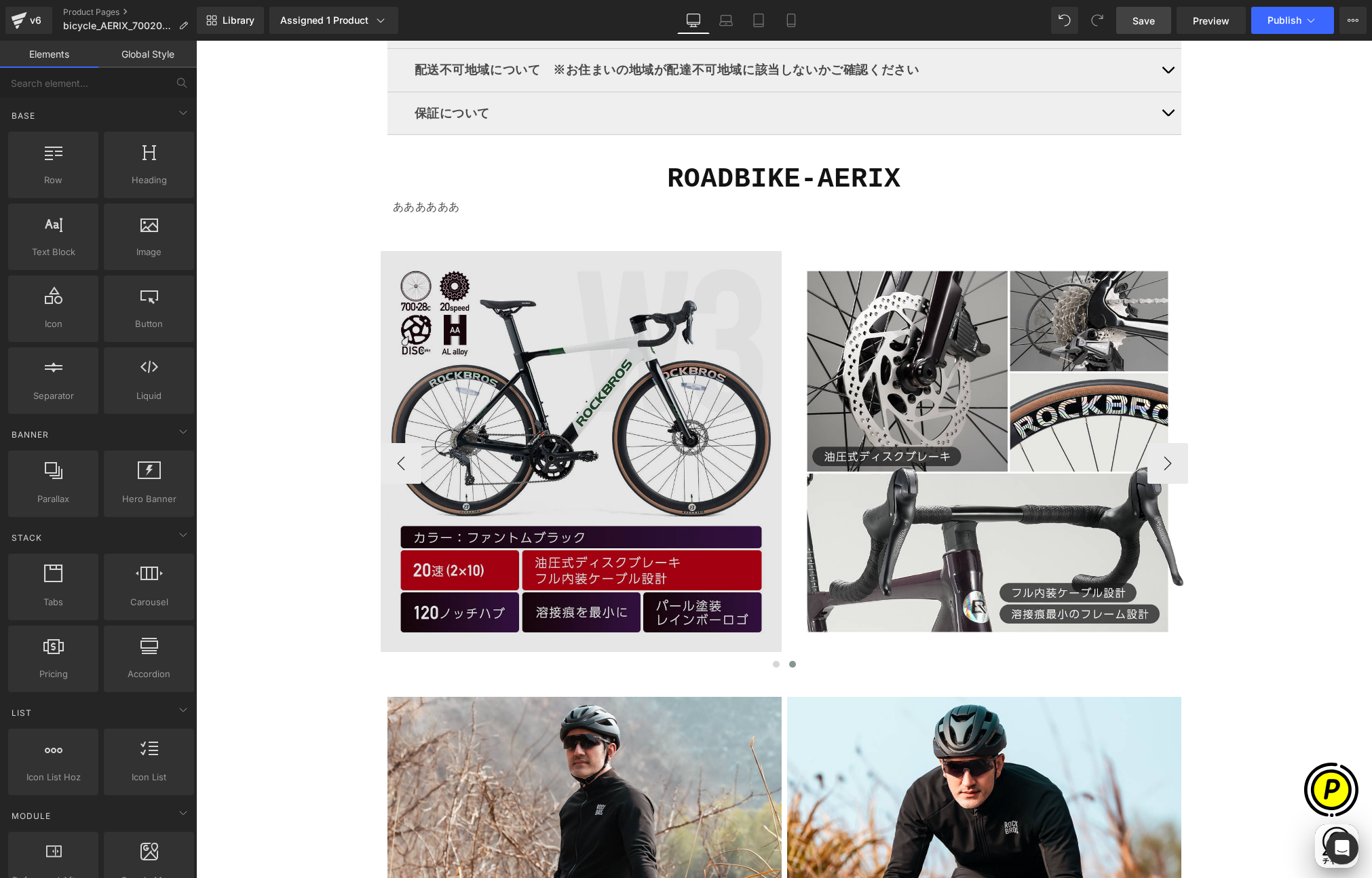
scroll to position [0, 0]
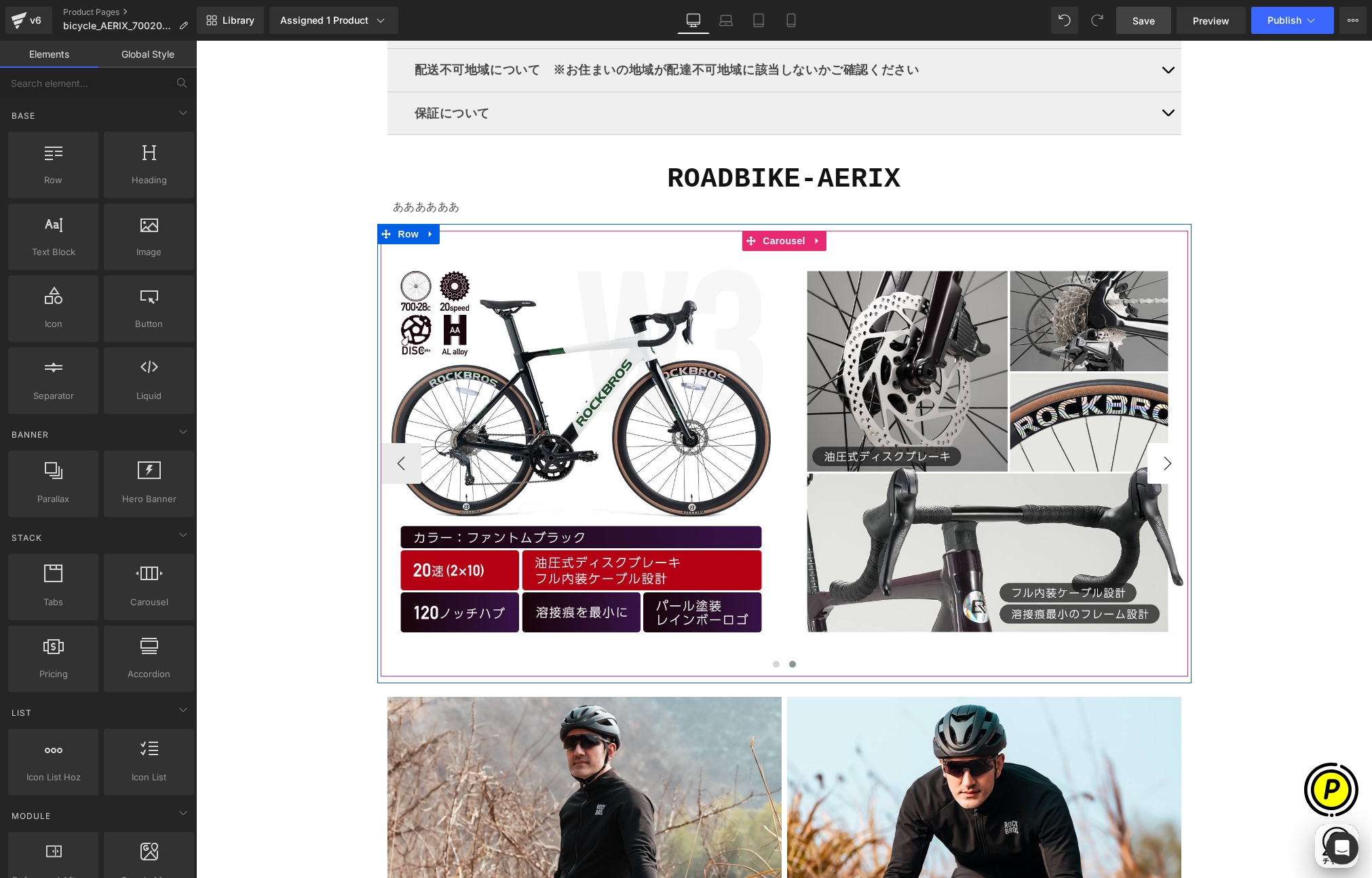
click at [1154, 465] on button "›" at bounding box center [1167, 463] width 40 height 40
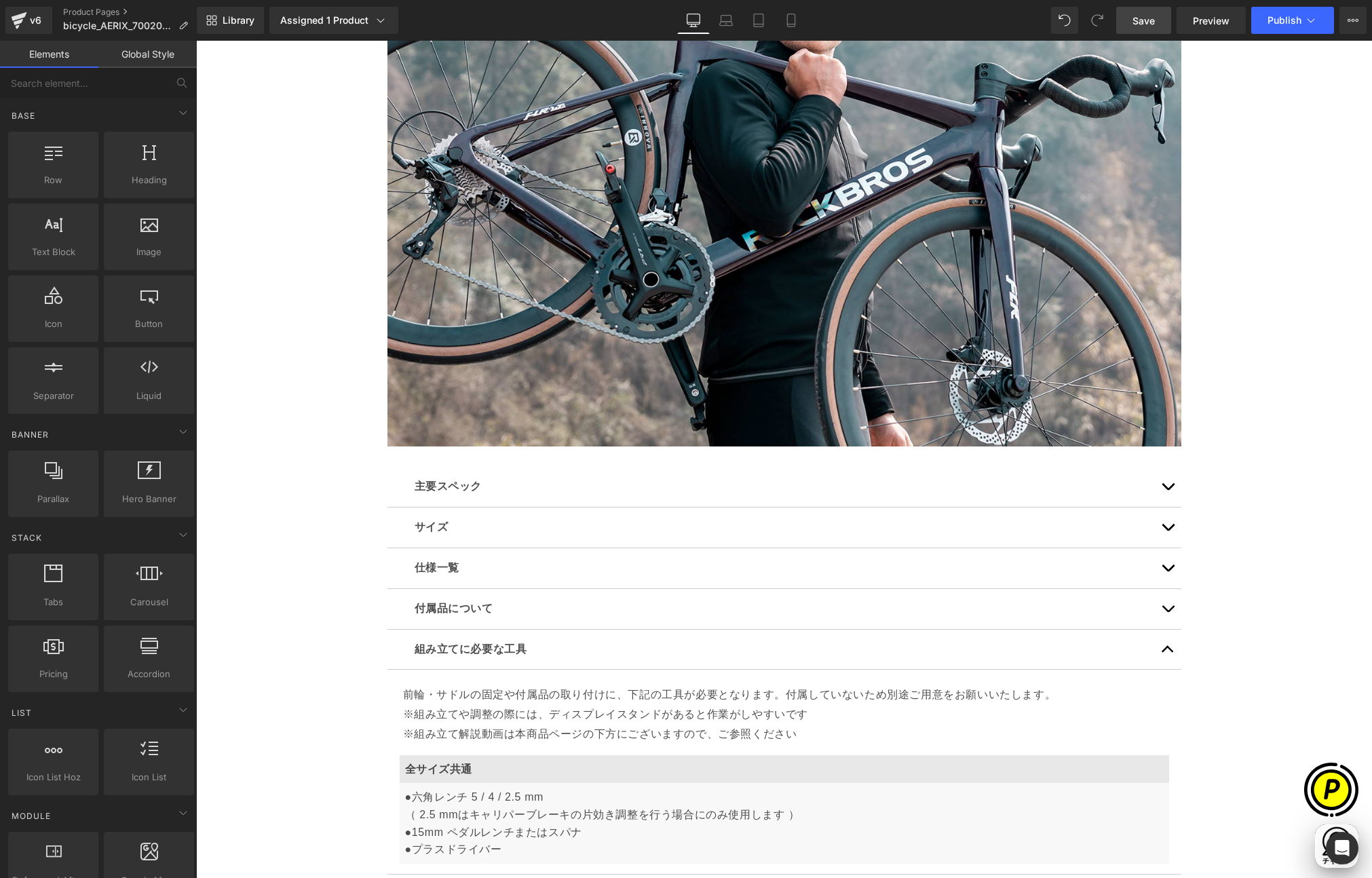
scroll to position [3487, 0]
